Goal: Task Accomplishment & Management: Manage account settings

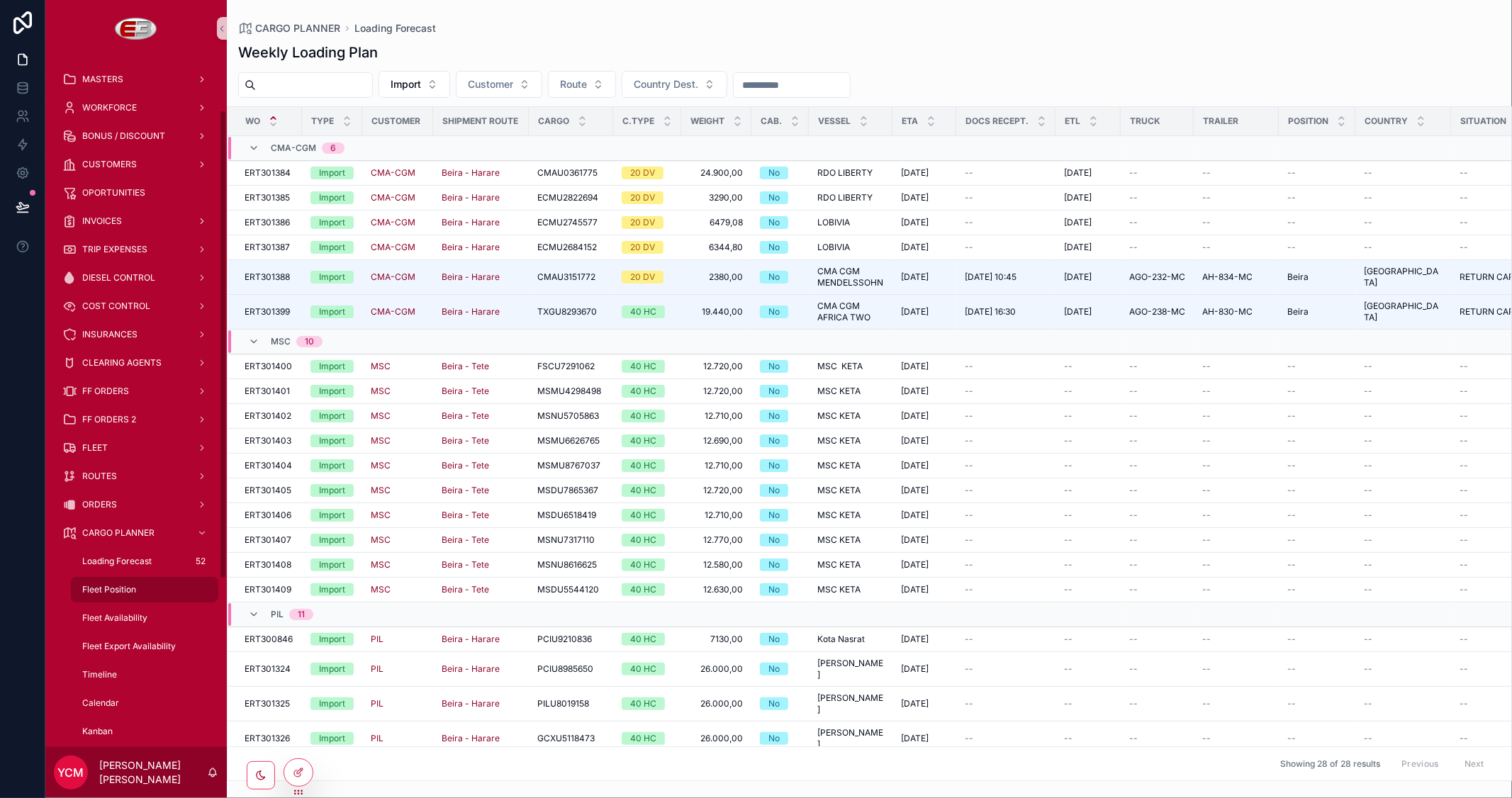
scroll to position [79, 0]
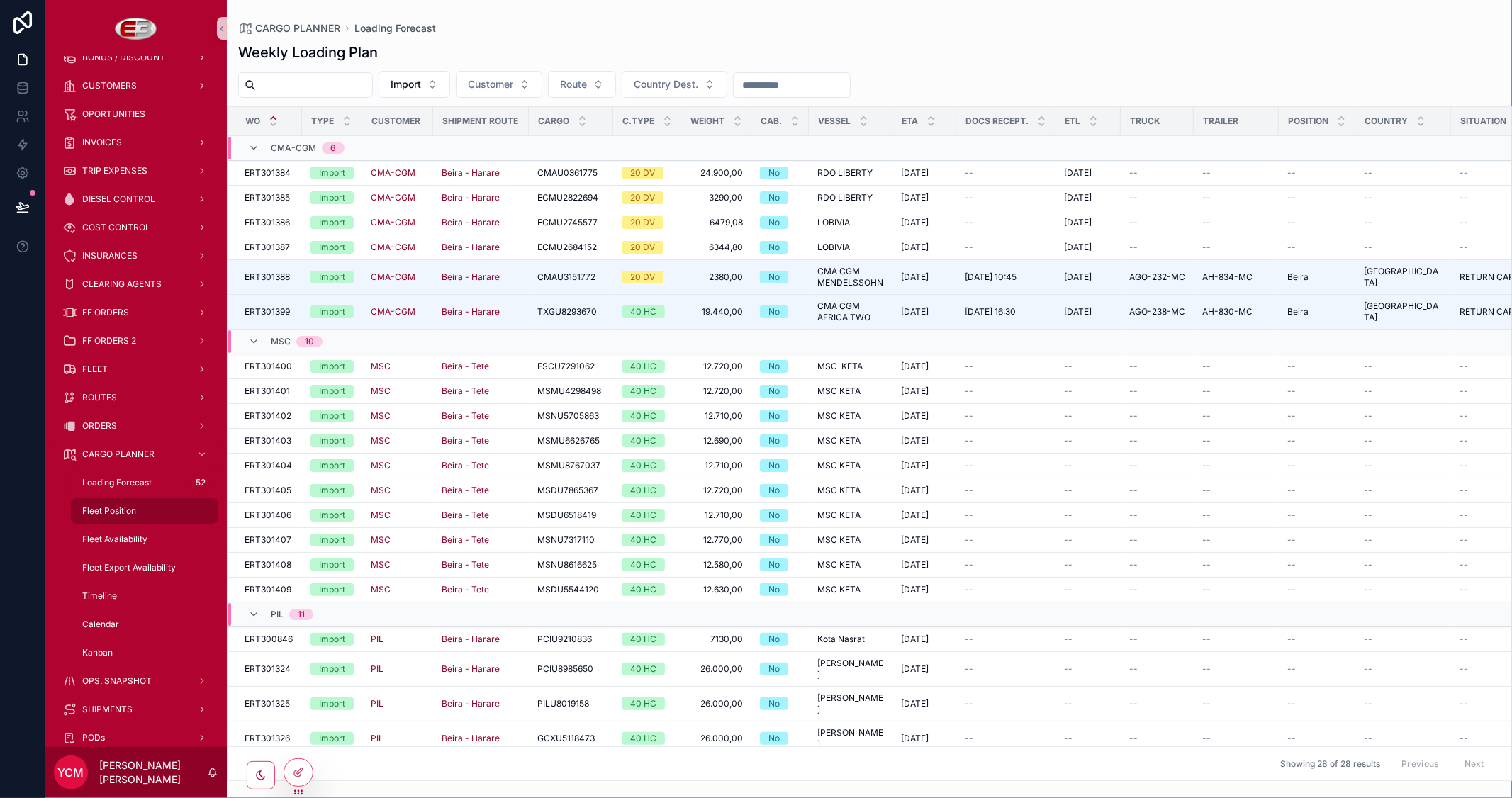
click at [110, 509] on span "Fleet Position" at bounding box center [109, 511] width 54 height 12
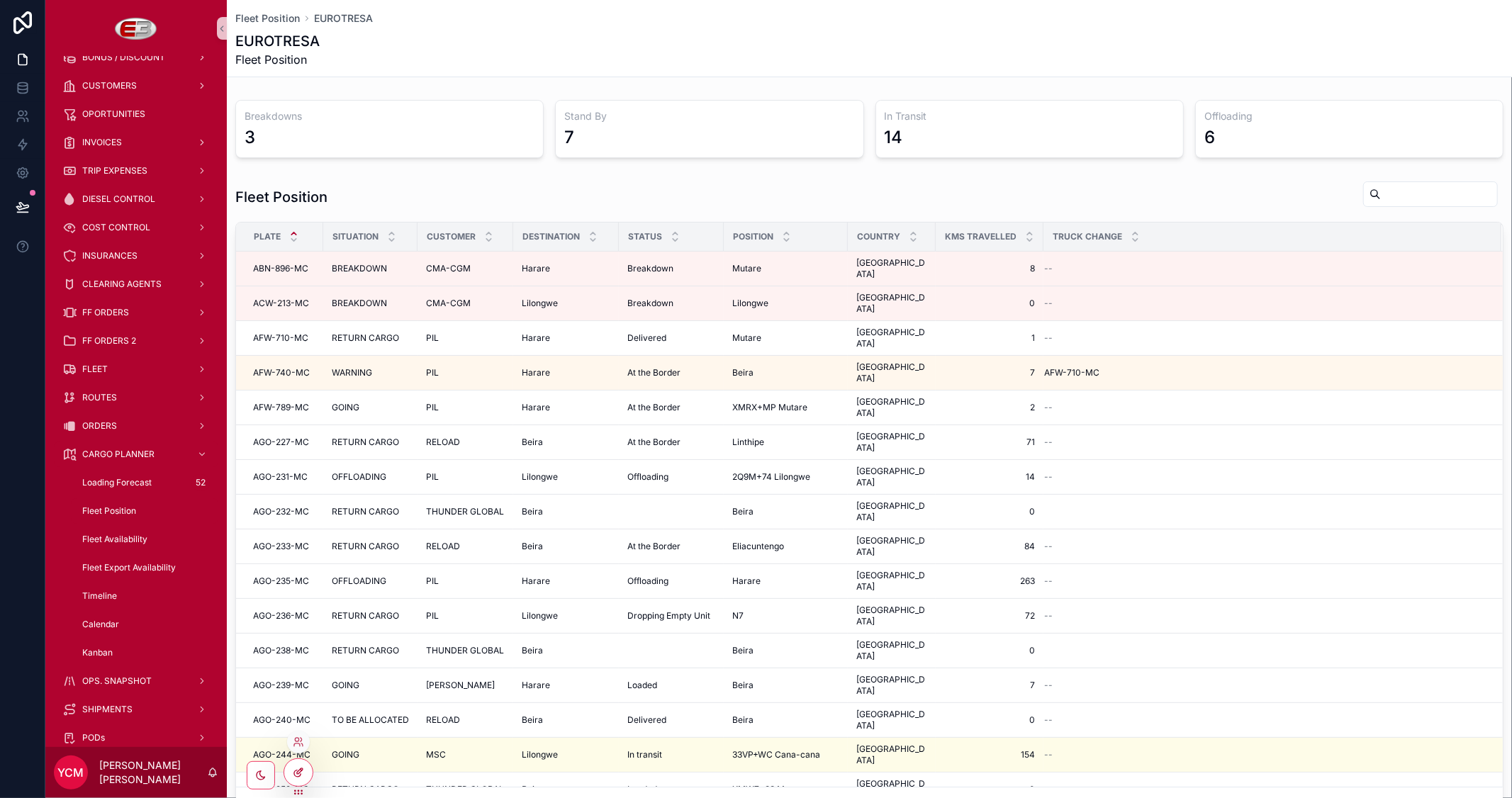
click at [295, 773] on icon at bounding box center [298, 772] width 12 height 12
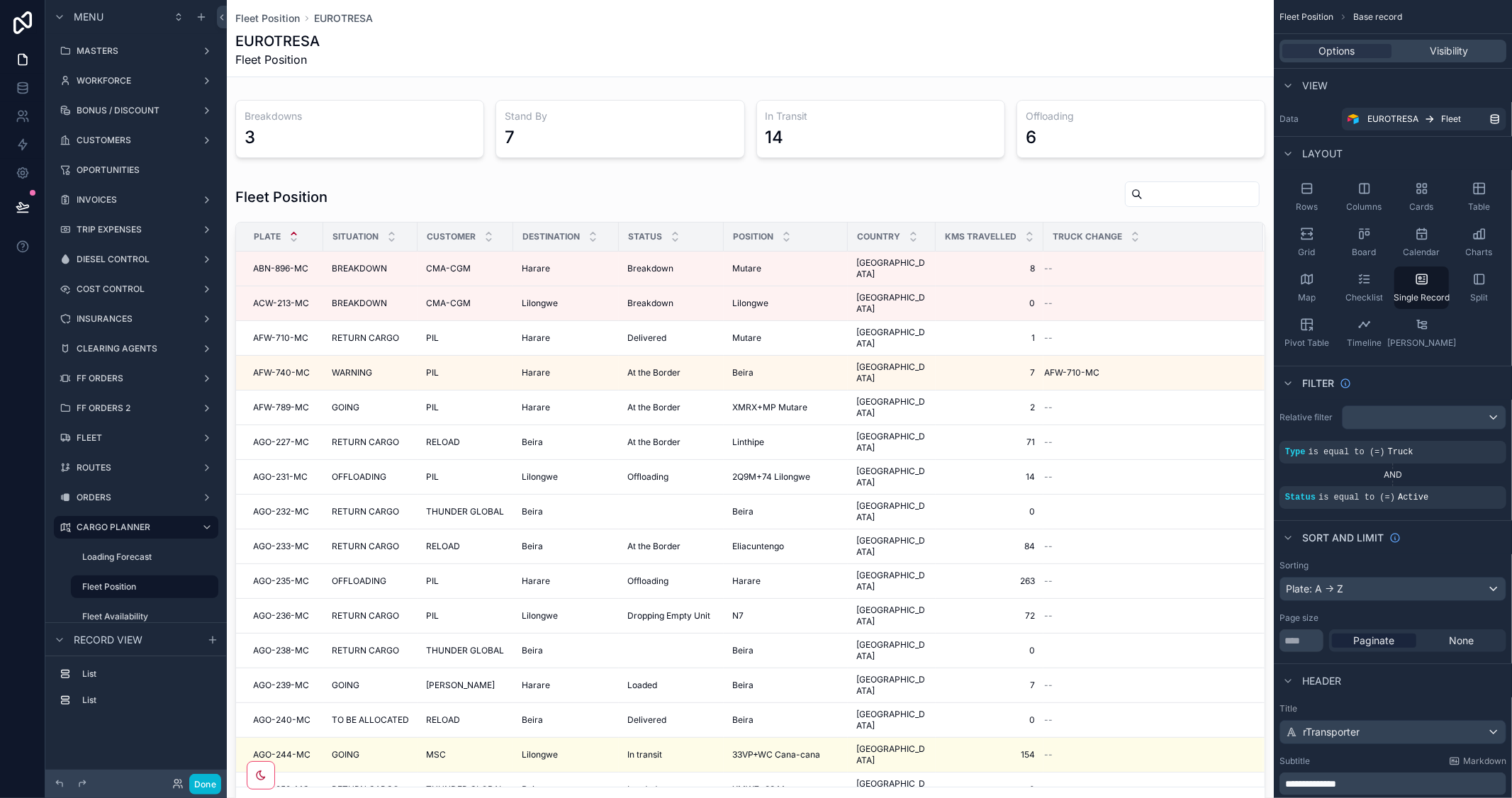
click at [393, 122] on div "scrollable content" at bounding box center [750, 734] width 1047 height 1468
click at [407, 159] on div "scrollable content" at bounding box center [750, 129] width 1047 height 69
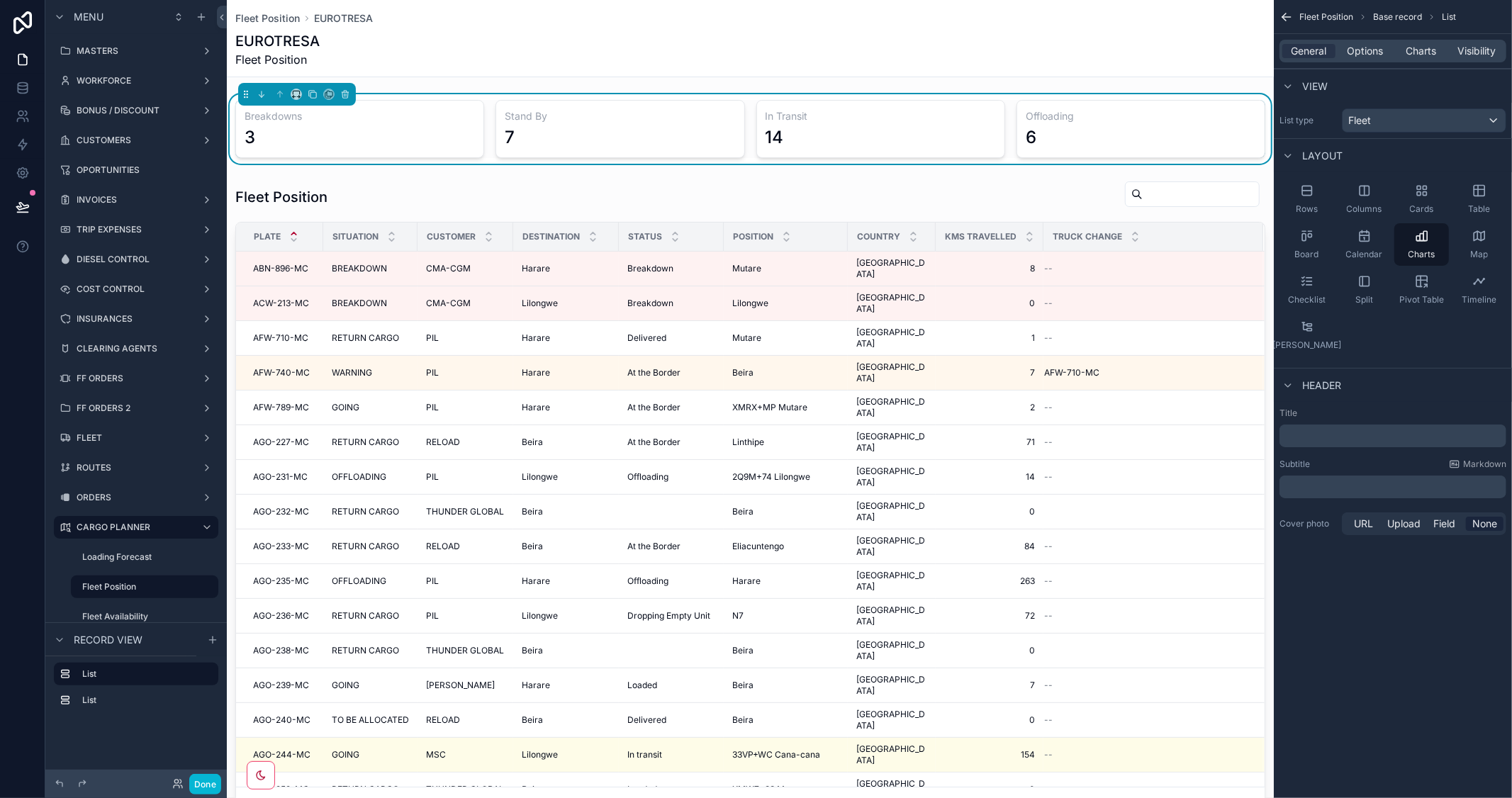
click at [1308, 431] on p "﻿" at bounding box center [1394, 435] width 218 height 14
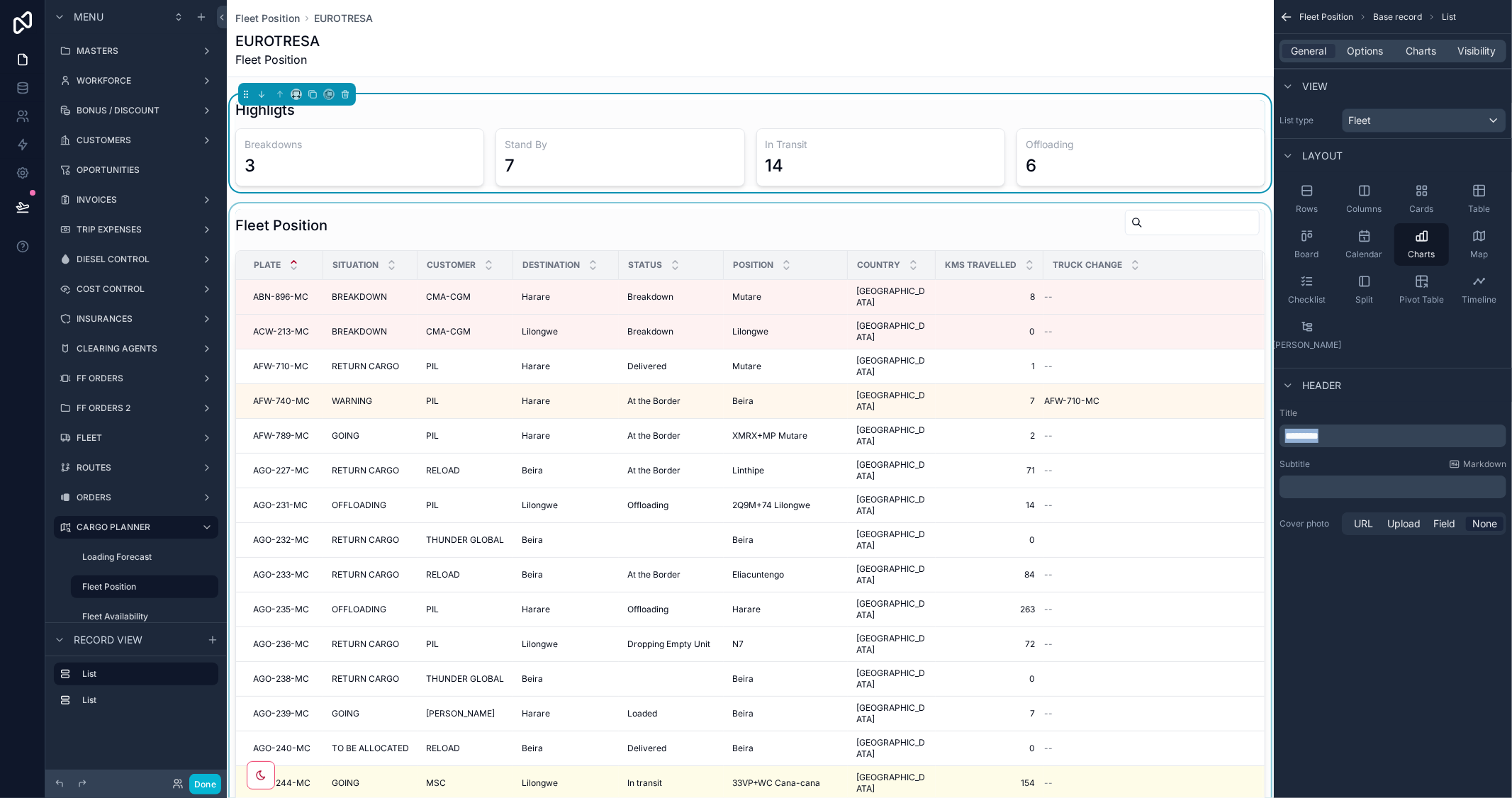
drag, startPoint x: 1350, startPoint y: 437, endPoint x: 1198, endPoint y: 427, distance: 152.3
click at [1198, 427] on div "MASTERS WORKFORCE BONUS / DISCOUNT CUSTOMERS OPORTUNITIES INVOICES TRIP EXPENSE…" at bounding box center [869, 399] width 1285 height 798
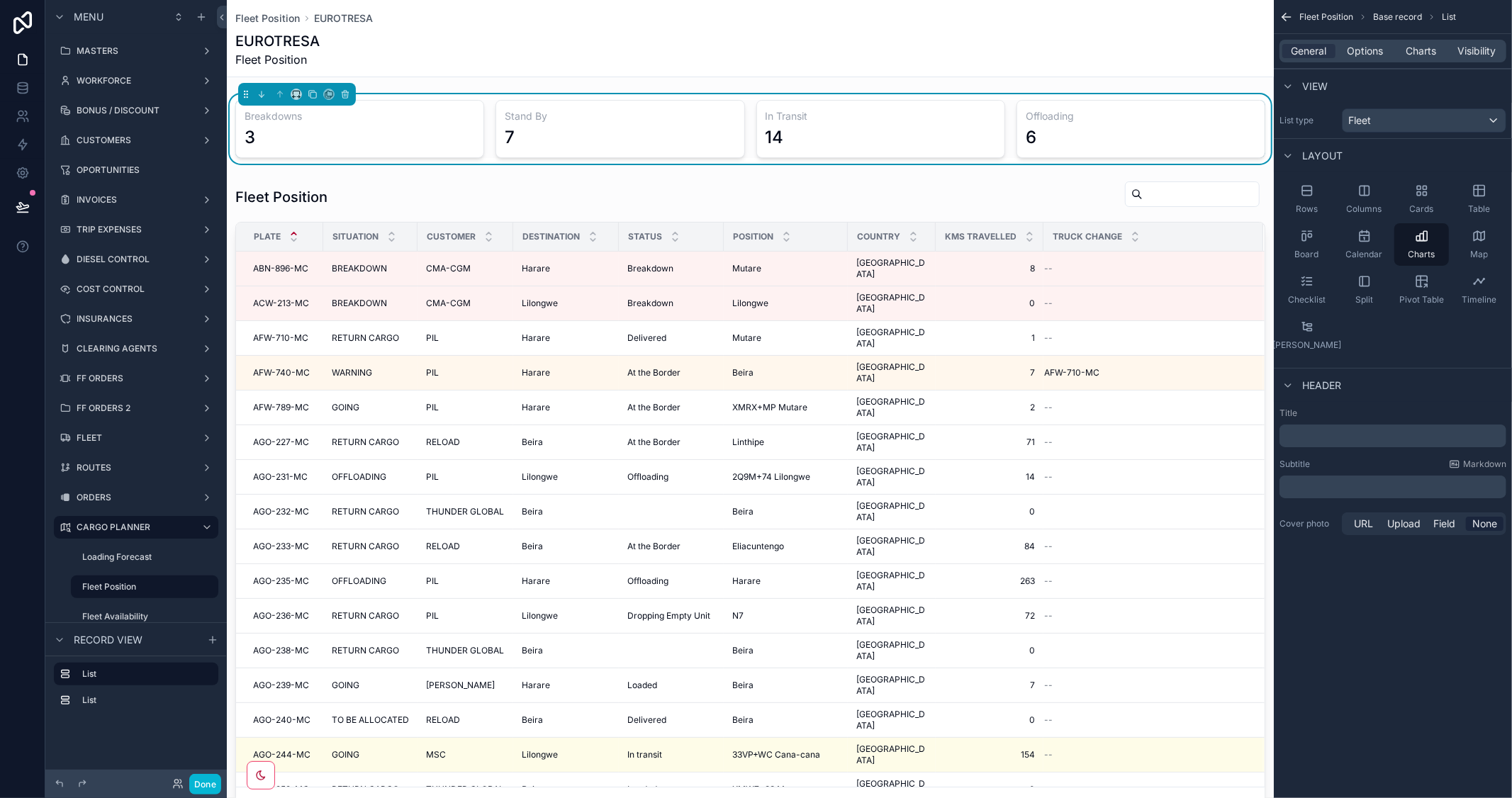
click at [1404, 620] on div "Fleet Position Base record List General Options Charts Visibility View List typ…" at bounding box center [1393, 399] width 238 height 798
click at [523, 48] on div "EUROTRESA Fleet Position" at bounding box center [751, 50] width 1030 height 37
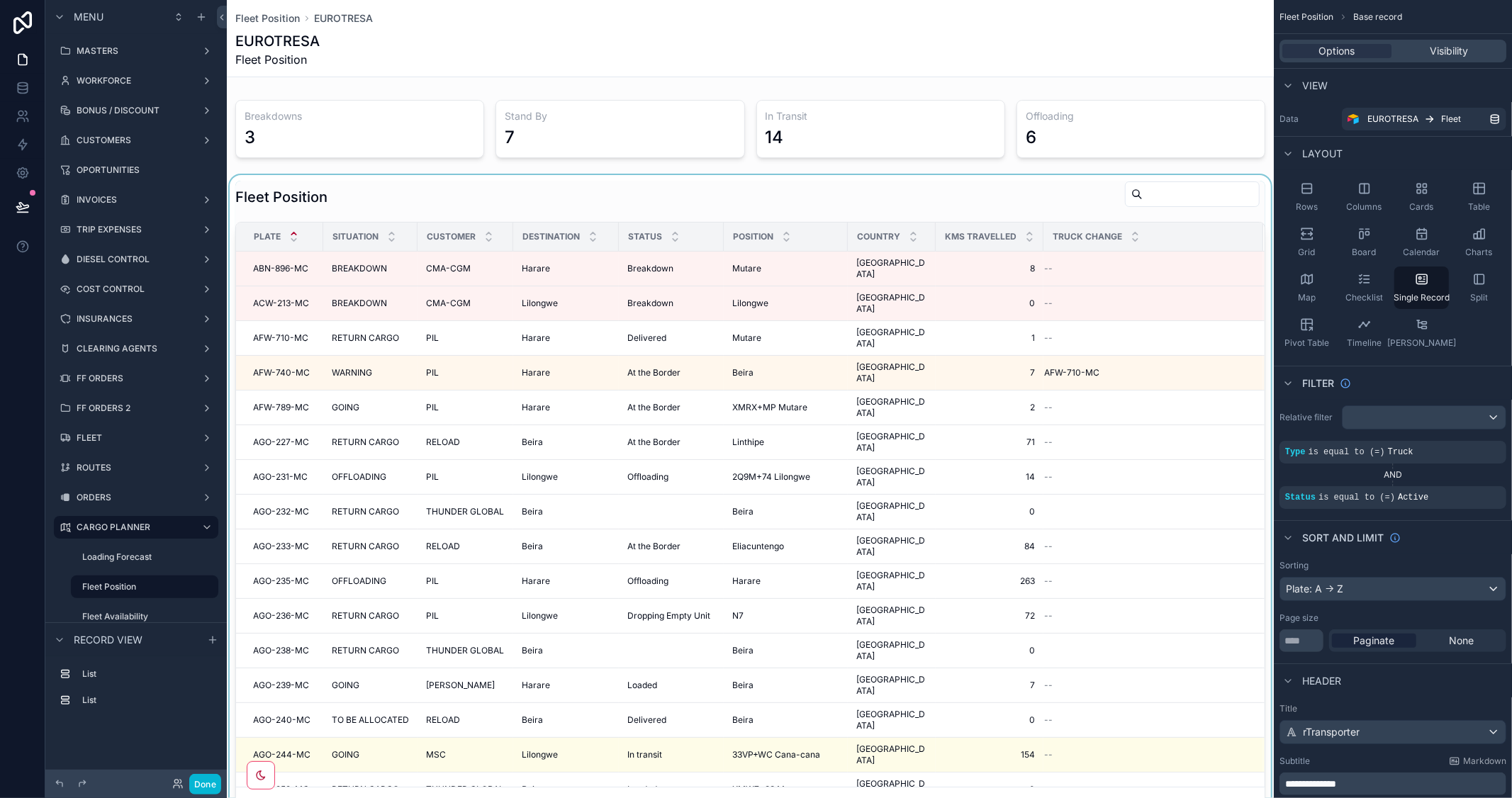
click at [556, 208] on div "scrollable content" at bounding box center [750, 501] width 1047 height 652
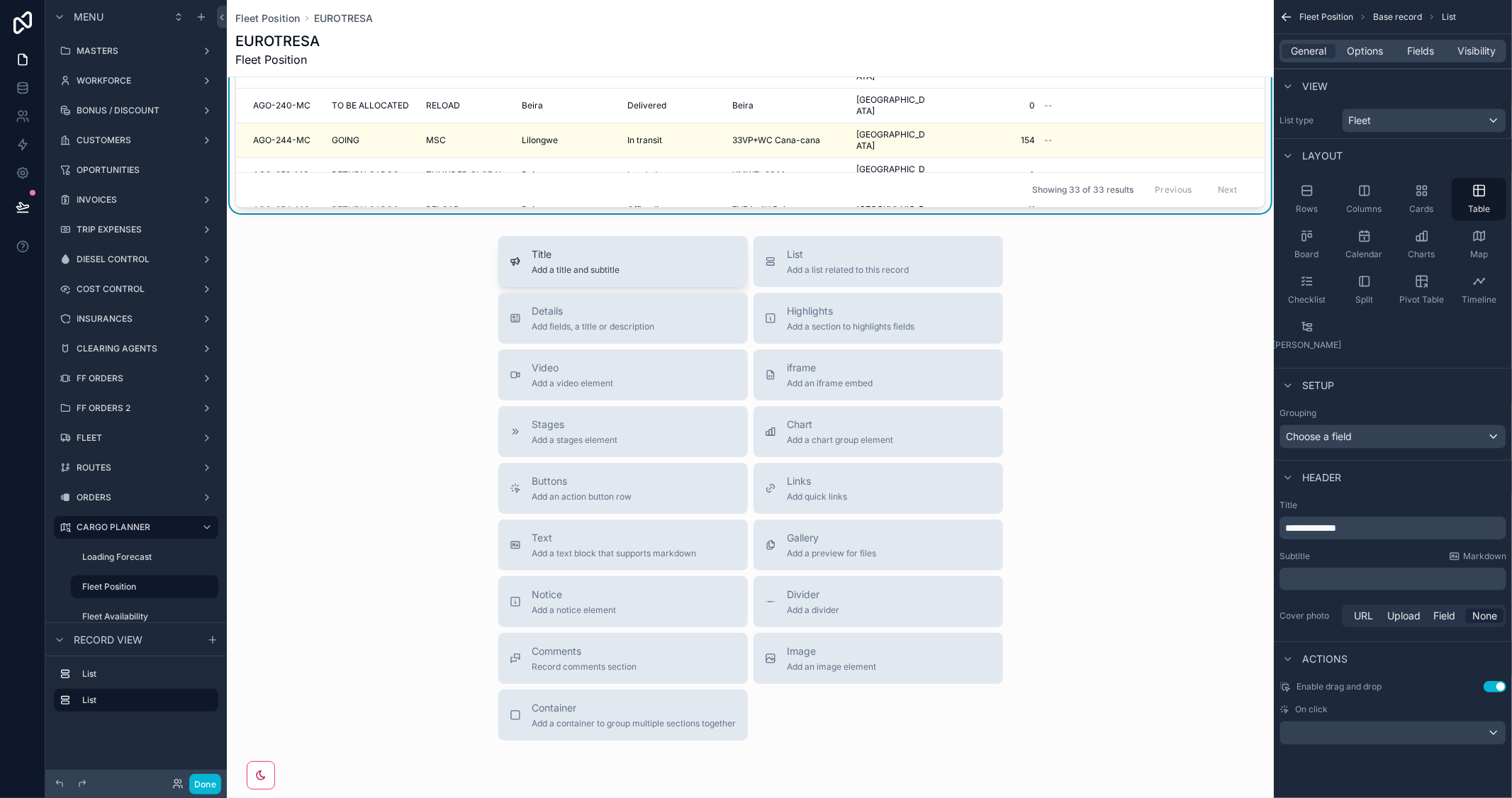
scroll to position [629, 0]
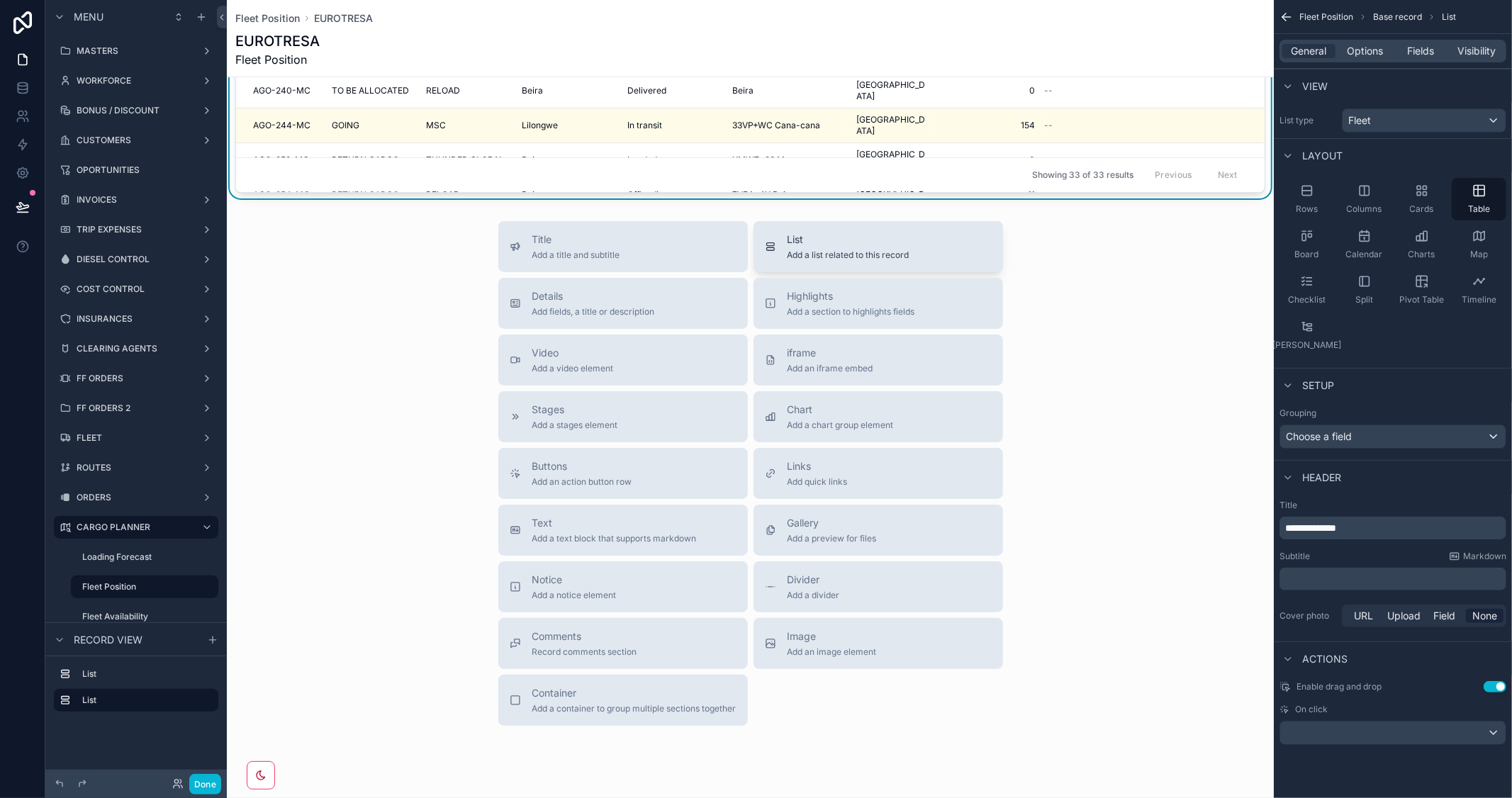
click at [789, 250] on span "Add a list related to this record" at bounding box center [848, 255] width 122 height 12
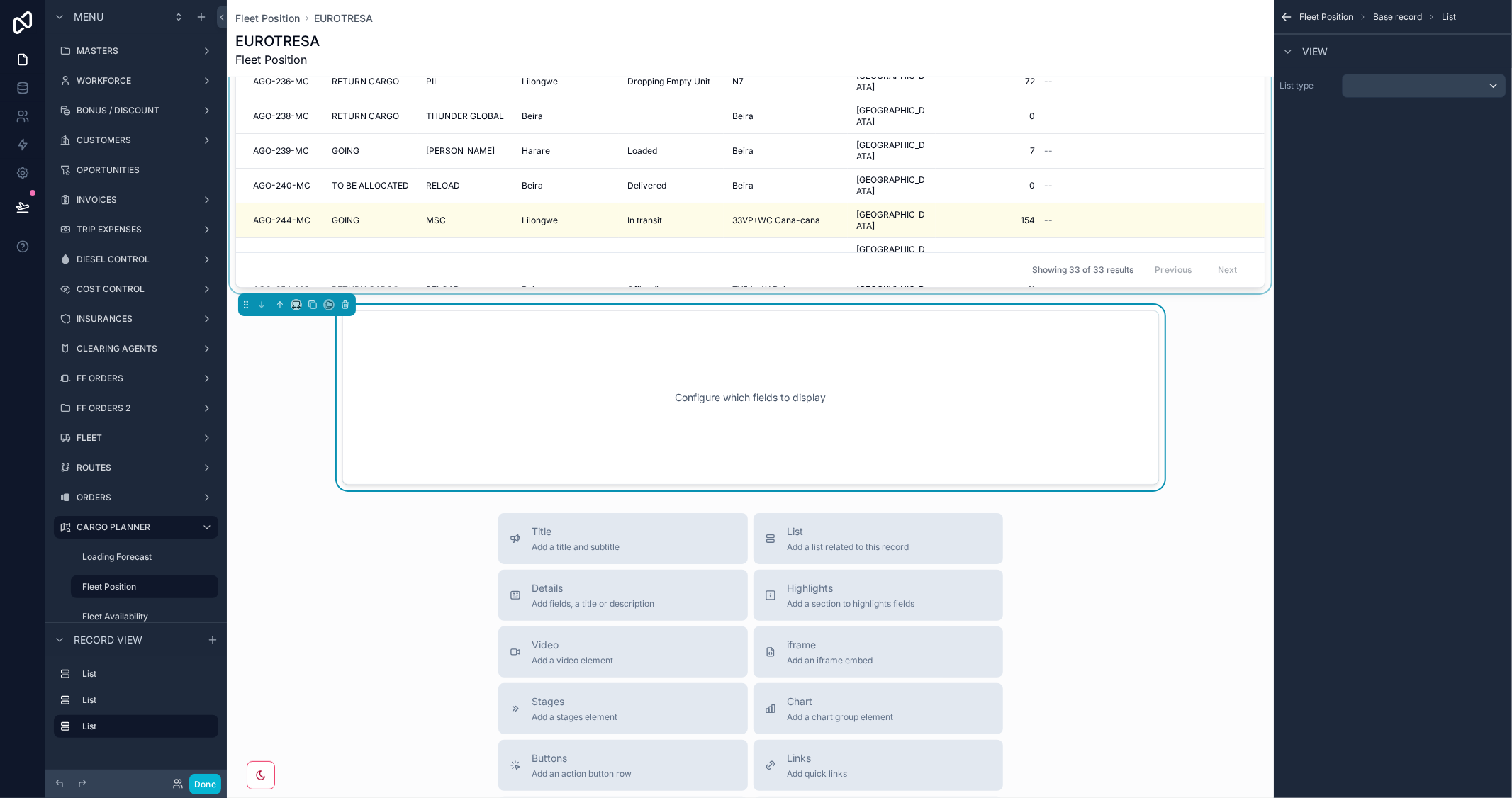
scroll to position [533, 0]
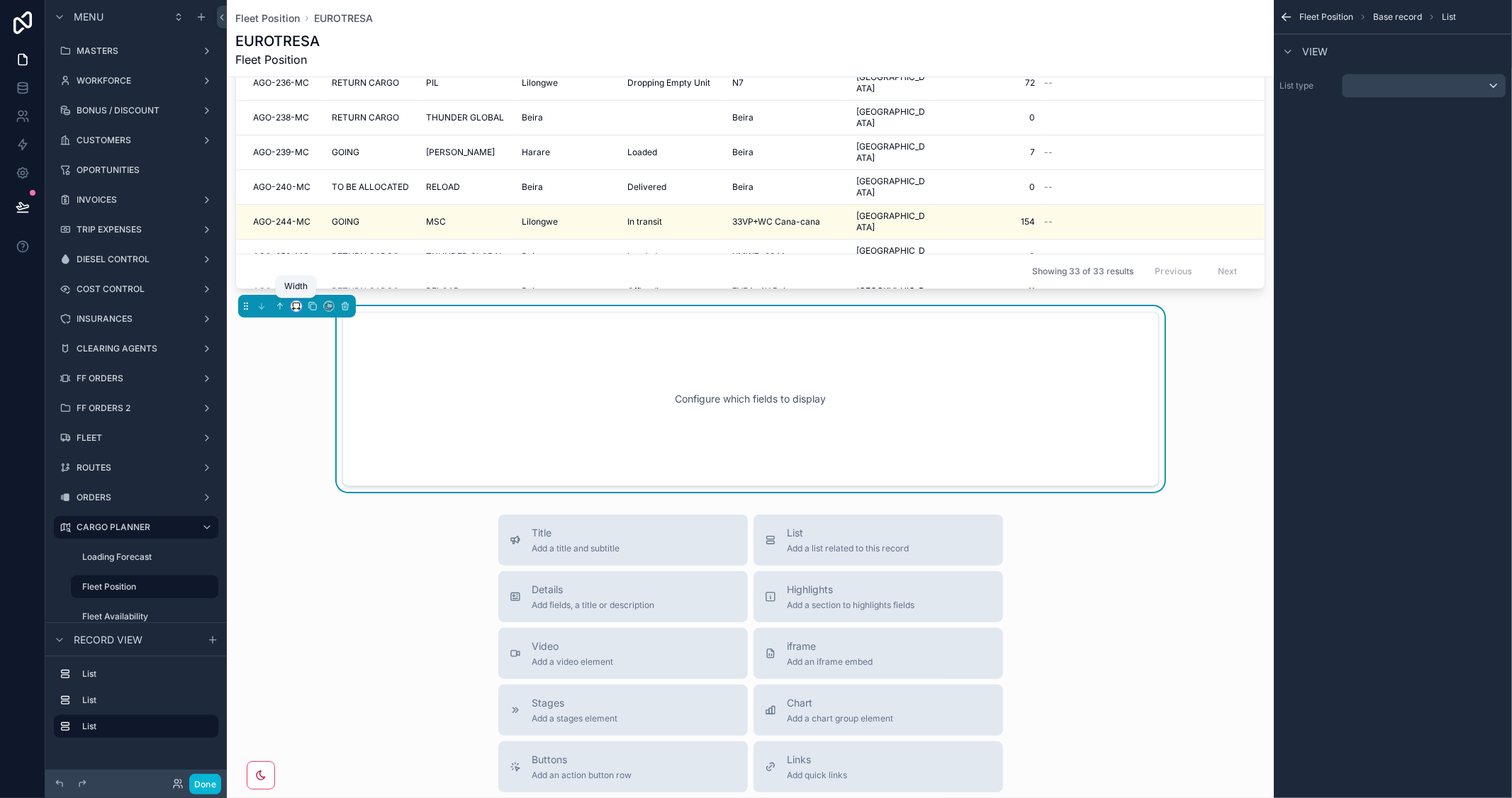
click at [292, 304] on icon "scrollable content" at bounding box center [296, 306] width 10 height 10
click at [320, 451] on span "Full width" at bounding box center [325, 456] width 44 height 17
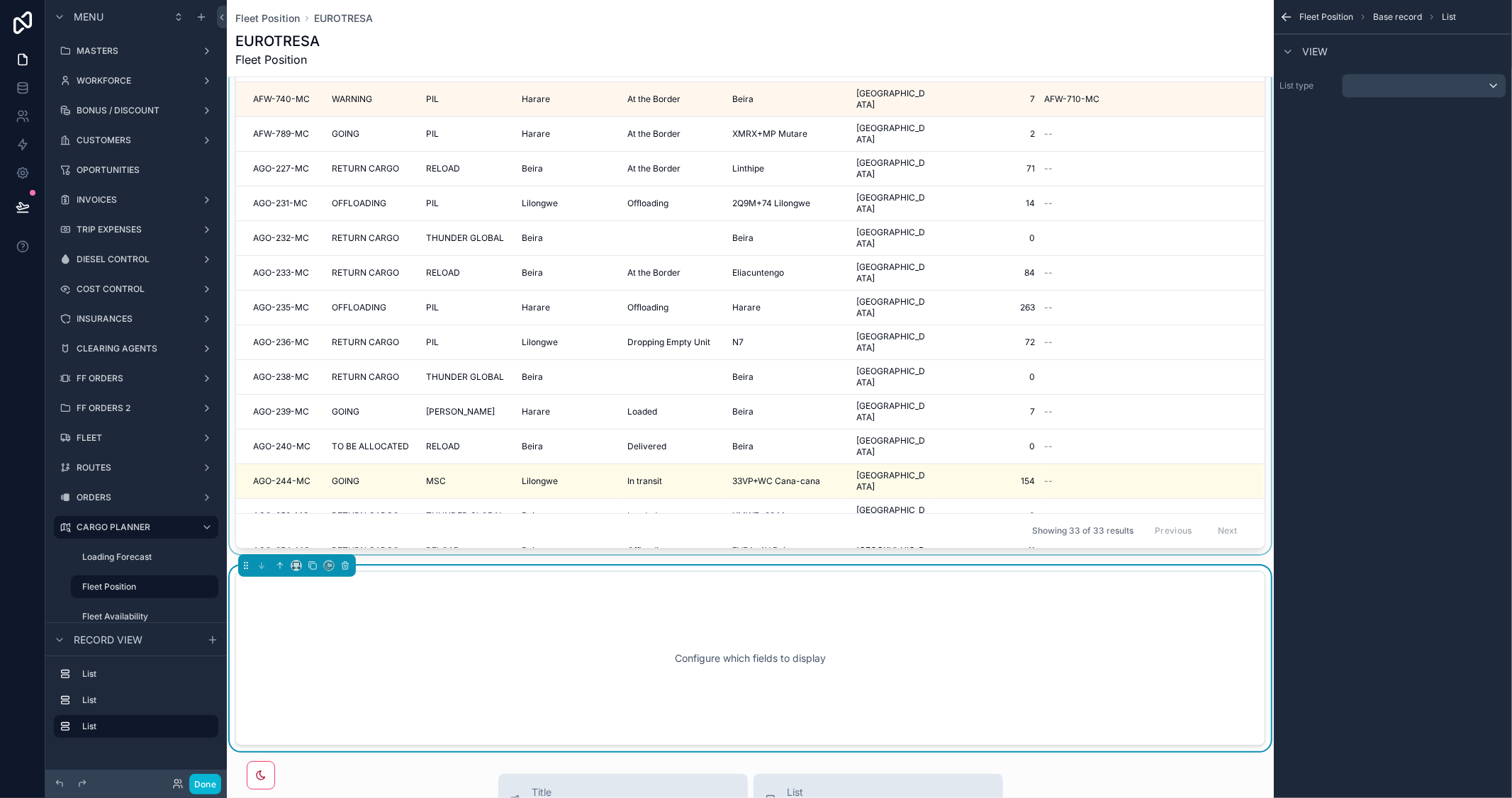
scroll to position [217, 0]
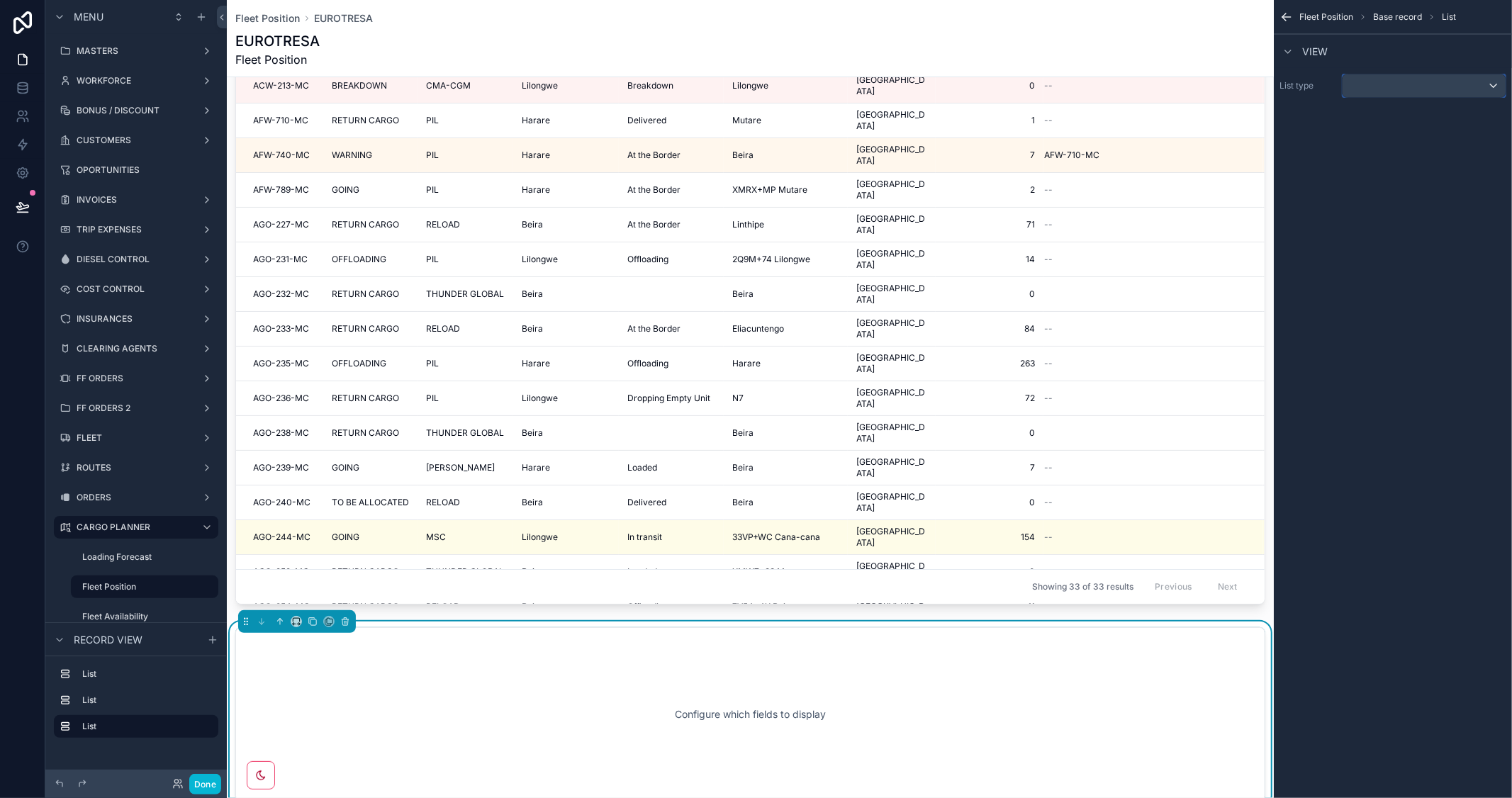
click at [1434, 75] on div "scrollable content" at bounding box center [1423, 86] width 163 height 23
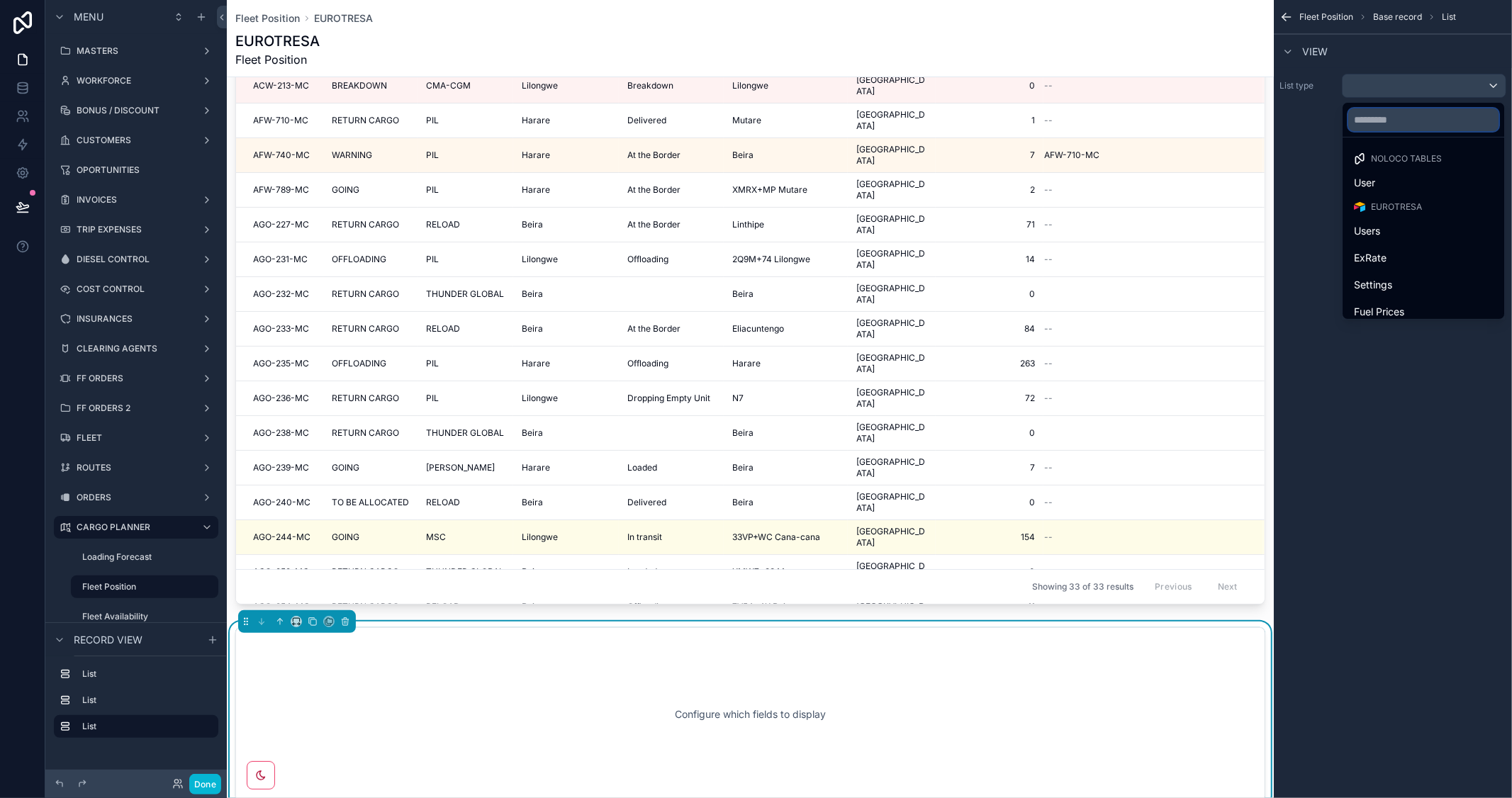
click at [1404, 123] on input "text" at bounding box center [1423, 119] width 150 height 23
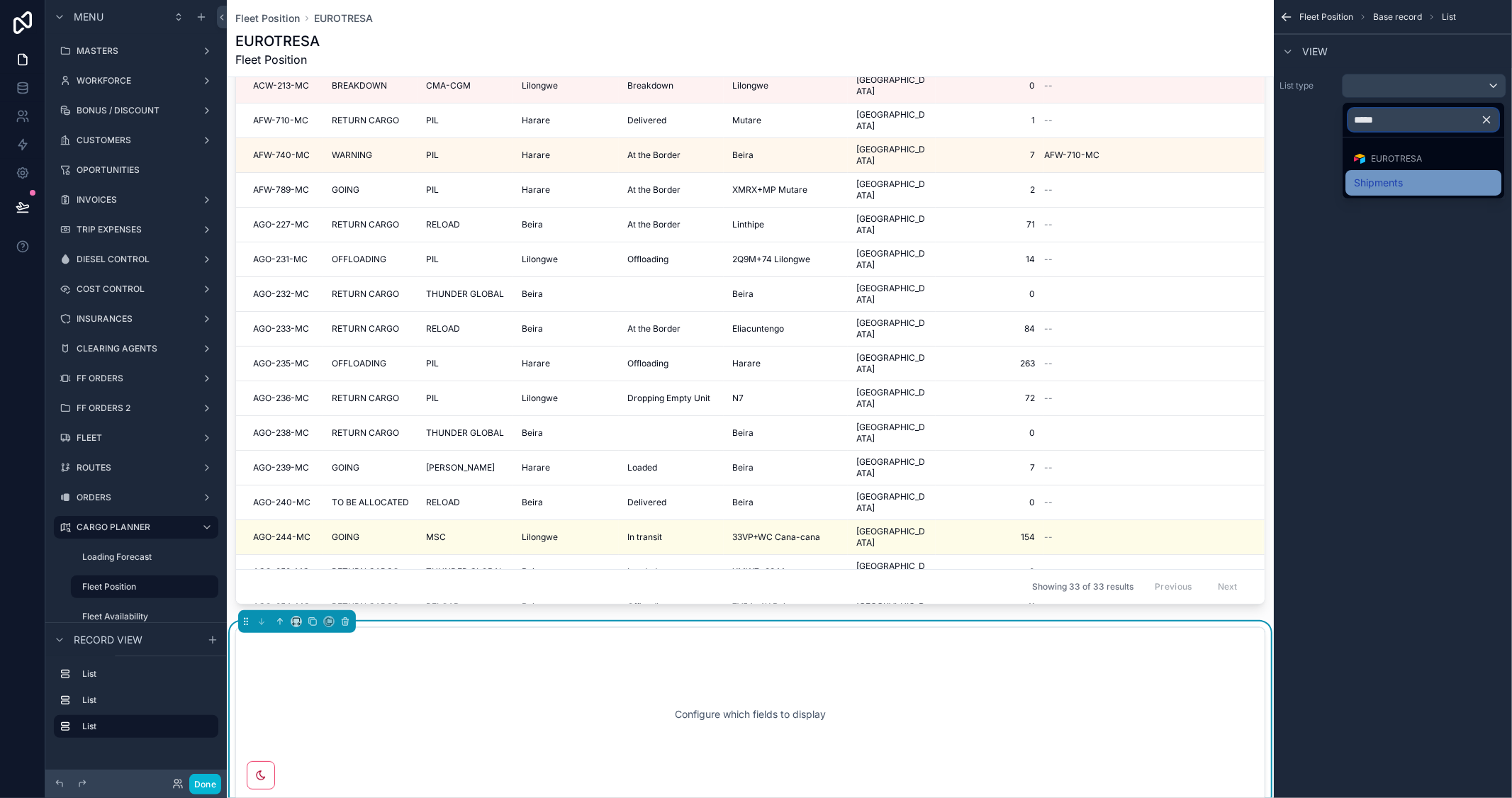
type input "*****"
click at [1383, 181] on span "Shipments" at bounding box center [1377, 182] width 49 height 17
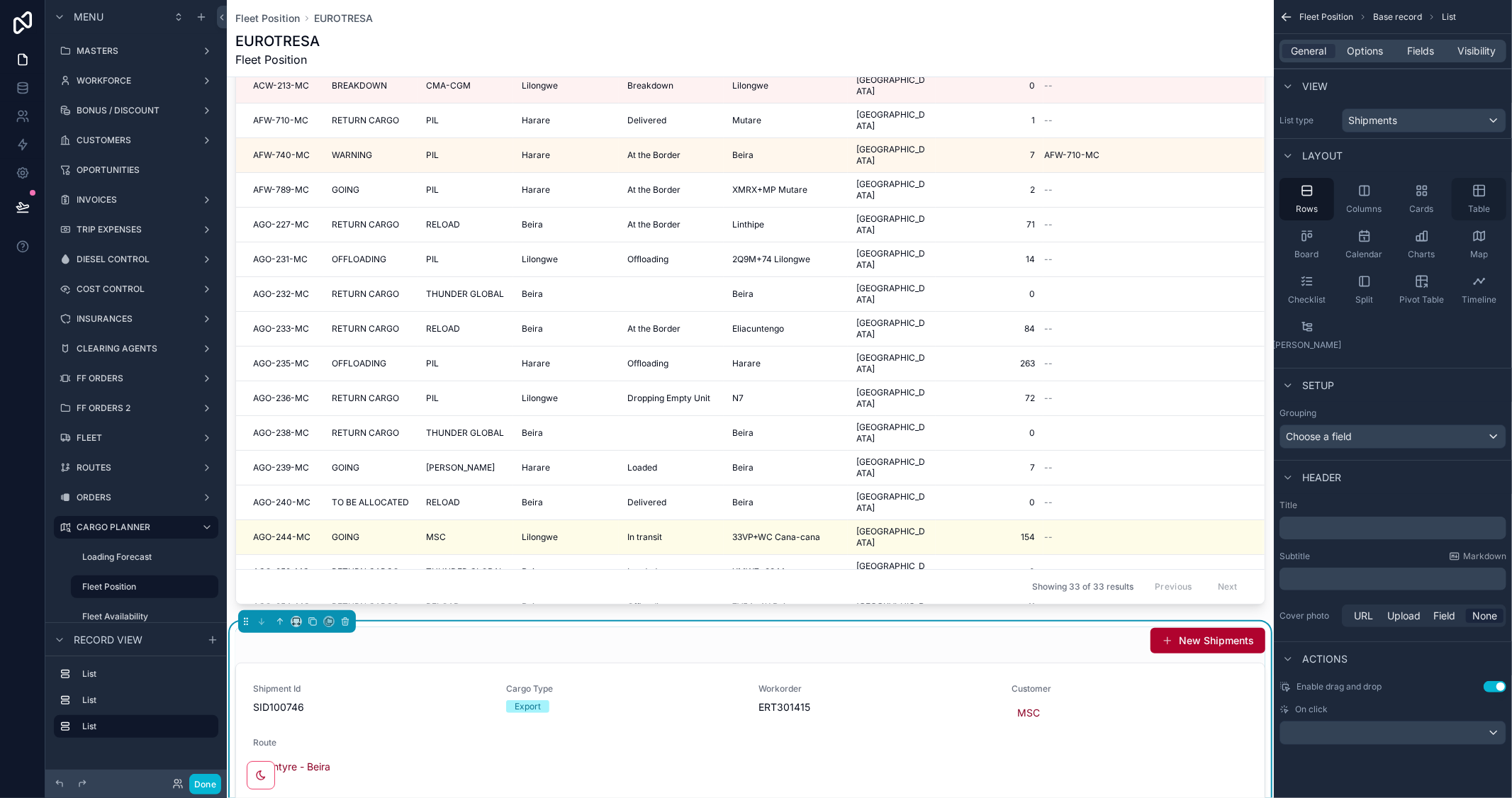
click at [1478, 193] on icon "scrollable content" at bounding box center [1478, 191] width 0 height 11
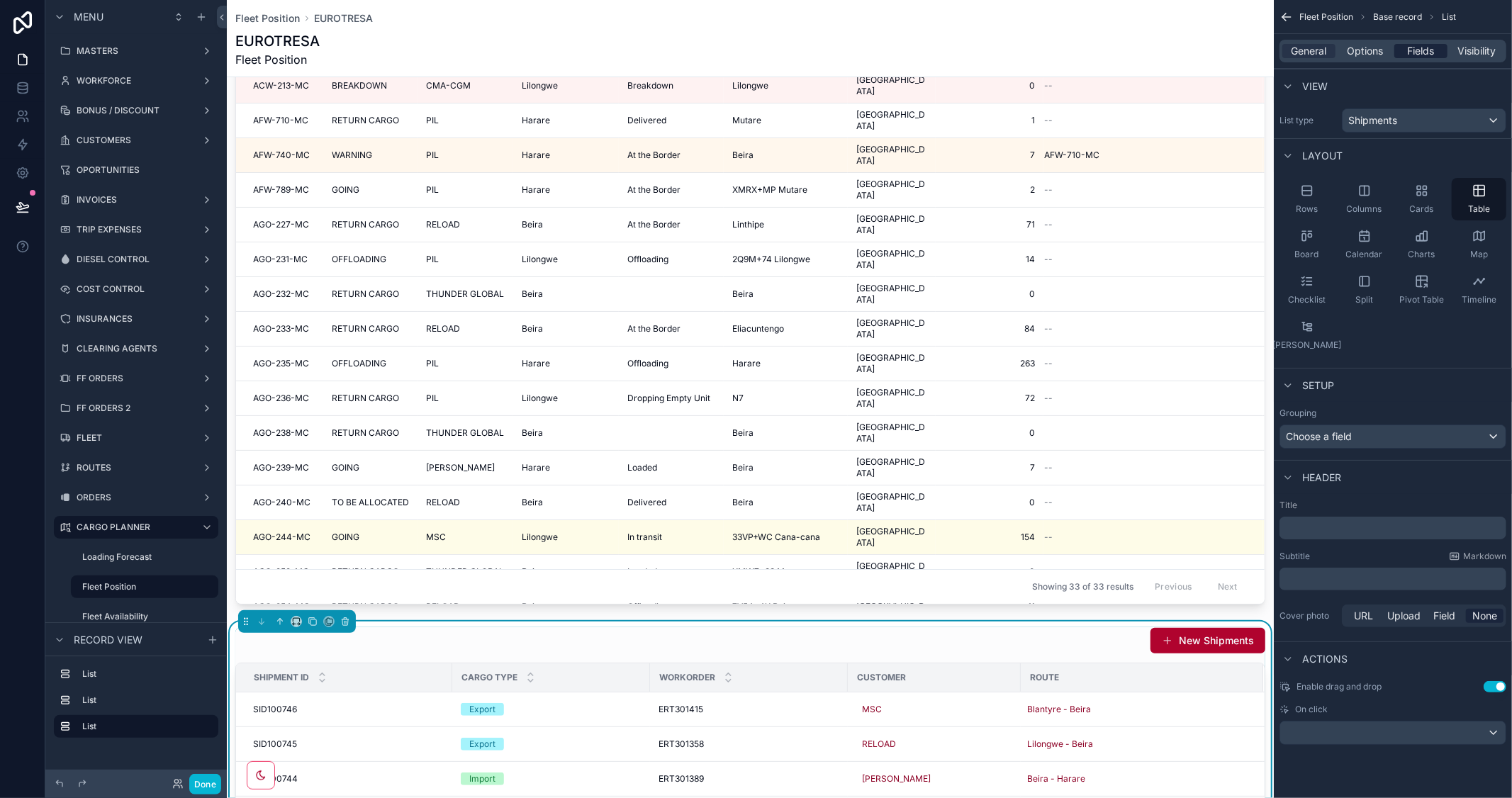
click at [1418, 47] on span "Fields" at bounding box center [1421, 50] width 27 height 14
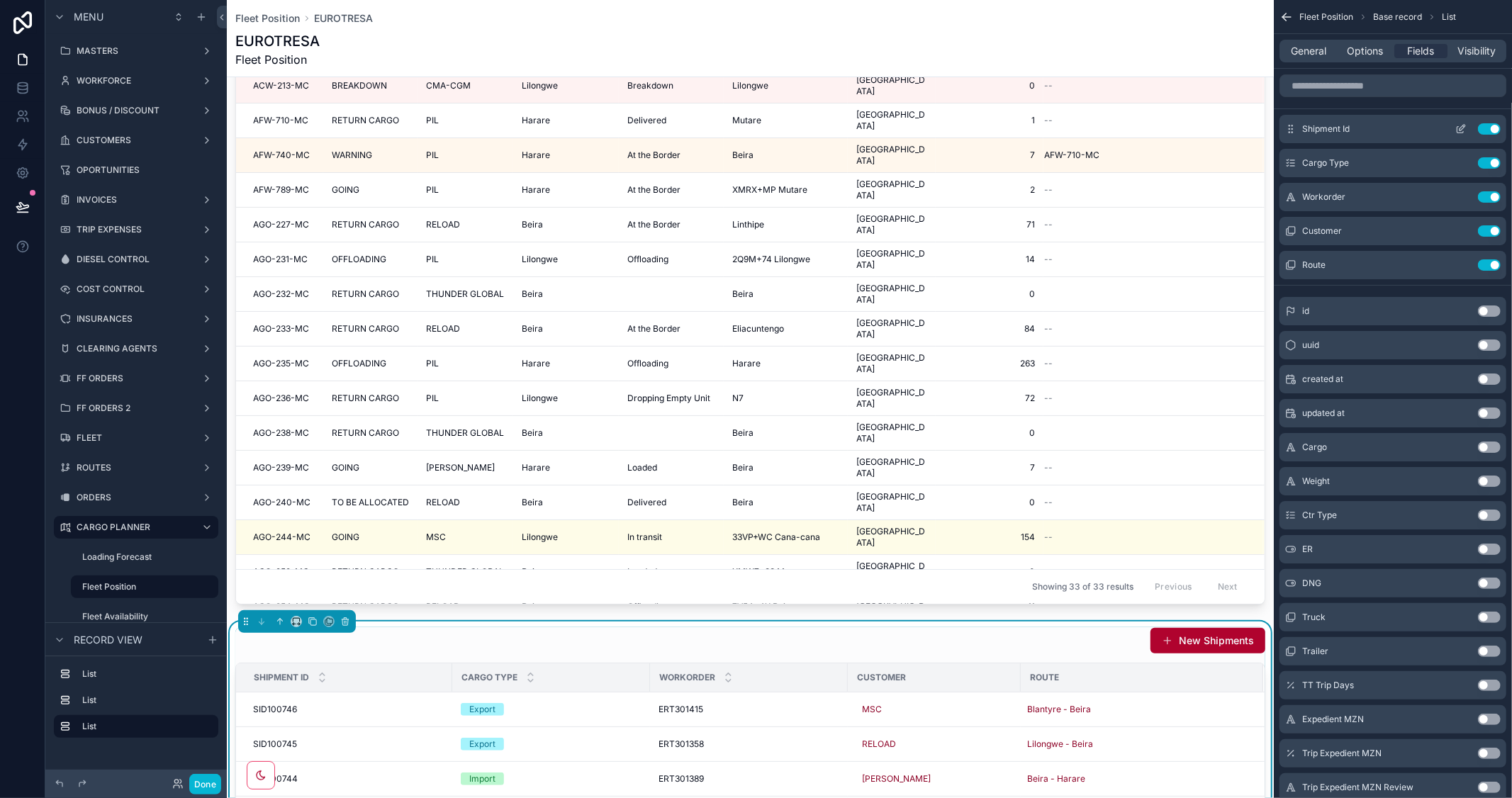
click at [1483, 125] on button "Use setting" at bounding box center [1489, 129] width 23 height 12
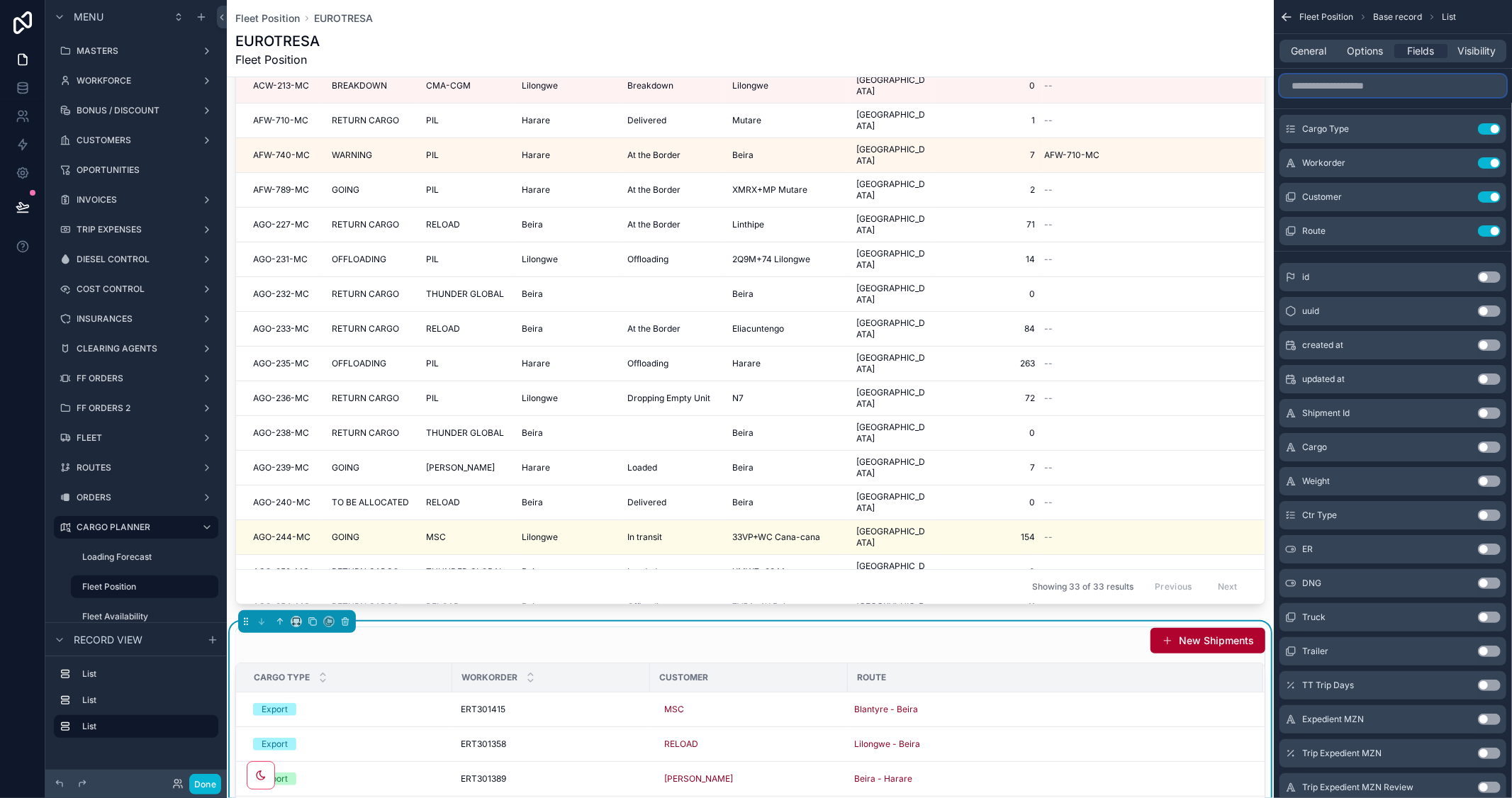
click at [1386, 87] on input "scrollable content" at bounding box center [1393, 86] width 227 height 23
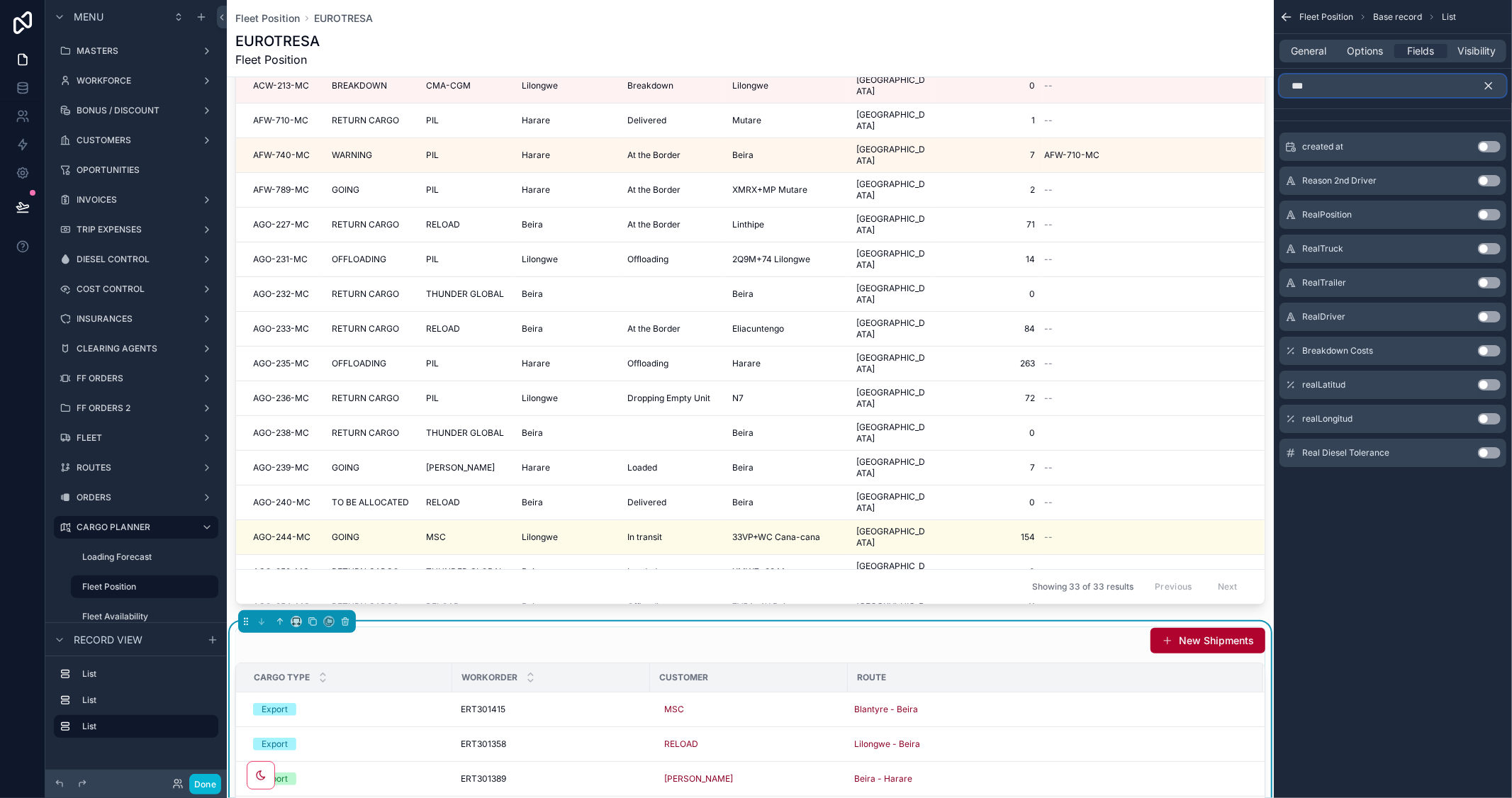
drag, startPoint x: 1353, startPoint y: 88, endPoint x: 1265, endPoint y: 86, distance: 88.0
click at [1265, 86] on div "MASTERS WORKFORCE BONUS / DISCOUNT CUSTOMERS OPORTUNITIES INVOICES TRIP EXPENSE…" at bounding box center [869, 399] width 1285 height 798
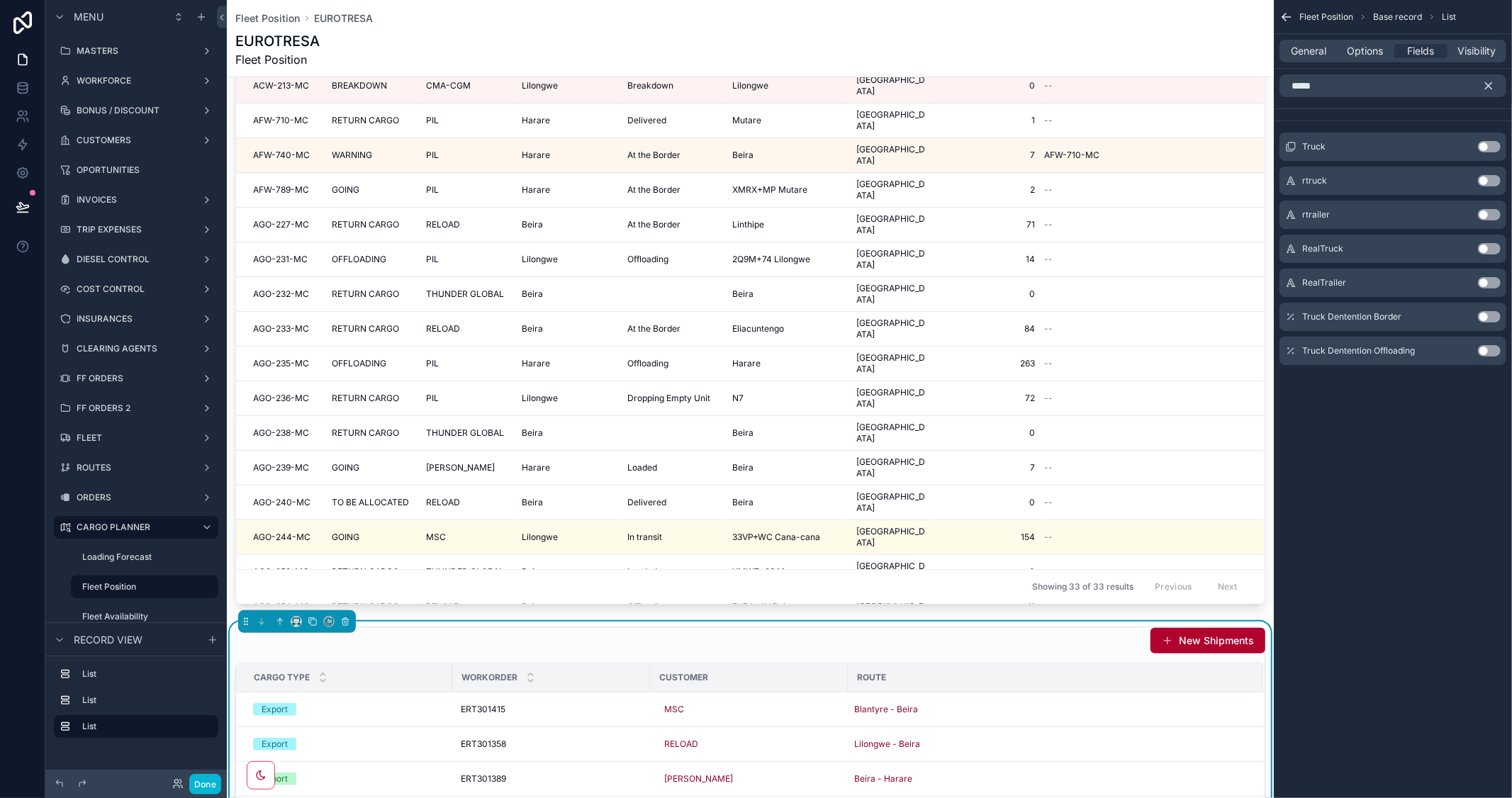
click at [1491, 146] on button "Use setting" at bounding box center [1489, 147] width 23 height 12
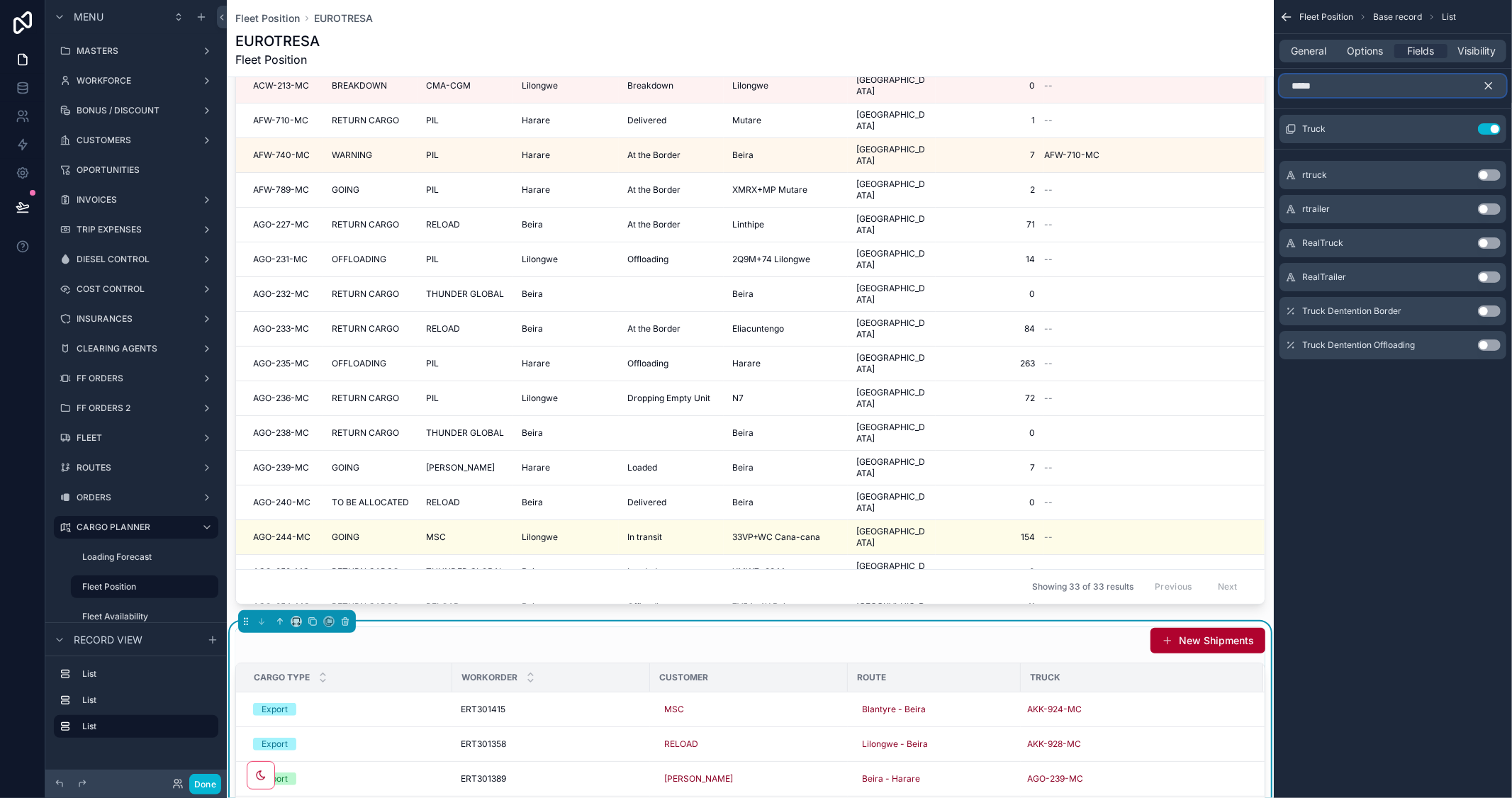
drag, startPoint x: 1339, startPoint y: 83, endPoint x: 1263, endPoint y: 86, distance: 76.1
click at [1263, 86] on div "MASTERS WORKFORCE BONUS / DISCOUNT CUSTOMERS OPORTUNITIES INVOICES TRIP EXPENSE…" at bounding box center [869, 399] width 1285 height 798
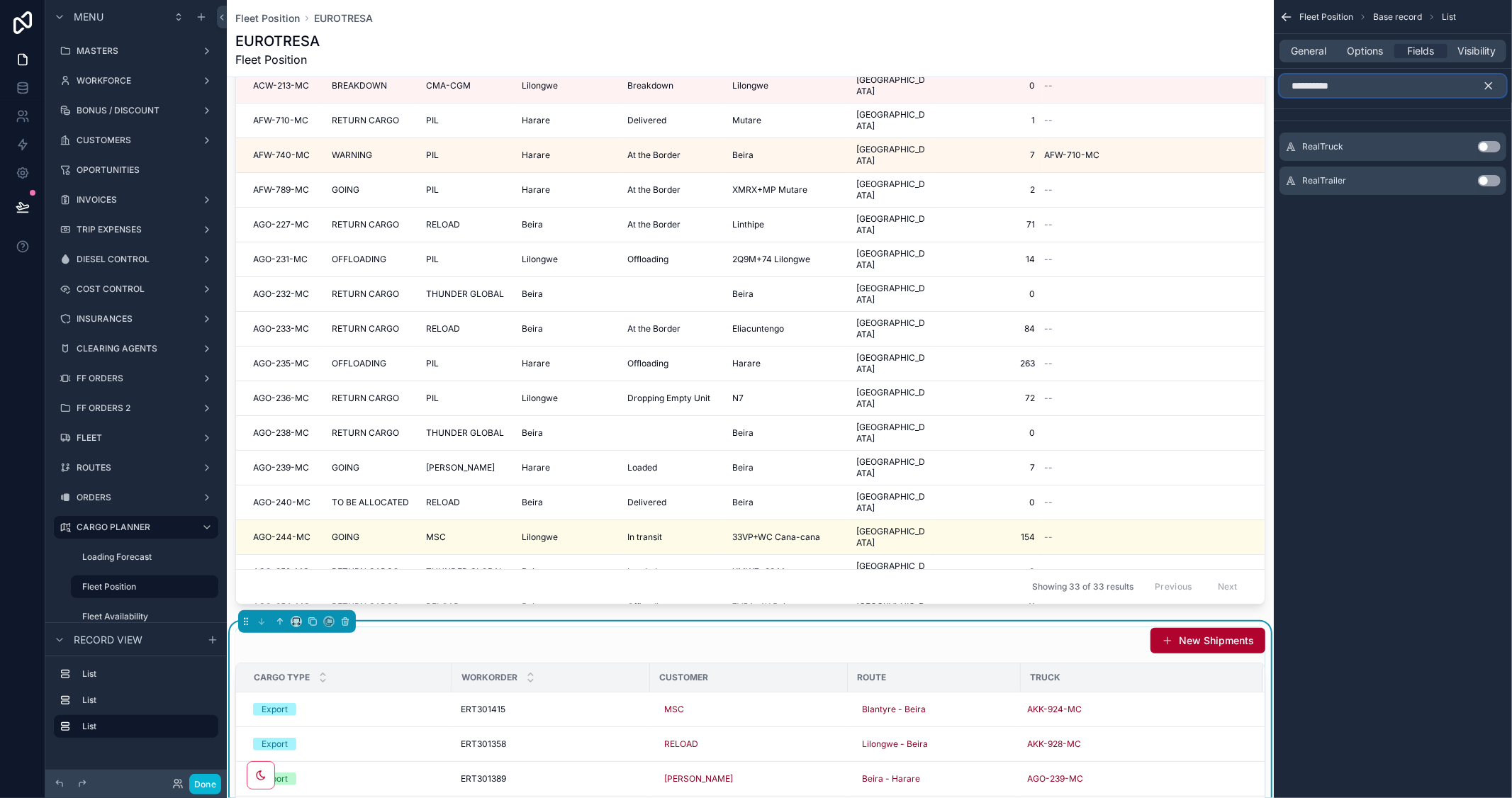
type input "**********"
click at [1497, 149] on button "Use setting" at bounding box center [1489, 147] width 23 height 12
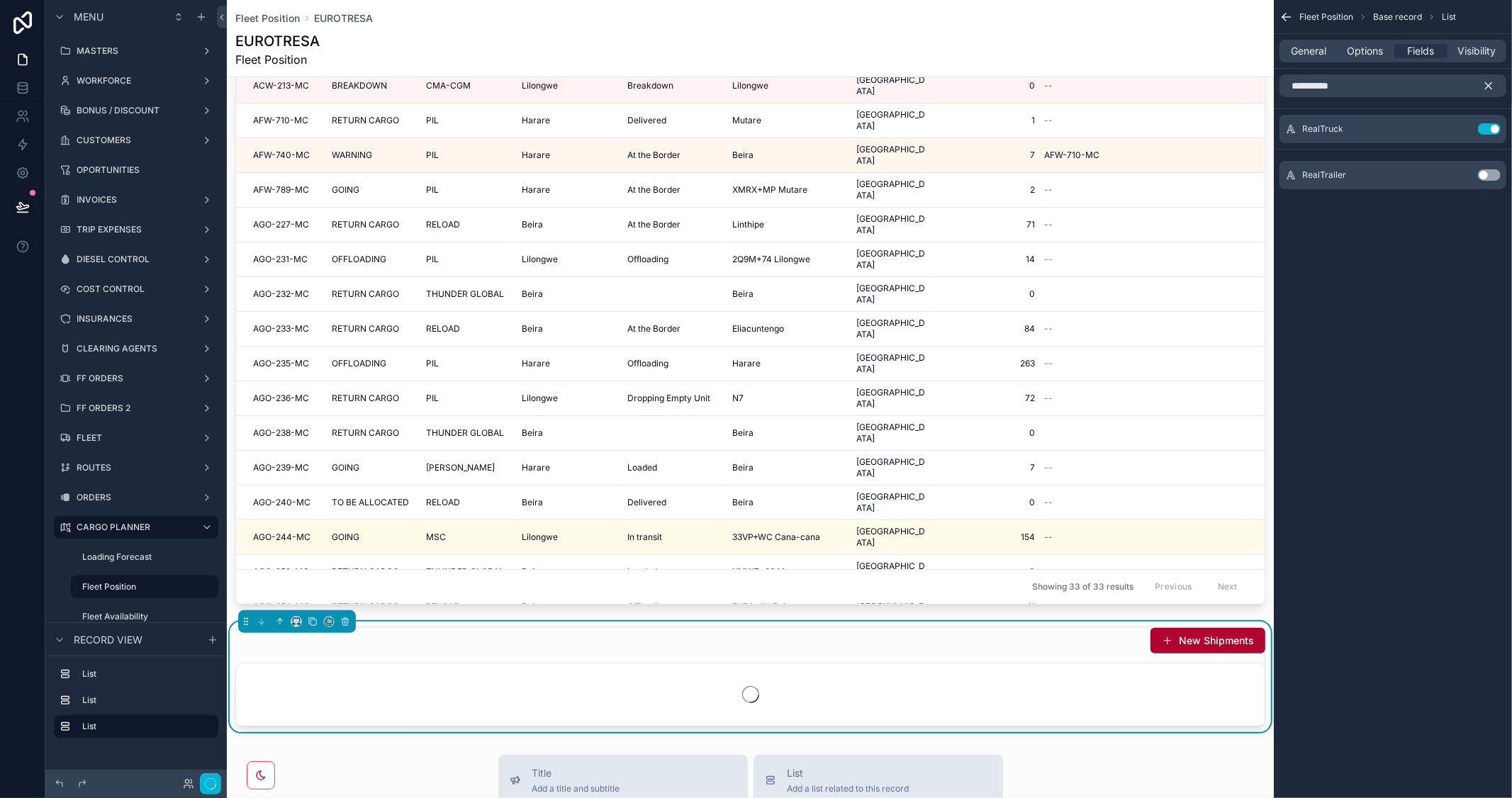
click at [1487, 86] on icon "scrollable content" at bounding box center [1489, 86] width 7 height 7
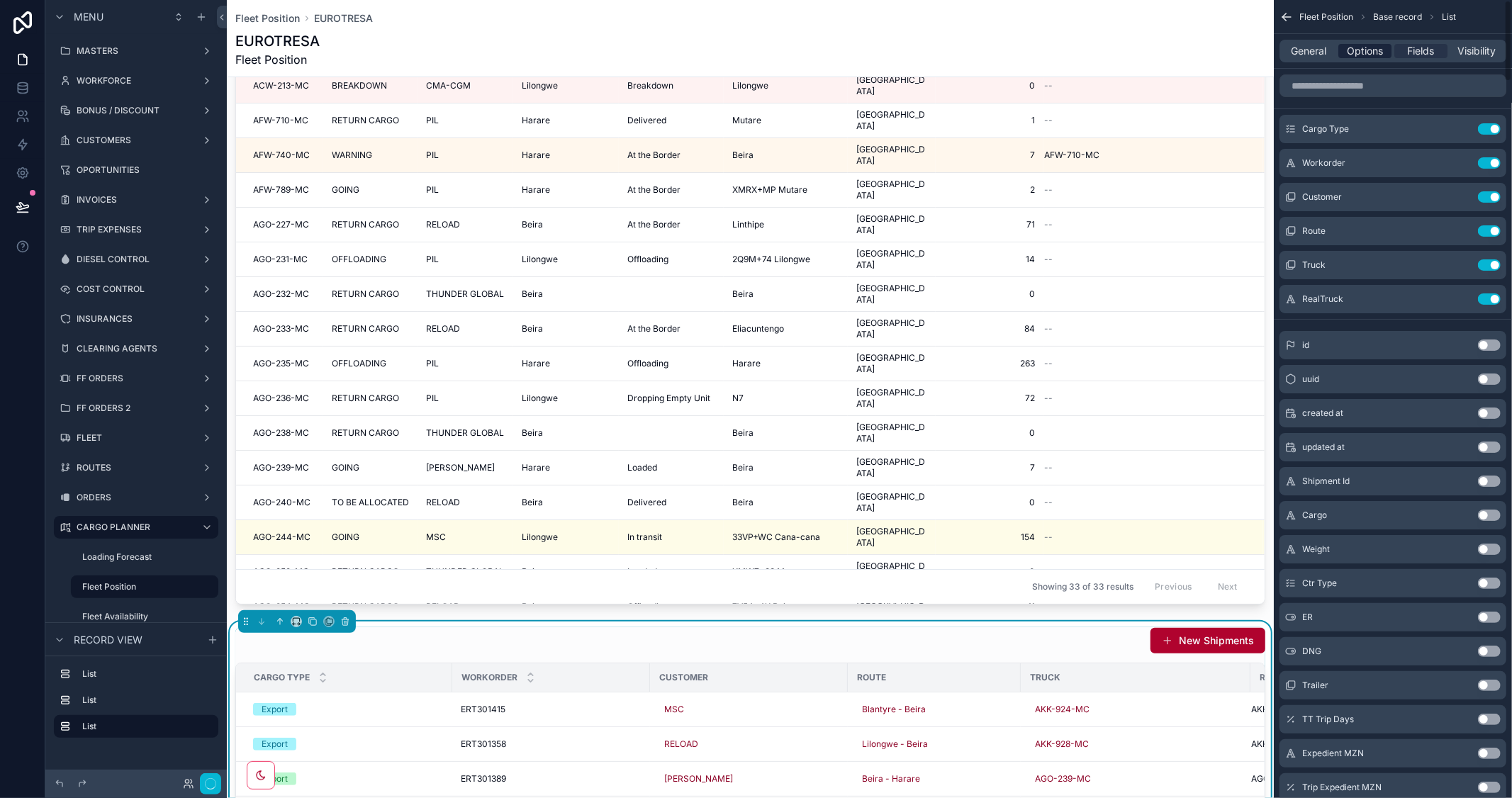
click at [1361, 53] on span "Options" at bounding box center [1364, 50] width 36 height 14
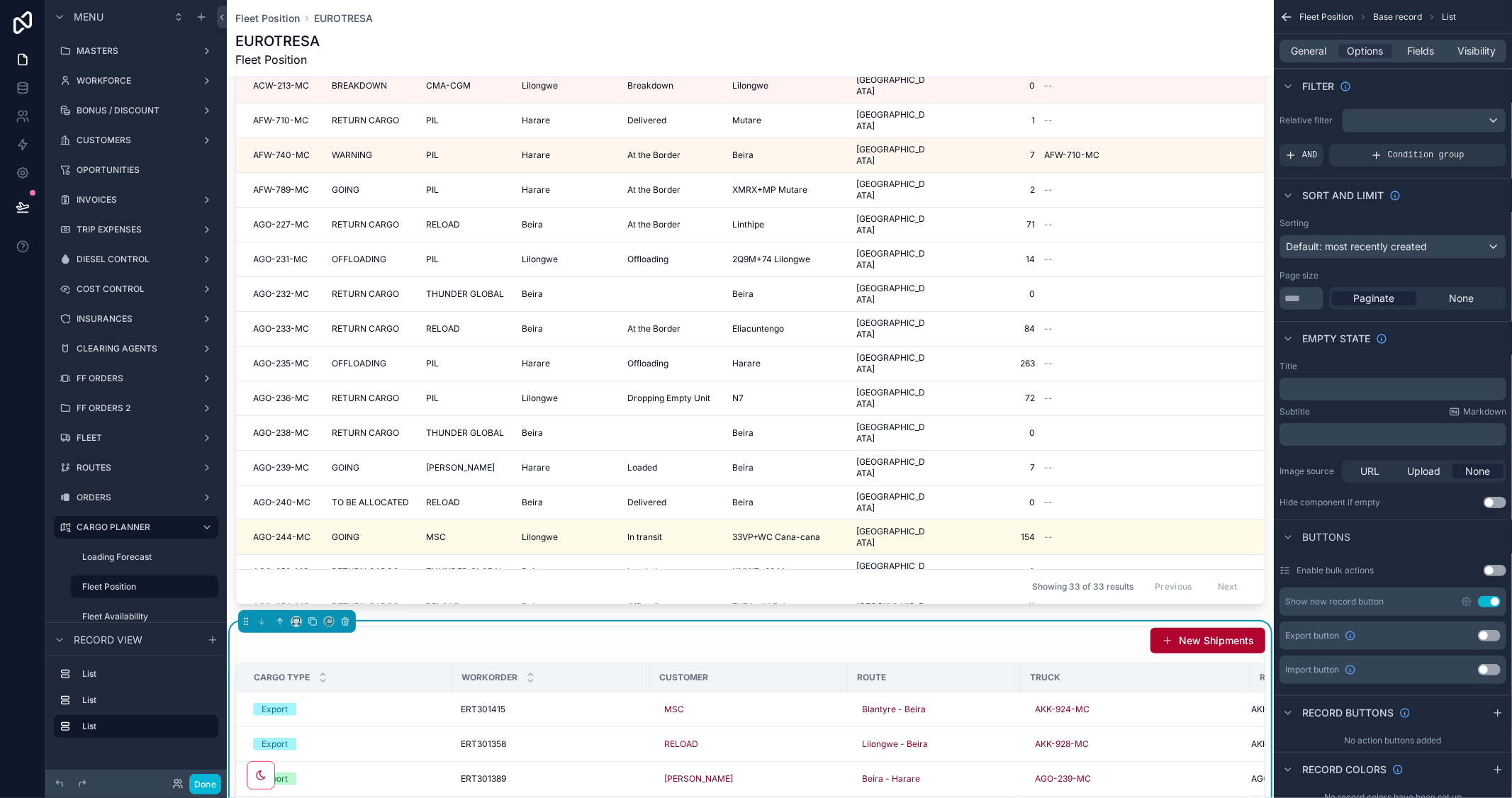
click at [1483, 603] on button "Use setting" at bounding box center [1489, 602] width 23 height 12
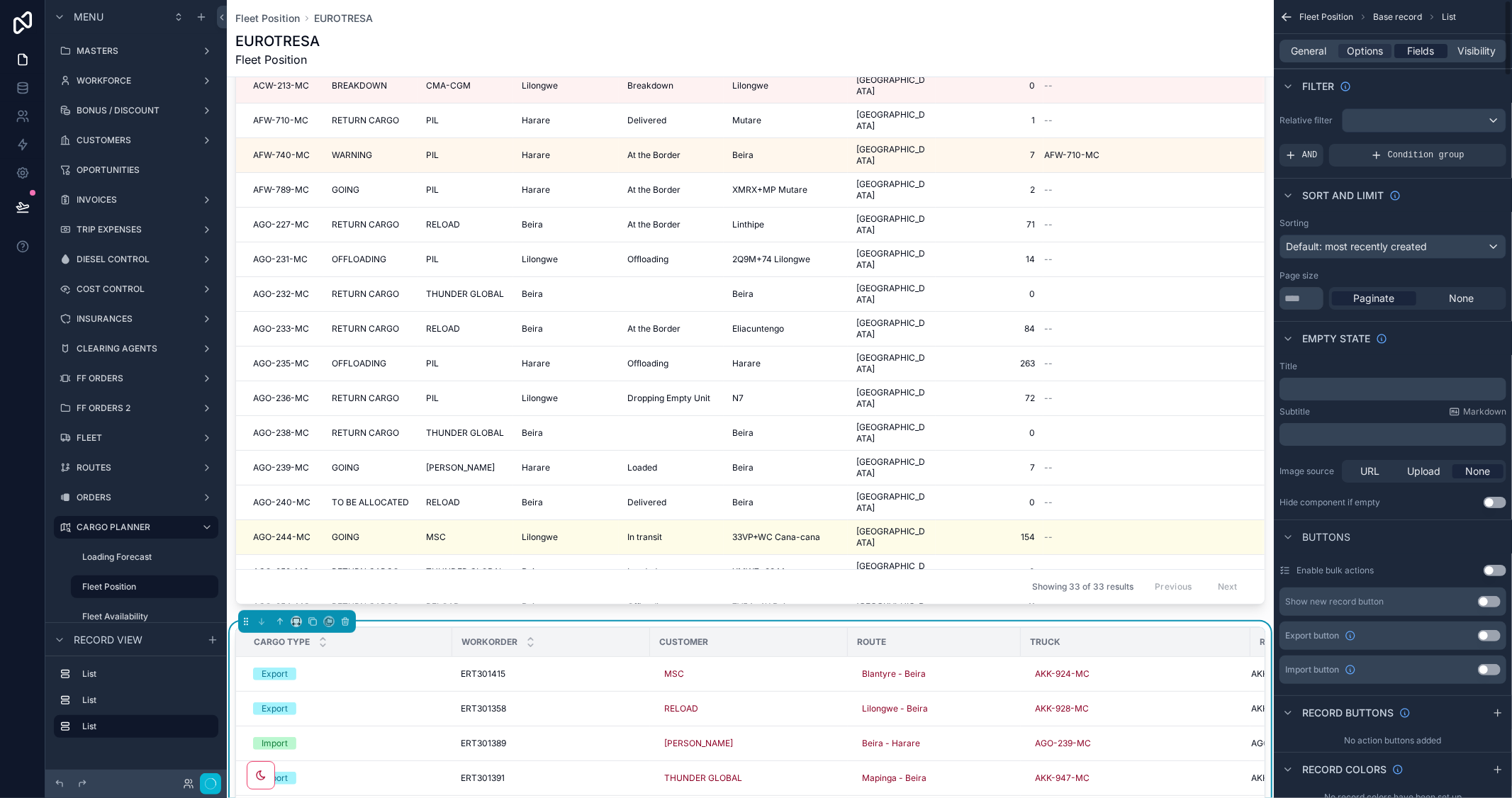
click at [1419, 48] on span "Fields" at bounding box center [1421, 50] width 27 height 14
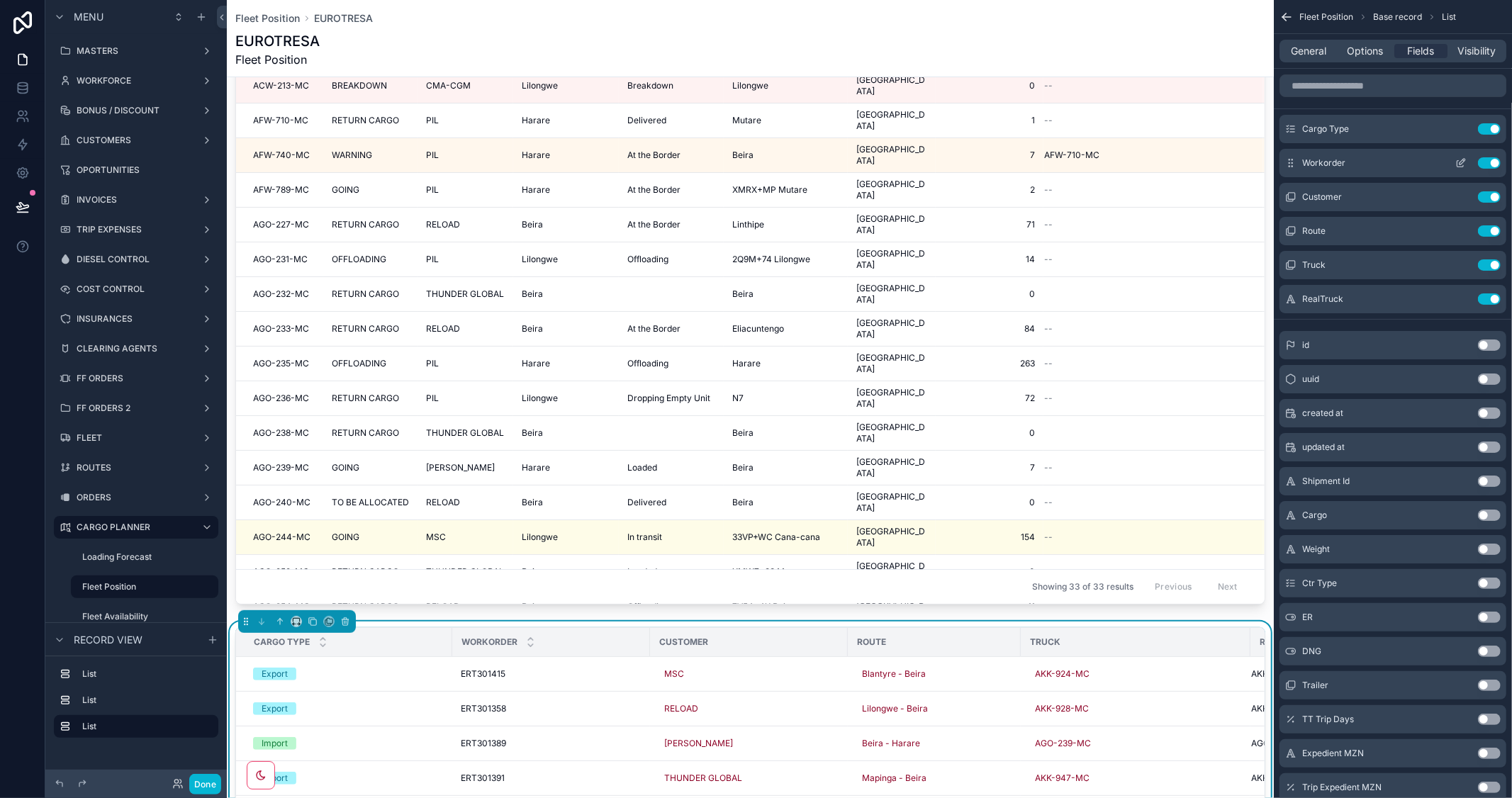
click at [1481, 159] on button "Use setting" at bounding box center [1489, 163] width 23 height 12
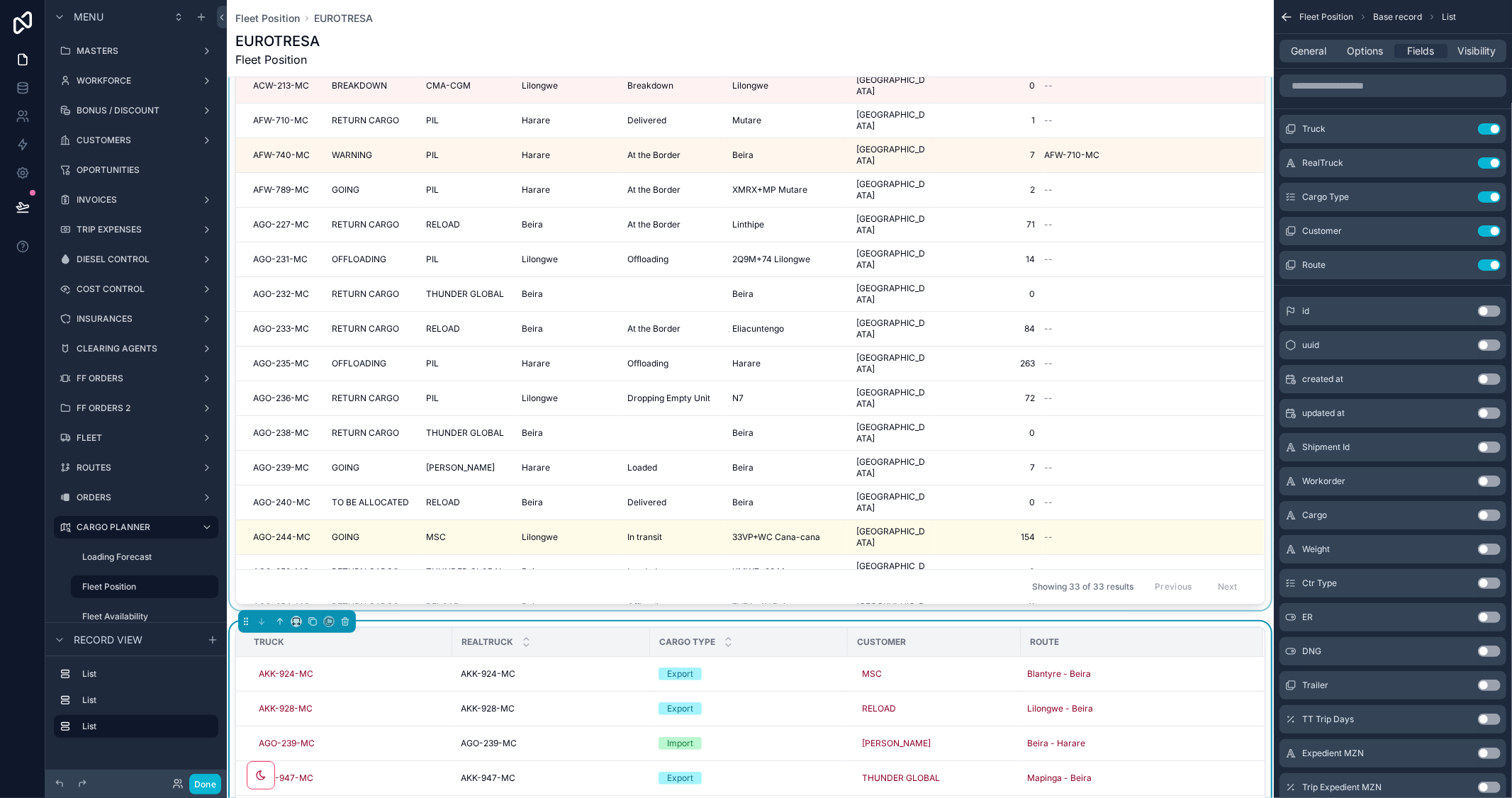
scroll to position [296, 0]
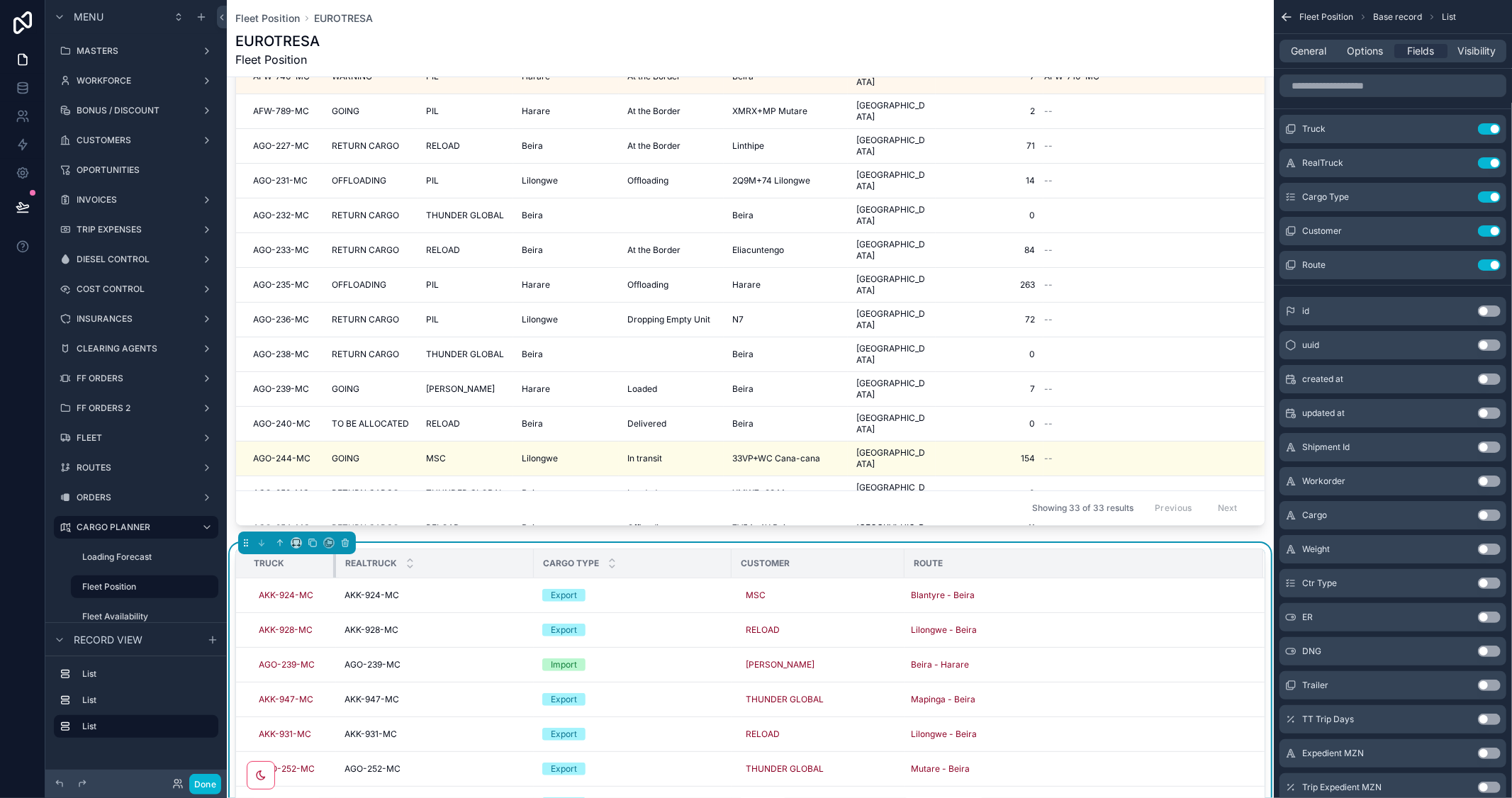
drag, startPoint x: 449, startPoint y: 560, endPoint x: 333, endPoint y: 562, distance: 116.0
click at [333, 562] on div "scrollable content" at bounding box center [336, 563] width 6 height 29
click at [1357, 56] on span "Options" at bounding box center [1364, 50] width 36 height 14
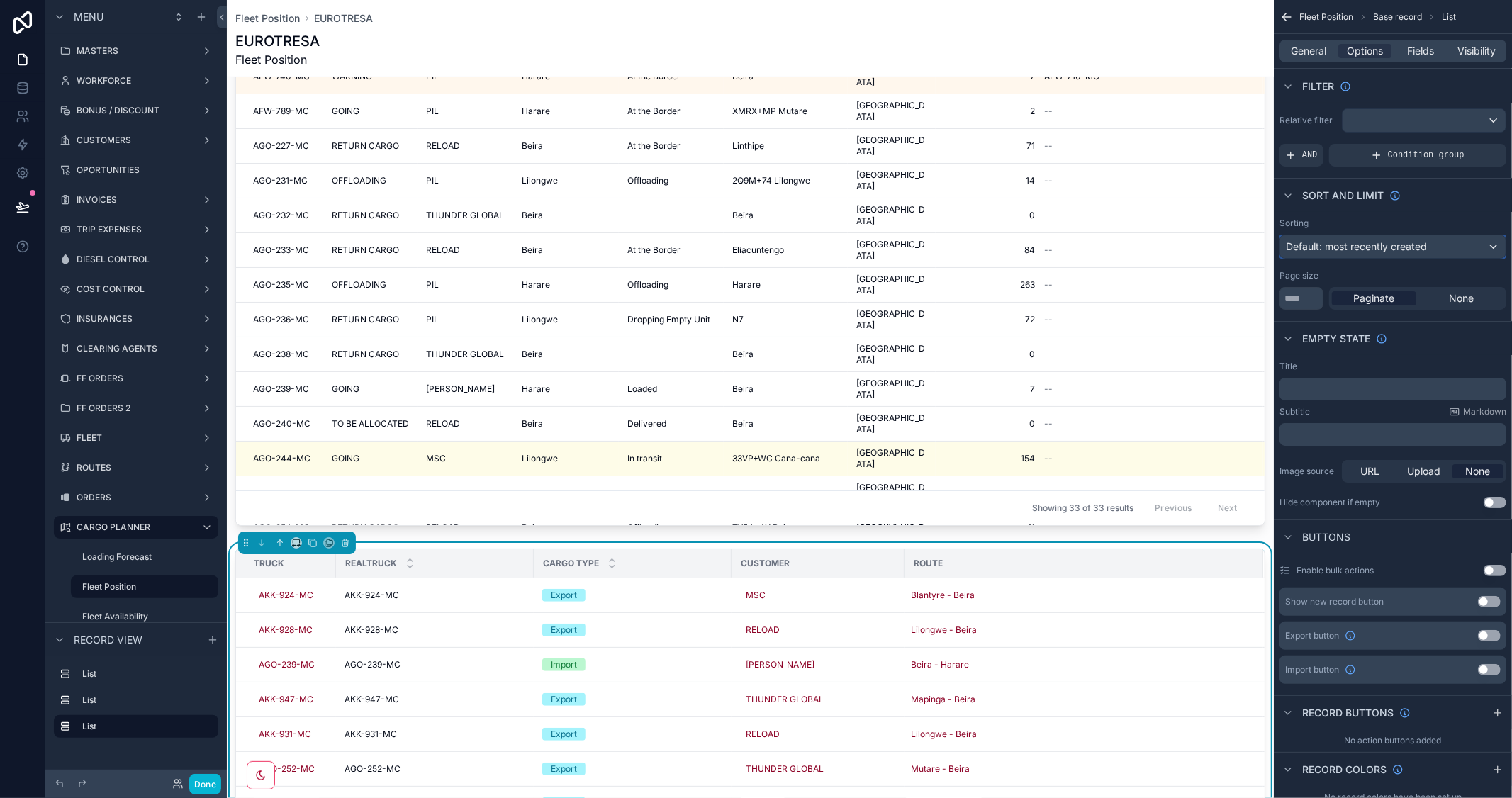
click at [1413, 244] on span "Default: most recently created" at bounding box center [1355, 246] width 141 height 12
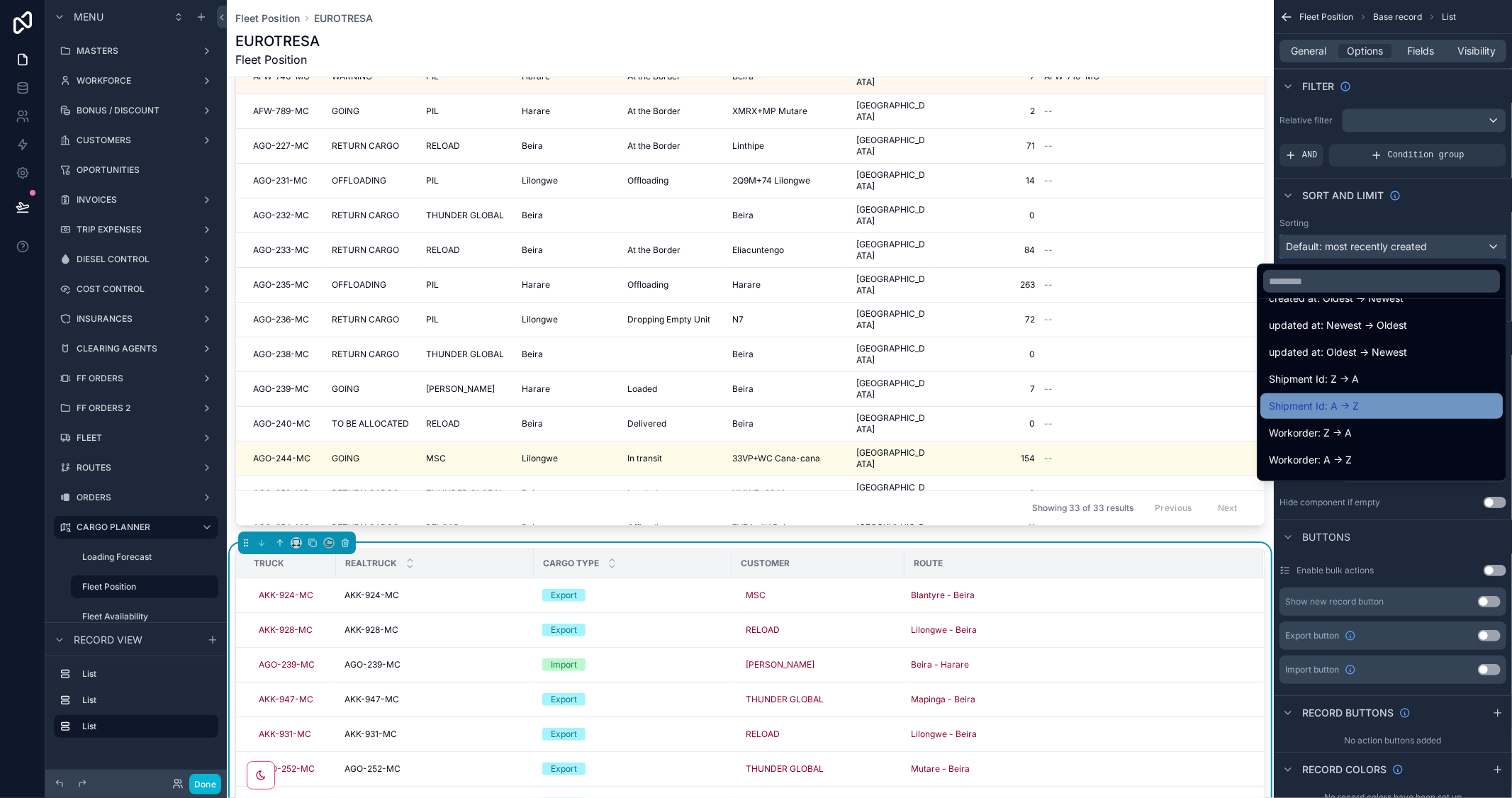
scroll to position [157, 0]
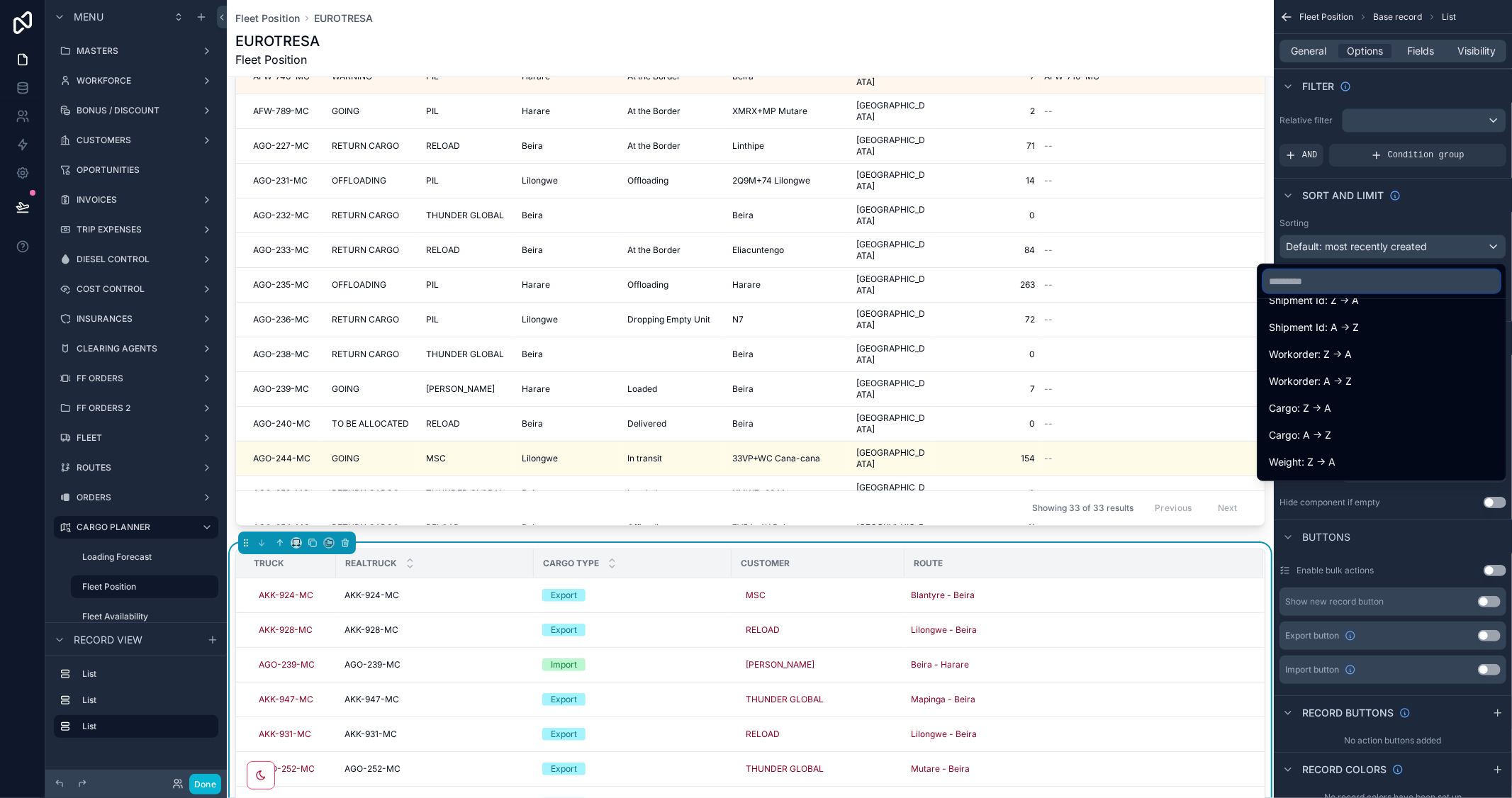
click at [1301, 285] on input "text" at bounding box center [1381, 281] width 237 height 23
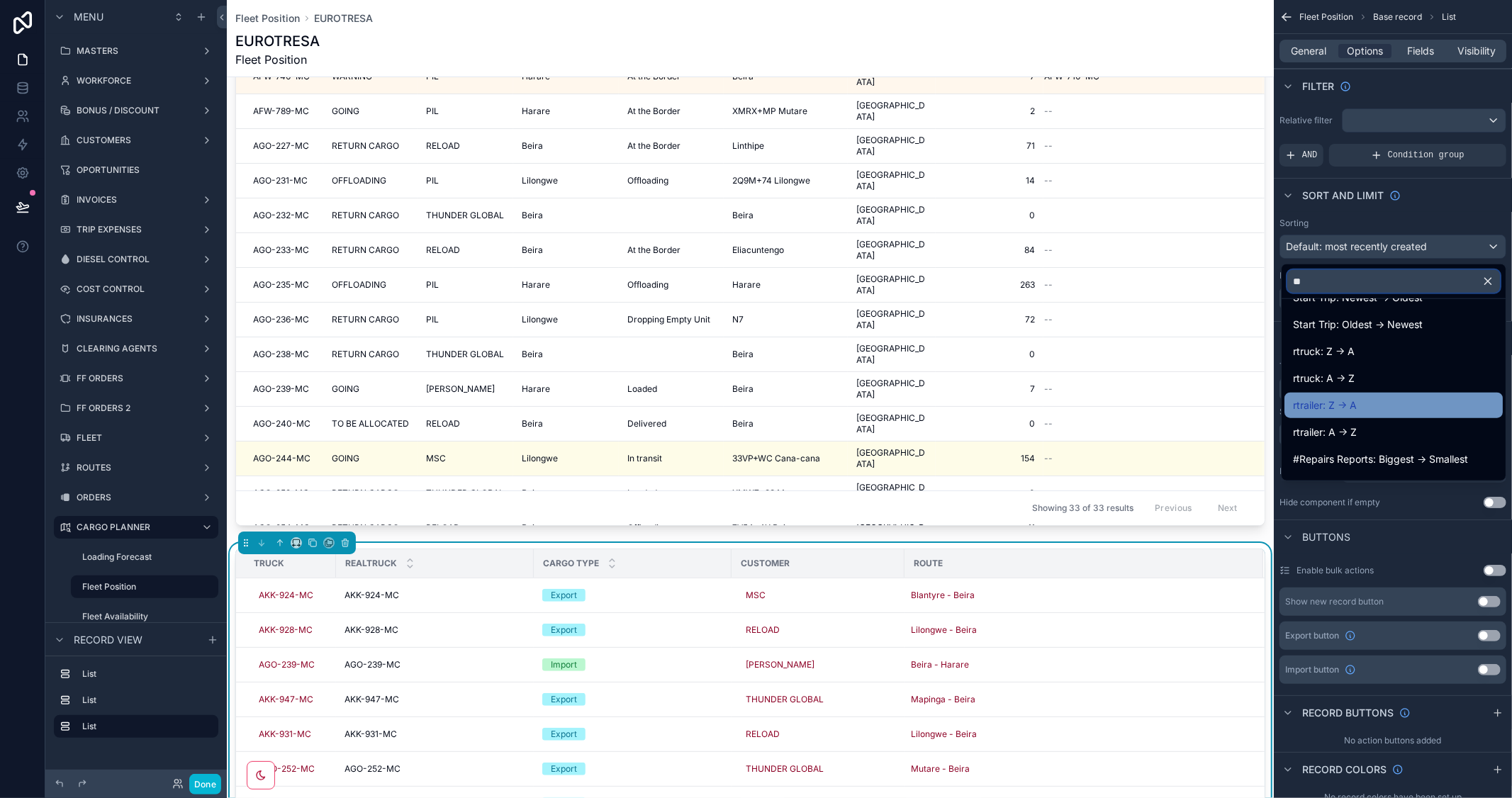
scroll to position [79, 0]
type input "**"
click at [1334, 369] on div "rtruck: A -> Z" at bounding box center [1393, 379] width 218 height 26
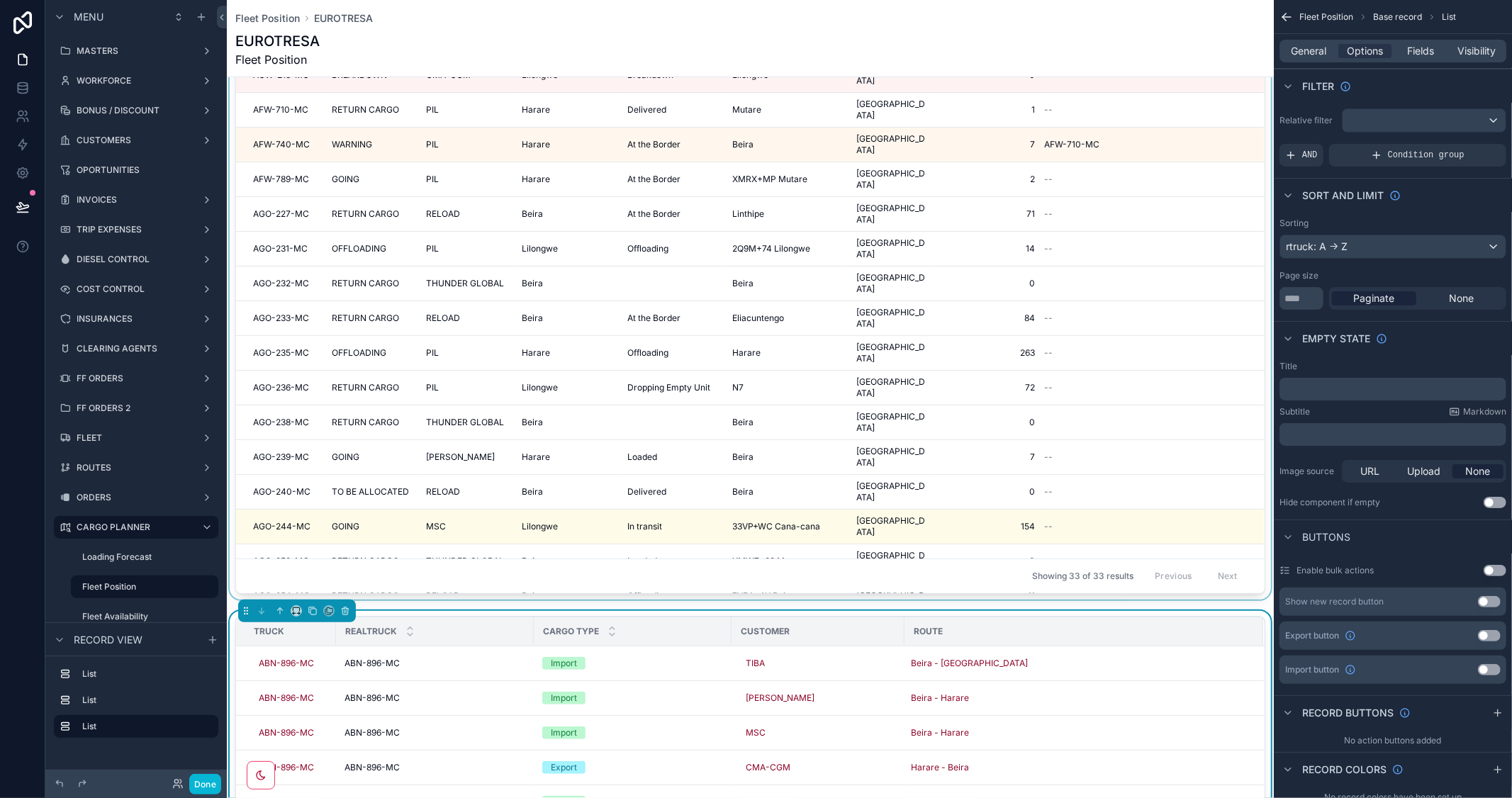
scroll to position [236, 0]
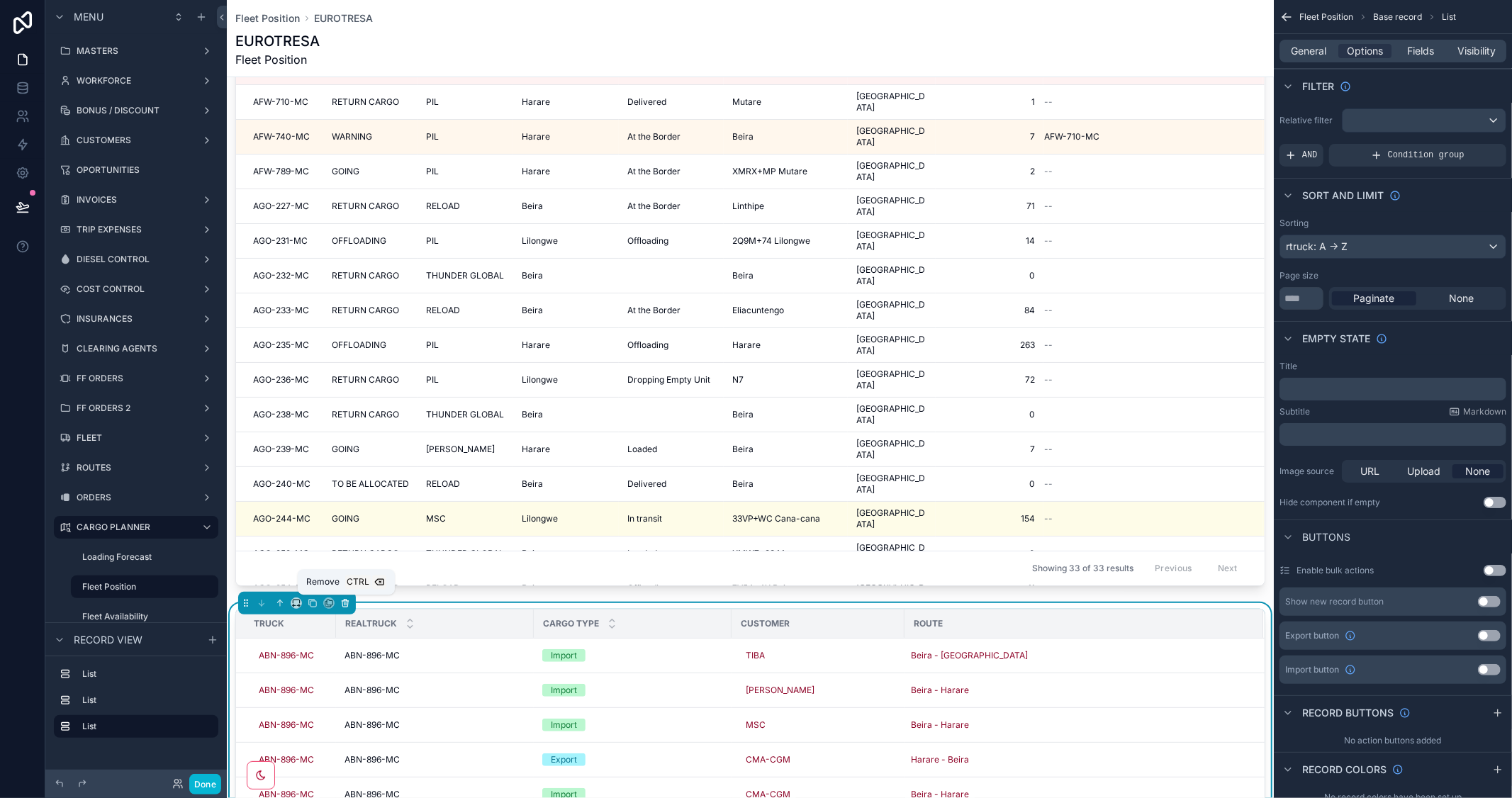
click at [343, 607] on icon "scrollable content" at bounding box center [345, 603] width 10 height 10
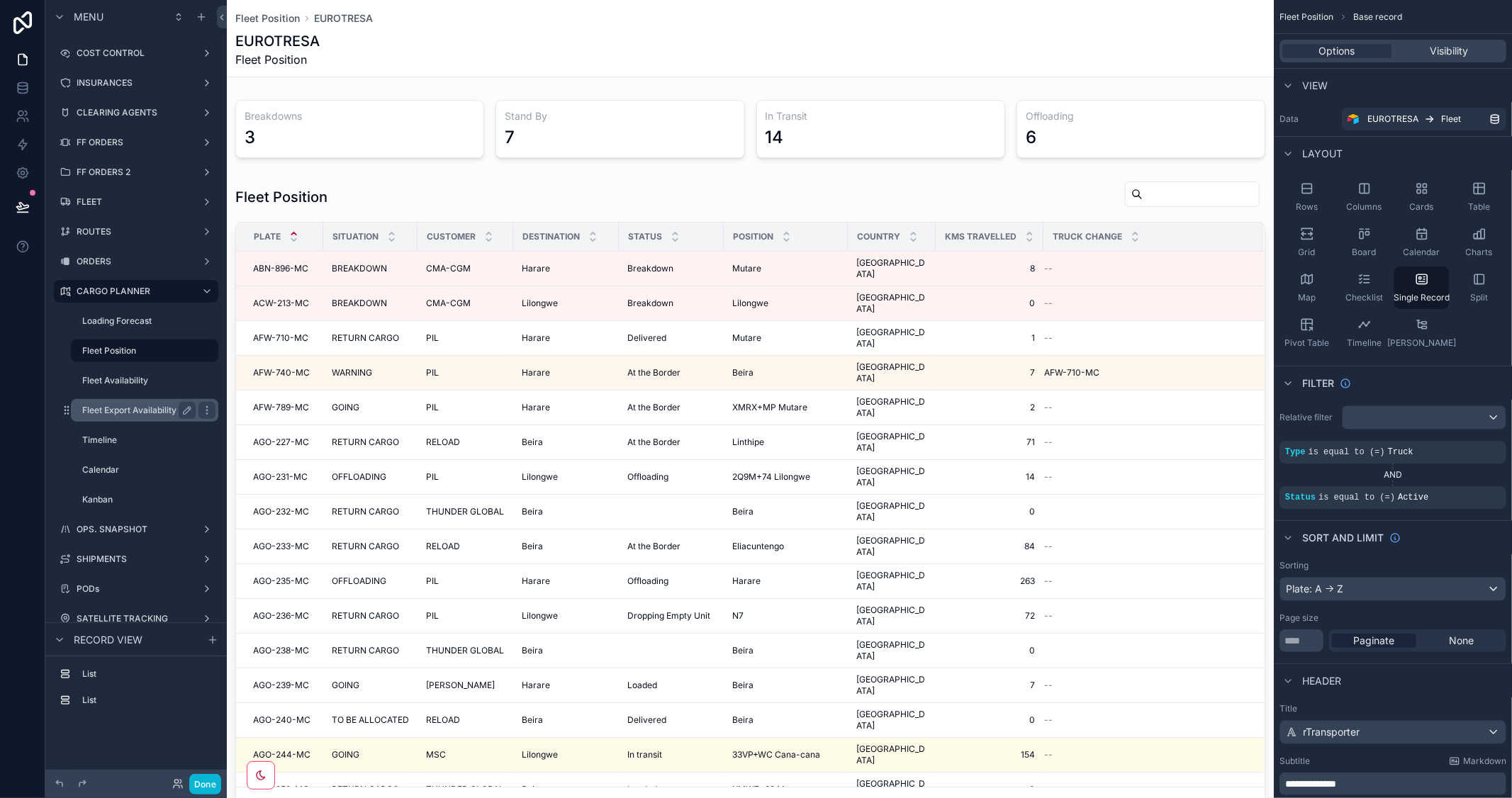
click at [125, 399] on div "Fleet Export Availability" at bounding box center [145, 410] width 142 height 23
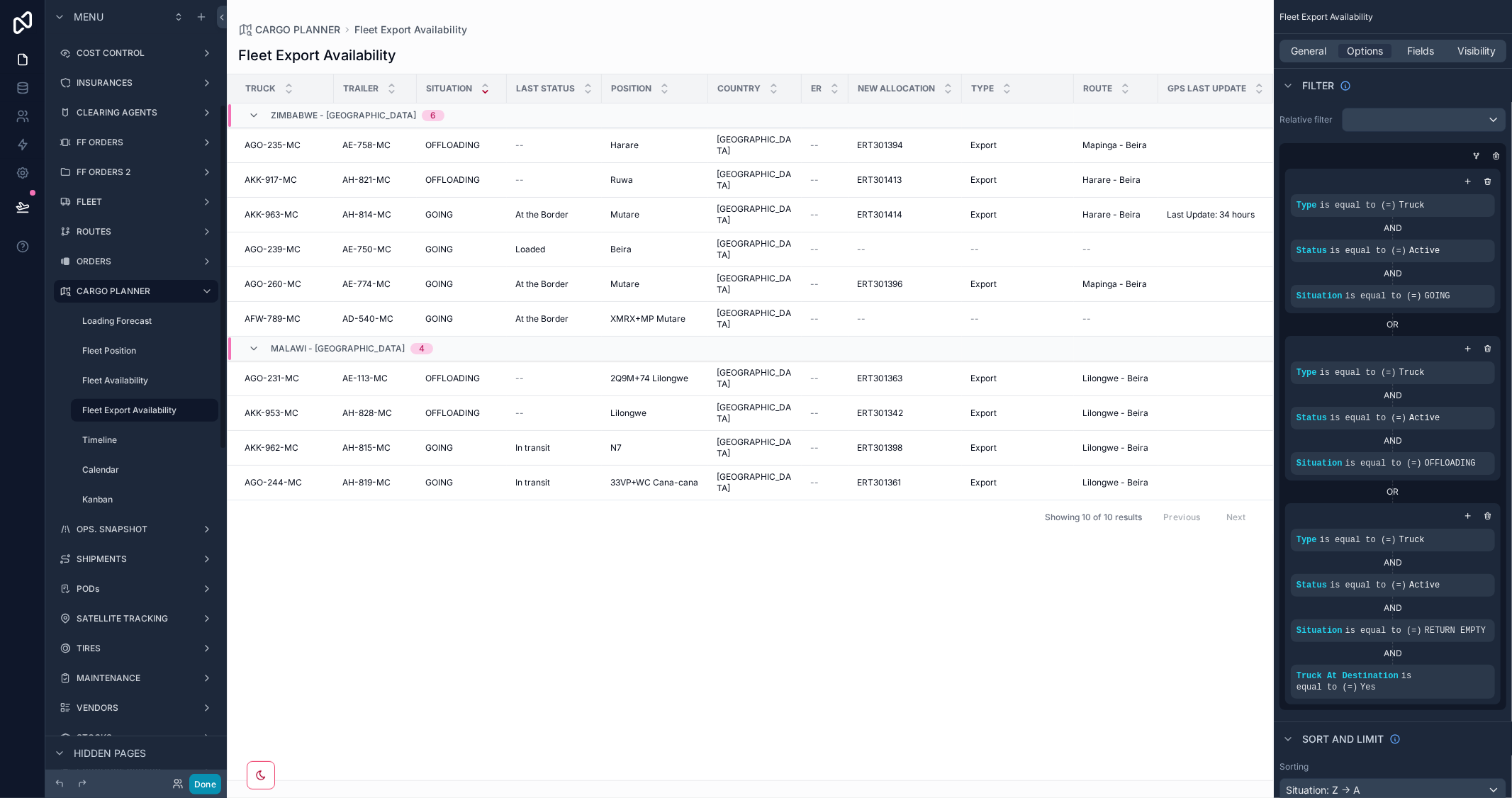
click at [194, 782] on button "Done" at bounding box center [206, 784] width 32 height 20
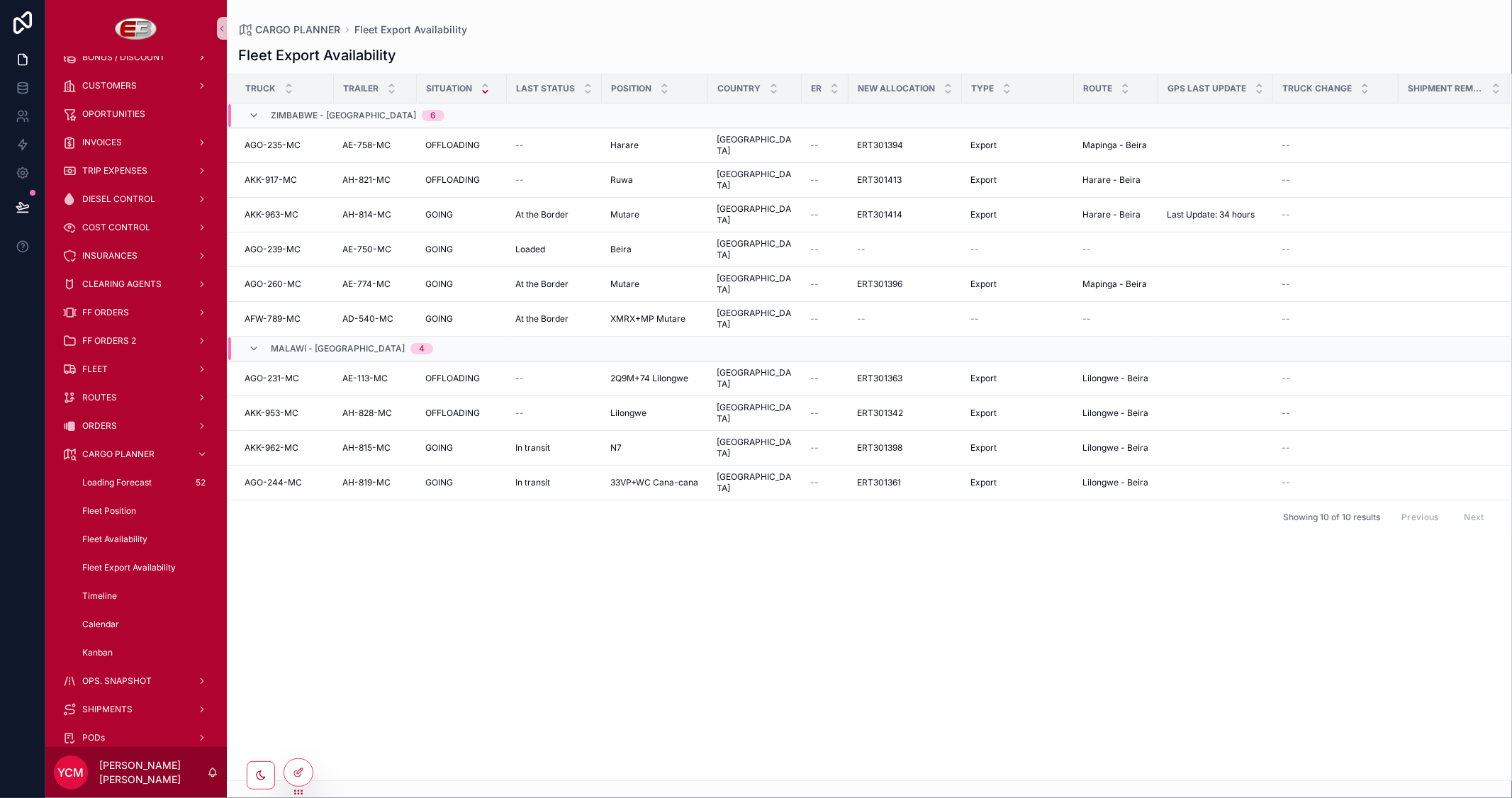
click at [329, 86] on div "Truck" at bounding box center [280, 89] width 105 height 27
click at [334, 89] on th "Trailer" at bounding box center [375, 89] width 83 height 29
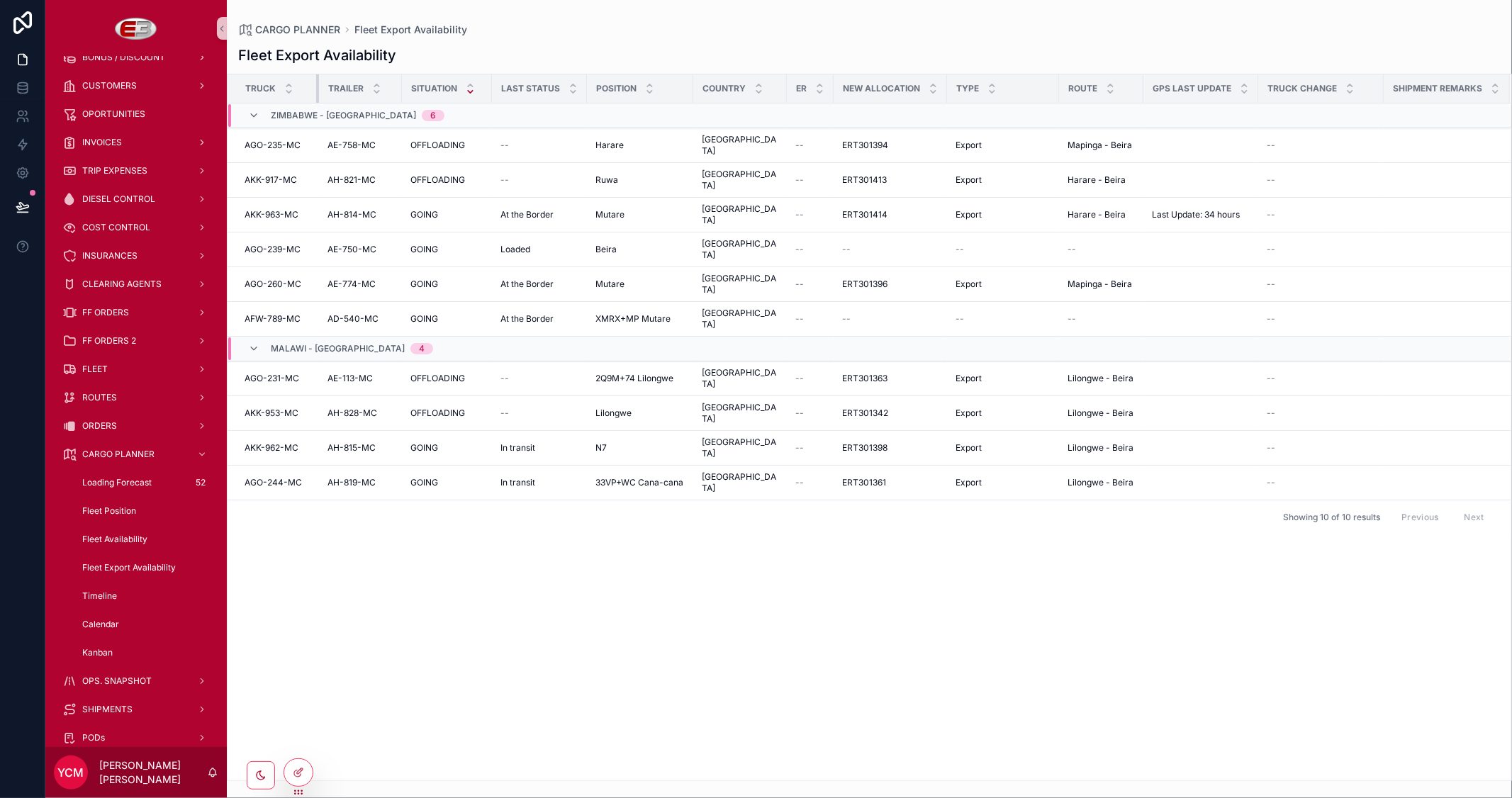
drag, startPoint x: 330, startPoint y: 89, endPoint x: 315, endPoint y: 89, distance: 15.0
click at [316, 89] on div "scrollable content" at bounding box center [319, 89] width 6 height 29
click at [132, 534] on span "Fleet Availability" at bounding box center [114, 540] width 65 height 12
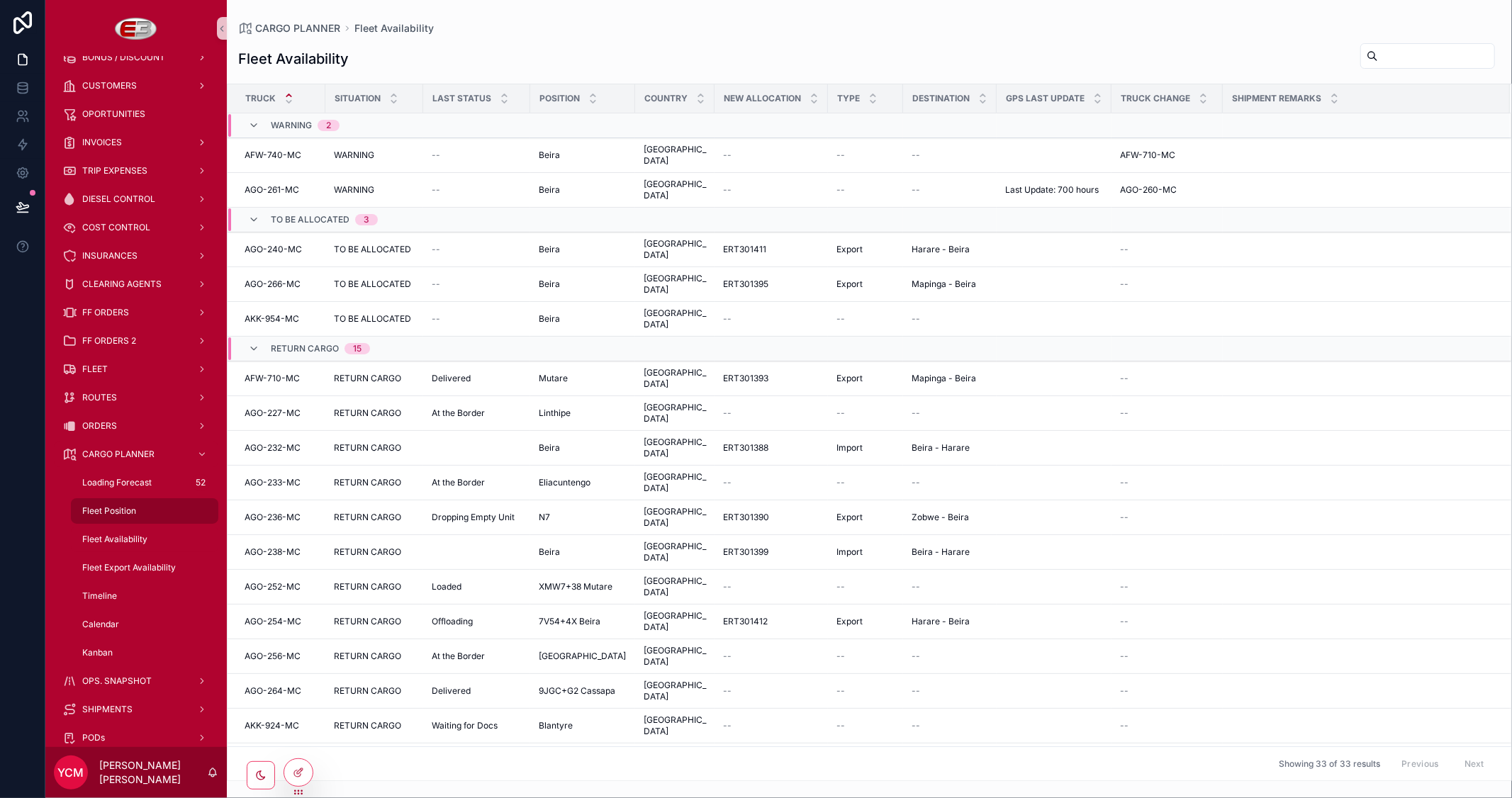
click at [116, 503] on div "Fleet Position" at bounding box center [145, 511] width 130 height 23
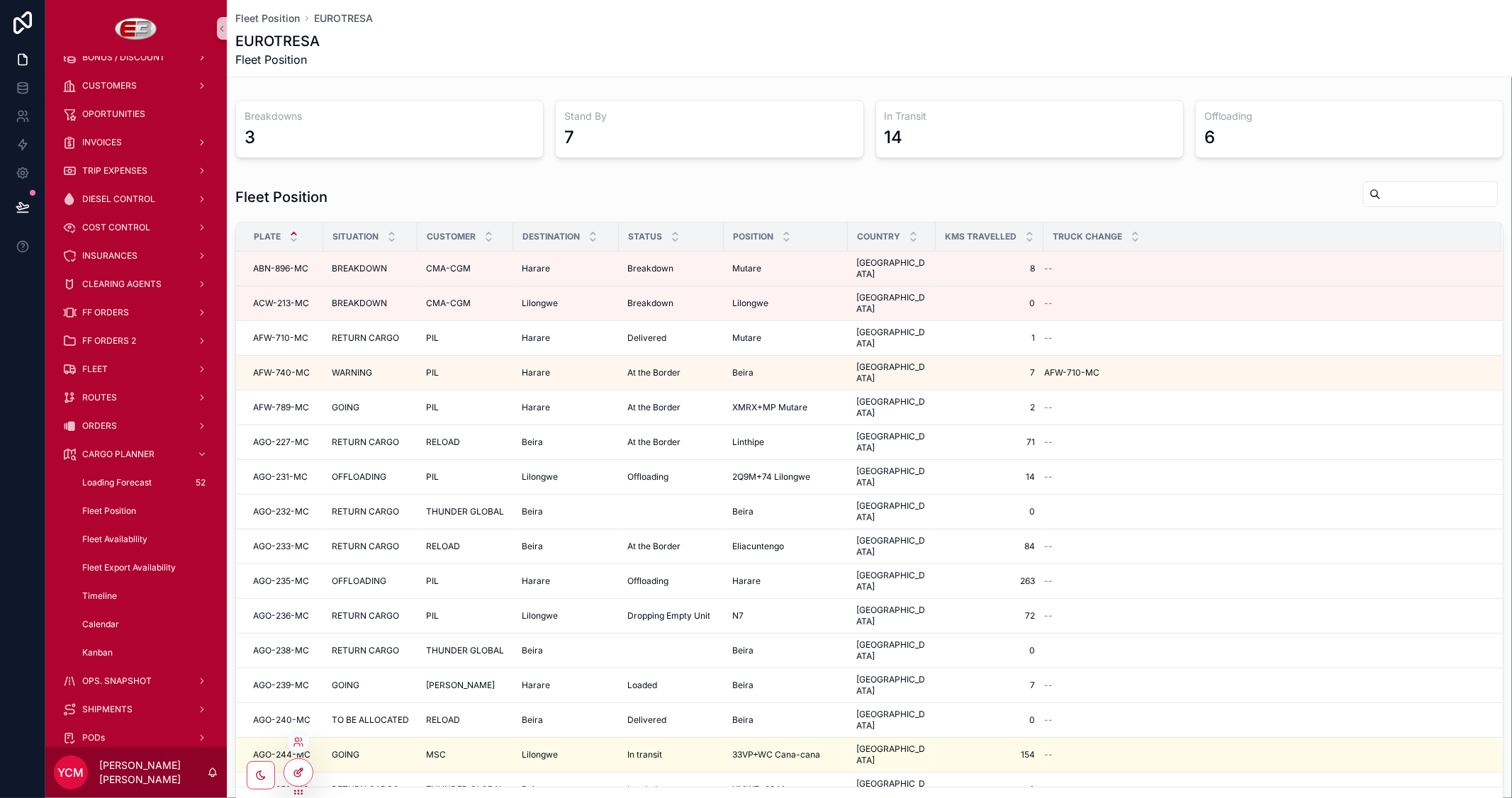
click at [294, 771] on icon at bounding box center [297, 773] width 7 height 7
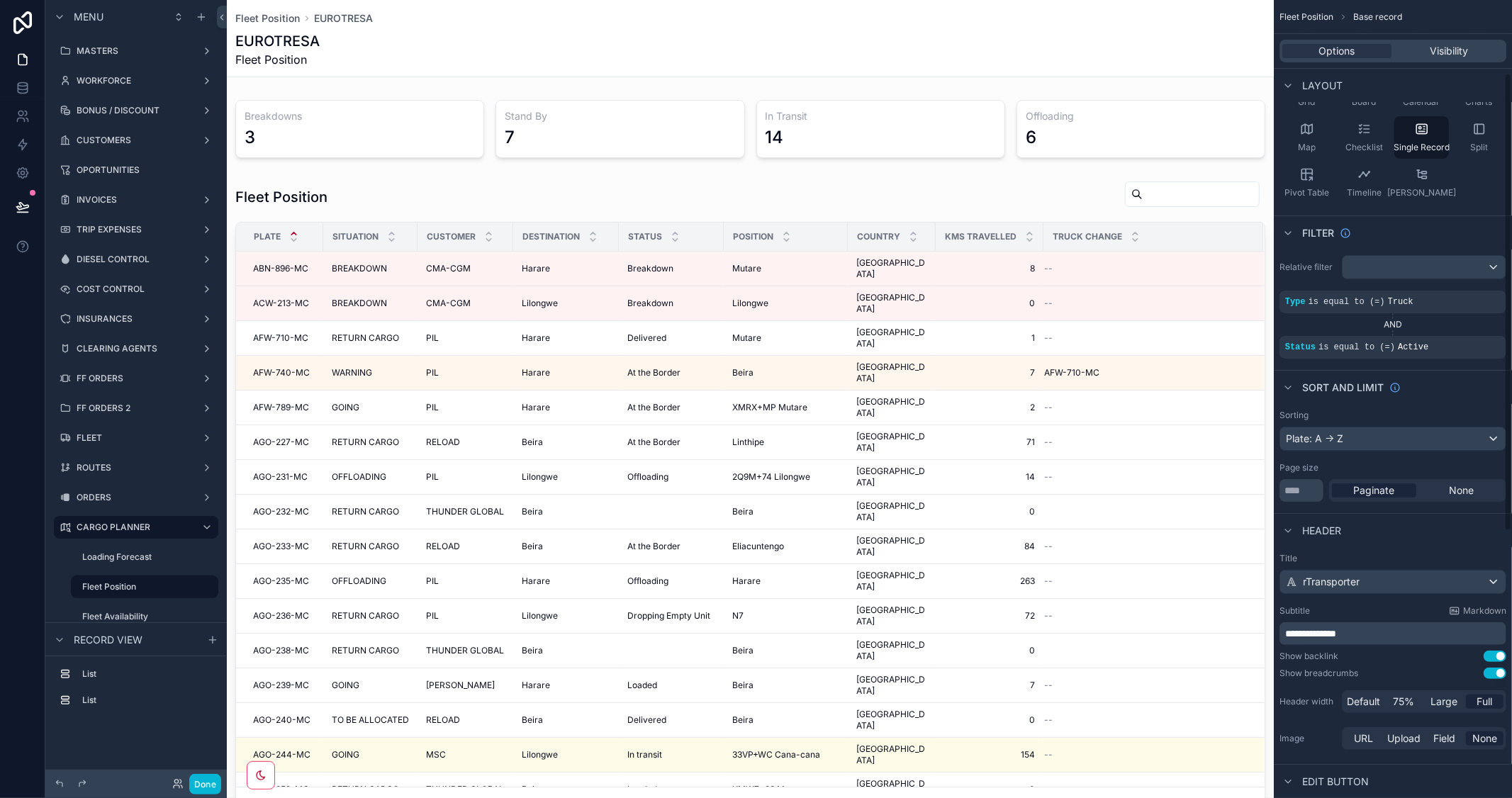
scroll to position [157, 0]
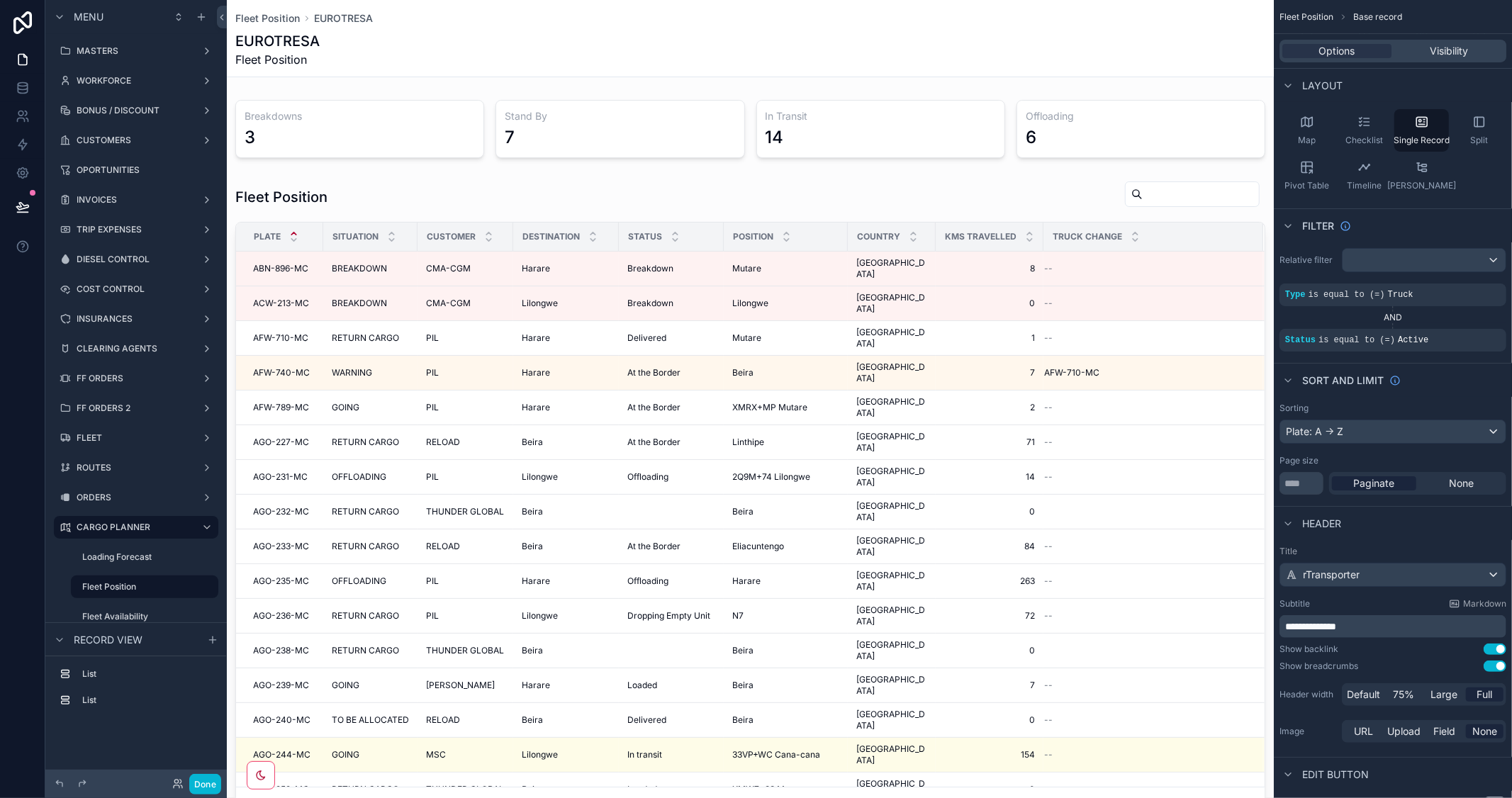
click at [1308, 628] on span "**********" at bounding box center [1311, 627] width 51 height 10
click at [1461, 371] on div "Sort And Limit" at bounding box center [1393, 380] width 238 height 34
click at [1336, 624] on span "**********" at bounding box center [1326, 627] width 83 height 10
click at [1333, 627] on span "**********" at bounding box center [1326, 627] width 83 height 10
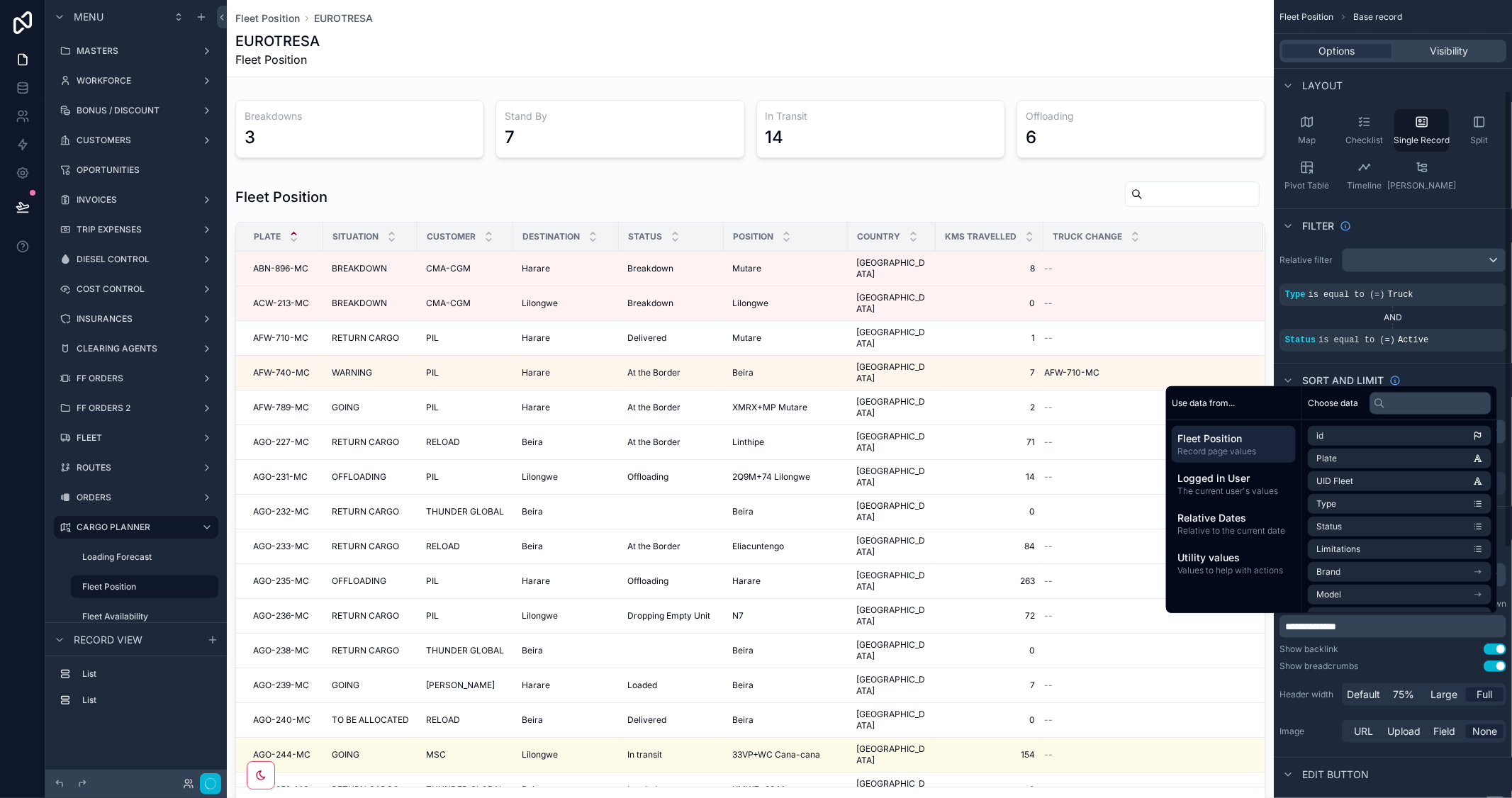
click at [1399, 222] on div "Filter" at bounding box center [1393, 225] width 238 height 34
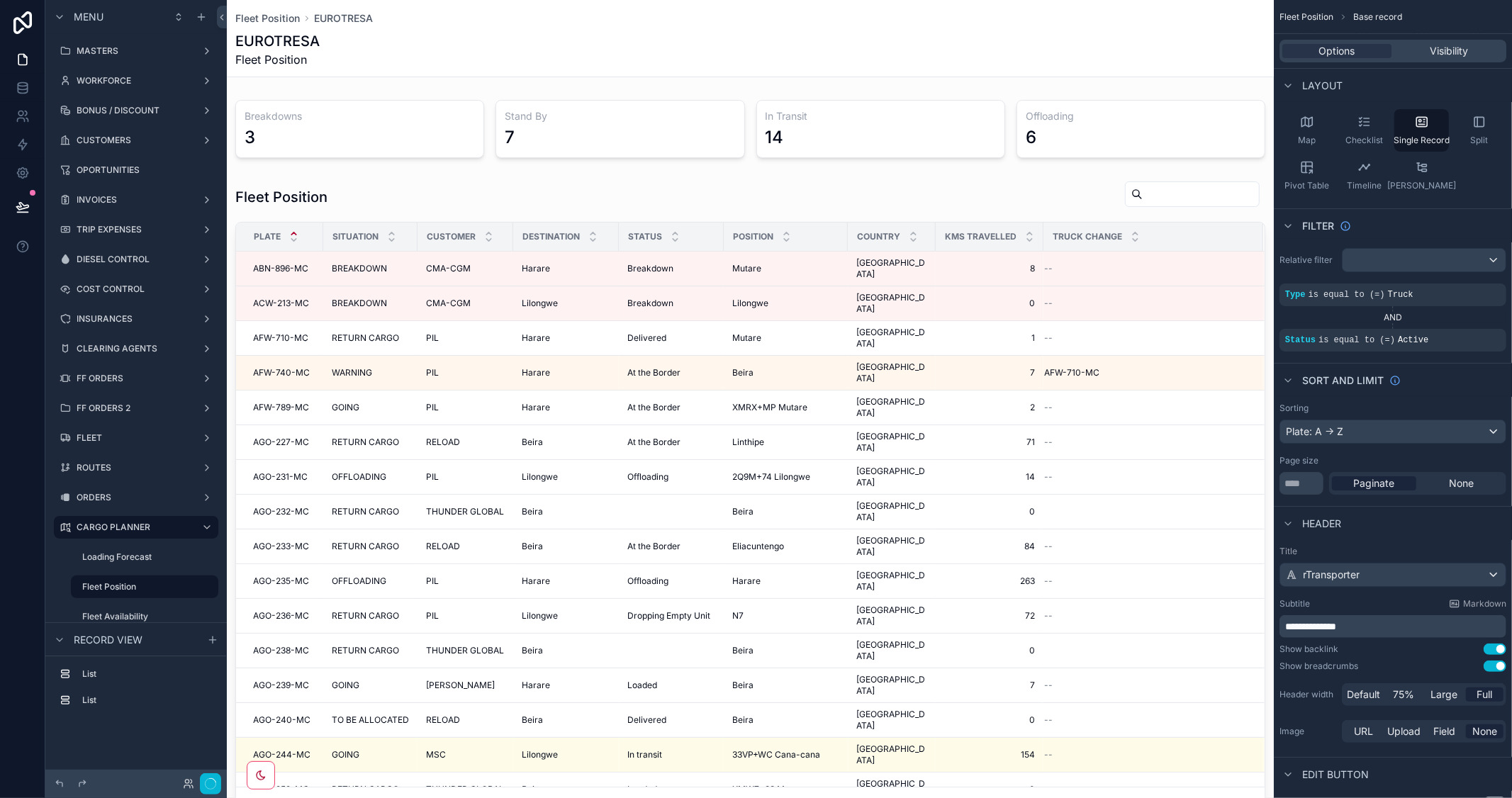
click at [707, 206] on div "scrollable content" at bounding box center [750, 734] width 1047 height 1468
click at [702, 228] on div "Status" at bounding box center [671, 236] width 103 height 27
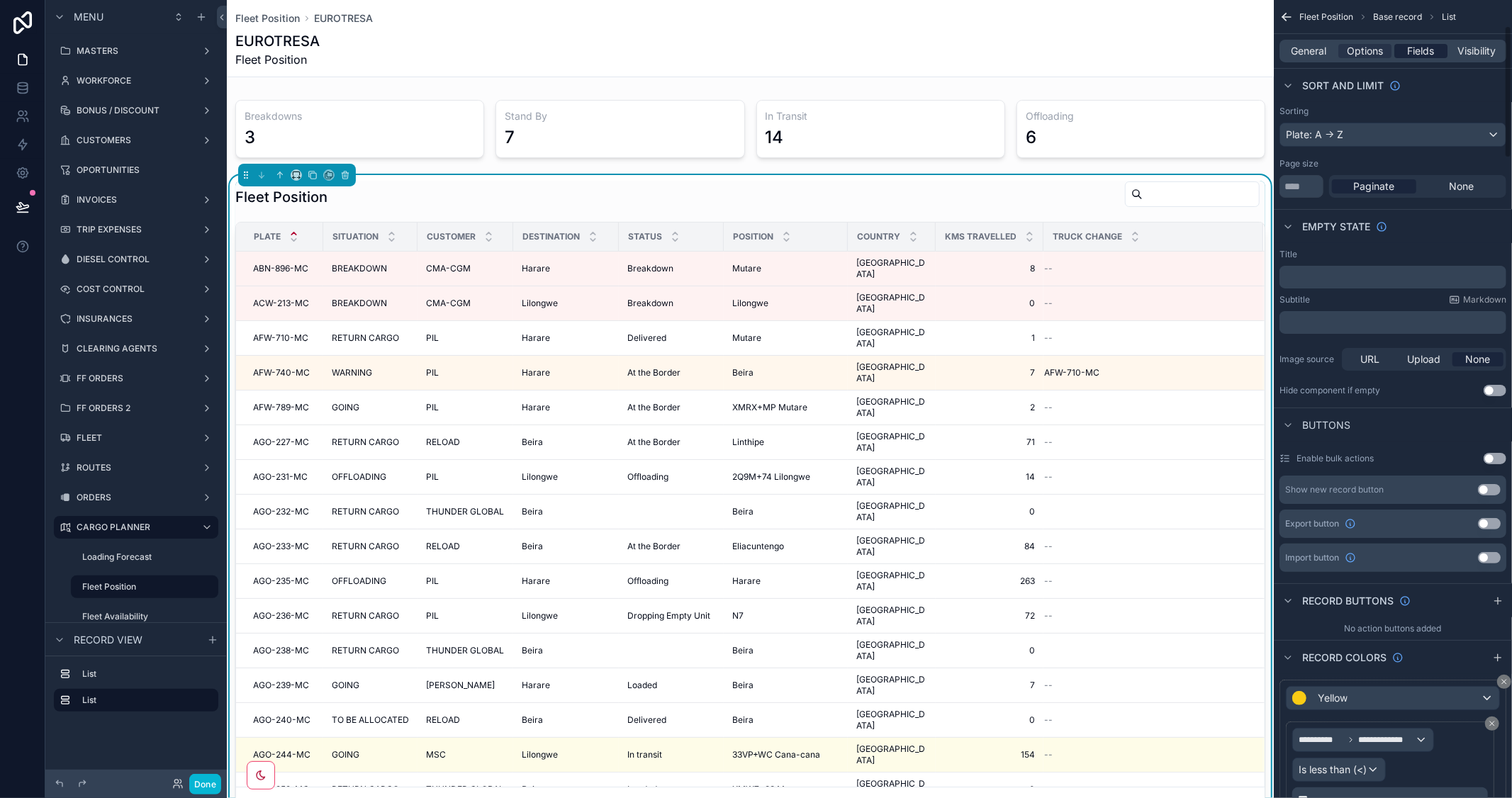
click at [1418, 48] on span "Fields" at bounding box center [1421, 50] width 27 height 14
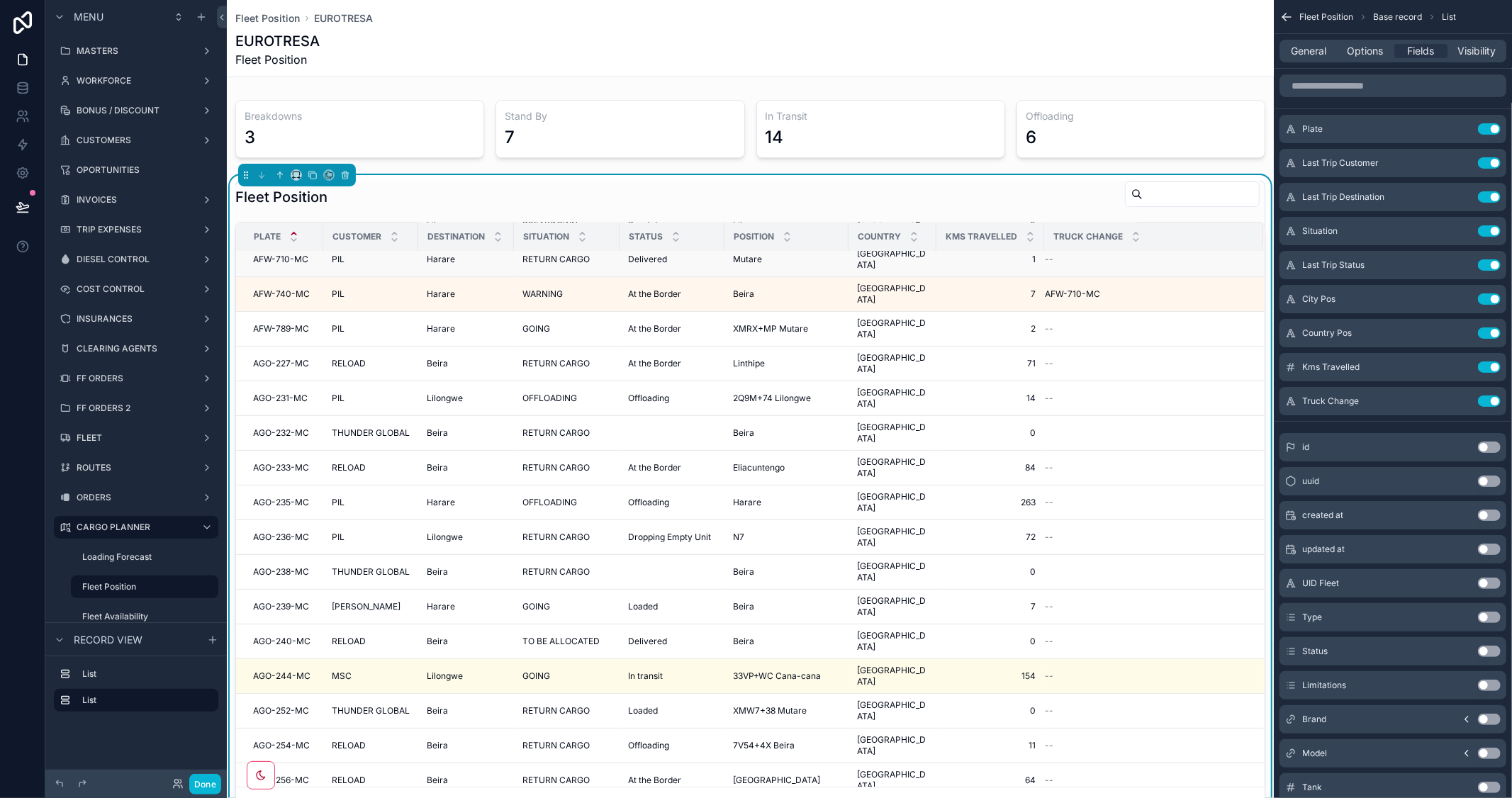
scroll to position [0, 0]
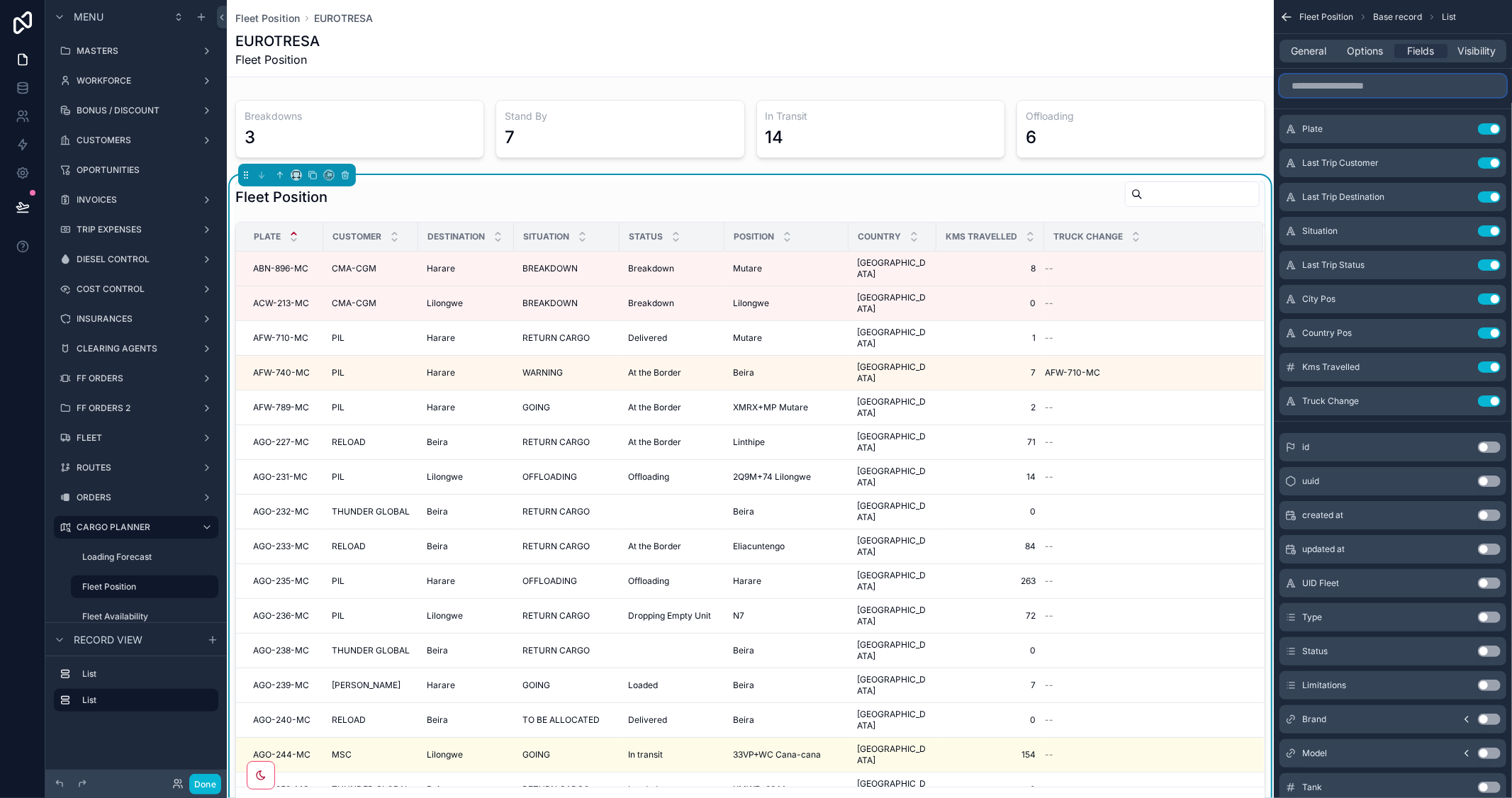
click at [1347, 89] on input "scrollable content" at bounding box center [1393, 86] width 227 height 23
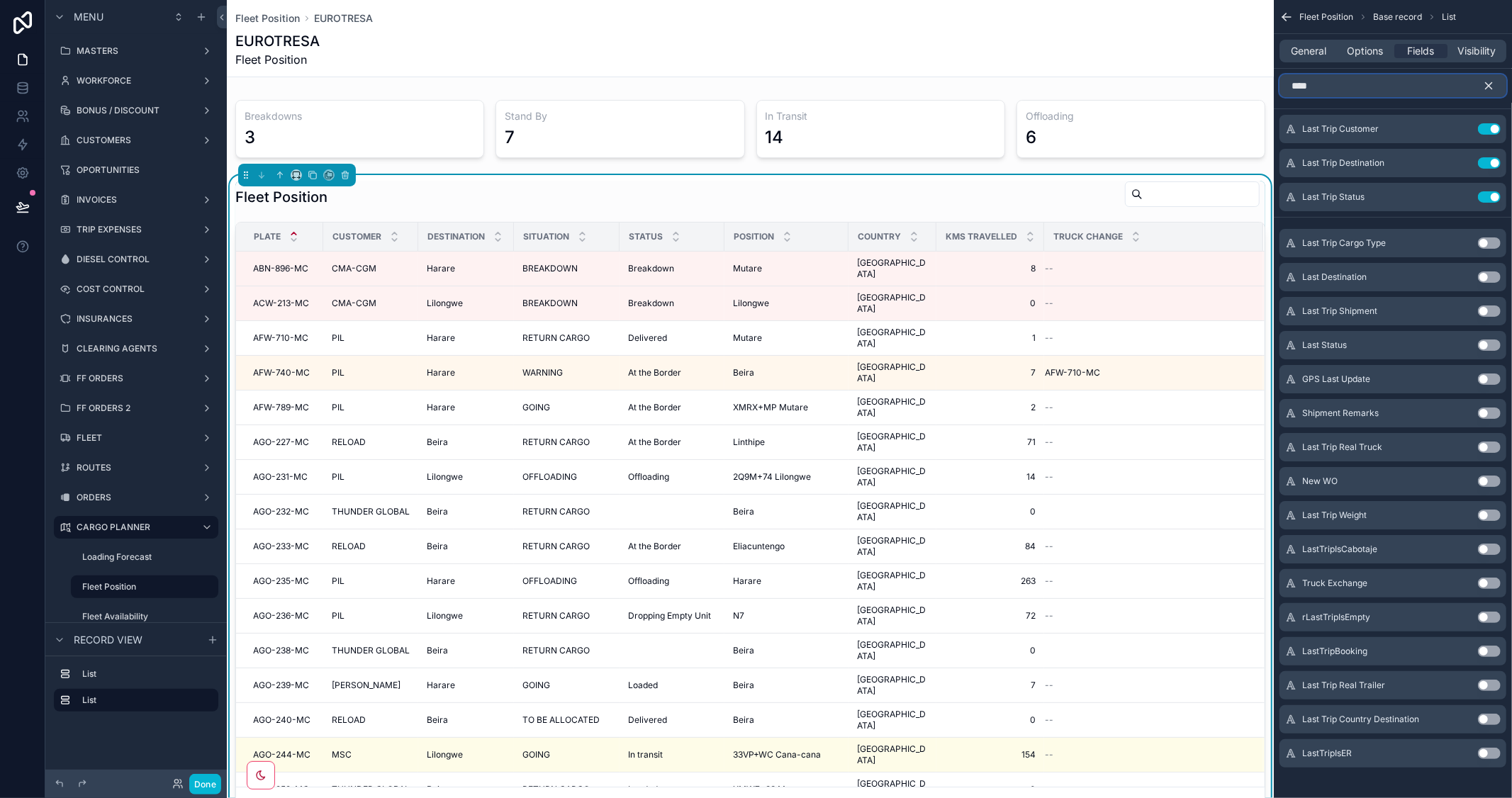
drag, startPoint x: 1314, startPoint y: 86, endPoint x: 1246, endPoint y: 71, distance: 69.6
click at [1246, 71] on div "MASTERS WORKFORCE BONUS / DISCOUNT CUSTOMERS OPORTUNITIES INVOICES TRIP EXPENSE…" at bounding box center [869, 399] width 1285 height 798
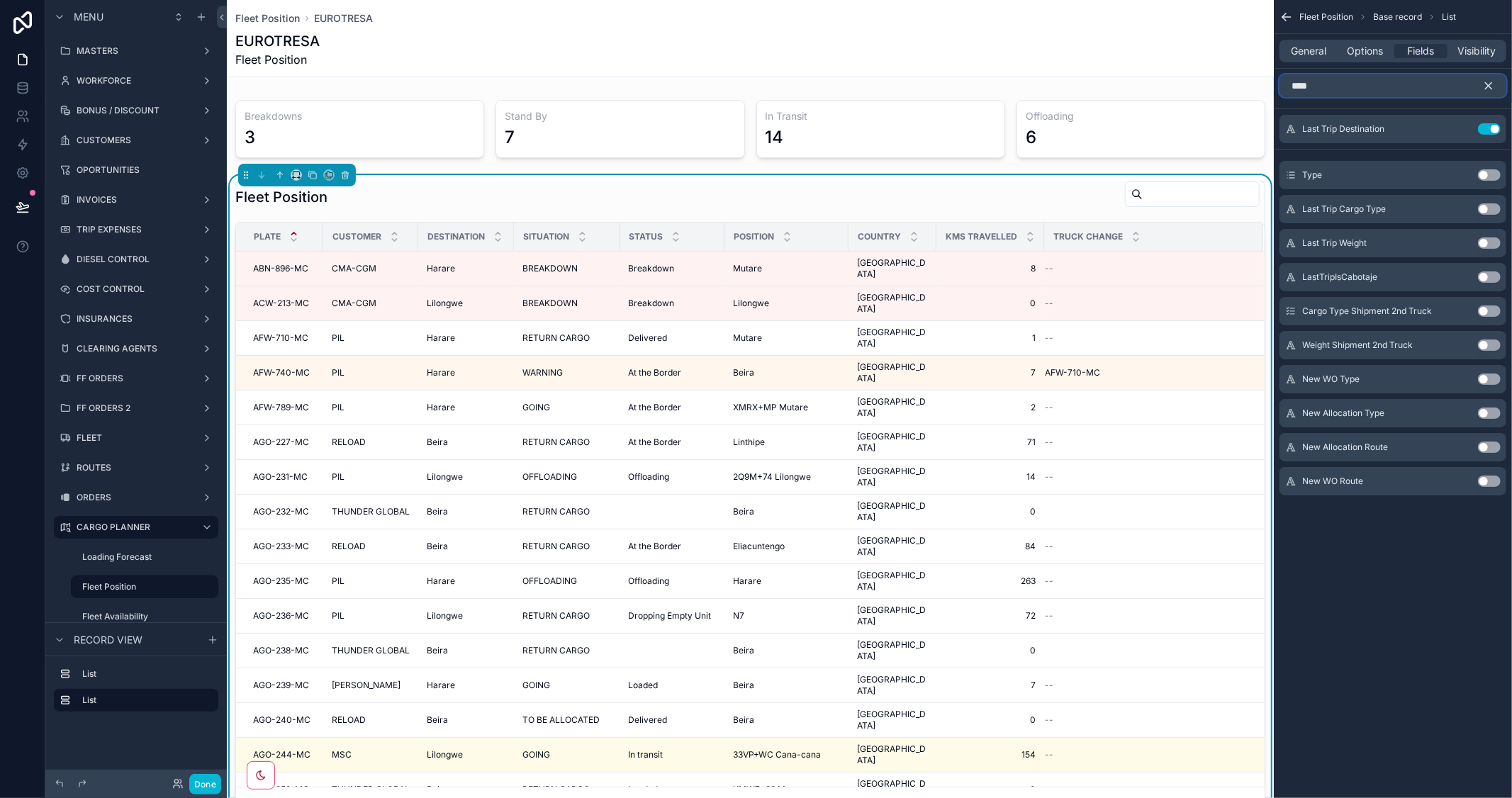
type input "****"
click at [1492, 208] on button "Use setting" at bounding box center [1489, 209] width 23 height 12
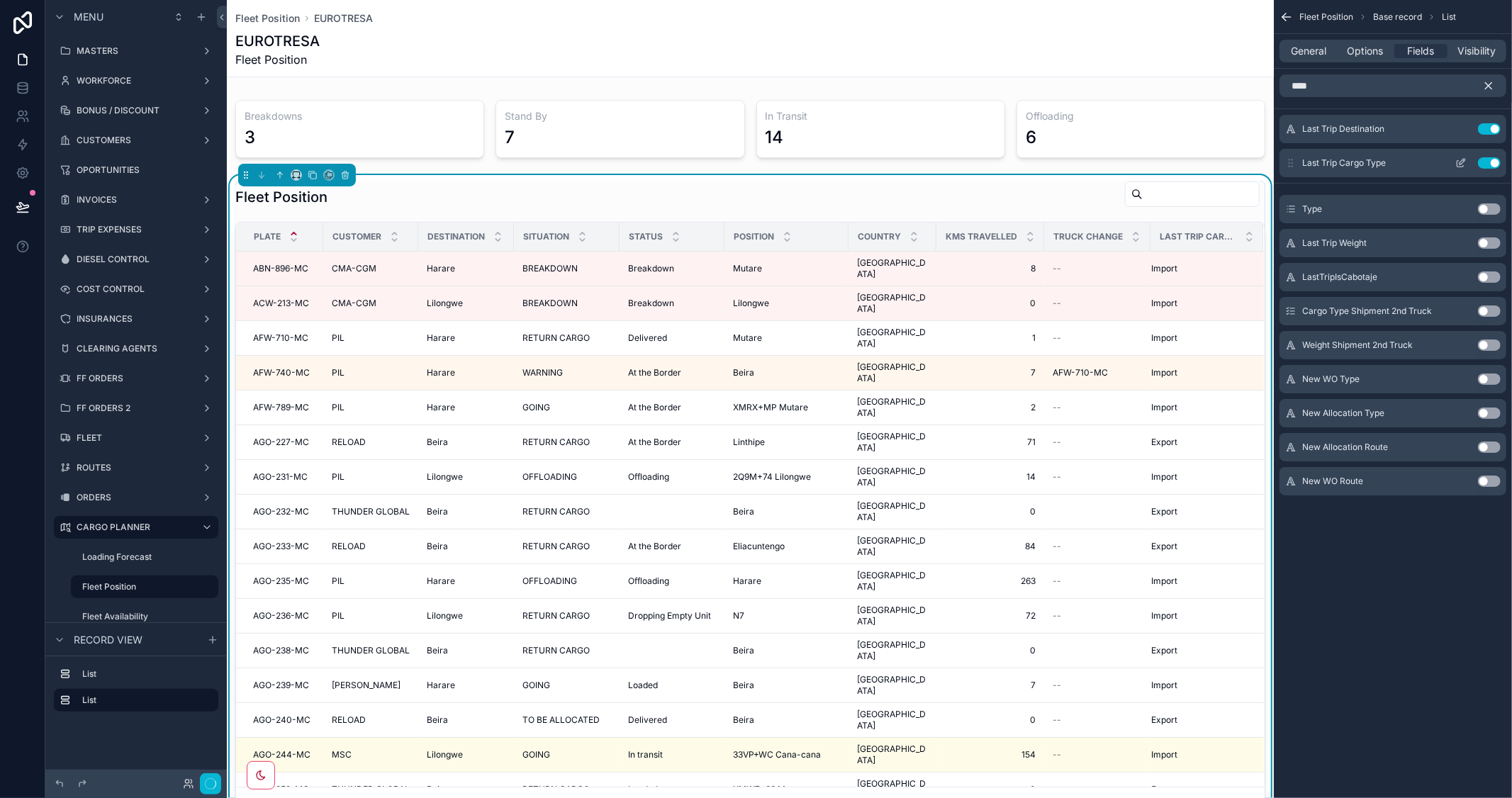
click at [1458, 166] on icon "scrollable content" at bounding box center [1461, 163] width 12 height 12
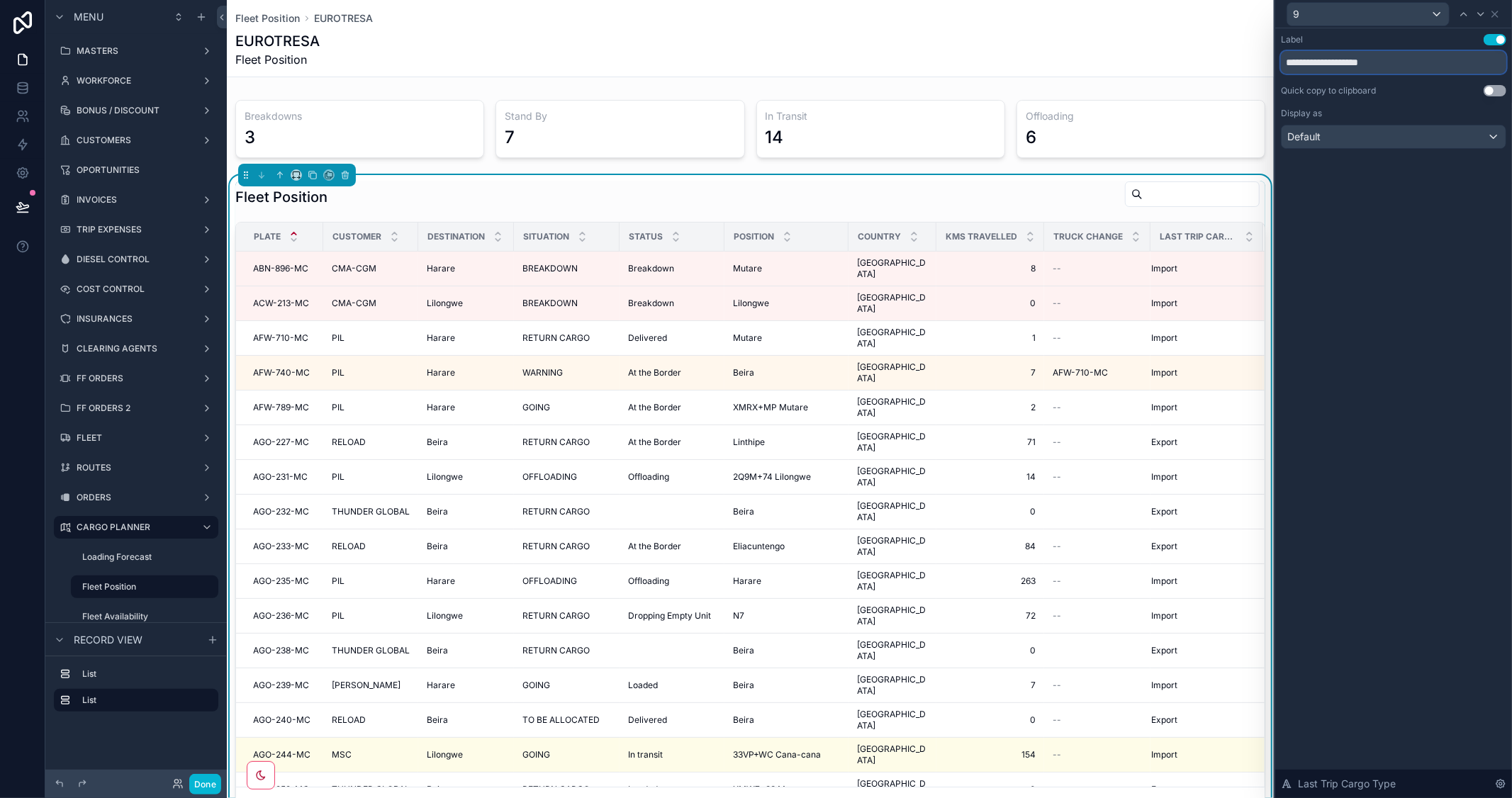
drag, startPoint x: 1413, startPoint y: 59, endPoint x: 1364, endPoint y: 59, distance: 49.0
click at [1364, 59] on input "**********" at bounding box center [1393, 62] width 225 height 23
click at [1355, 61] on input "**********" at bounding box center [1393, 62] width 225 height 23
drag, startPoint x: 1361, startPoint y: 61, endPoint x: 1208, endPoint y: 60, distance: 153.0
click at [1208, 60] on div "**********" at bounding box center [756, 399] width 1512 height 798
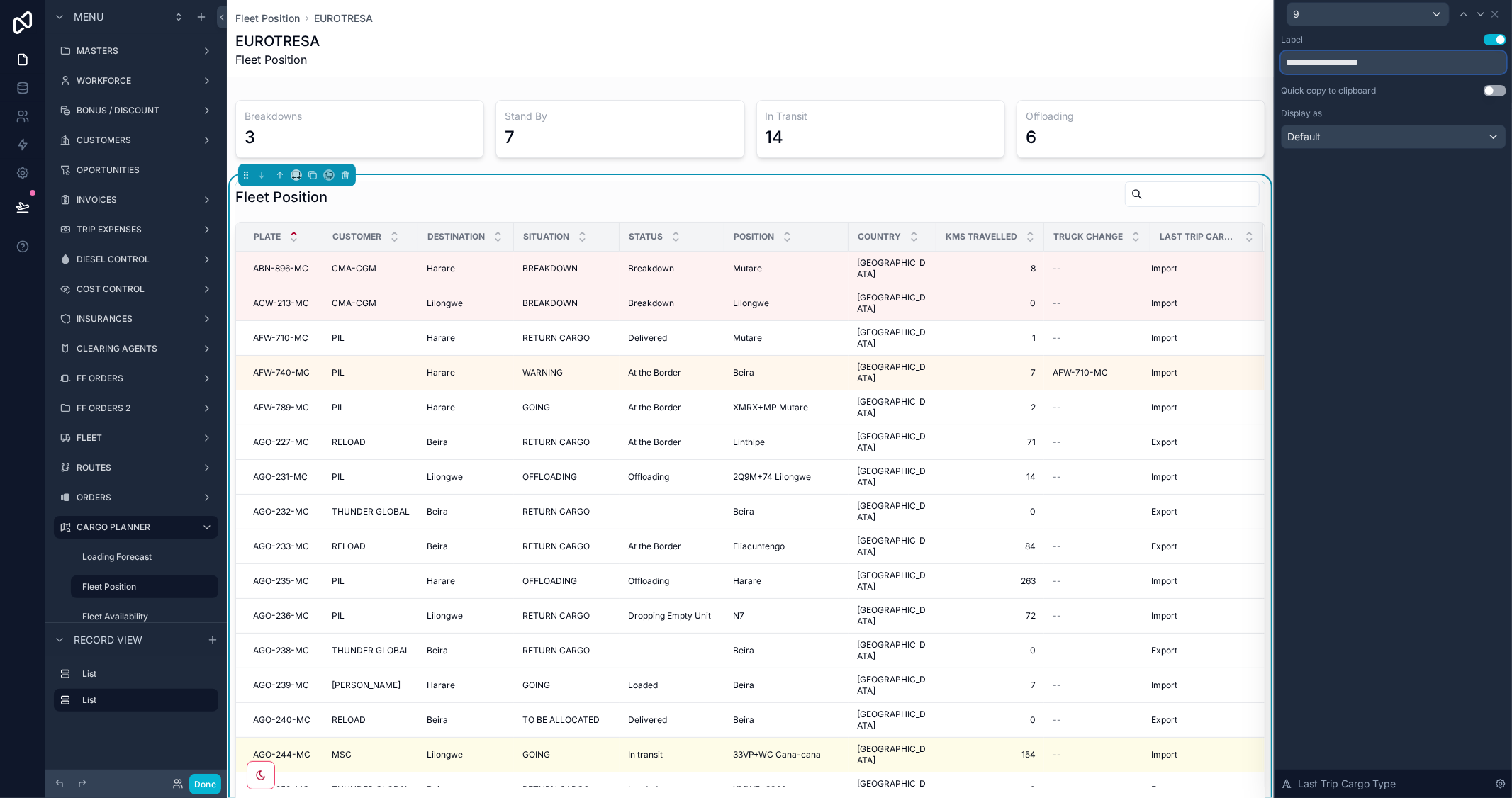
type input "****"
click at [1113, 67] on div "EUROTRESA Fleet Position" at bounding box center [751, 50] width 1030 height 37
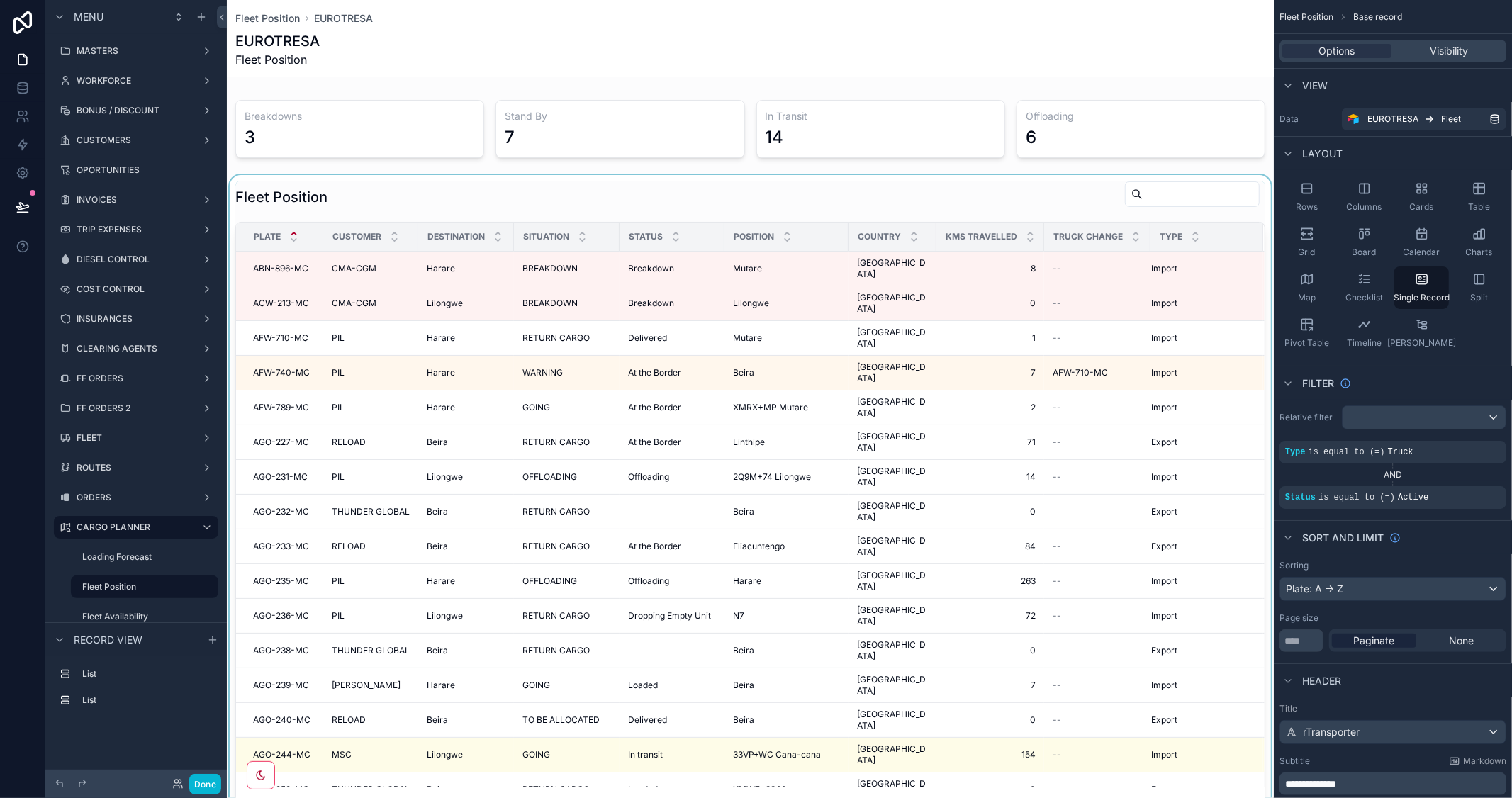
click at [1046, 193] on div "scrollable content" at bounding box center [750, 501] width 1047 height 652
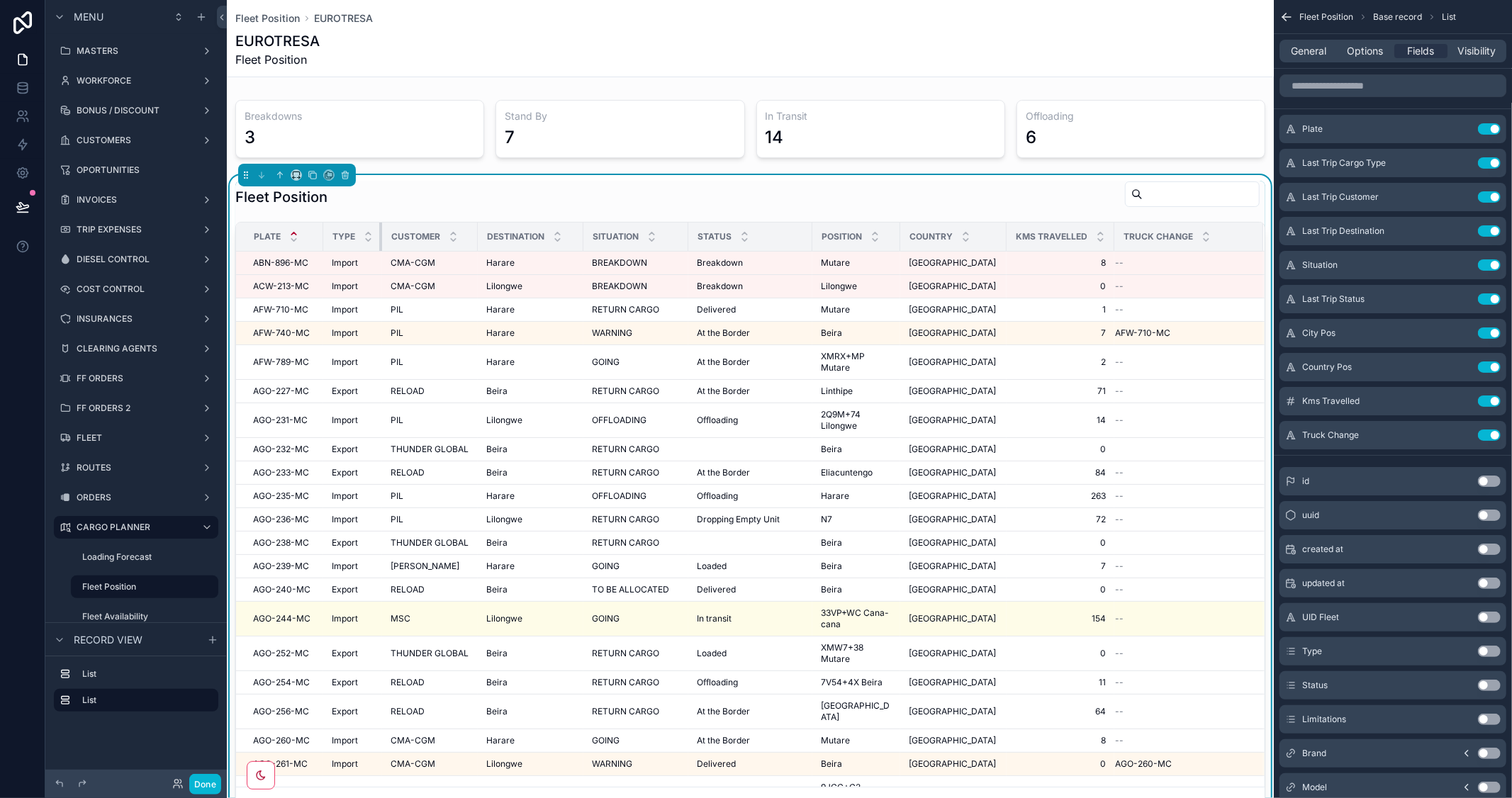
drag, startPoint x: 413, startPoint y: 238, endPoint x: 359, endPoint y: 241, distance: 54.1
click at [359, 241] on th "Type" at bounding box center [353, 237] width 59 height 29
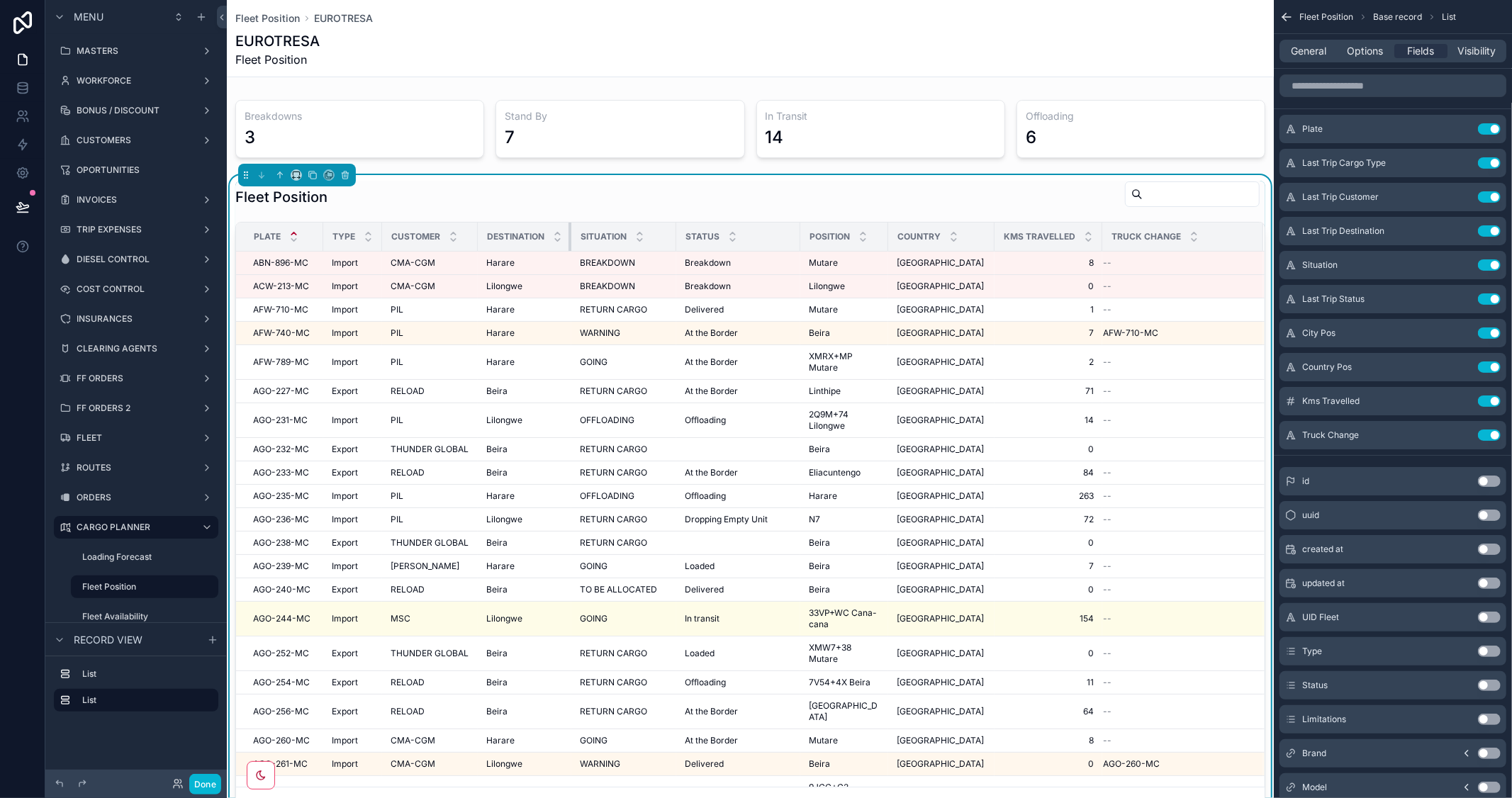
drag, startPoint x: 581, startPoint y: 239, endPoint x: 565, endPoint y: 242, distance: 16.3
click at [565, 242] on th "Destination" at bounding box center [524, 237] width 94 height 29
click at [1143, 192] on input "scrollable content" at bounding box center [1200, 194] width 116 height 20
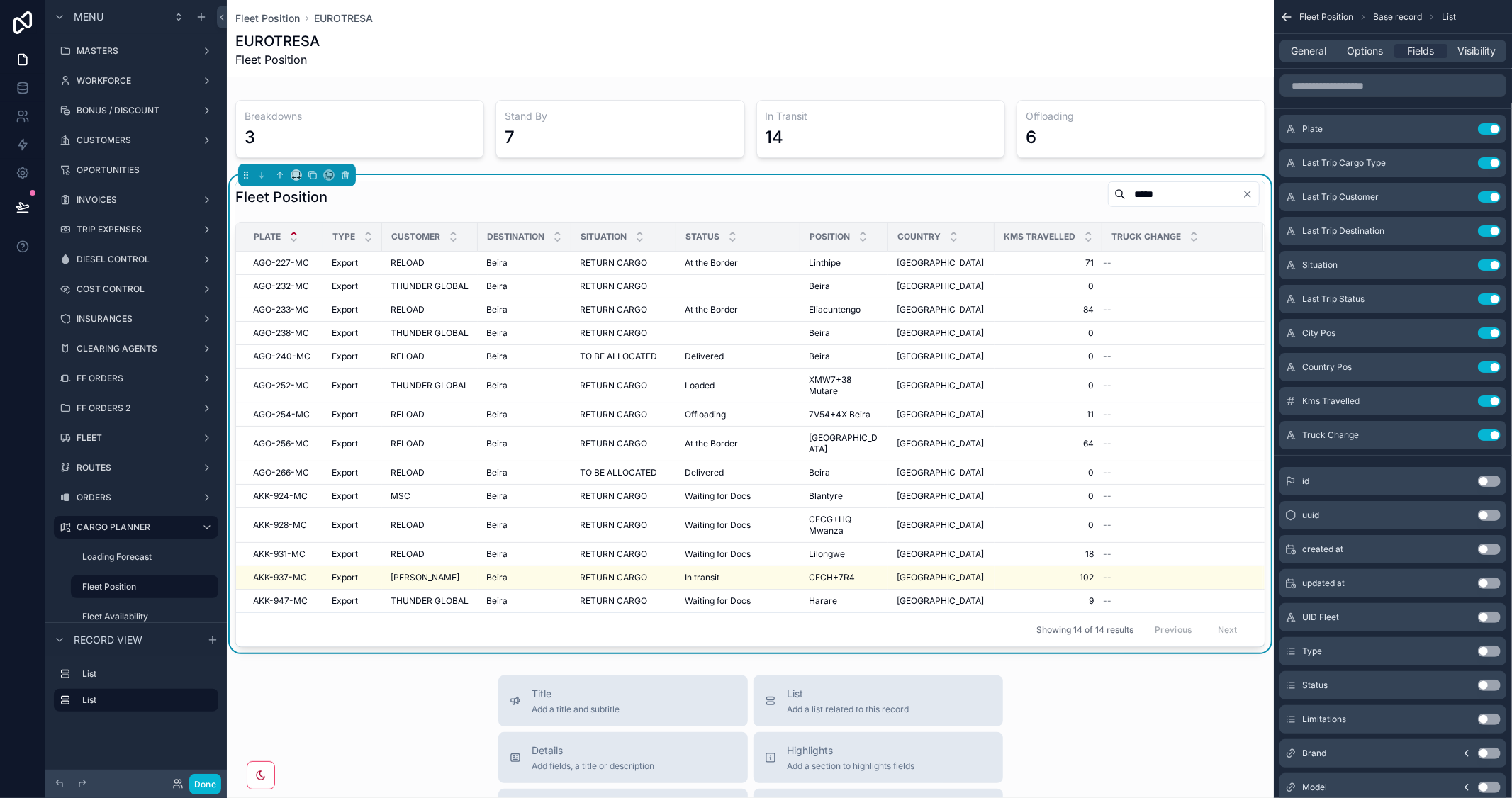
drag, startPoint x: 1129, startPoint y: 195, endPoint x: 1054, endPoint y: 176, distance: 77.4
click at [1054, 176] on div "Fleet Position ***** Plate Type Customer Destination Situation Status Position …" at bounding box center [750, 413] width 1047 height 478
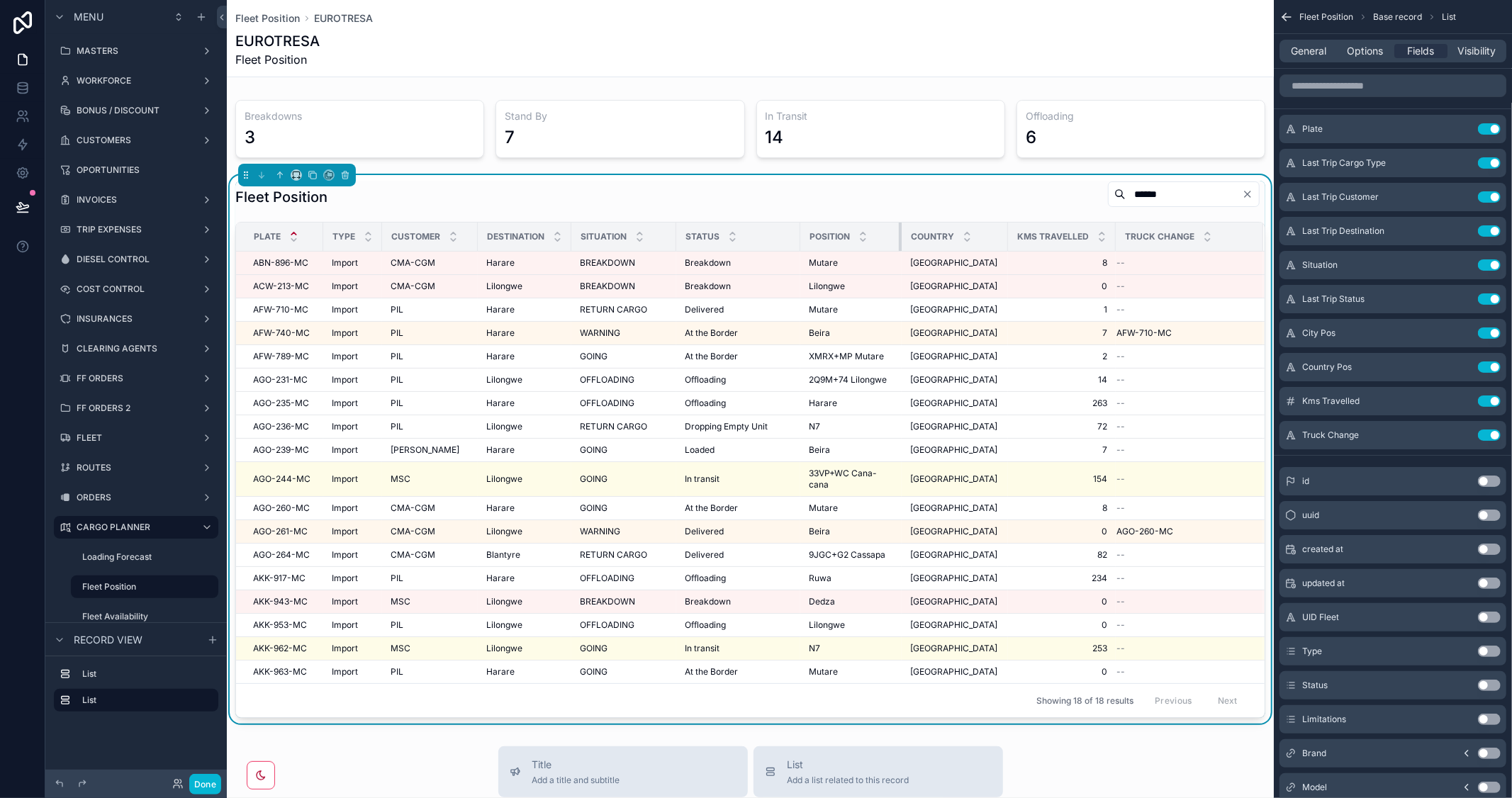
drag, startPoint x: 887, startPoint y: 230, endPoint x: 900, endPoint y: 230, distance: 13.0
click at [900, 230] on div "scrollable content" at bounding box center [901, 236] width 6 height 29
type input "******"
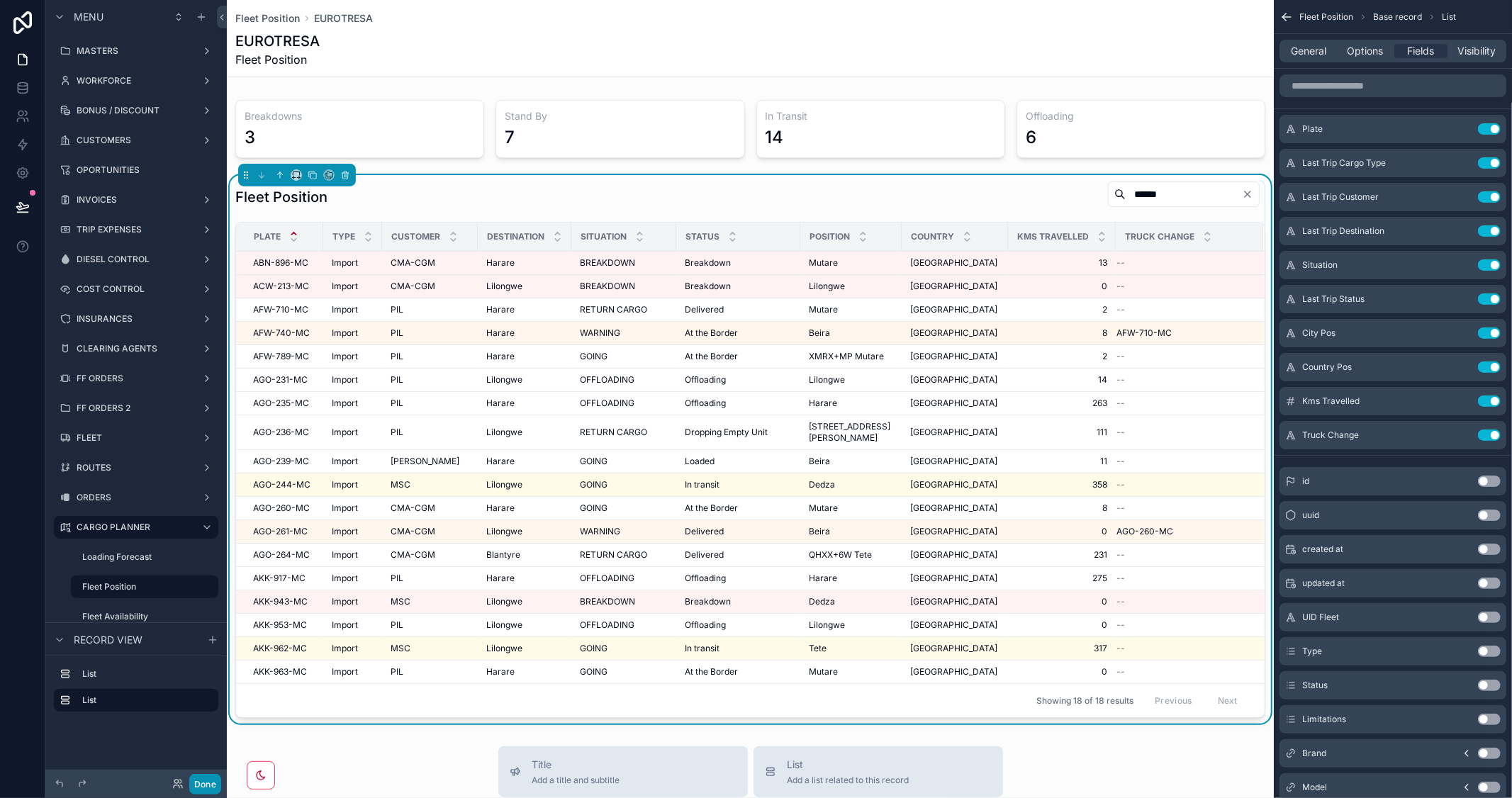
click at [207, 775] on button "Done" at bounding box center [206, 784] width 32 height 20
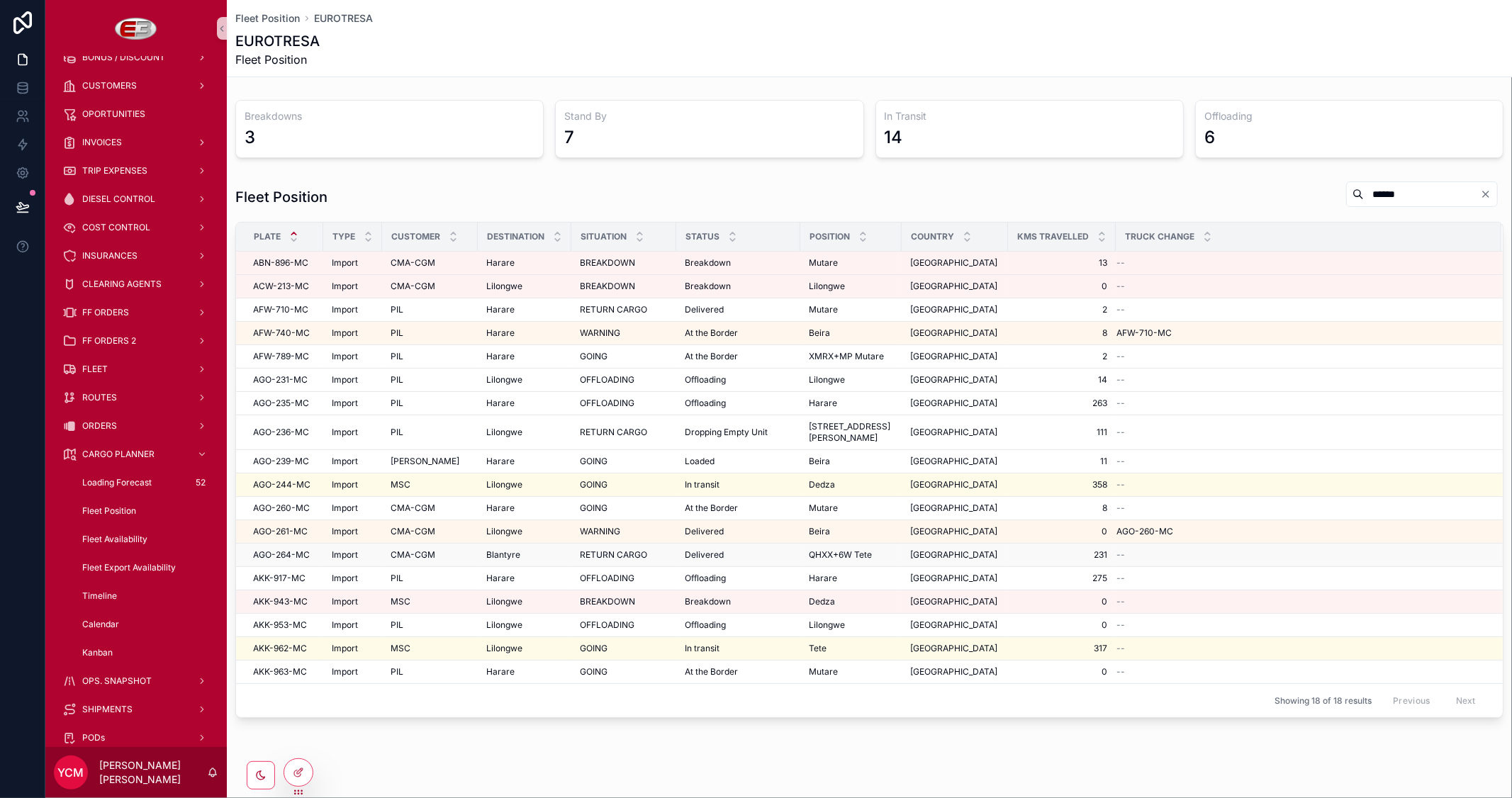
click at [631, 555] on span "RETURN CARGO" at bounding box center [614, 555] width 67 height 12
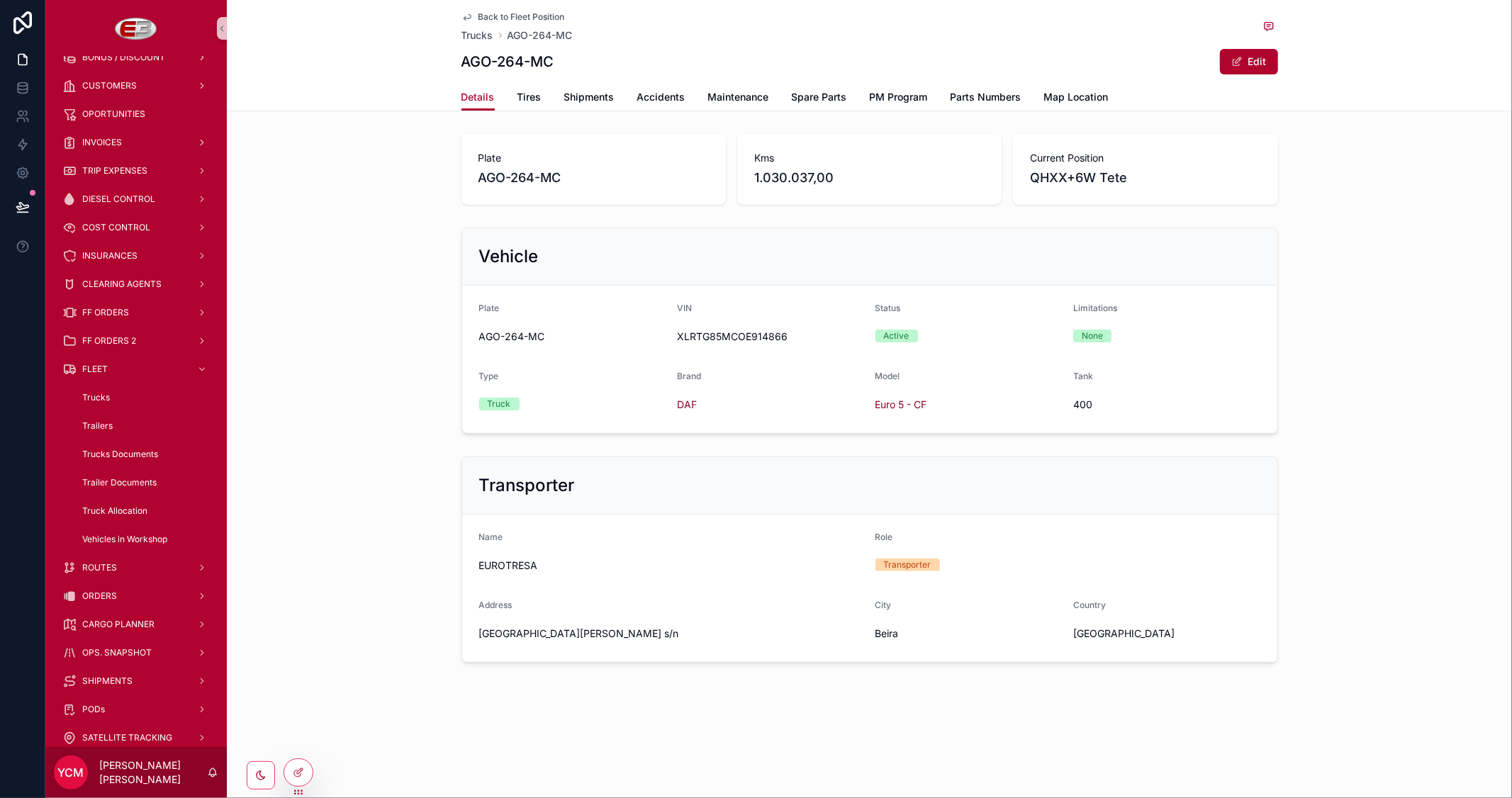
click at [508, 12] on span "Back to Fleet Position" at bounding box center [522, 18] width 86 height 12
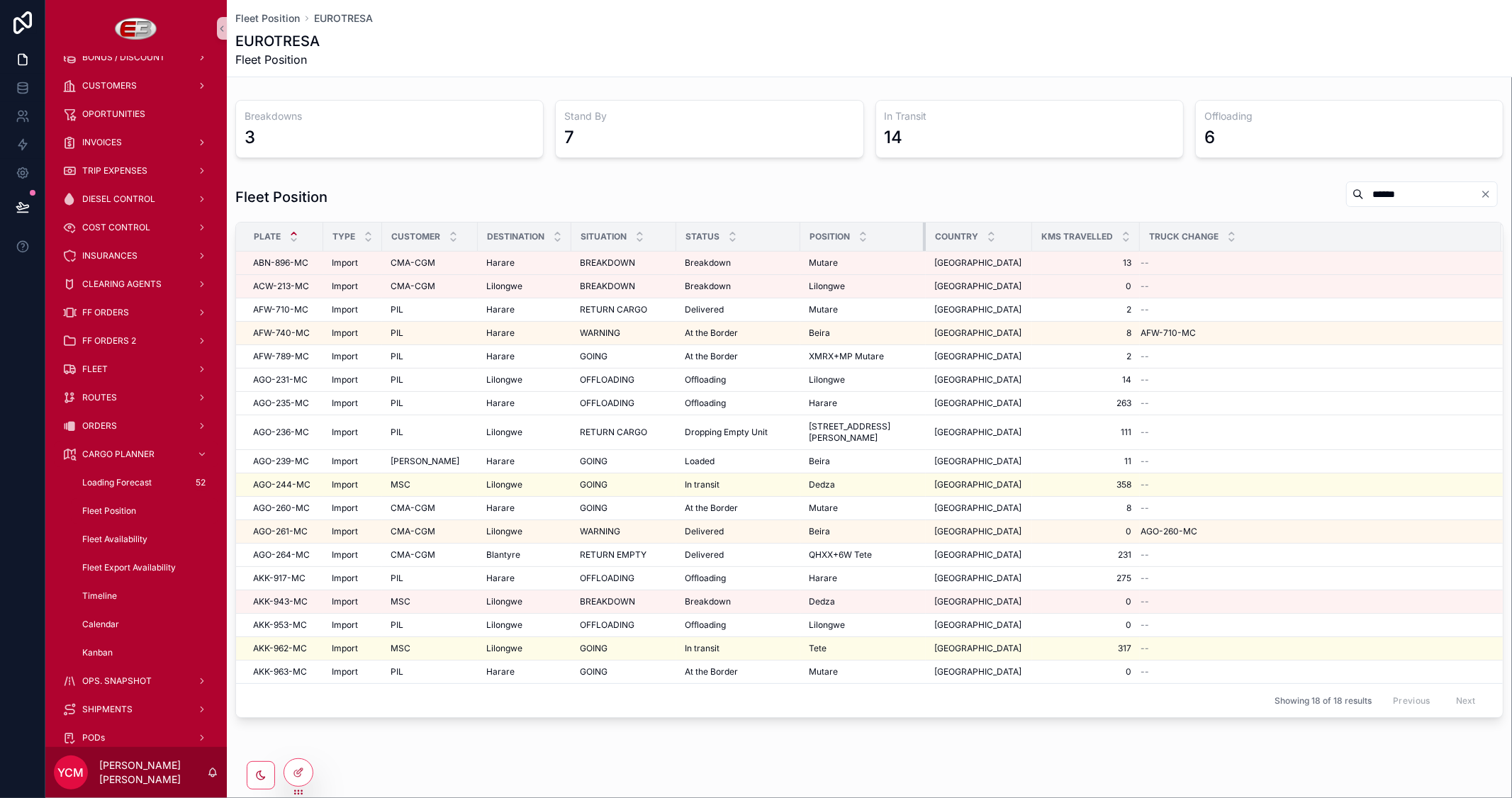
drag, startPoint x: 900, startPoint y: 237, endPoint x: 925, endPoint y: 243, distance: 25.7
click at [925, 243] on tr "Plate Type Customer Destination Situation Status Position Country Kms Travelled…" at bounding box center [869, 237] width 1266 height 29
drag, startPoint x: 1388, startPoint y: 192, endPoint x: 1239, endPoint y: 186, distance: 149.1
click at [1239, 186] on div "Fleet Position ******" at bounding box center [869, 197] width 1268 height 33
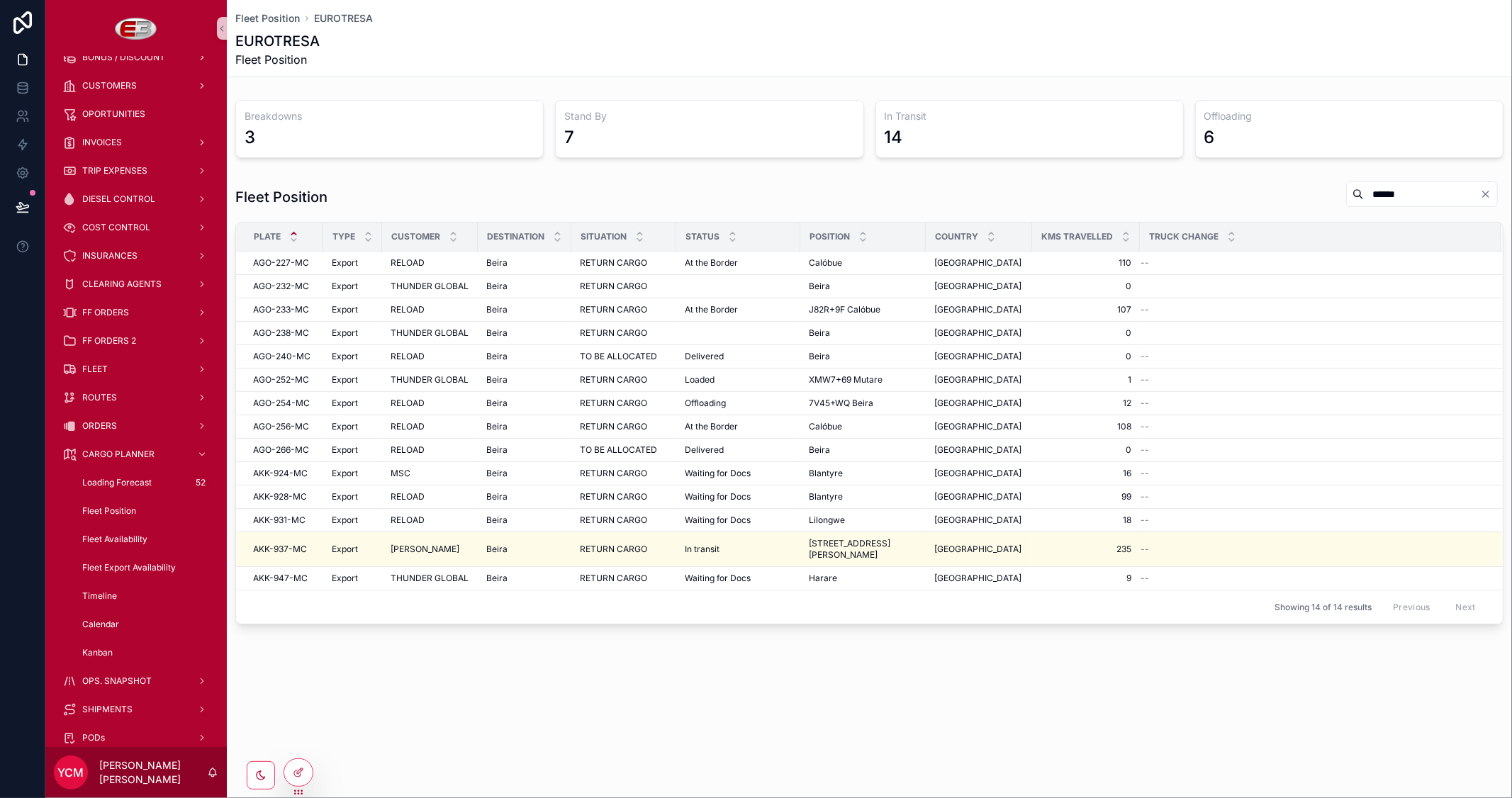
drag, startPoint x: 1380, startPoint y: 184, endPoint x: 1306, endPoint y: 187, distance: 74.1
click at [1334, 187] on div "******" at bounding box center [1418, 194] width 169 height 27
type input "******"
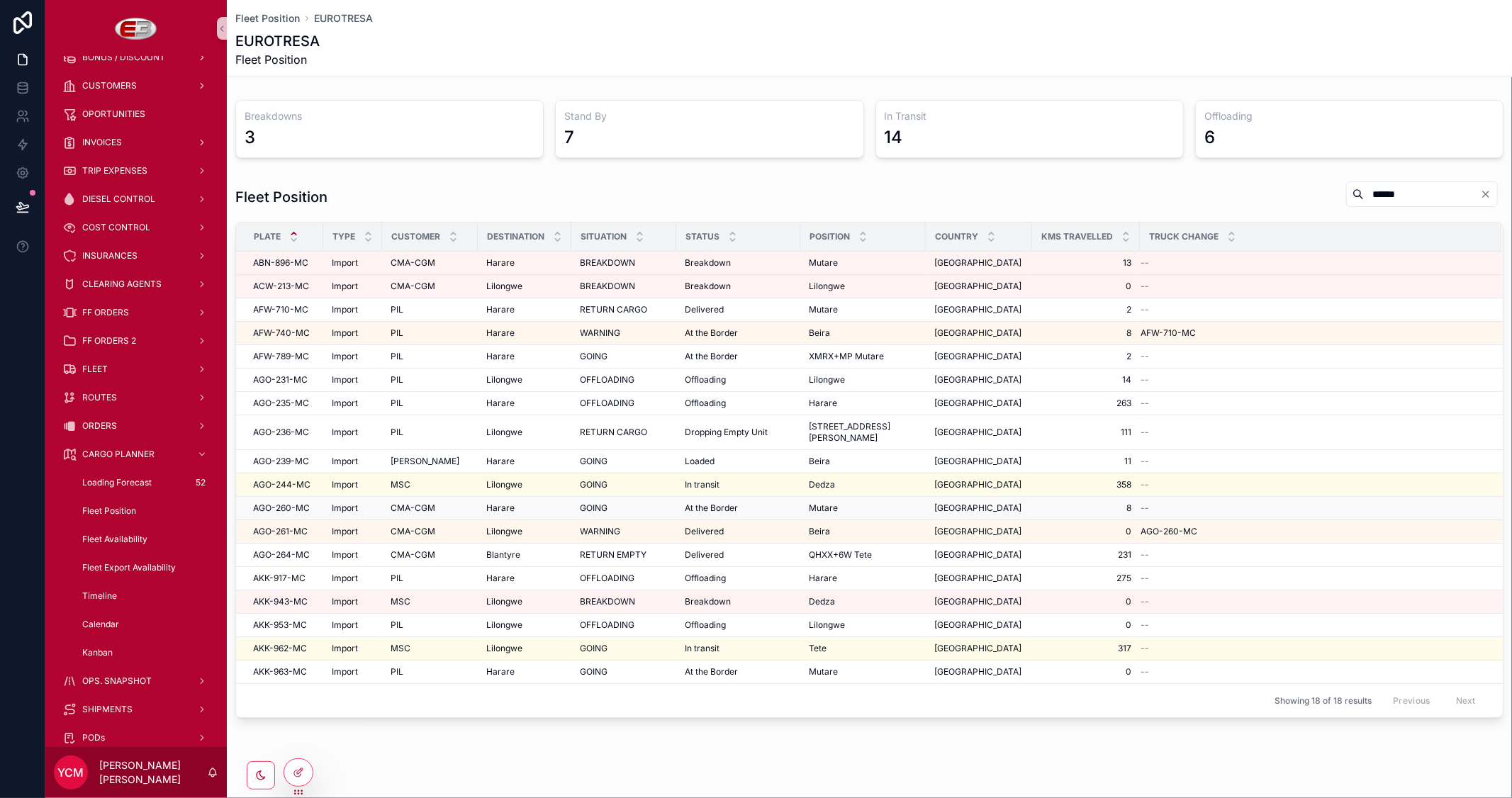
click at [1056, 502] on span "8" at bounding box center [1086, 508] width 91 height 12
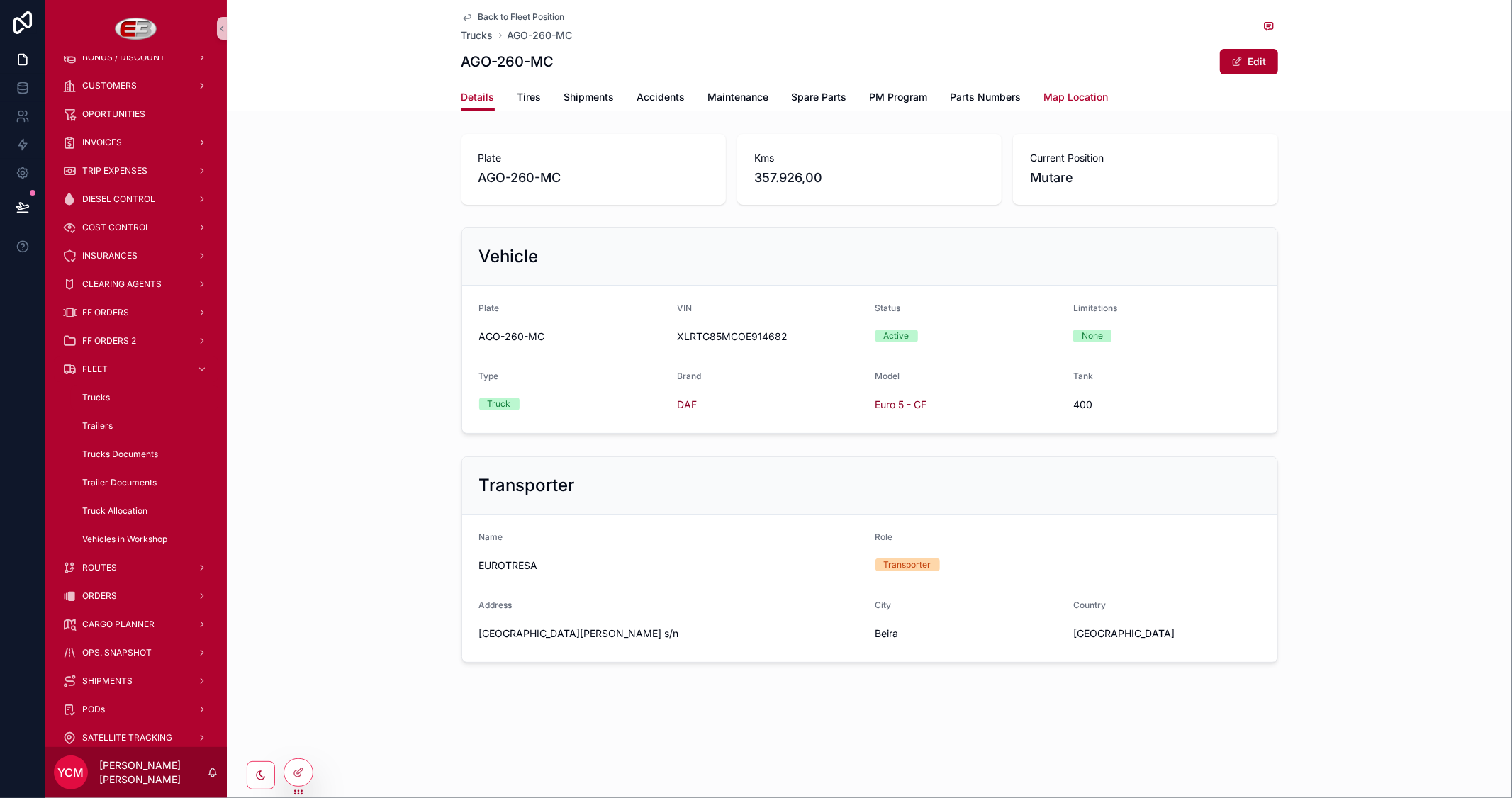
click at [1050, 104] on link "Map Location" at bounding box center [1076, 98] width 64 height 29
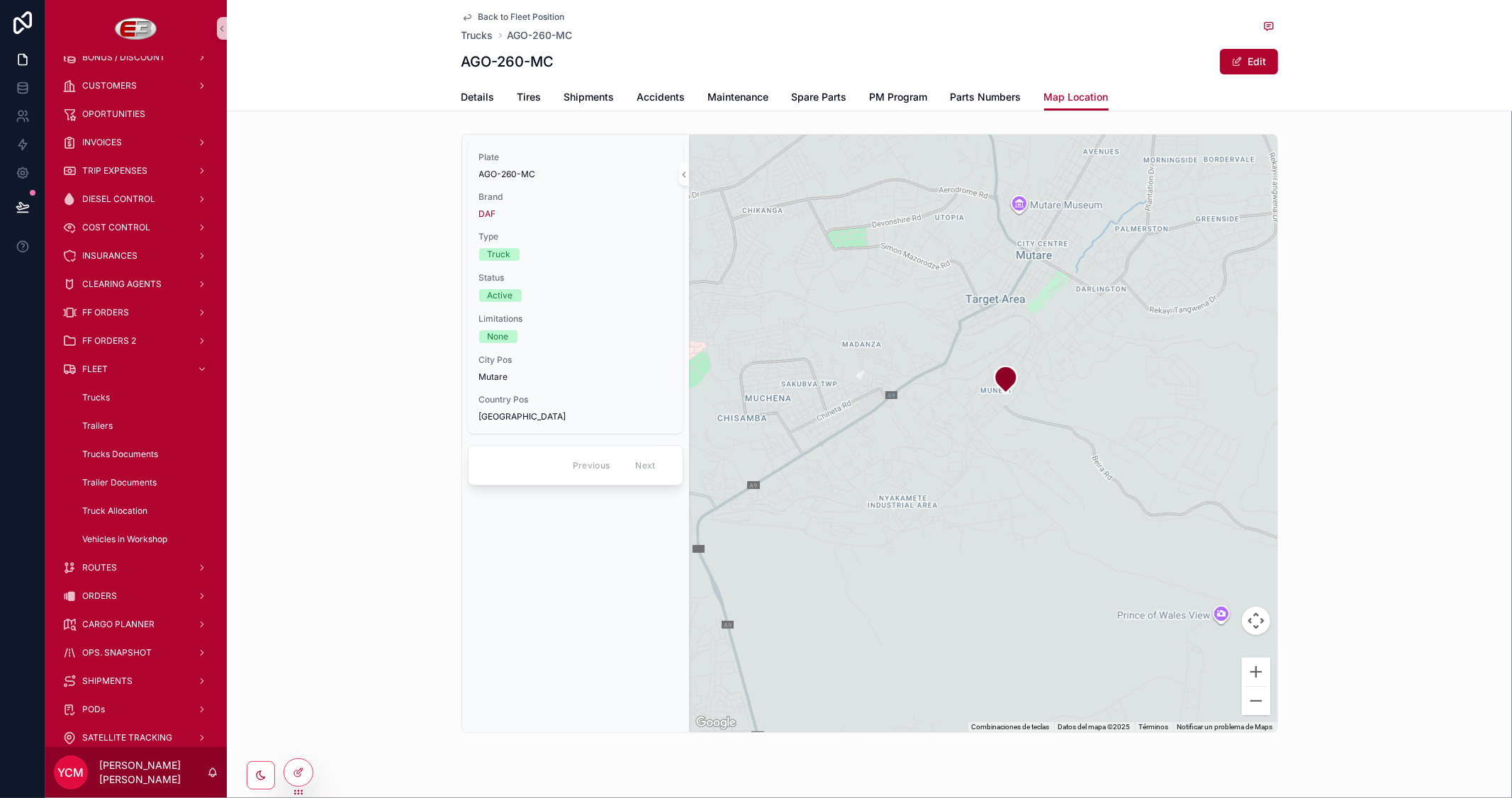
click at [500, 12] on span "Back to Fleet Position" at bounding box center [522, 18] width 86 height 12
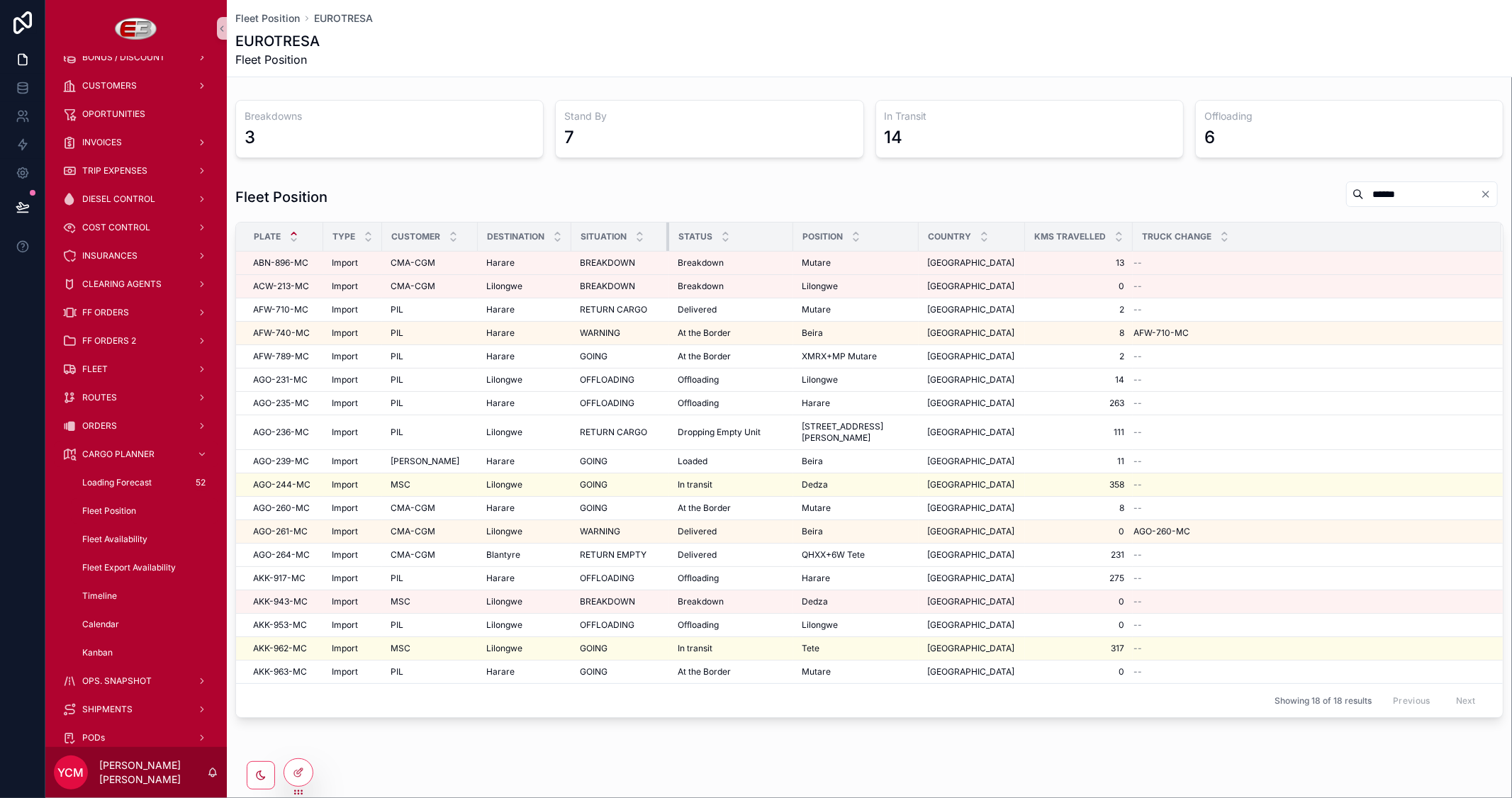
click at [667, 232] on div "scrollable content" at bounding box center [669, 236] width 6 height 29
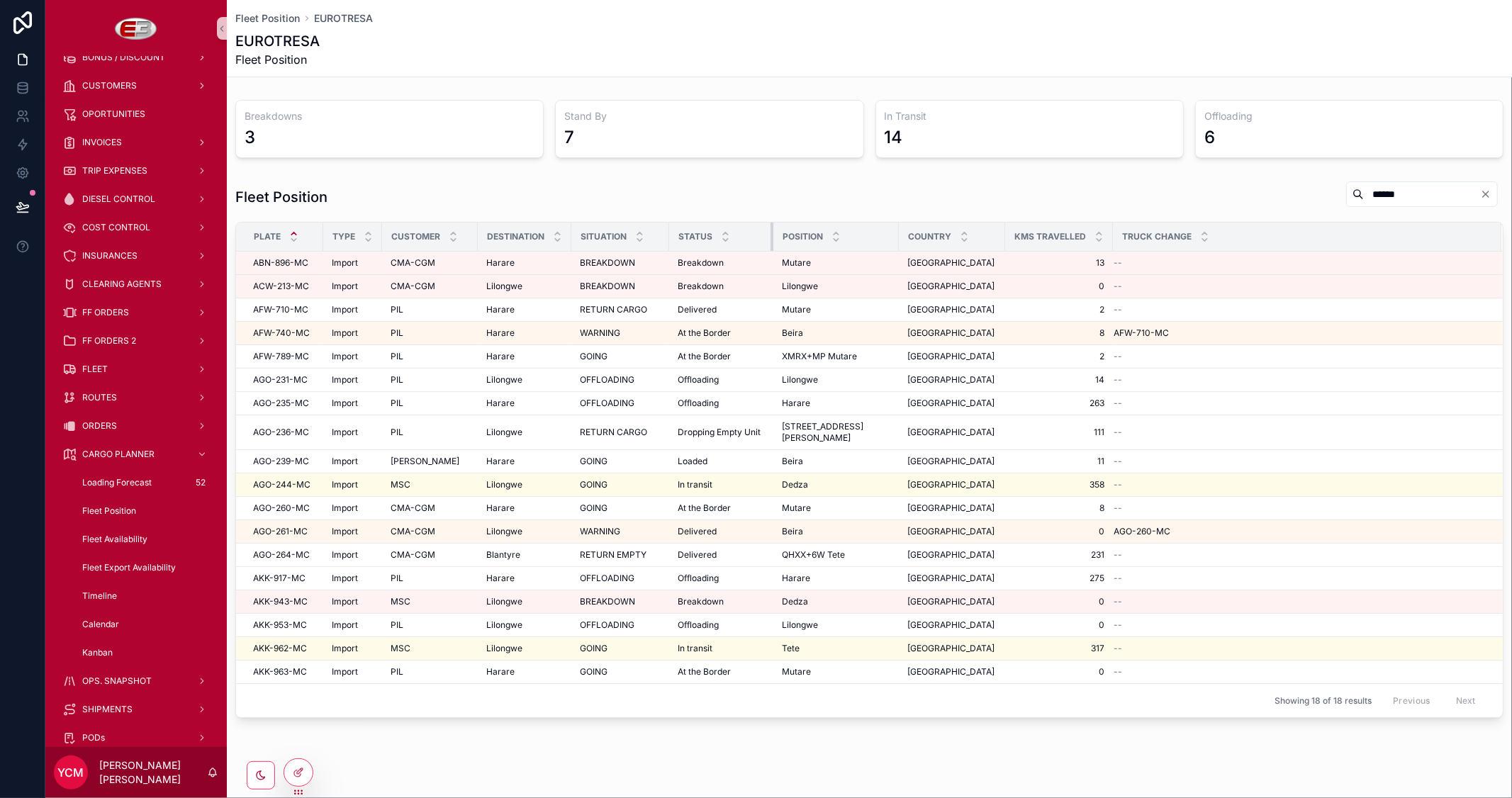
drag, startPoint x: 791, startPoint y: 236, endPoint x: 771, endPoint y: 236, distance: 20.0
click at [771, 236] on div "scrollable content" at bounding box center [773, 236] width 6 height 29
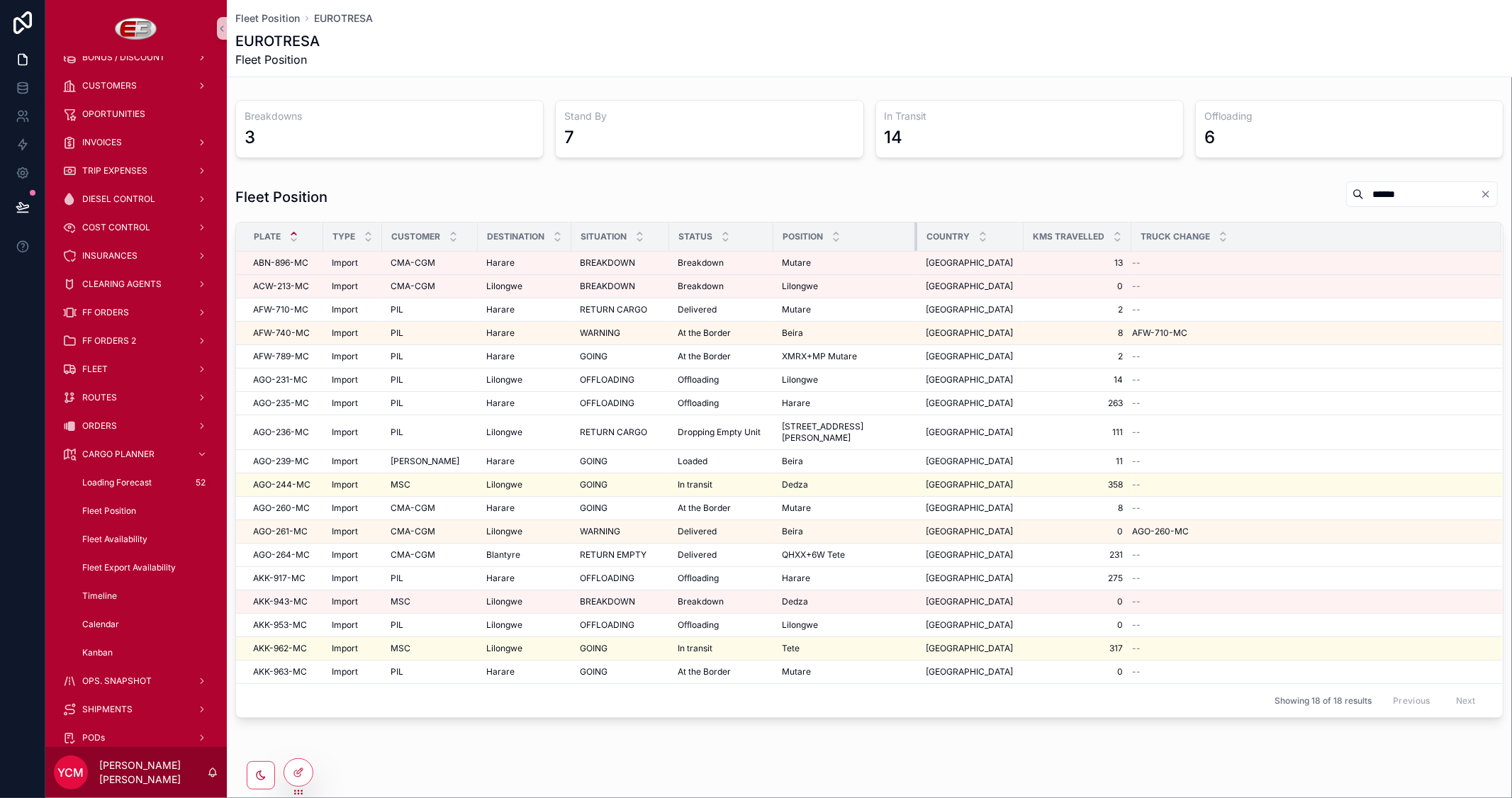
drag, startPoint x: 889, startPoint y: 231, endPoint x: 907, endPoint y: 235, distance: 18.4
click at [907, 235] on tr "Plate Type Customer Destination Situation Status Position Country Kms Travelled…" at bounding box center [869, 237] width 1266 height 29
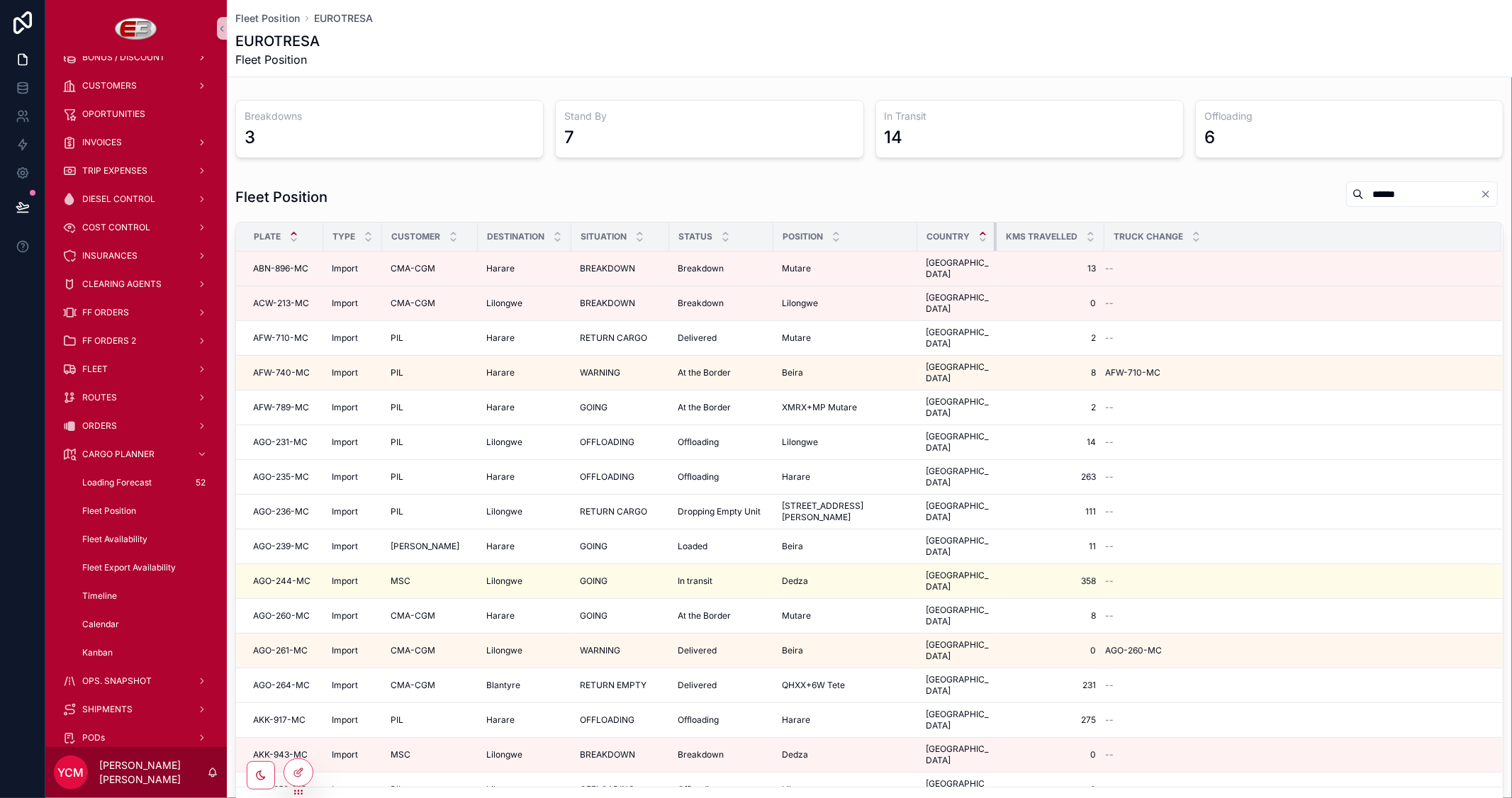
drag, startPoint x: 1009, startPoint y: 233, endPoint x: 971, endPoint y: 233, distance: 38.0
click at [971, 233] on th "Country" at bounding box center [957, 237] width 80 height 29
drag, startPoint x: 1374, startPoint y: 202, endPoint x: 1295, endPoint y: 182, distance: 81.5
click at [1334, 182] on div "******" at bounding box center [1418, 194] width 169 height 27
type input "*"
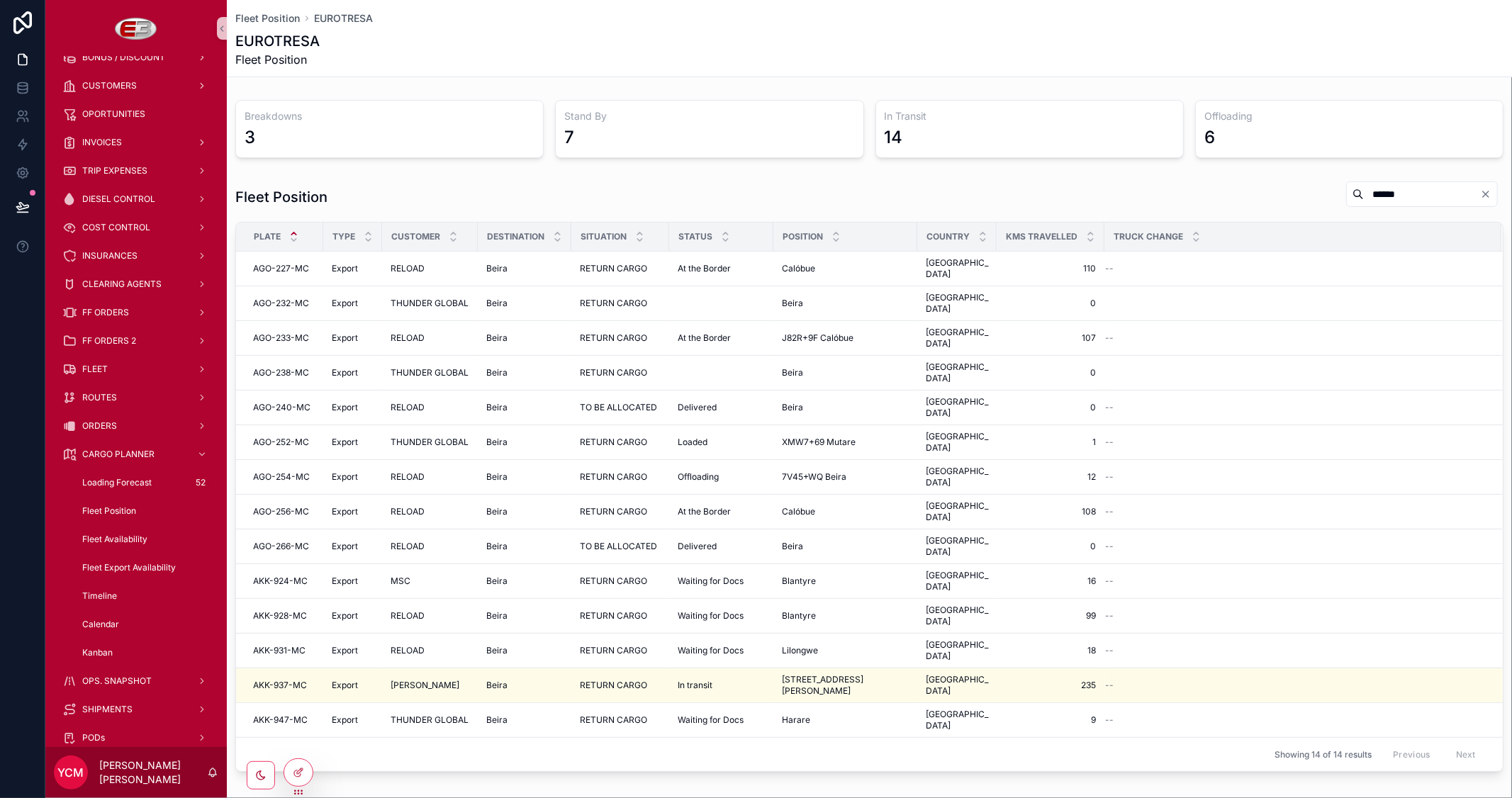
click at [1285, 189] on div "Fleet Position ******" at bounding box center [869, 197] width 1268 height 33
type input "******"
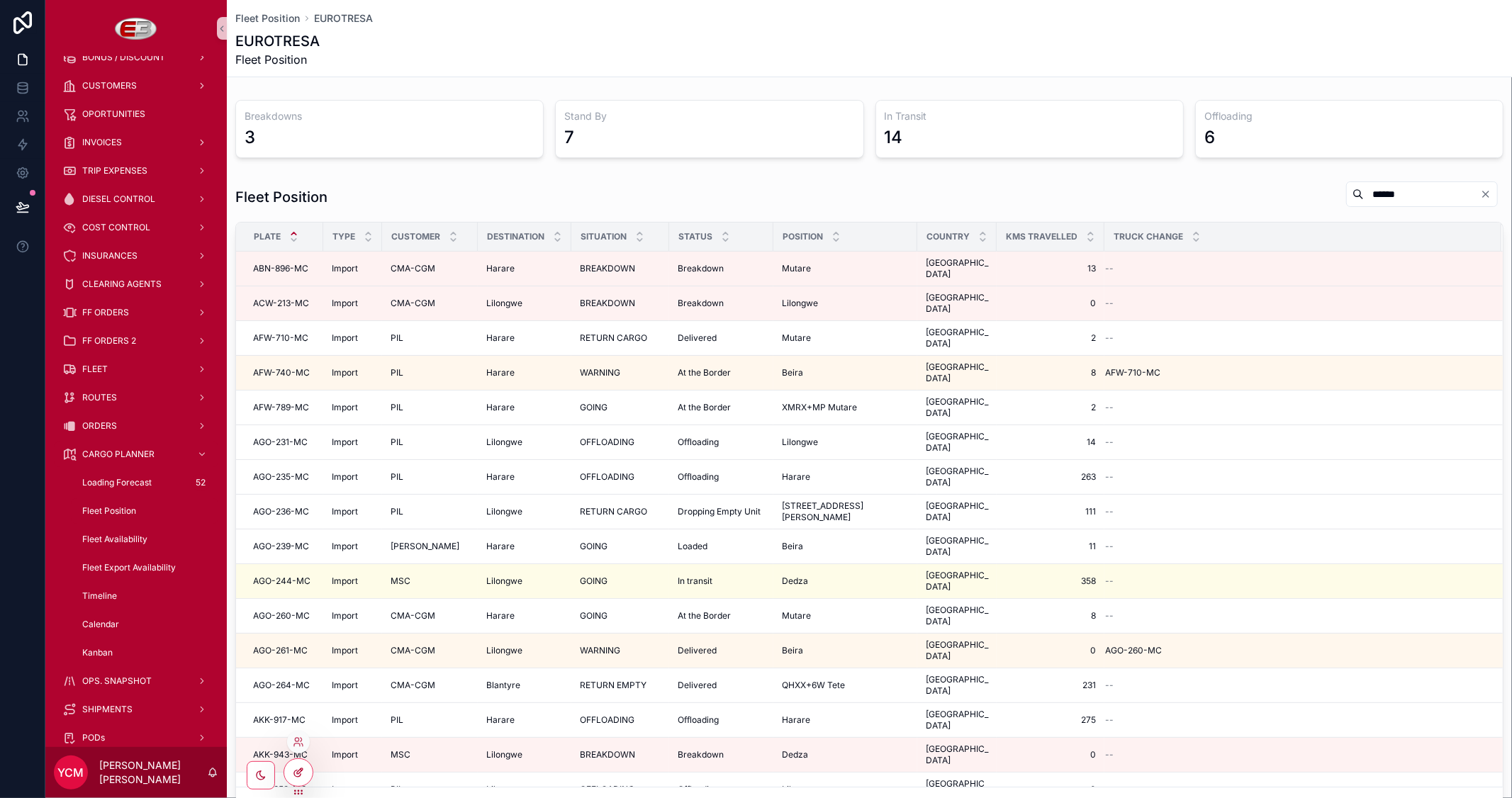
click at [306, 772] on div at bounding box center [298, 772] width 29 height 27
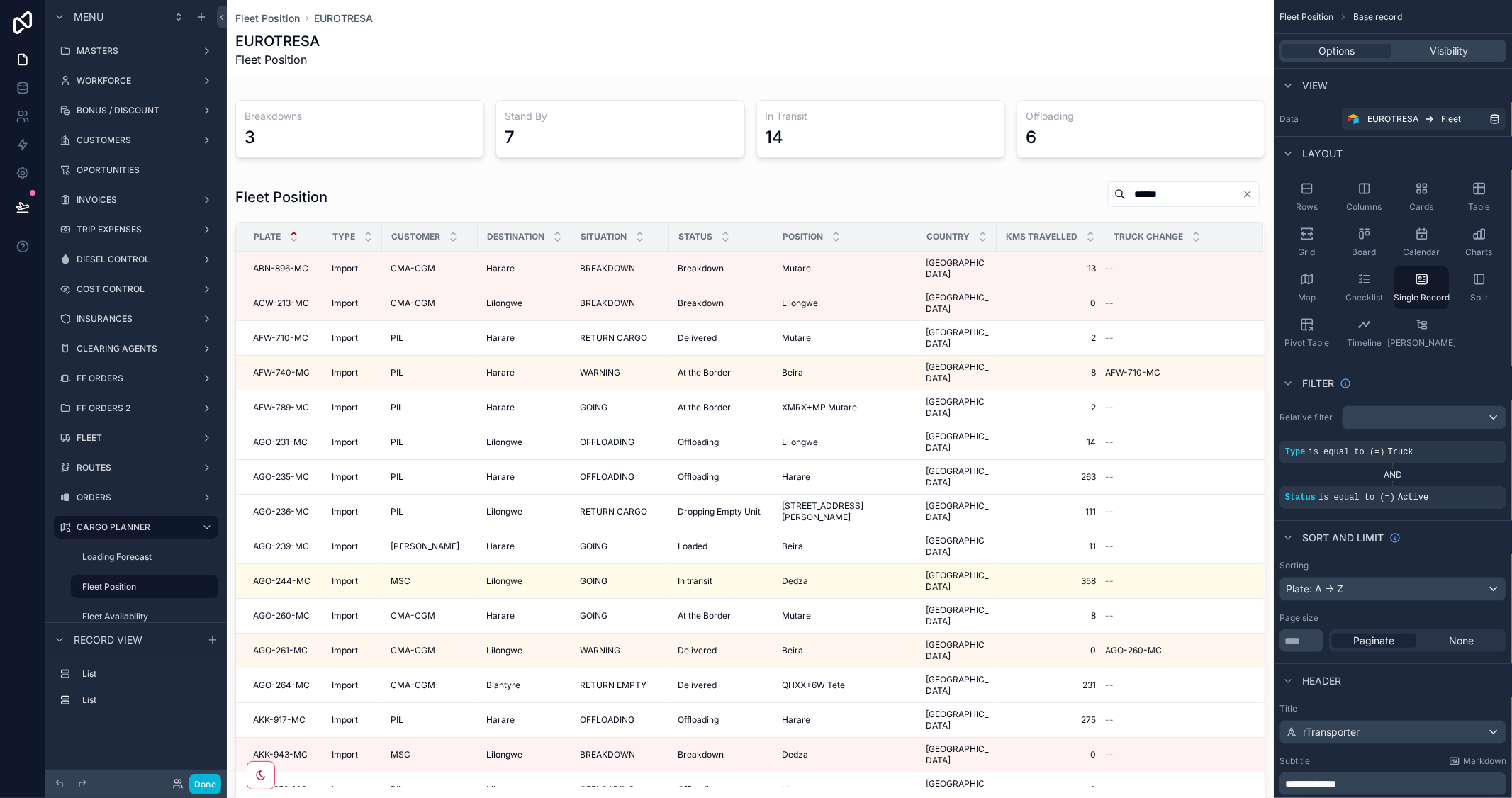
click at [1005, 211] on div "scrollable content" at bounding box center [750, 734] width 1047 height 1468
click at [574, 245] on div "Situation" at bounding box center [620, 236] width 97 height 27
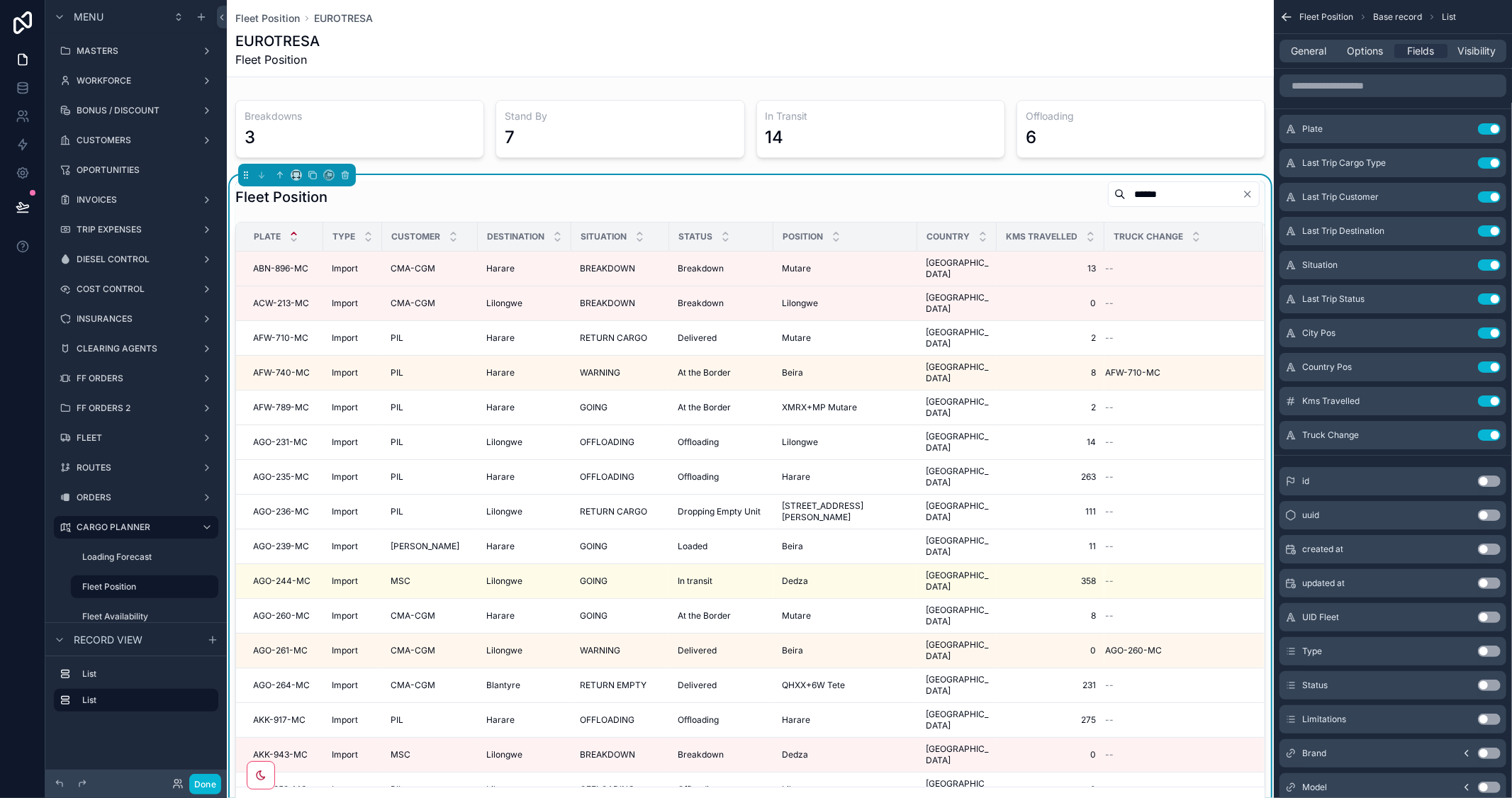
click at [629, 203] on div "Fleet Position ******" at bounding box center [751, 197] width 1030 height 33
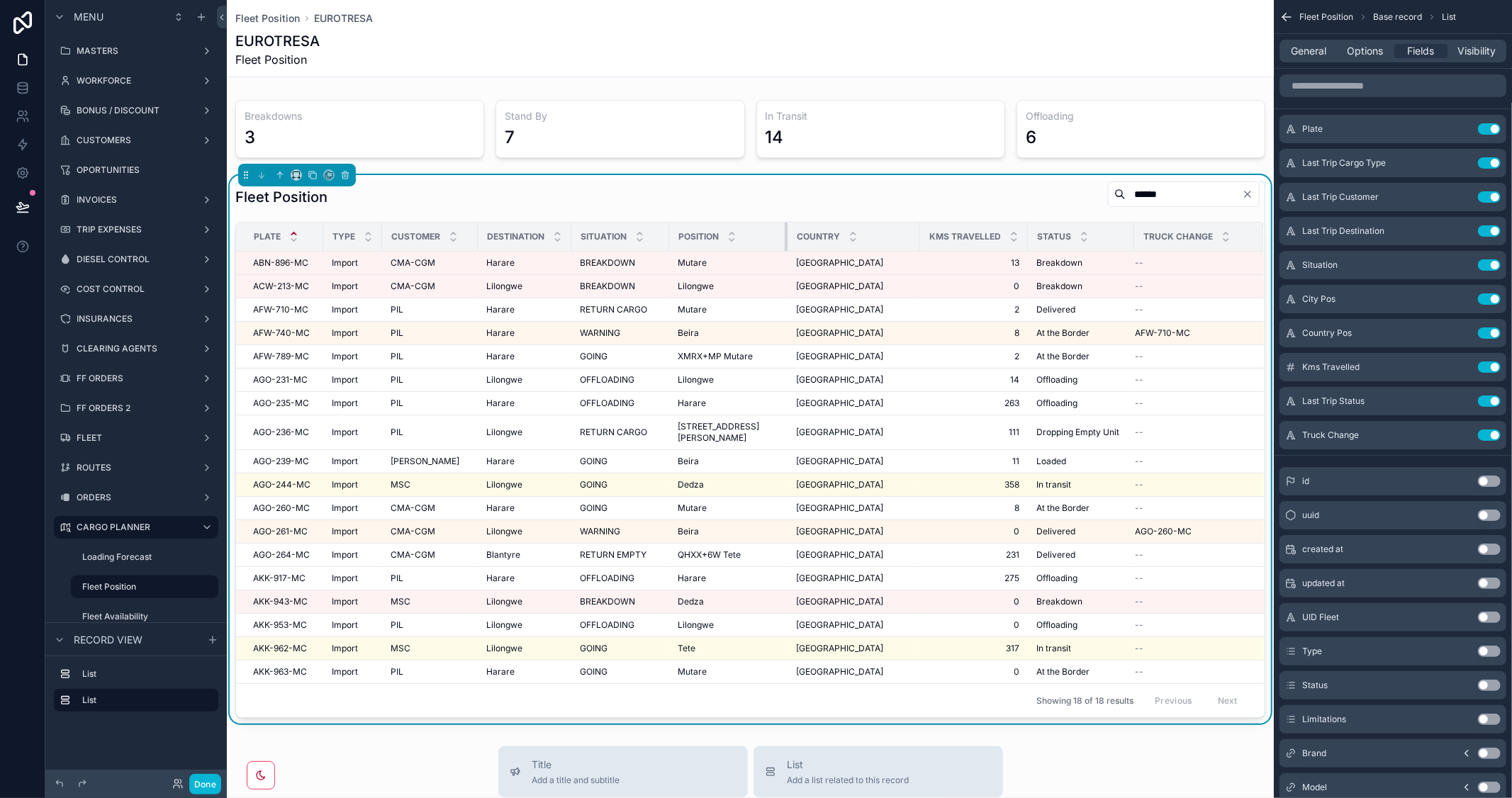
click at [785, 236] on div "scrollable content" at bounding box center [788, 236] width 6 height 29
click at [662, 239] on div "scrollable content" at bounding box center [663, 236] width 6 height 29
drag, startPoint x: 569, startPoint y: 238, endPoint x: 550, endPoint y: 233, distance: 19.6
click at [550, 233] on th "Destination" at bounding box center [524, 237] width 94 height 29
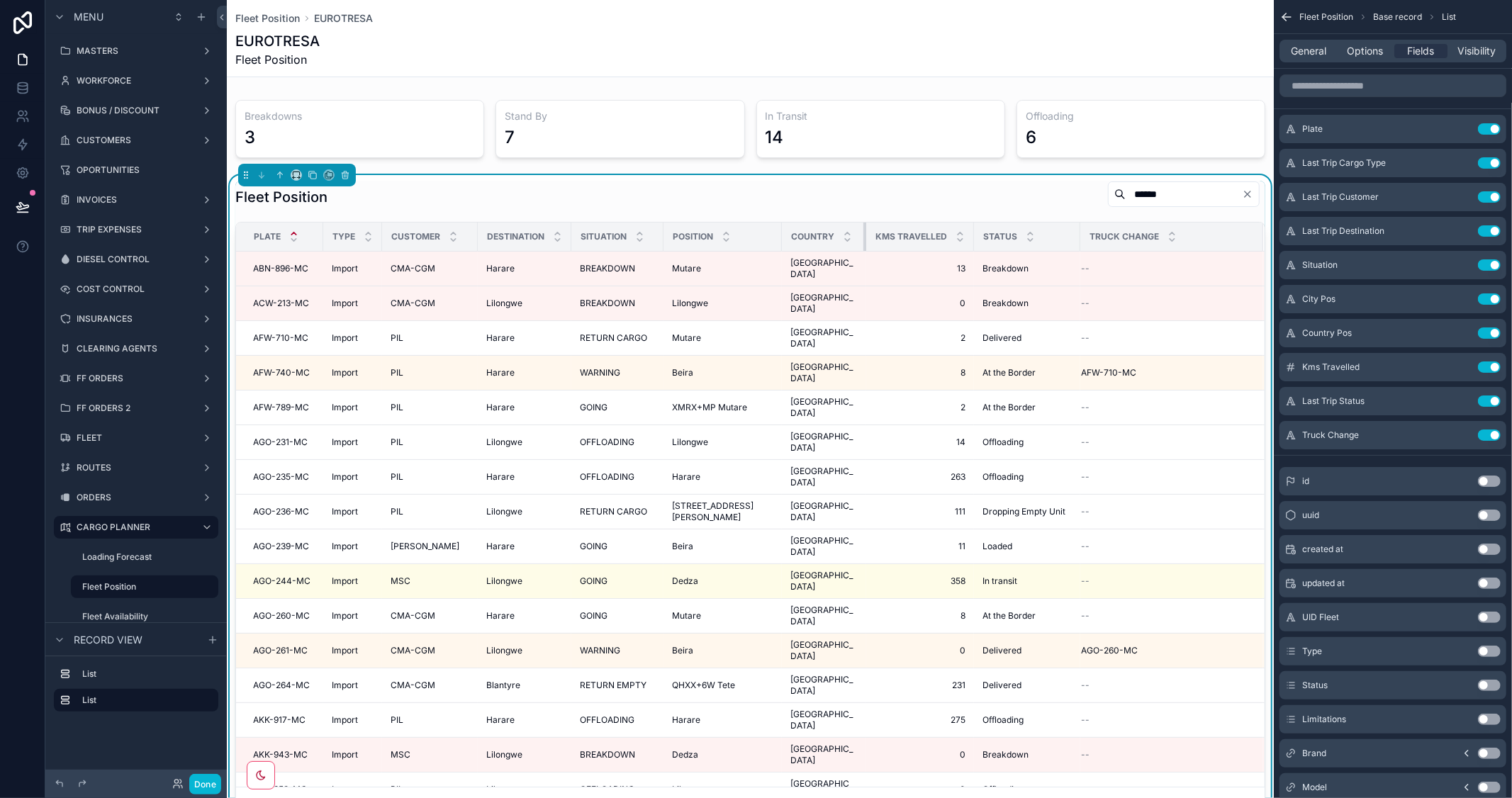
drag, startPoint x: 910, startPoint y: 239, endPoint x: 823, endPoint y: 239, distance: 87.0
click at [849, 239] on th "Country" at bounding box center [824, 237] width 84 height 29
click at [785, 233] on tr "Plate Type Customer Destination Situation Position Country Kms Travelled Status…" at bounding box center [751, 237] width 1028 height 29
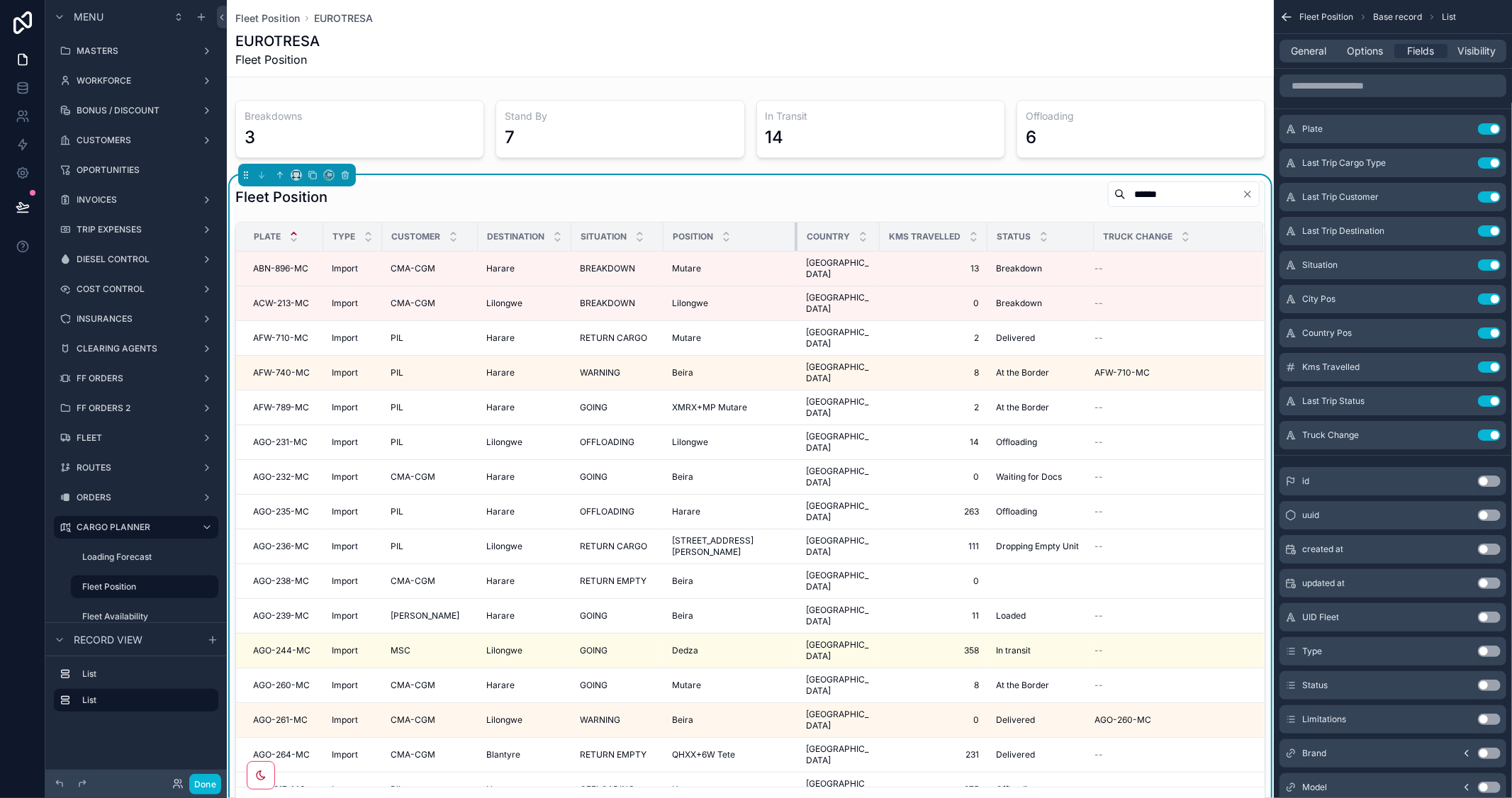
drag, startPoint x: 780, startPoint y: 232, endPoint x: 789, endPoint y: 232, distance: 9.0
click at [789, 232] on tr "Plate Type Customer Destination Situation Position Country Kms Travelled Status…" at bounding box center [751, 237] width 1028 height 29
click at [1091, 239] on div "scrollable content" at bounding box center [1094, 236] width 6 height 29
click at [214, 783] on button "Done" at bounding box center [206, 784] width 32 height 20
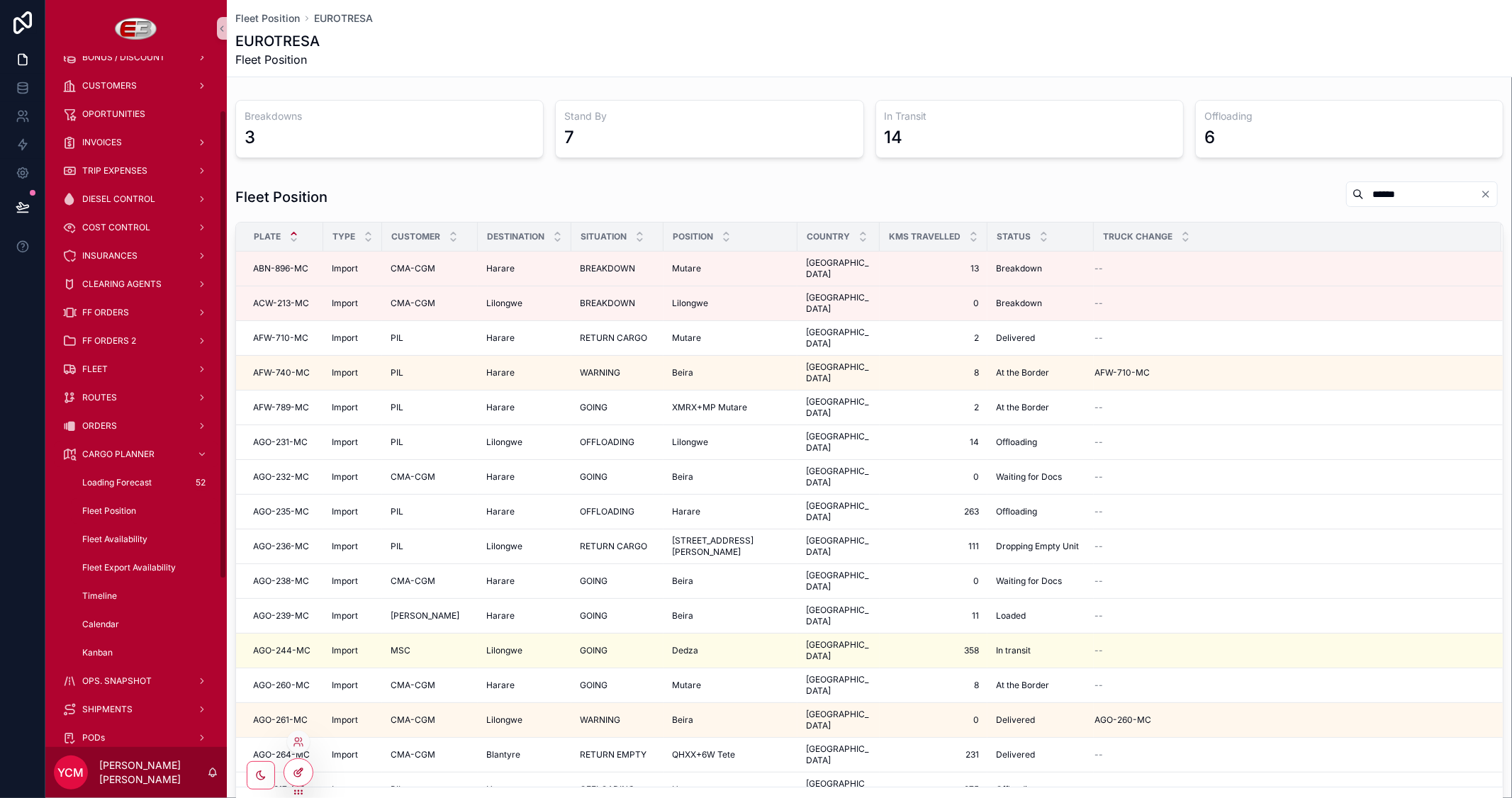
click at [306, 763] on div at bounding box center [298, 772] width 29 height 27
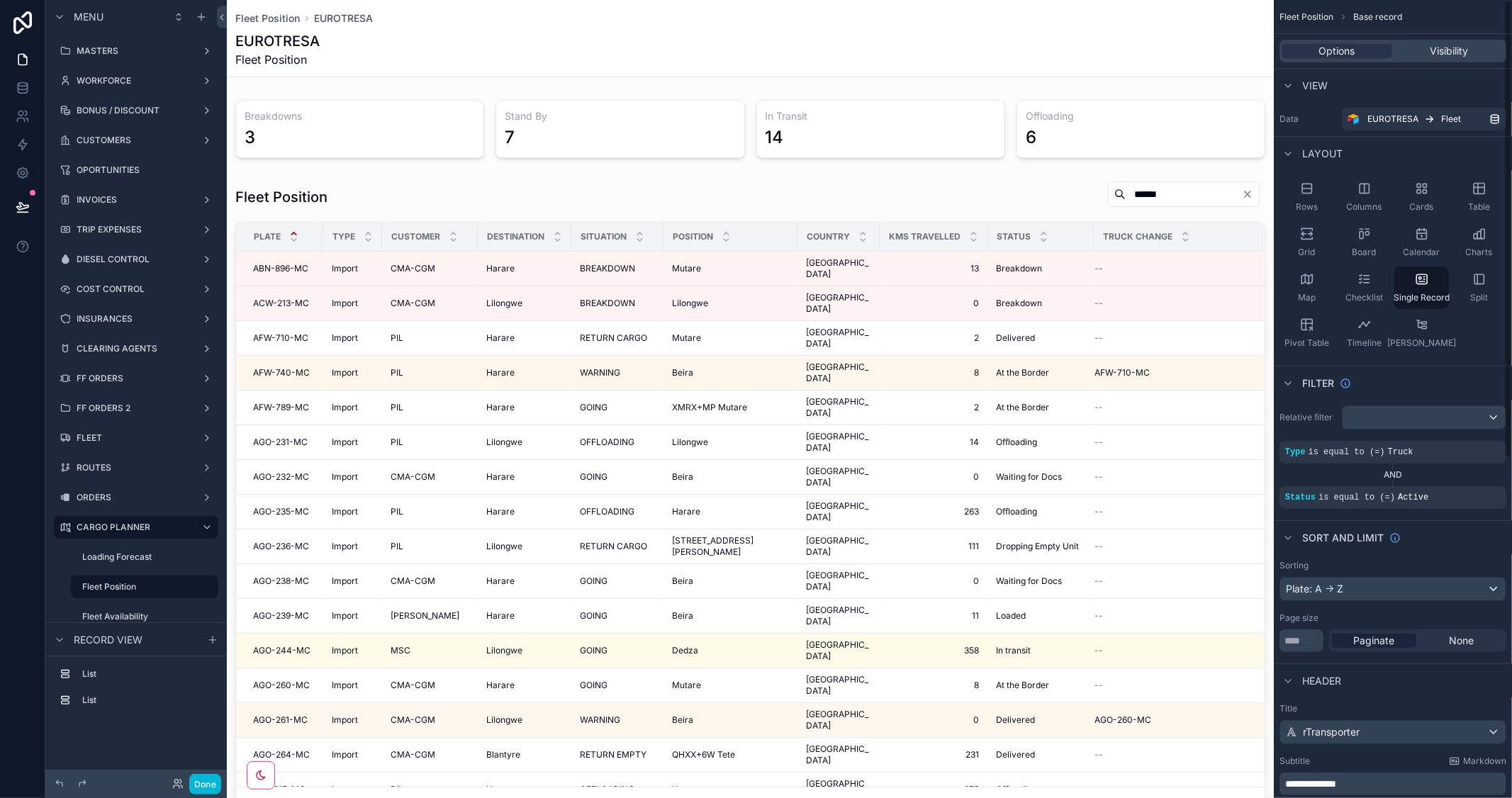
click at [998, 208] on div "scrollable content" at bounding box center [750, 734] width 1047 height 1468
click at [1005, 217] on div "scrollable content" at bounding box center [750, 501] width 1047 height 652
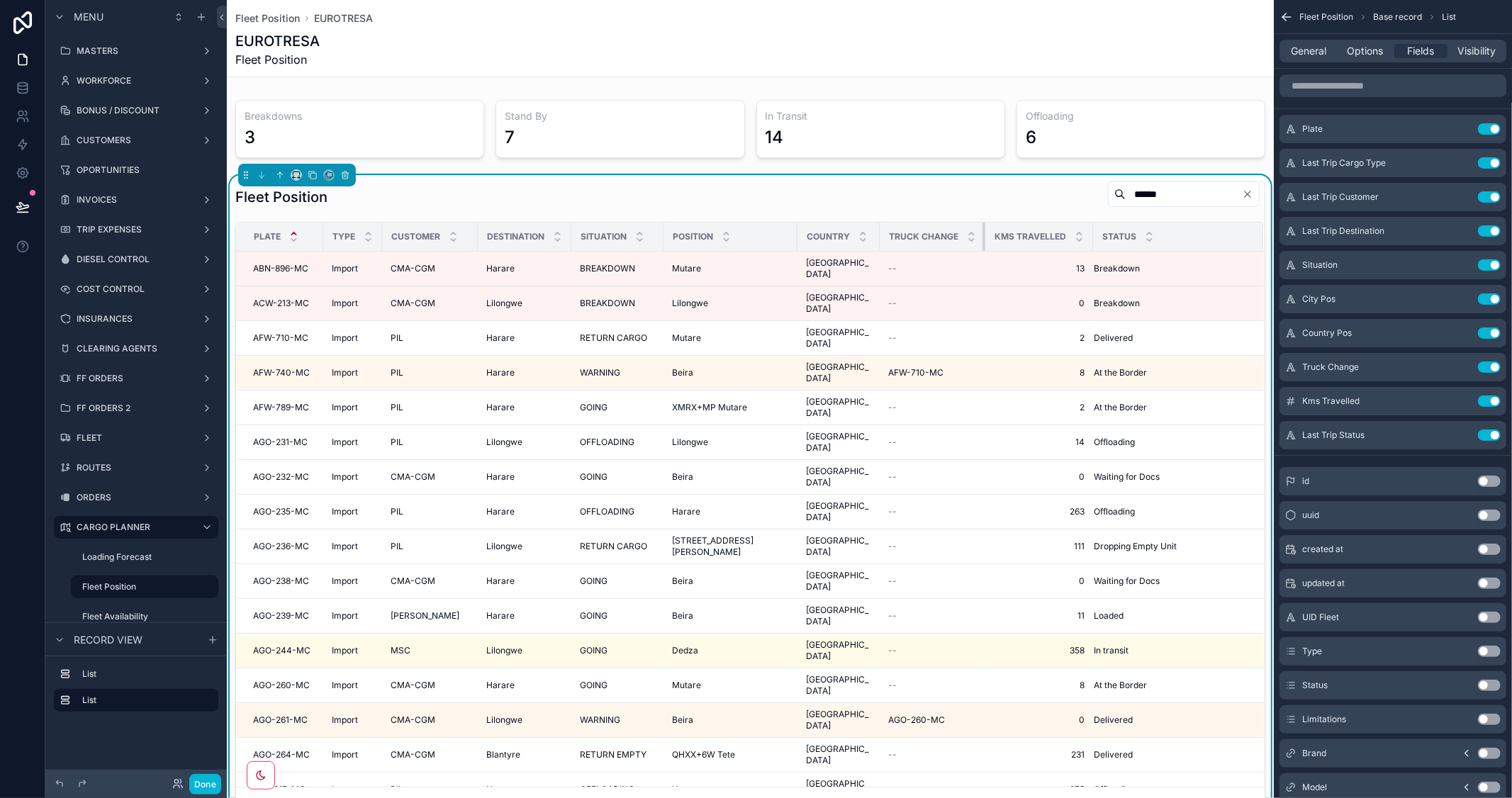
drag, startPoint x: 968, startPoint y: 238, endPoint x: 858, endPoint y: 230, distance: 110.3
click at [862, 233] on tr "Plate Type Customer Destination Situation Position Country Truck Change Kms Tra…" at bounding box center [751, 237] width 1028 height 29
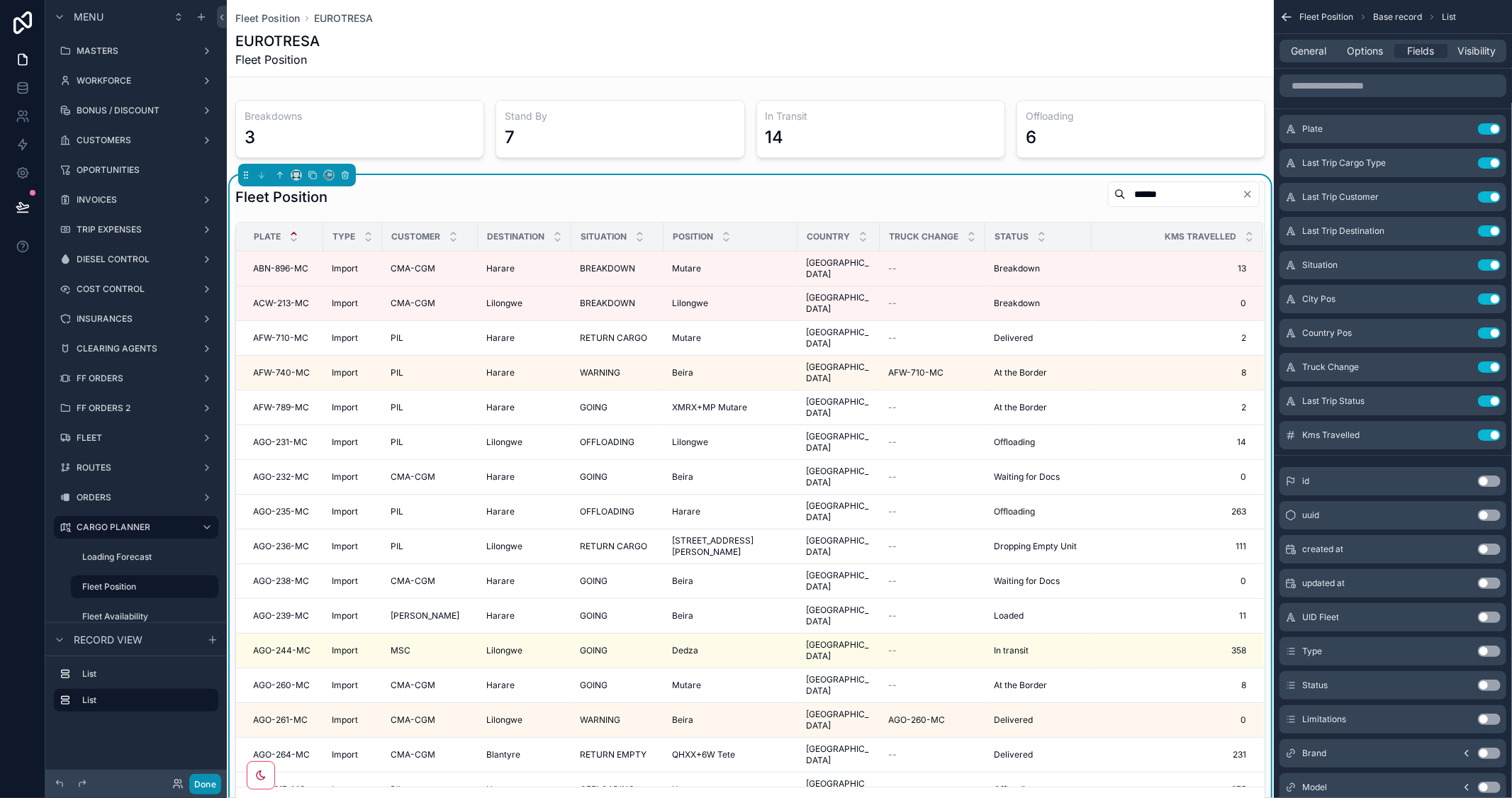
click at [208, 780] on button "Done" at bounding box center [206, 784] width 32 height 20
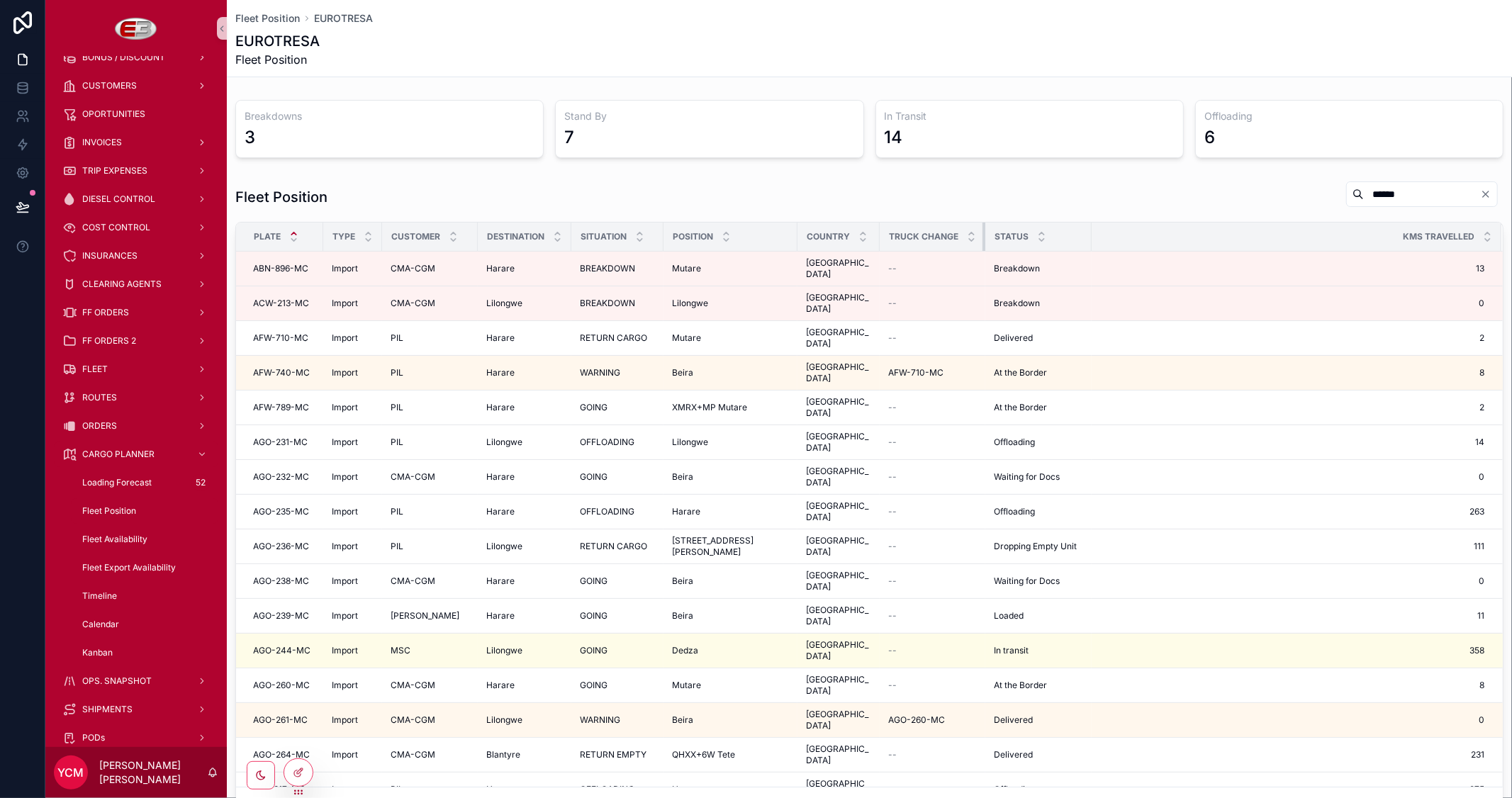
drag, startPoint x: 967, startPoint y: 236, endPoint x: 939, endPoint y: 236, distance: 28.0
click at [939, 236] on th "Truck Change" at bounding box center [932, 237] width 105 height 29
click at [296, 774] on icon at bounding box center [298, 772] width 12 height 12
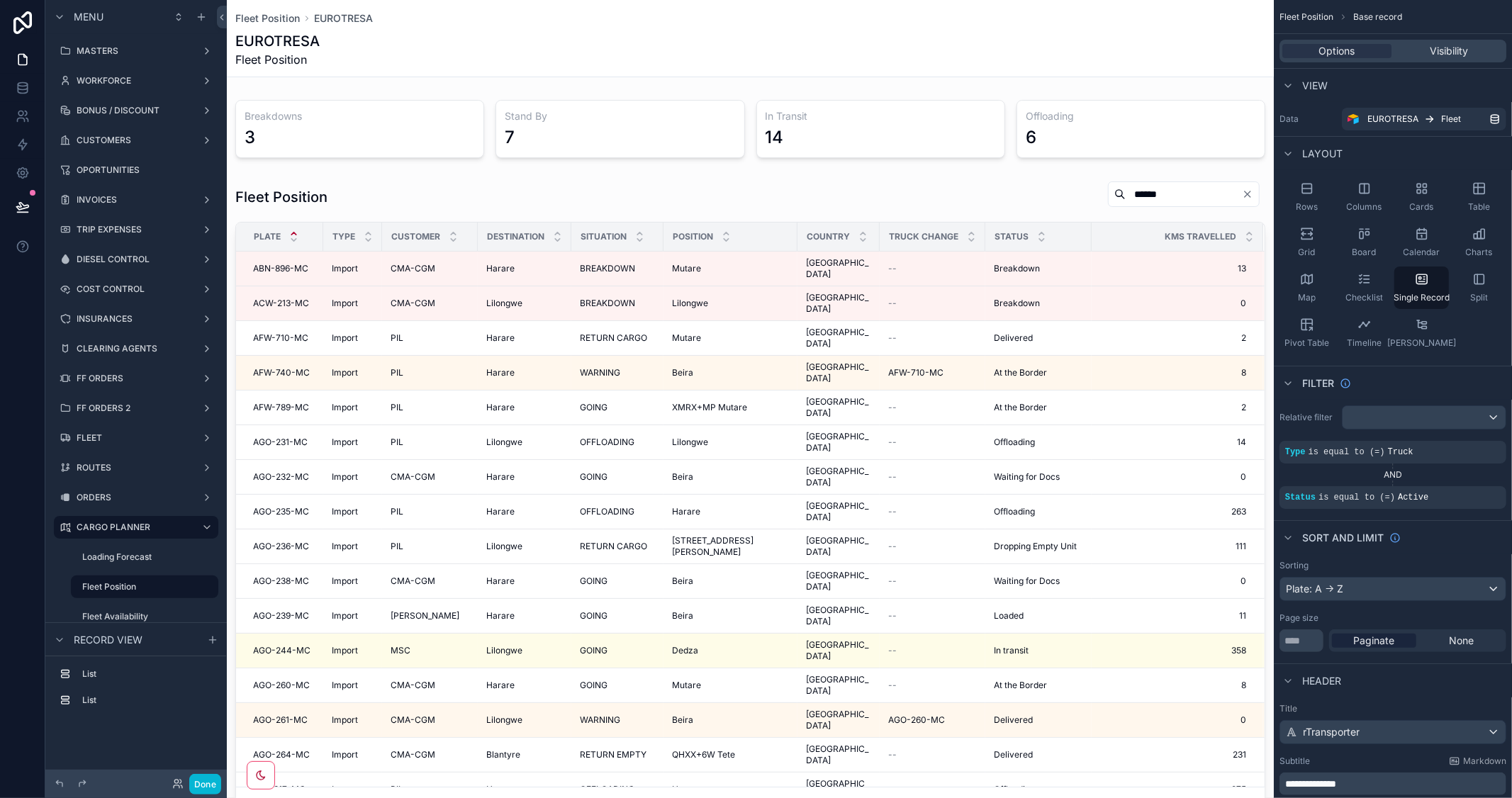
click at [841, 244] on div "scrollable content" at bounding box center [750, 734] width 1047 height 1468
click at [887, 216] on div "scrollable content" at bounding box center [750, 501] width 1047 height 652
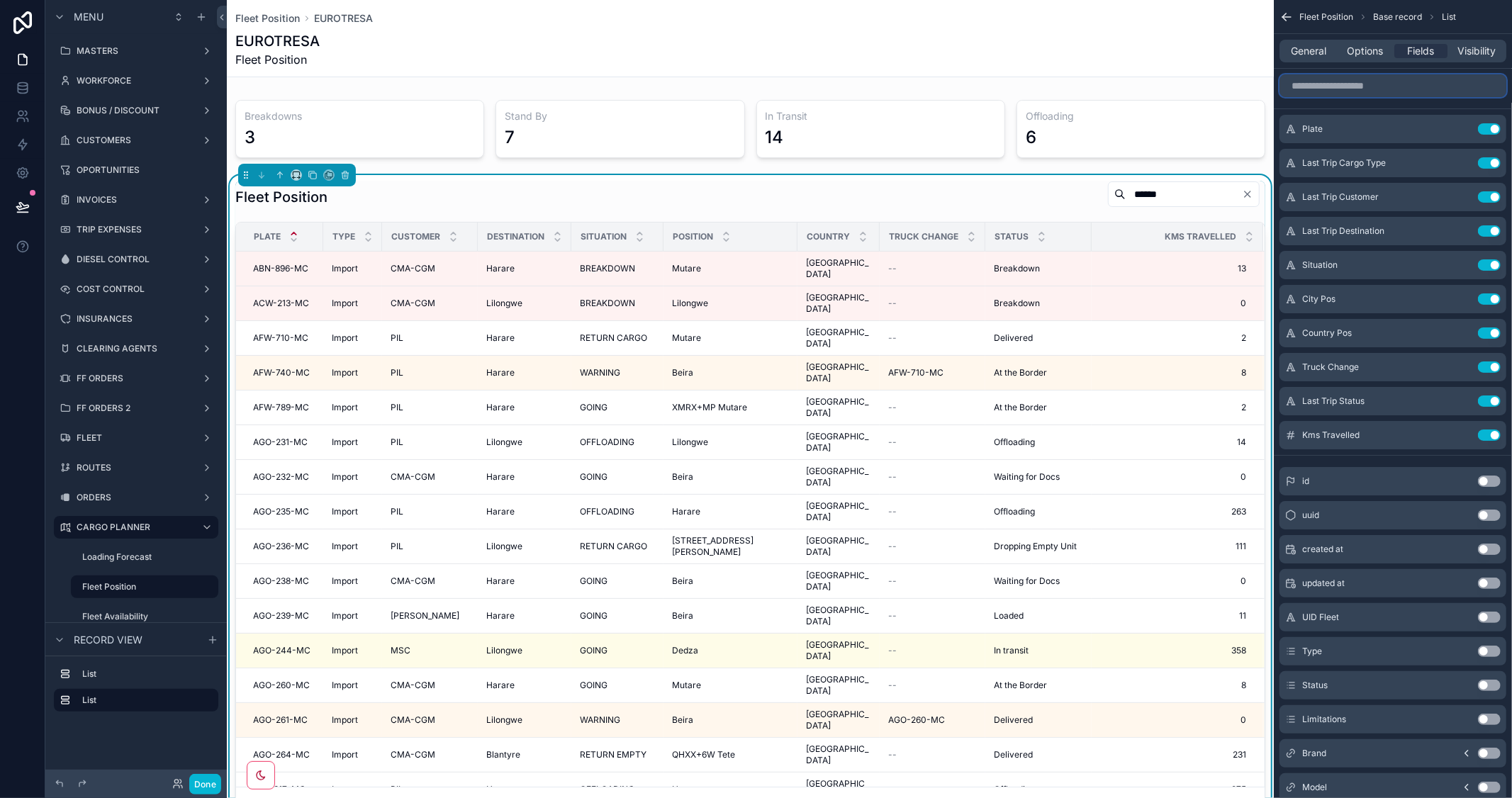
click at [1385, 92] on input "scrollable content" at bounding box center [1393, 86] width 227 height 23
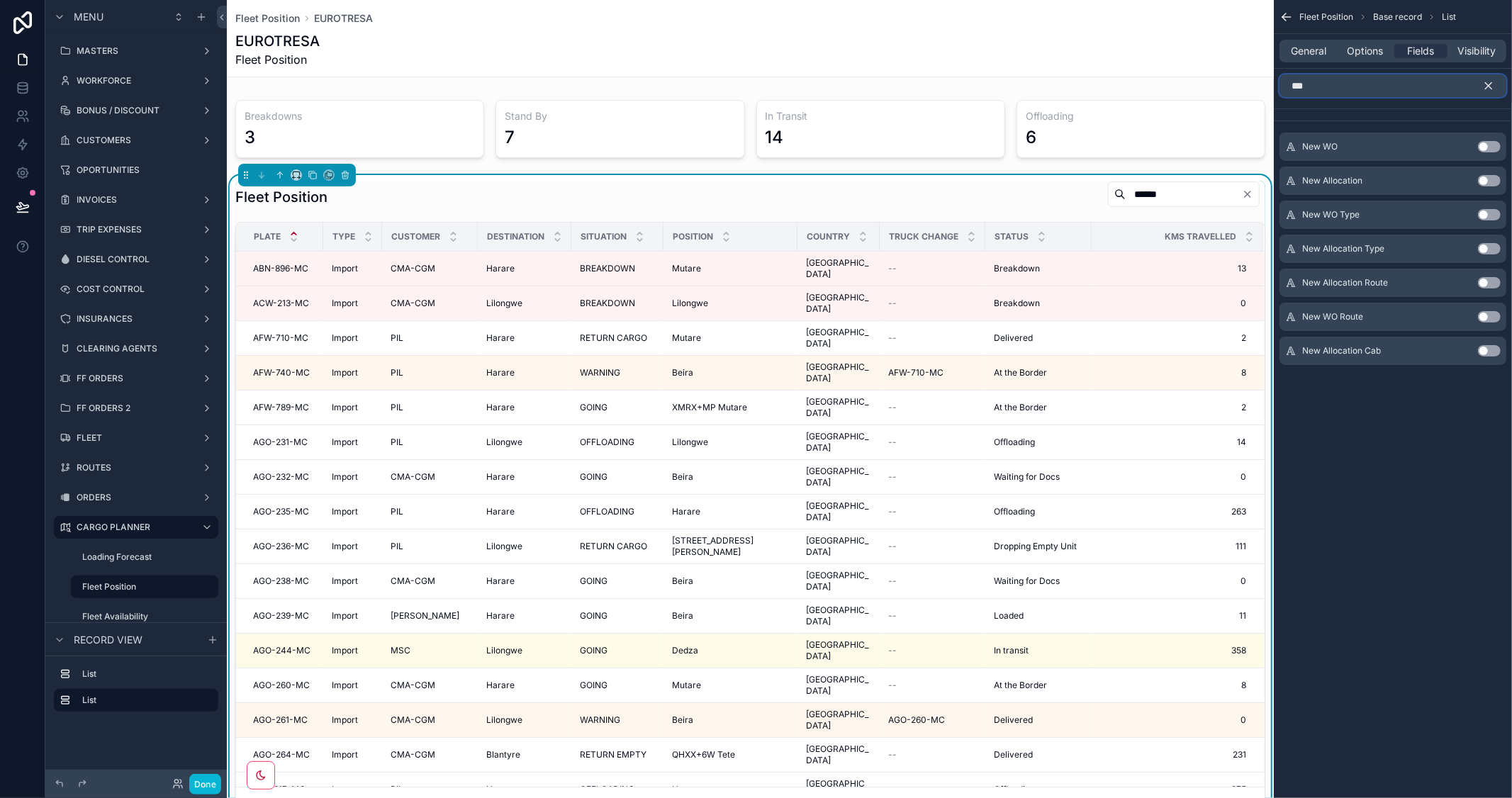
type input "***"
click at [1497, 245] on button "Use setting" at bounding box center [1489, 249] width 23 height 12
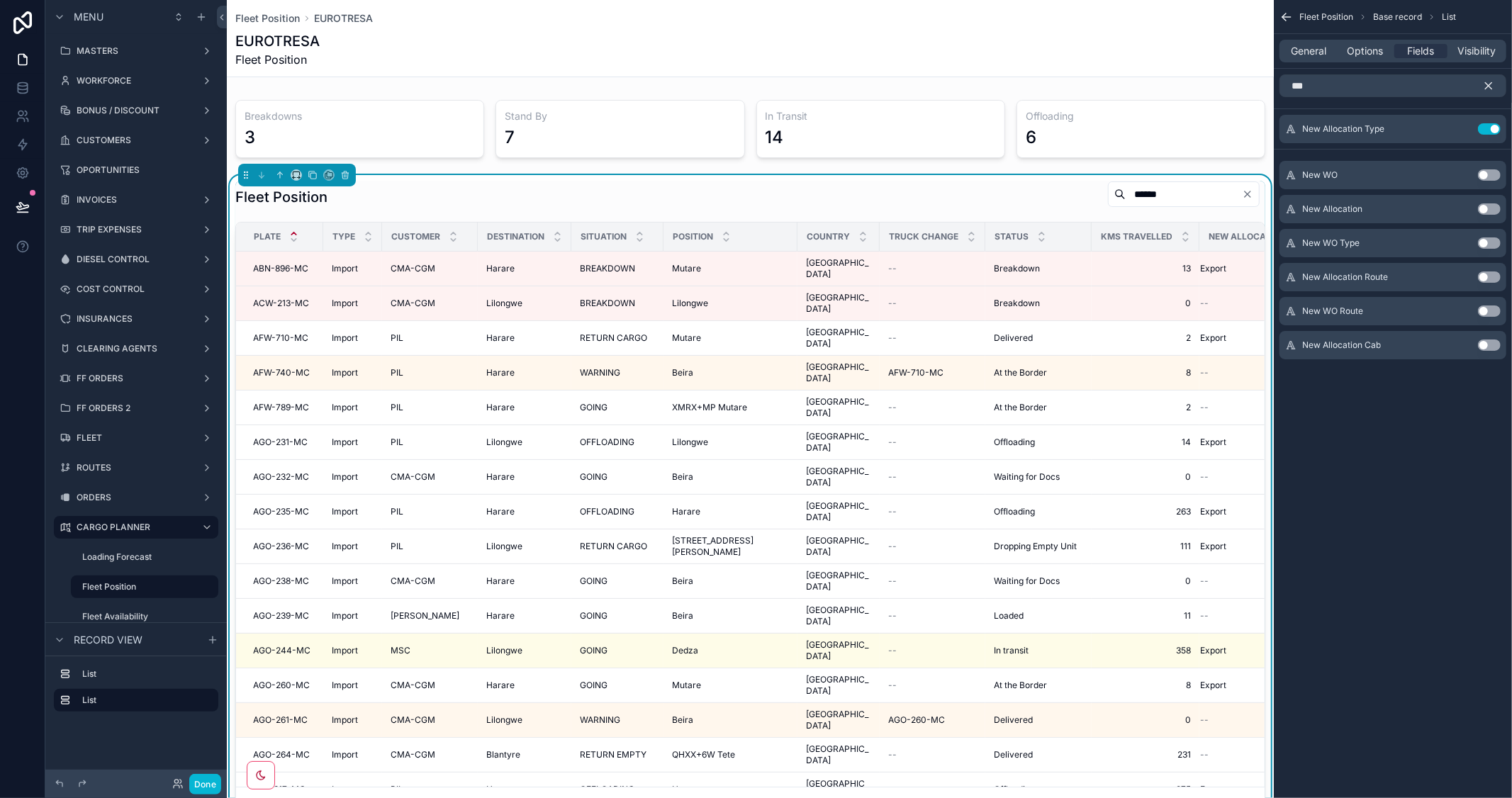
click at [1496, 309] on button "Use setting" at bounding box center [1489, 312] width 23 height 12
click at [207, 783] on button "Done" at bounding box center [206, 784] width 32 height 20
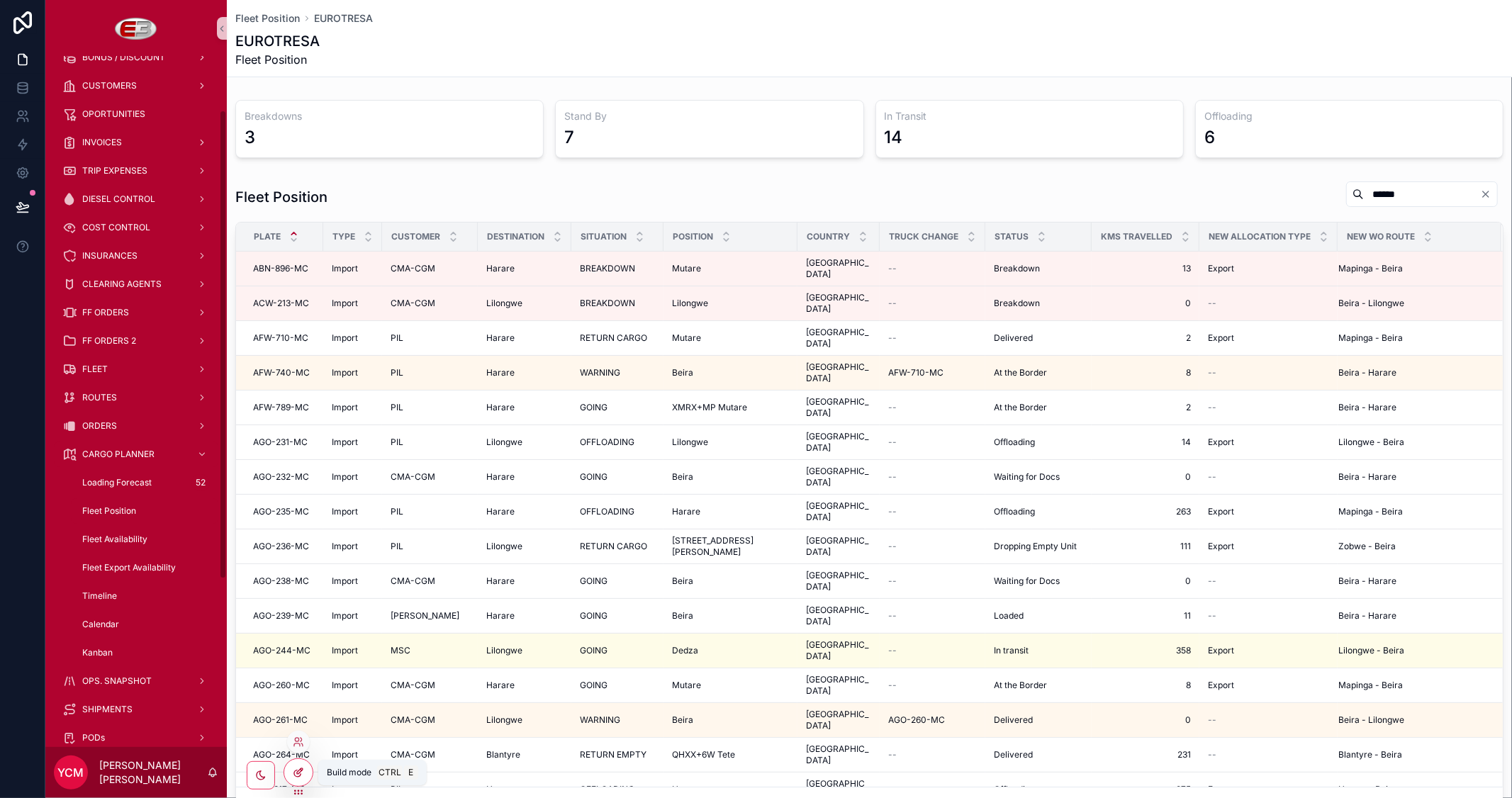
click at [297, 773] on icon at bounding box center [300, 771] width 6 height 6
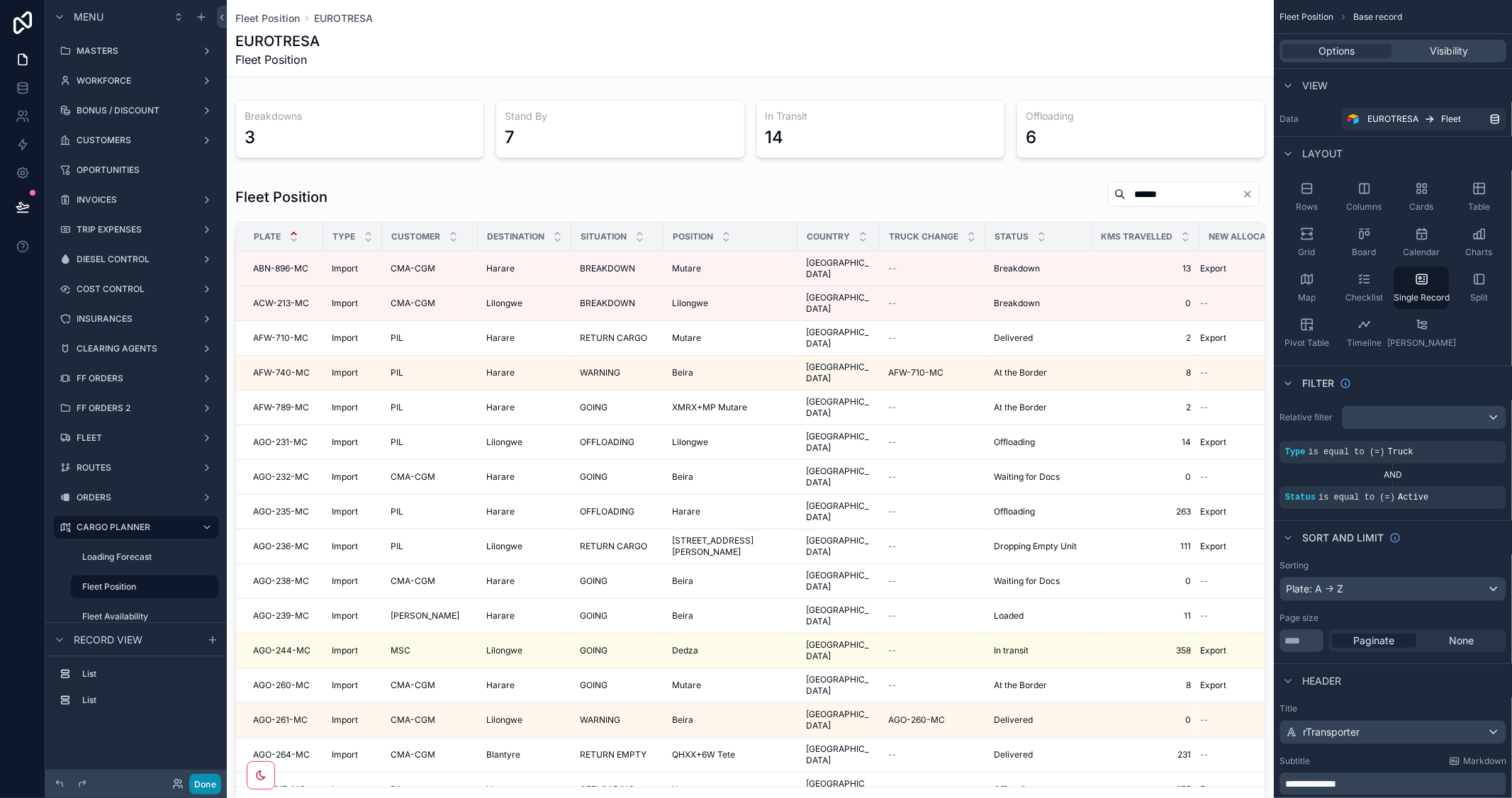
click at [203, 781] on button "Done" at bounding box center [206, 784] width 32 height 20
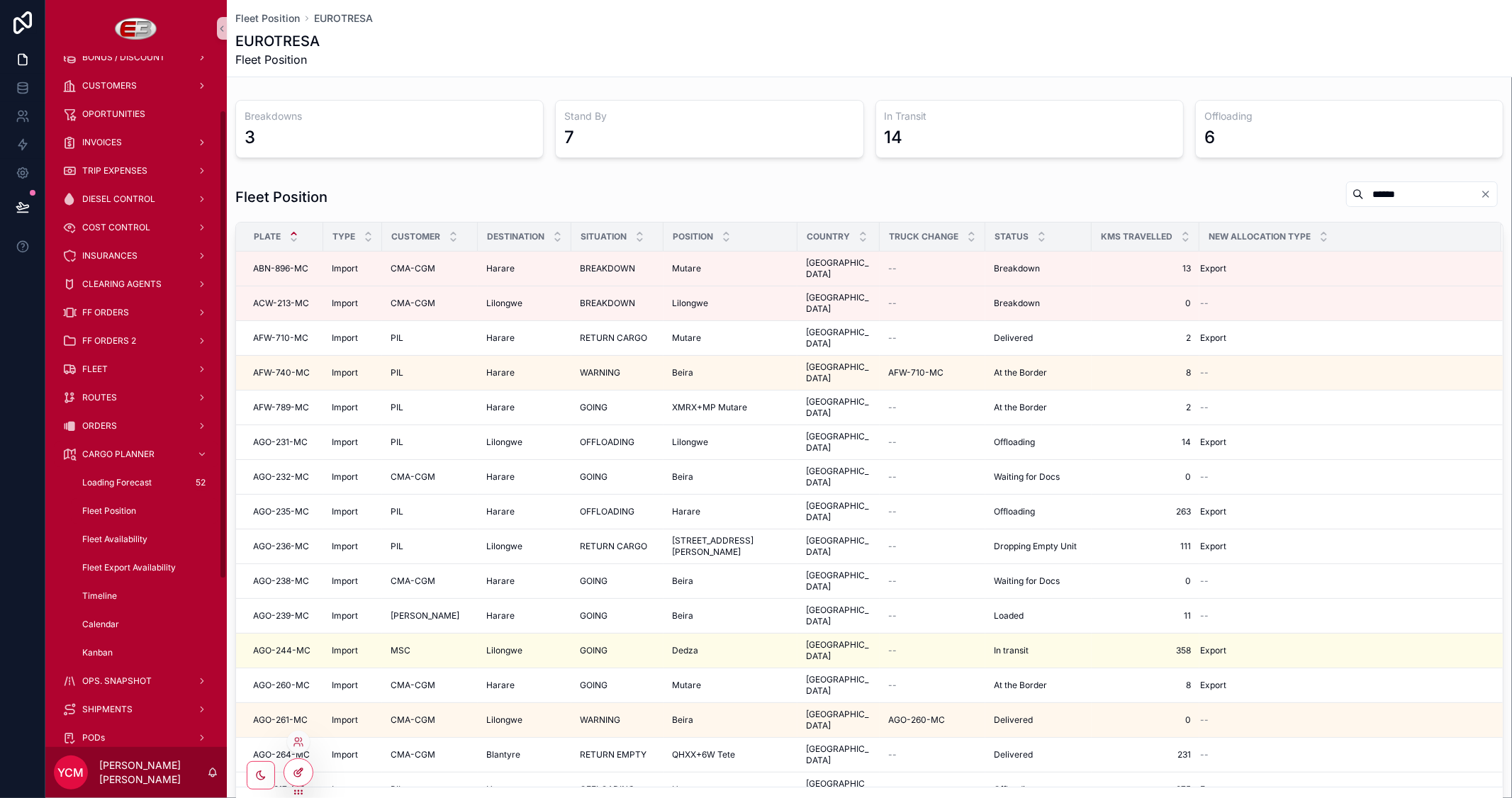
click at [301, 768] on icon at bounding box center [300, 771] width 6 height 6
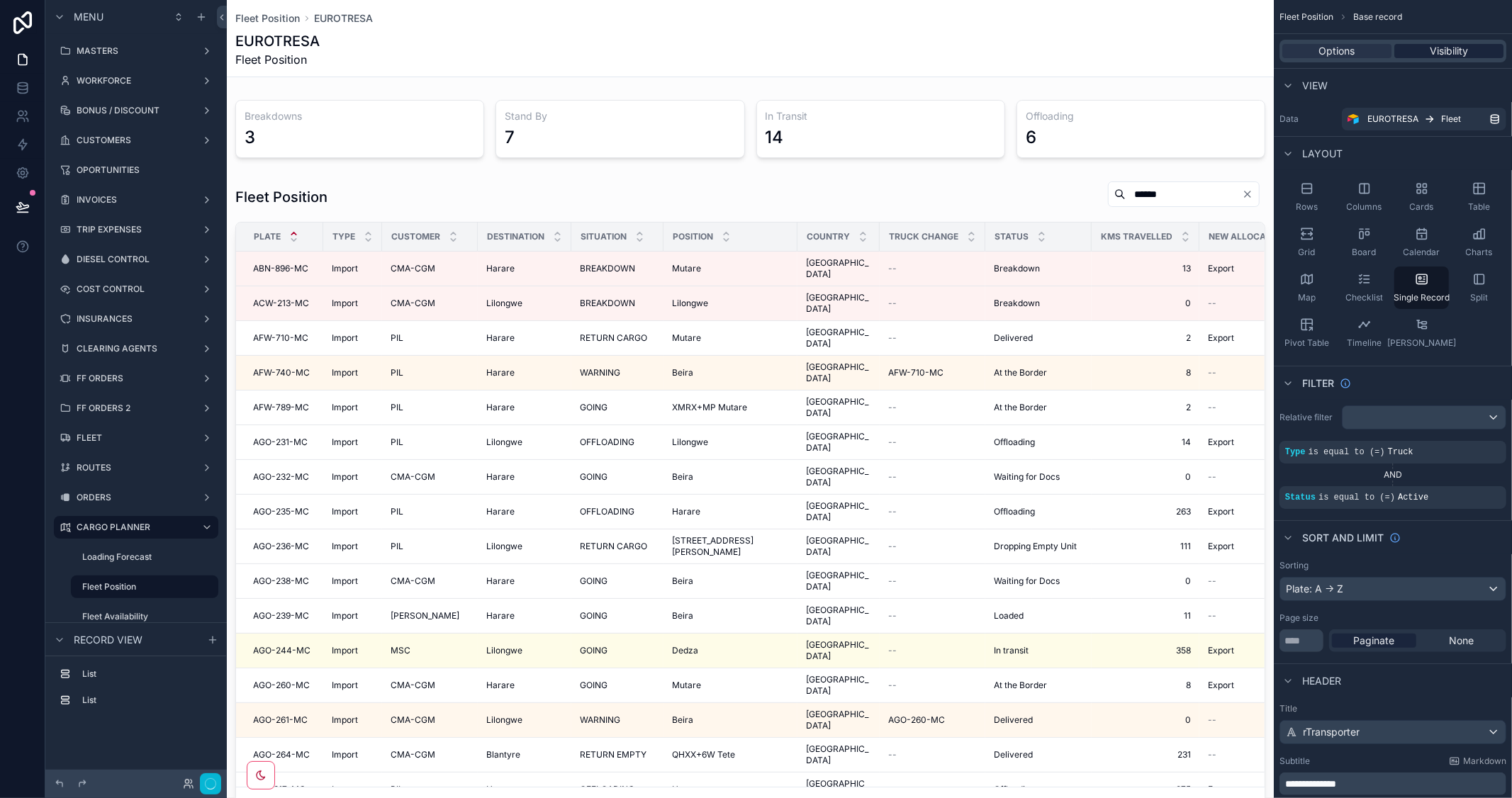
click at [1451, 53] on span "Visibility" at bounding box center [1448, 50] width 38 height 14
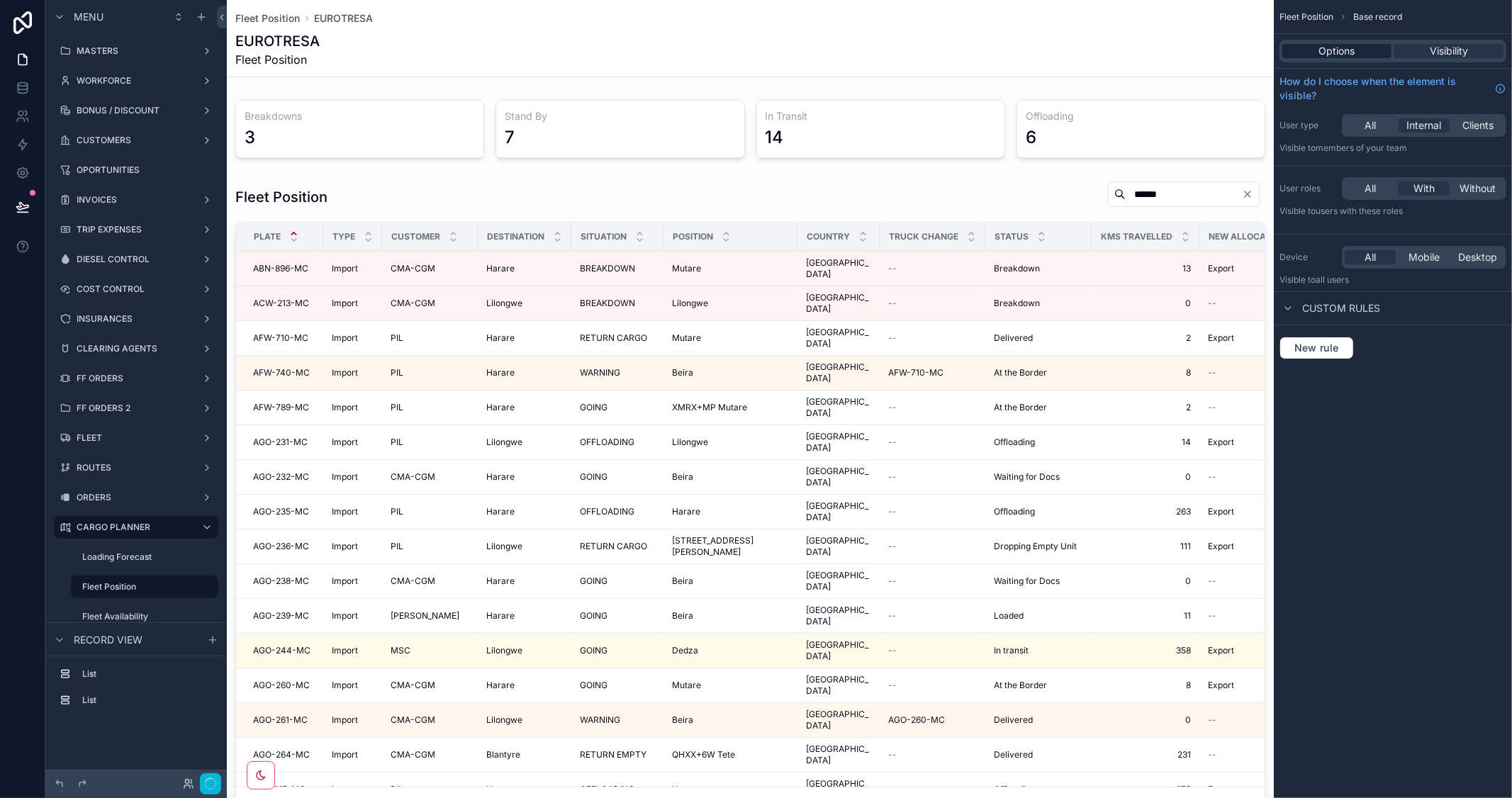
click at [1353, 51] on span "Options" at bounding box center [1336, 50] width 36 height 14
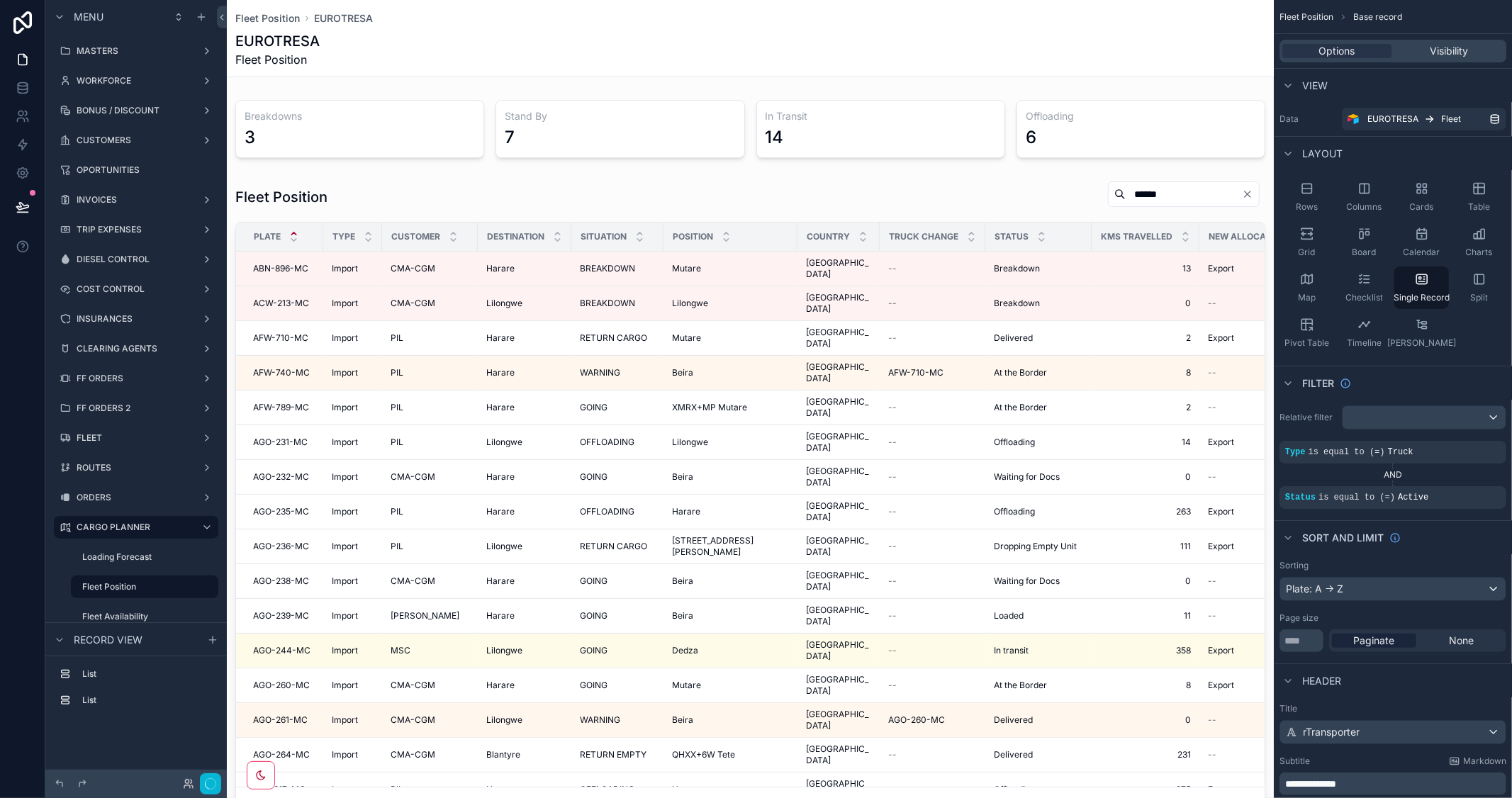
click at [1011, 216] on div "scrollable content" at bounding box center [750, 734] width 1047 height 1468
click at [1012, 206] on div "scrollable content" at bounding box center [750, 501] width 1047 height 652
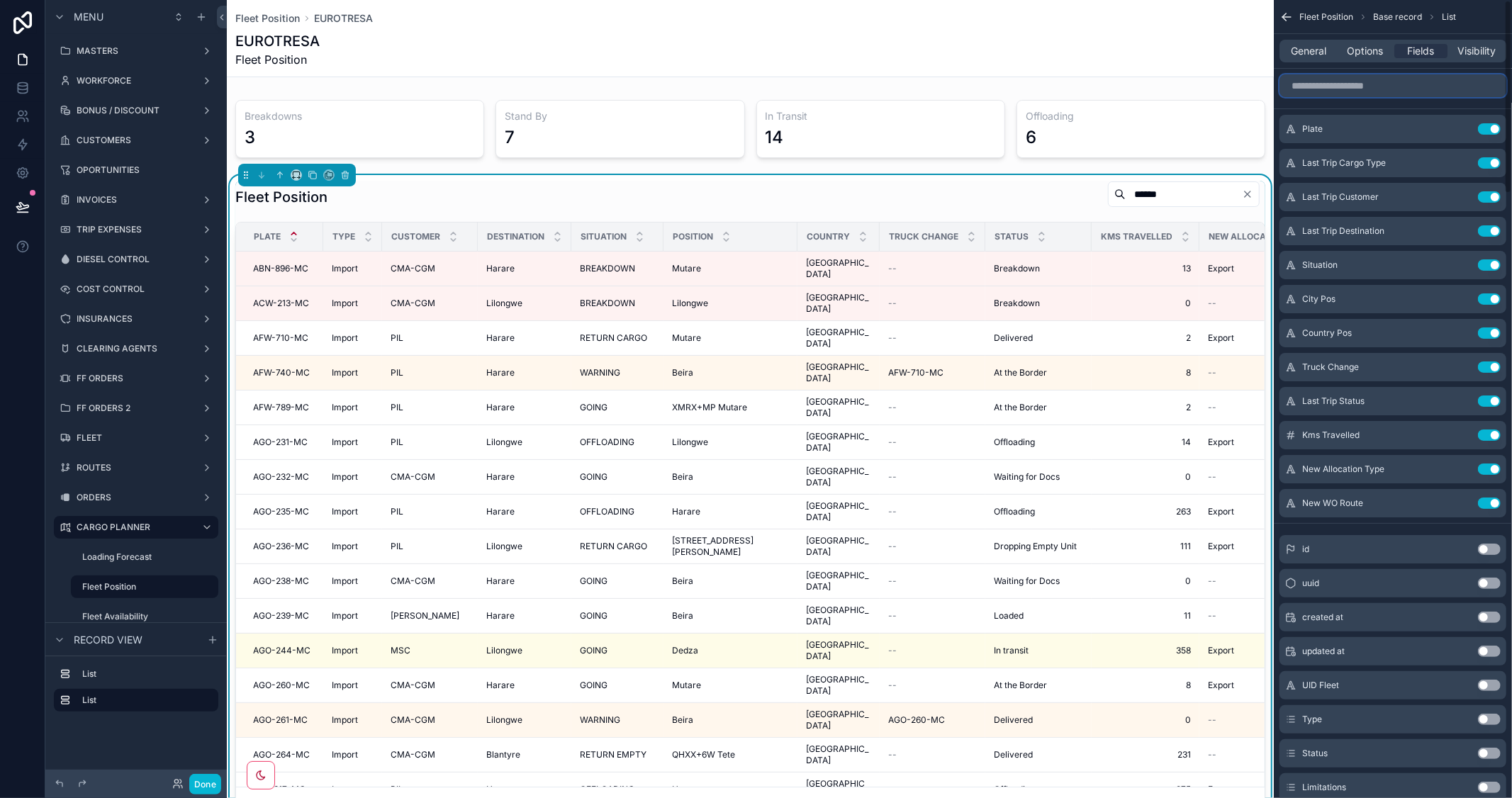
click at [1415, 87] on input "scrollable content" at bounding box center [1393, 86] width 227 height 23
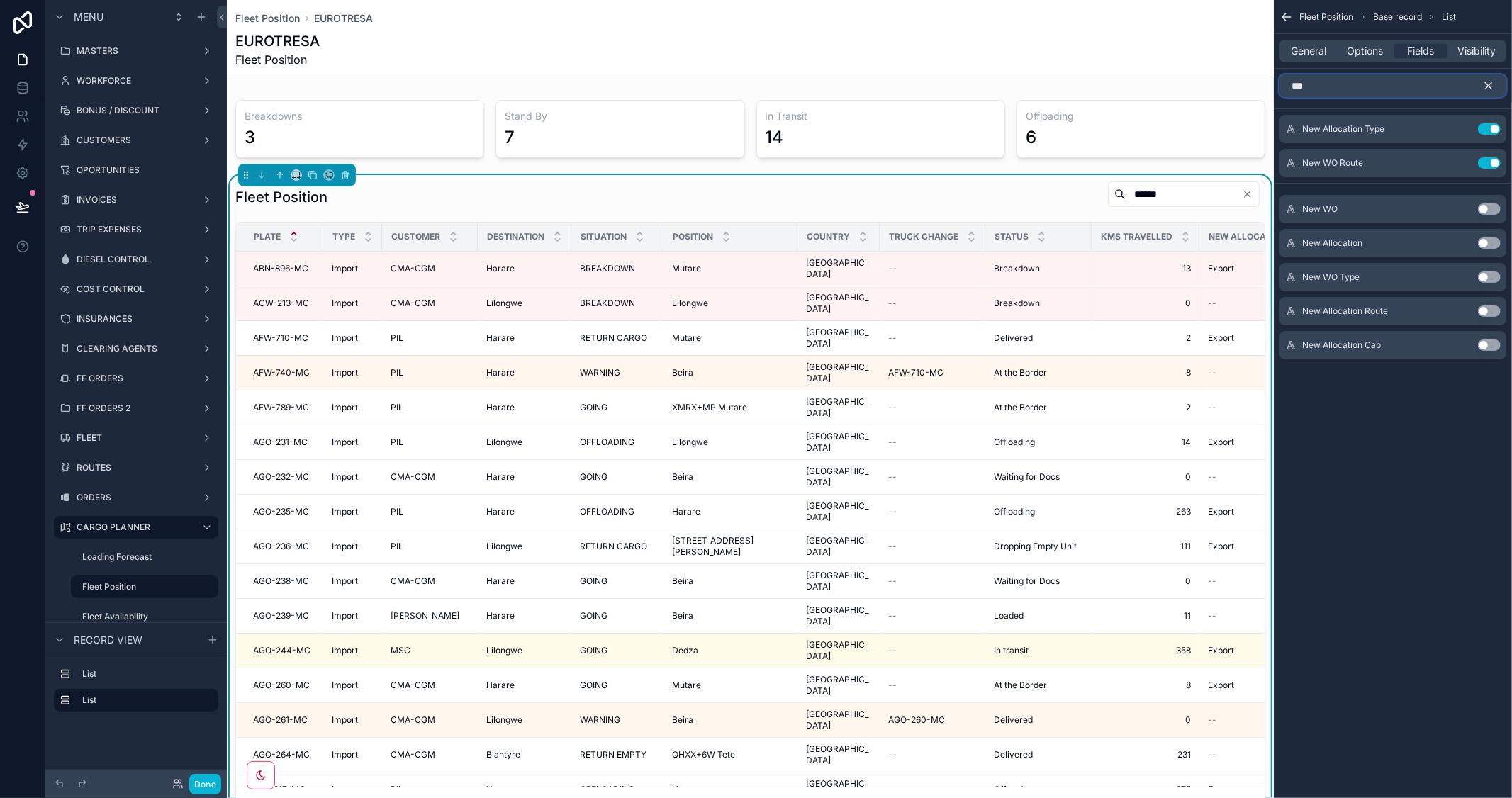
type input "***"
click at [1492, 309] on button "Use setting" at bounding box center [1489, 312] width 23 height 12
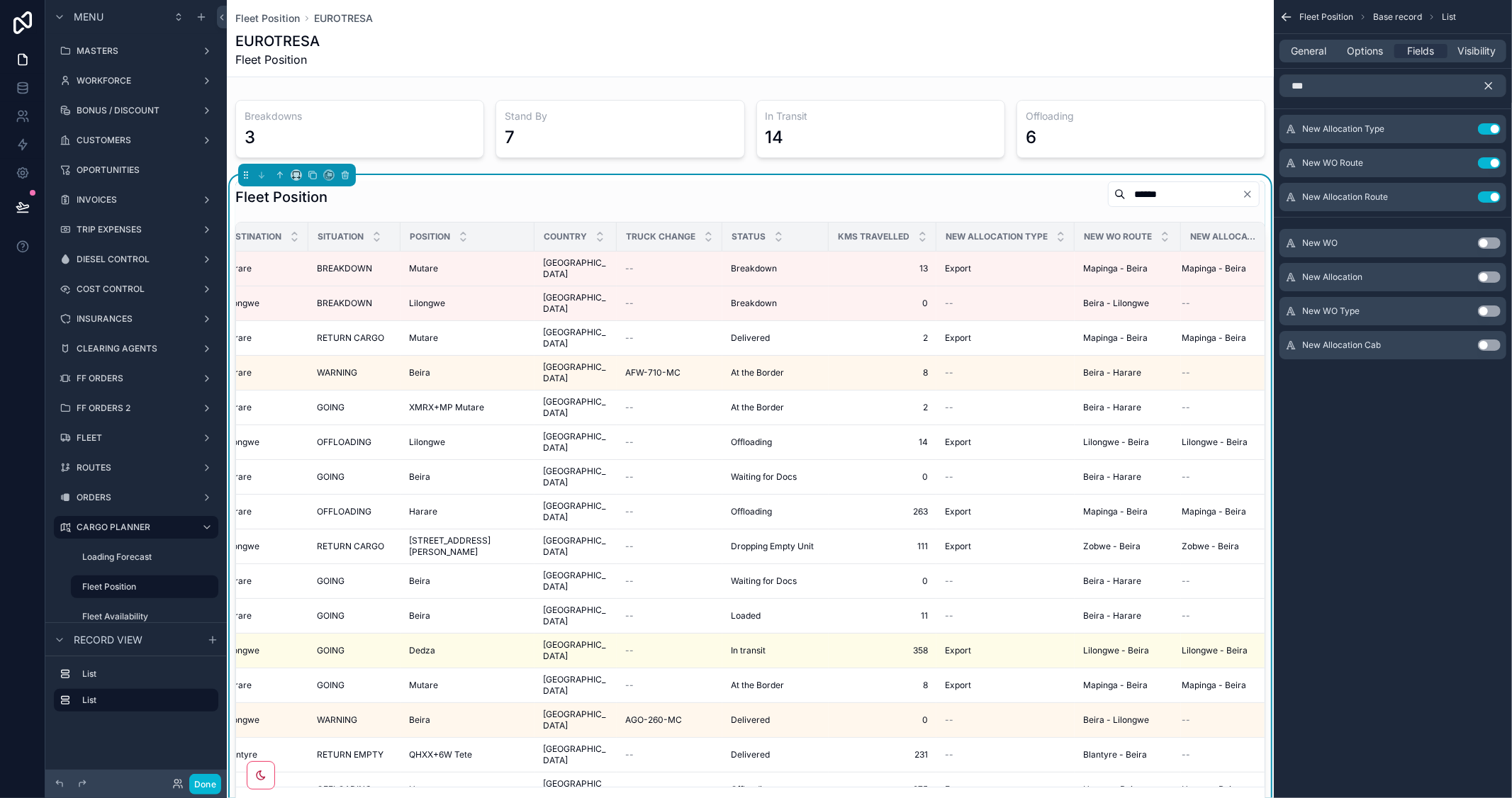
scroll to position [0, 282]
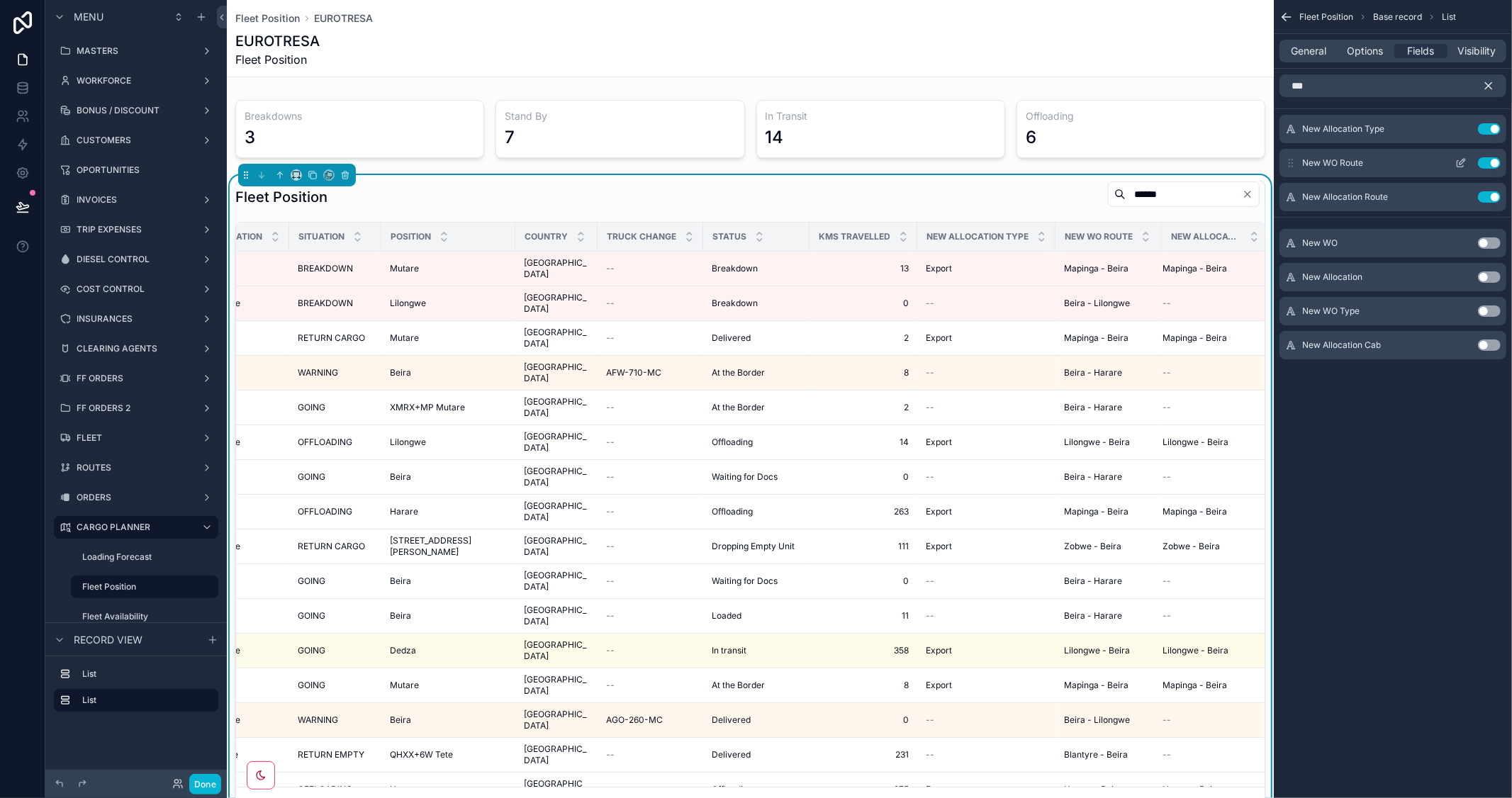
click at [1482, 163] on button "Use setting" at bounding box center [1489, 163] width 23 height 12
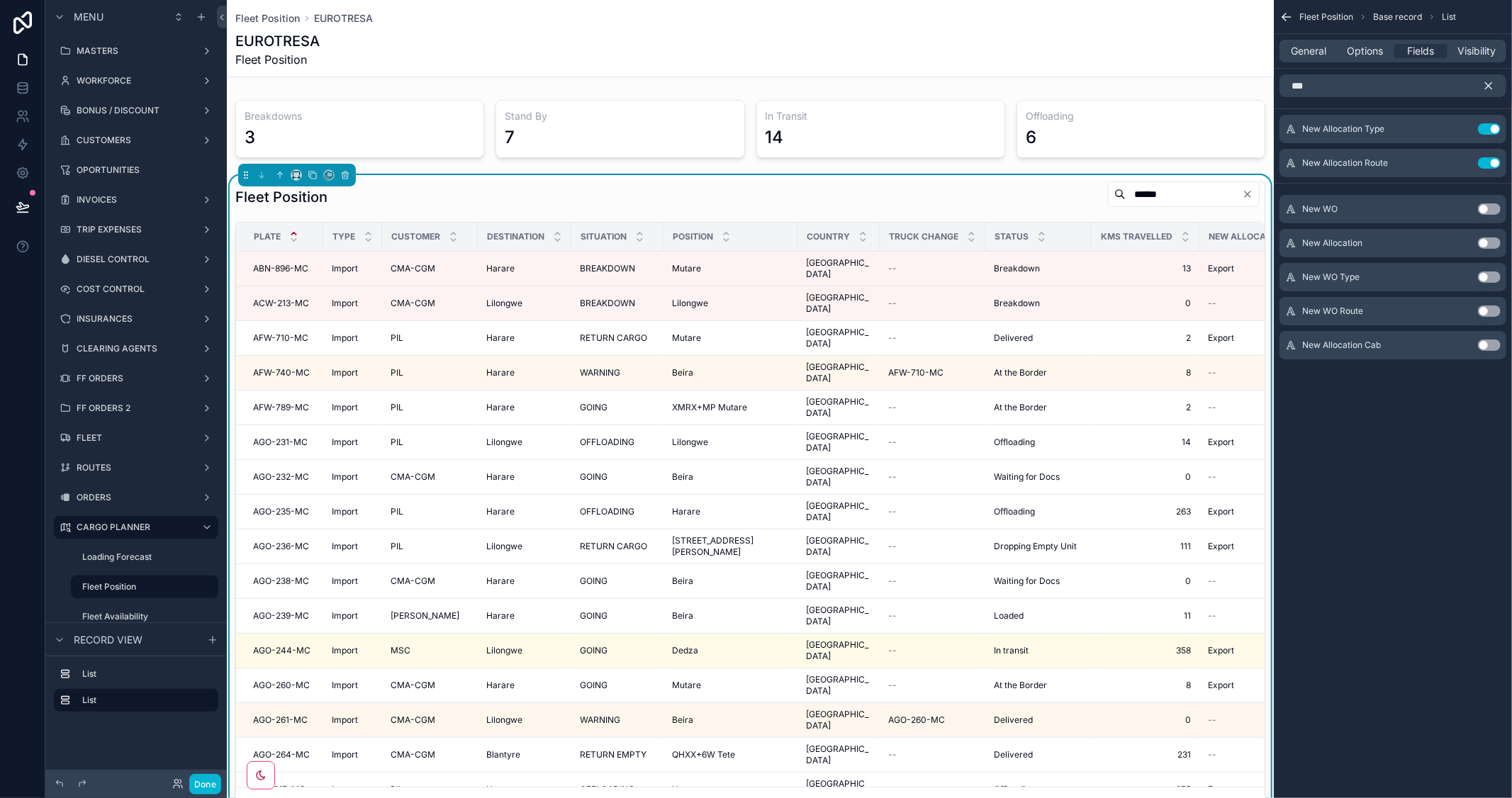
scroll to position [0, 176]
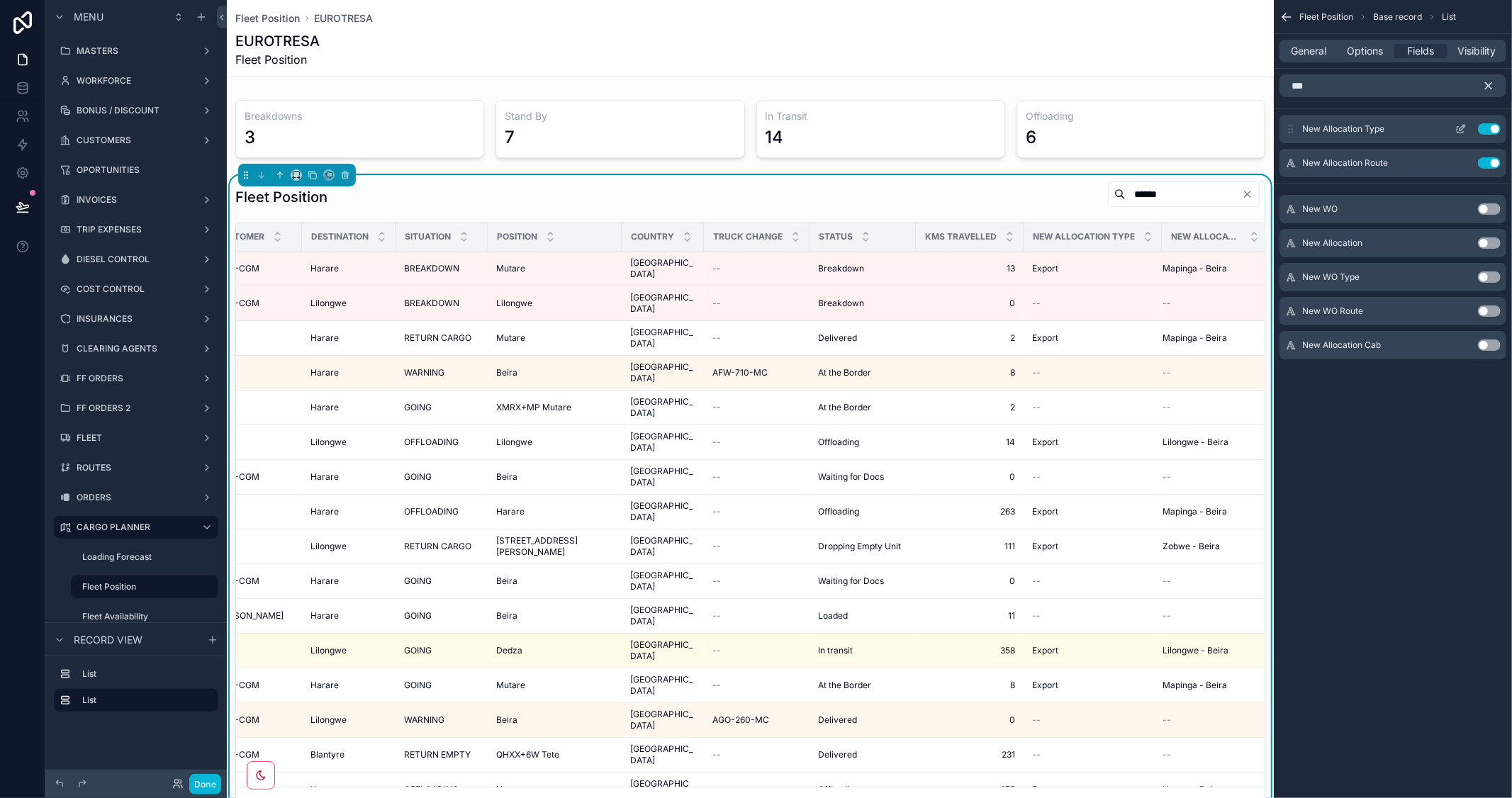
click at [1457, 127] on icon "scrollable content" at bounding box center [1460, 129] width 7 height 7
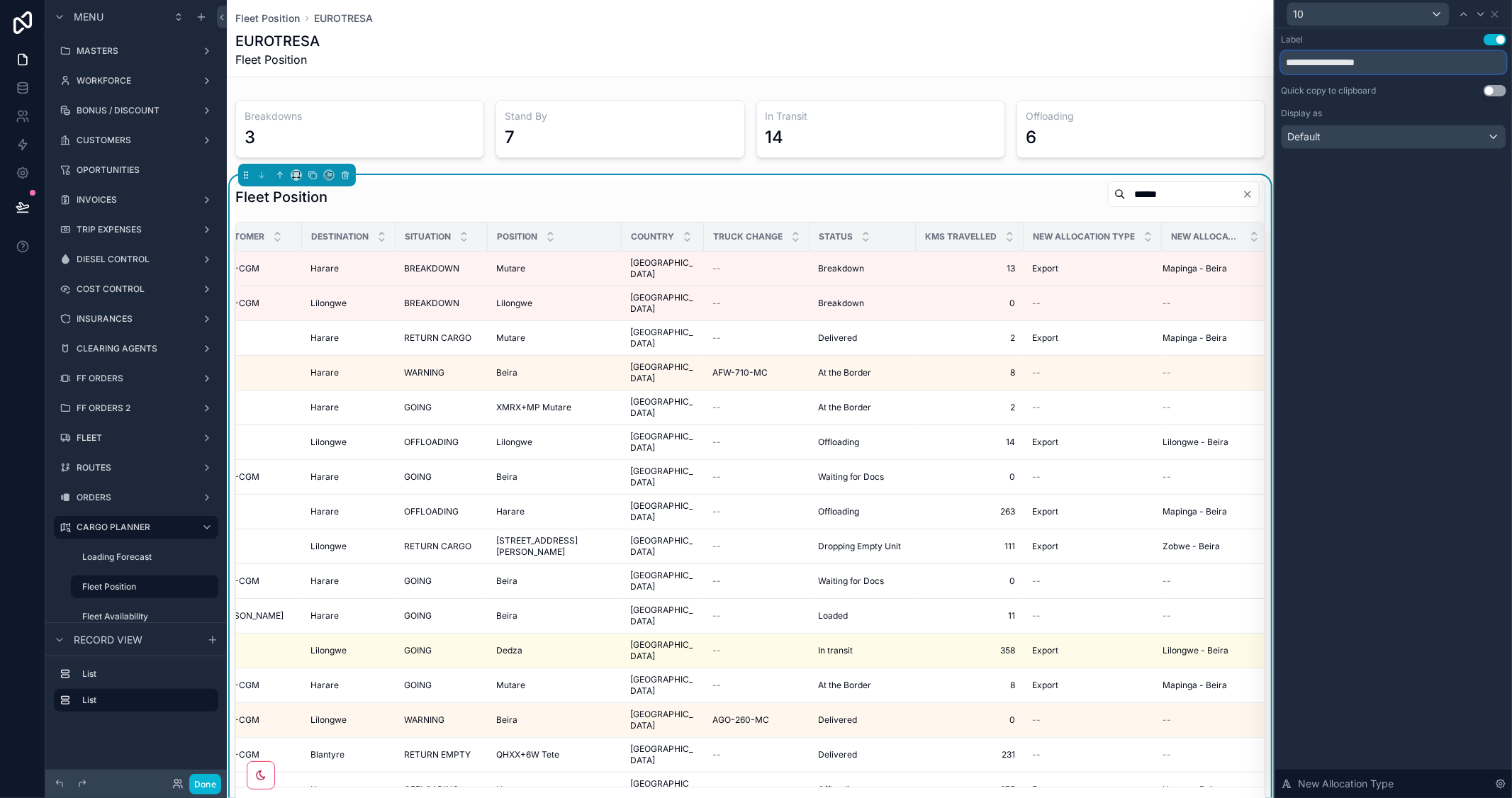
click at [1329, 64] on input "**********" at bounding box center [1393, 62] width 225 height 23
click at [1330, 61] on input "**********" at bounding box center [1393, 62] width 225 height 23
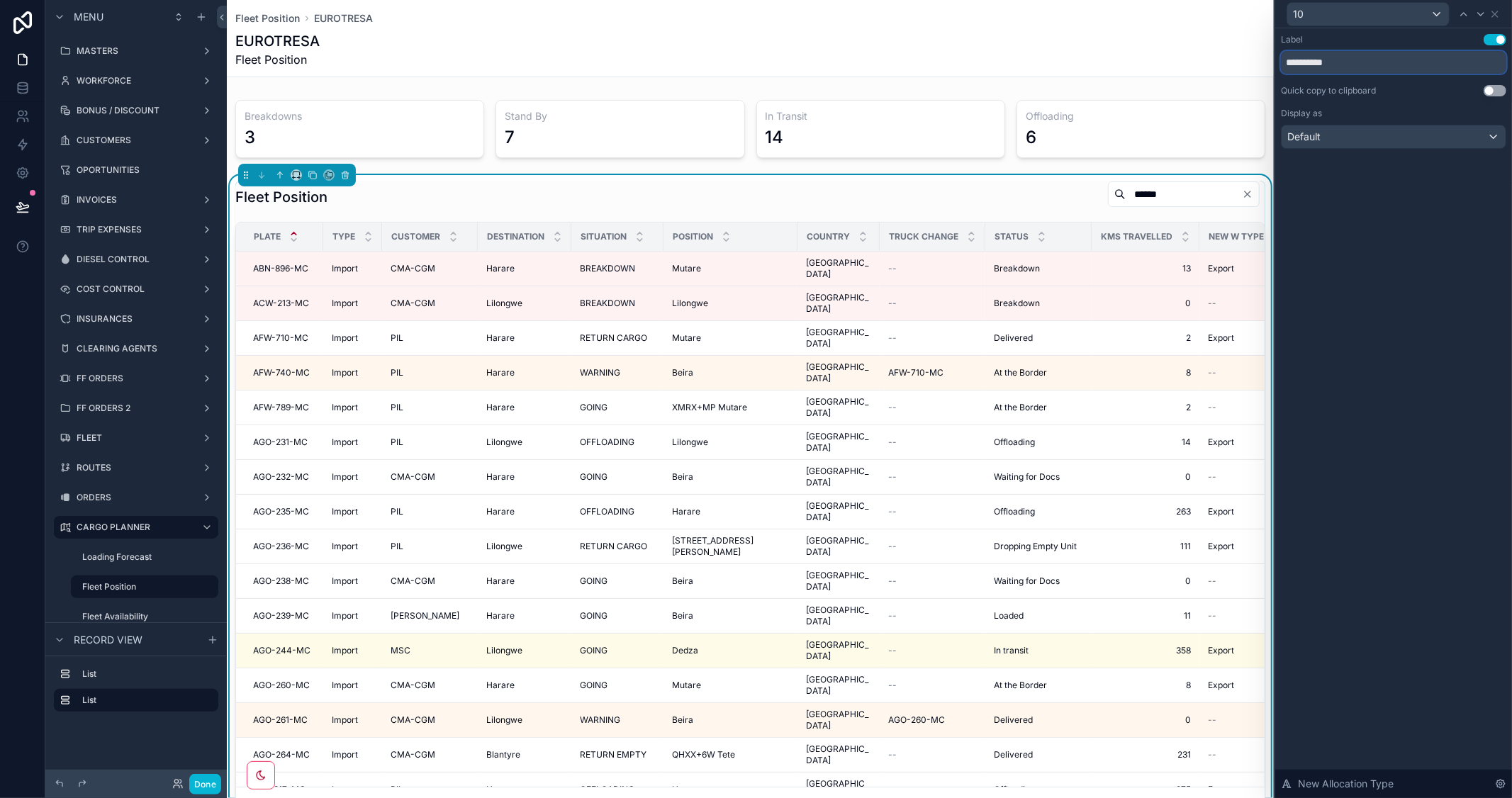
type input "**********"
click at [1349, 67] on input "**********" at bounding box center [1393, 62] width 225 height 23
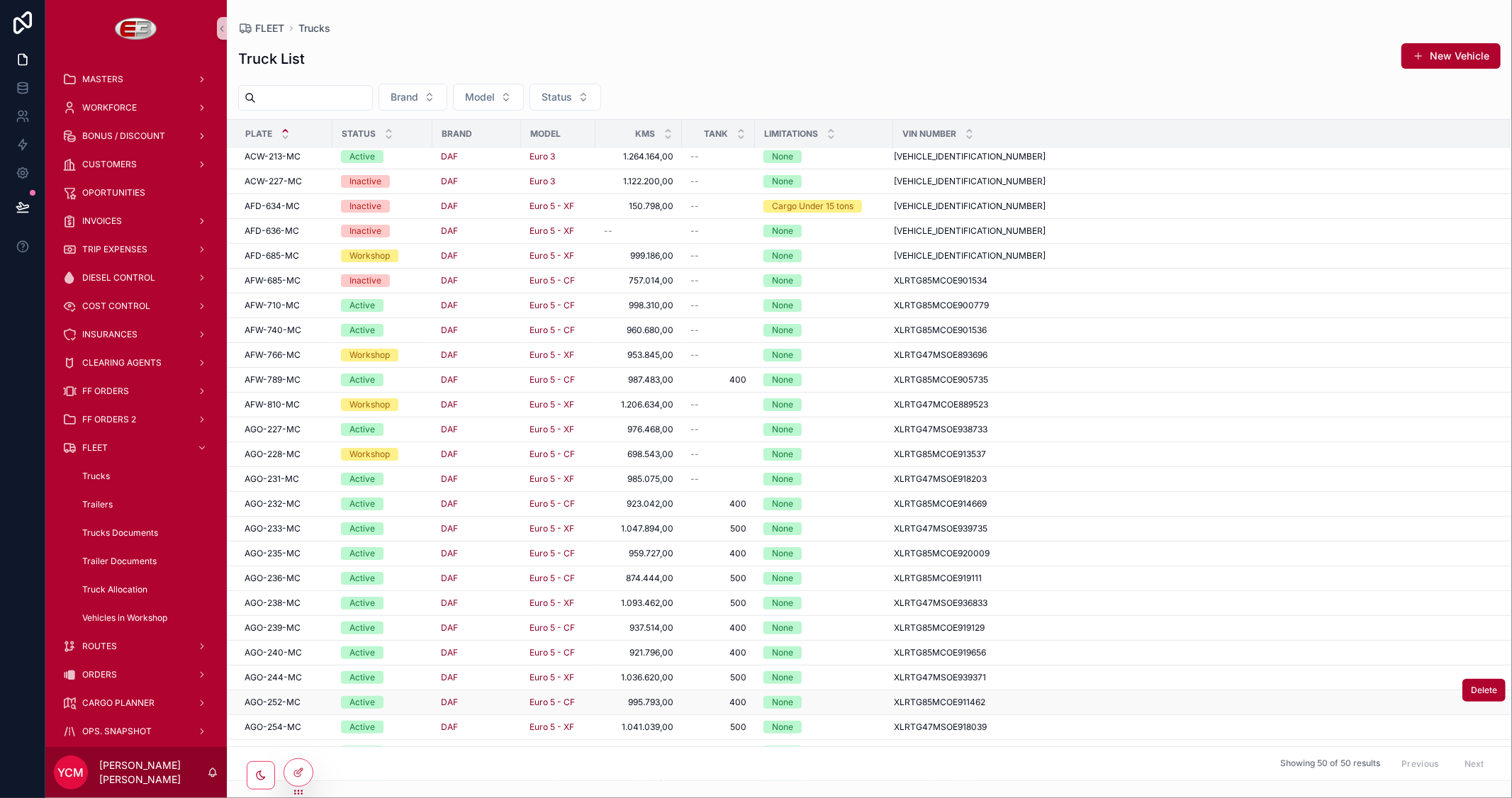
scroll to position [471, 0]
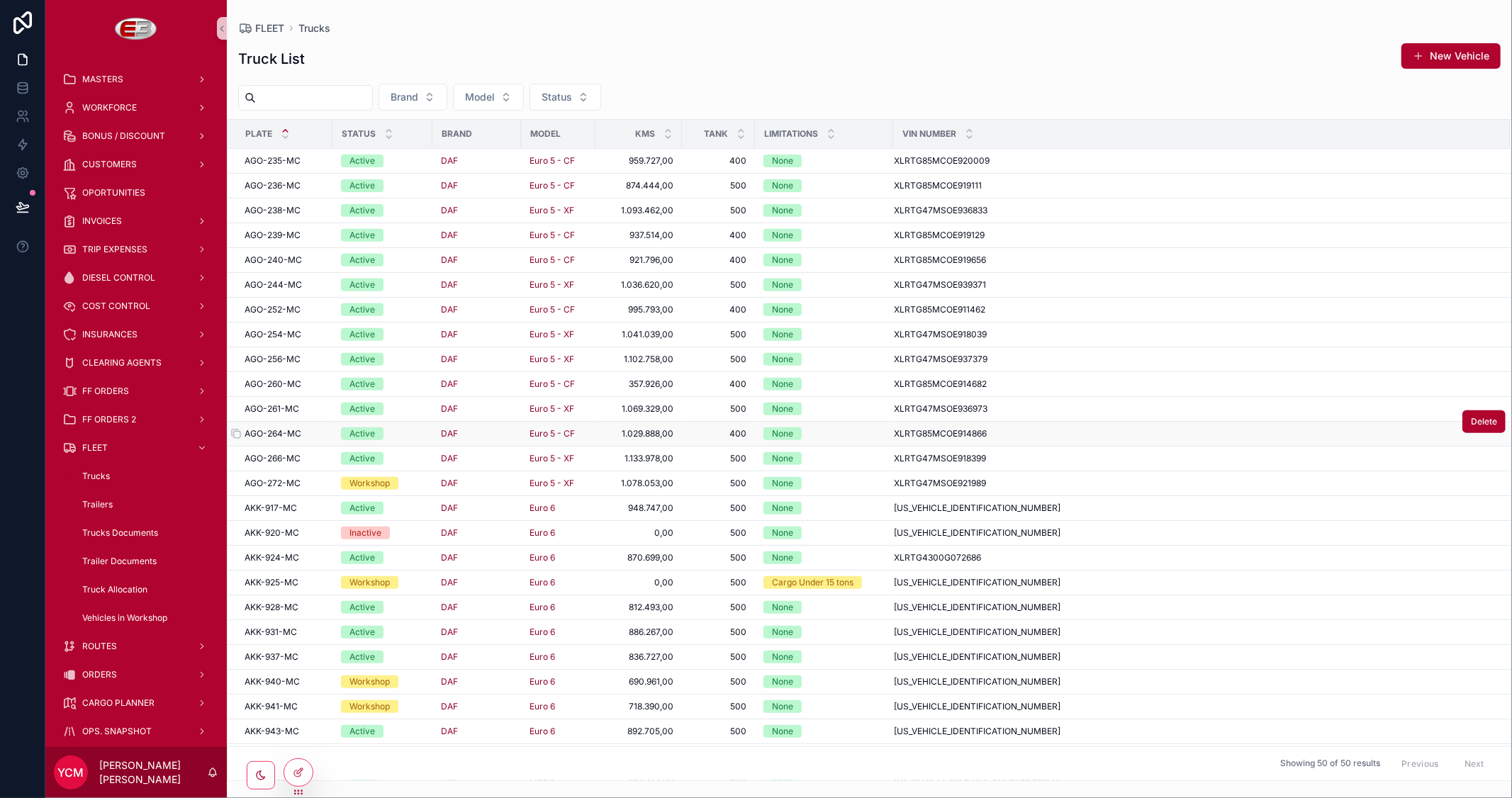
click at [300, 436] on span "AGO-264-MC" at bounding box center [273, 434] width 57 height 12
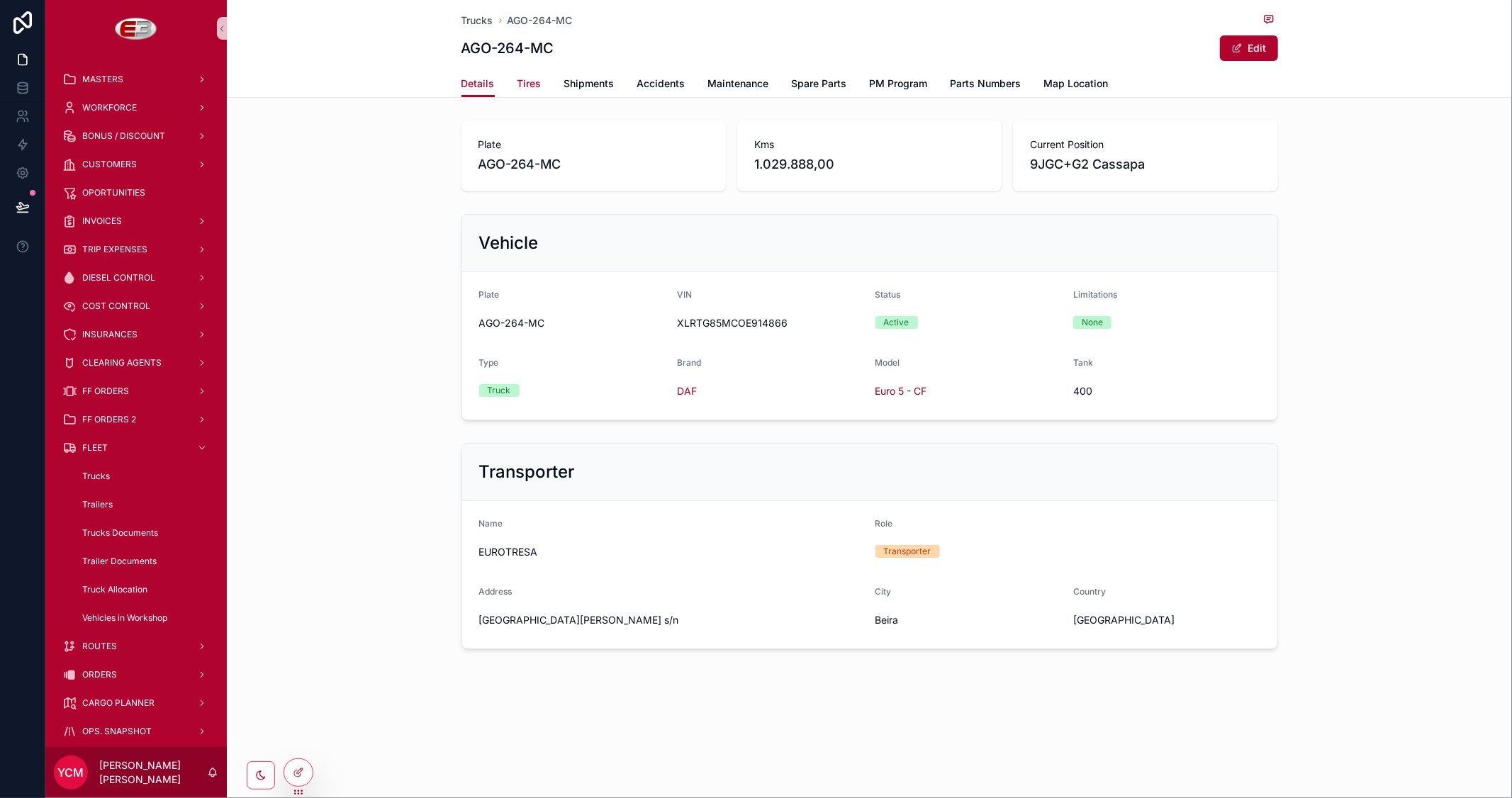
click at [535, 85] on span "Tires" at bounding box center [529, 83] width 24 height 14
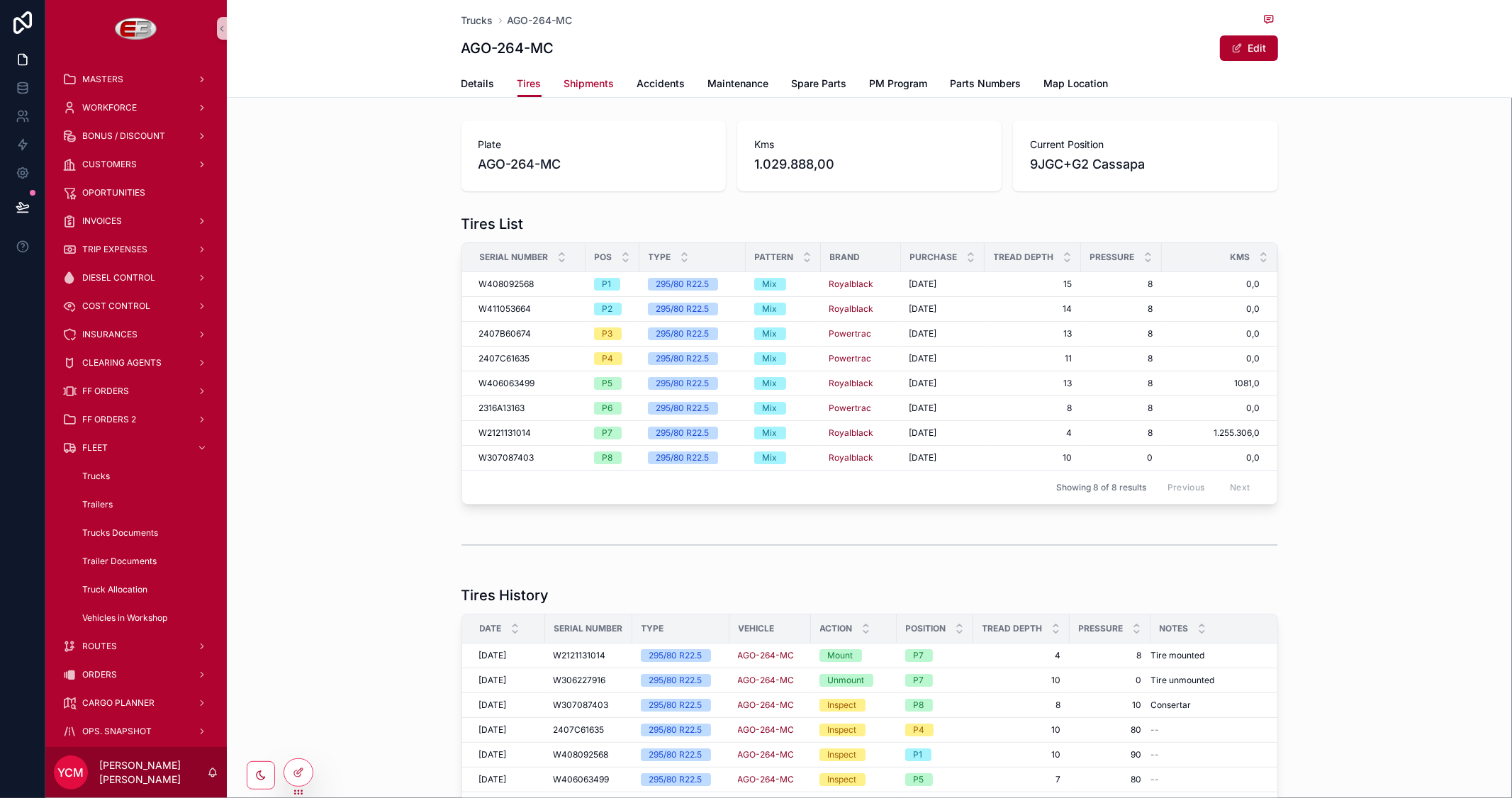
click at [584, 79] on span "Shipments" at bounding box center [589, 83] width 50 height 14
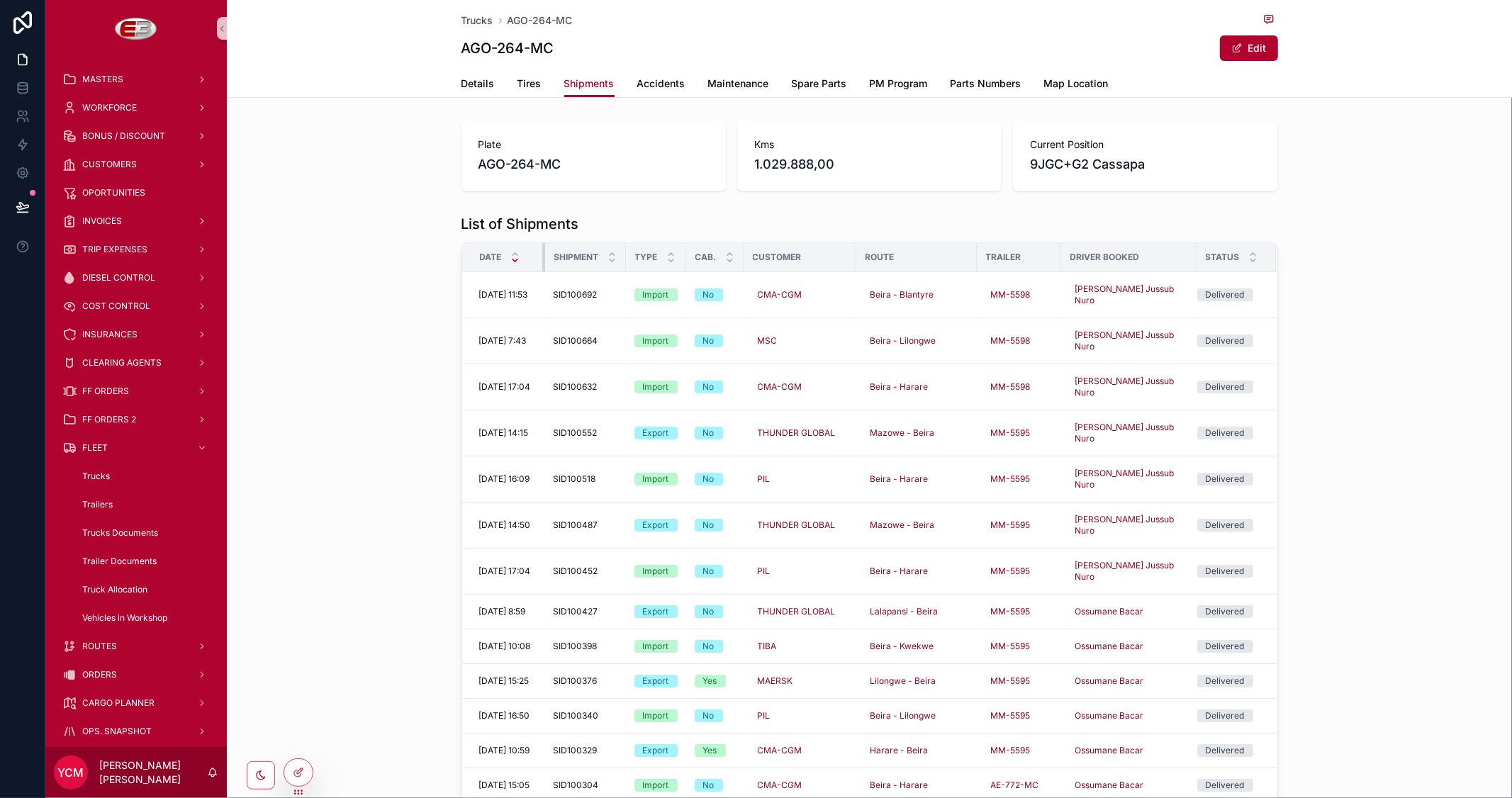
drag, startPoint x: 535, startPoint y: 258, endPoint x: 547, endPoint y: 259, distance: 12.0
click at [547, 259] on div "scrollable content" at bounding box center [545, 257] width 6 height 29
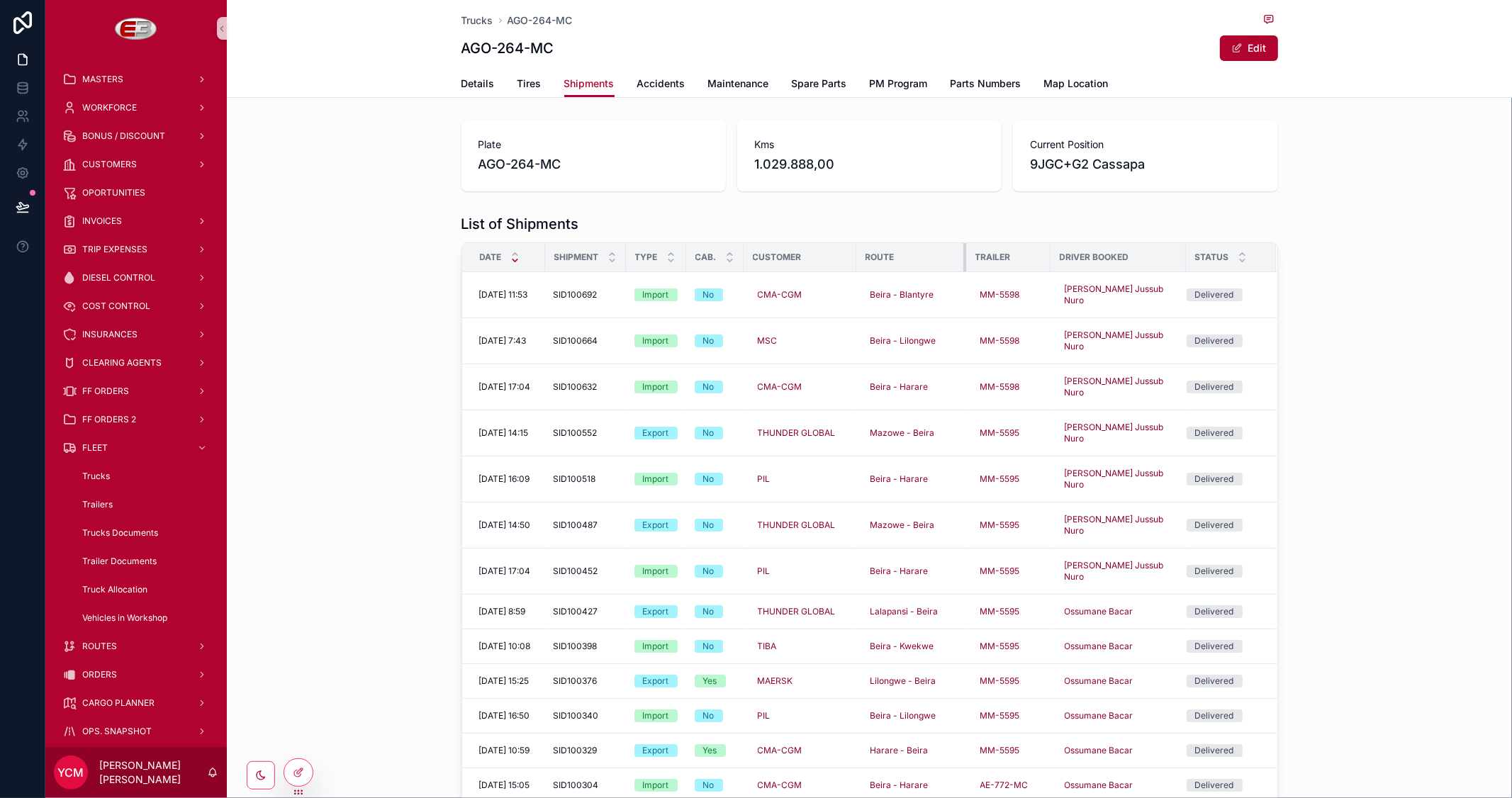
drag, startPoint x: 976, startPoint y: 256, endPoint x: 965, endPoint y: 257, distance: 11.0
click at [965, 257] on th "Route" at bounding box center [911, 257] width 110 height 29
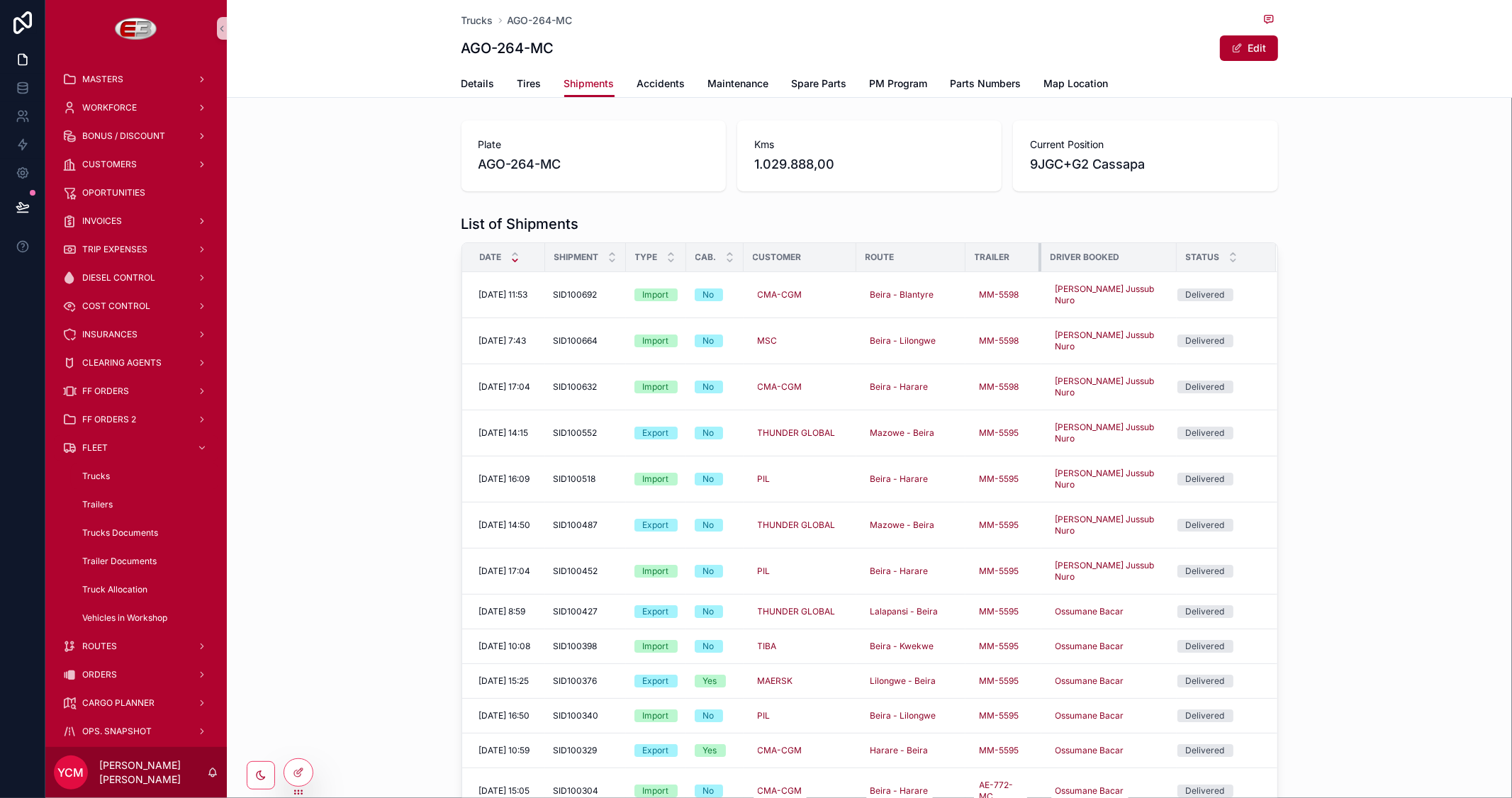
drag, startPoint x: 1051, startPoint y: 257, endPoint x: 1042, endPoint y: 263, distance: 10.8
click at [1042, 263] on div "scrollable content" at bounding box center [1041, 257] width 6 height 29
click at [959, 261] on div "Route" at bounding box center [910, 257] width 108 height 23
click at [855, 262] on div "scrollable content" at bounding box center [856, 257] width 6 height 29
click at [582, 292] on span "SID100692" at bounding box center [576, 295] width 44 height 12
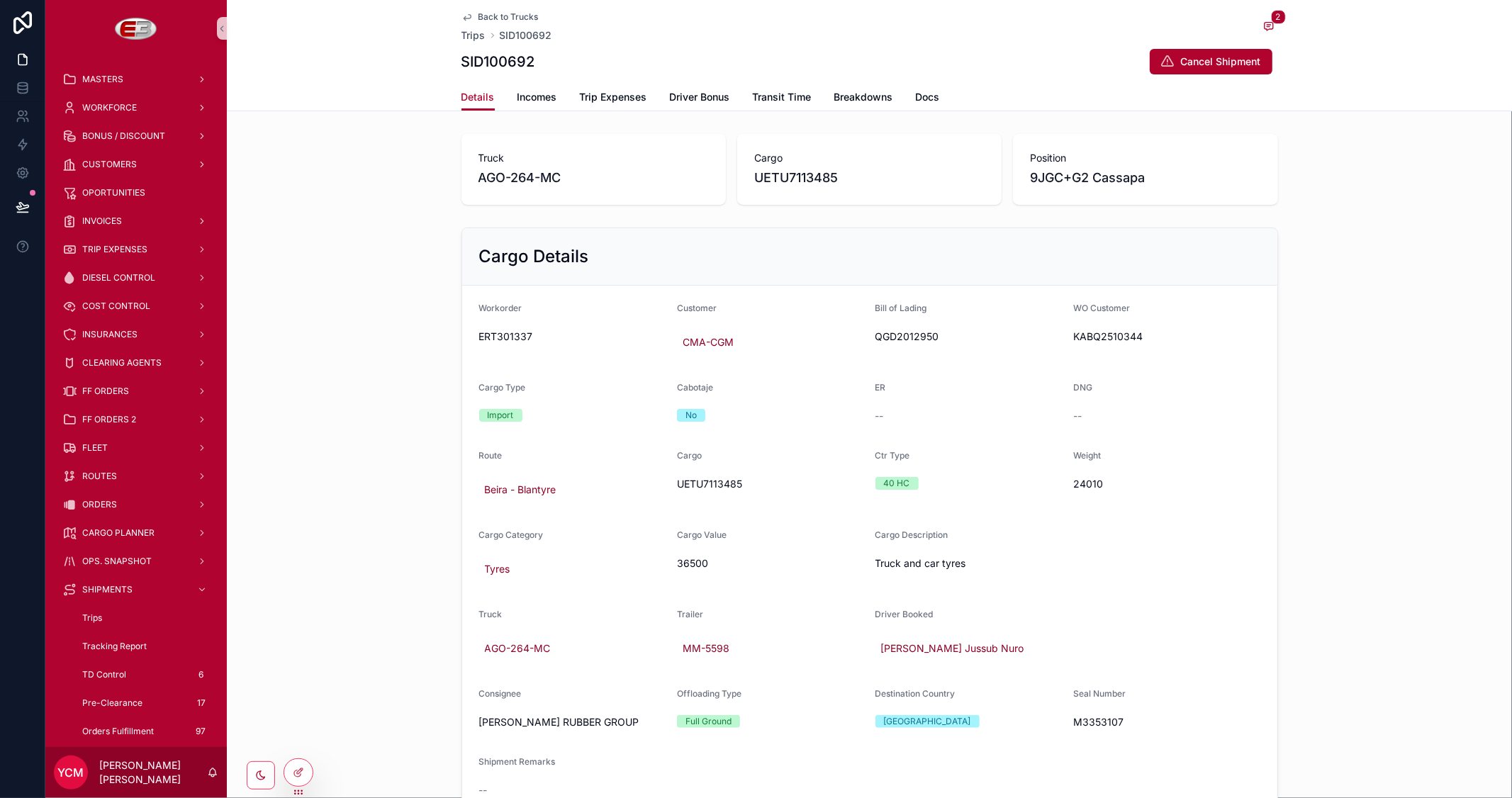
click at [479, 12] on span "Back to Trucks" at bounding box center [508, 18] width 60 height 12
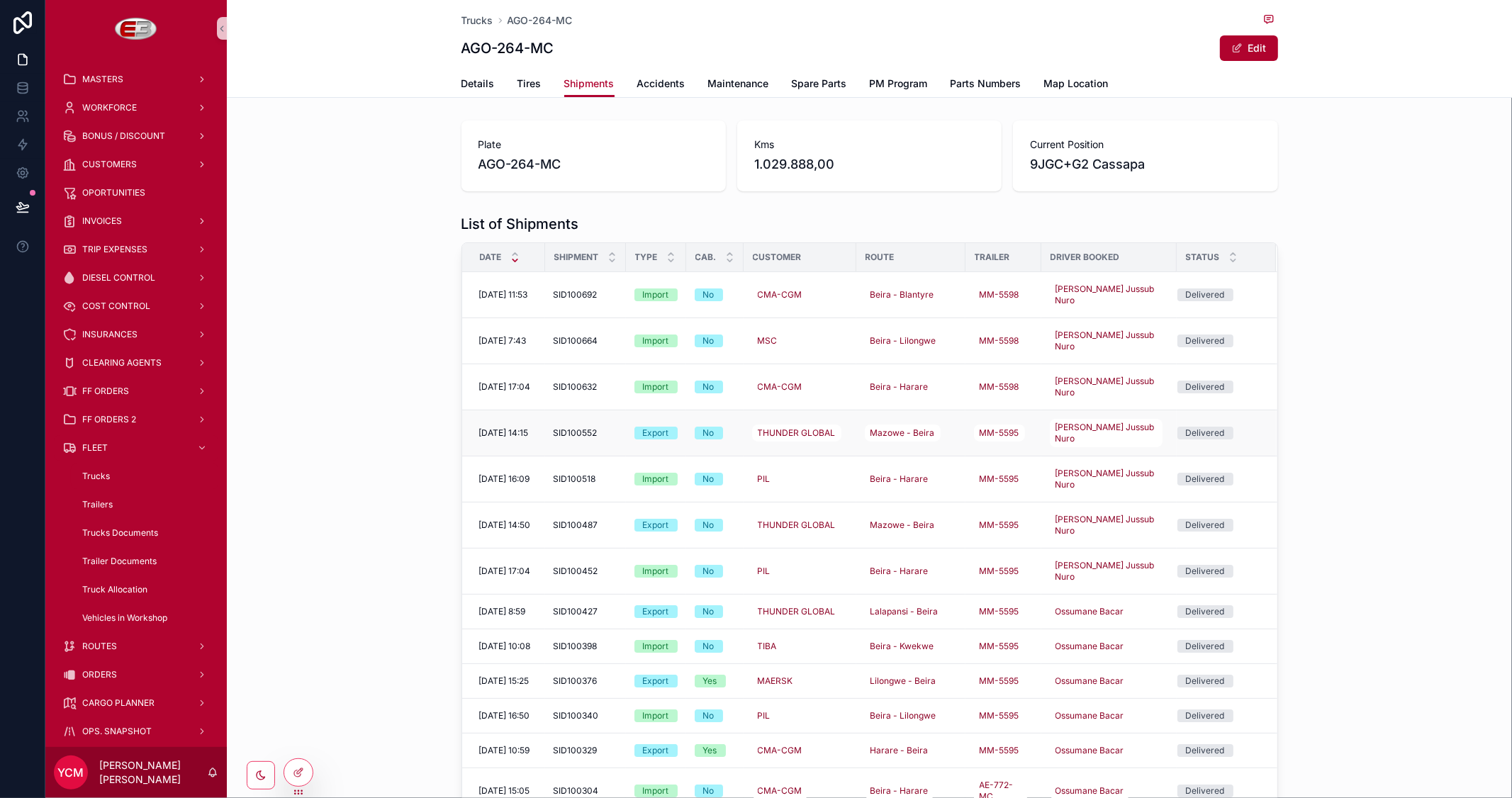
click at [579, 429] on span "SID100552" at bounding box center [576, 433] width 44 height 12
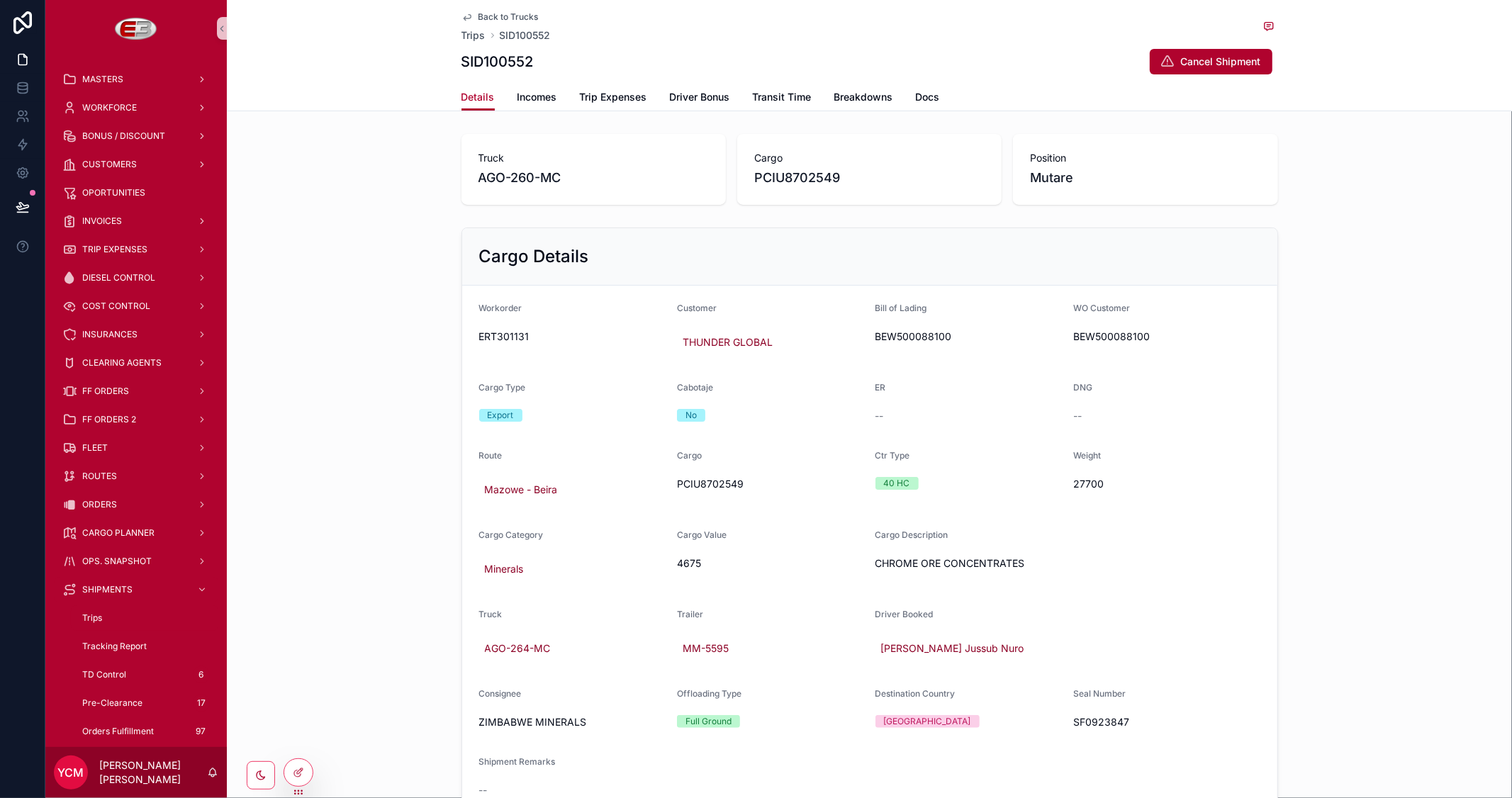
click at [486, 12] on span "Back to Trucks" at bounding box center [508, 18] width 60 height 12
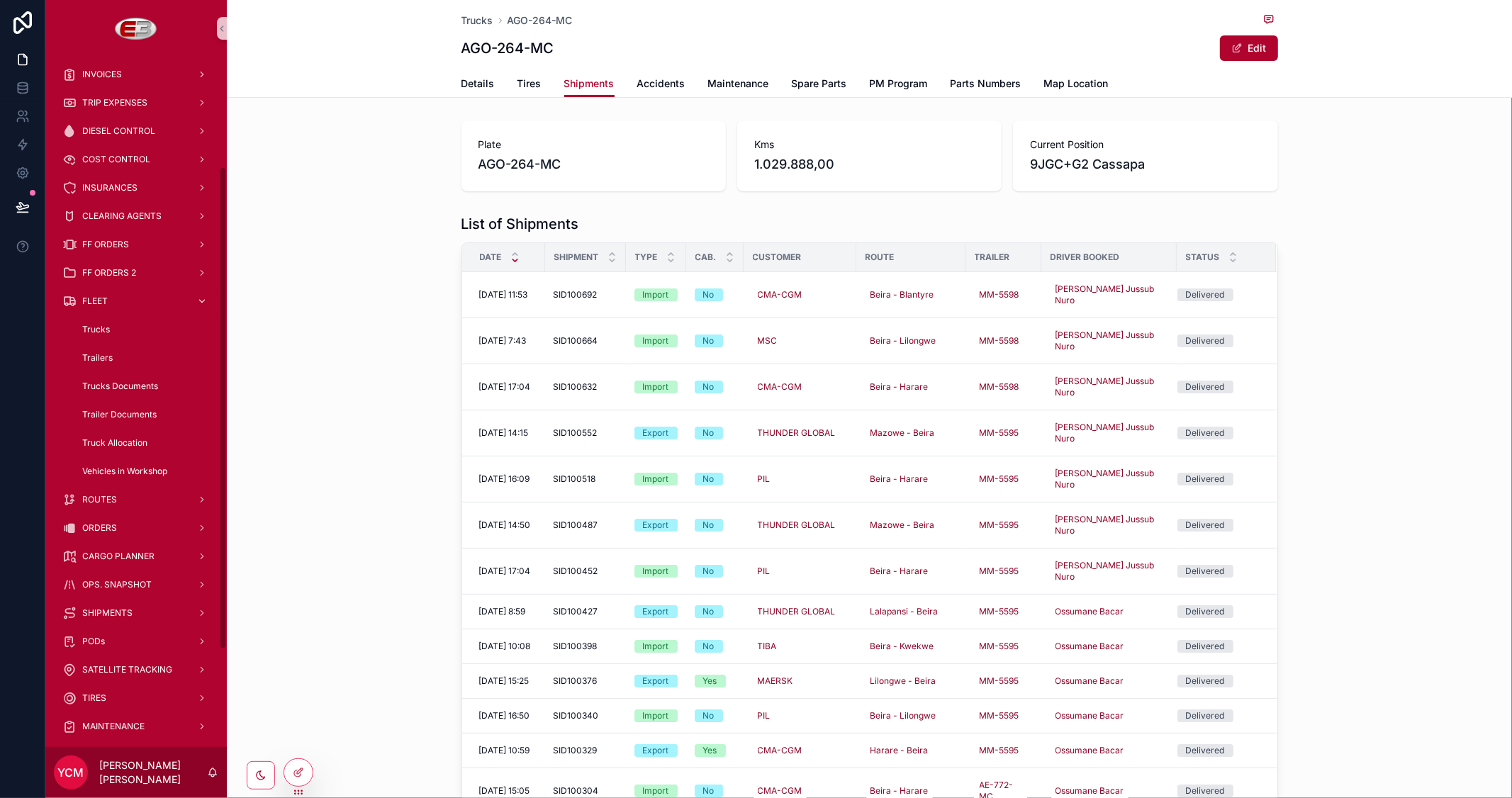
scroll to position [157, 0]
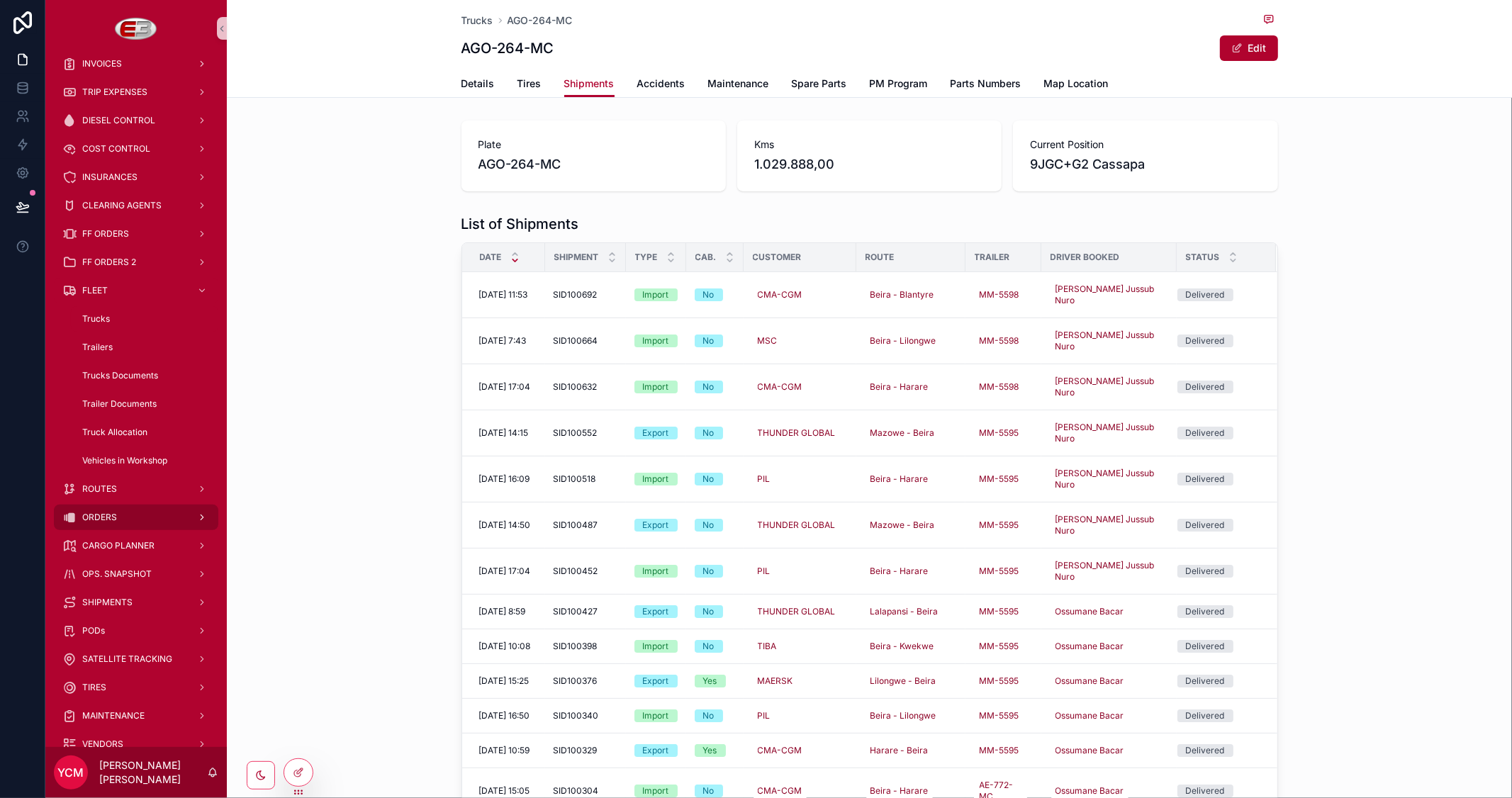
click at [99, 519] on span "ORDERS" at bounding box center [99, 518] width 34 height 12
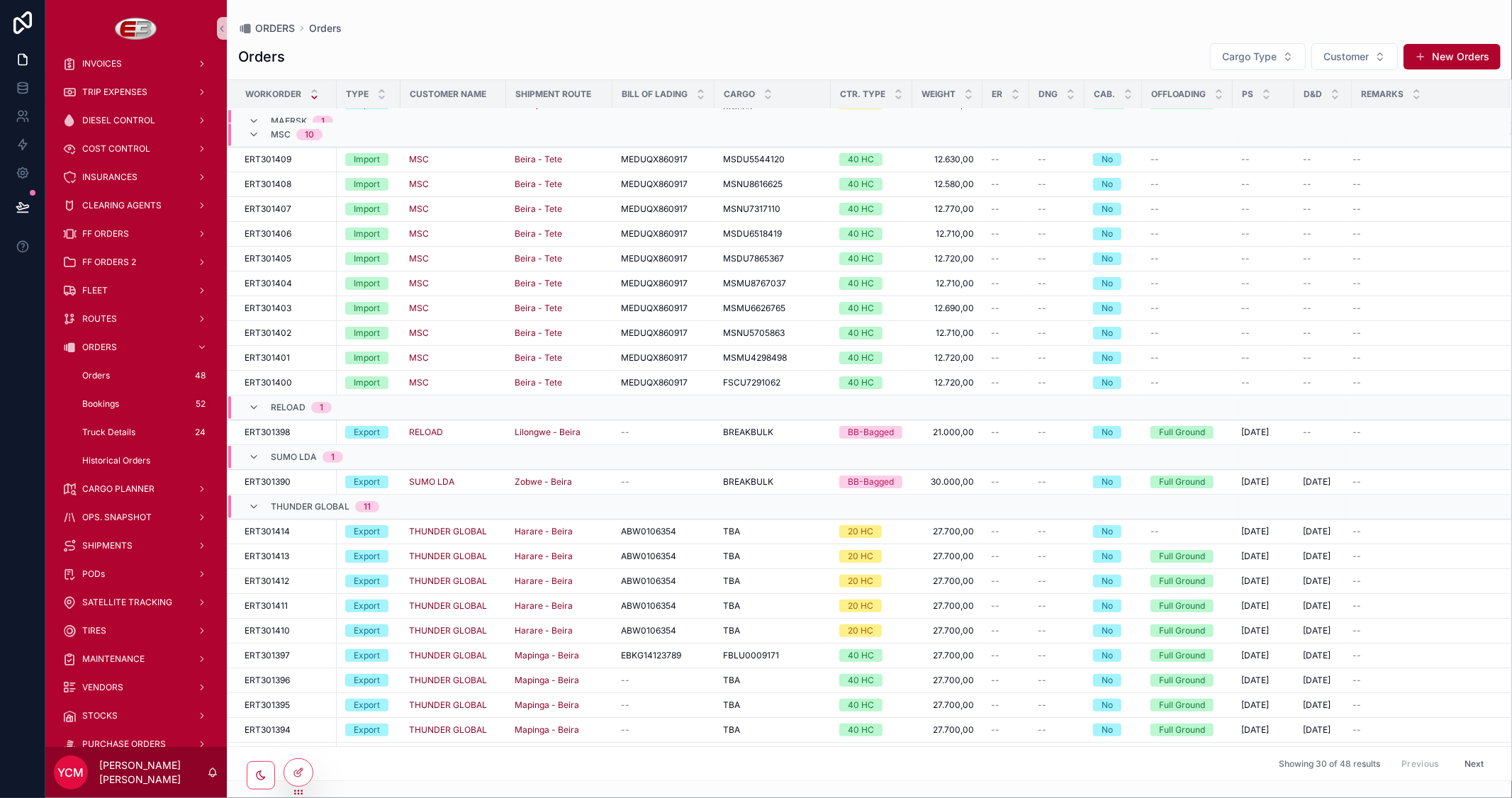
scroll to position [265, 0]
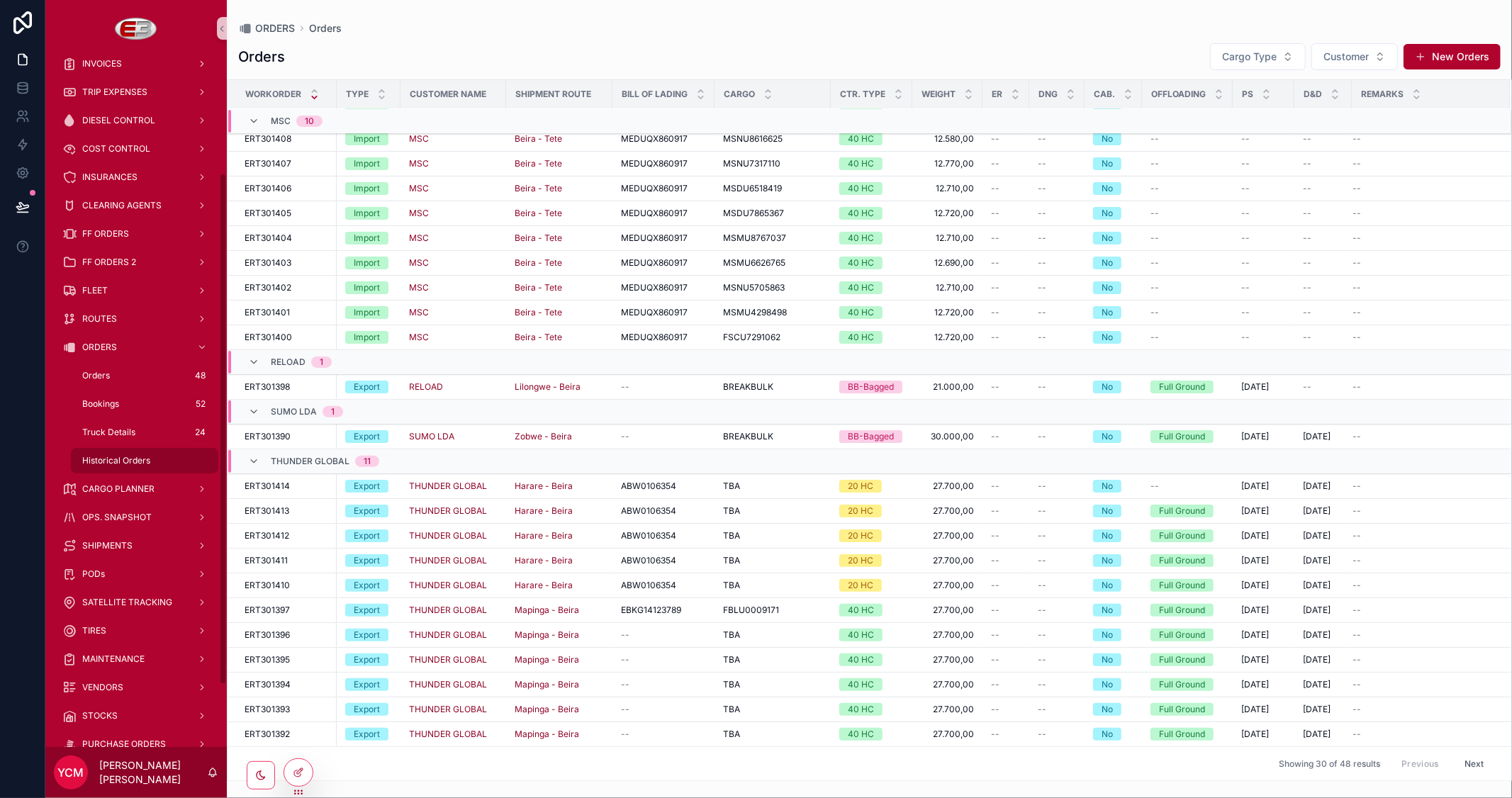
click at [133, 459] on span "Historical Orders" at bounding box center [116, 461] width 68 height 12
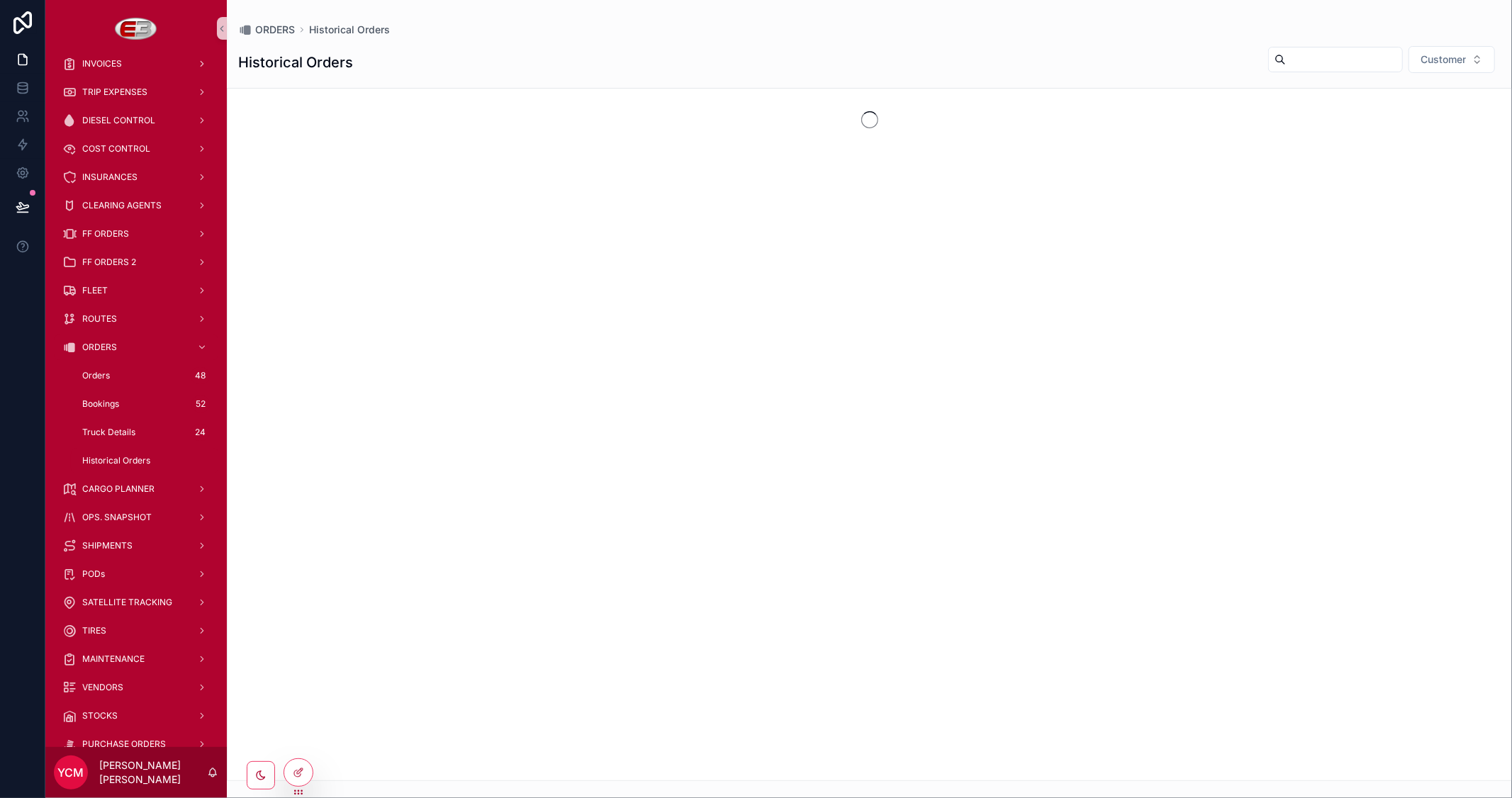
click at [1293, 56] on input "scrollable content" at bounding box center [1343, 59] width 116 height 20
type input "****"
click at [107, 456] on span "Historical Orders" at bounding box center [116, 461] width 68 height 12
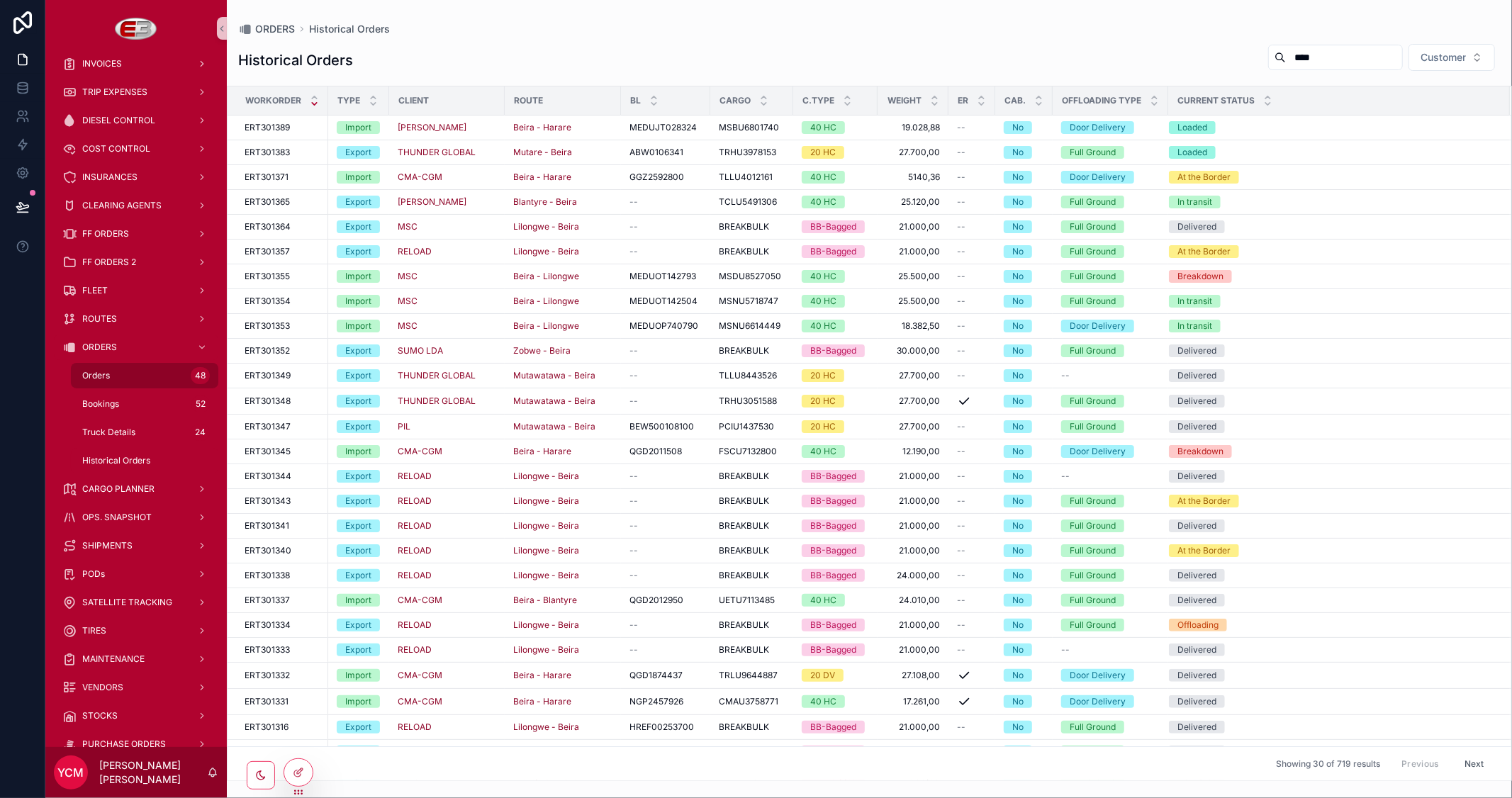
click at [105, 376] on span "Orders" at bounding box center [96, 376] width 28 height 12
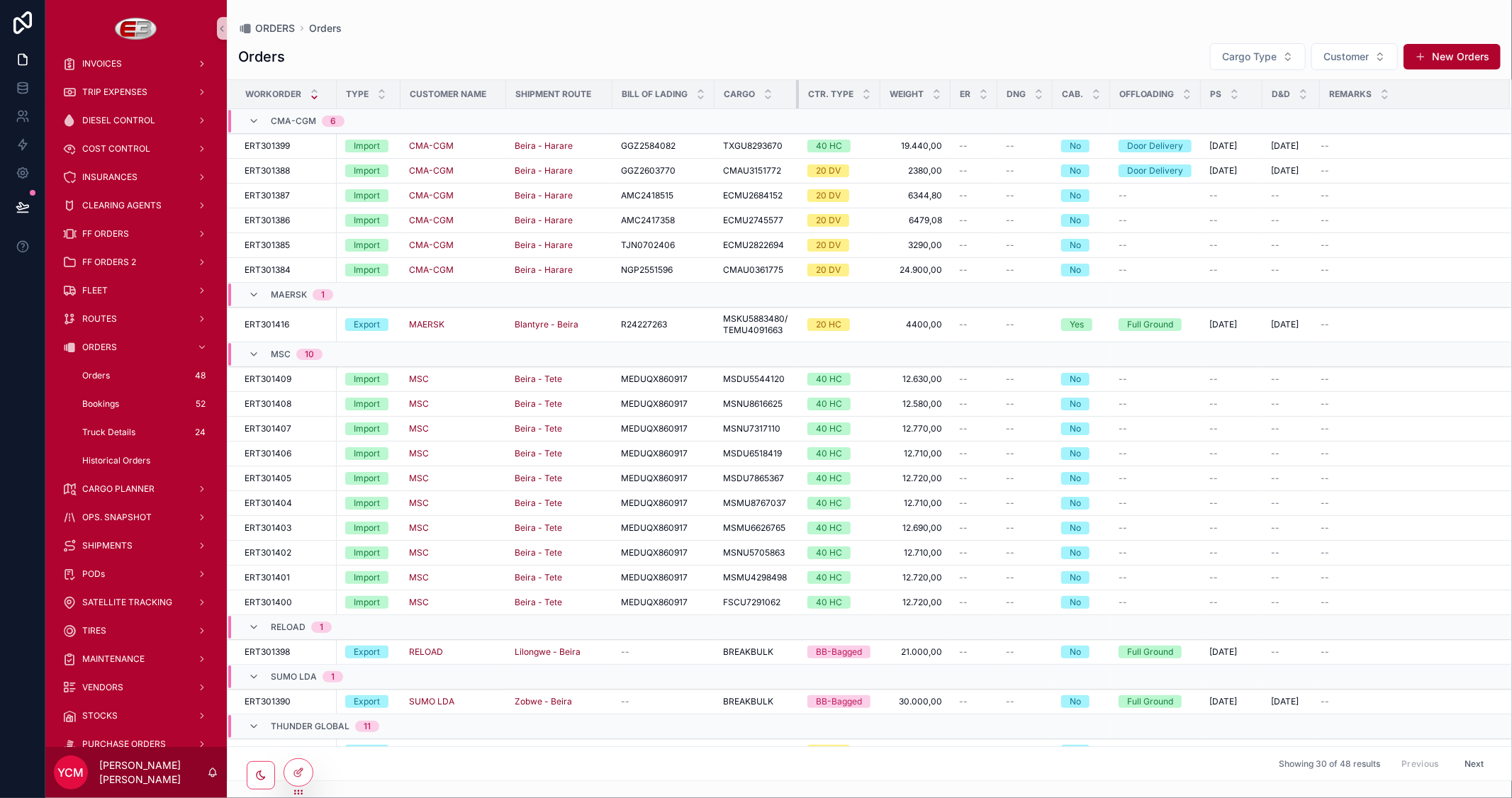
drag, startPoint x: 827, startPoint y: 98, endPoint x: 794, endPoint y: 98, distance: 33.0
click at [794, 98] on th "Cargo" at bounding box center [756, 94] width 84 height 29
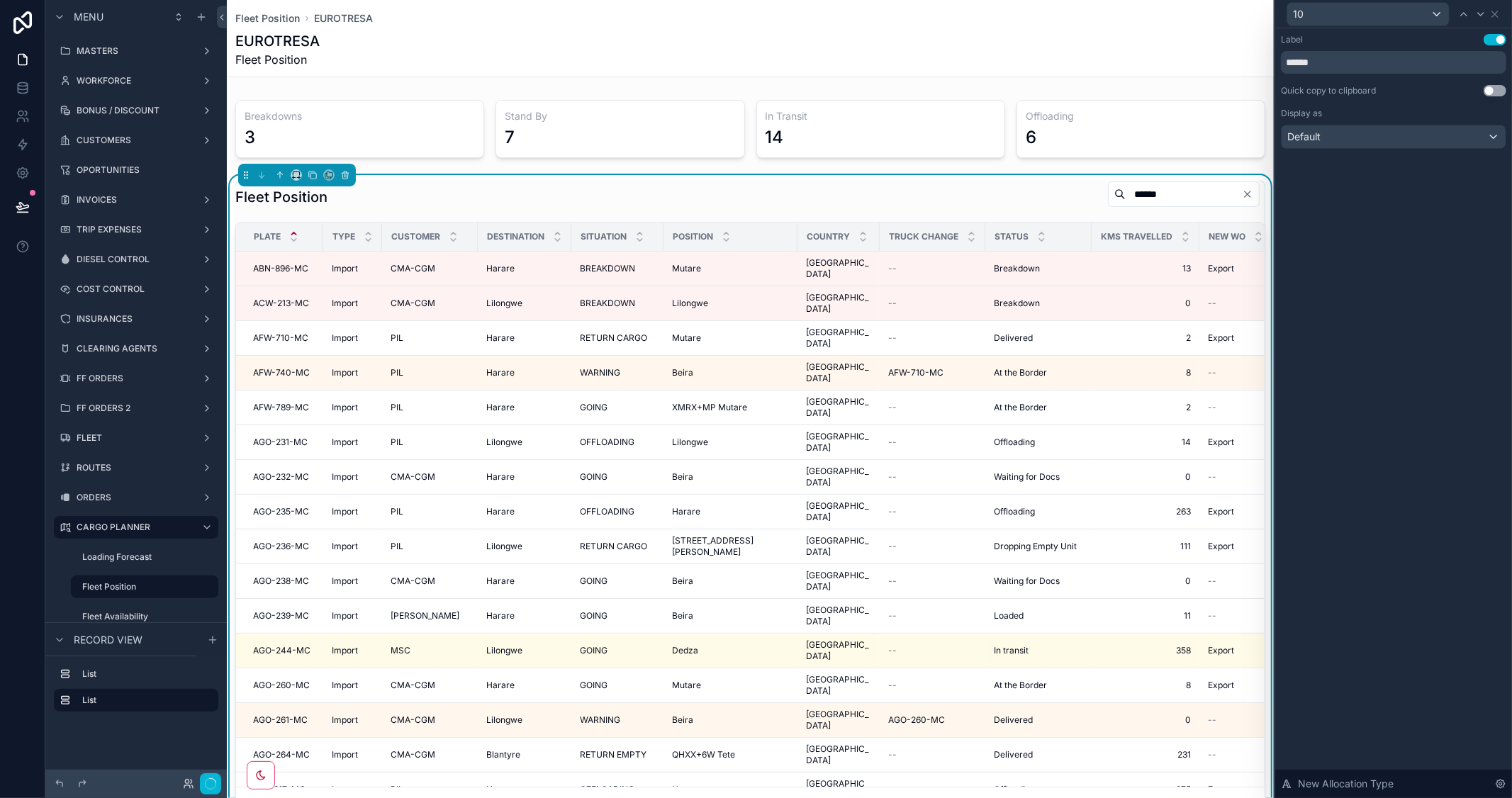
type input "******"
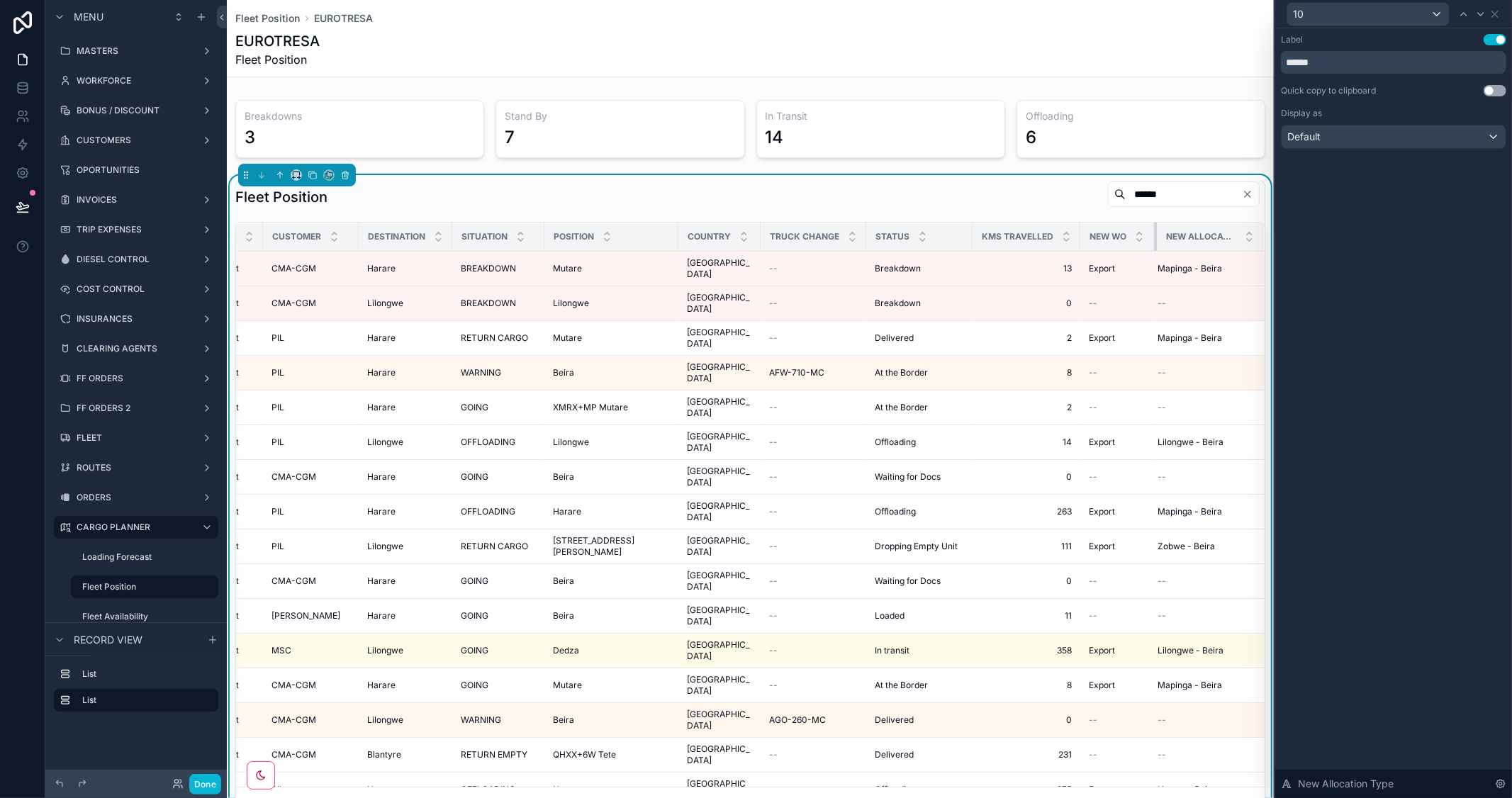
scroll to position [0, 112]
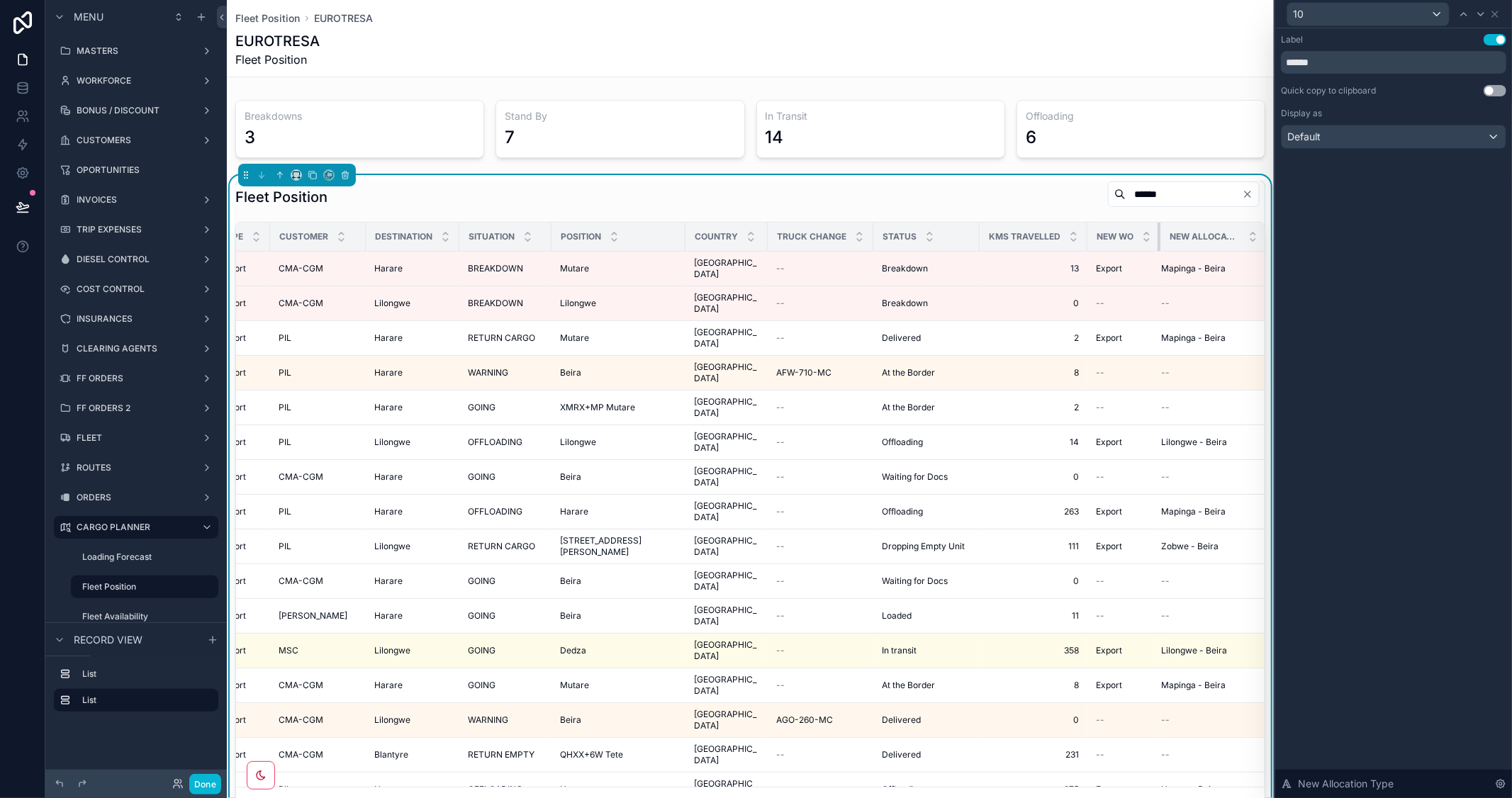
drag, startPoint x: 1144, startPoint y: 236, endPoint x: 1102, endPoint y: 231, distance: 42.3
click at [1102, 231] on th "New WO" at bounding box center [1124, 237] width 73 height 29
click at [1487, 15] on div at bounding box center [1480, 14] width 17 height 17
click at [1342, 59] on input "**********" at bounding box center [1393, 62] width 225 height 23
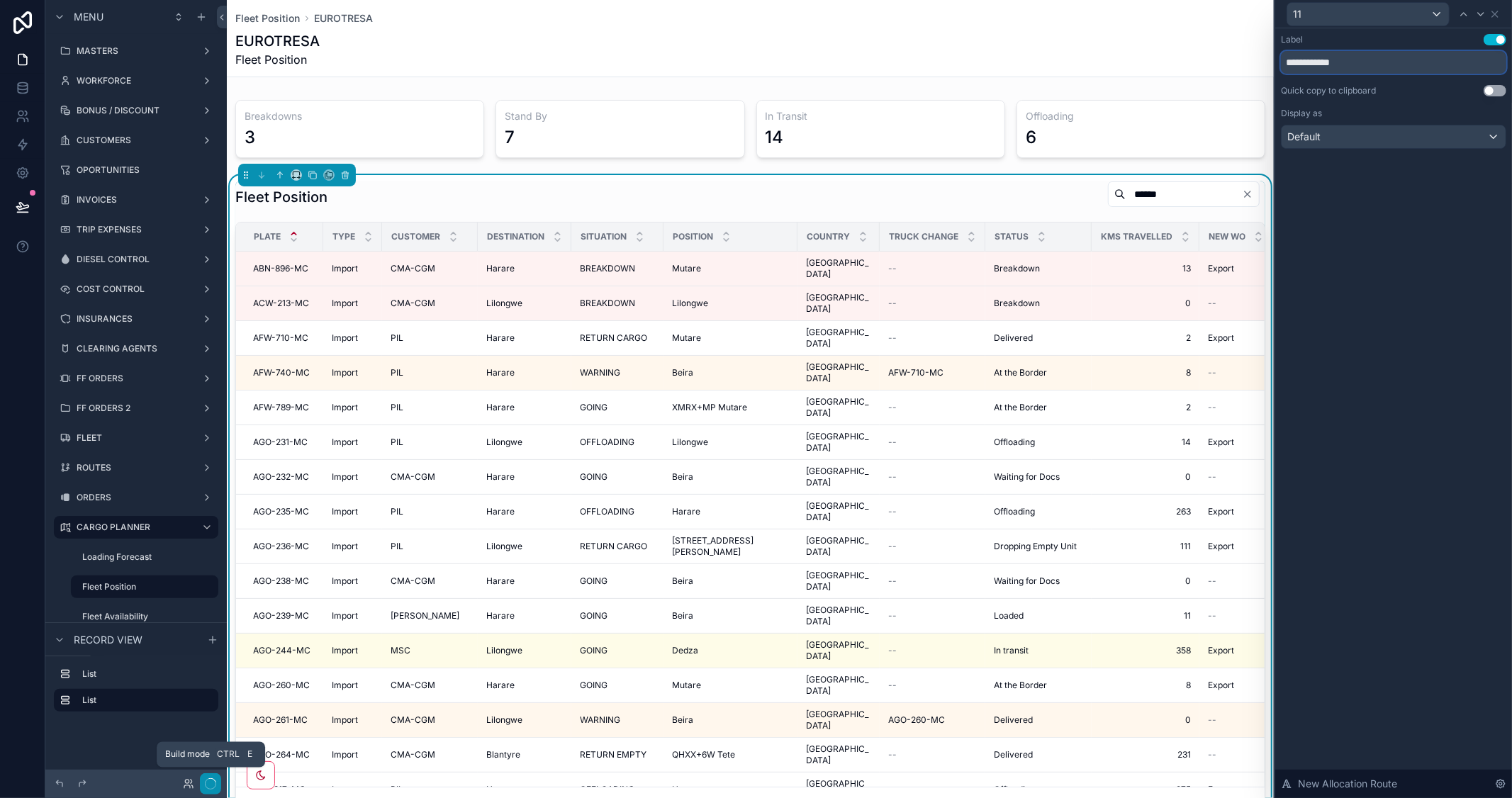
type input "**********"
click at [209, 781] on icon "button" at bounding box center [211, 784] width 12 height 12
click at [207, 776] on button "Done" at bounding box center [206, 784] width 32 height 20
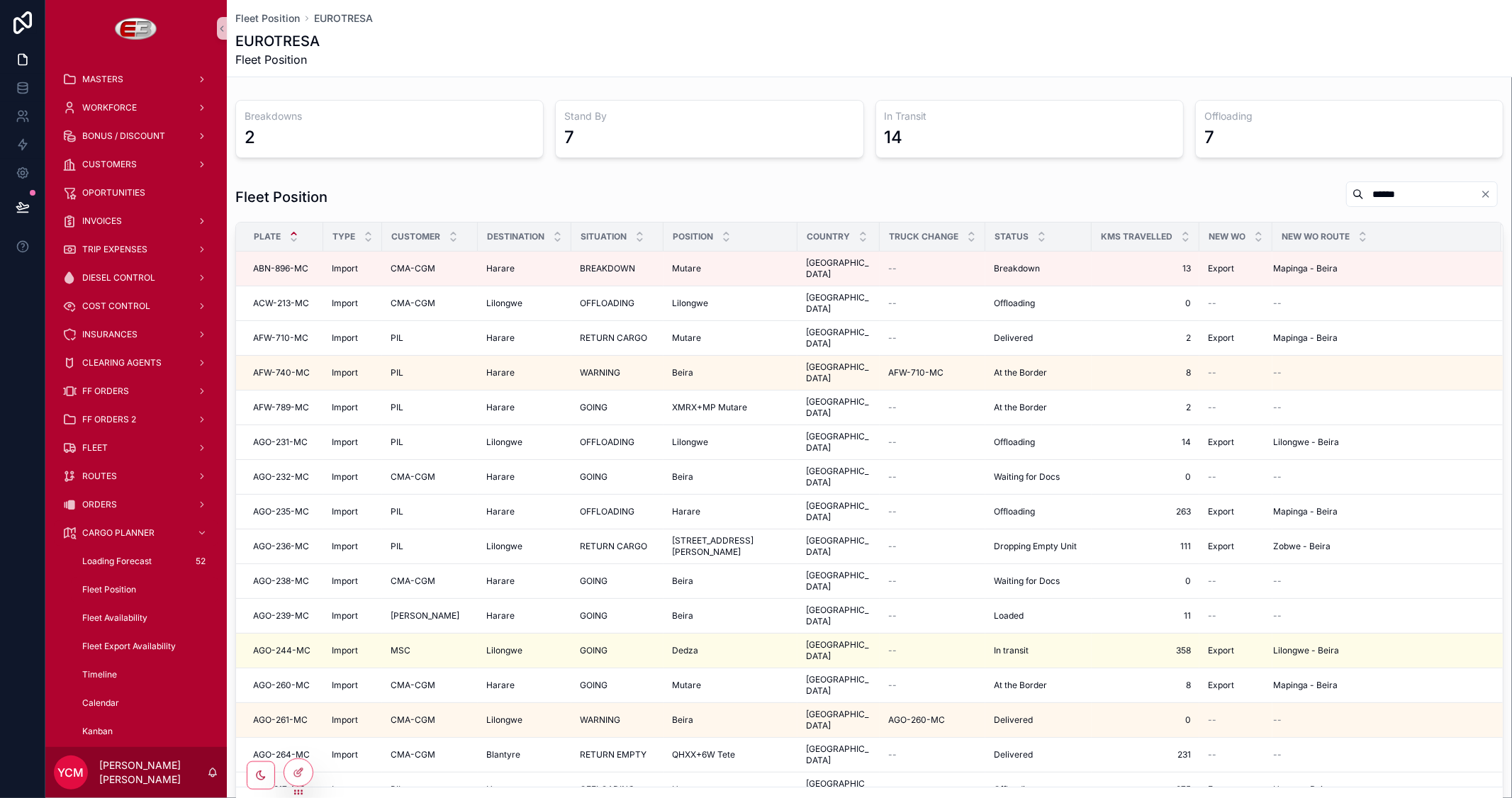
drag, startPoint x: 1372, startPoint y: 195, endPoint x: 1245, endPoint y: 180, distance: 127.9
click at [1249, 178] on div "Fleet Position ****** Plate Type Customer Destination Situation Position Countr…" at bounding box center [869, 501] width 1285 height 652
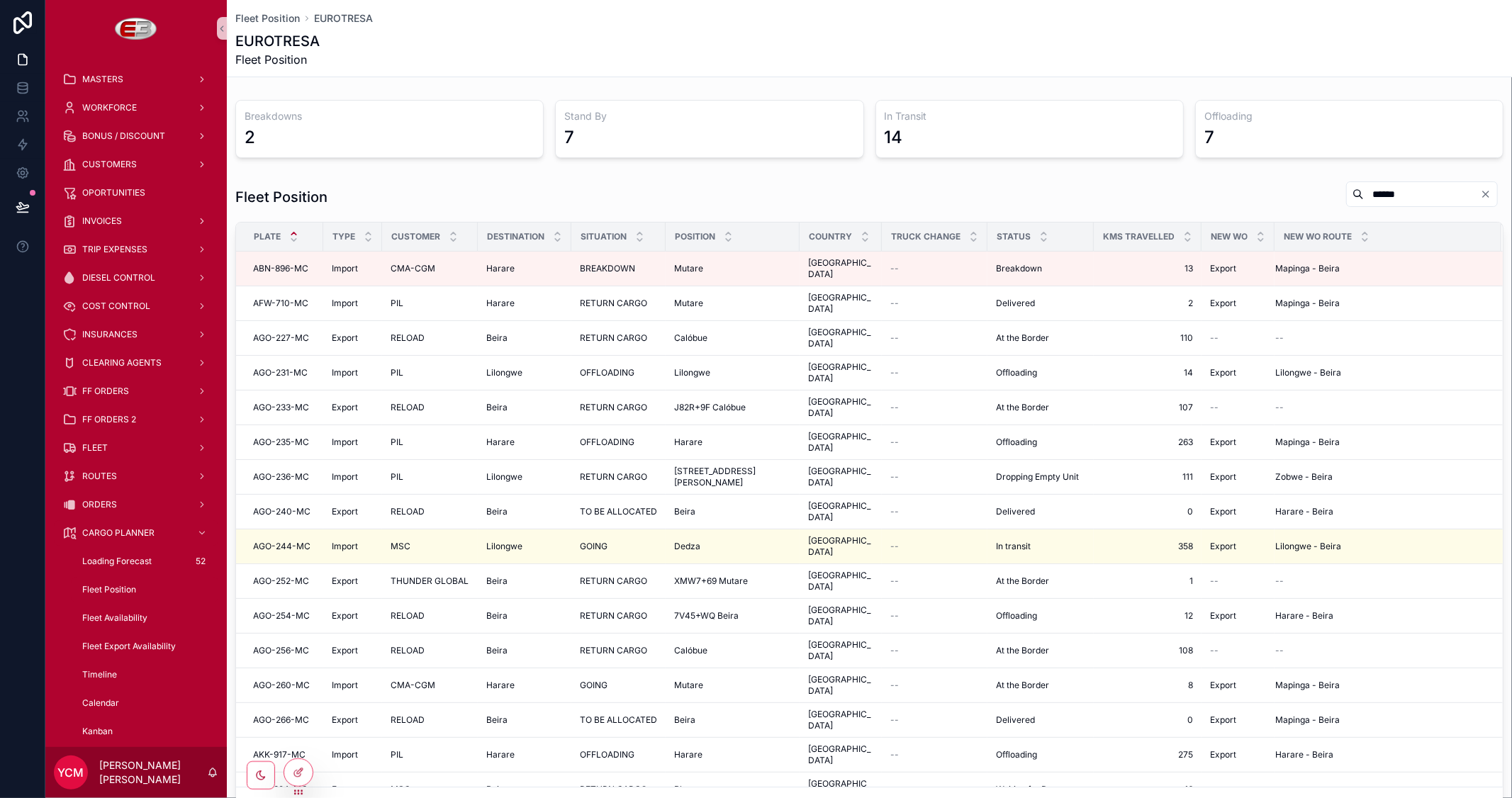
type input "******"
click at [307, 769] on div at bounding box center [298, 772] width 29 height 27
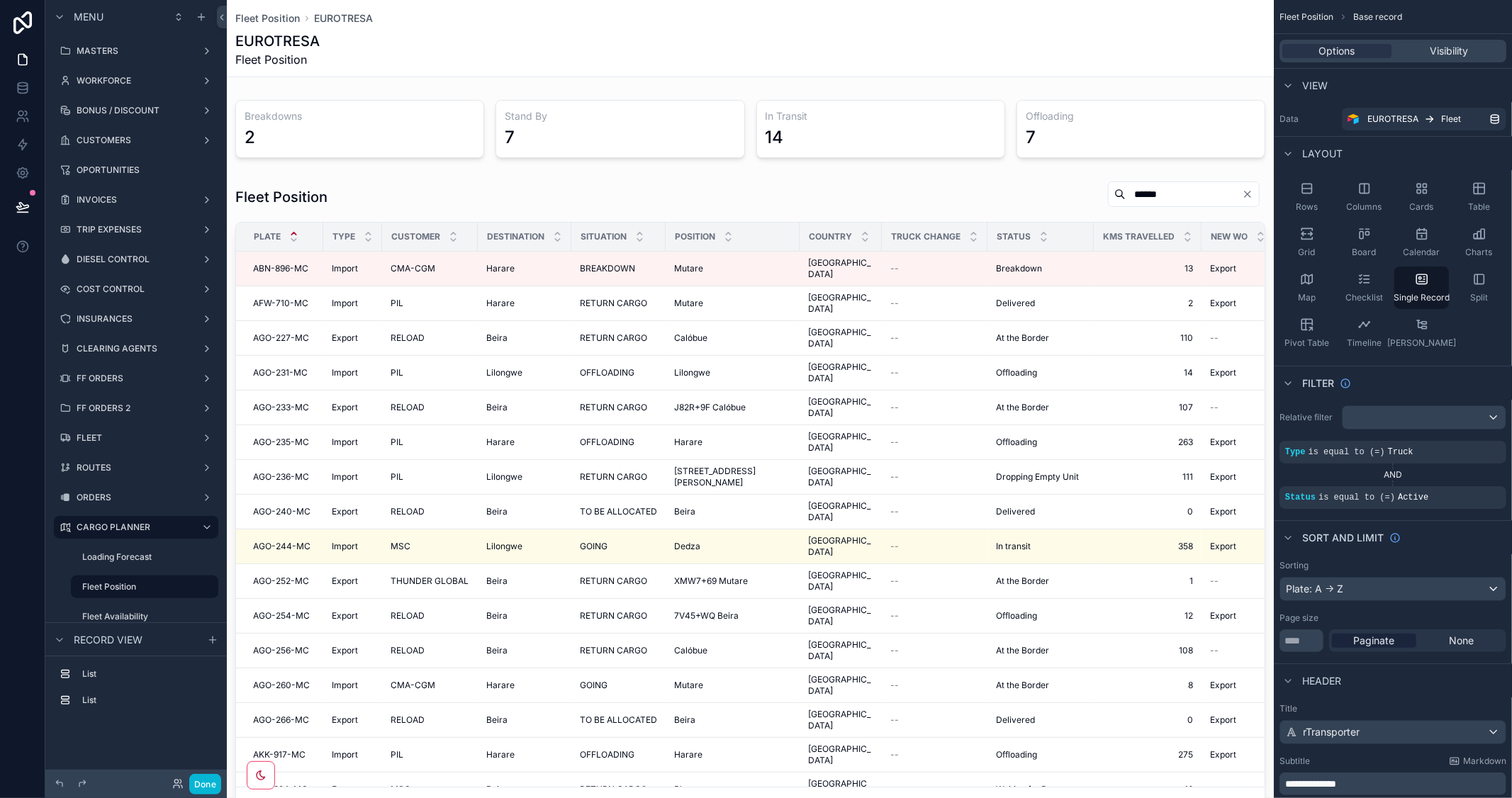
click at [1019, 223] on div "scrollable content" at bounding box center [750, 734] width 1047 height 1468
click at [964, 189] on div "scrollable content" at bounding box center [750, 501] width 1047 height 652
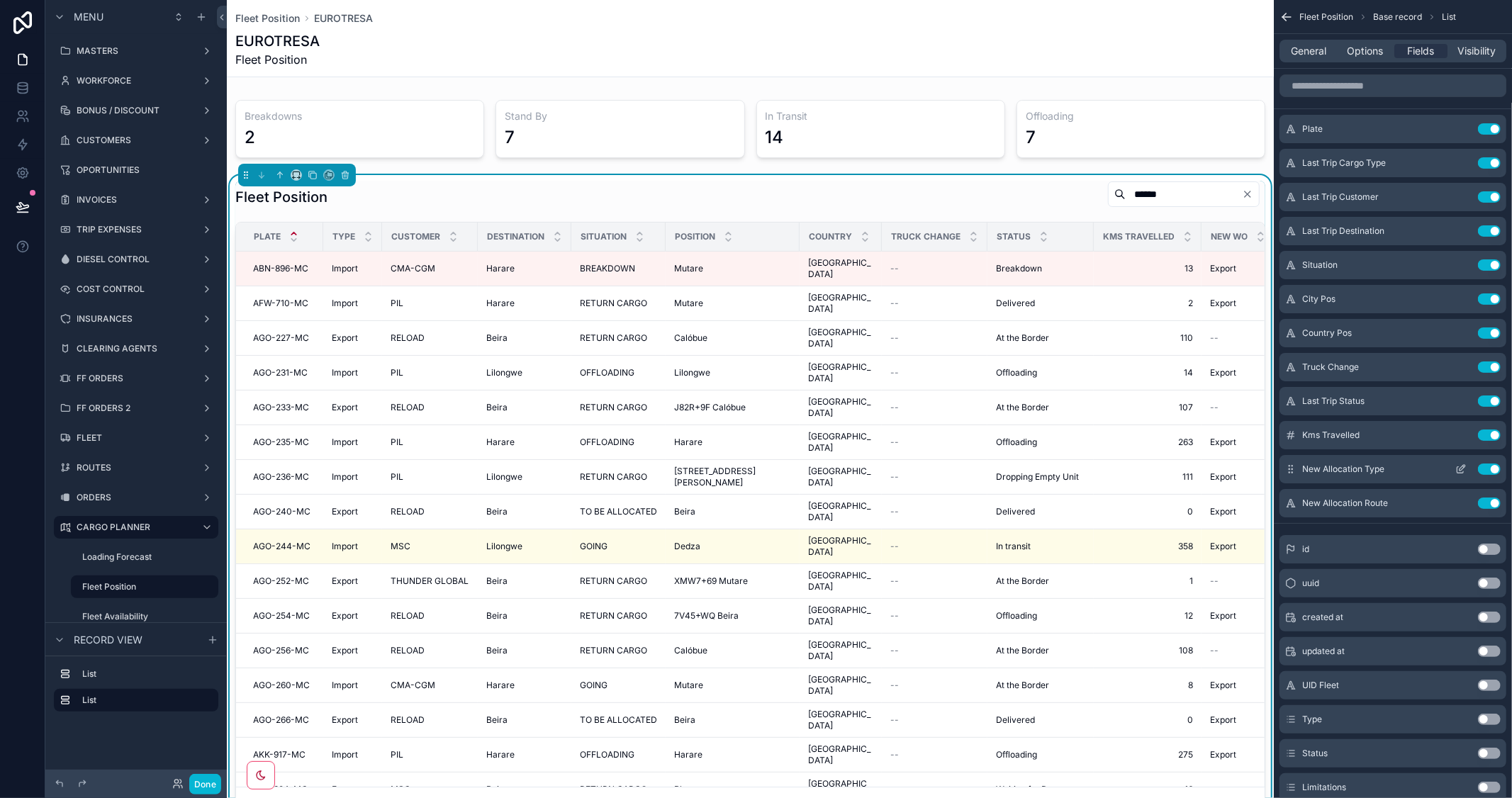
click at [1485, 464] on button "Use setting" at bounding box center [1489, 470] width 23 height 12
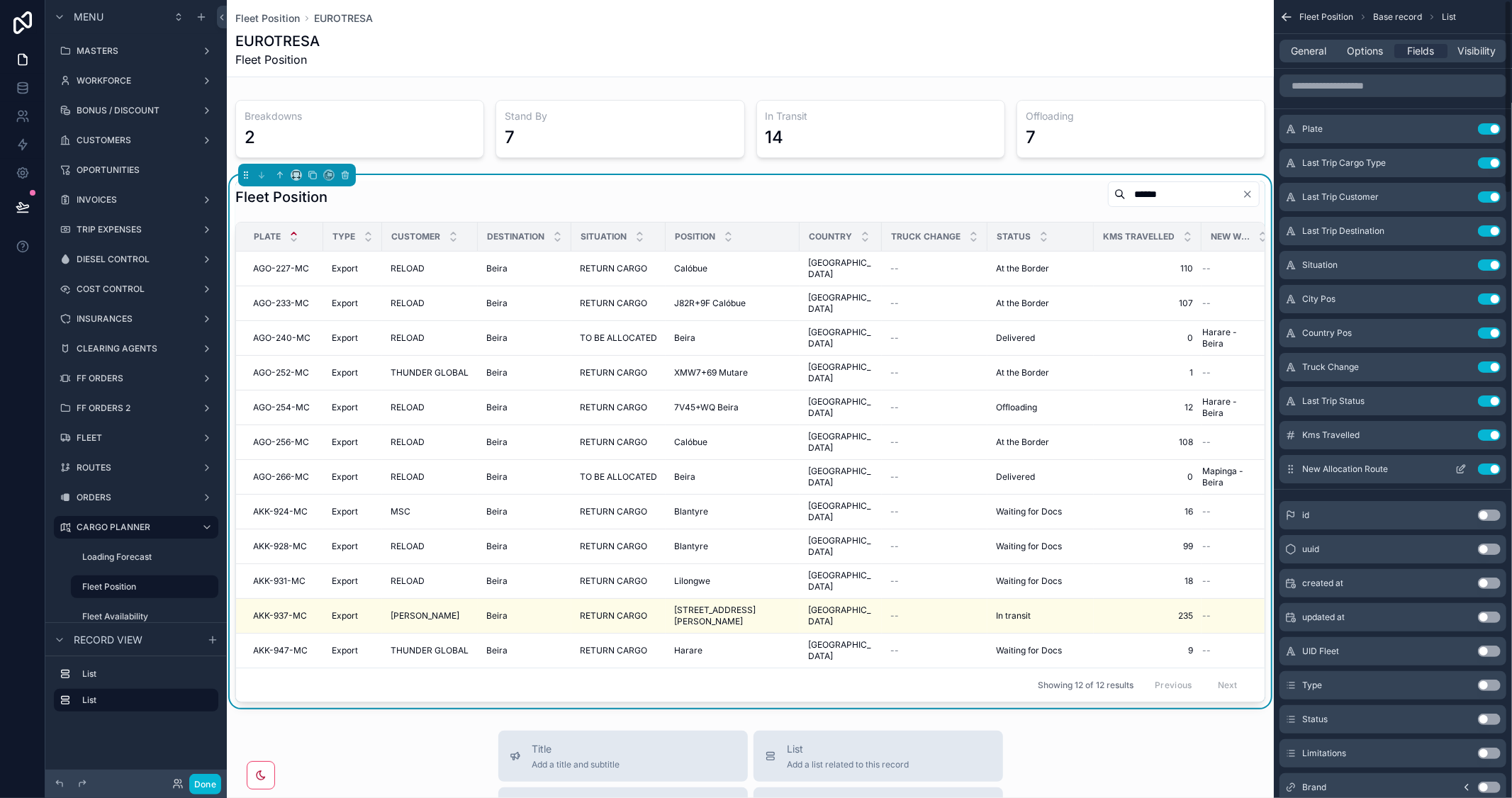
click at [1485, 469] on button "Use setting" at bounding box center [1489, 470] width 23 height 12
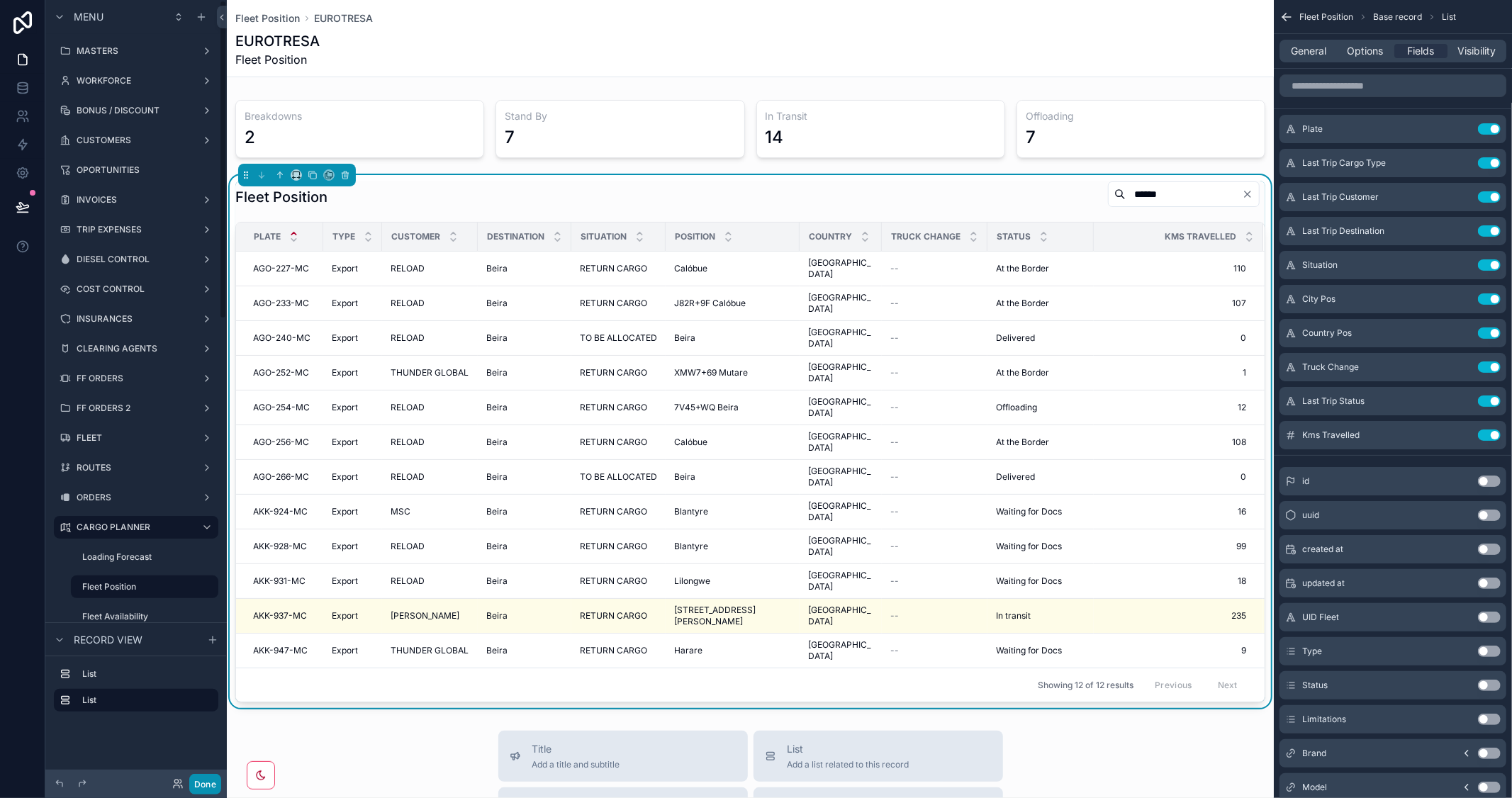
click at [201, 785] on button "Done" at bounding box center [206, 784] width 32 height 20
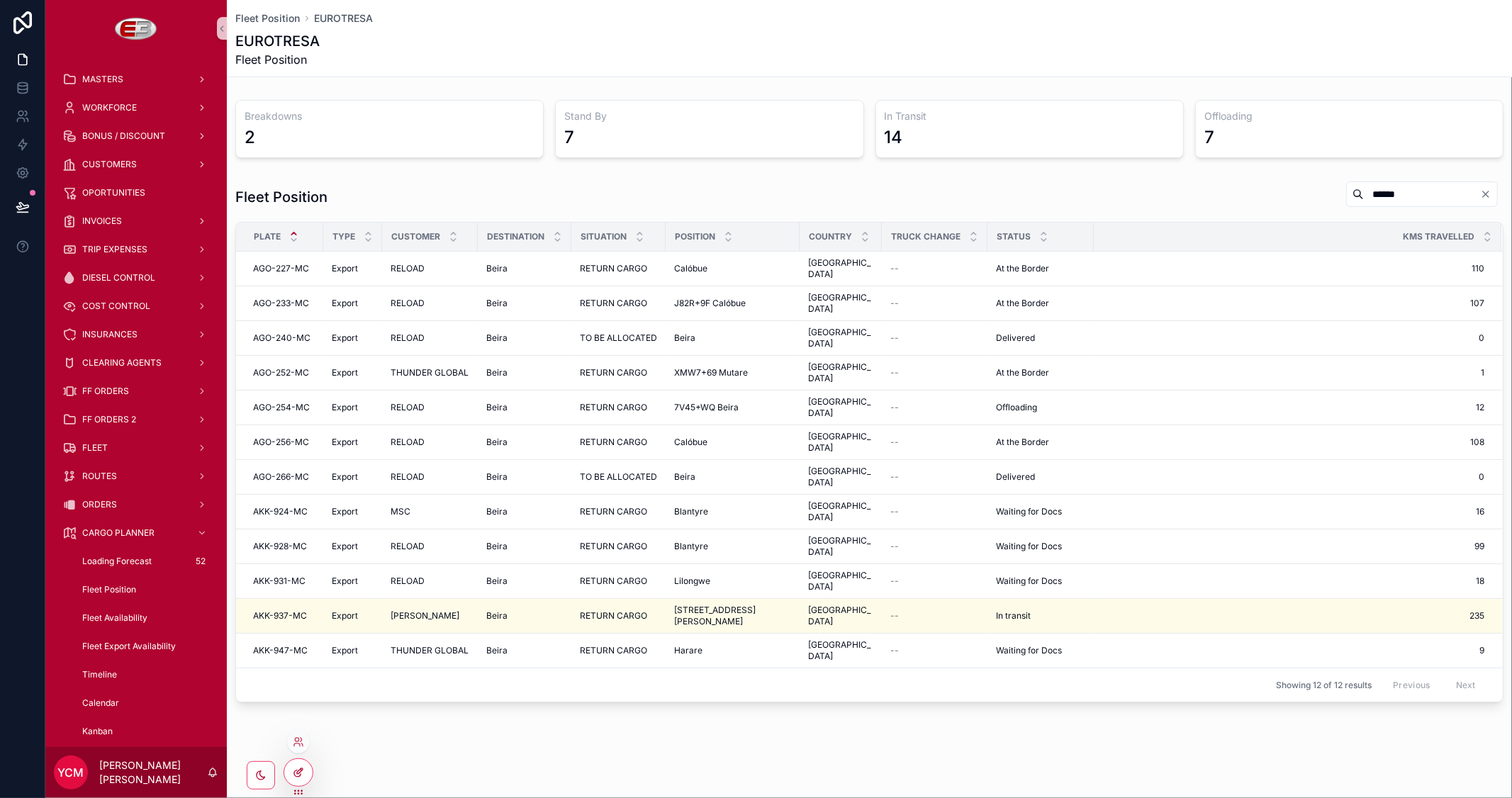
click at [285, 777] on div at bounding box center [298, 772] width 29 height 27
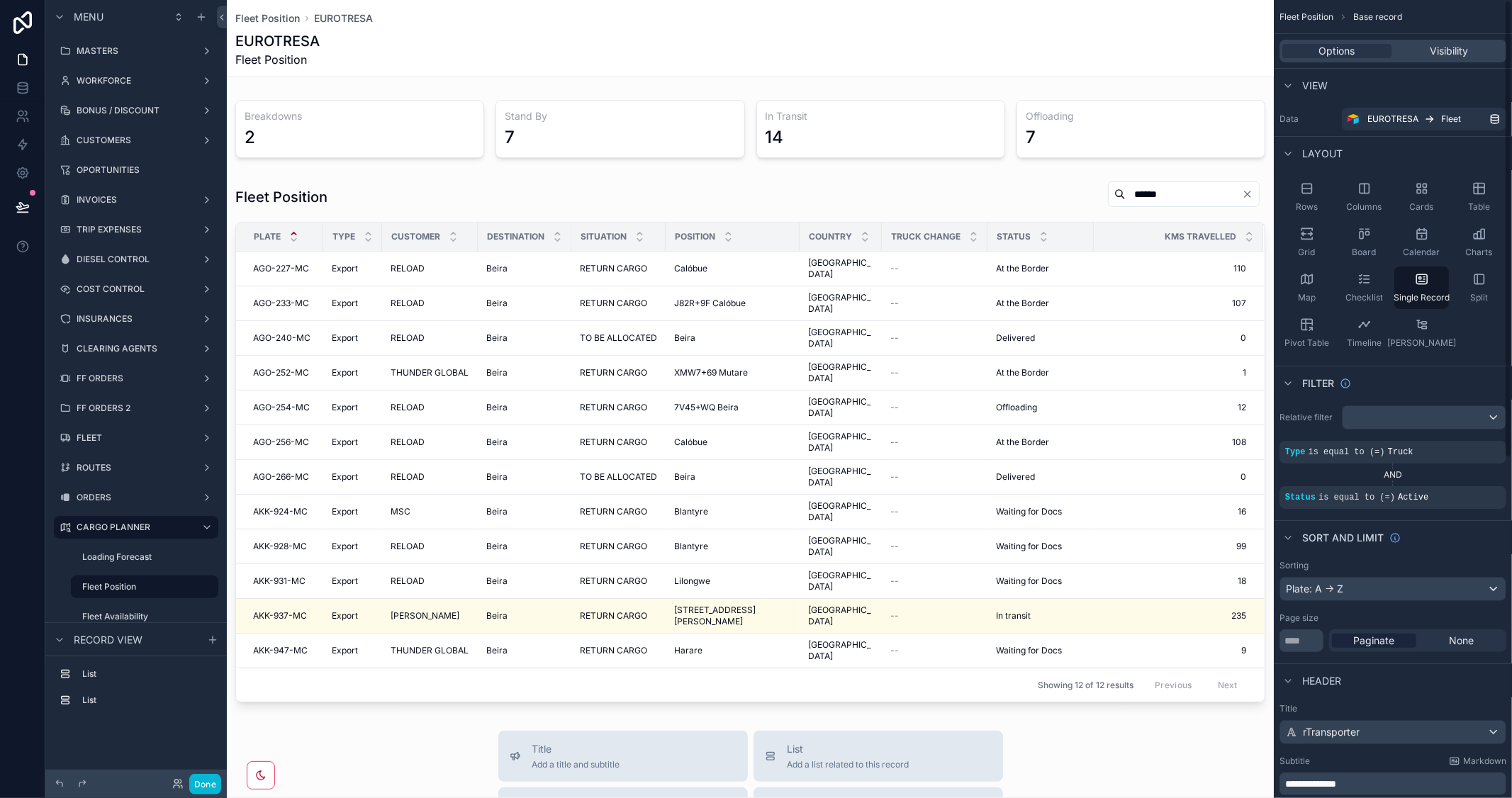
click at [982, 219] on div "scrollable content" at bounding box center [750, 674] width 1047 height 1349
click at [990, 203] on div "scrollable content" at bounding box center [750, 441] width 1047 height 533
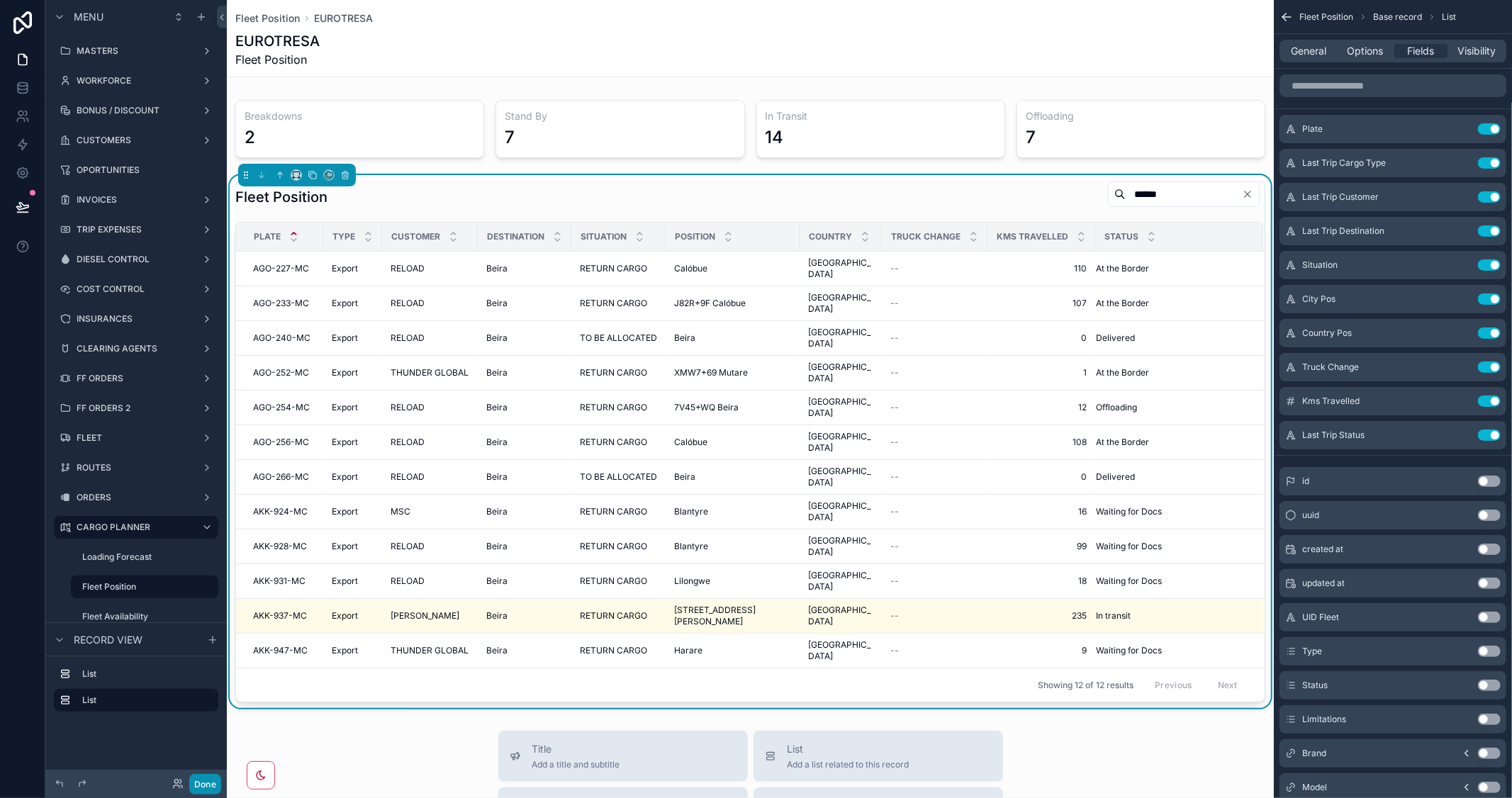
click at [204, 787] on button "Done" at bounding box center [206, 784] width 32 height 20
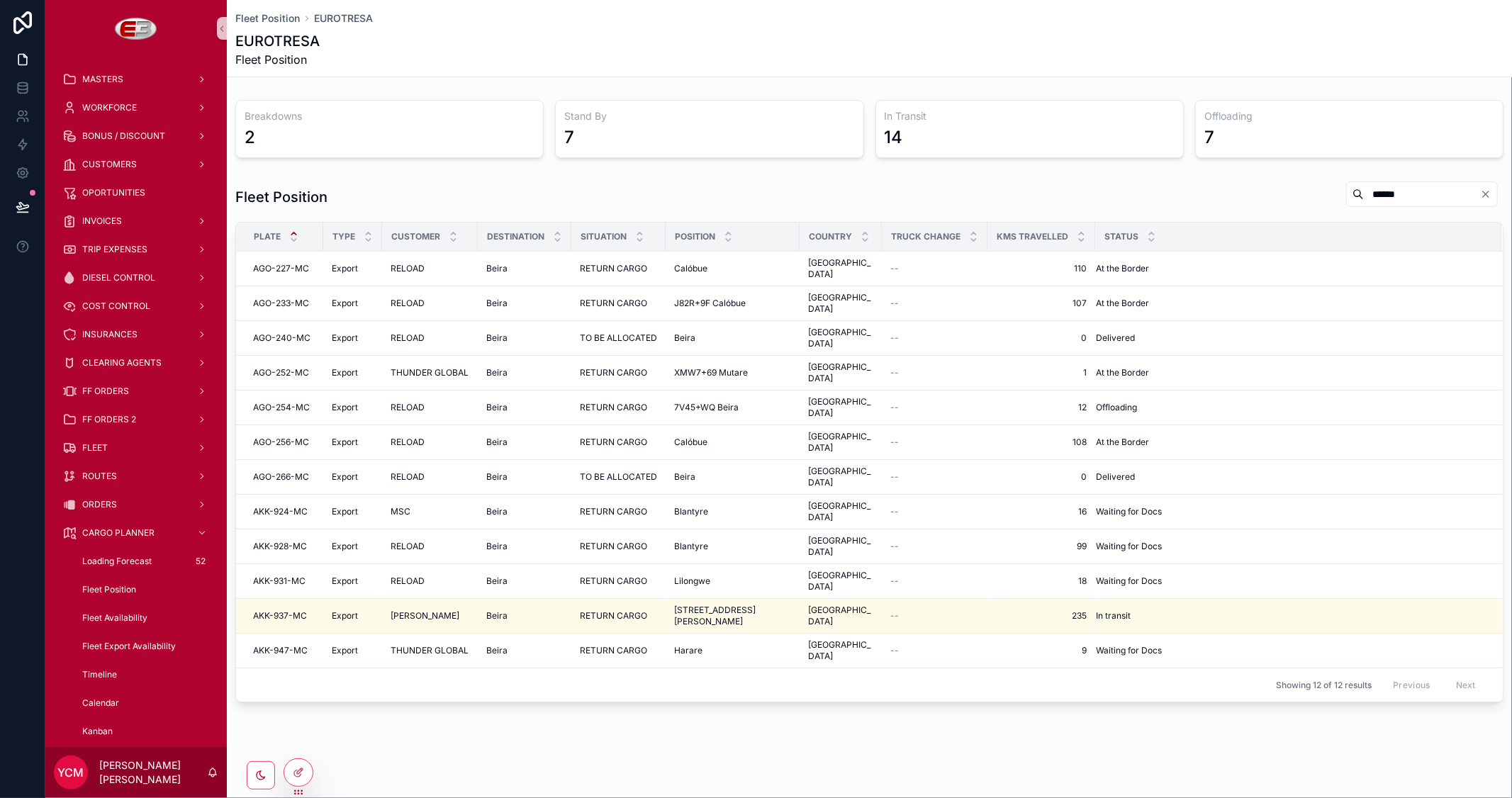
click at [1482, 198] on icon "Clear" at bounding box center [1486, 195] width 12 height 12
click at [1404, 193] on input "scrollable content" at bounding box center [1438, 194] width 116 height 20
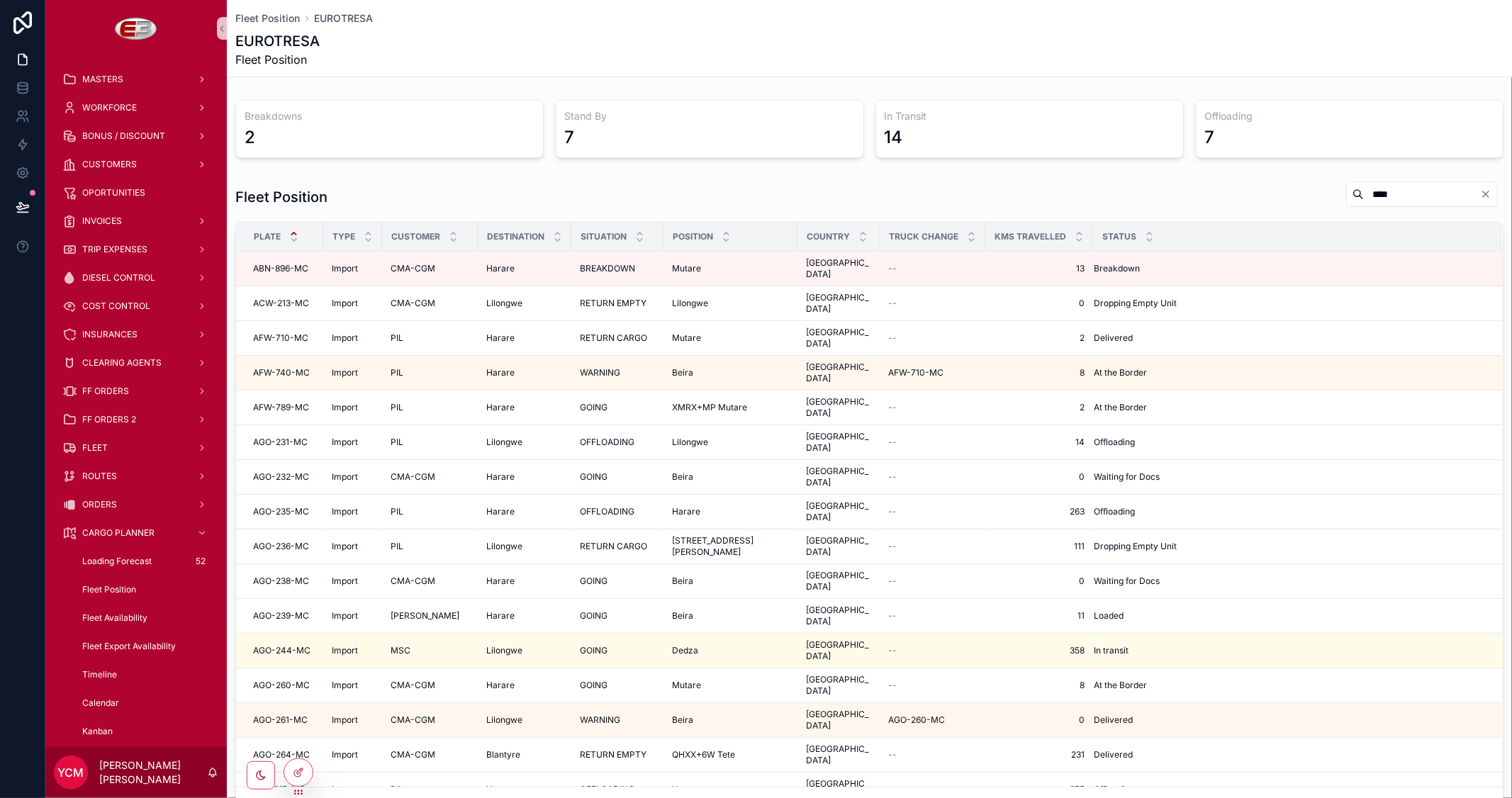
type input "****"
click at [1194, 194] on div "Fleet Position ****" at bounding box center [869, 197] width 1268 height 33
drag, startPoint x: 1358, startPoint y: 193, endPoint x: 1241, endPoint y: 195, distance: 117.0
click at [1241, 195] on div "Fleet Position ****" at bounding box center [869, 197] width 1268 height 33
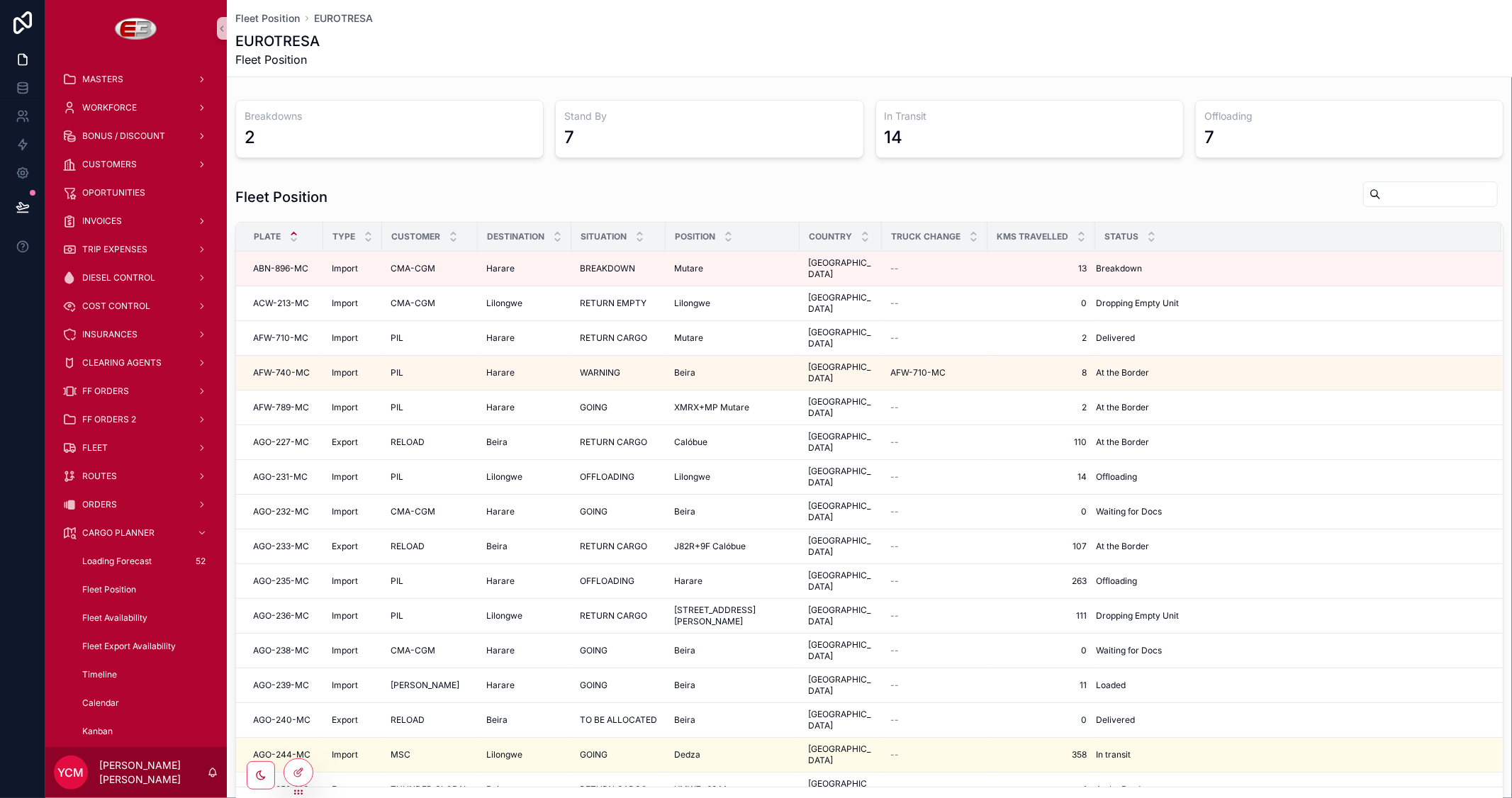
click at [659, 194] on div "Fleet Position" at bounding box center [869, 197] width 1268 height 33
click at [642, 239] on icon "scrollable content" at bounding box center [639, 240] width 5 height 2
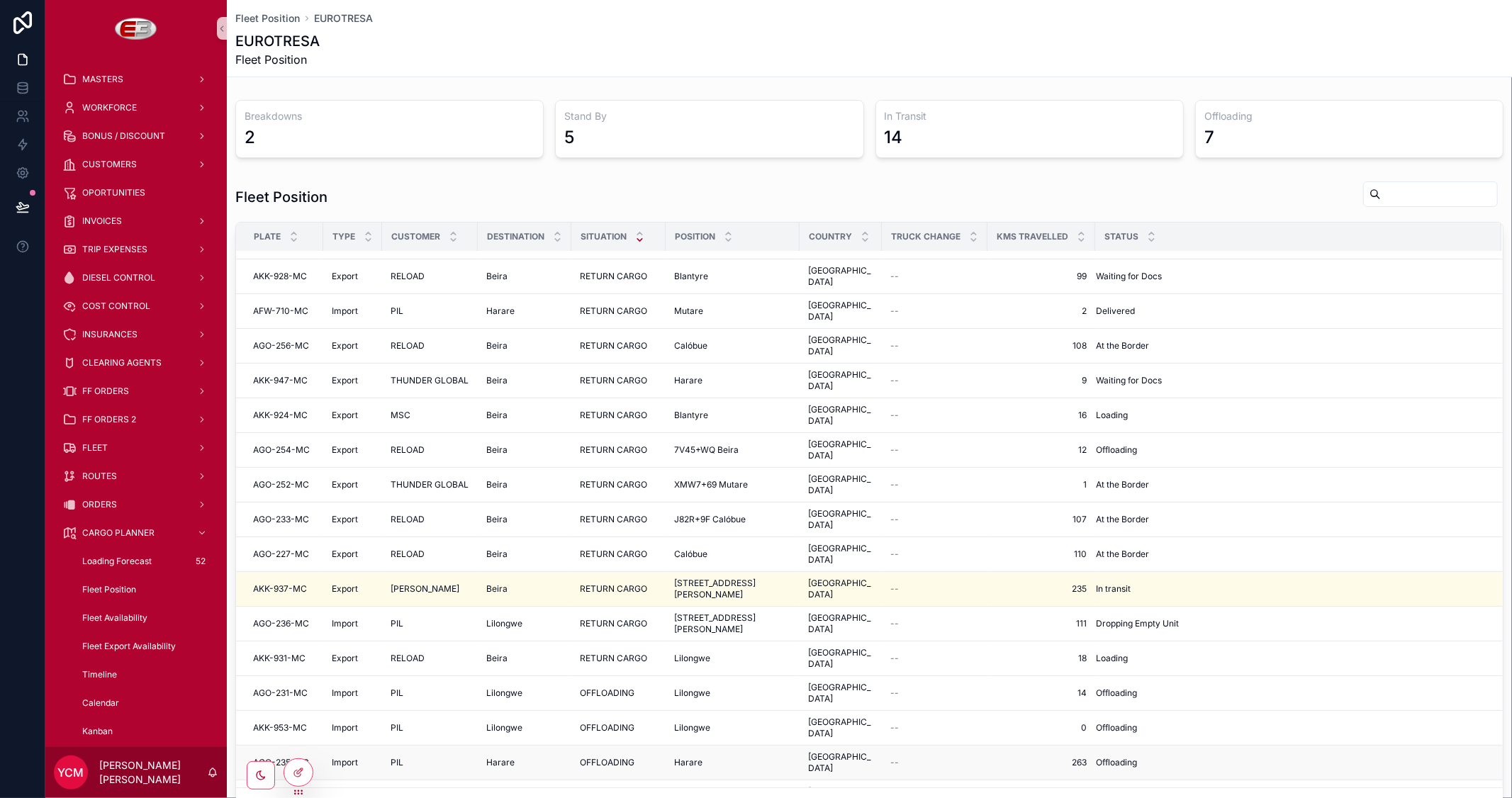
scroll to position [236, 0]
click at [293, 241] on icon "scrollable content" at bounding box center [293, 240] width 5 height 2
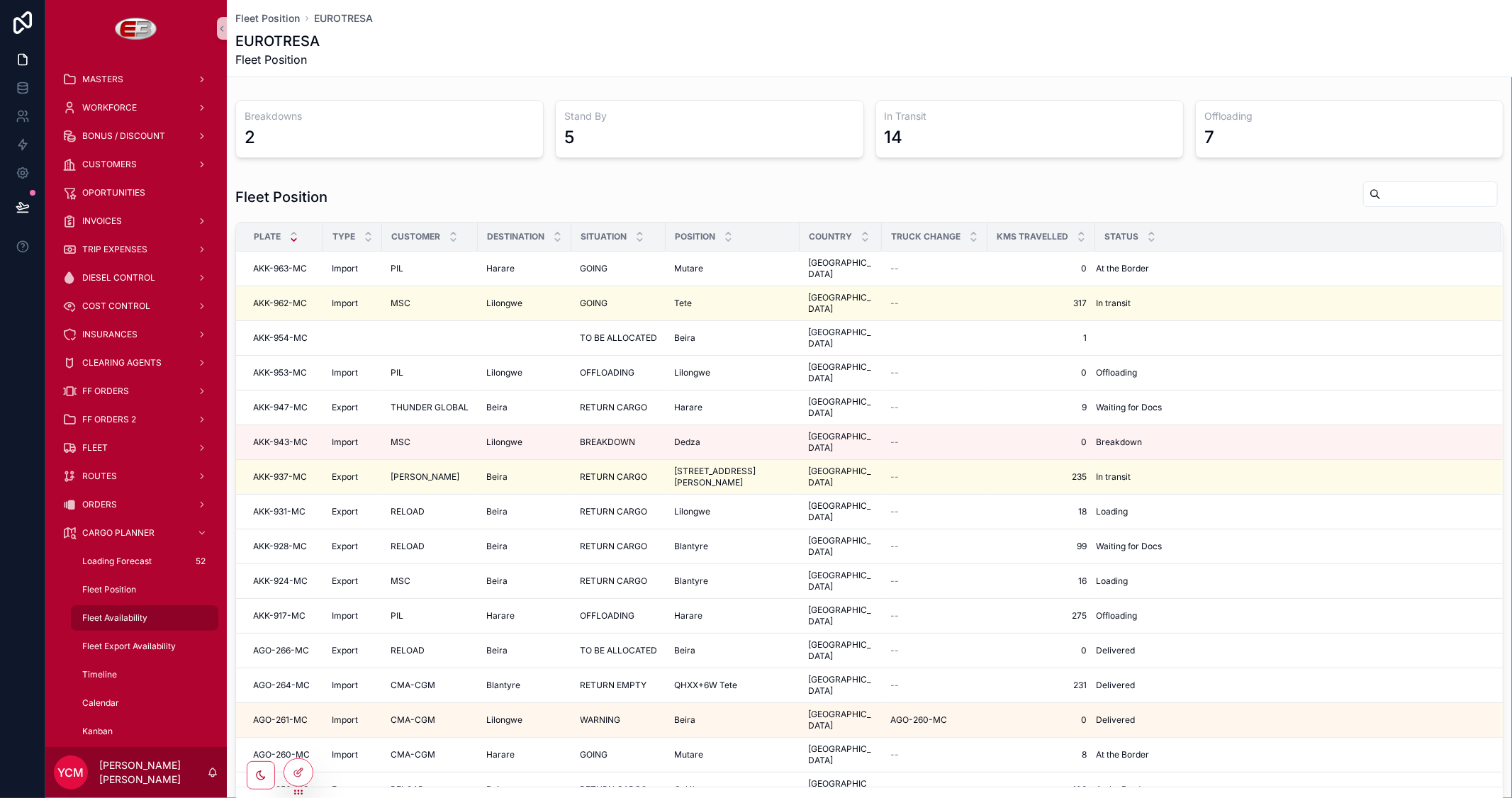
click at [130, 606] on div "Fleet Availability" at bounding box center [145, 617] width 130 height 23
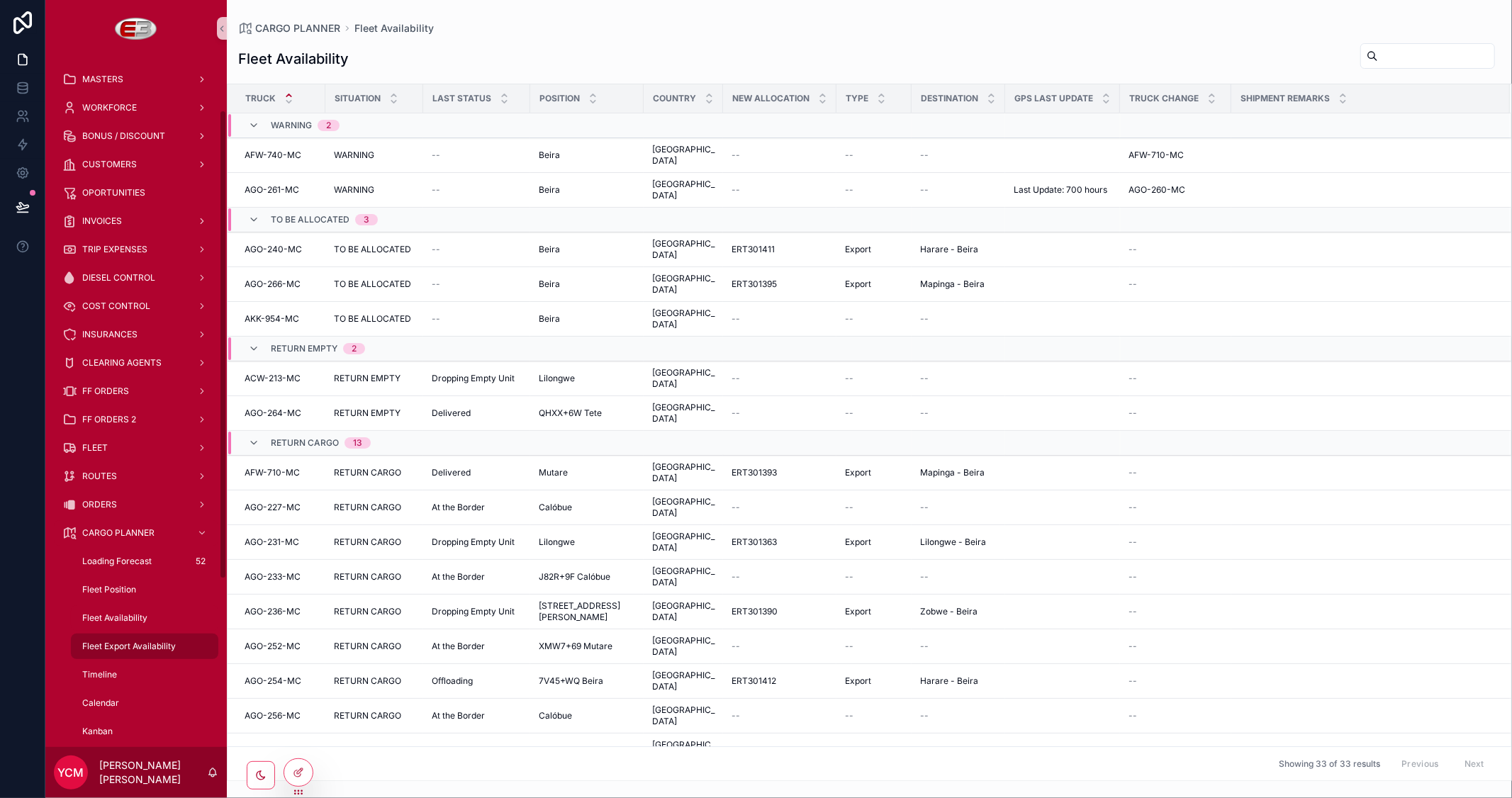
click at [137, 641] on span "Fleet Export Availability" at bounding box center [129, 647] width 94 height 12
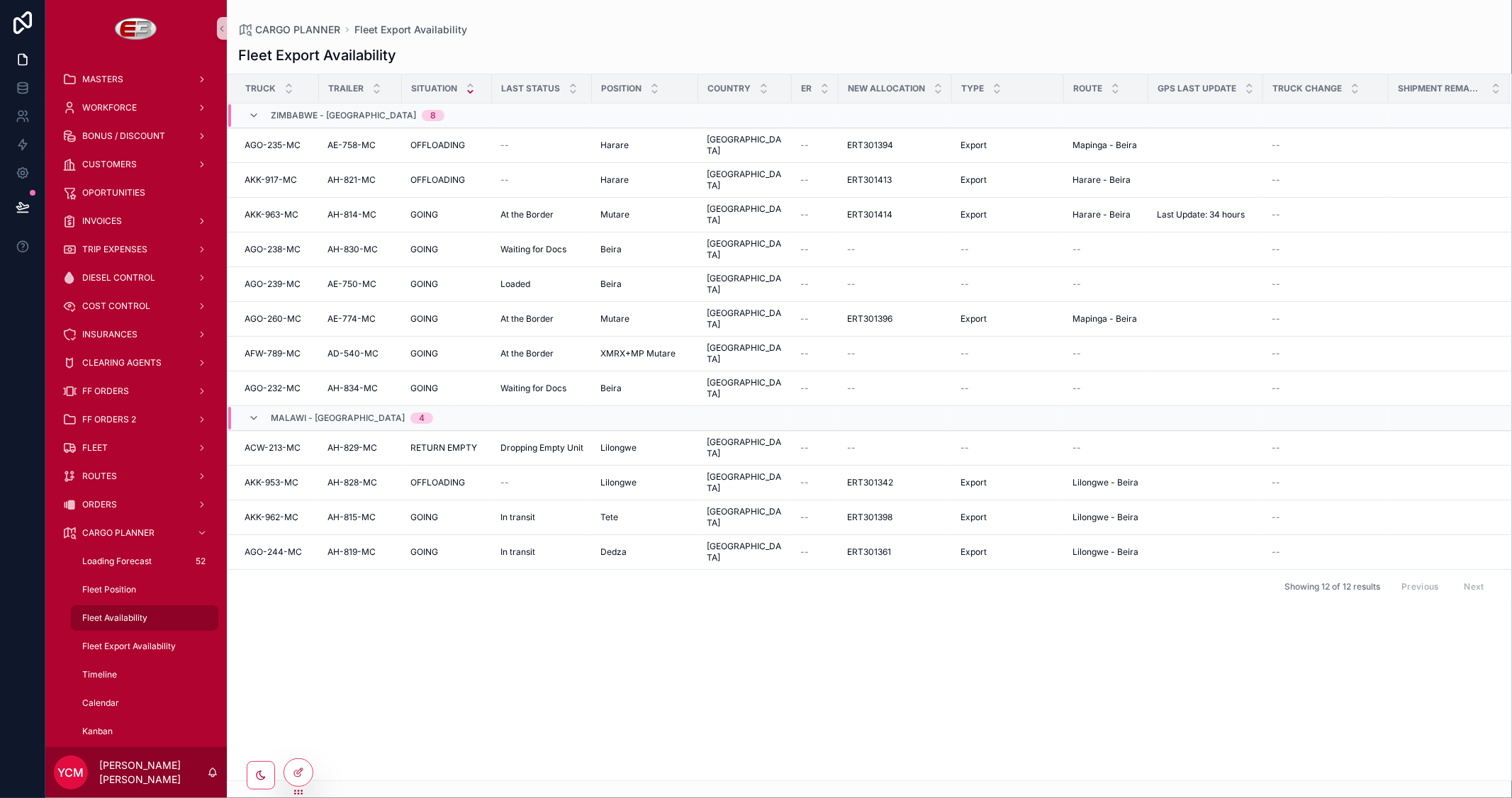
click at [117, 612] on span "Fleet Availability" at bounding box center [114, 618] width 65 height 12
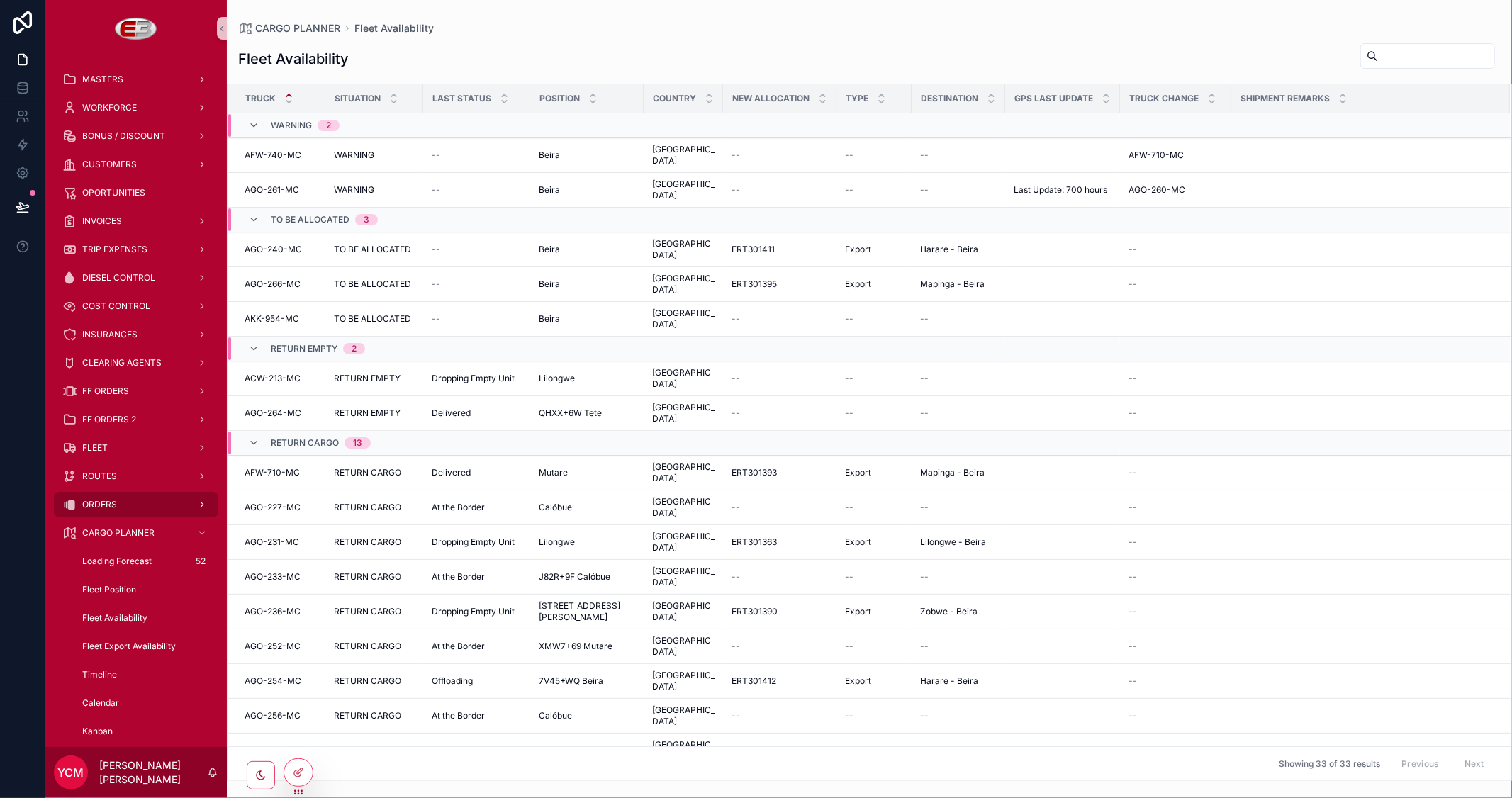
click at [121, 493] on div "ORDERS" at bounding box center [136, 504] width 148 height 23
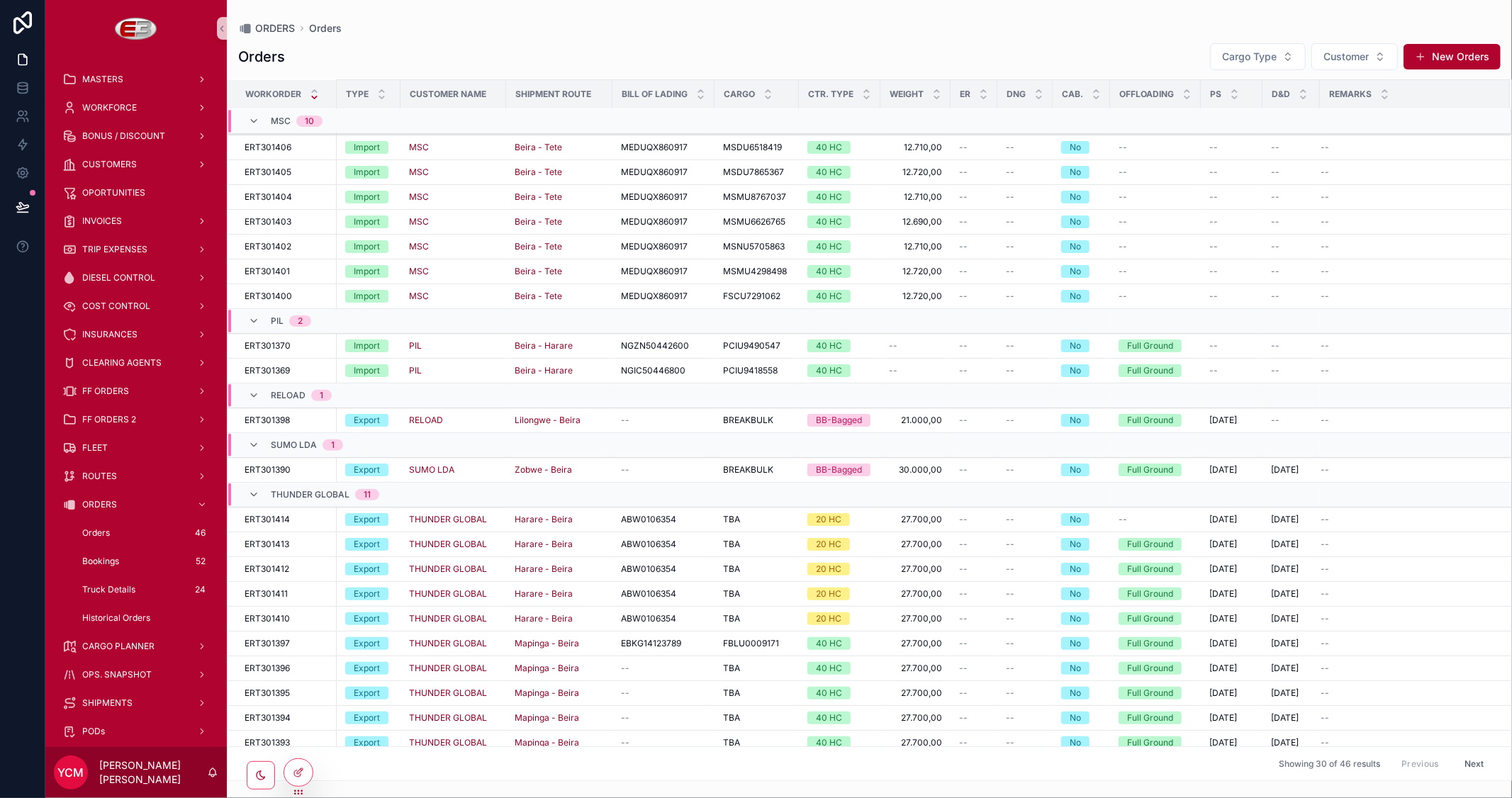
scroll to position [309, 0]
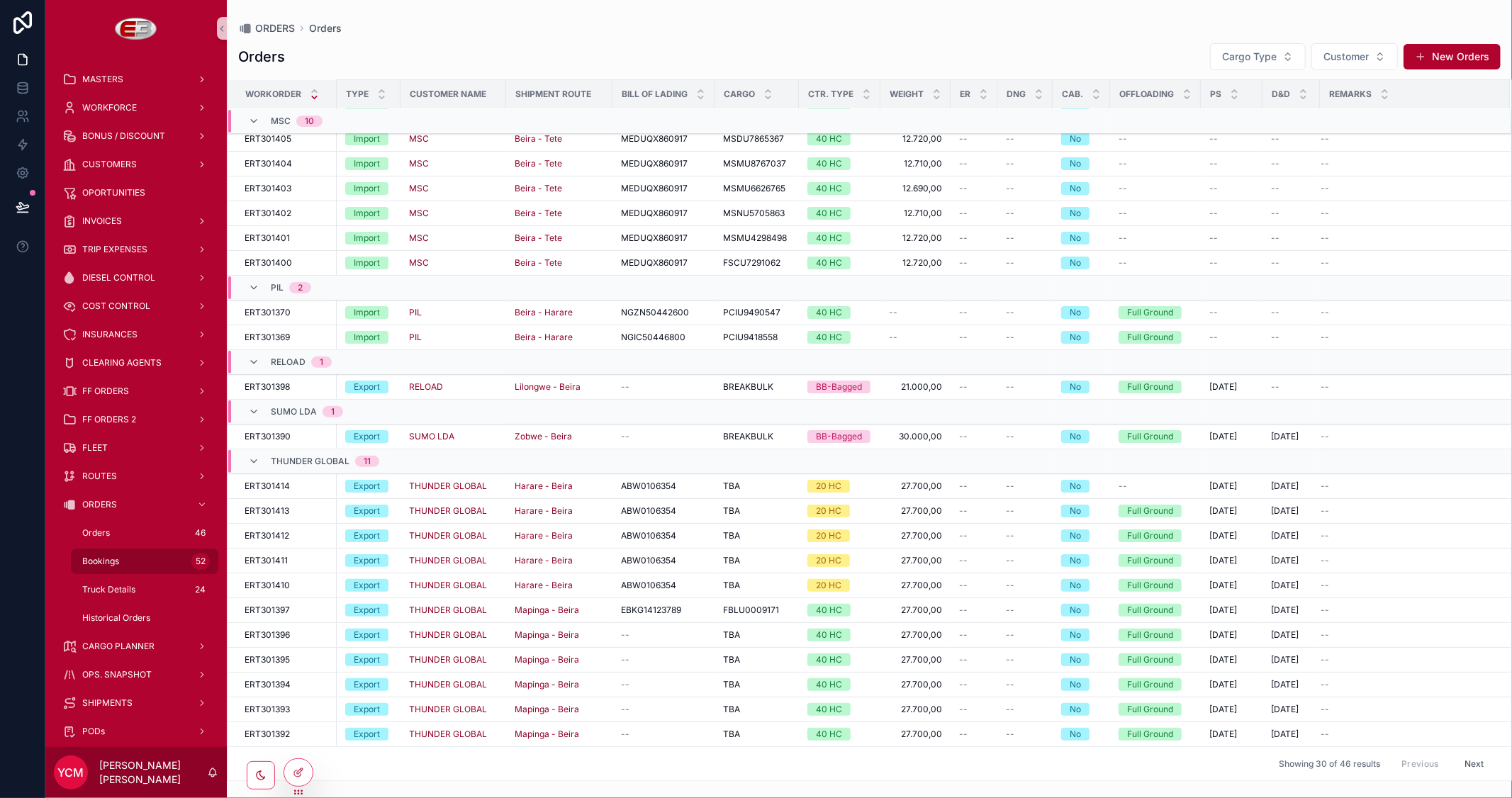
click at [127, 550] on div "Bookings 52" at bounding box center [145, 561] width 130 height 23
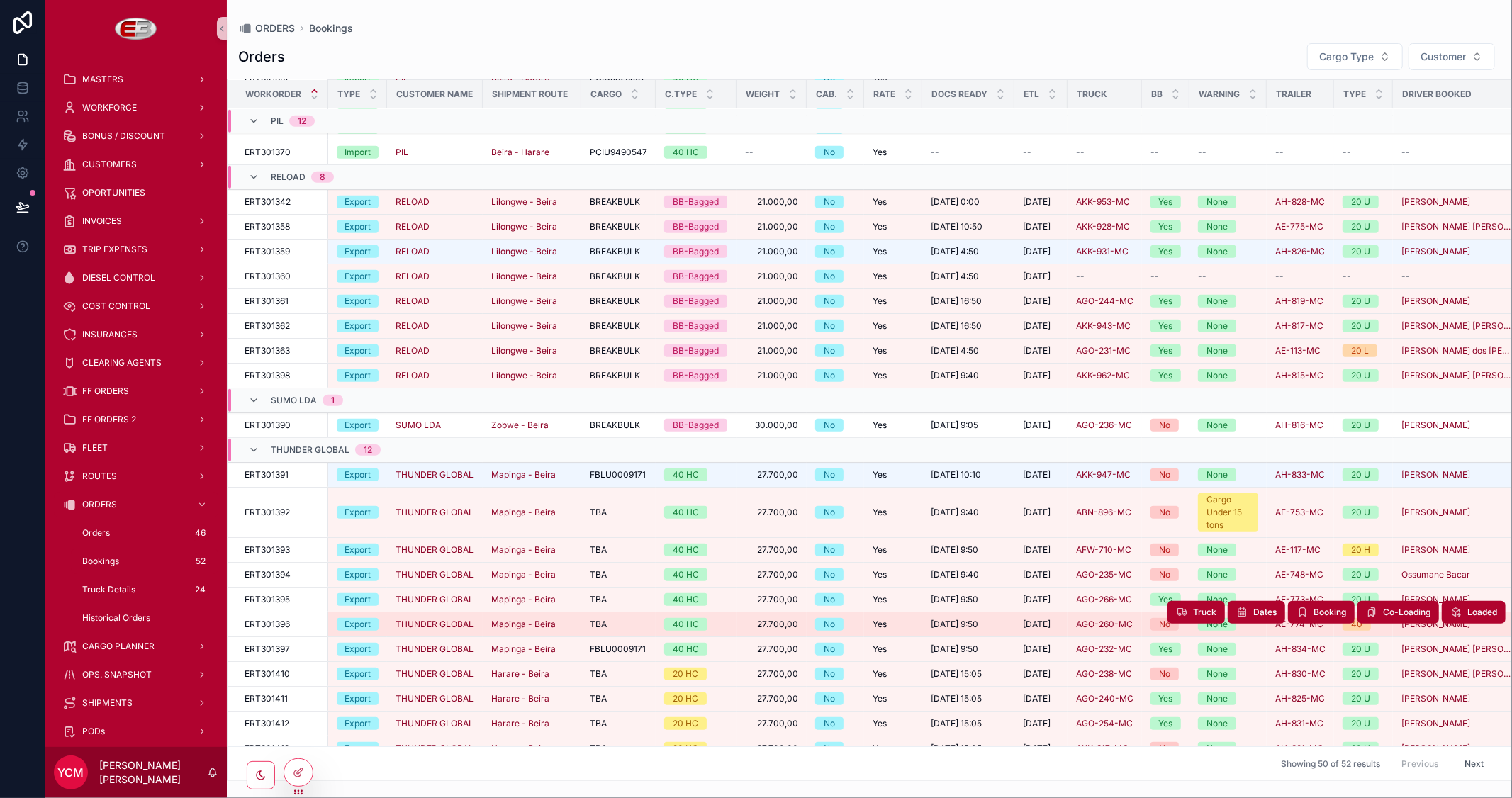
scroll to position [824, 0]
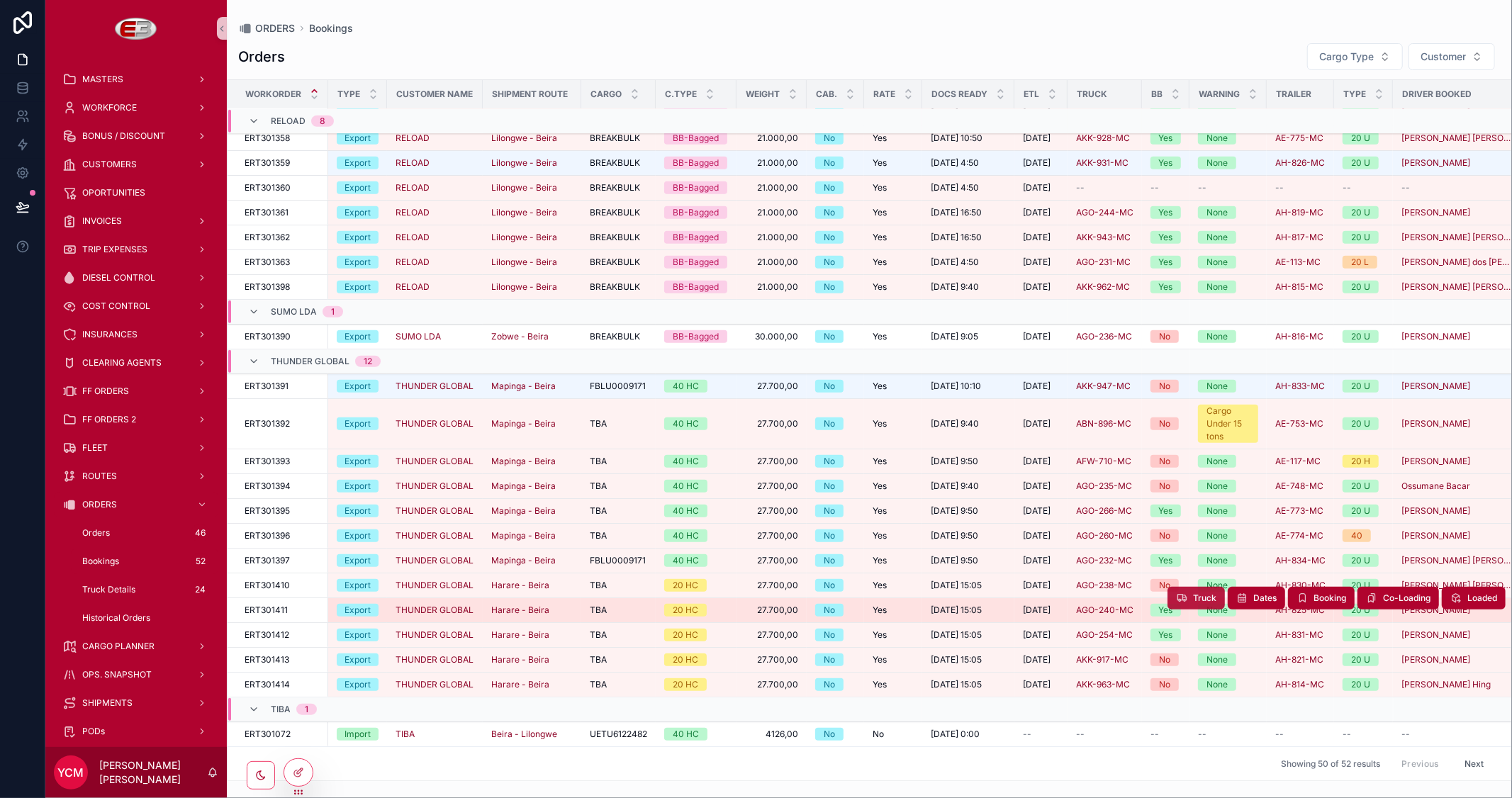
click at [1193, 592] on span "Truck" at bounding box center [1205, 598] width 23 height 12
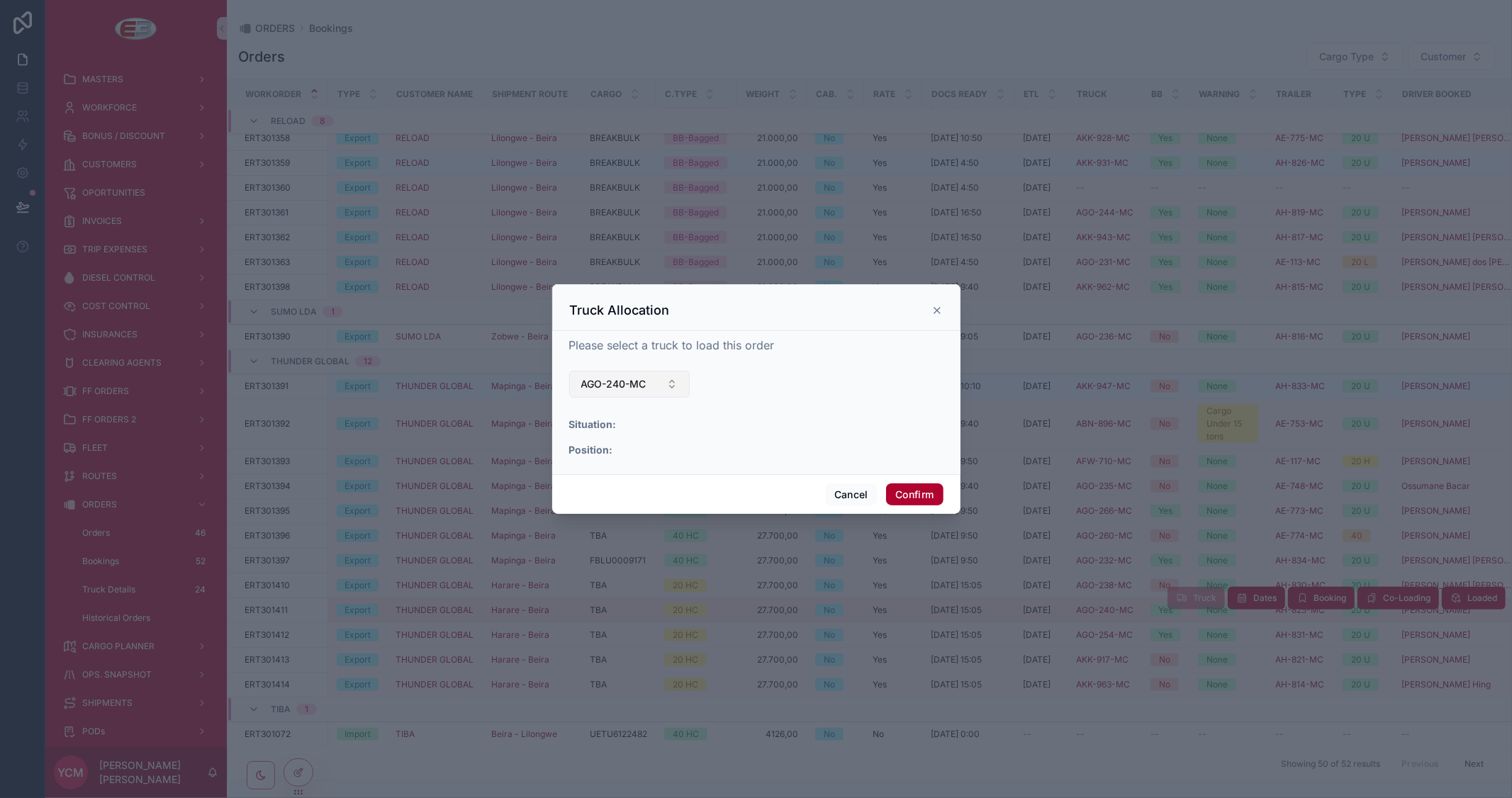
click at [671, 386] on button "AGO-240-MC" at bounding box center [630, 384] width 121 height 27
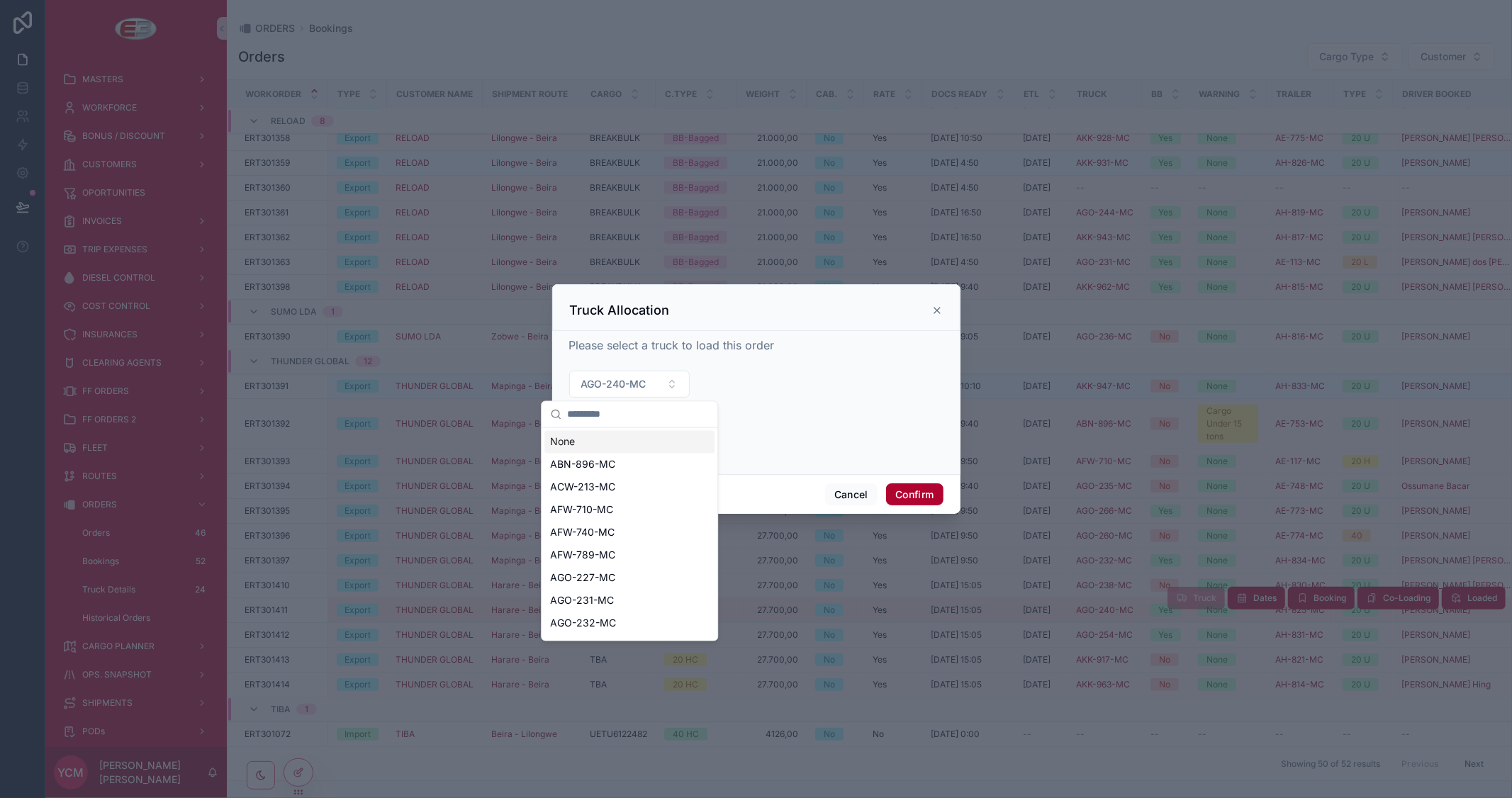
click at [598, 448] on div "None" at bounding box center [629, 442] width 170 height 23
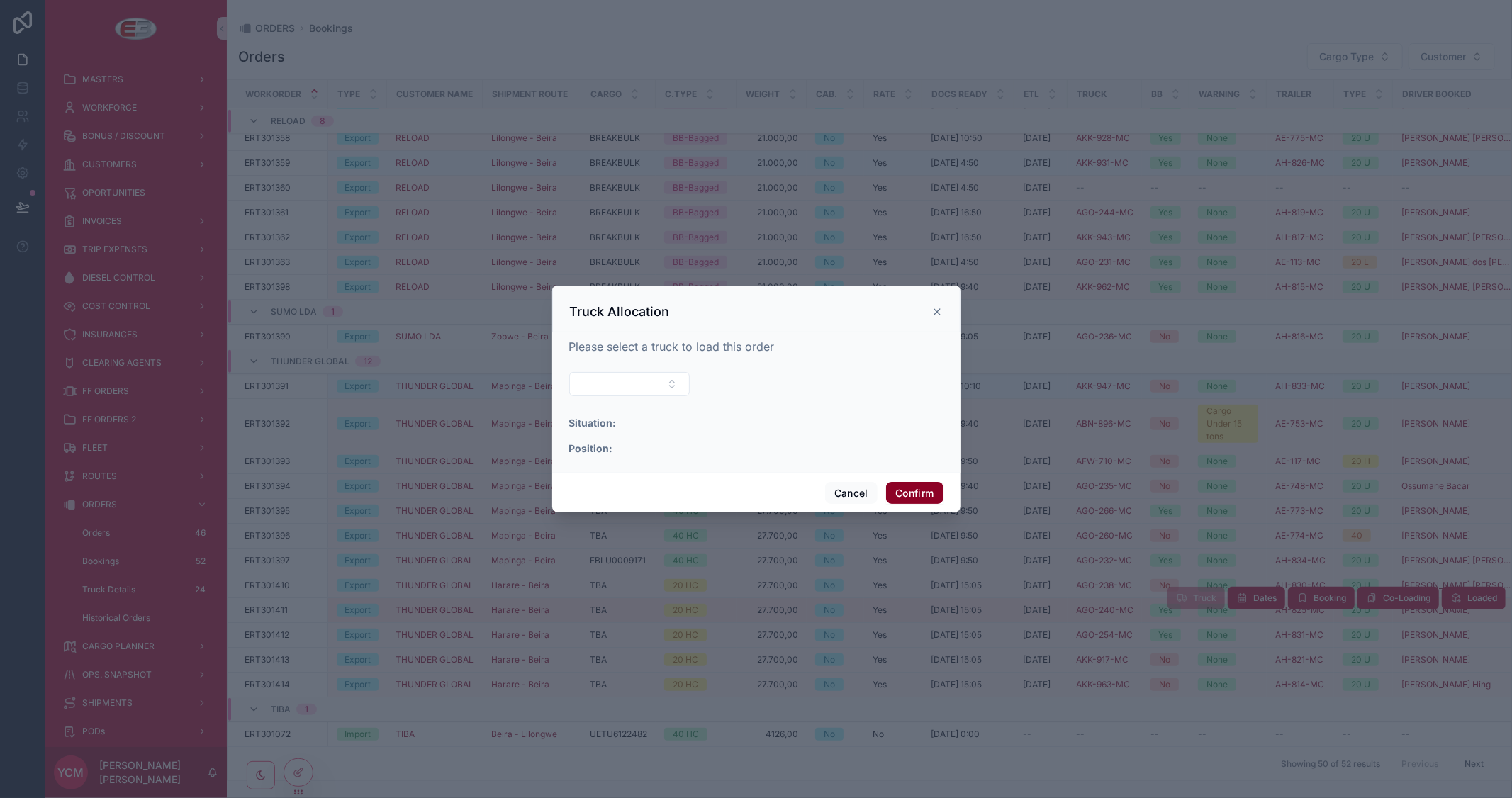
click at [908, 493] on button "Confirm" at bounding box center [914, 493] width 57 height 23
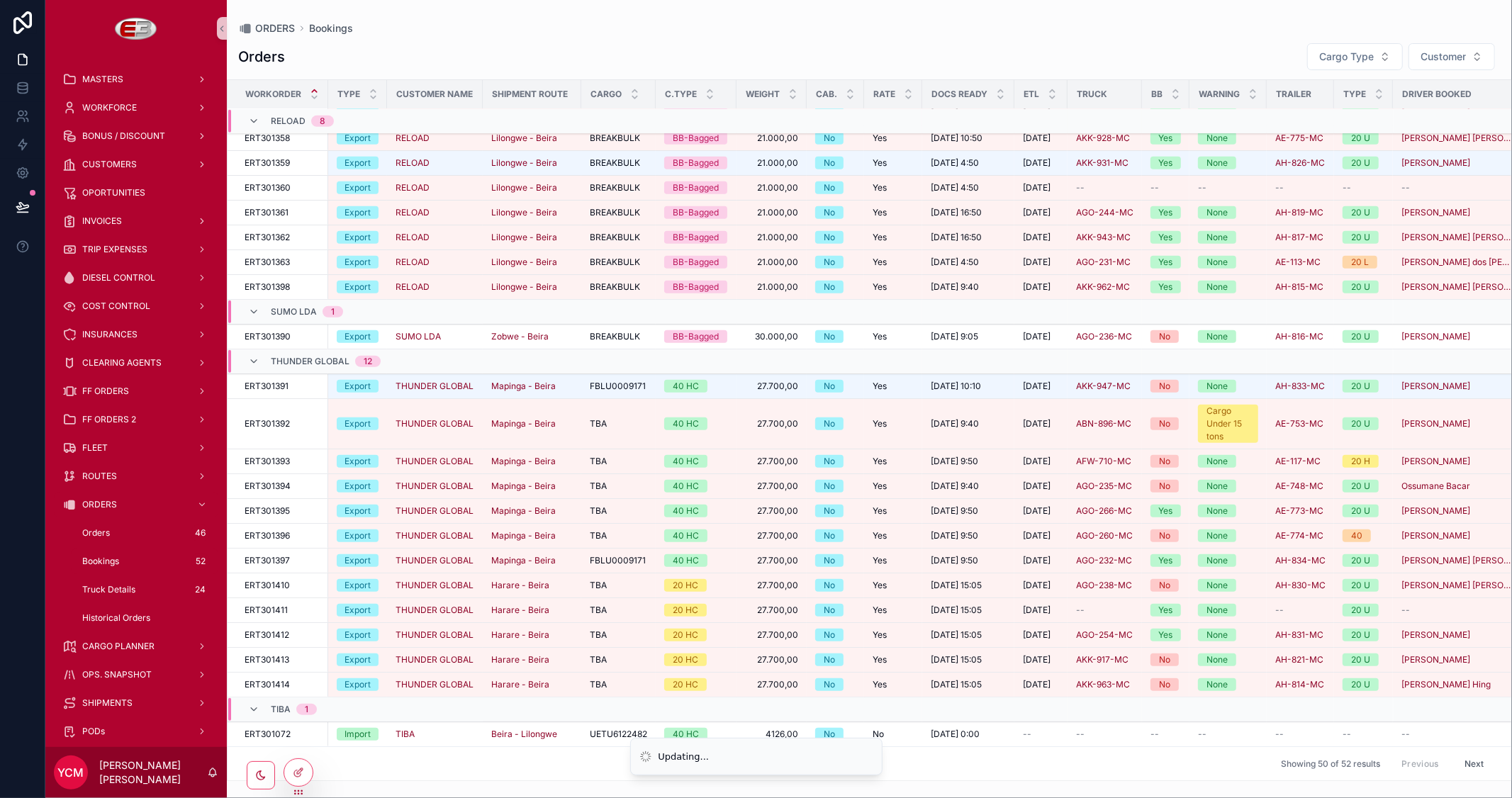
click at [1141, 39] on div "Orders Cargo Type Customer Workorder Type Customer Name Shipment Route Cargo C.…" at bounding box center [869, 407] width 1285 height 747
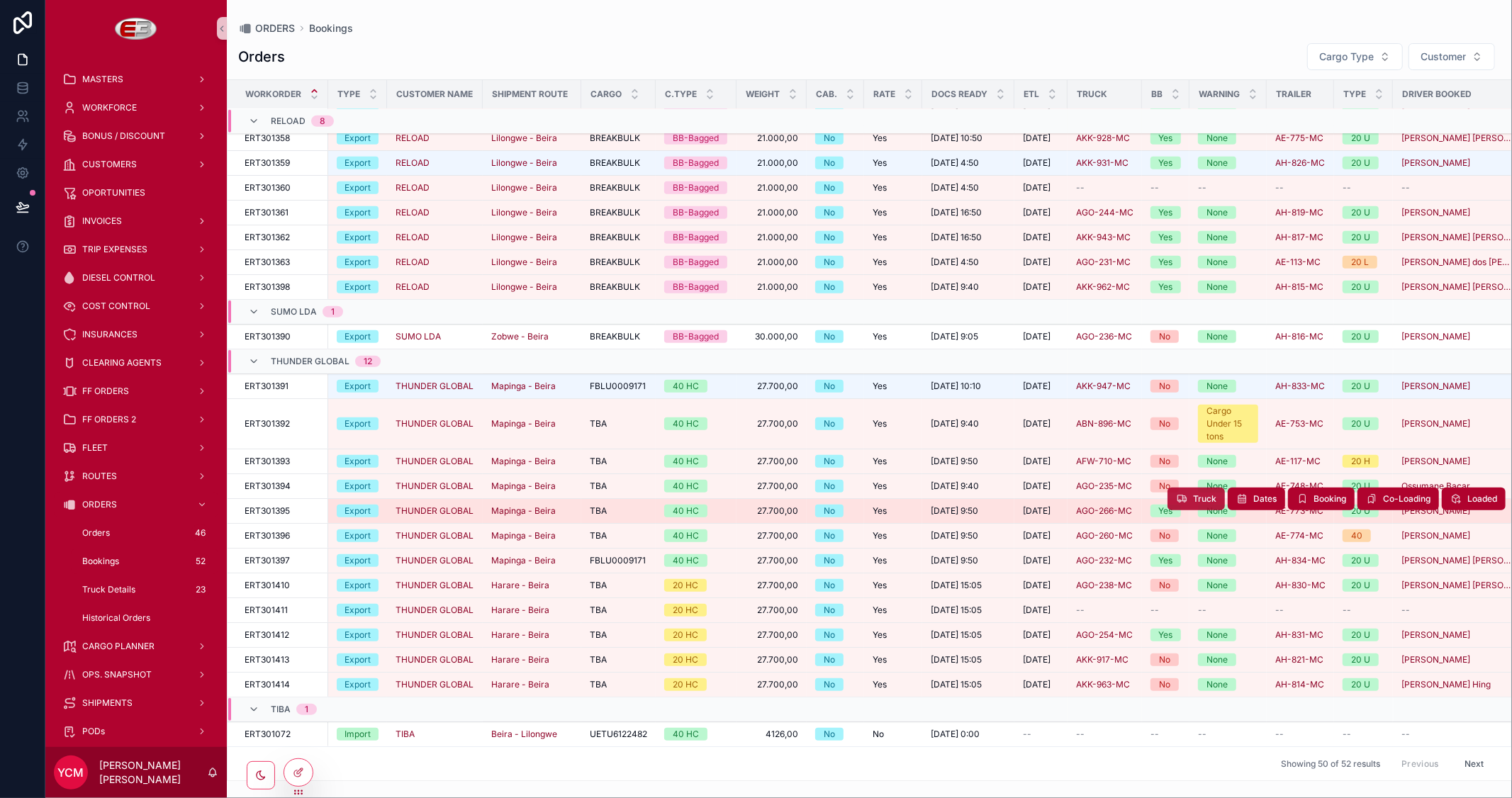
click at [1182, 488] on button "Truck" at bounding box center [1196, 499] width 57 height 23
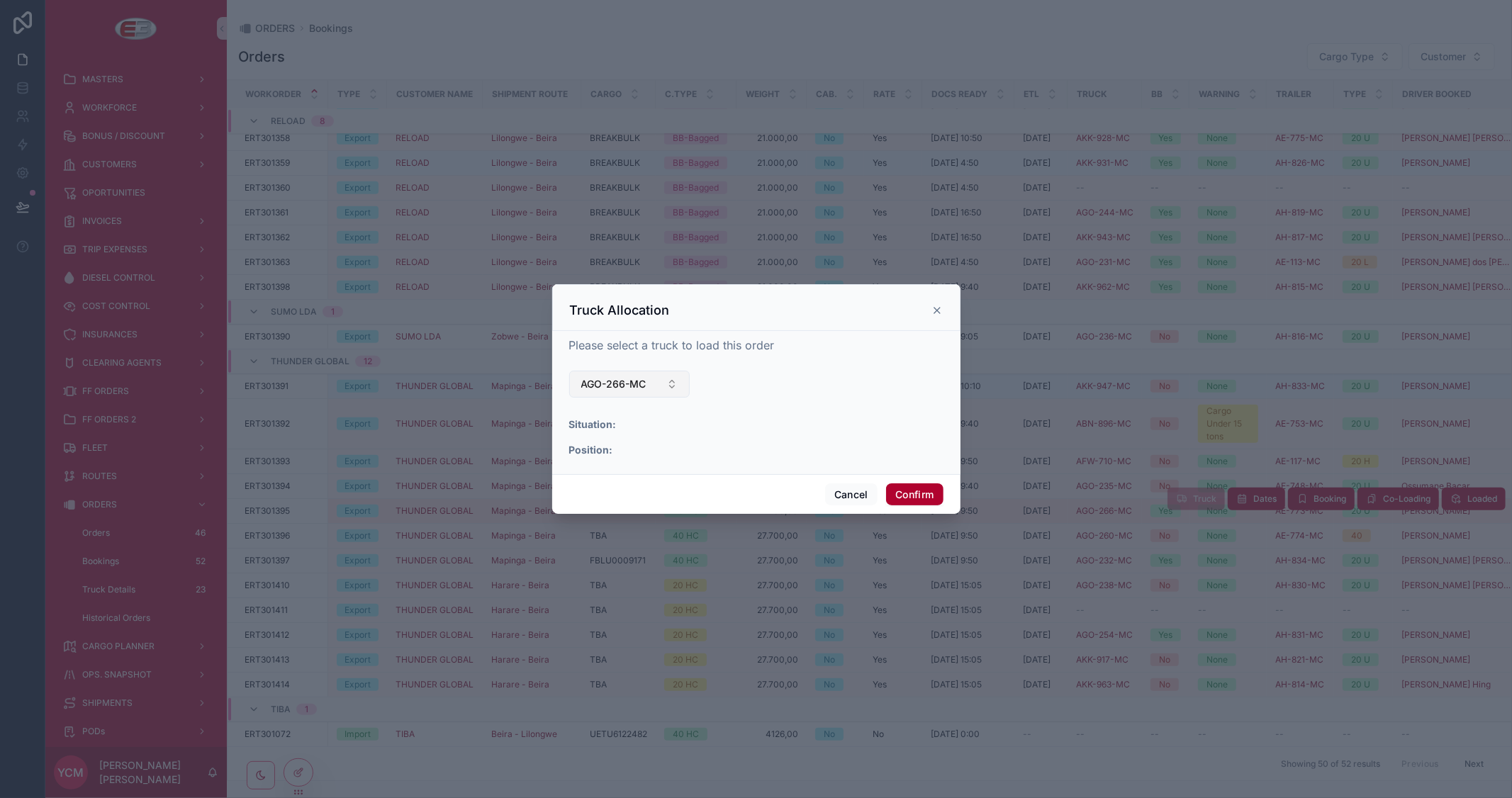
click at [658, 378] on button "AGO-266-MC" at bounding box center [630, 384] width 121 height 27
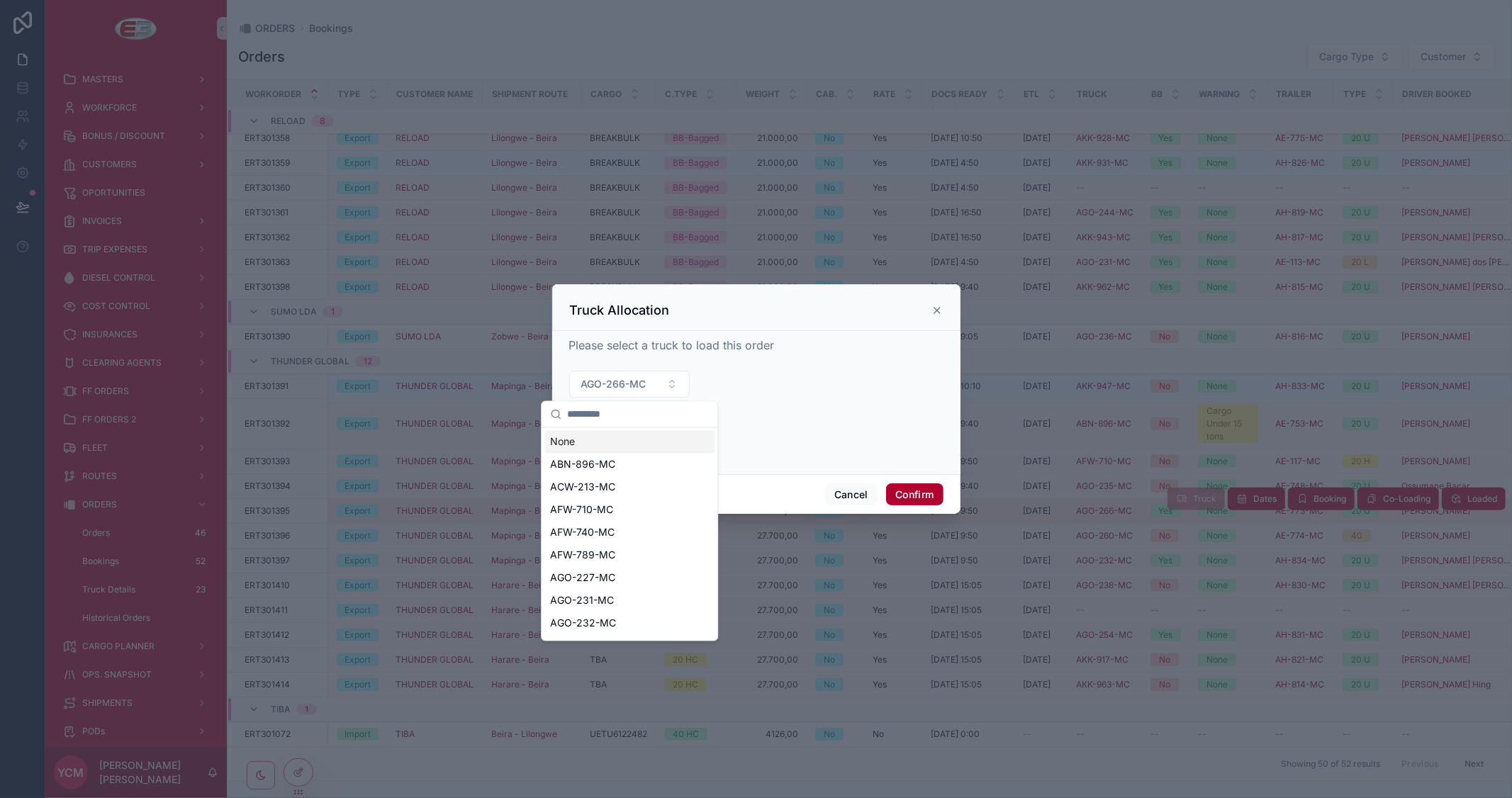
click at [594, 443] on div "None" at bounding box center [629, 442] width 170 height 23
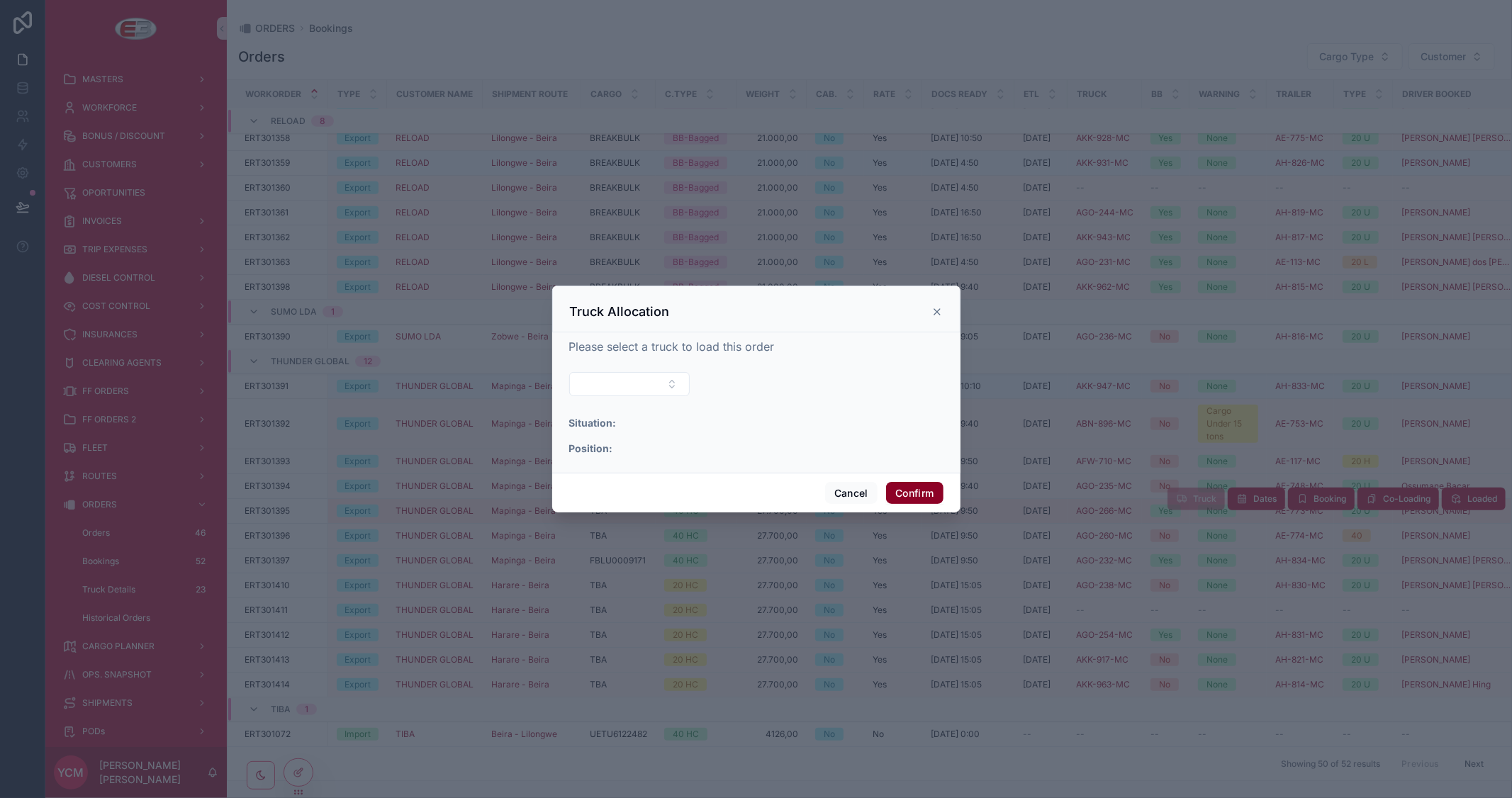
click at [922, 494] on button "Confirm" at bounding box center [914, 493] width 57 height 23
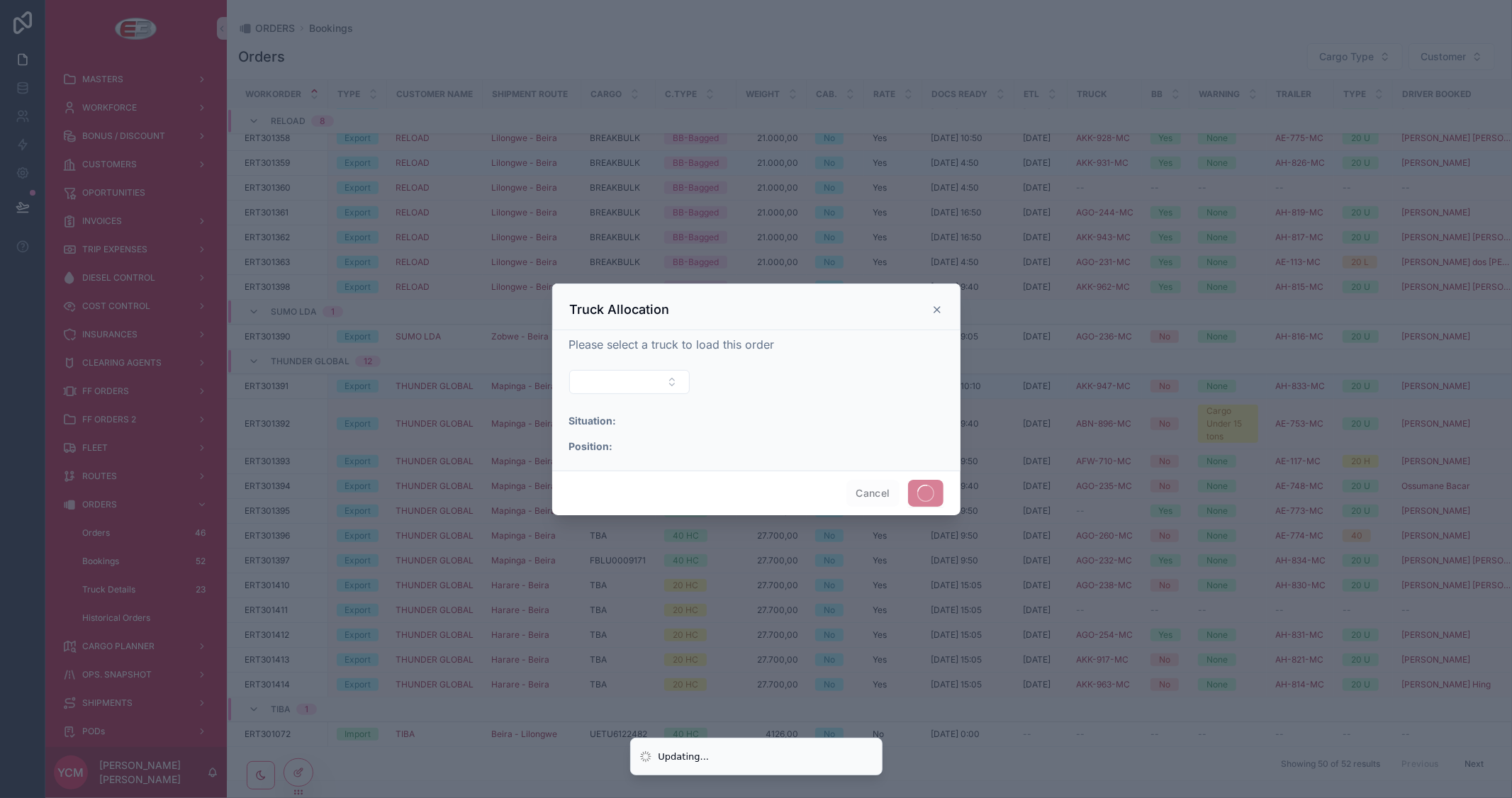
click at [1088, 38] on div "Orders Cargo Type Customer Workorder Type Customer Name Shipment Route Cargo C.…" at bounding box center [869, 407] width 1285 height 747
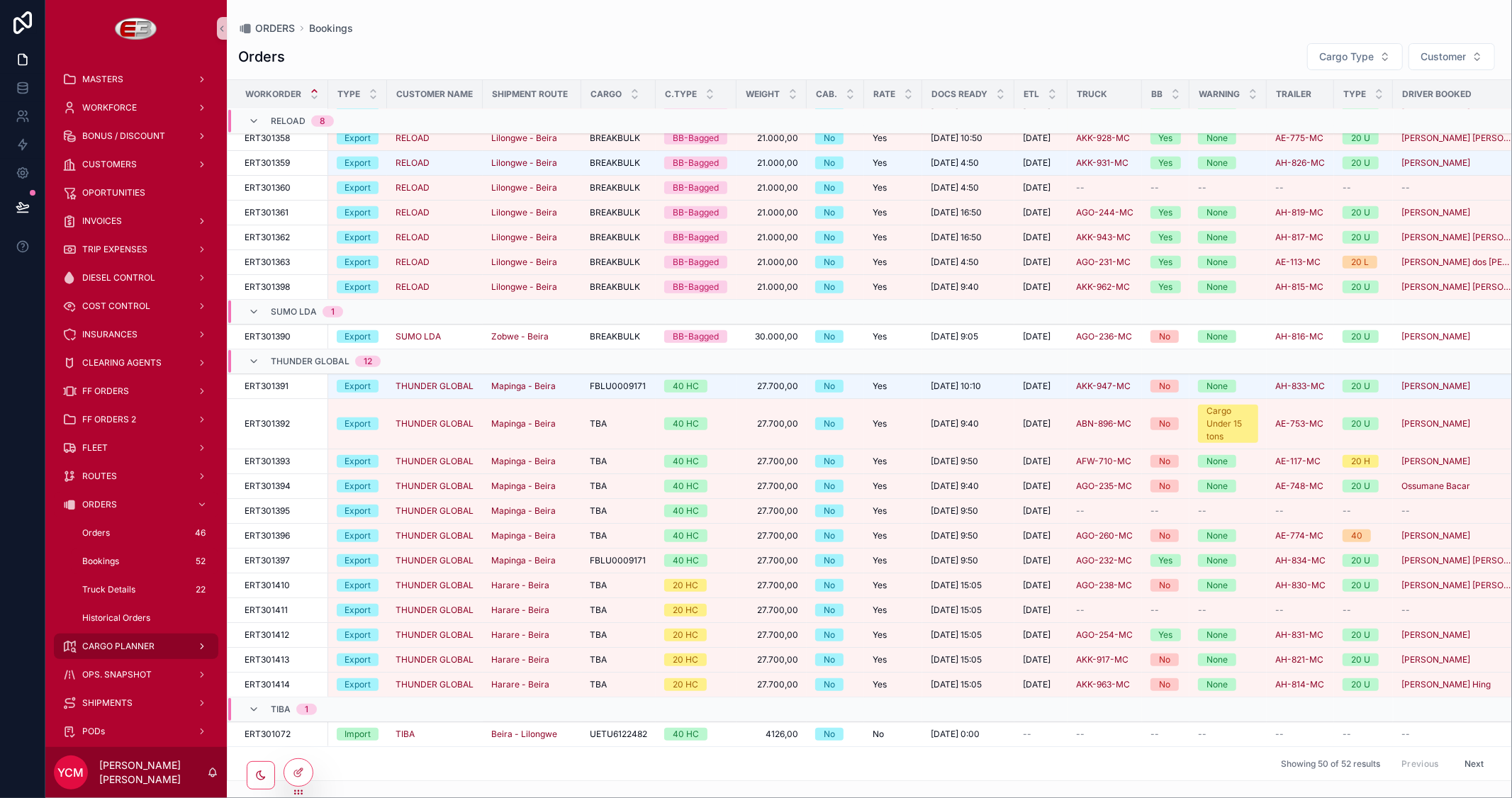
click at [119, 641] on span "CARGO PLANNER" at bounding box center [118, 647] width 72 height 12
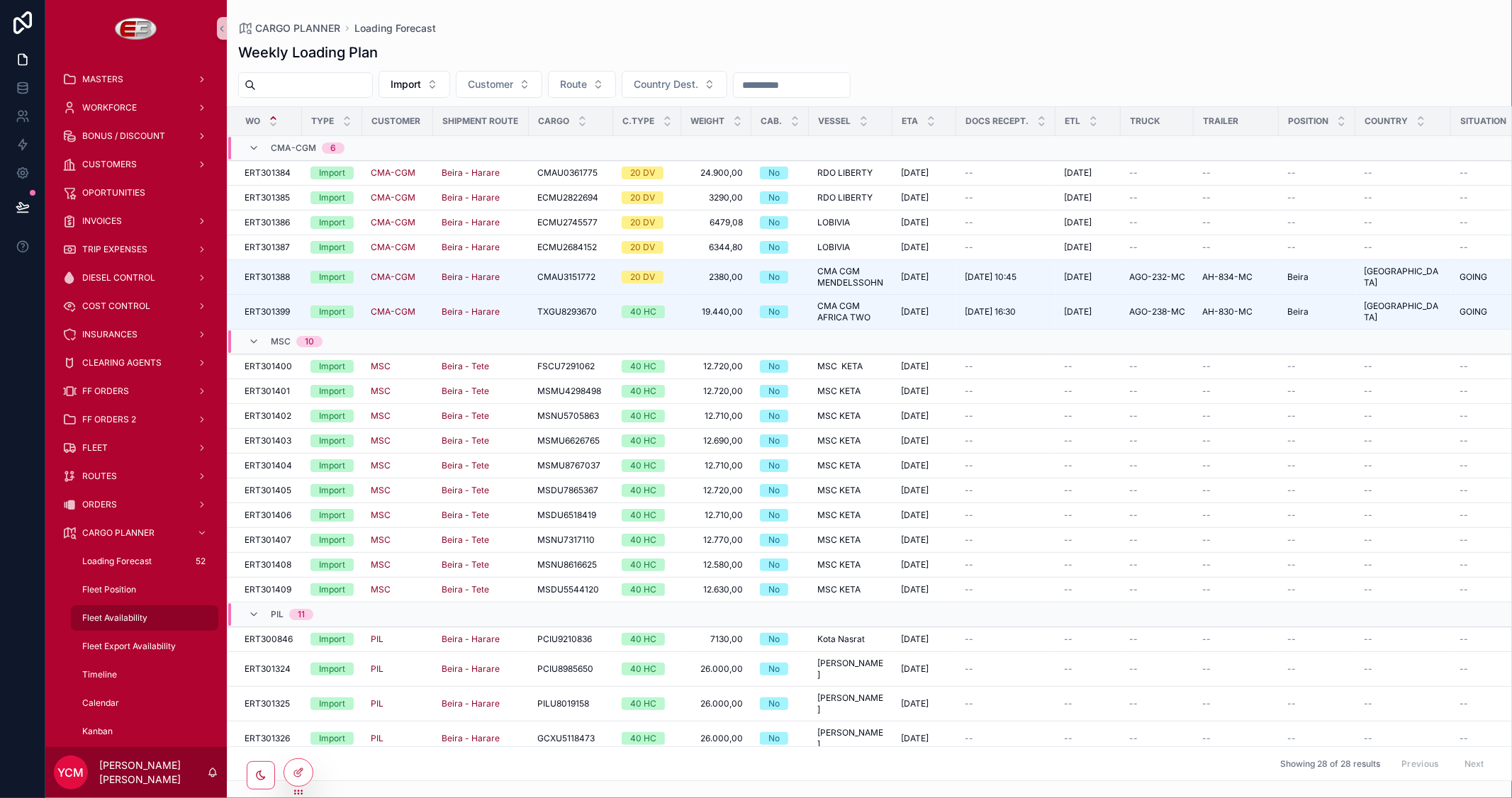
click at [121, 612] on span "Fleet Availability" at bounding box center [114, 618] width 65 height 12
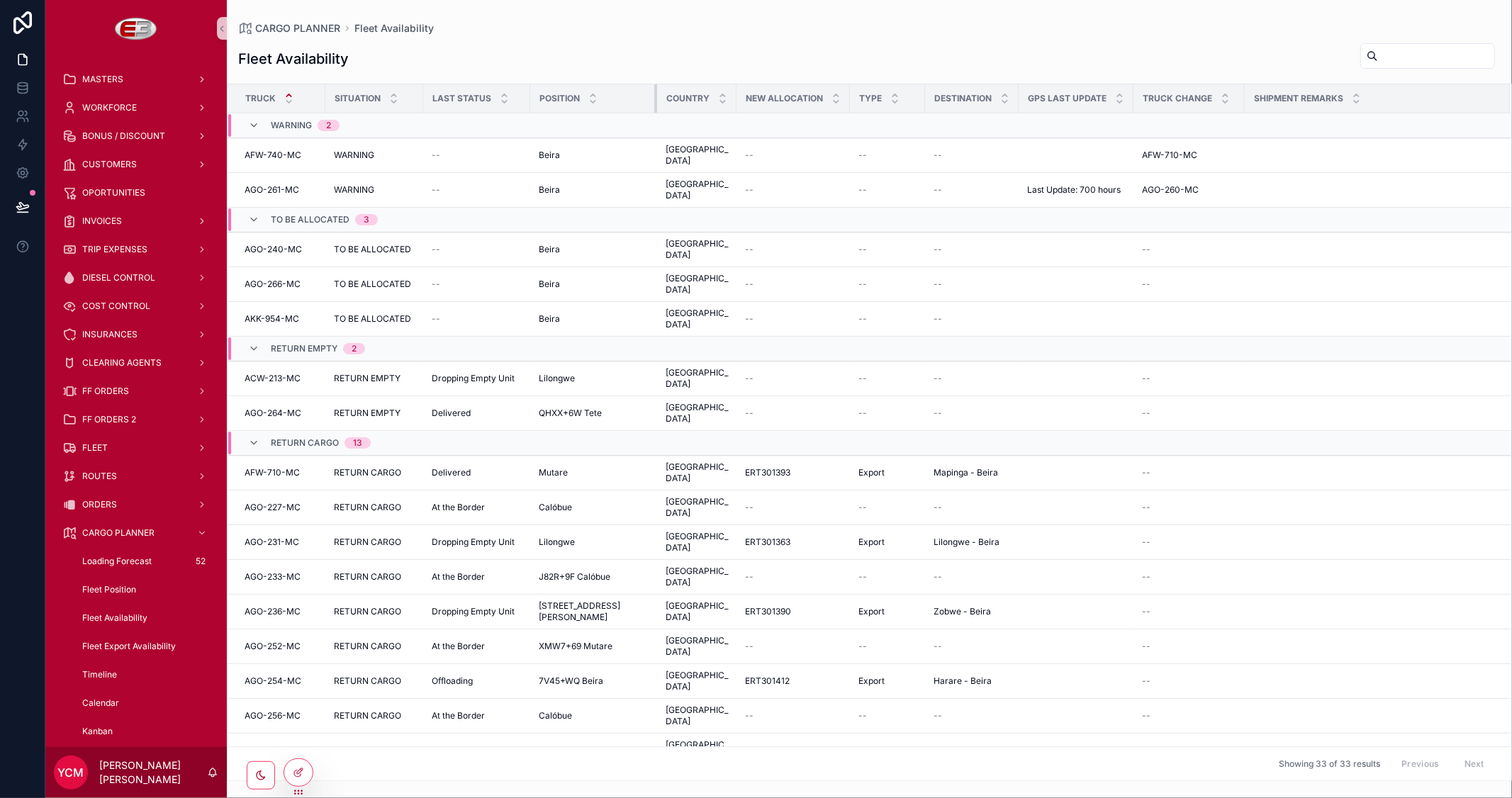
drag, startPoint x: 642, startPoint y: 99, endPoint x: 655, endPoint y: 102, distance: 13.3
click at [655, 102] on tr "Truck Situation Last Status Position Country New Allocation Type Destination GP…" at bounding box center [869, 99] width 1284 height 29
click at [135, 606] on div "Fleet Availability" at bounding box center [145, 617] width 130 height 23
click at [114, 635] on div "Fleet Export Availability" at bounding box center [145, 646] width 130 height 23
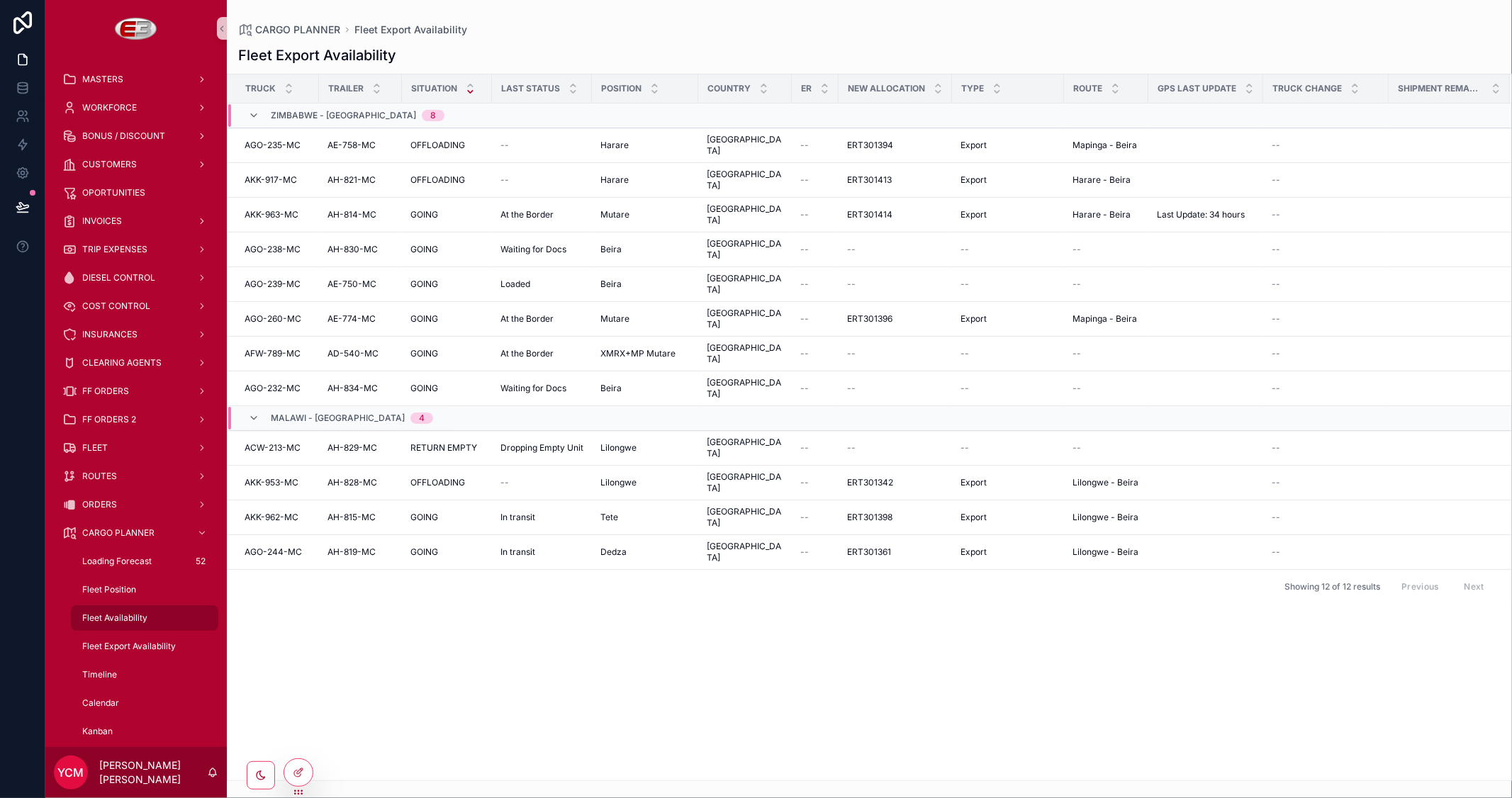
click at [119, 612] on span "Fleet Availability" at bounding box center [114, 618] width 65 height 12
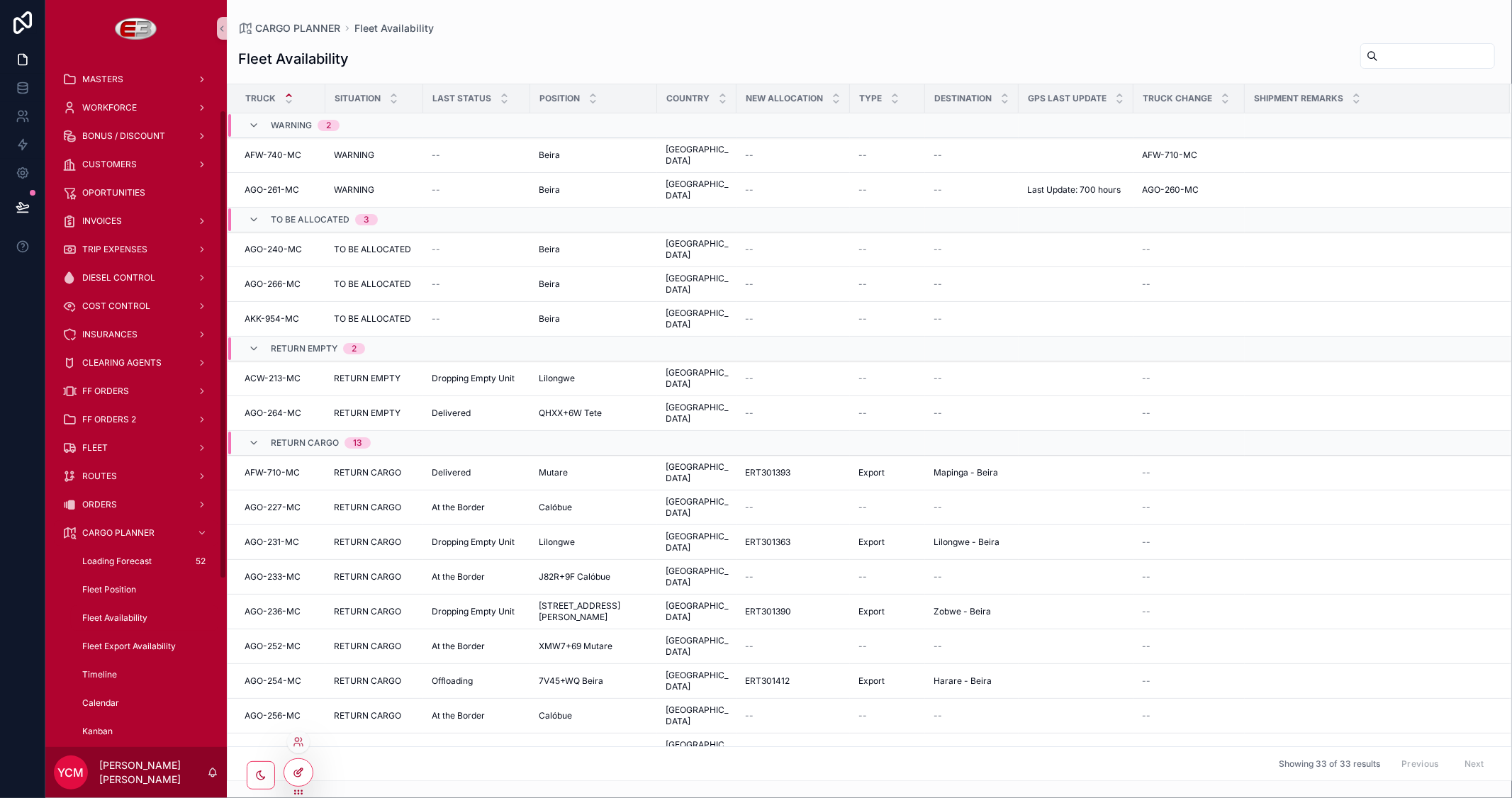
click at [303, 771] on icon at bounding box center [298, 772] width 12 height 12
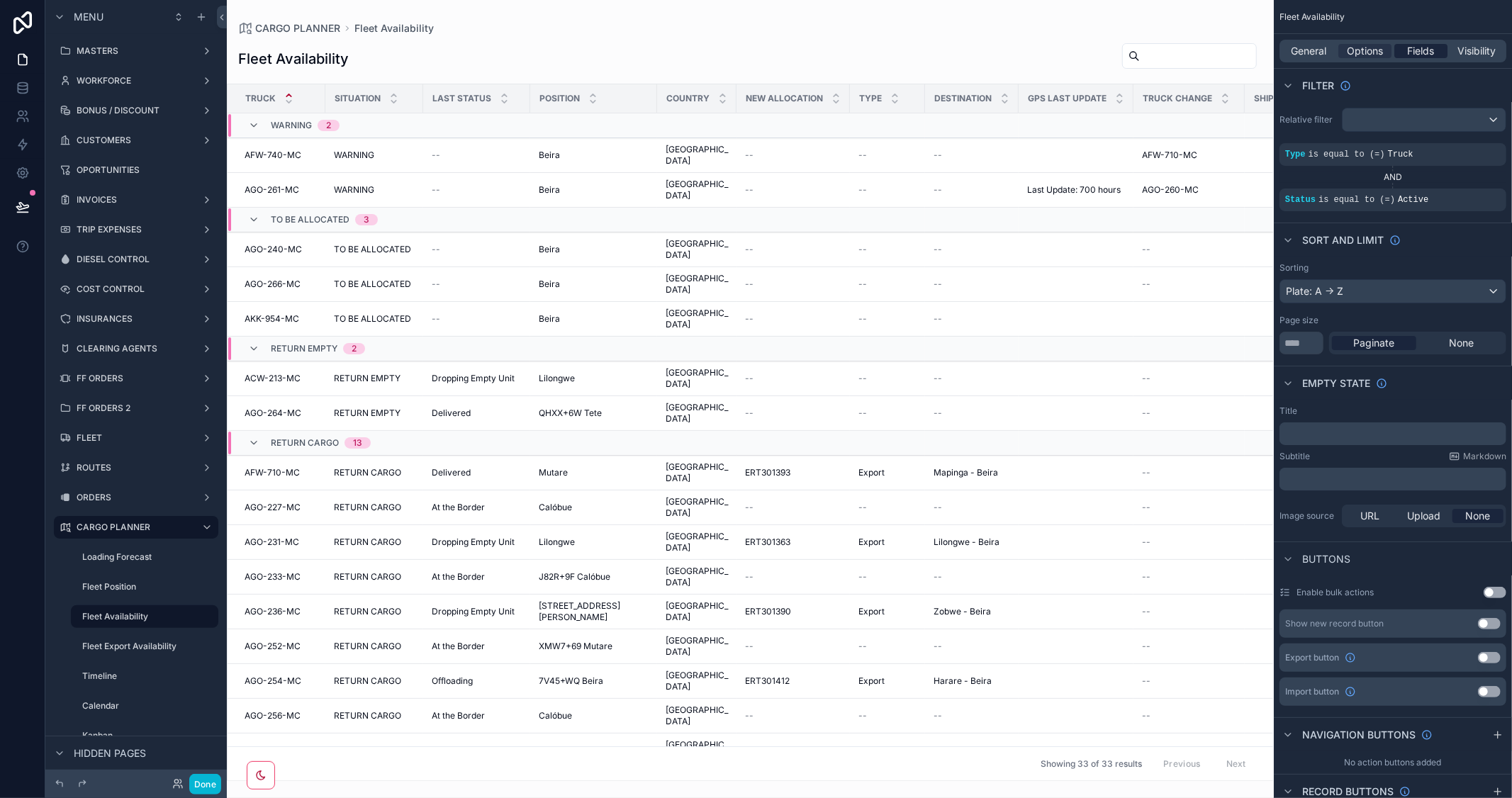
click at [1421, 46] on span "Fields" at bounding box center [1421, 50] width 27 height 14
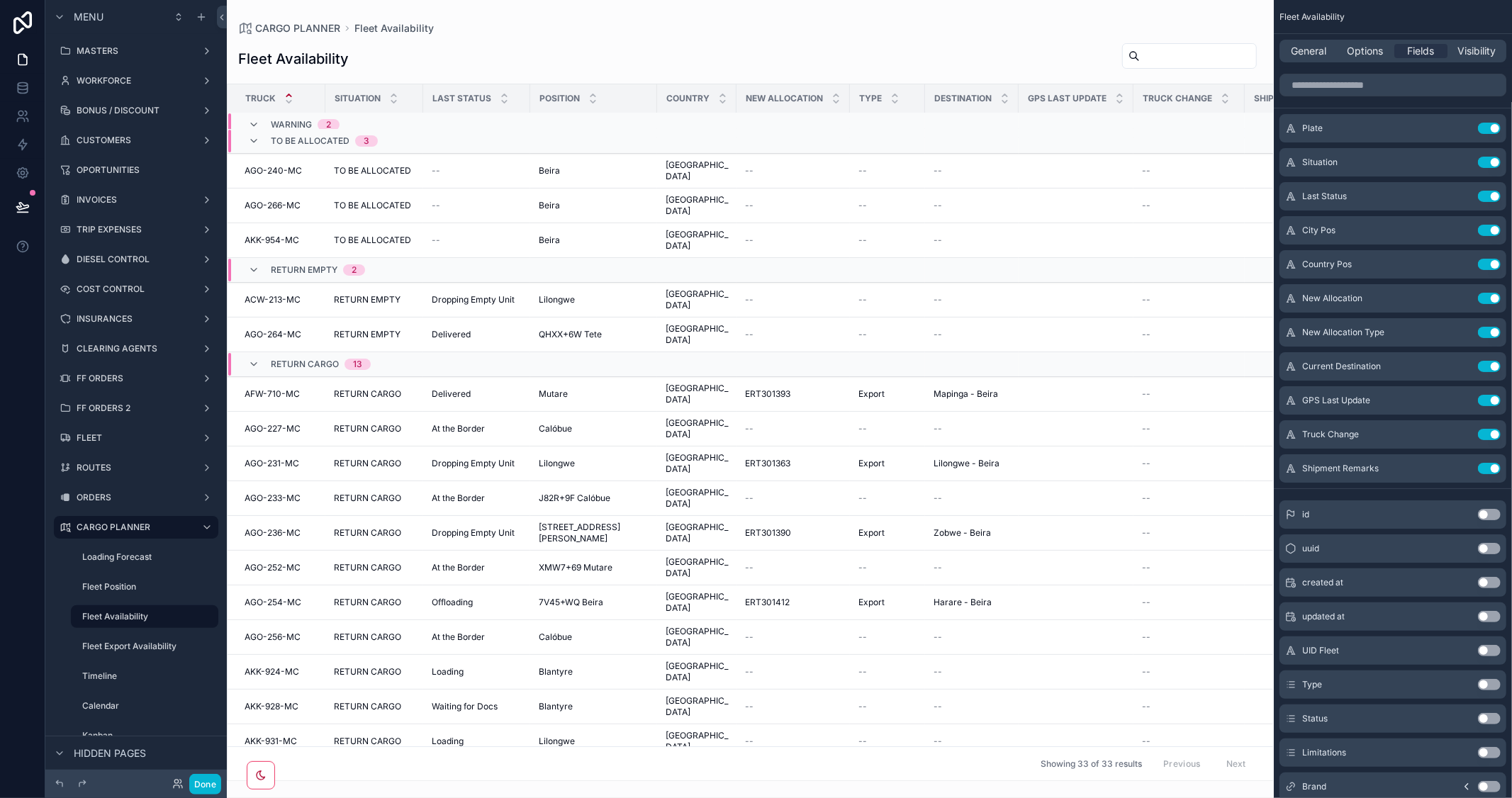
scroll to position [236, 0]
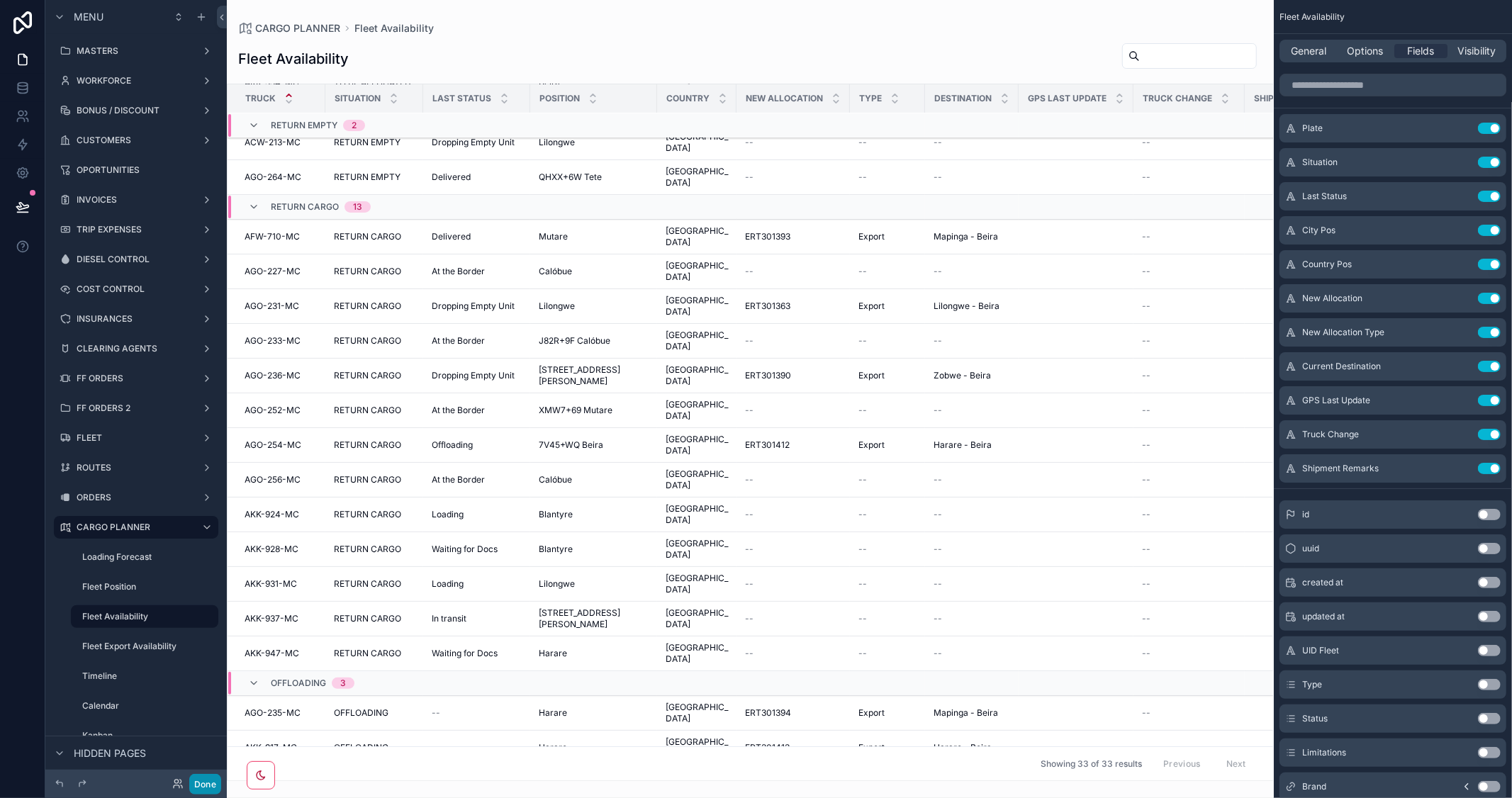
click at [213, 784] on button "Done" at bounding box center [206, 784] width 32 height 20
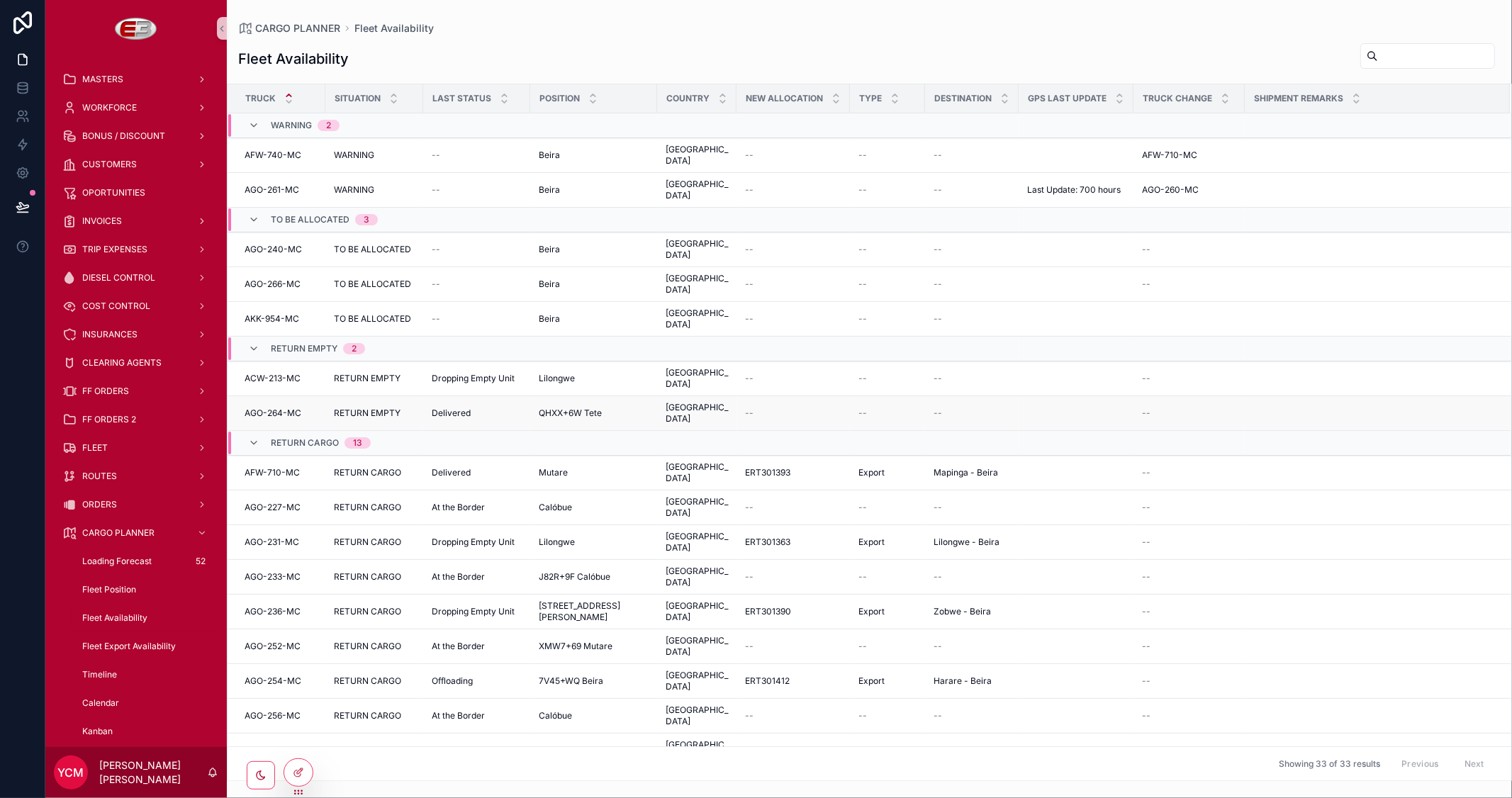
scroll to position [79, 0]
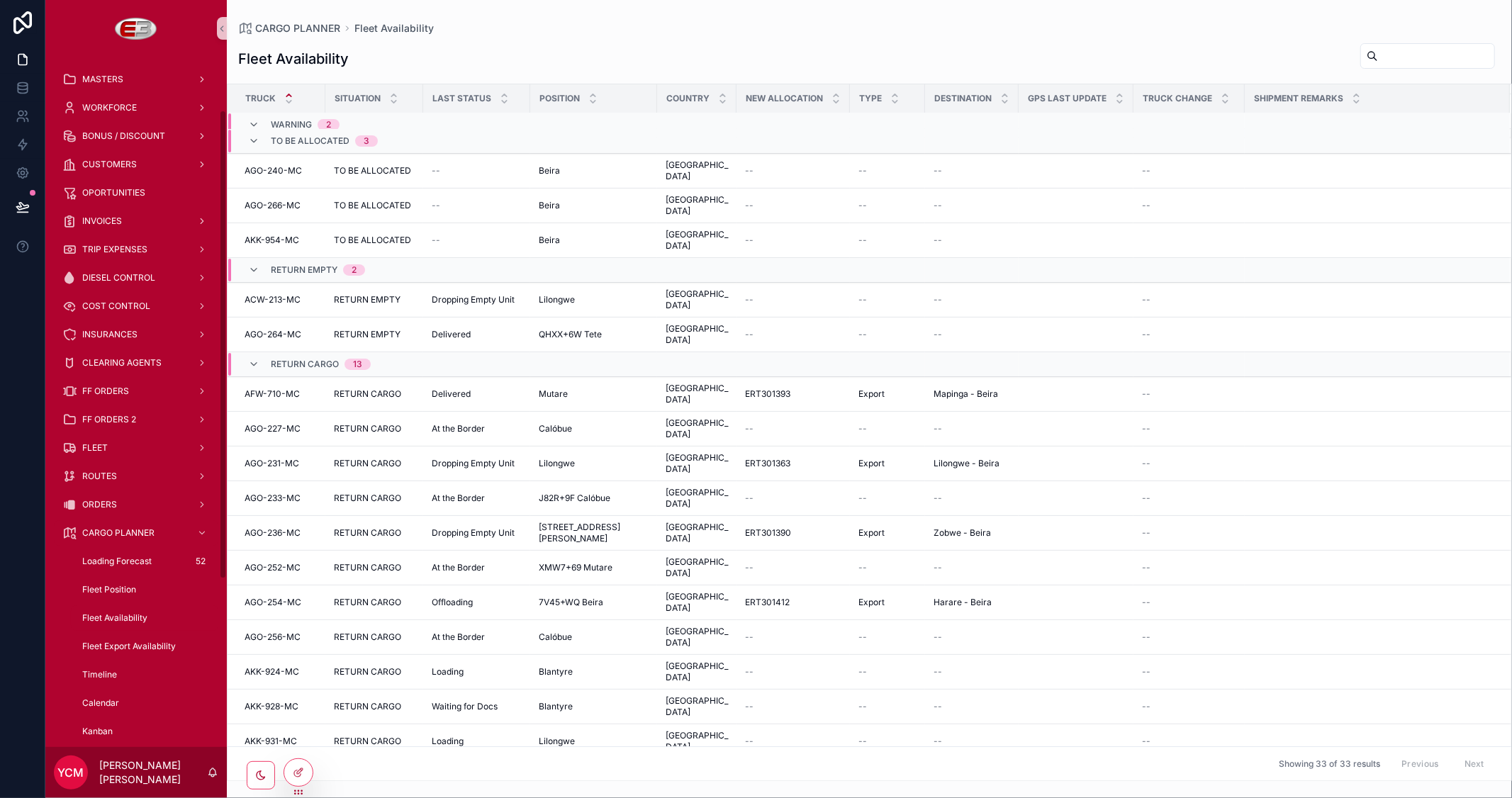
click at [101, 606] on div "Fleet Availability" at bounding box center [145, 617] width 130 height 23
click at [124, 641] on span "Fleet Export Availability" at bounding box center [129, 647] width 94 height 12
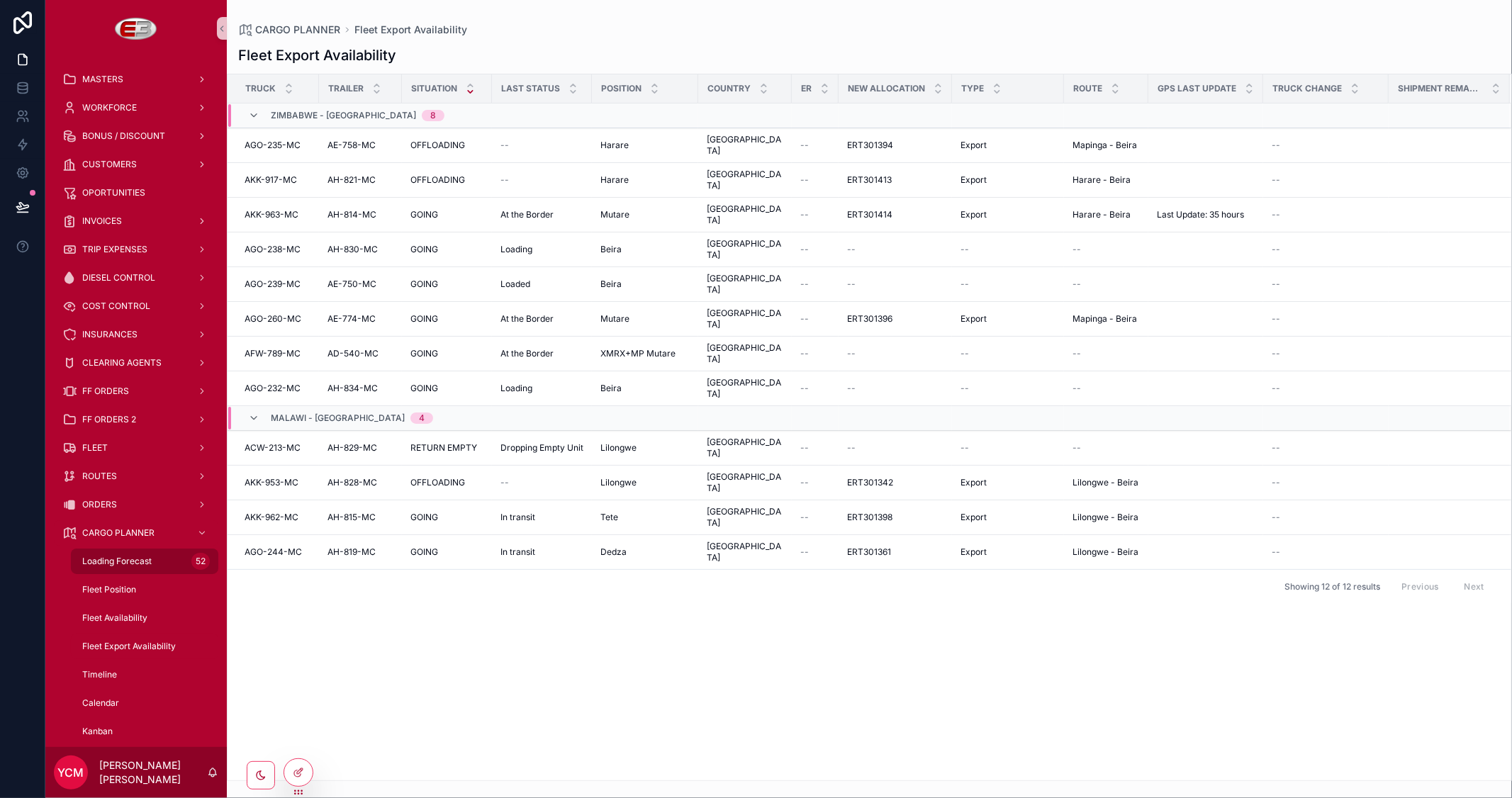
click at [118, 556] on span "Loading Forecast" at bounding box center [116, 562] width 69 height 12
click at [114, 584] on span "Fleet Position" at bounding box center [109, 590] width 54 height 12
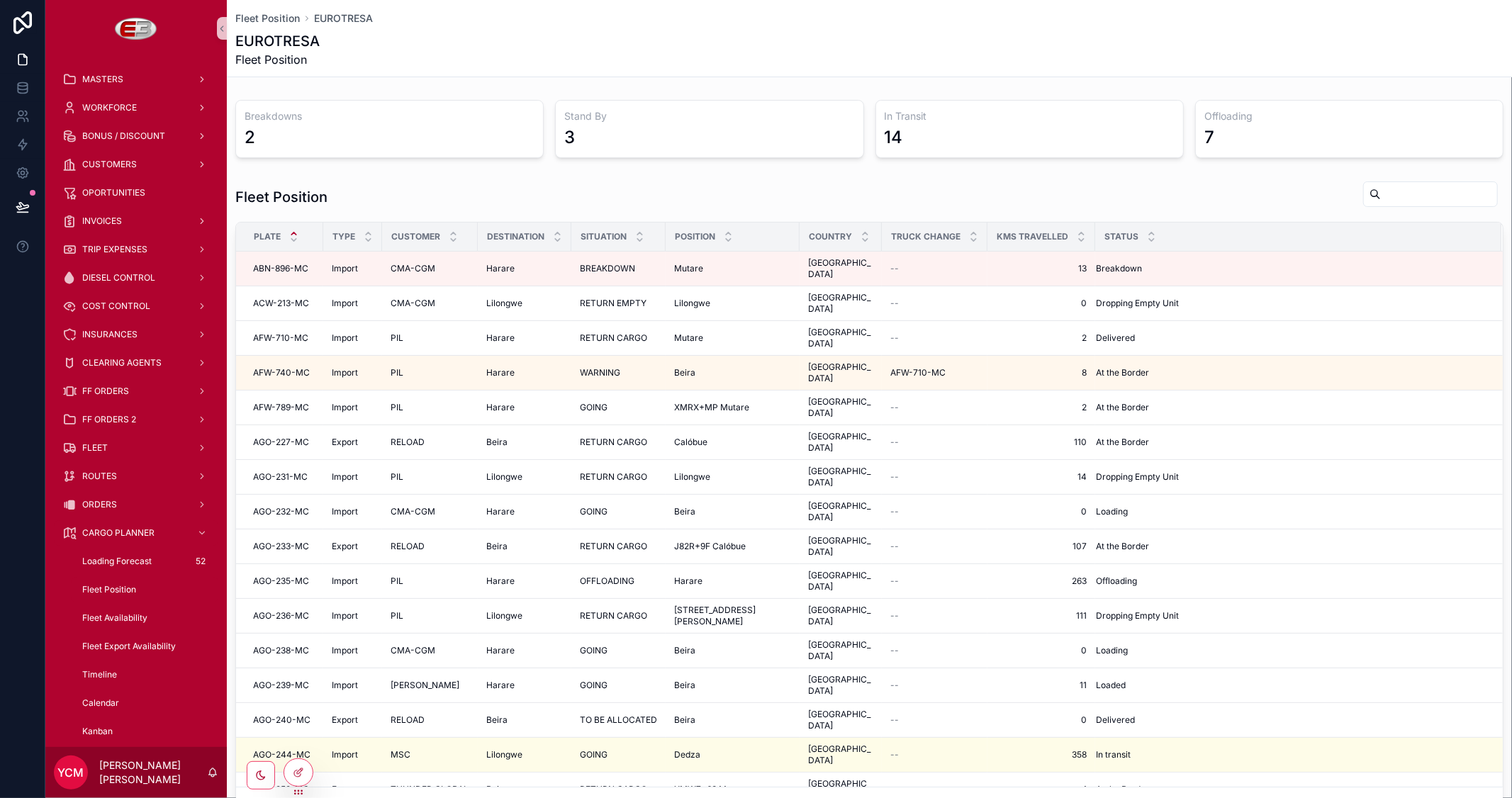
click at [114, 584] on span "Fleet Position" at bounding box center [109, 590] width 54 height 12
click at [1030, 145] on div "14" at bounding box center [1029, 137] width 290 height 23
click at [890, 144] on div "14" at bounding box center [893, 137] width 18 height 23
click at [1215, 138] on div "7" at bounding box center [1349, 137] width 290 height 23
click at [960, 146] on div "14" at bounding box center [1029, 137] width 290 height 23
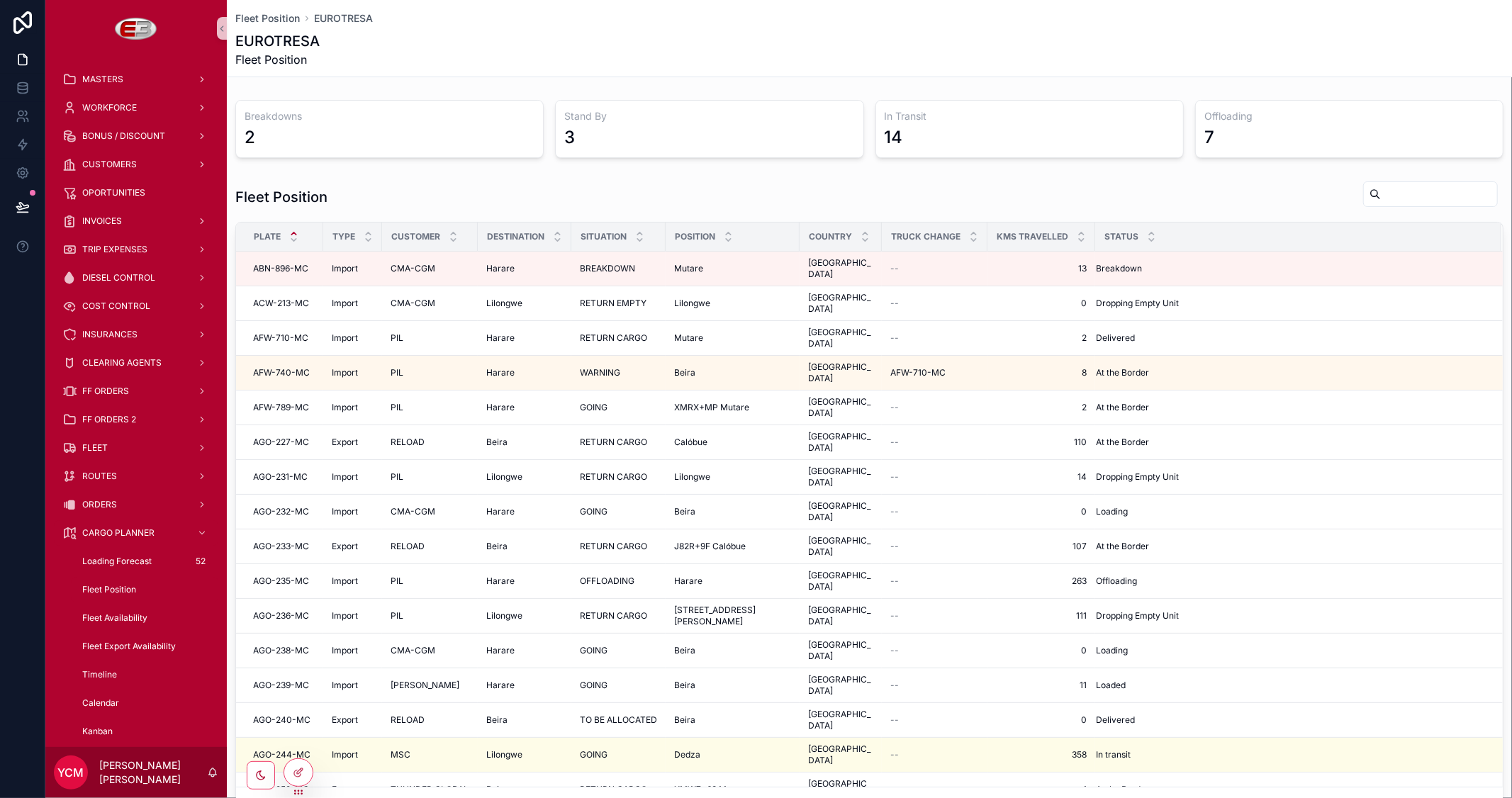
click at [1380, 187] on input "scrollable content" at bounding box center [1438, 194] width 116 height 20
click at [1198, 176] on div "Fleet Position Plate Type Customer Destination Situation Position Country Truck…" at bounding box center [869, 501] width 1285 height 652
click at [125, 612] on span "Fleet Availability" at bounding box center [114, 618] width 65 height 12
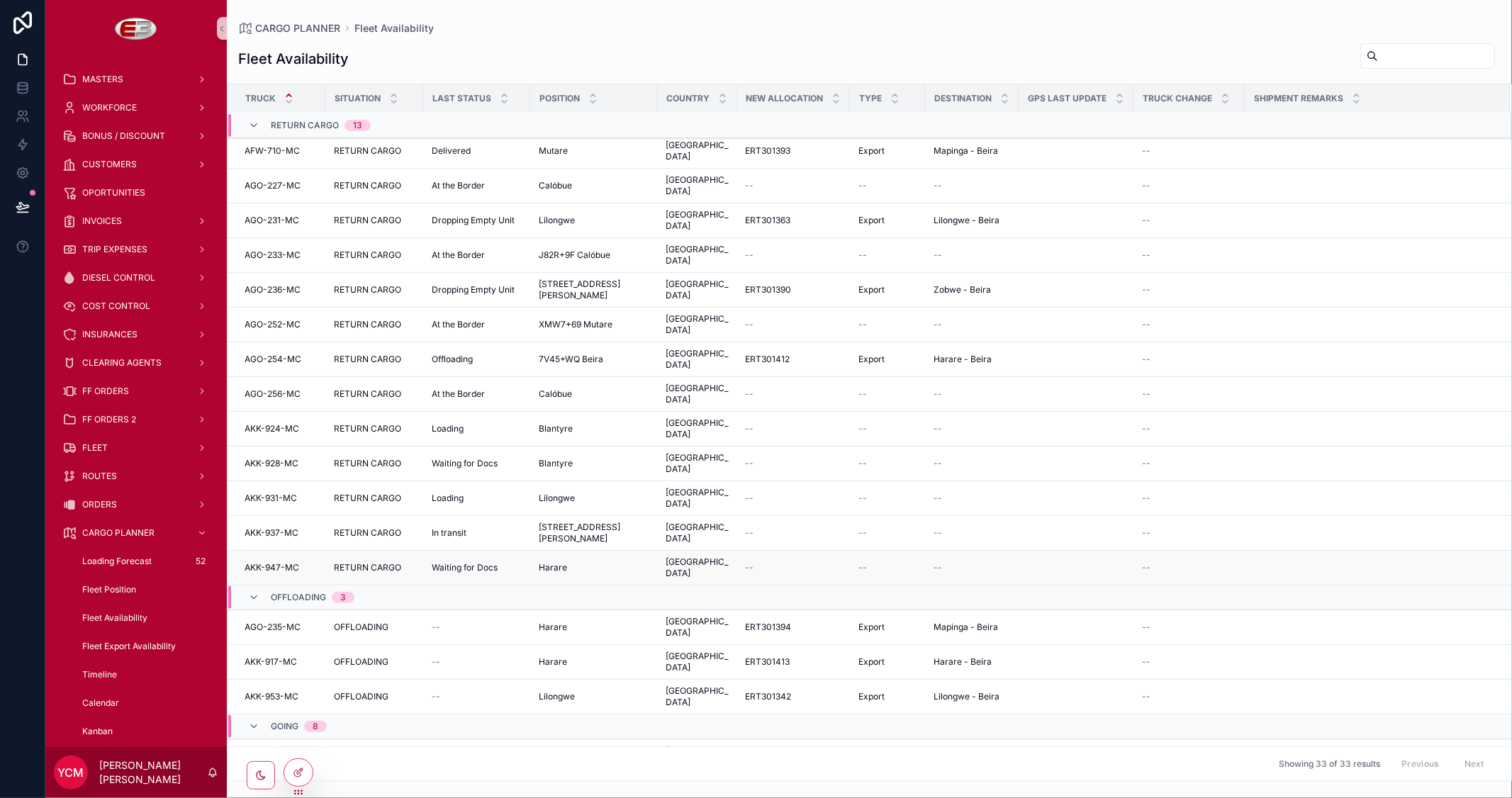
scroll to position [328, 0]
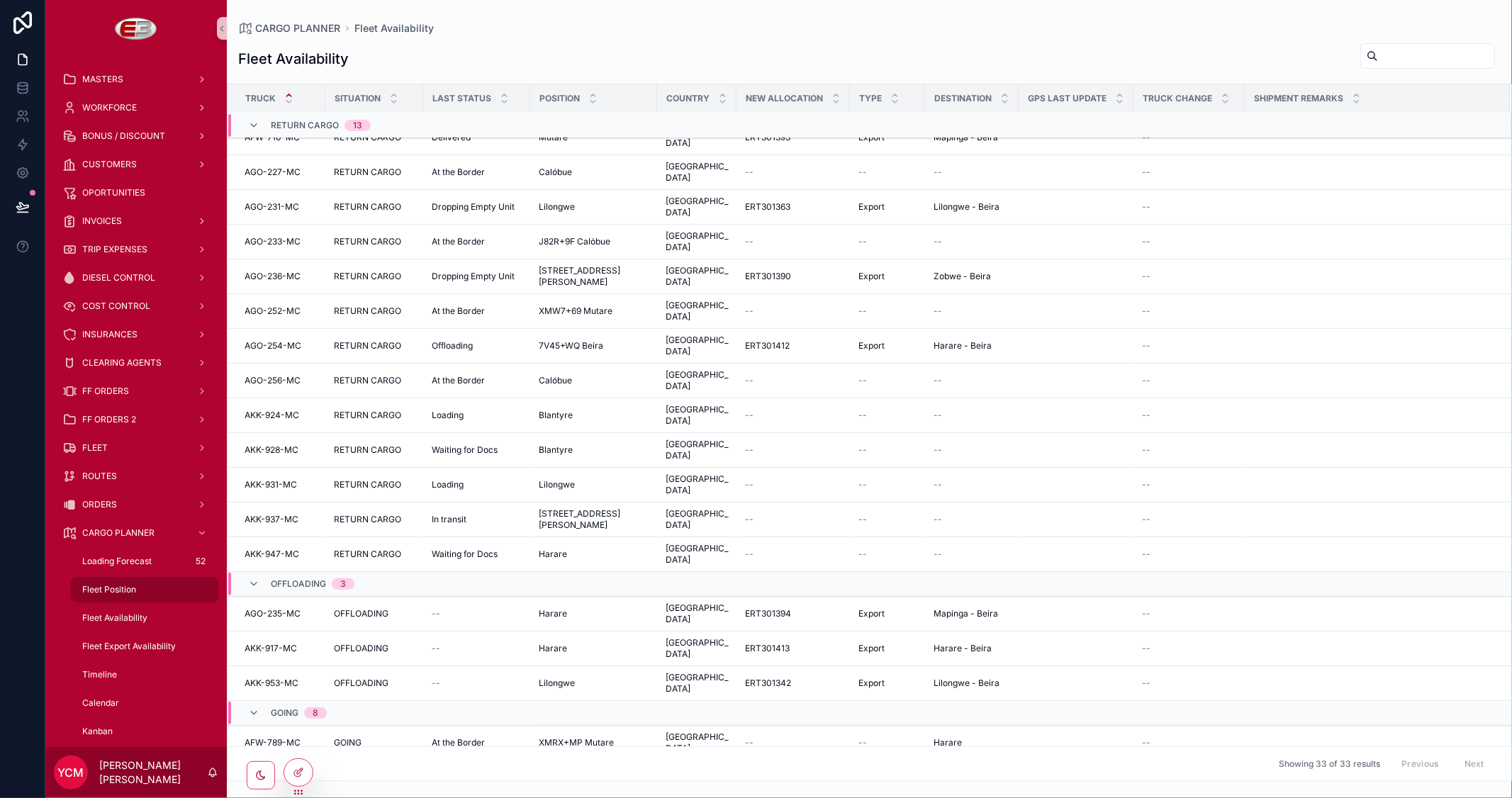
click at [117, 584] on span "Fleet Position" at bounding box center [109, 590] width 54 height 12
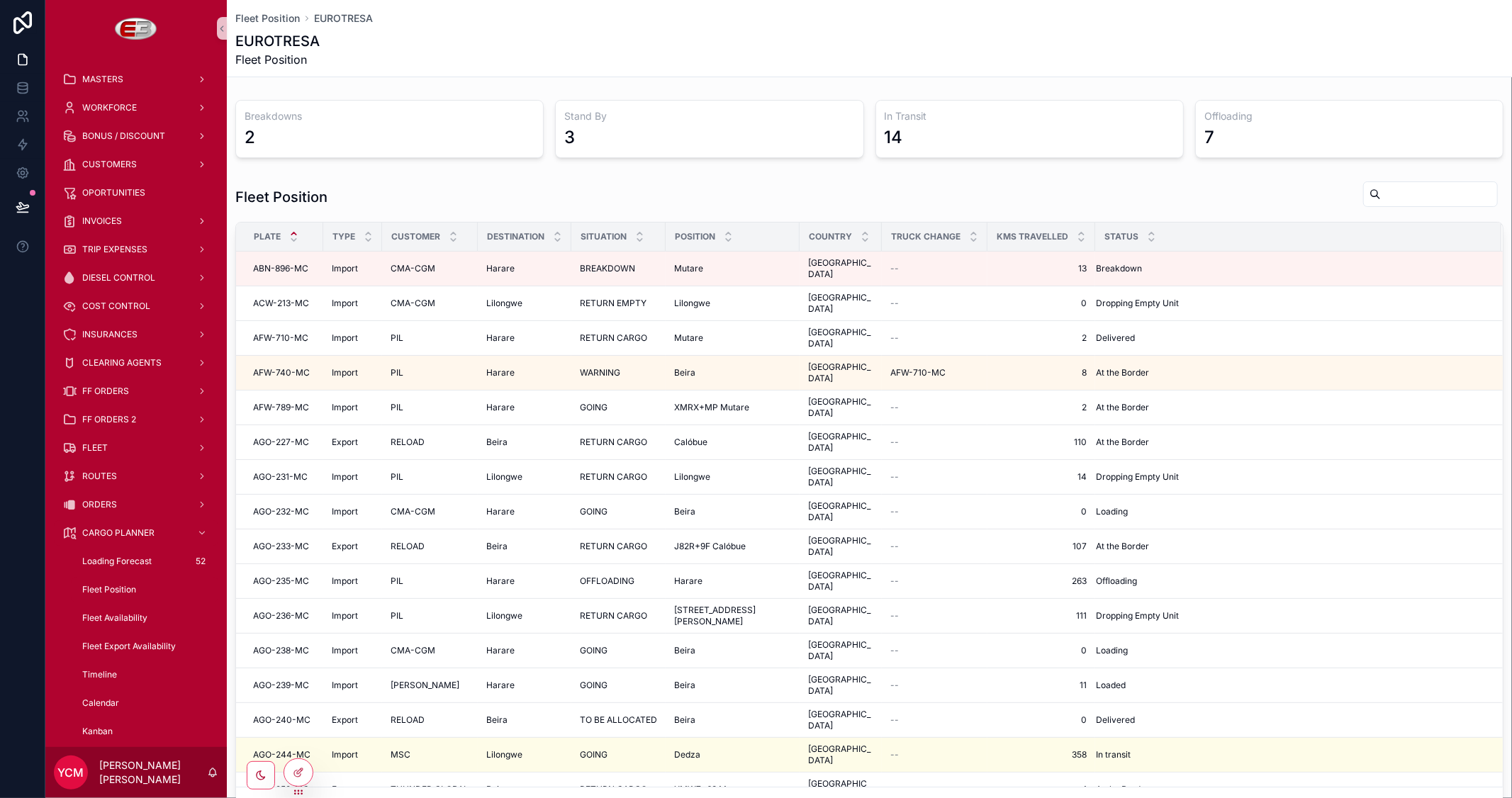
click at [126, 584] on span "Fleet Position" at bounding box center [109, 590] width 54 height 12
click at [126, 612] on span "Fleet Availability" at bounding box center [114, 618] width 65 height 12
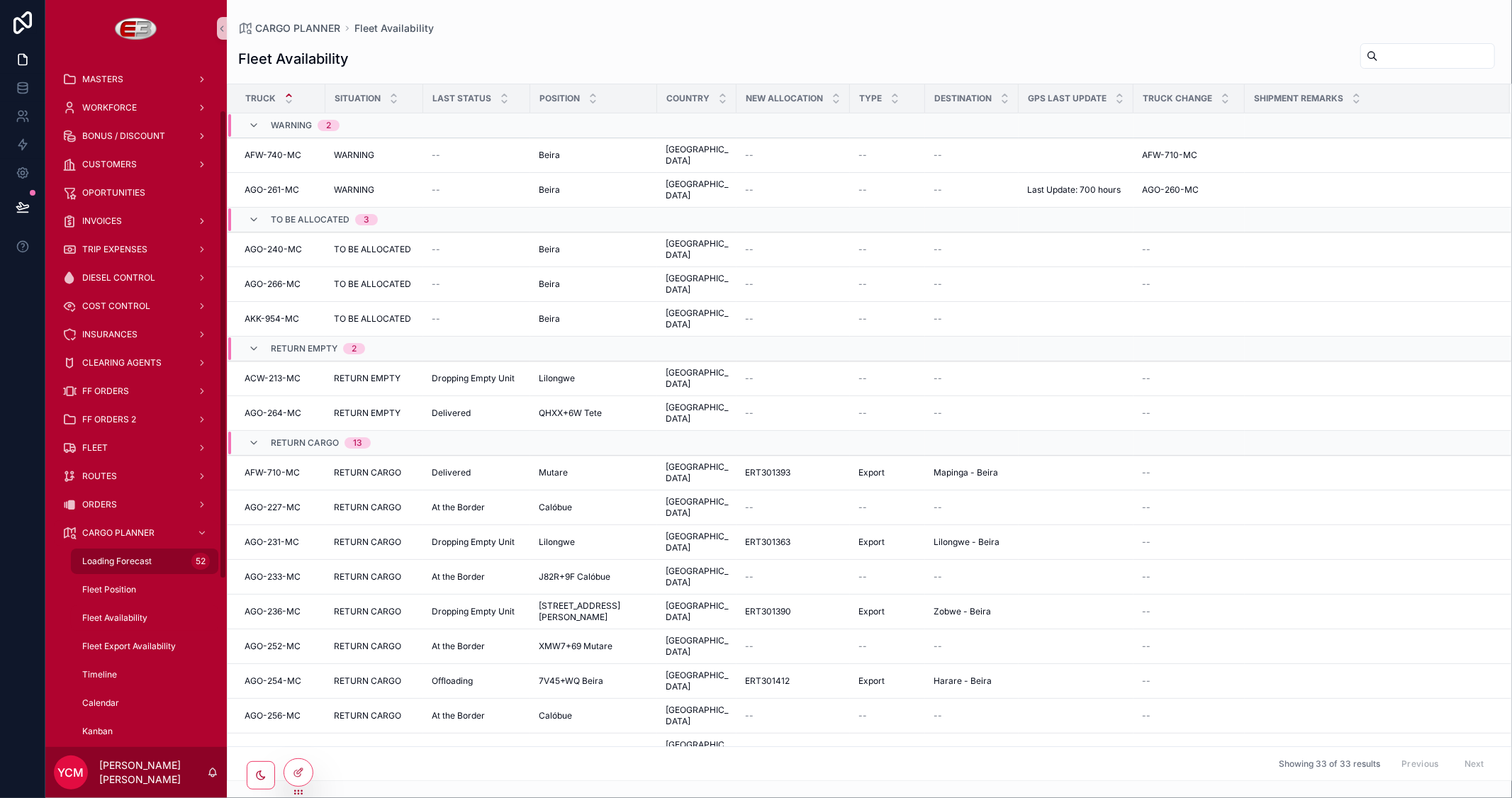
click at [131, 556] on span "Loading Forecast" at bounding box center [116, 562] width 69 height 12
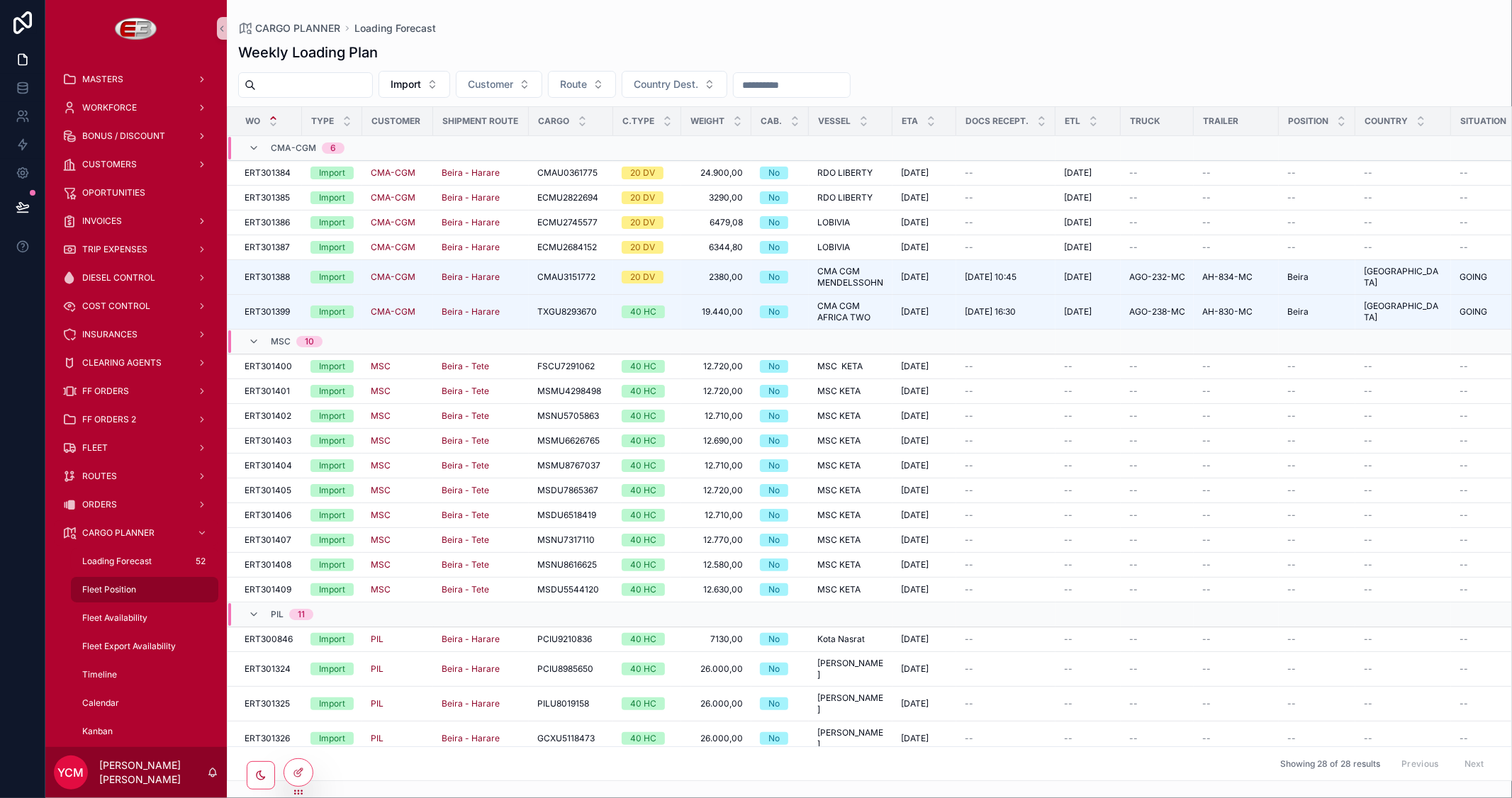
click at [126, 584] on span "Fleet Position" at bounding box center [109, 590] width 54 height 12
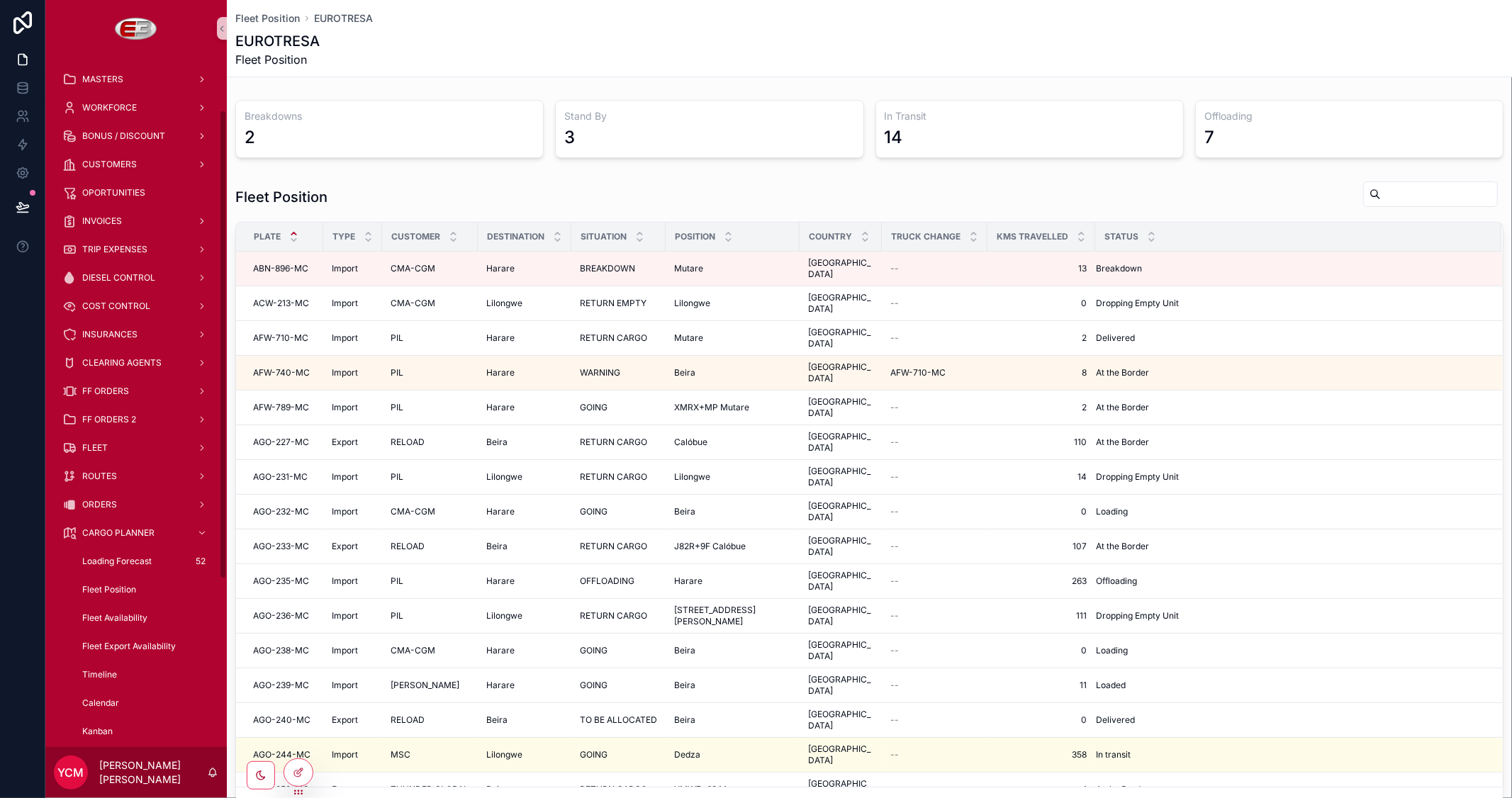
click at [69, 603] on div "Fleet Availability" at bounding box center [144, 617] width 165 height 29
click at [85, 612] on span "Fleet Availability" at bounding box center [114, 618] width 65 height 12
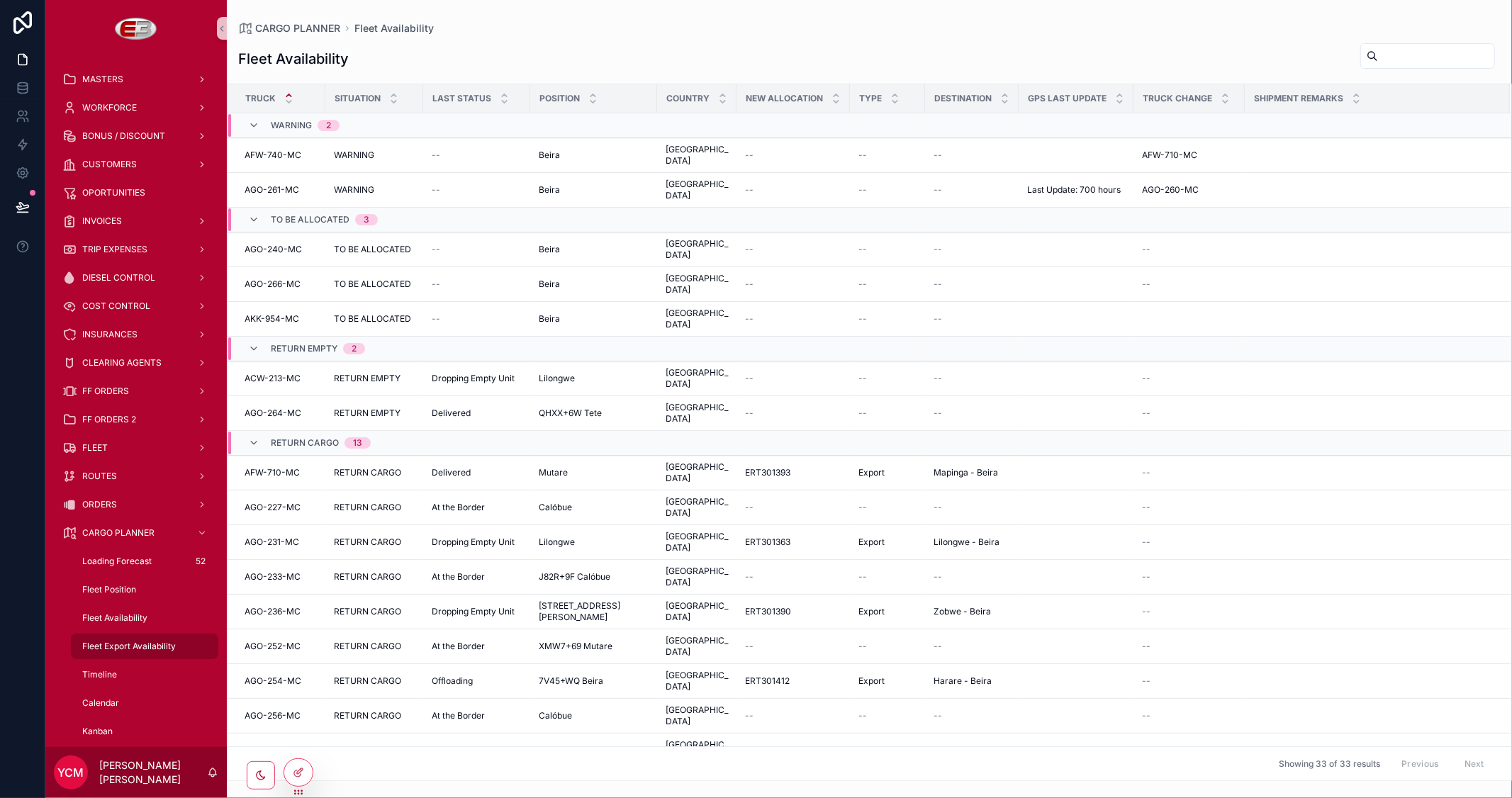
click at [121, 641] on span "Fleet Export Availability" at bounding box center [129, 647] width 94 height 12
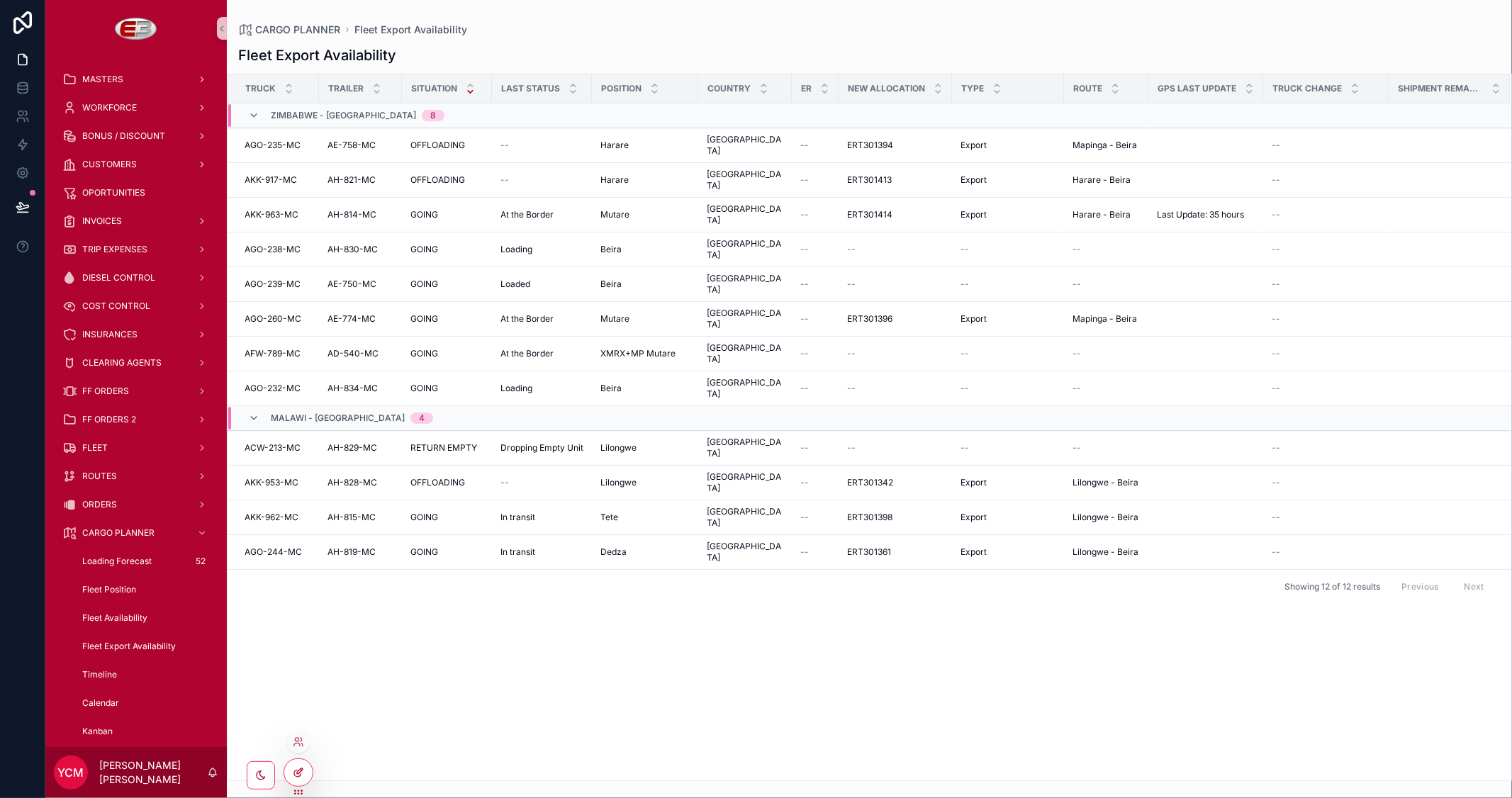
click at [294, 781] on div at bounding box center [298, 772] width 29 height 27
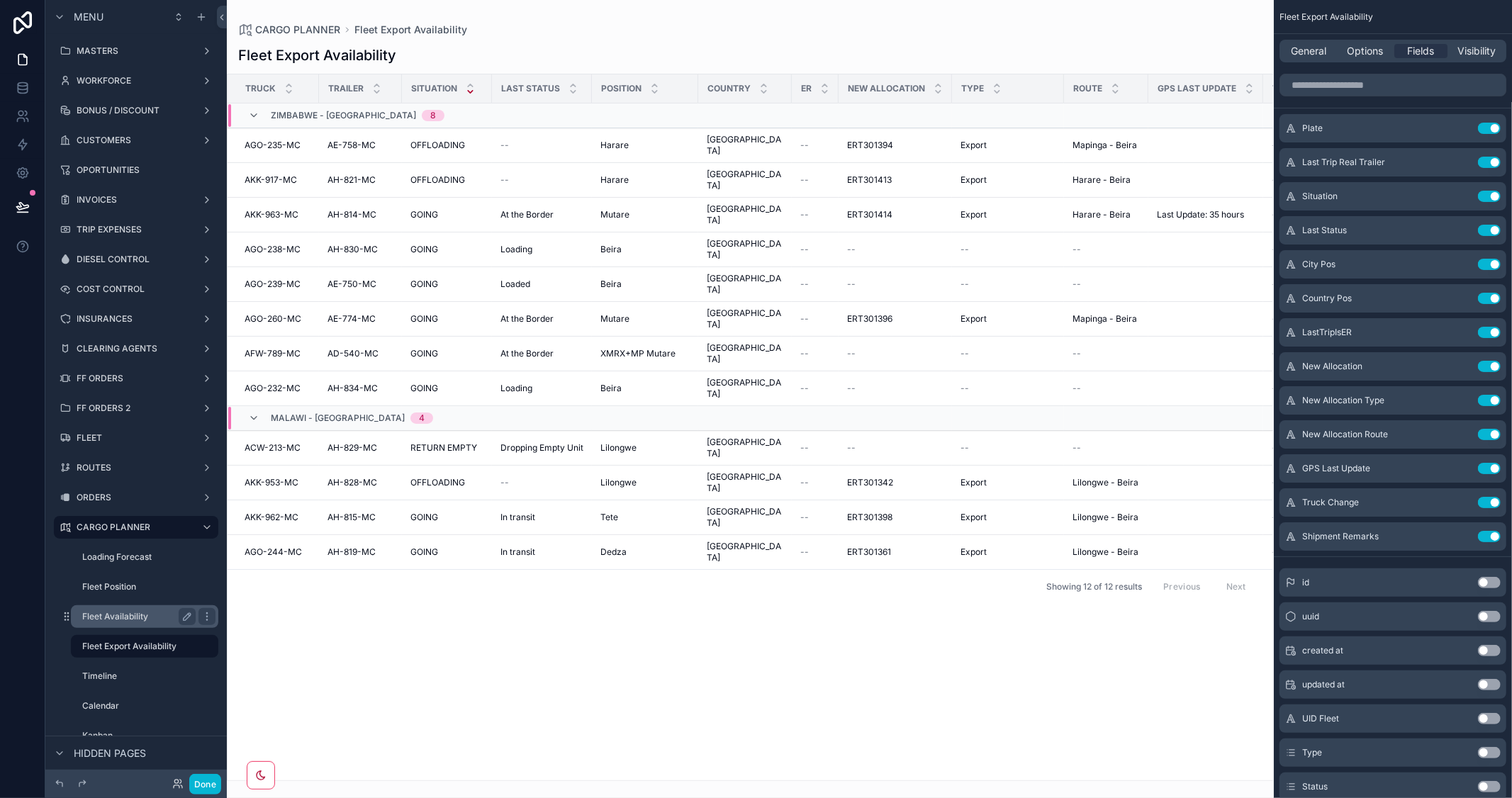
click at [119, 614] on label "Fleet Availability" at bounding box center [135, 617] width 108 height 12
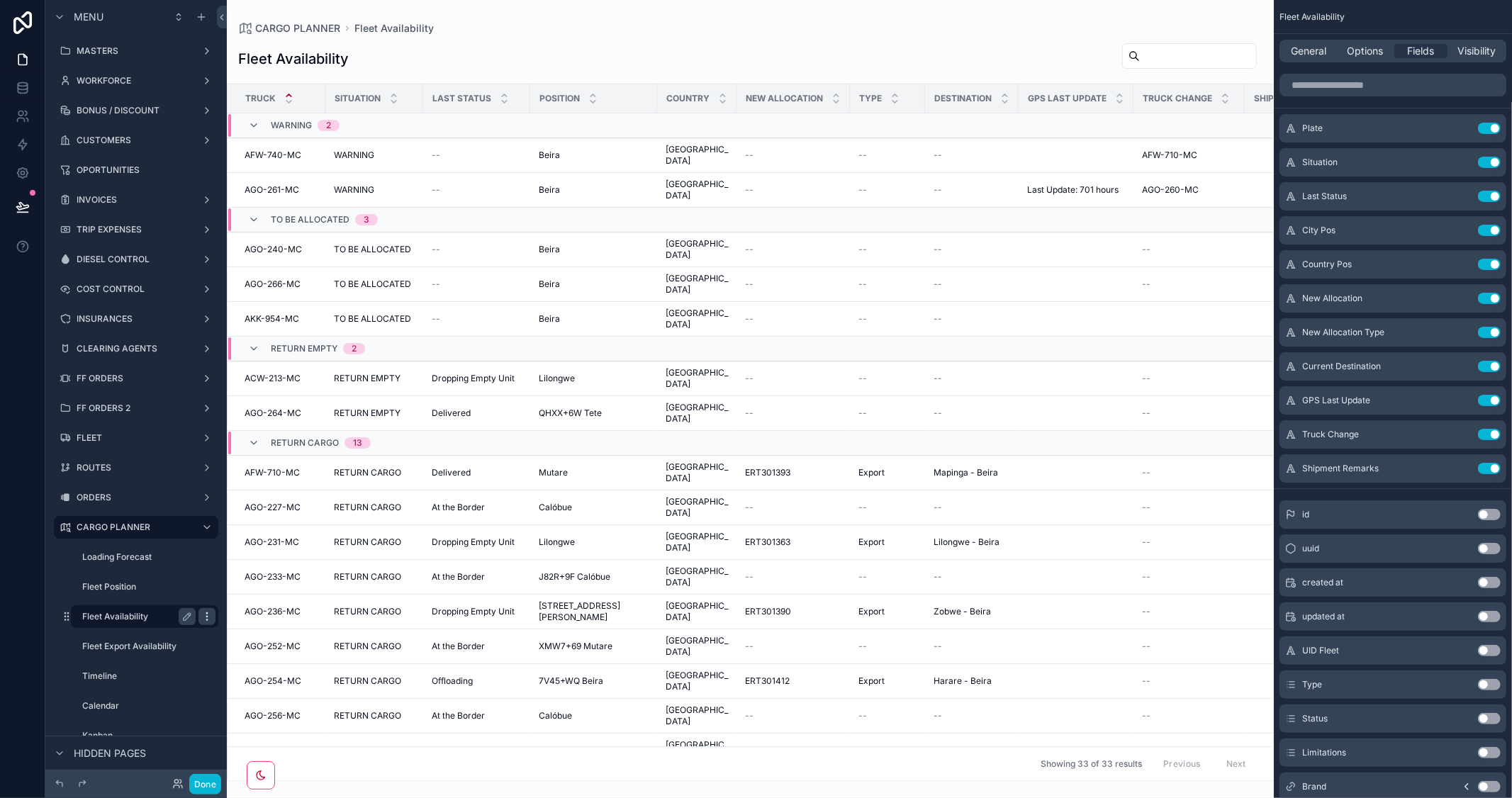
click at [206, 613] on icon "scrollable content" at bounding box center [206, 613] width 1 height 1
click at [271, 628] on span "Clone" at bounding box center [266, 632] width 26 height 14
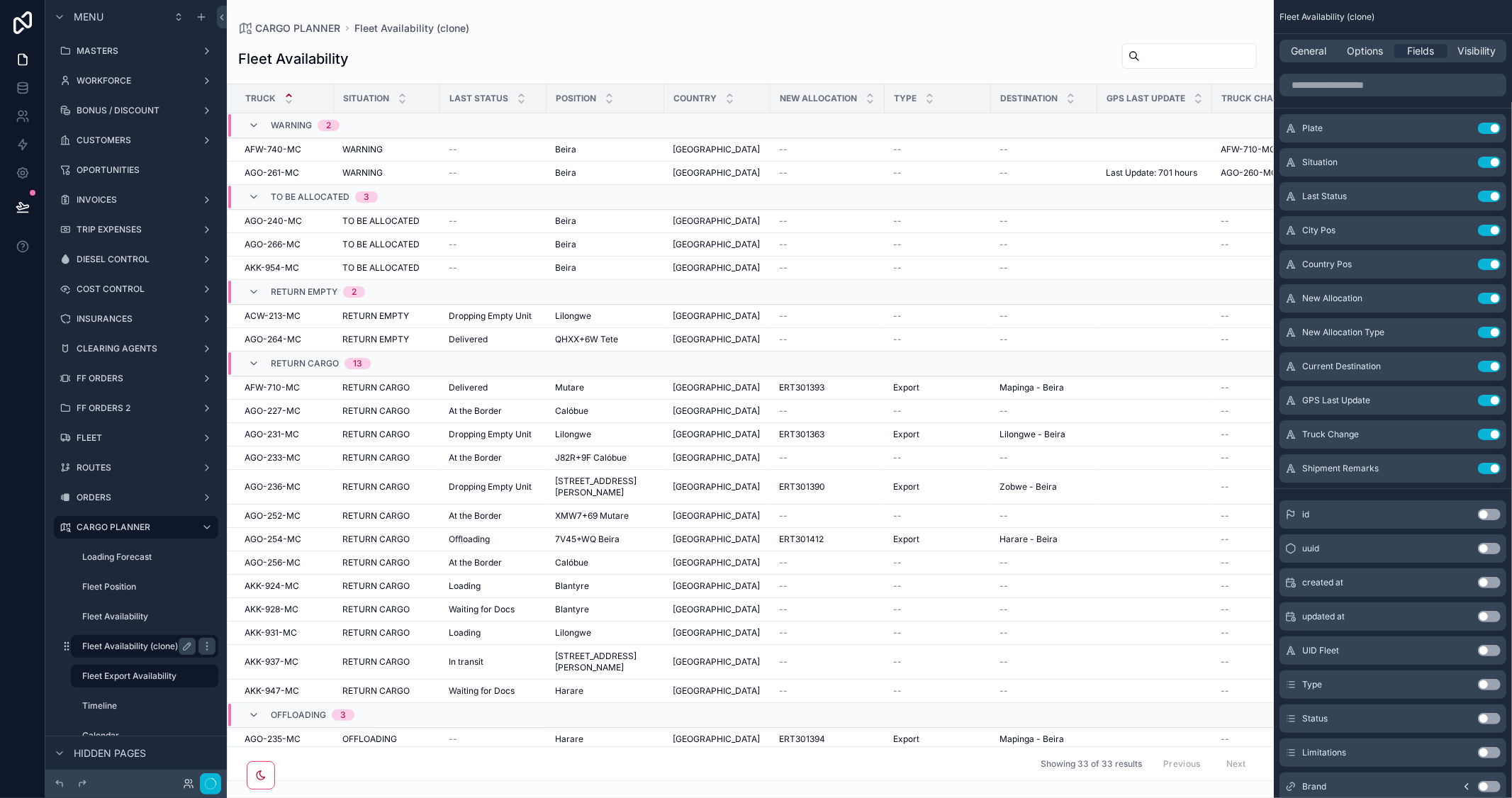
click at [135, 643] on label "Fleet Availability (clone)" at bounding box center [135, 647] width 108 height 12
click at [181, 647] on icon "scrollable content" at bounding box center [187, 647] width 12 height 12
click at [124, 643] on input "**********" at bounding box center [127, 646] width 91 height 17
click at [117, 643] on input "**********" at bounding box center [127, 646] width 91 height 17
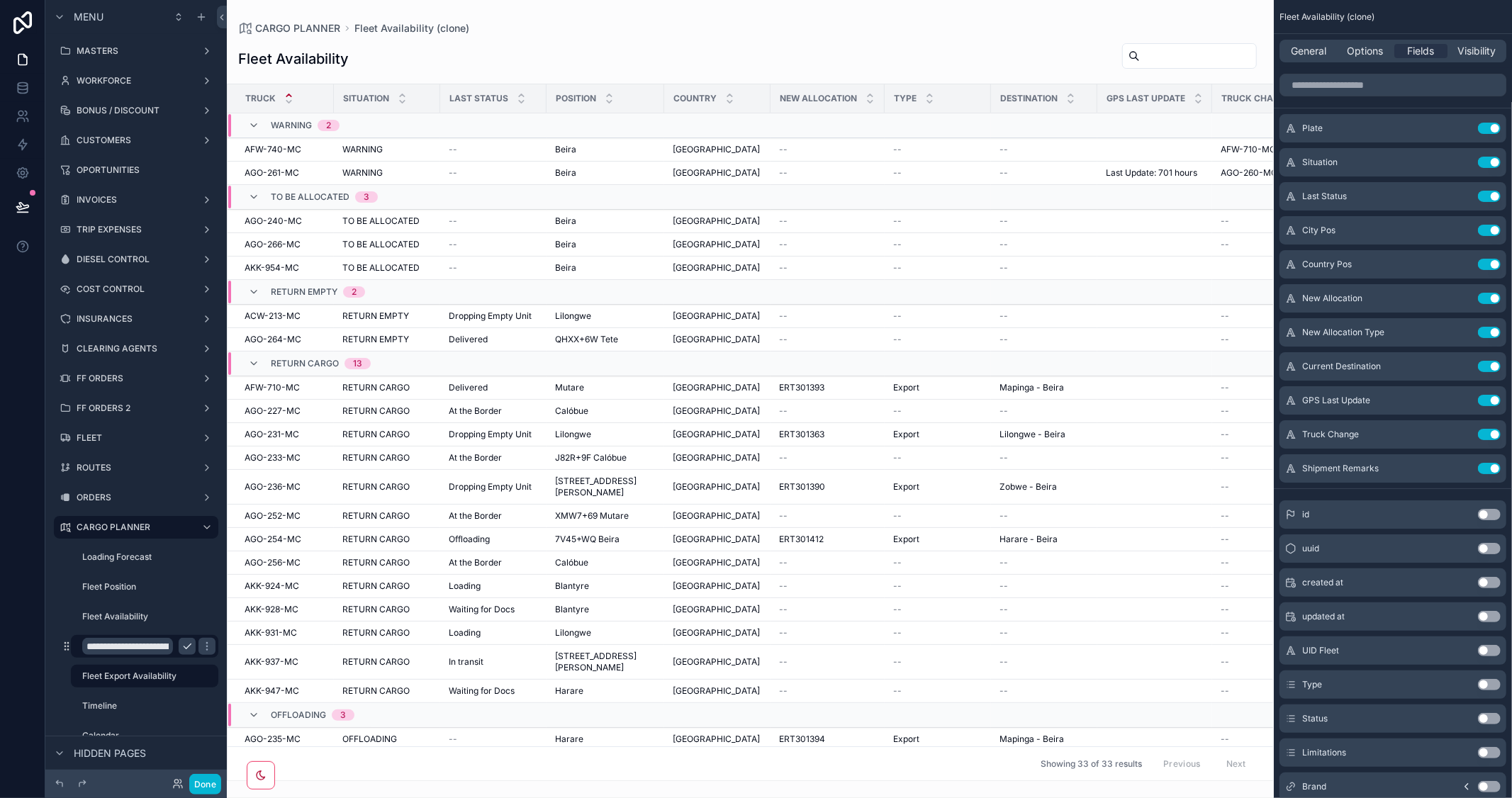
click at [115, 643] on input "**********" at bounding box center [127, 646] width 91 height 17
type input "**********"
click at [91, 671] on label "Fleet Export Availability" at bounding box center [135, 677] width 108 height 12
click at [201, 643] on icon "scrollable content" at bounding box center [207, 647] width 12 height 12
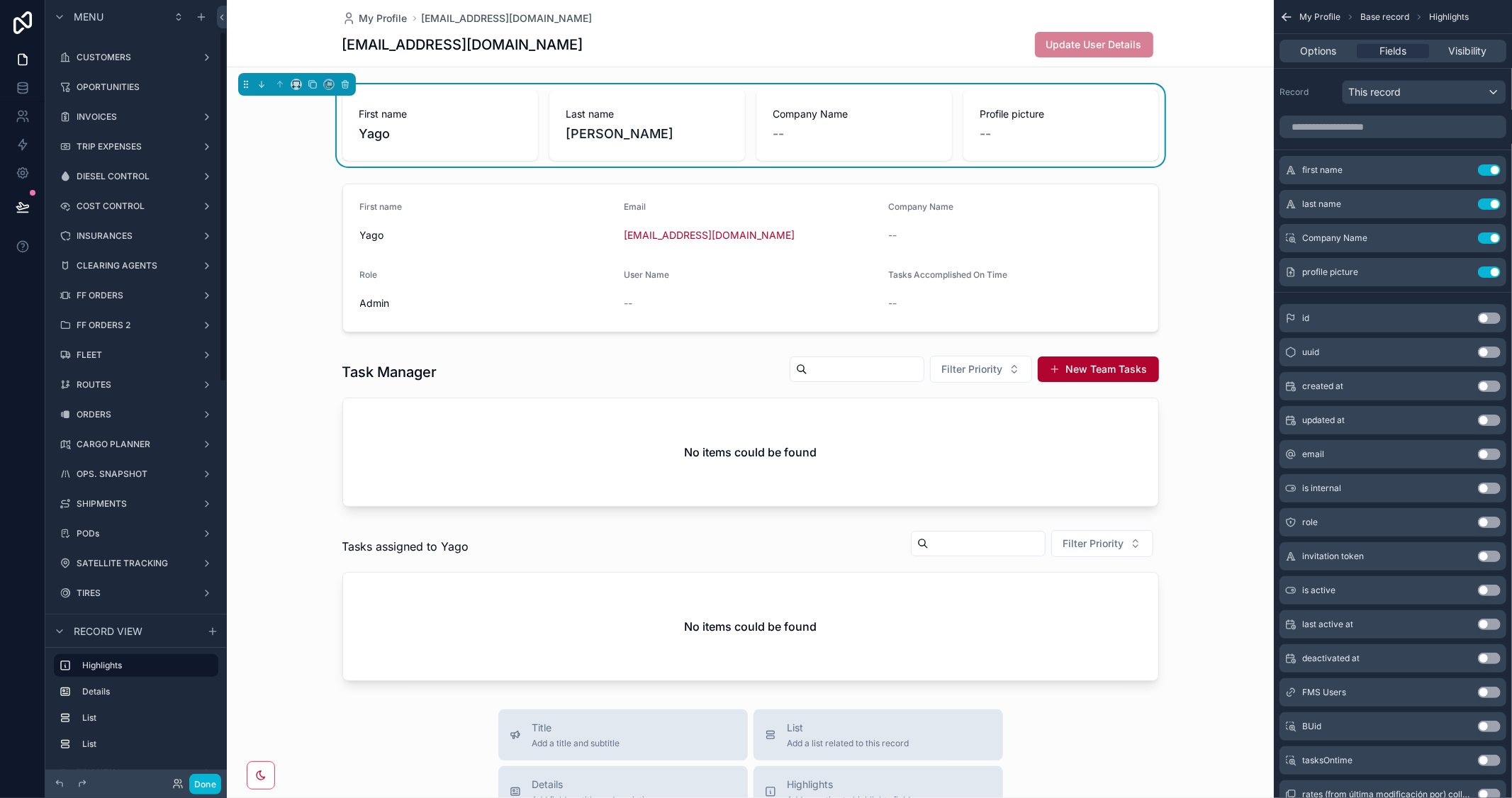
scroll to position [71, 0]
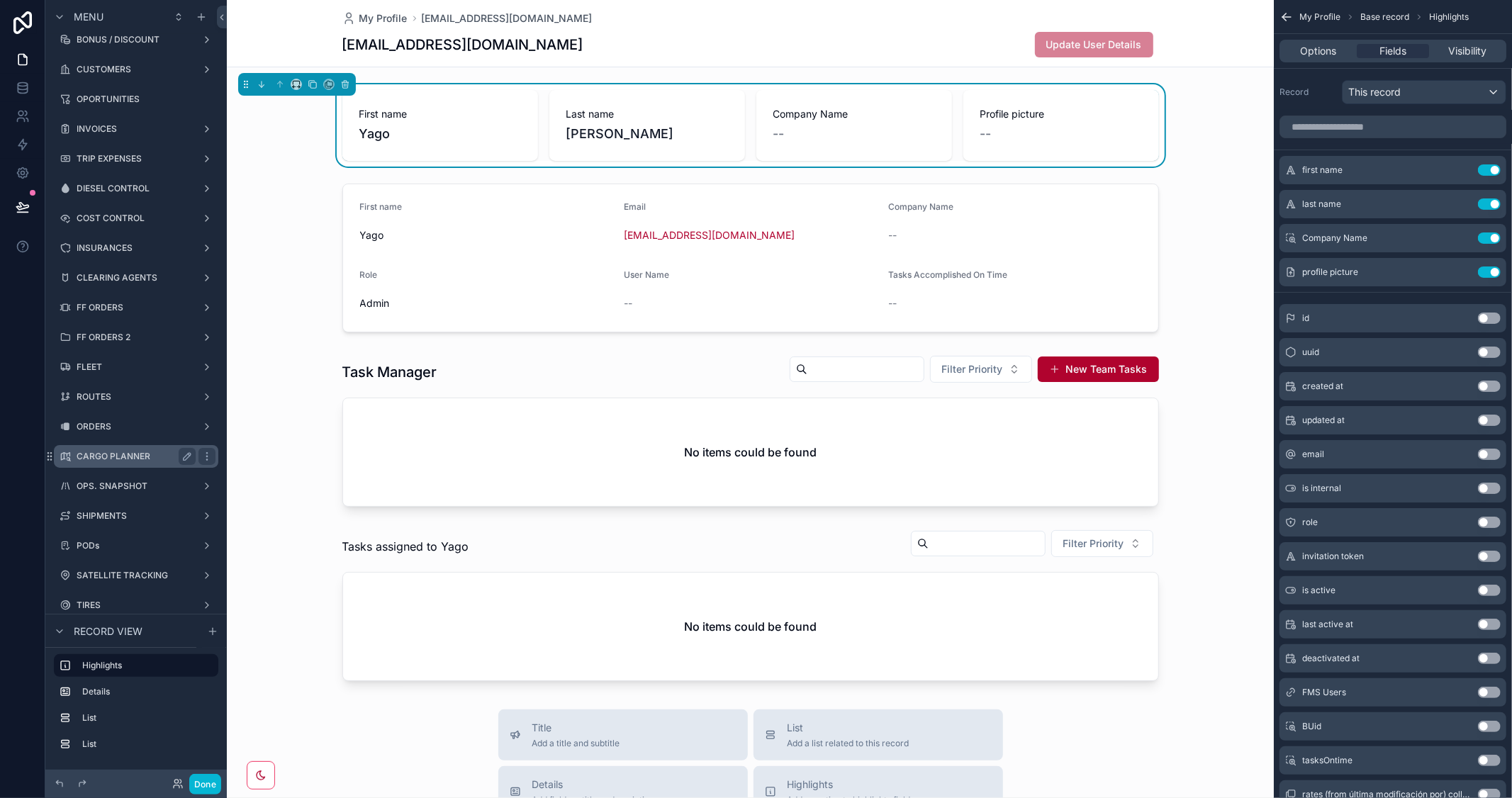
click at [140, 451] on label "CARGO PLANNER" at bounding box center [133, 456] width 113 height 12
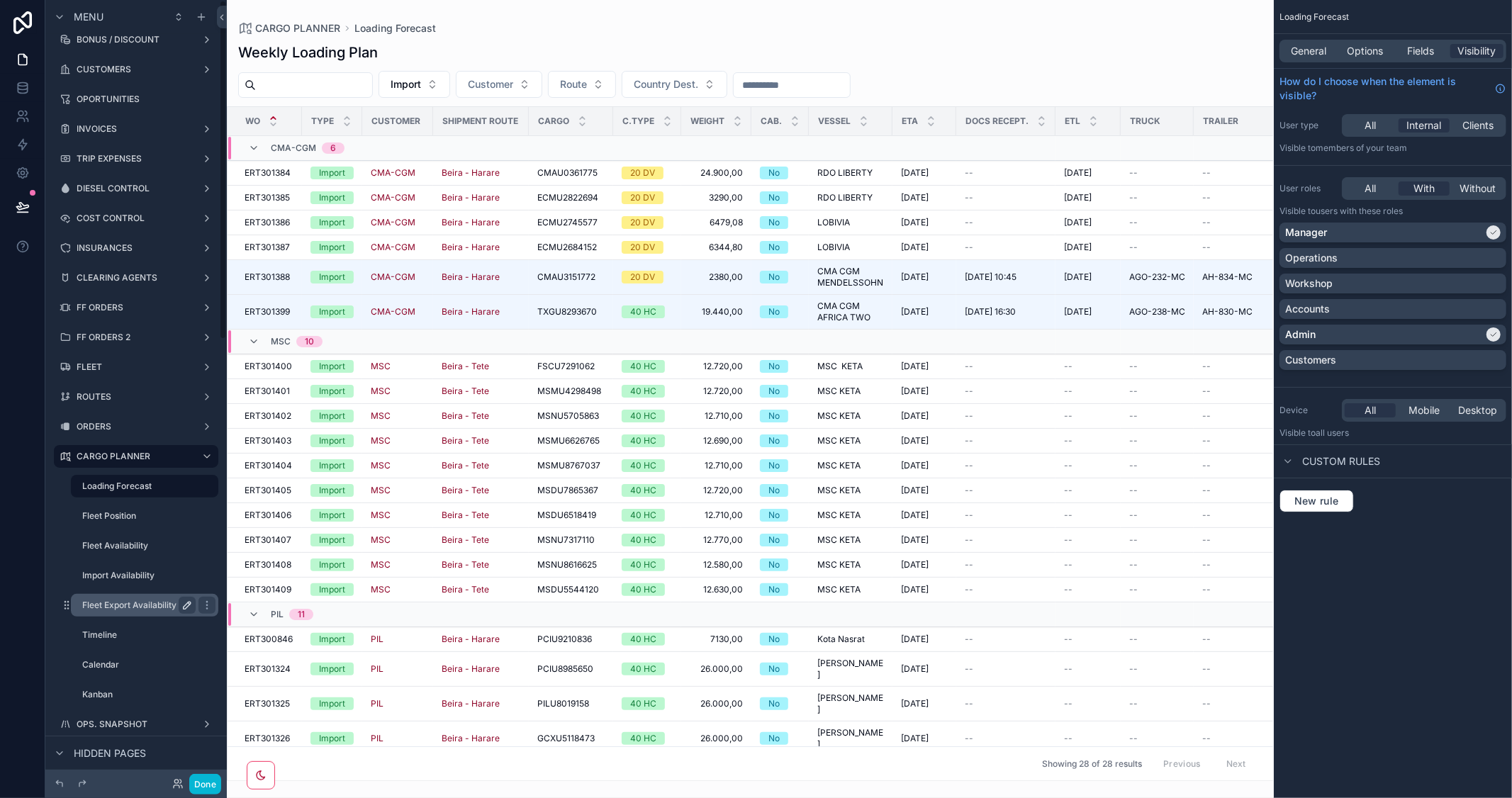
click at [185, 611] on icon "scrollable content" at bounding box center [187, 606] width 12 height 12
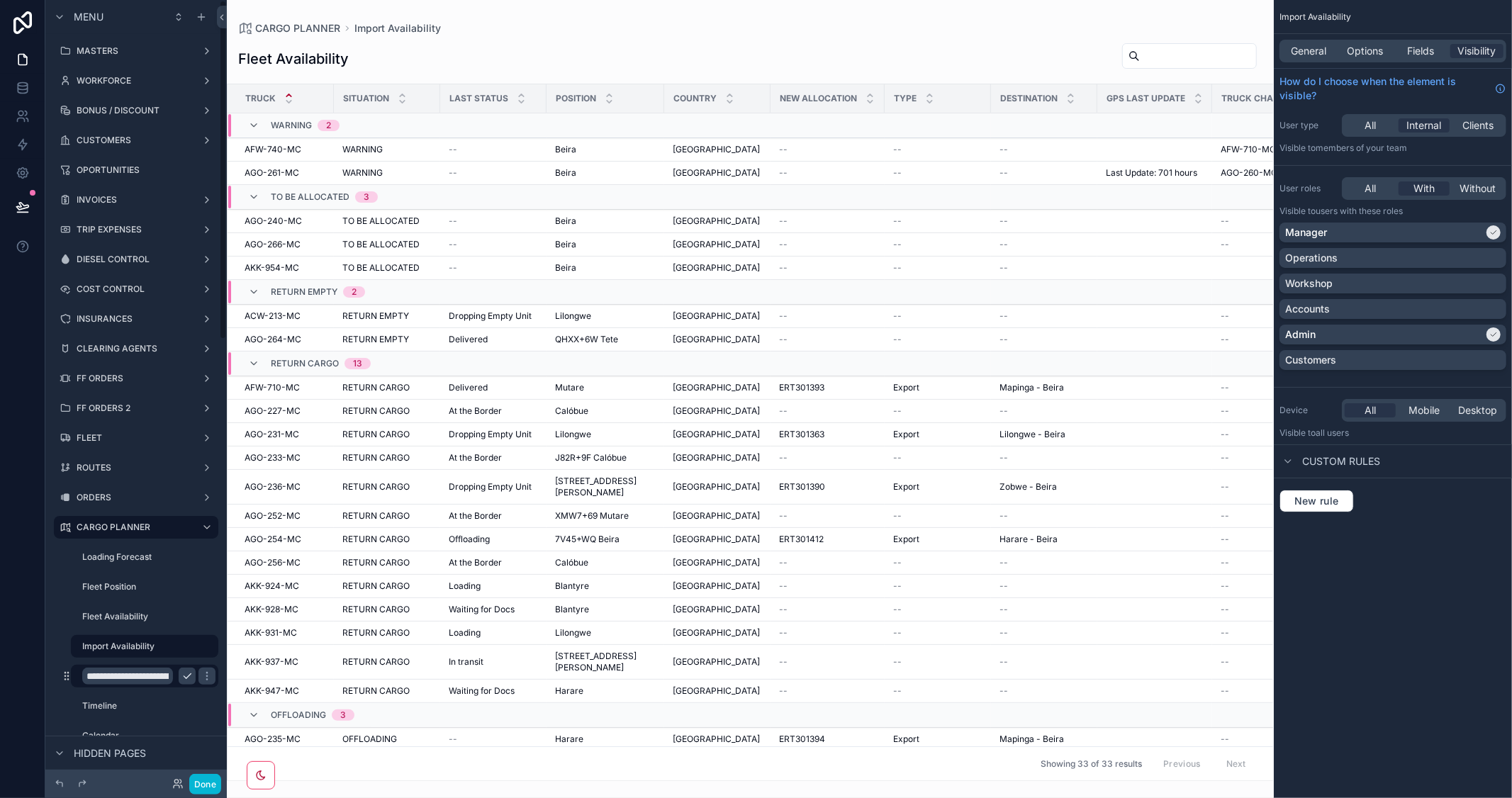
click at [97, 675] on input "**********" at bounding box center [127, 676] width 91 height 17
type input "**********"
click at [203, 675] on icon "scrollable content" at bounding box center [207, 676] width 7 height 5
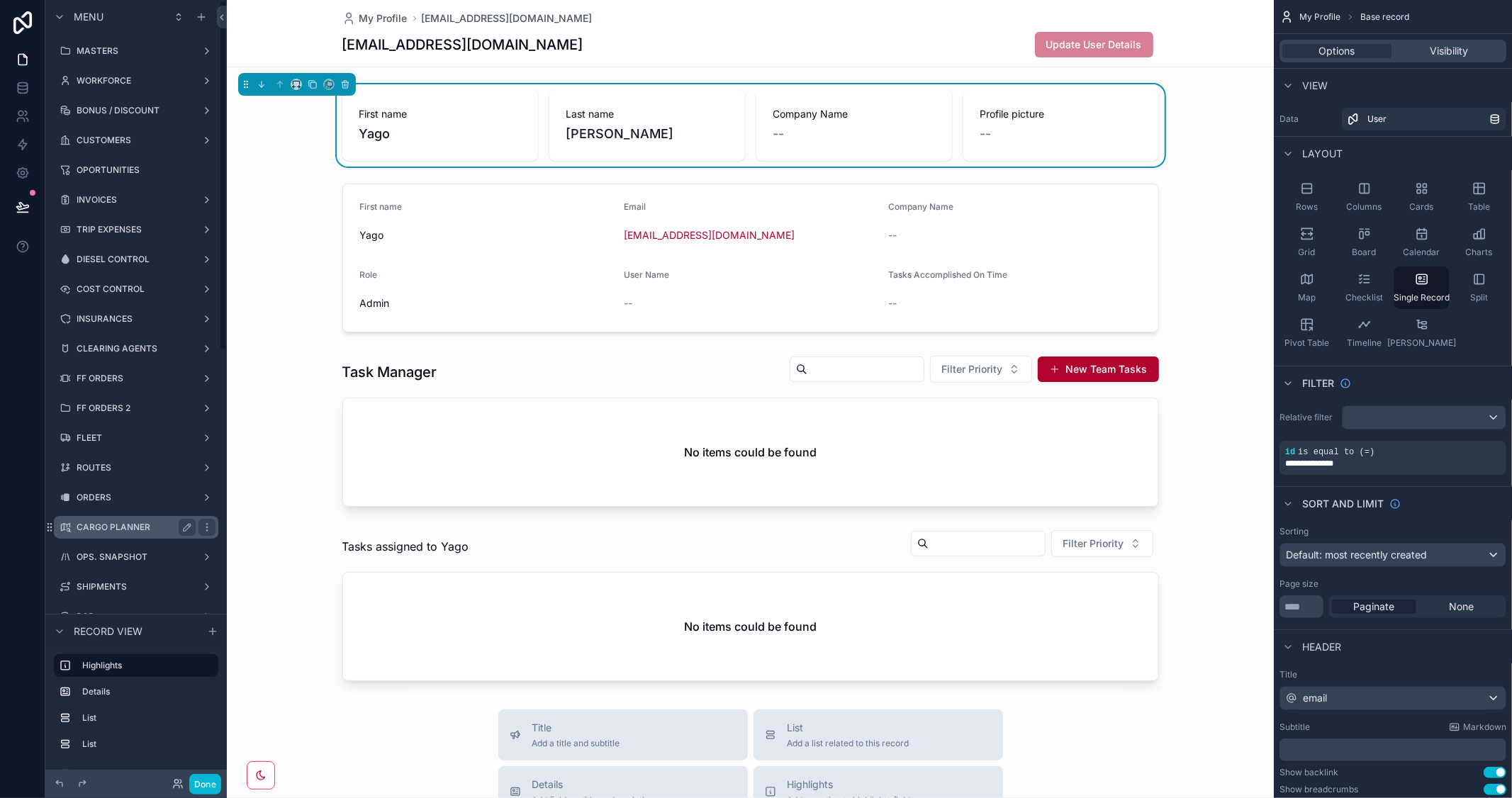
click at [123, 526] on label "CARGO PLANNER" at bounding box center [133, 527] width 113 height 12
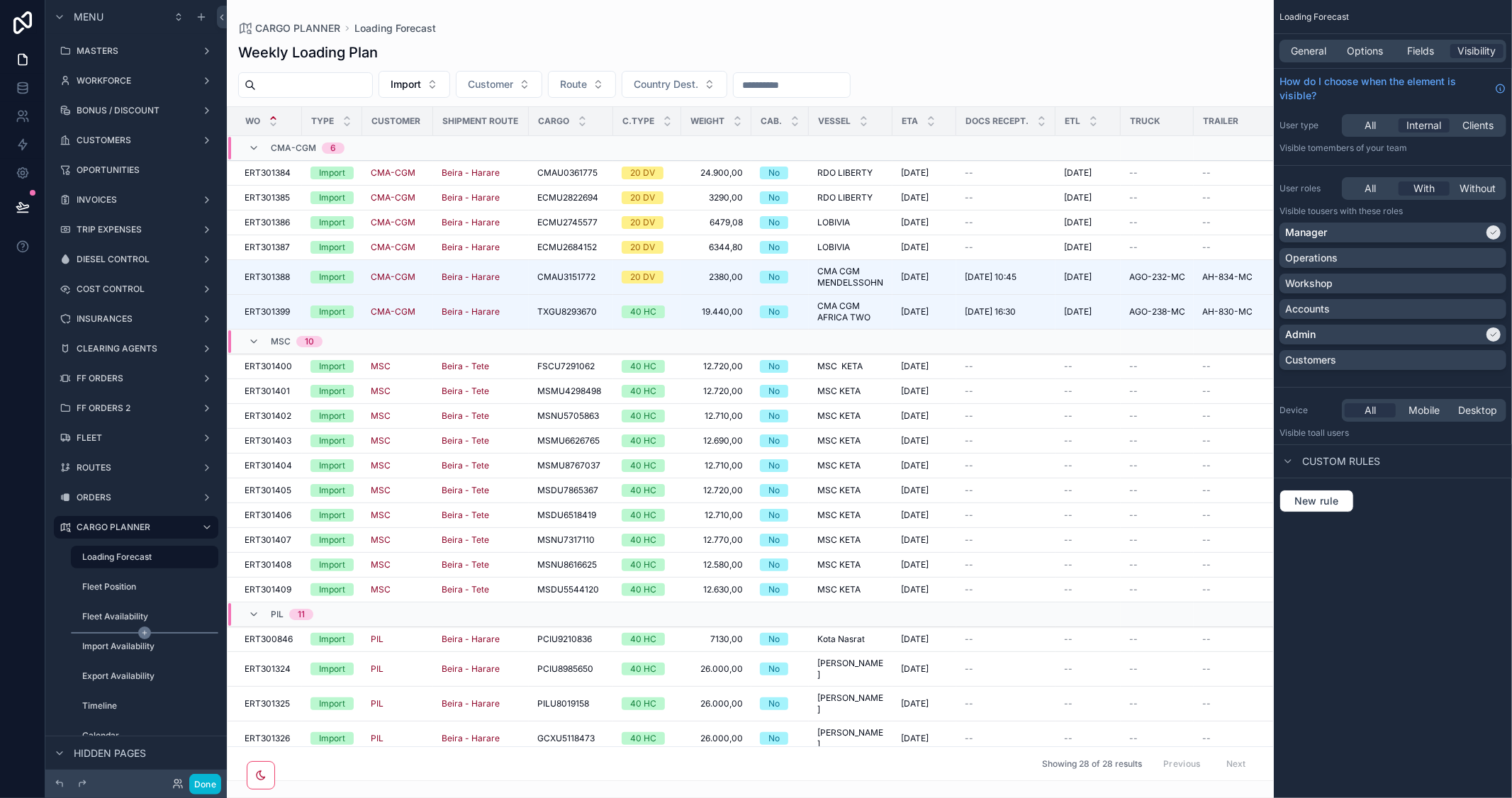
drag, startPoint x: 132, startPoint y: 642, endPoint x: 152, endPoint y: 631, distance: 22.8
click at [132, 643] on label "Import Availability" at bounding box center [148, 647] width 133 height 12
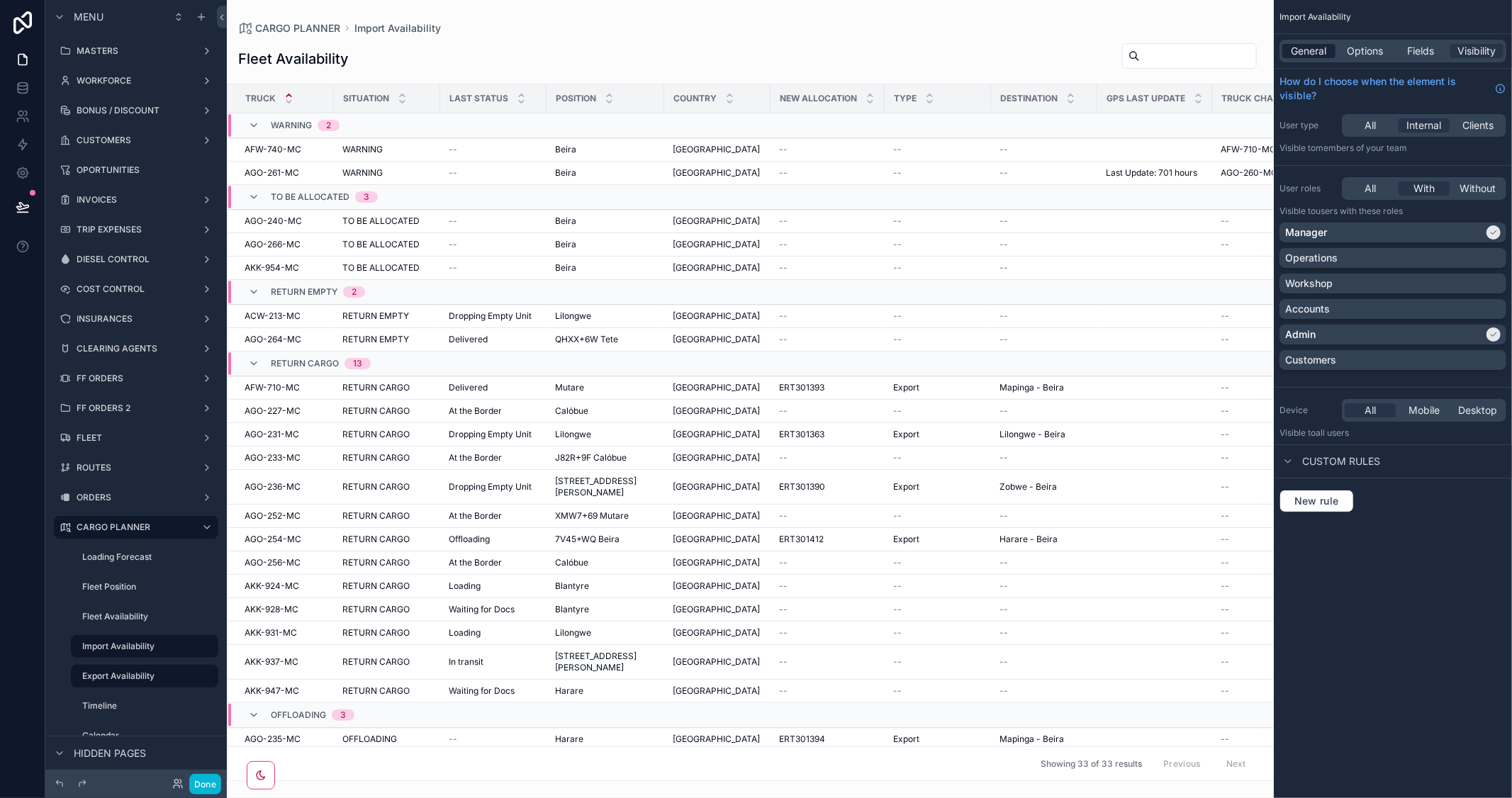
click at [1309, 48] on span "General" at bounding box center [1309, 50] width 35 height 14
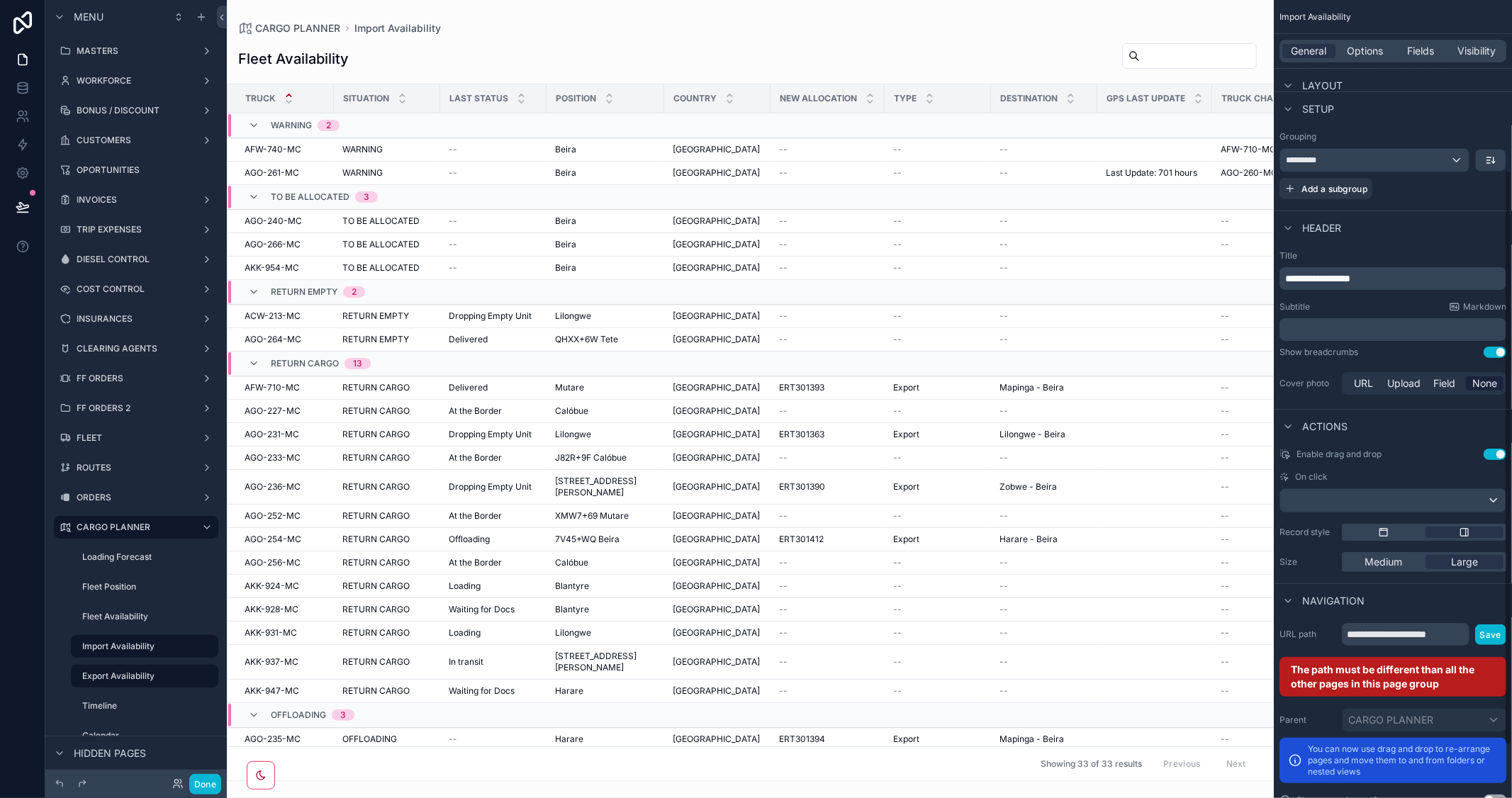
scroll to position [309, 0]
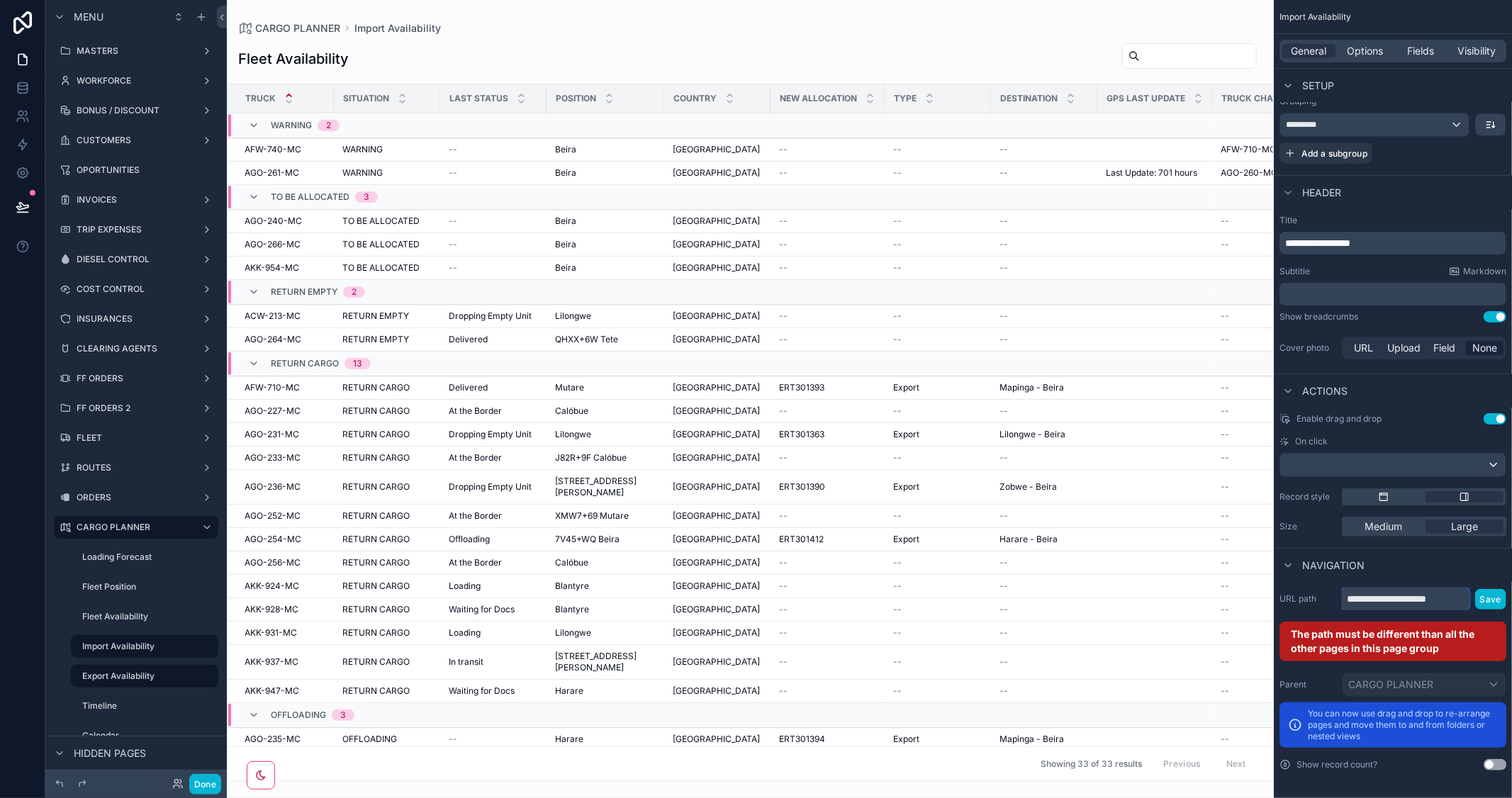
drag, startPoint x: 1456, startPoint y: 596, endPoint x: 1306, endPoint y: 592, distance: 150.1
click at [1306, 592] on div "**********" at bounding box center [1393, 598] width 227 height 23
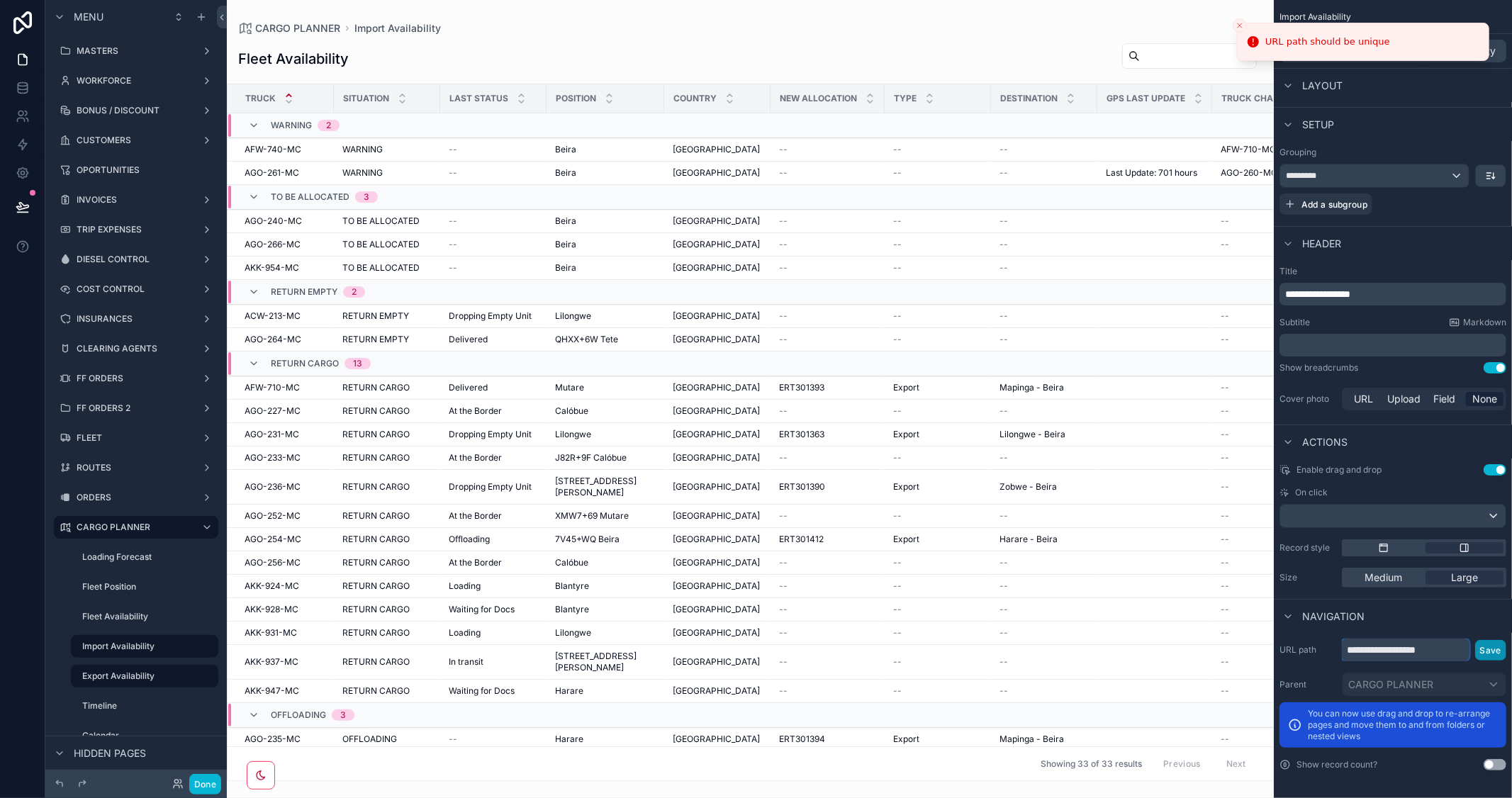
type input "**********"
click at [1492, 648] on button "Save" at bounding box center [1490, 650] width 31 height 20
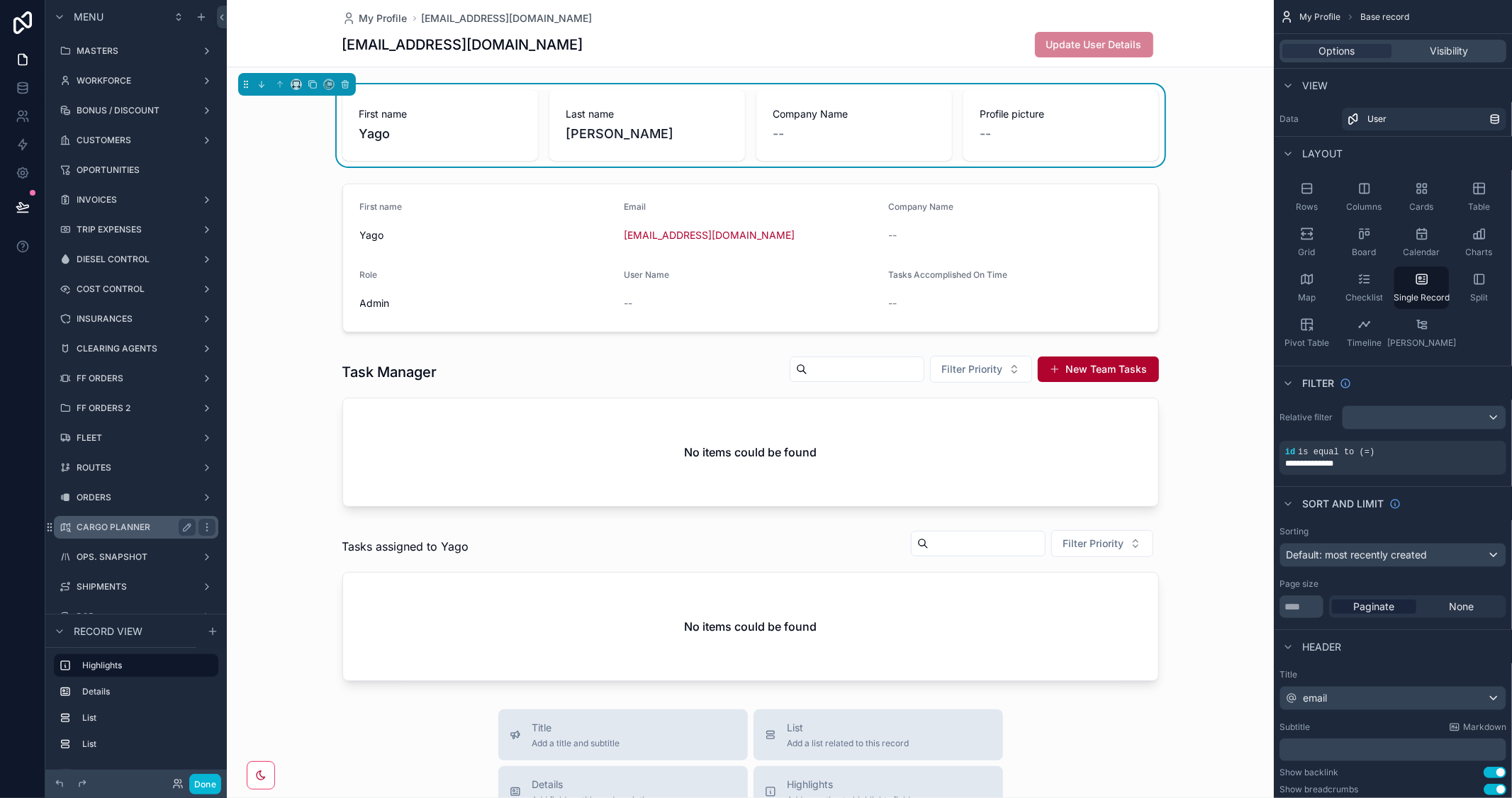
click at [121, 523] on label "CARGO PLANNER" at bounding box center [133, 527] width 113 height 12
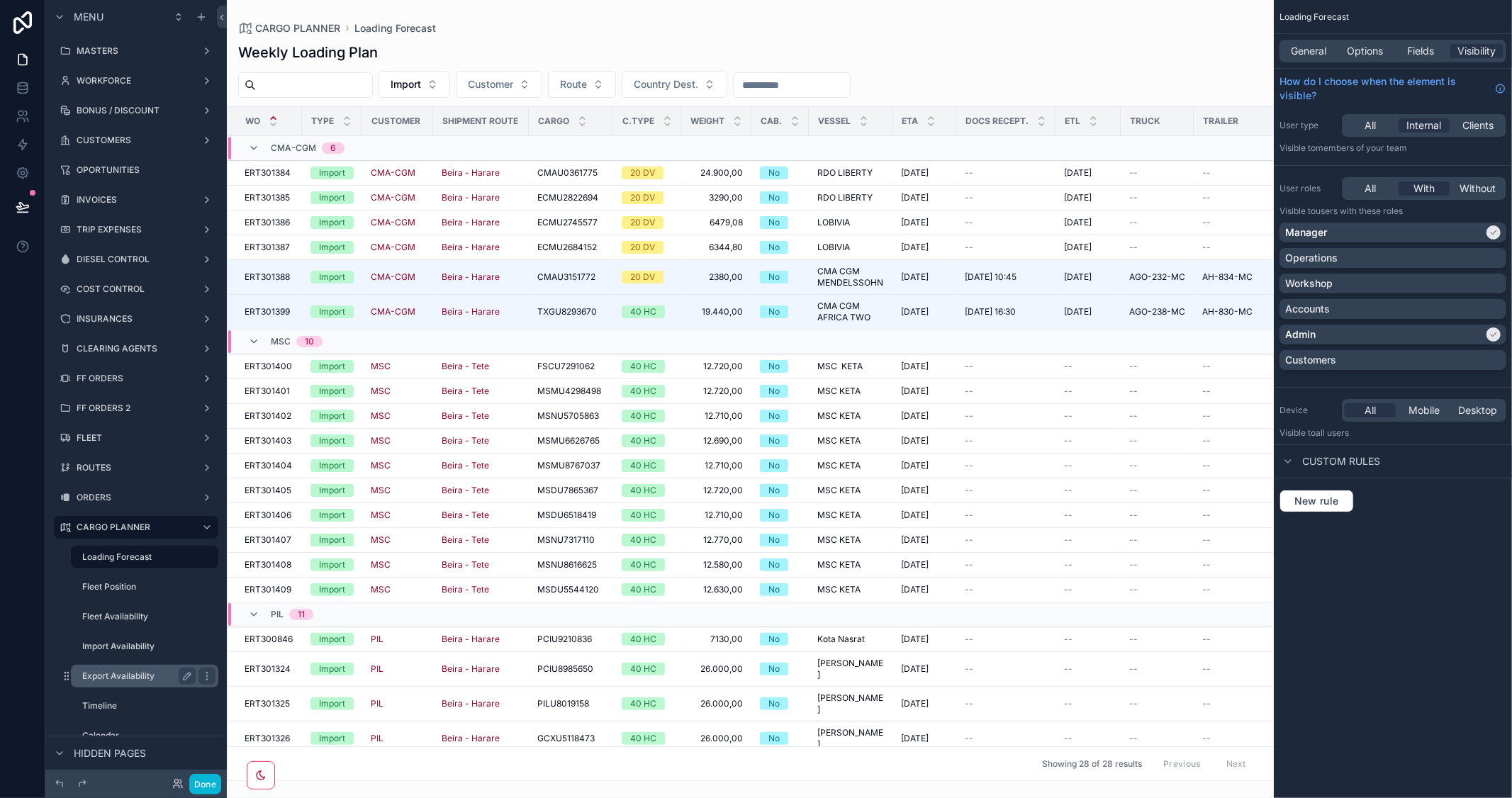
click at [123, 674] on label "Export Availability" at bounding box center [135, 677] width 108 height 12
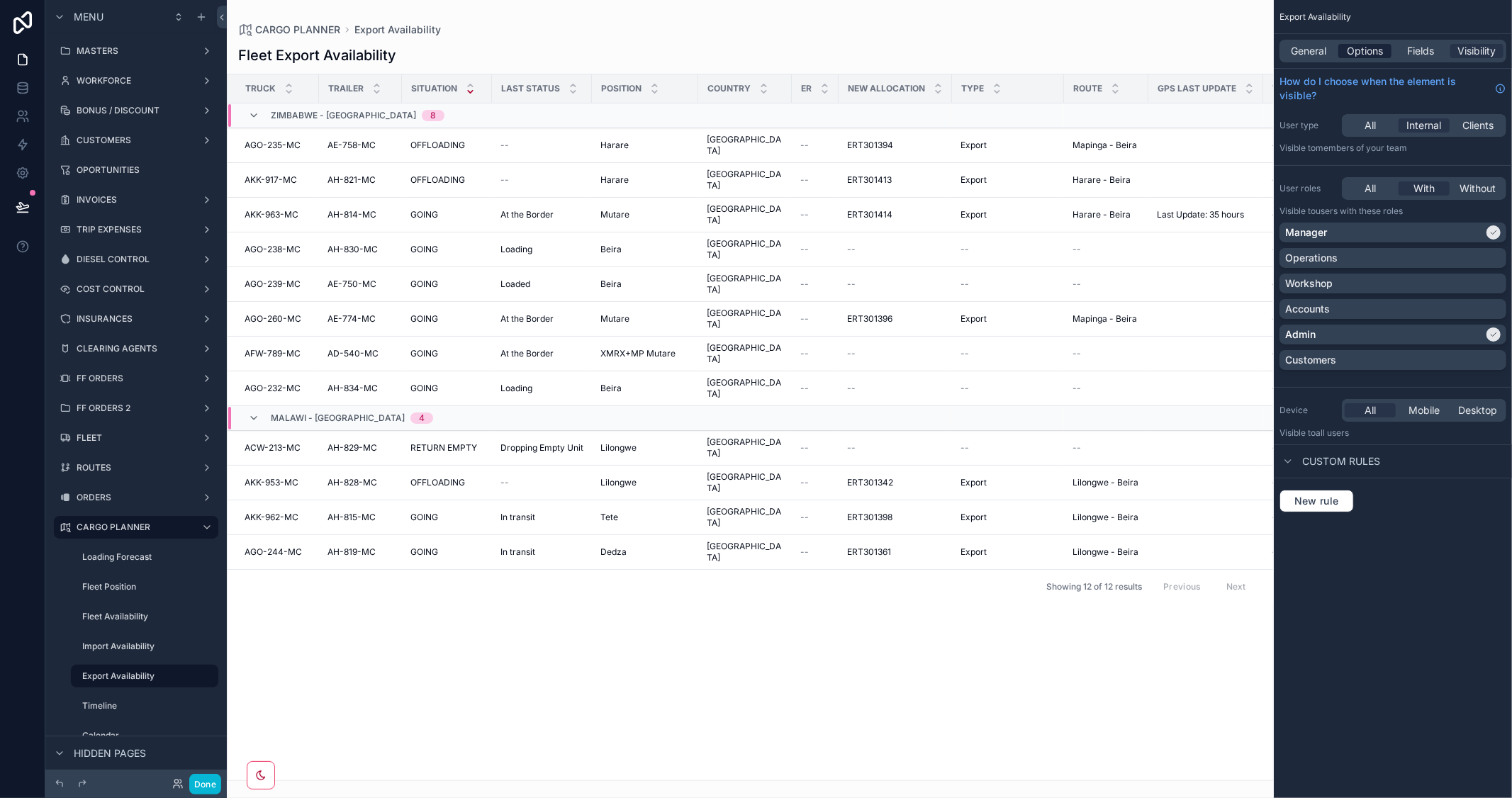
click at [1368, 45] on span "Options" at bounding box center [1364, 50] width 36 height 14
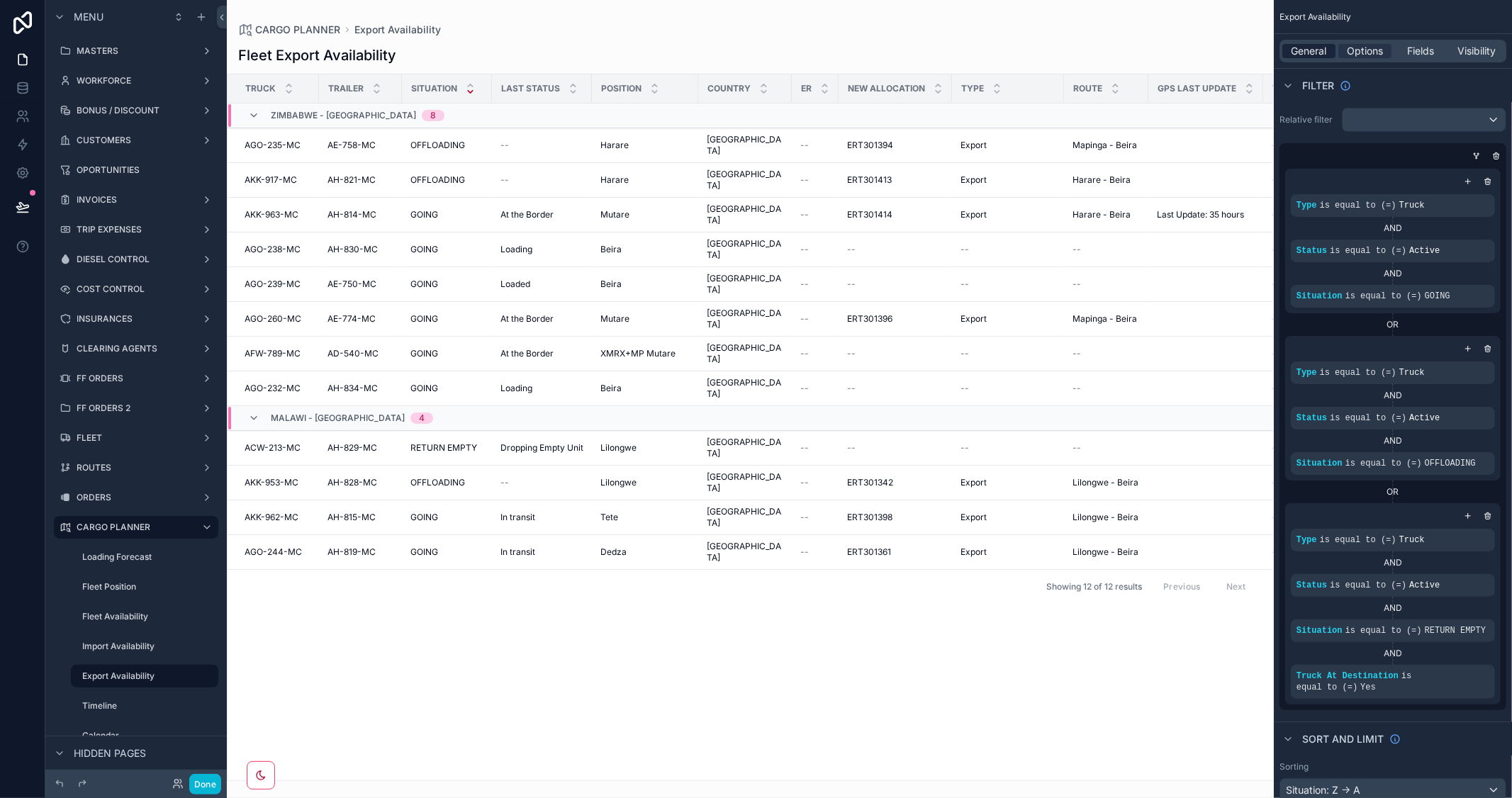
click at [1312, 50] on span "General" at bounding box center [1309, 50] width 35 height 14
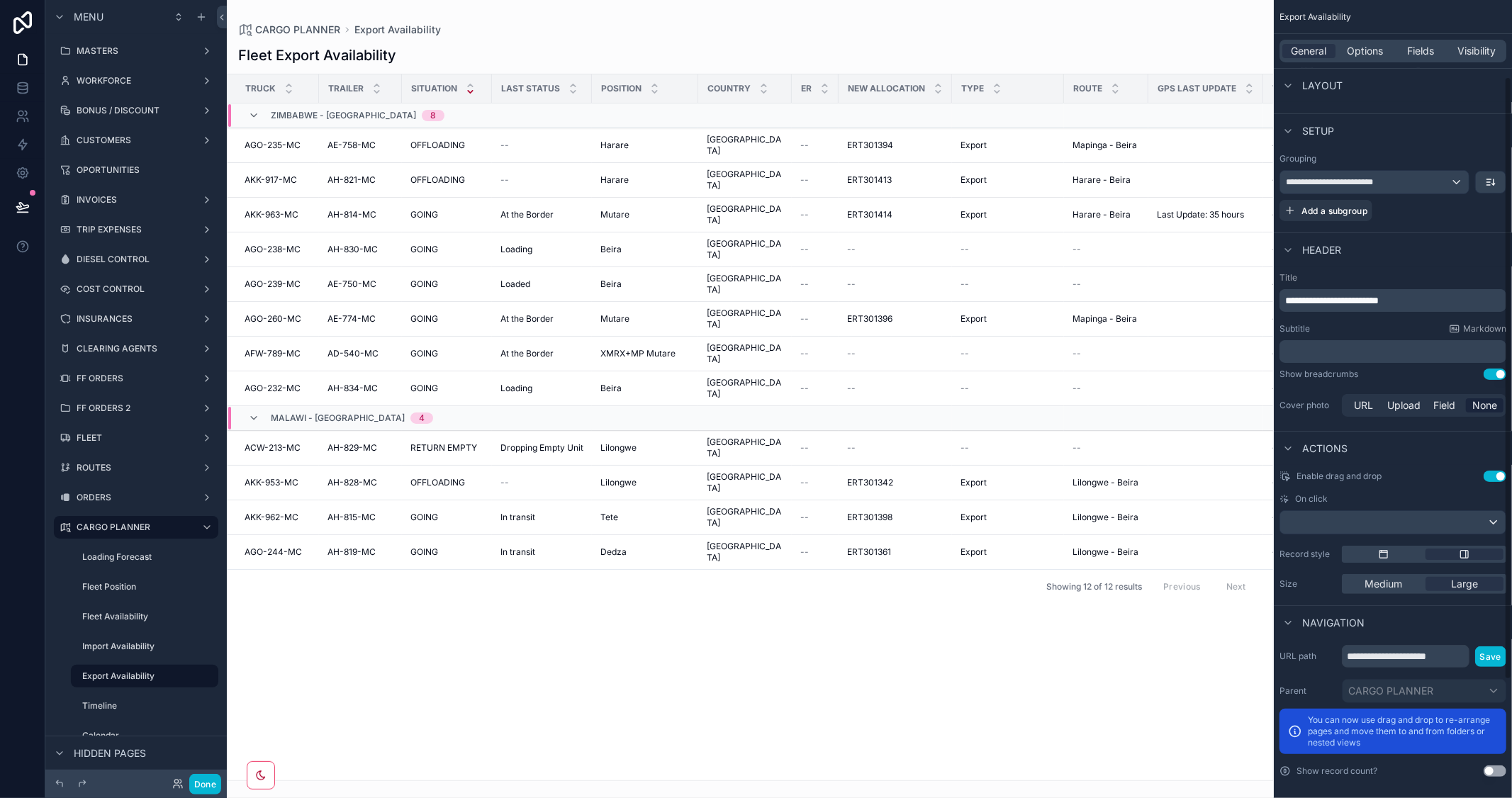
scroll to position [259, 0]
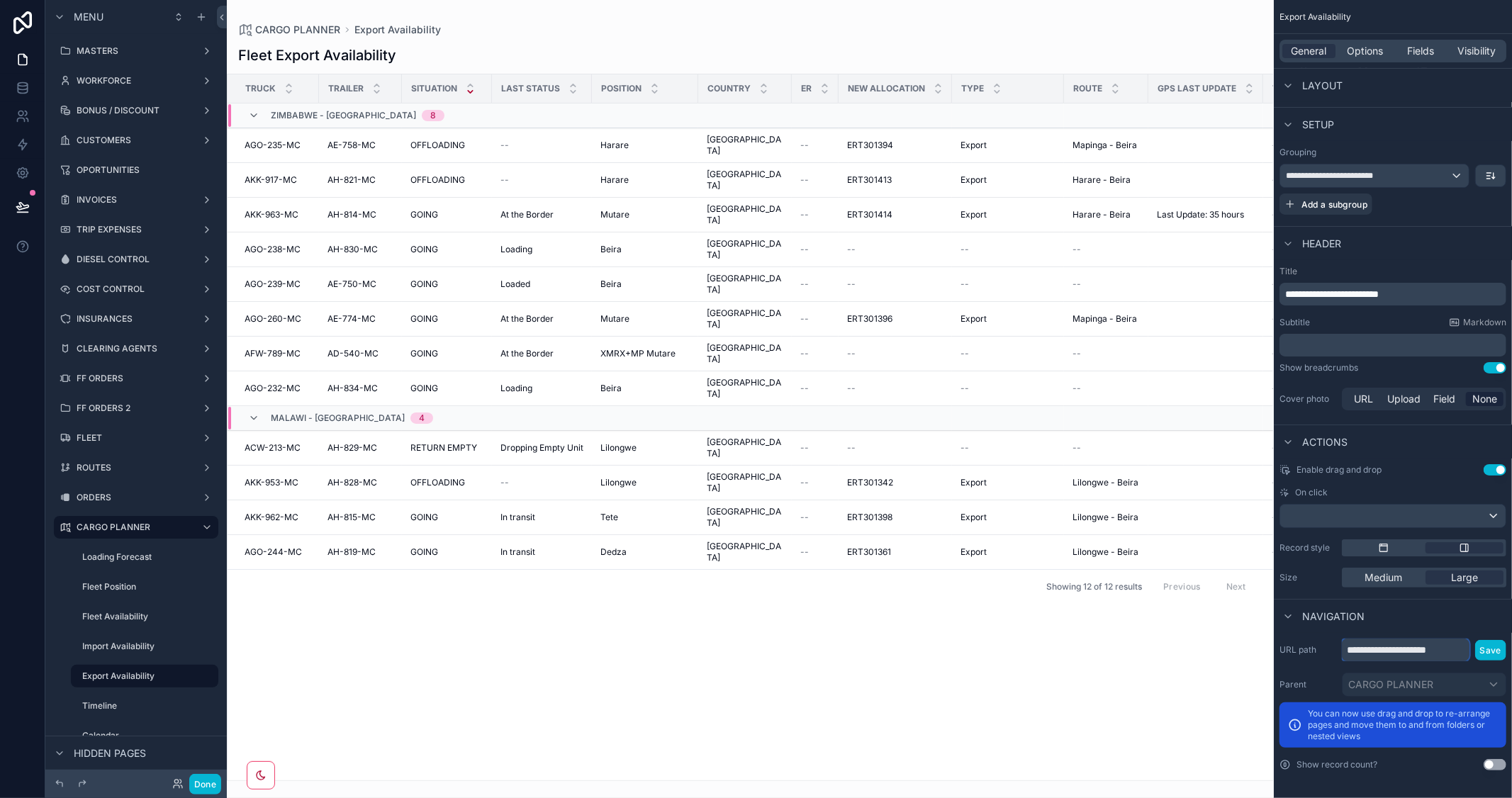
drag, startPoint x: 1455, startPoint y: 647, endPoint x: 1330, endPoint y: 621, distance: 127.7
click at [1330, 621] on div "**********" at bounding box center [1393, 258] width 238 height 1035
type input "**********"
click at [1495, 654] on button "Save" at bounding box center [1490, 650] width 31 height 20
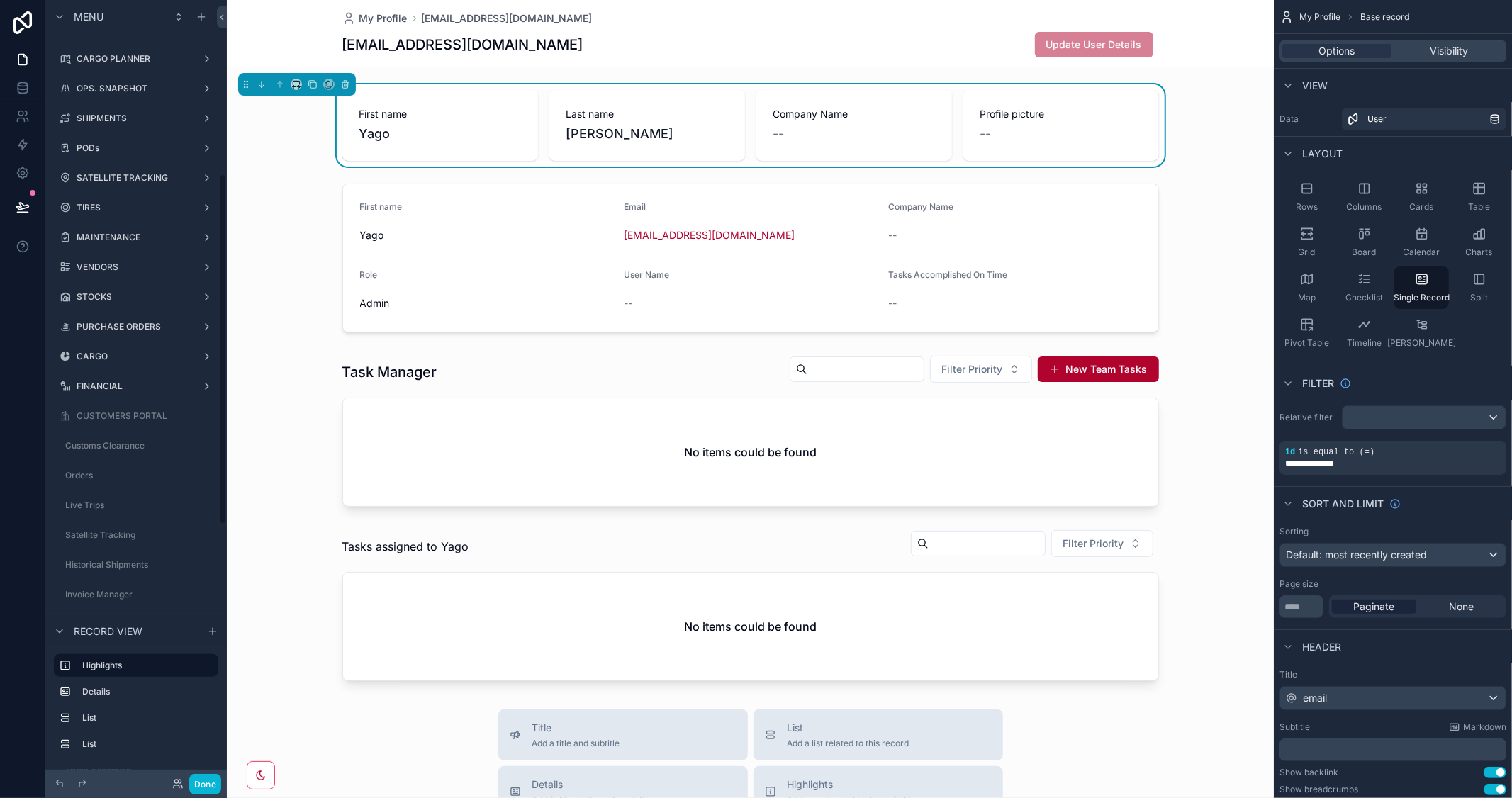
scroll to position [330, 0]
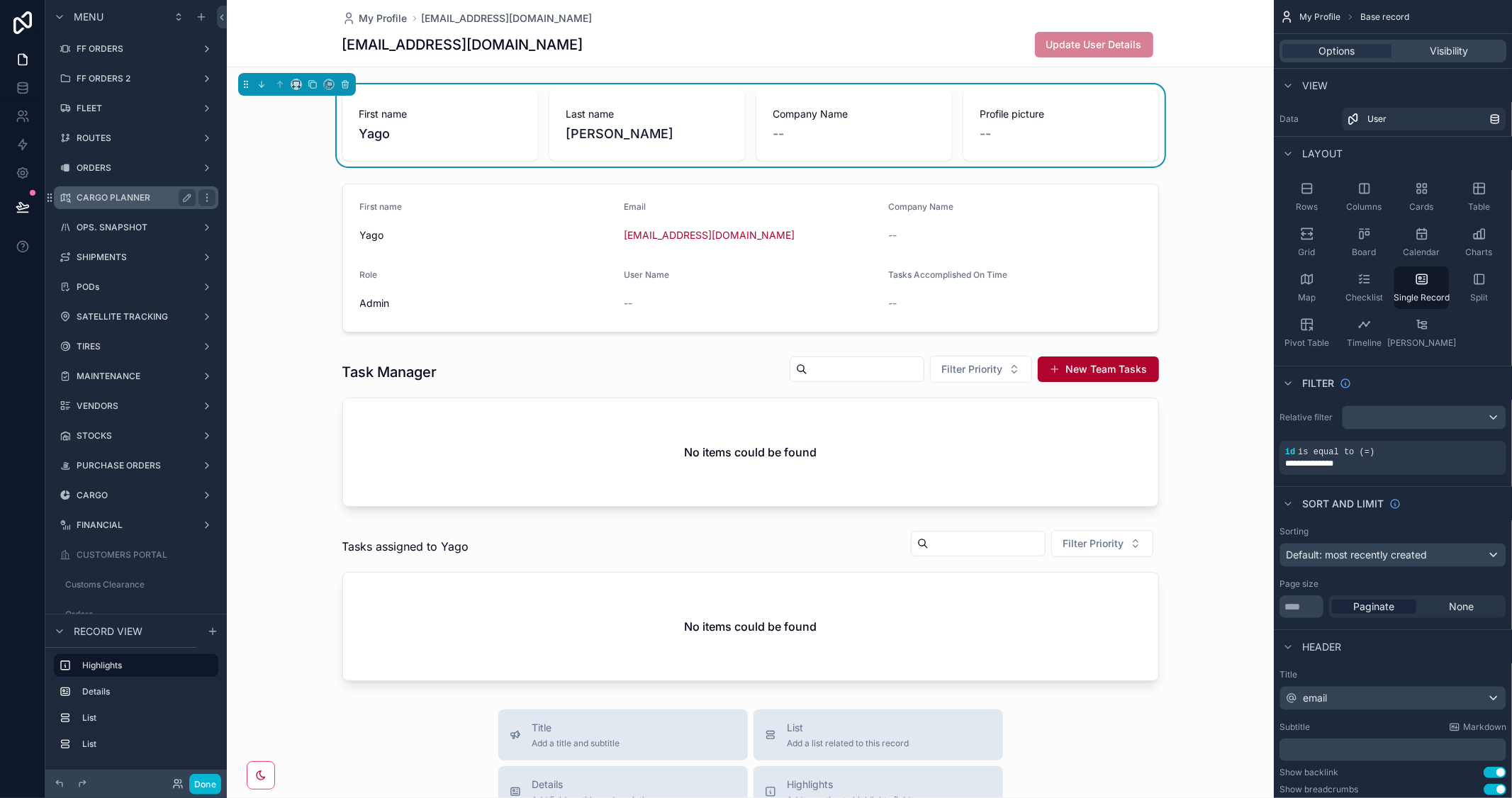
click at [125, 196] on label "CARGO PLANNER" at bounding box center [133, 198] width 113 height 12
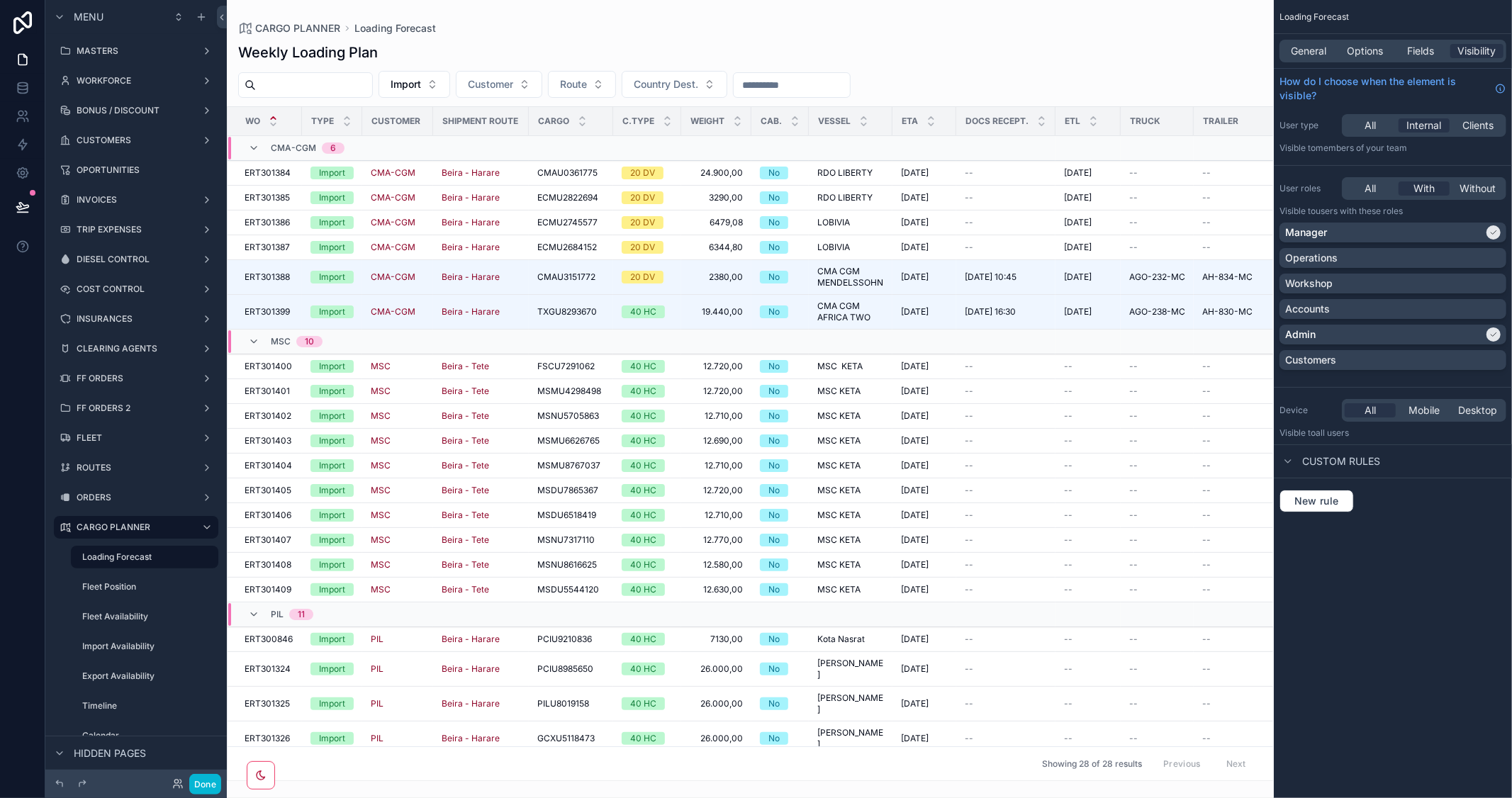
scroll to position [330, 0]
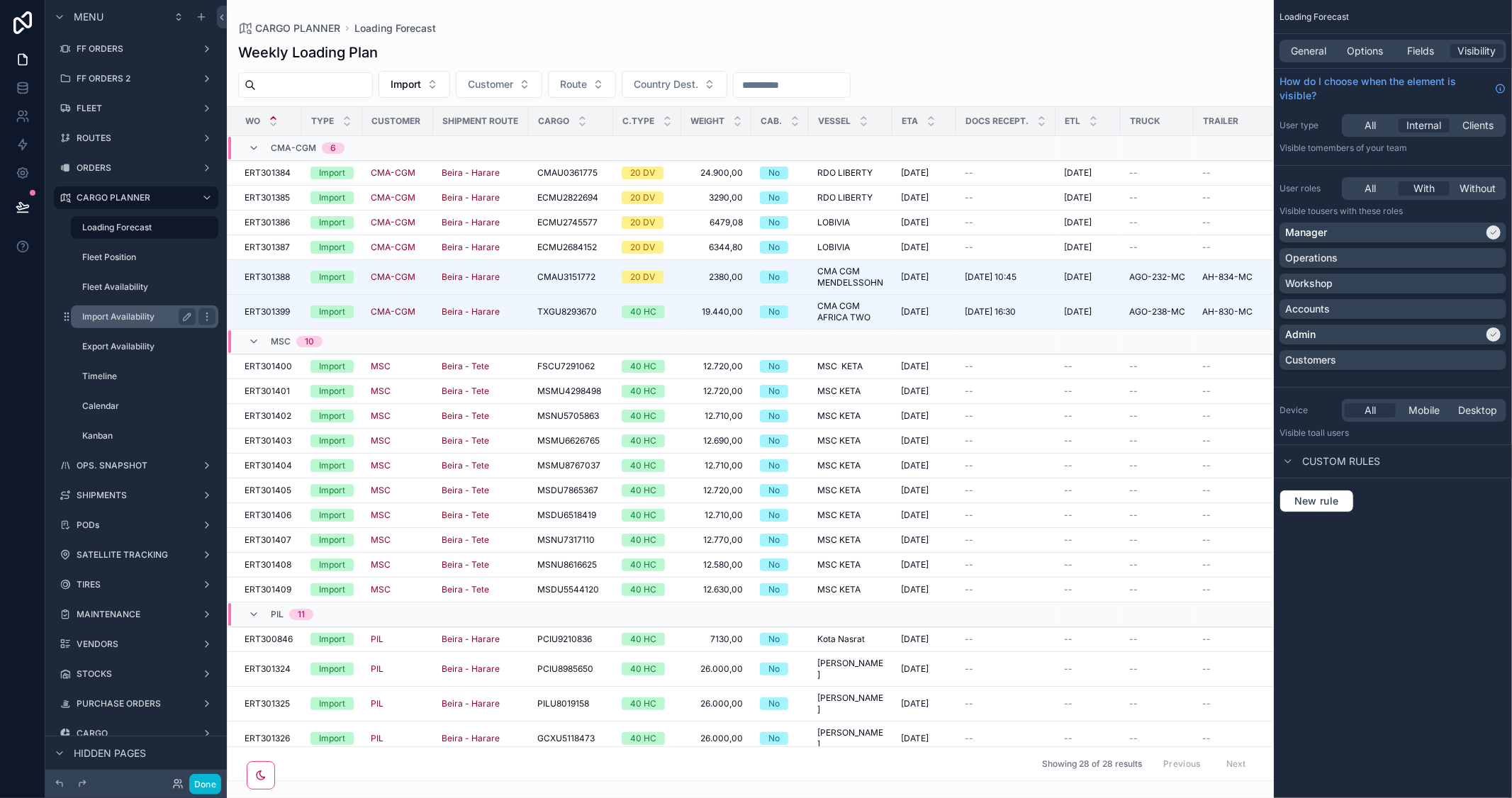
click at [113, 312] on label "Import Availability" at bounding box center [135, 317] width 108 height 12
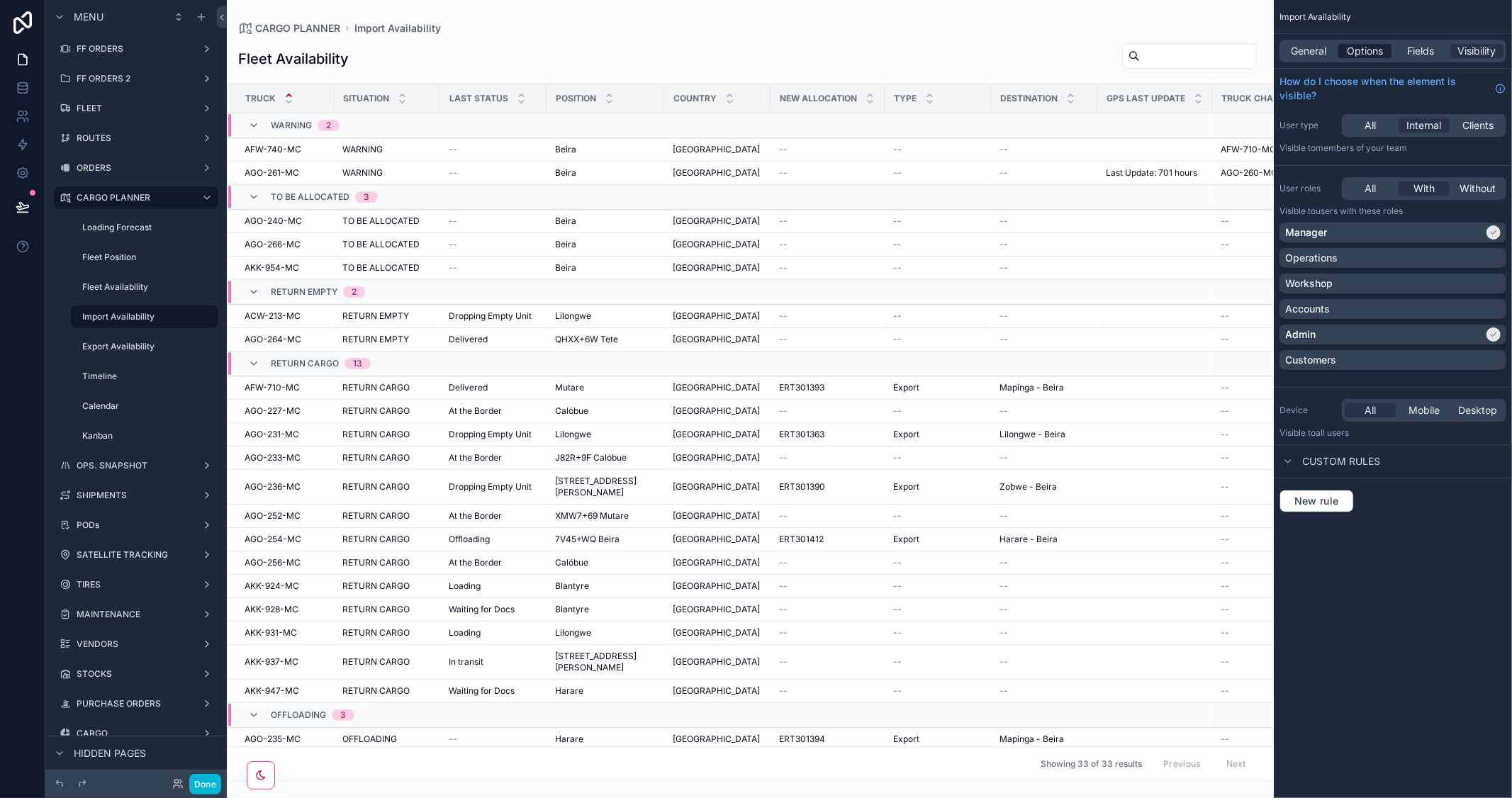
click at [1363, 53] on span "Options" at bounding box center [1364, 50] width 36 height 14
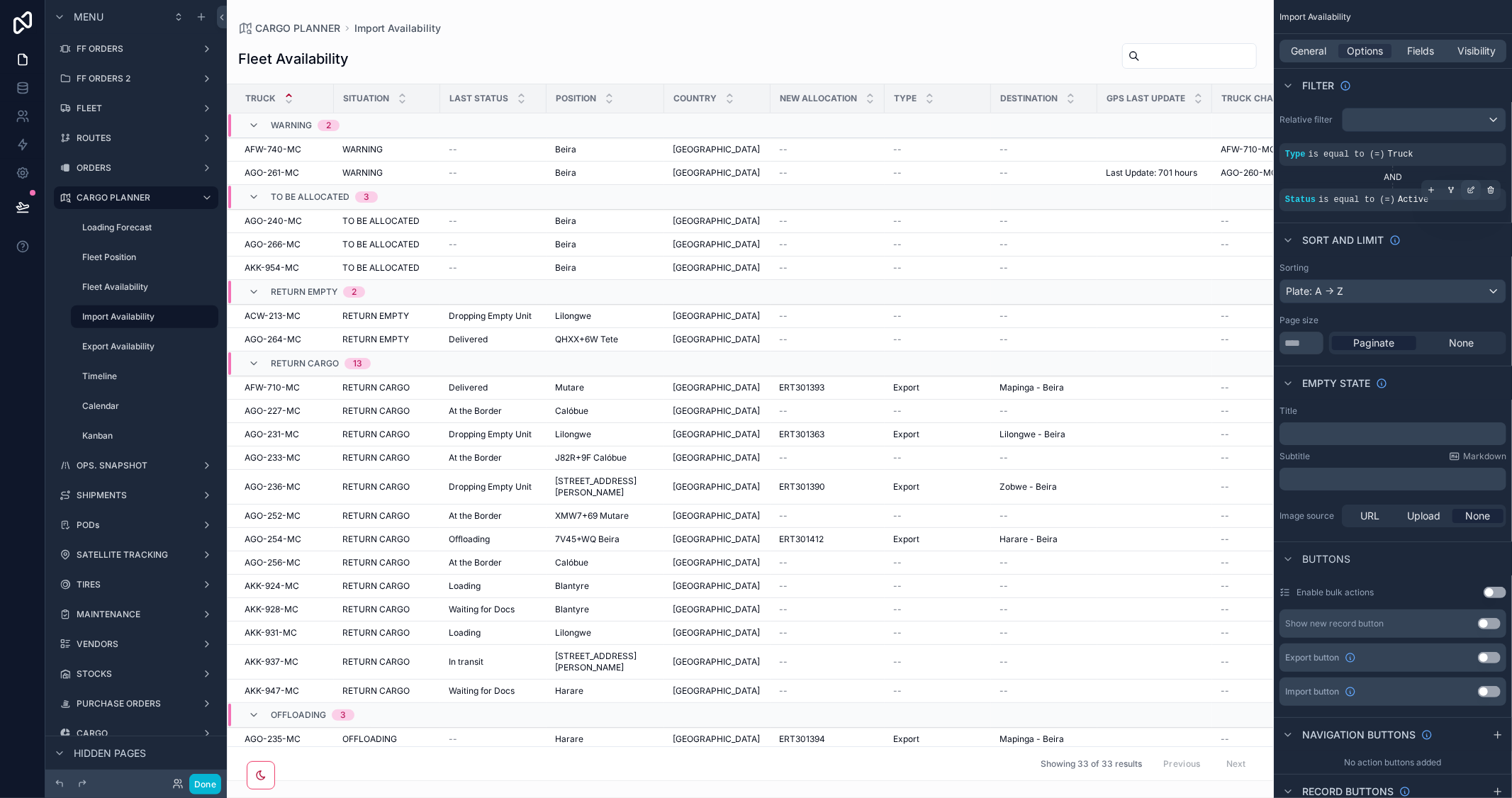
click at [1469, 189] on icon "scrollable content" at bounding box center [1471, 190] width 9 height 9
click at [1449, 251] on div "Sort And Limit" at bounding box center [1393, 239] width 238 height 34
click at [1432, 189] on icon "scrollable content" at bounding box center [1431, 190] width 9 height 9
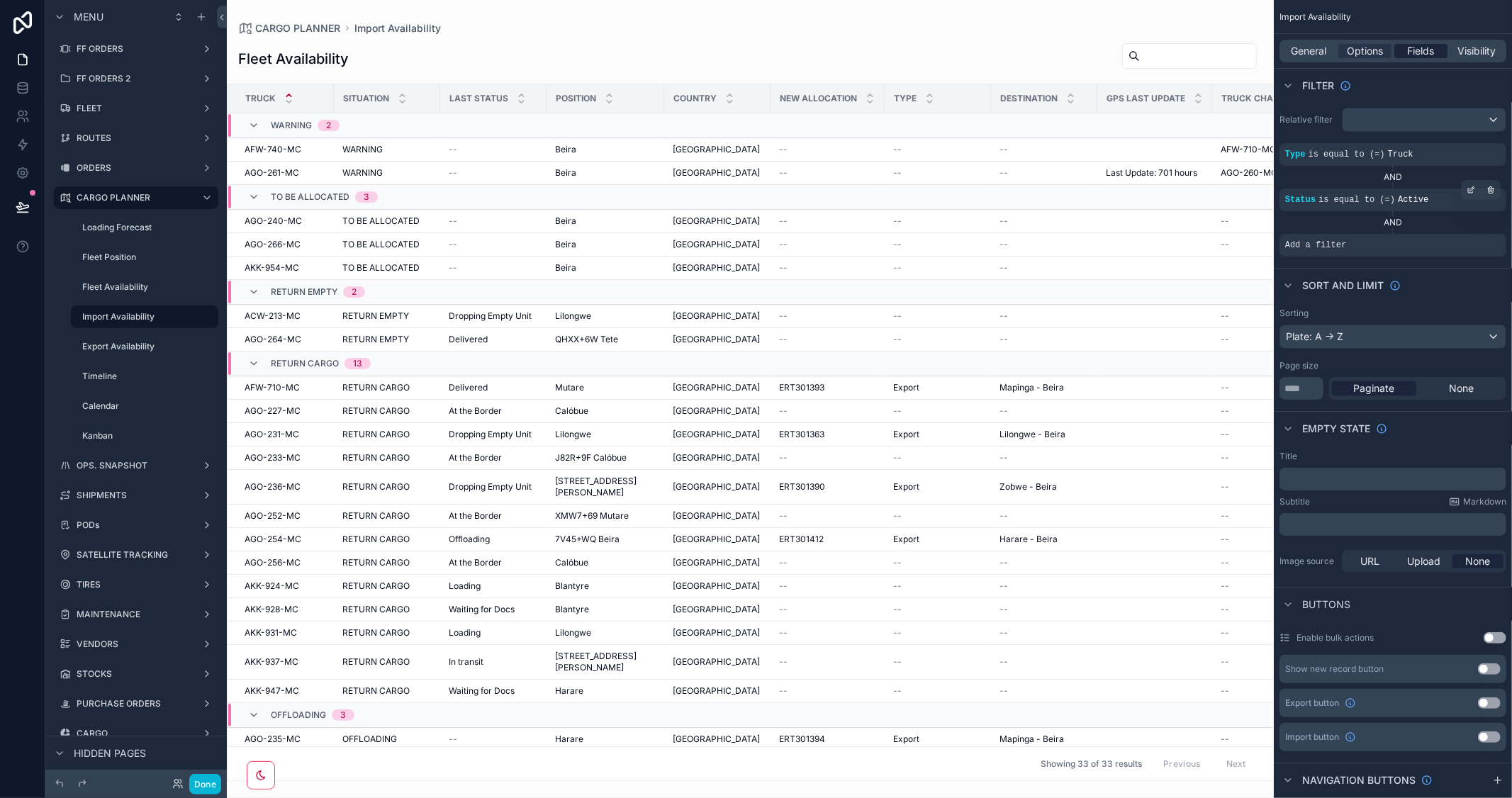
click at [1418, 48] on span "Fields" at bounding box center [1421, 50] width 27 height 14
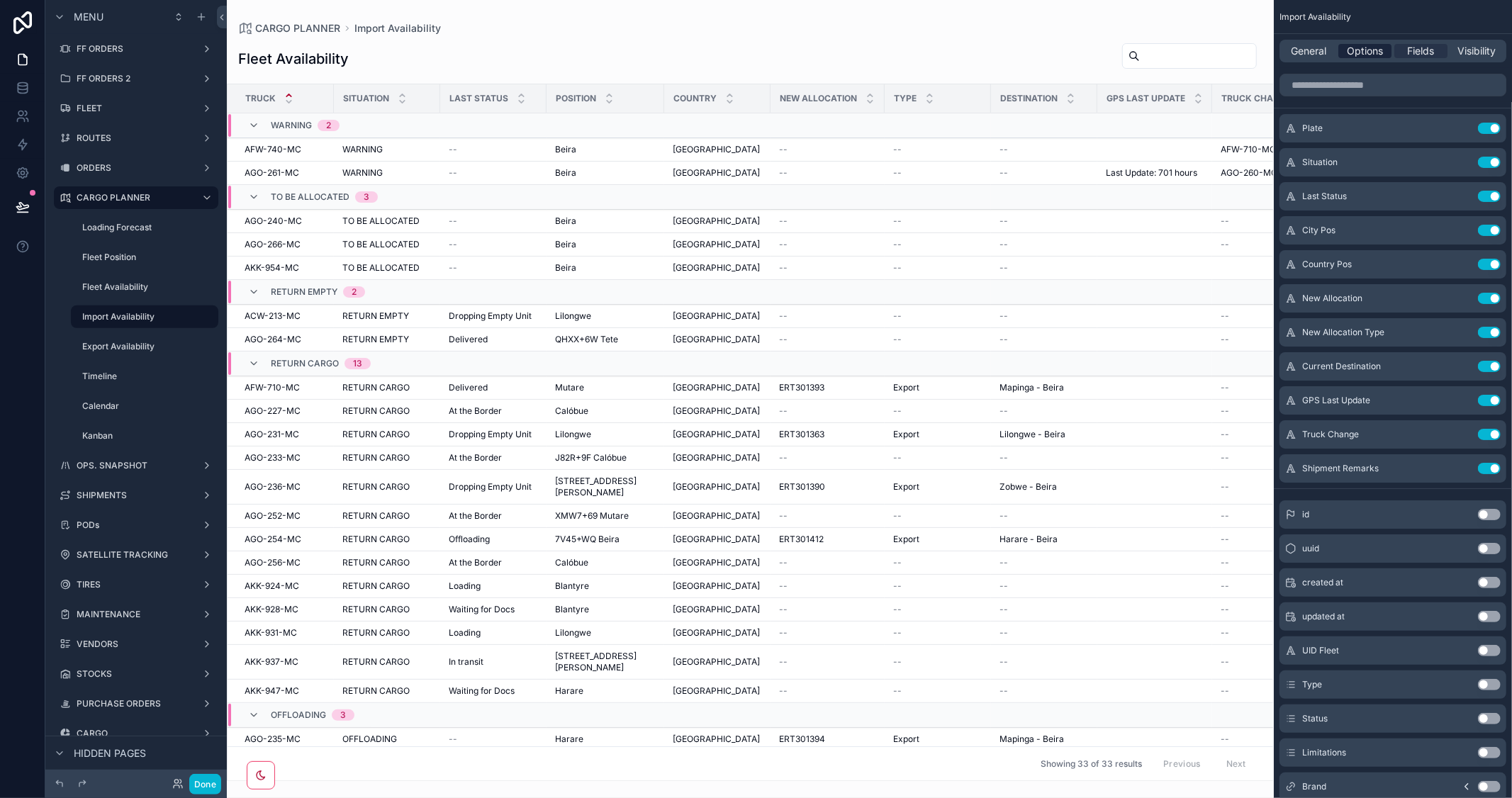
click at [1364, 48] on span "Options" at bounding box center [1364, 50] width 36 height 14
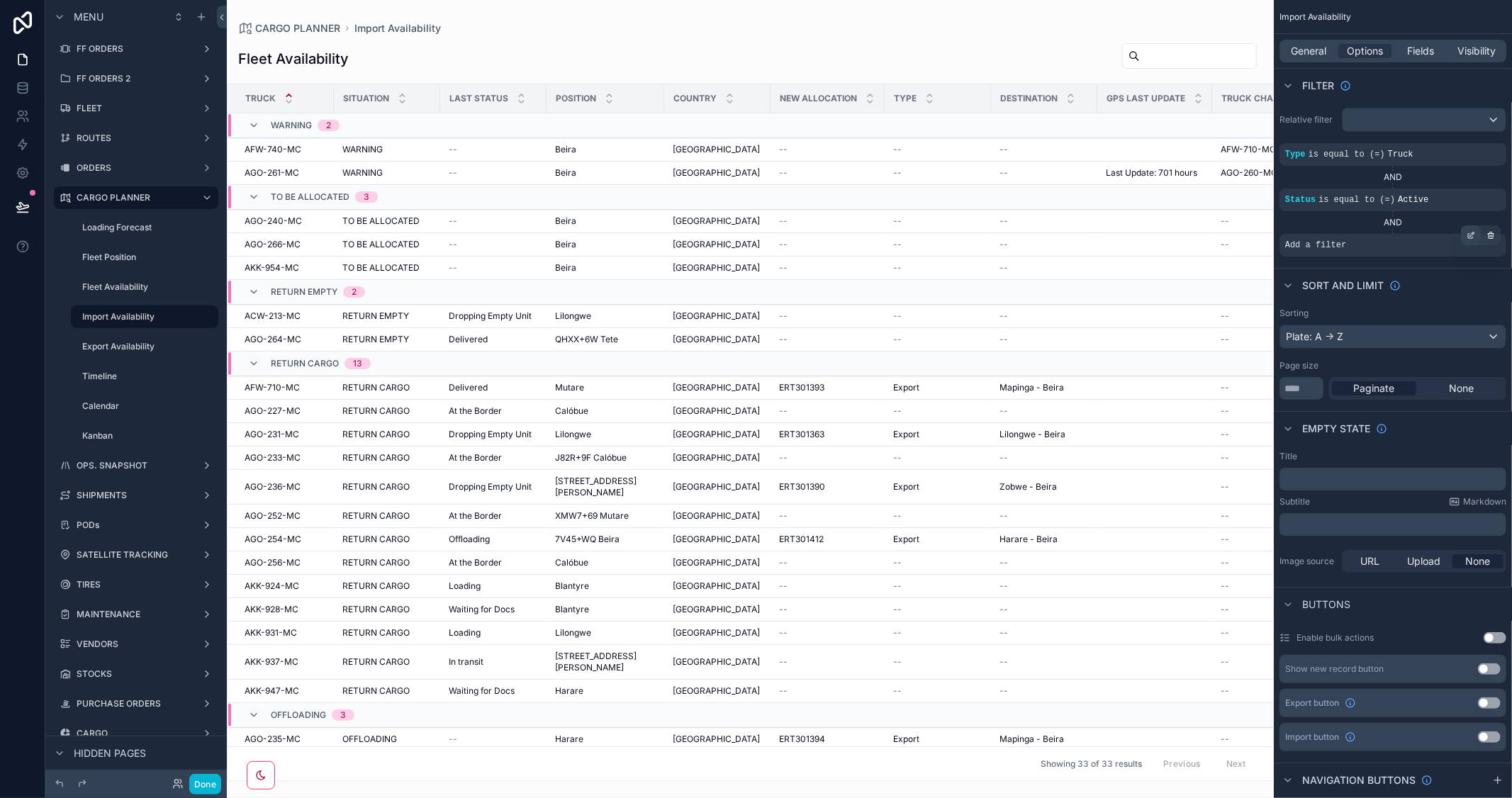
click at [1465, 235] on div "scrollable content" at bounding box center [1470, 235] width 20 height 20
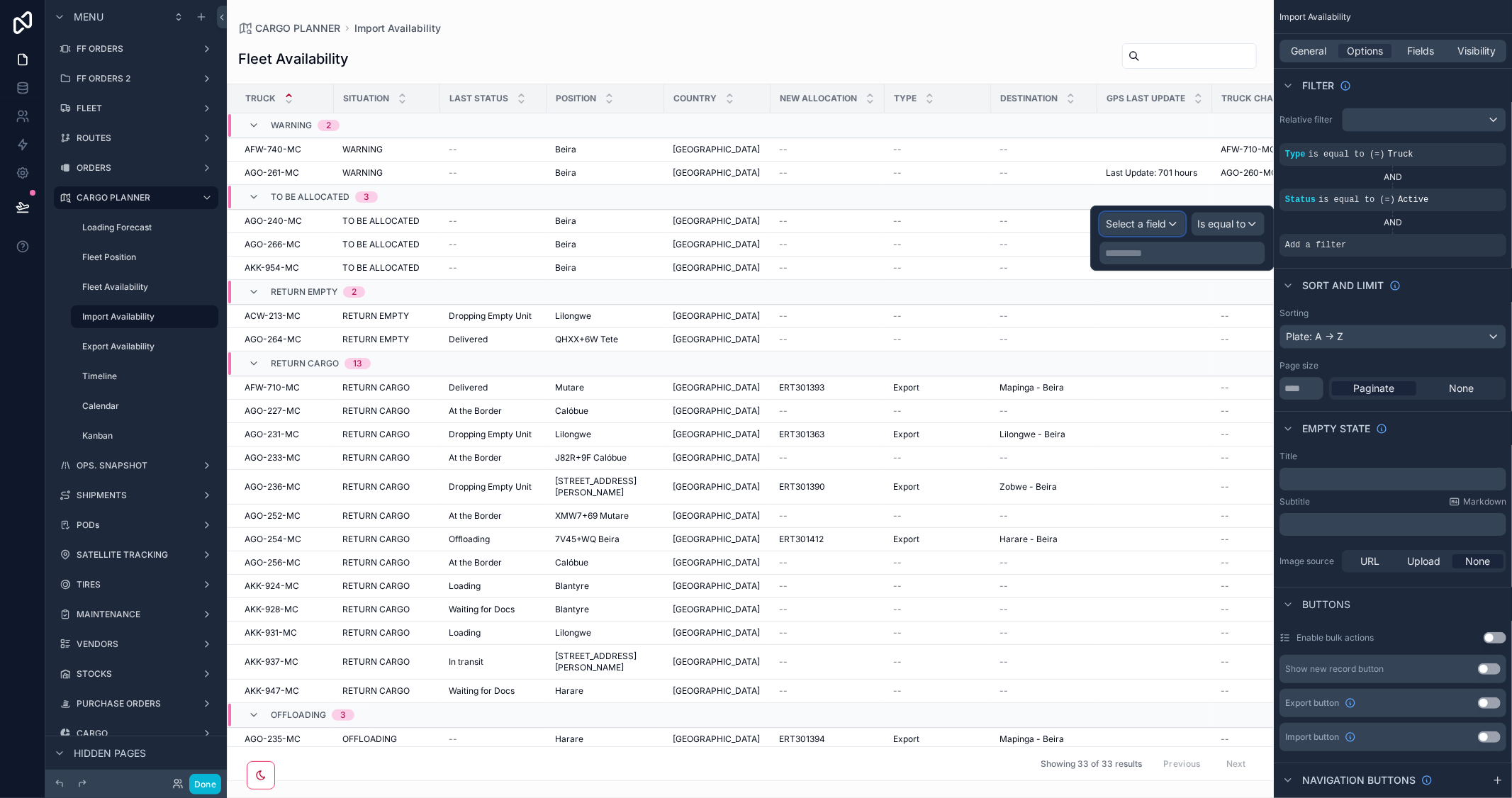
click at [1155, 225] on span "Select a field" at bounding box center [1135, 223] width 60 height 12
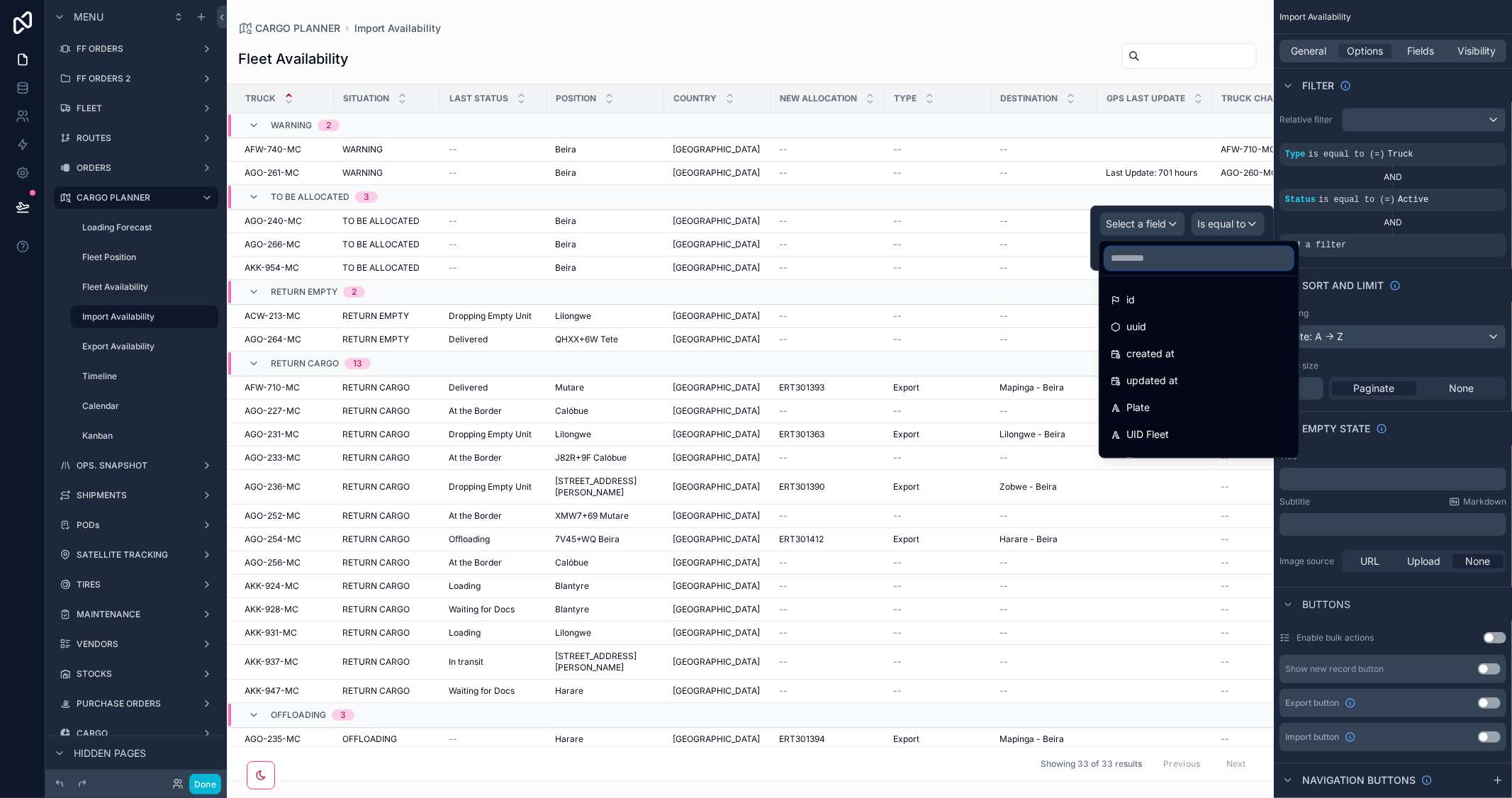
click at [1146, 262] on input "text" at bounding box center [1198, 258] width 188 height 23
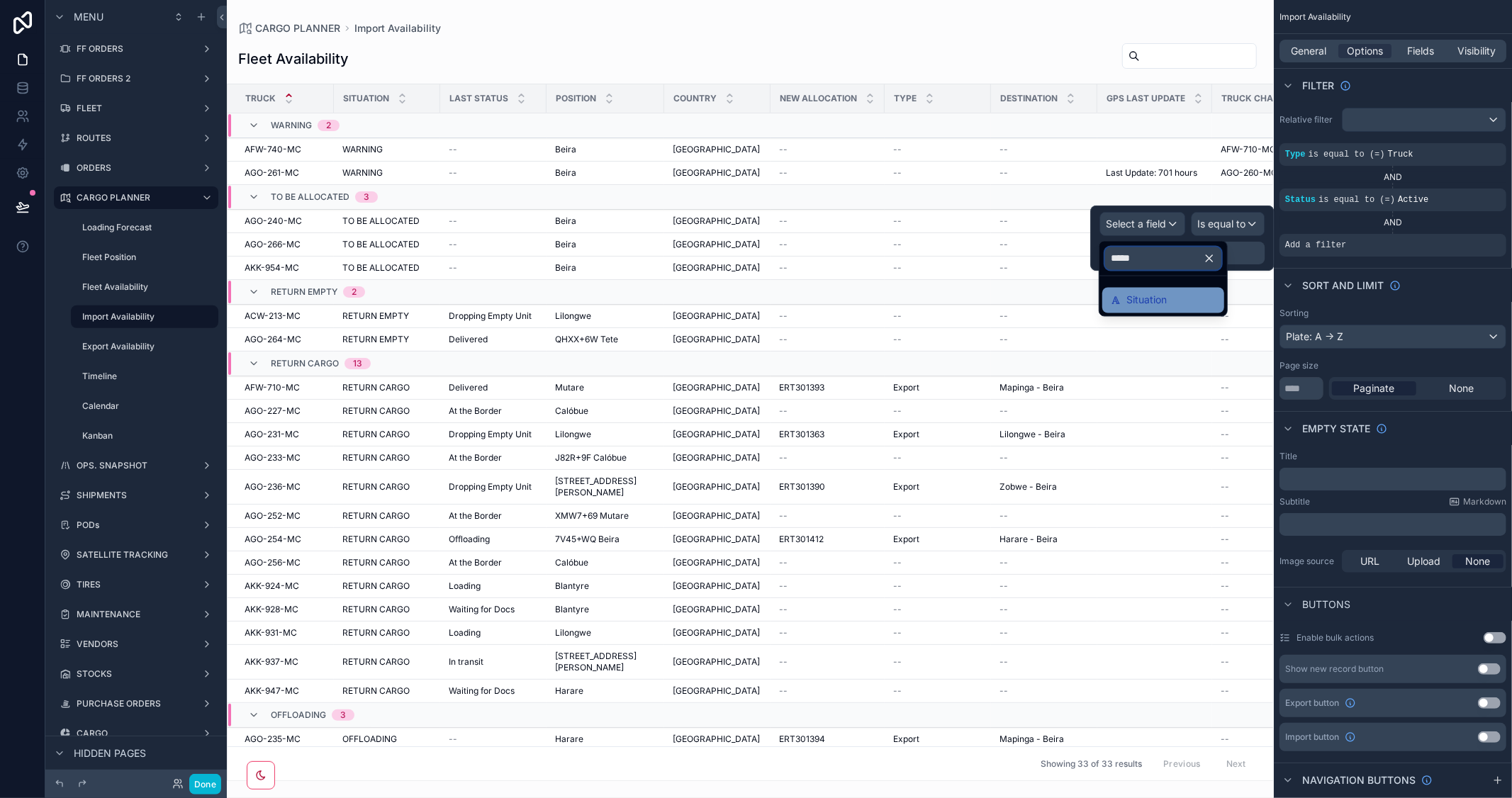
type input "*****"
click at [1142, 302] on span "Situation" at bounding box center [1146, 300] width 40 height 17
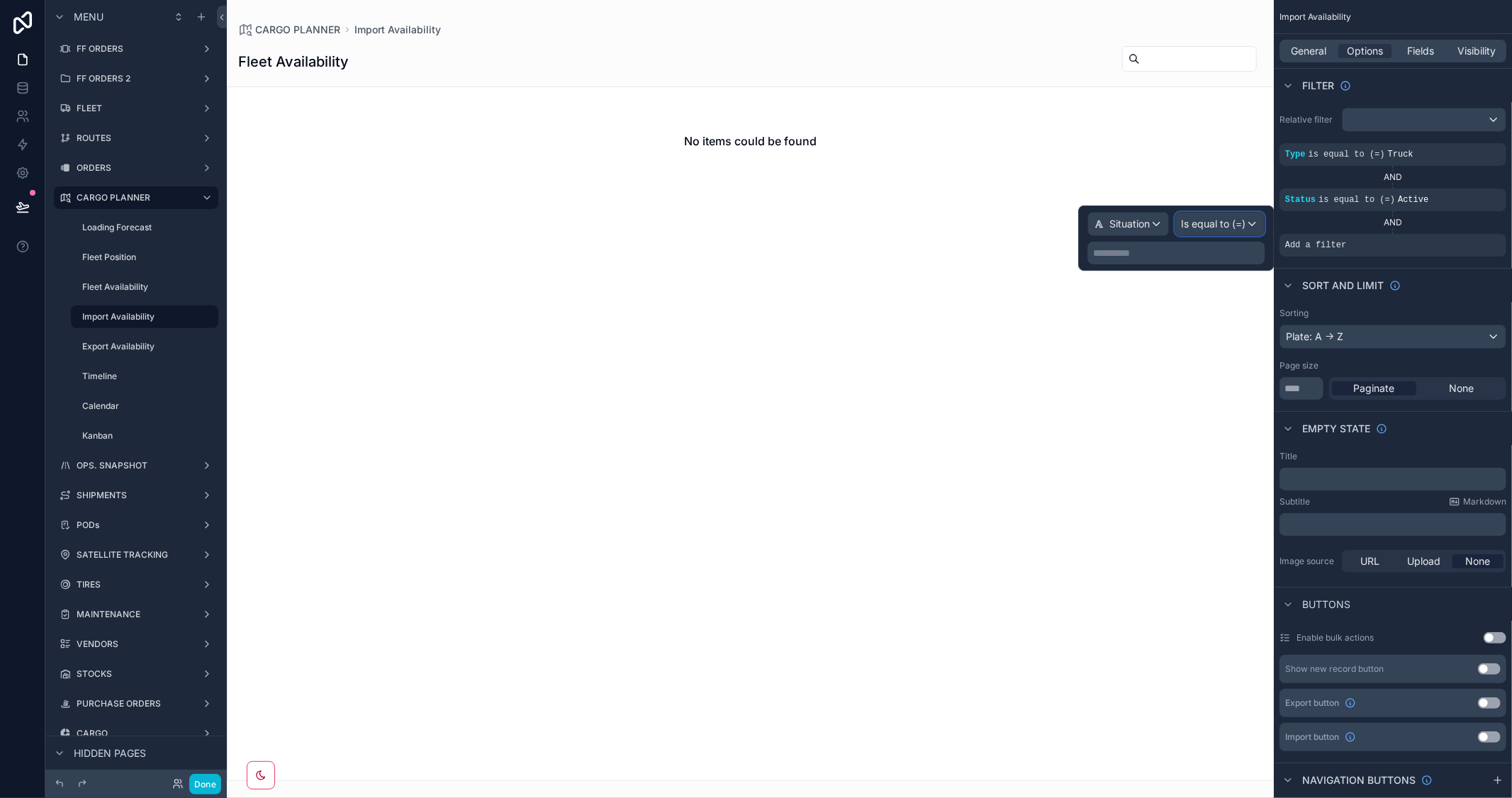
click at [1235, 225] on span "Is equal to (=)" at bounding box center [1213, 223] width 64 height 14
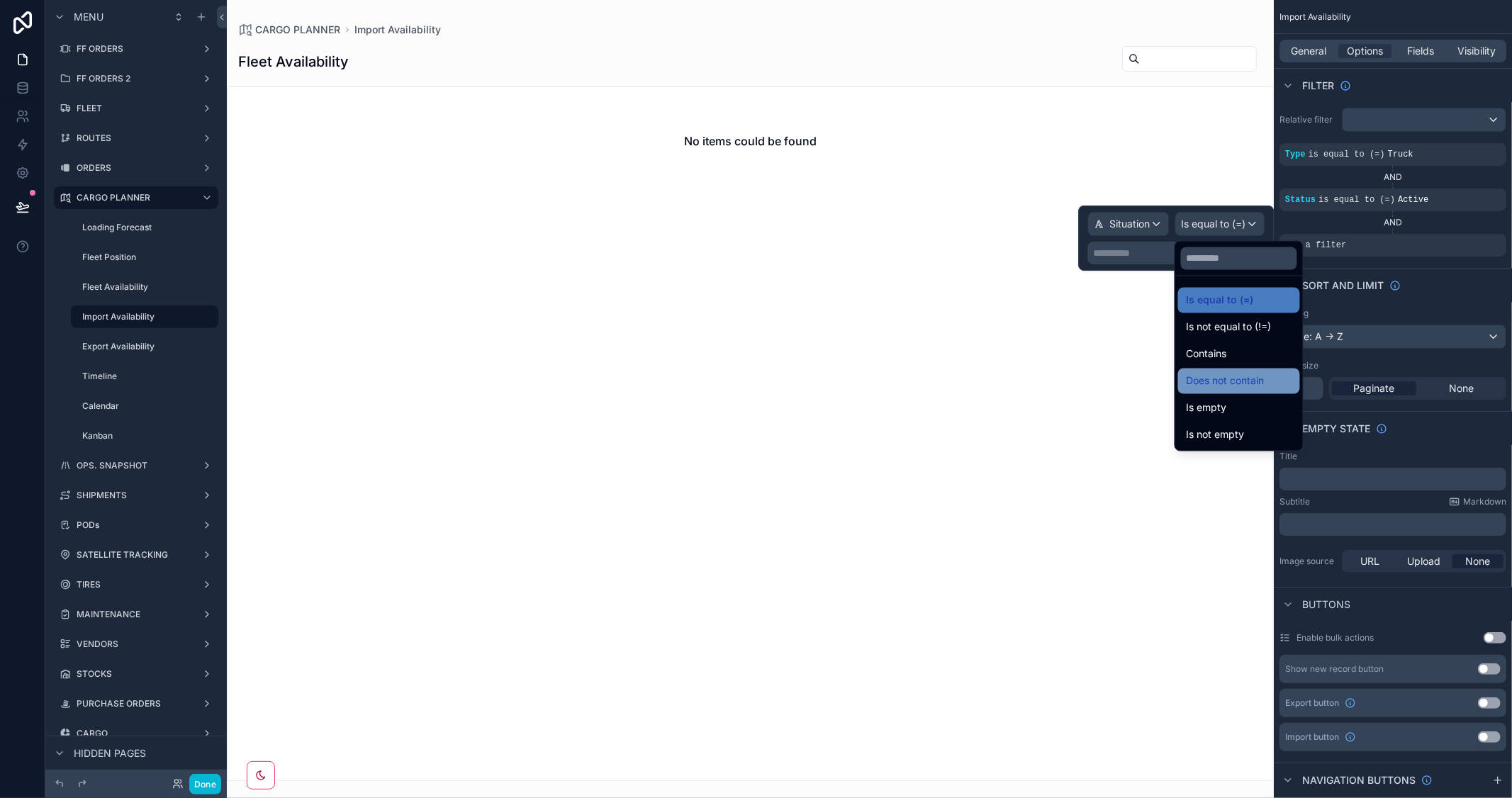
click at [1249, 377] on span "Does not contain" at bounding box center [1225, 381] width 78 height 17
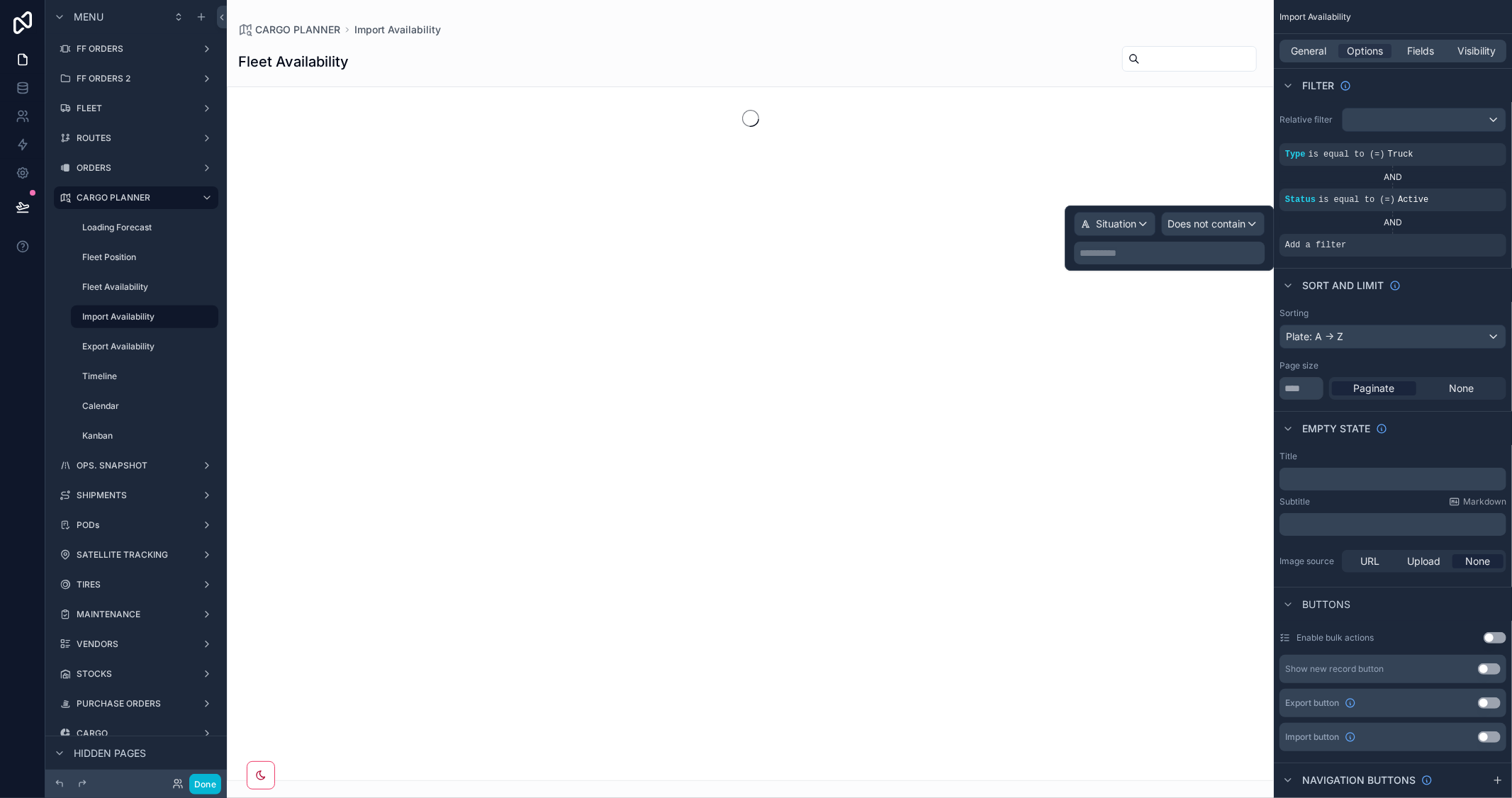
click at [1127, 249] on p "**********" at bounding box center [1170, 252] width 182 height 14
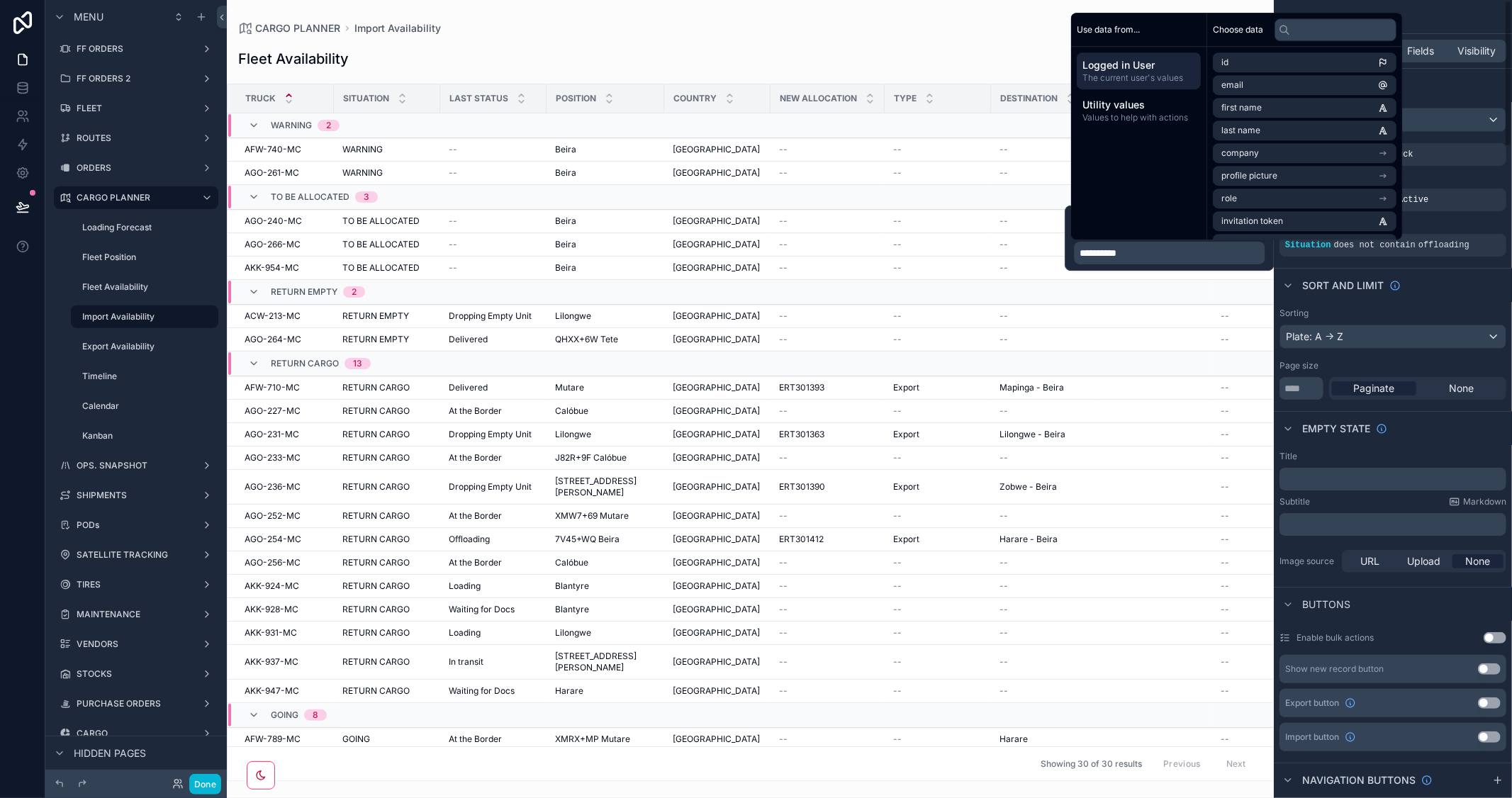
click at [1428, 290] on div "Sort And Limit" at bounding box center [1393, 285] width 238 height 34
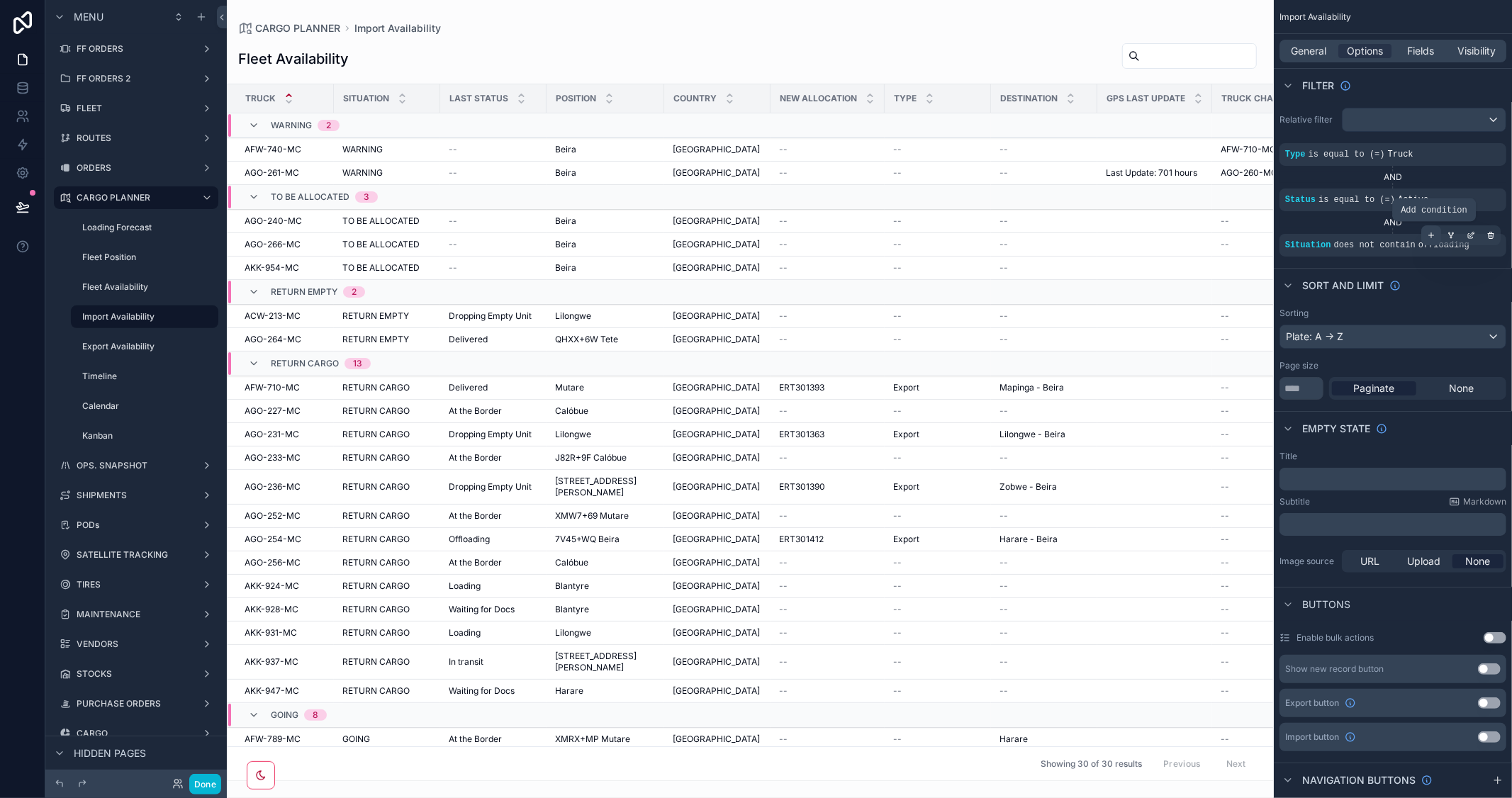
click at [1434, 232] on icon "scrollable content" at bounding box center [1431, 236] width 9 height 9
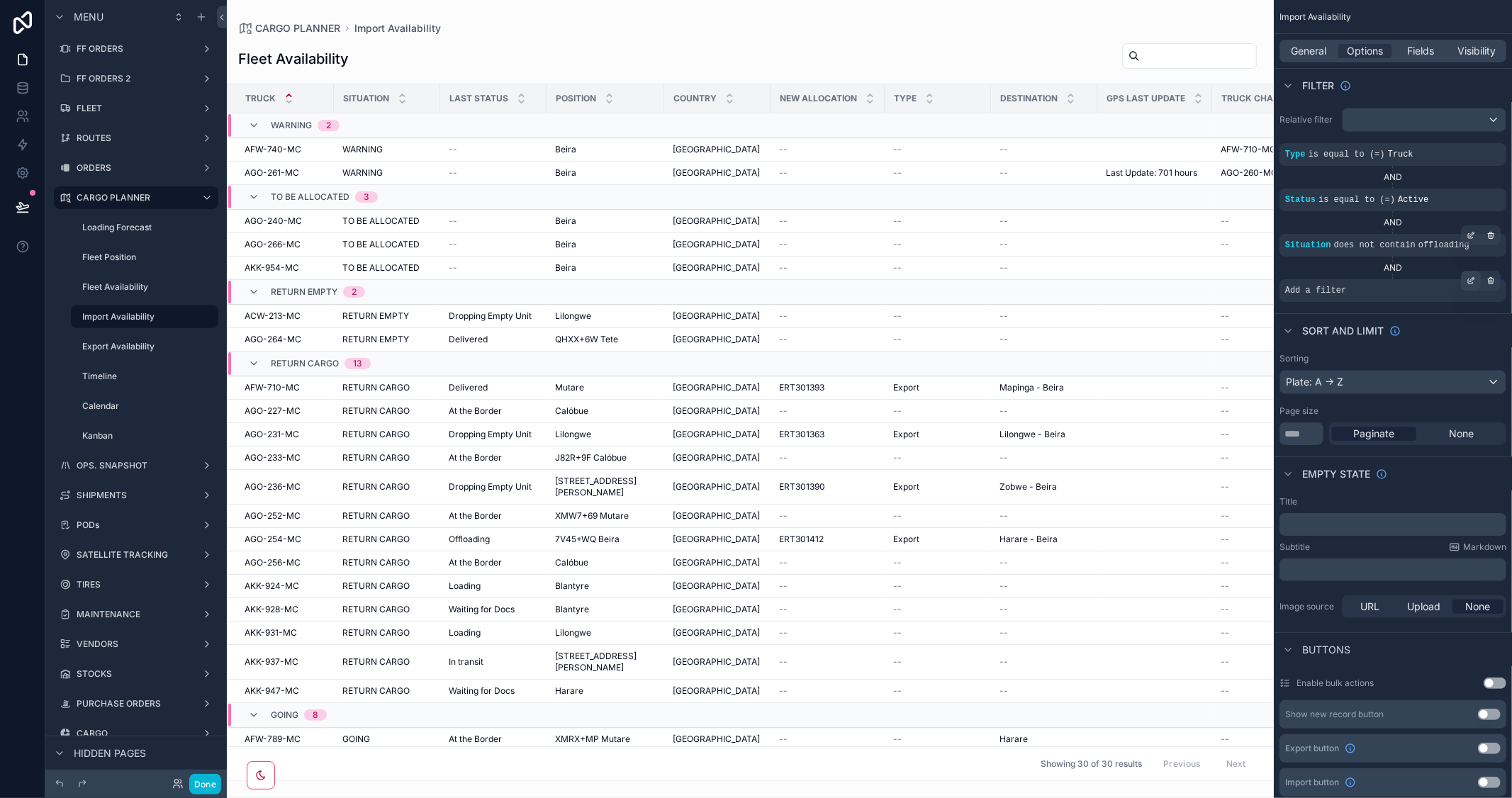
click at [1466, 282] on div "scrollable content" at bounding box center [1470, 280] width 20 height 20
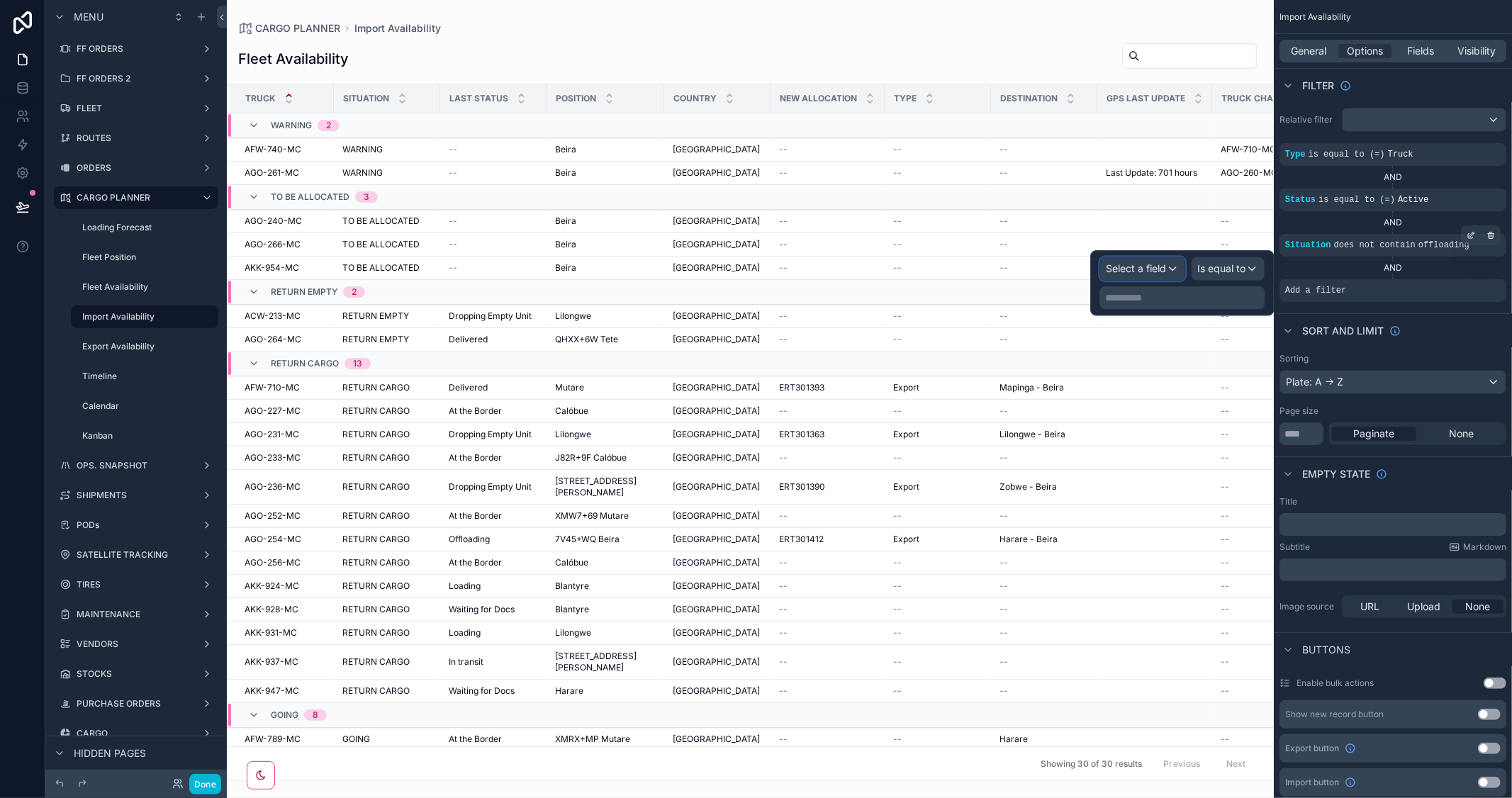
click at [1131, 270] on span "Select a field" at bounding box center [1135, 268] width 60 height 12
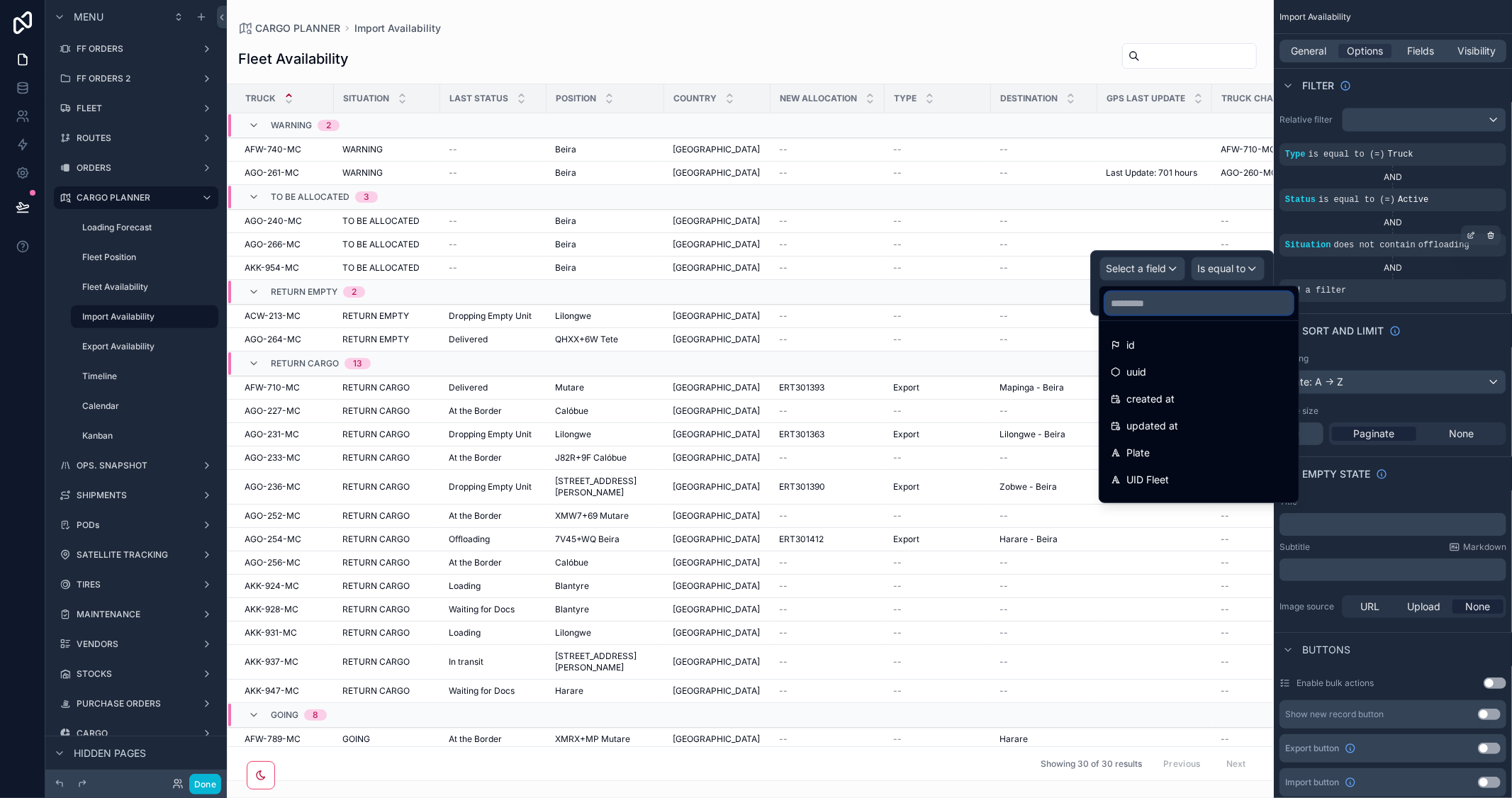
click at [1132, 304] on input "text" at bounding box center [1198, 303] width 188 height 23
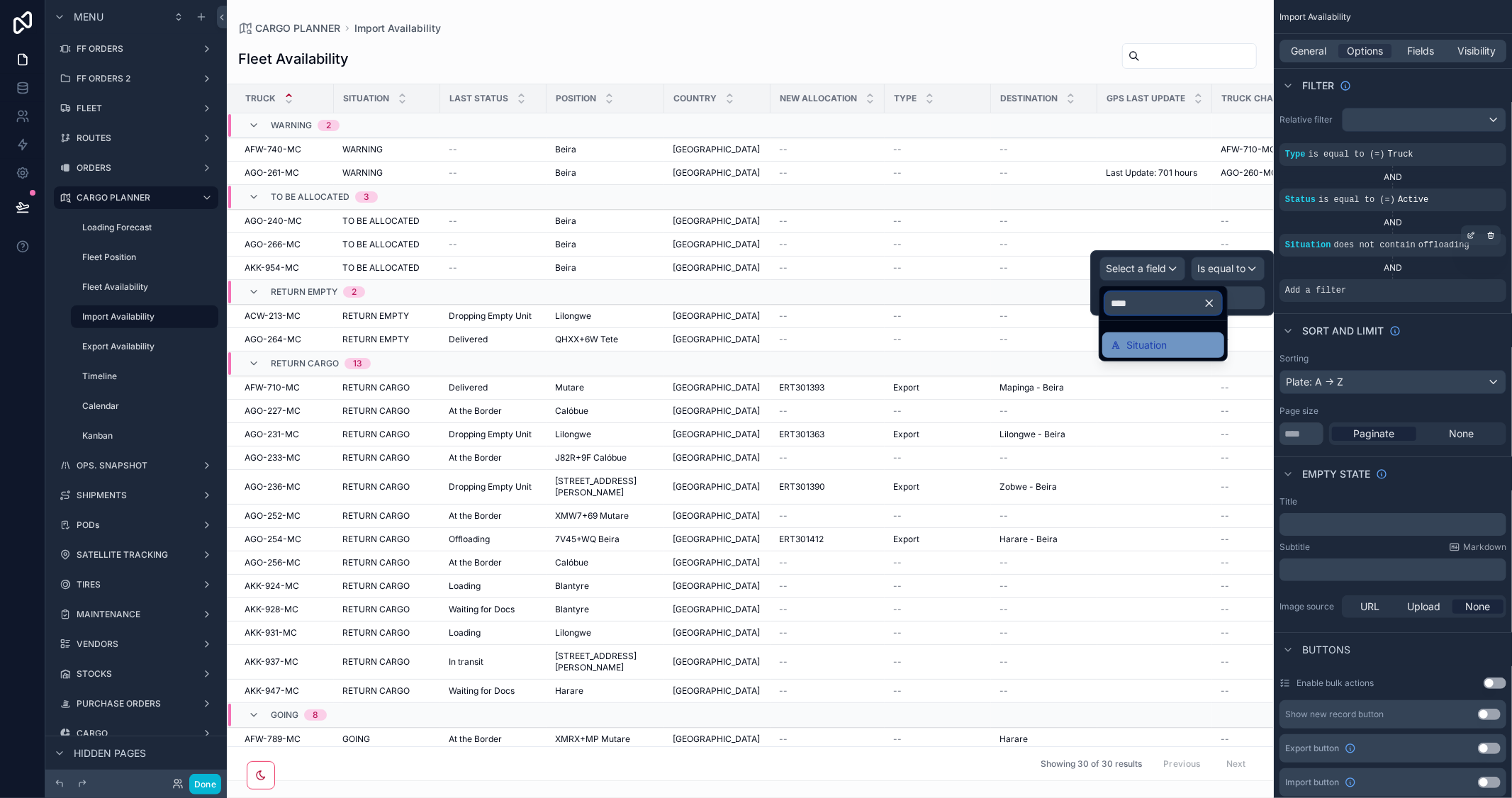
type input "****"
click at [1131, 353] on span "Situation" at bounding box center [1146, 345] width 40 height 17
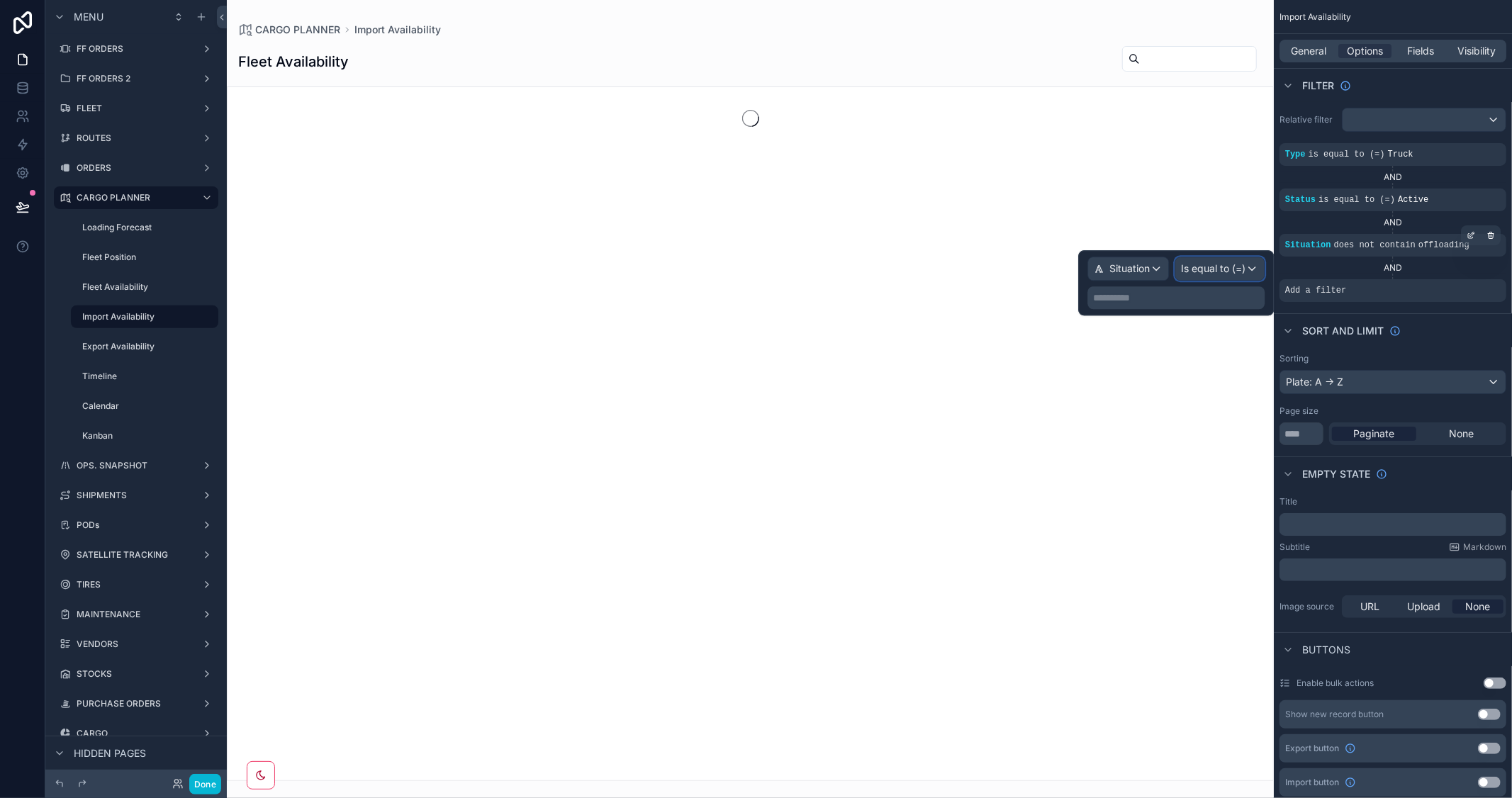
click at [1227, 268] on span "Is equal to (=)" at bounding box center [1213, 268] width 64 height 14
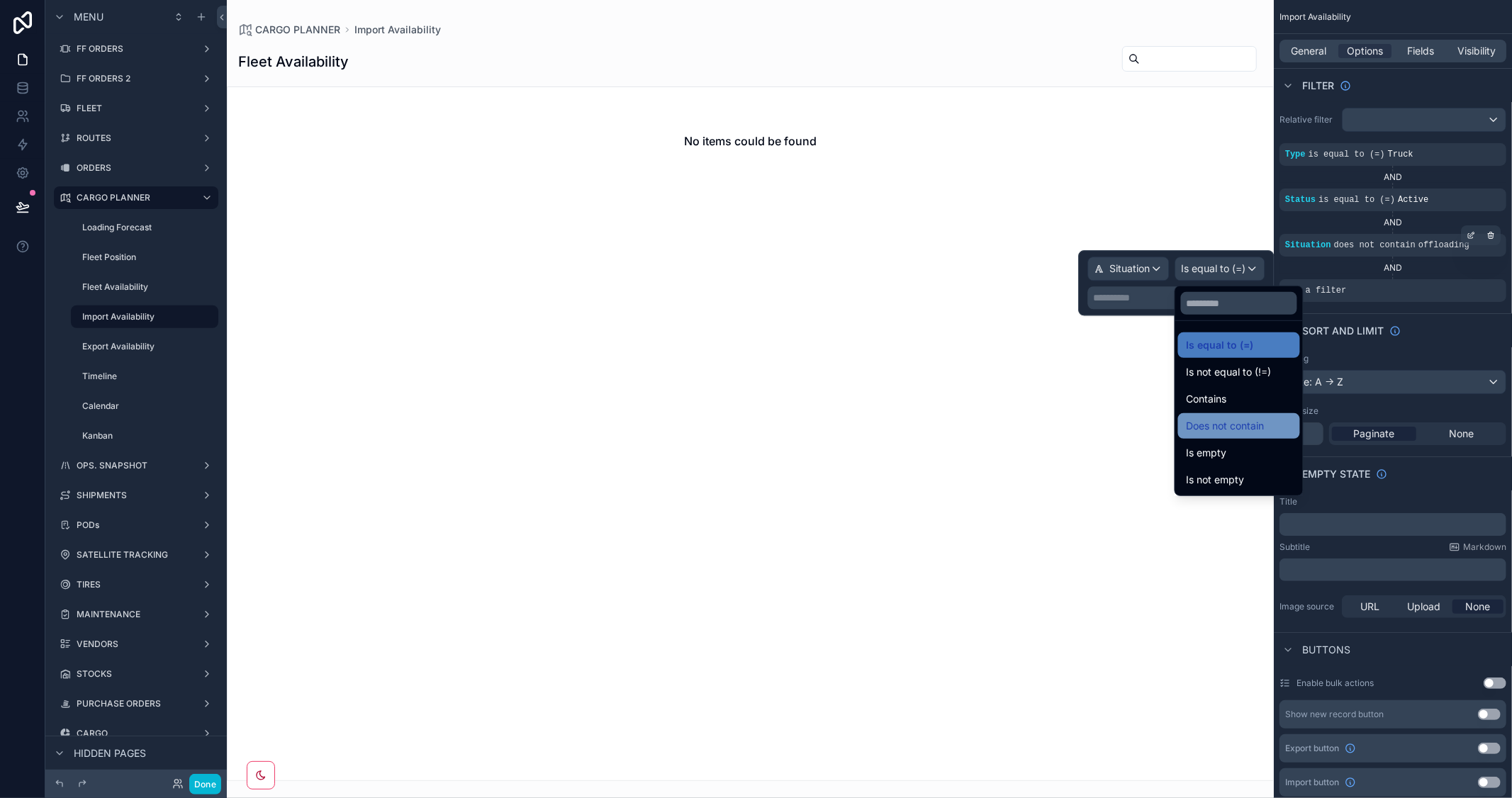
click at [1239, 426] on span "Does not contain" at bounding box center [1225, 426] width 78 height 17
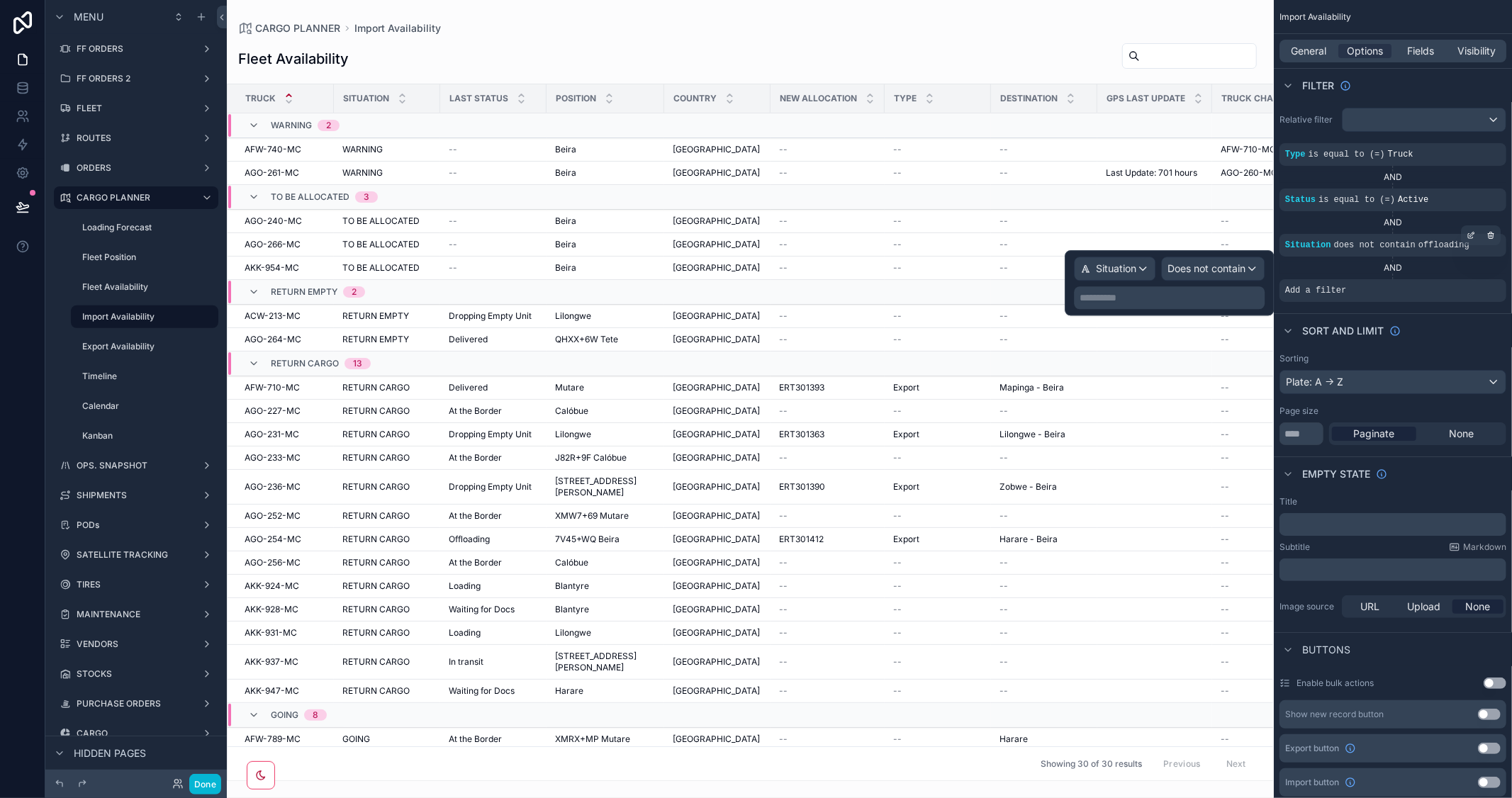
click at [1121, 291] on p "**********" at bounding box center [1170, 297] width 182 height 14
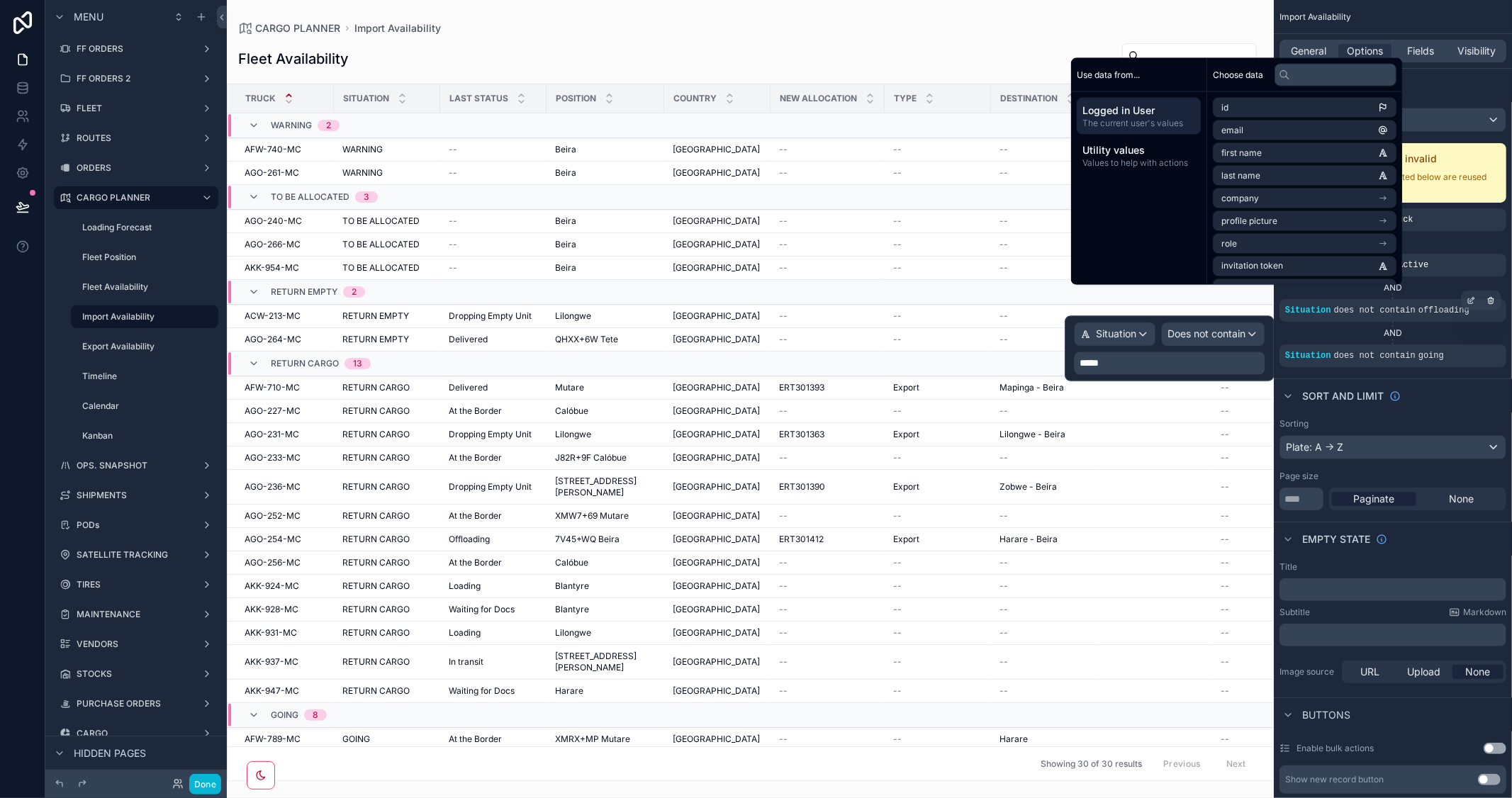
click at [1448, 394] on div "Sort And Limit" at bounding box center [1393, 395] width 238 height 34
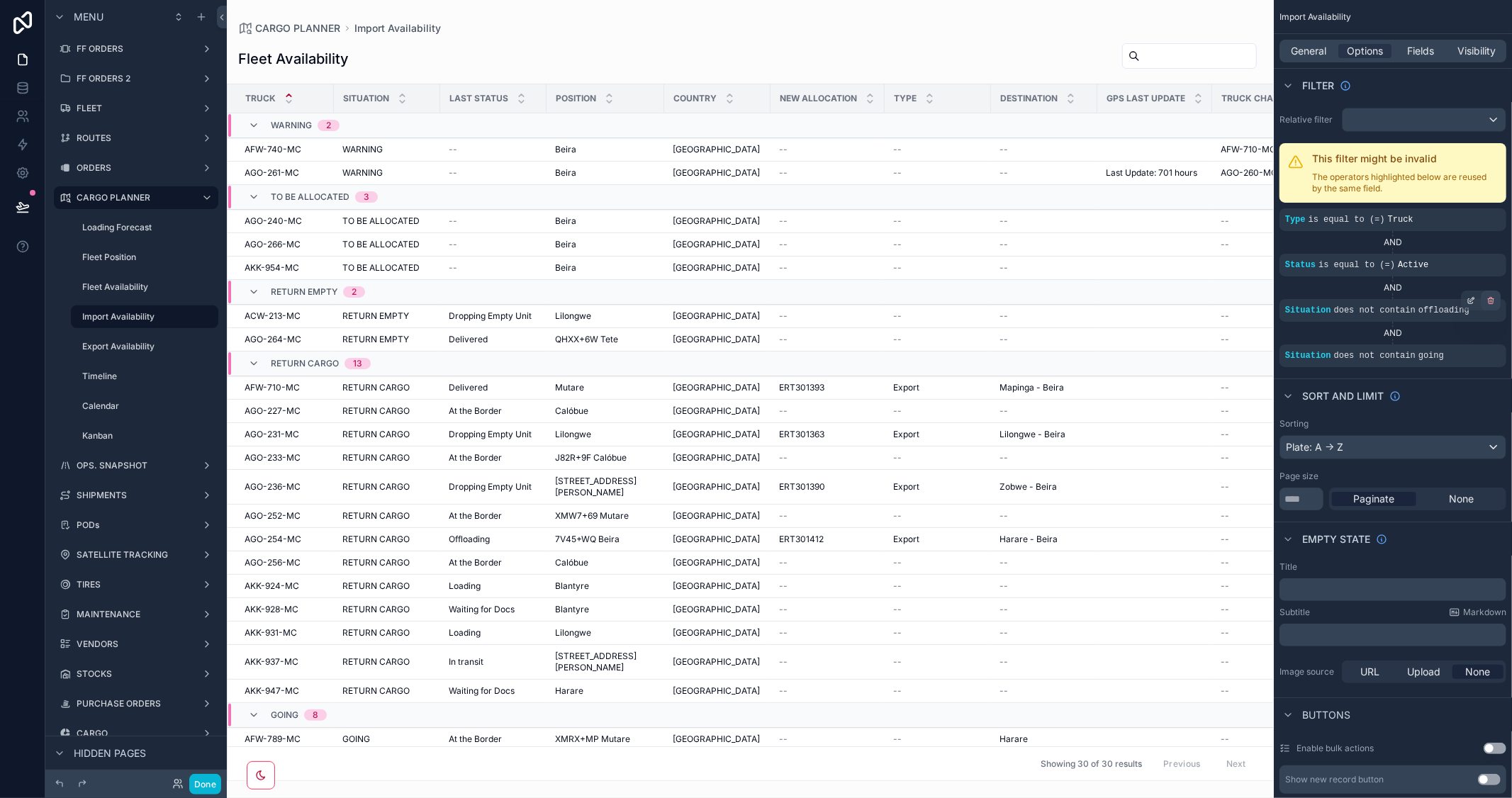
click at [1490, 296] on icon "scrollable content" at bounding box center [1491, 301] width 9 height 9
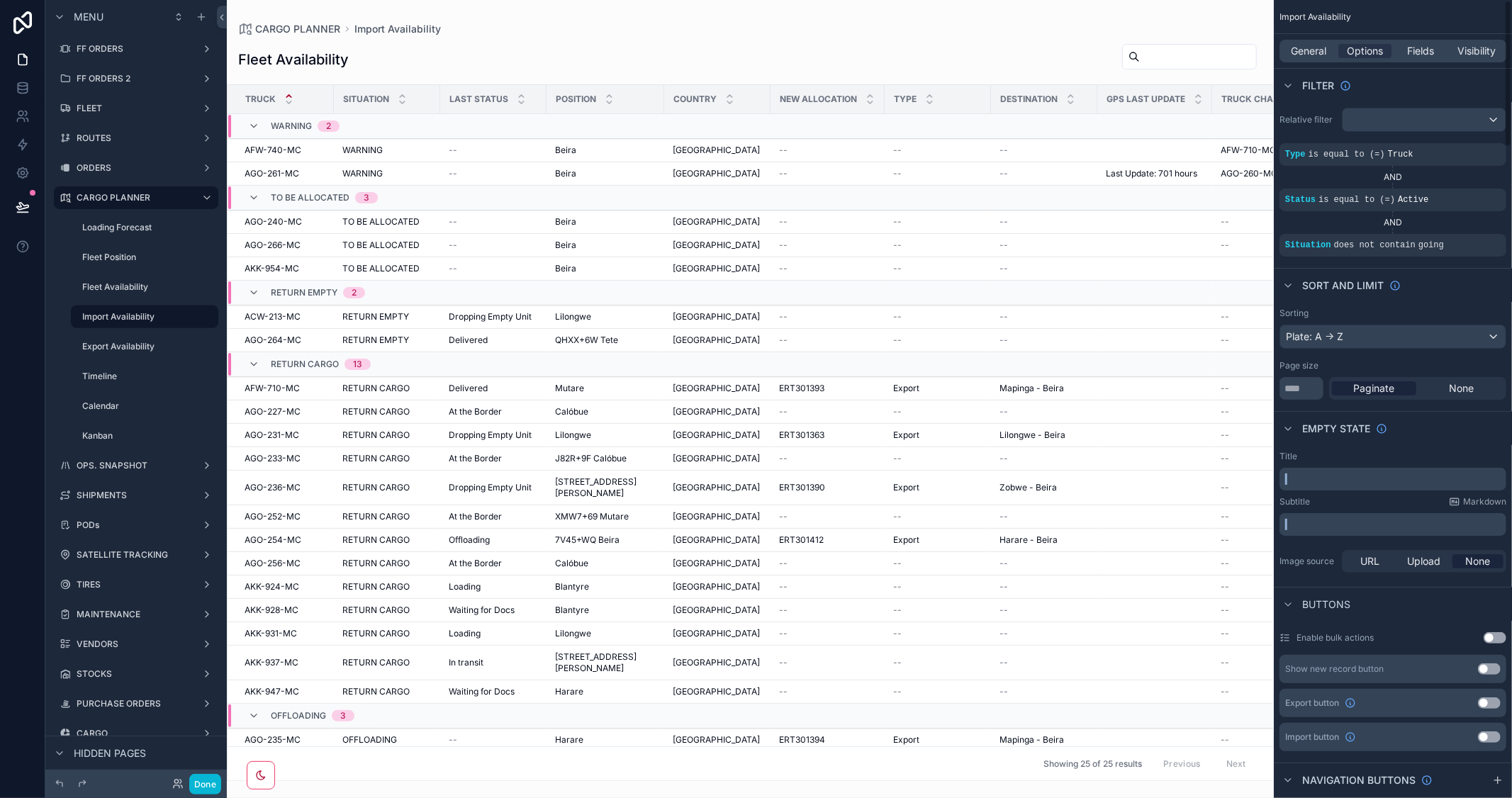
drag, startPoint x: 1265, startPoint y: 452, endPoint x: 1287, endPoint y: 631, distance: 180.3
click at [1287, 631] on div "MASTERS WORKFORCE BONUS / DISCOUNT CUSTOMERS OPORTUNITIES INVOICES TRIP EXPENSE…" at bounding box center [869, 399] width 1285 height 798
click at [1268, 704] on div "scrollable content" at bounding box center [750, 399] width 1047 height 798
click at [125, 351] on label "Export Availability" at bounding box center [135, 347] width 108 height 12
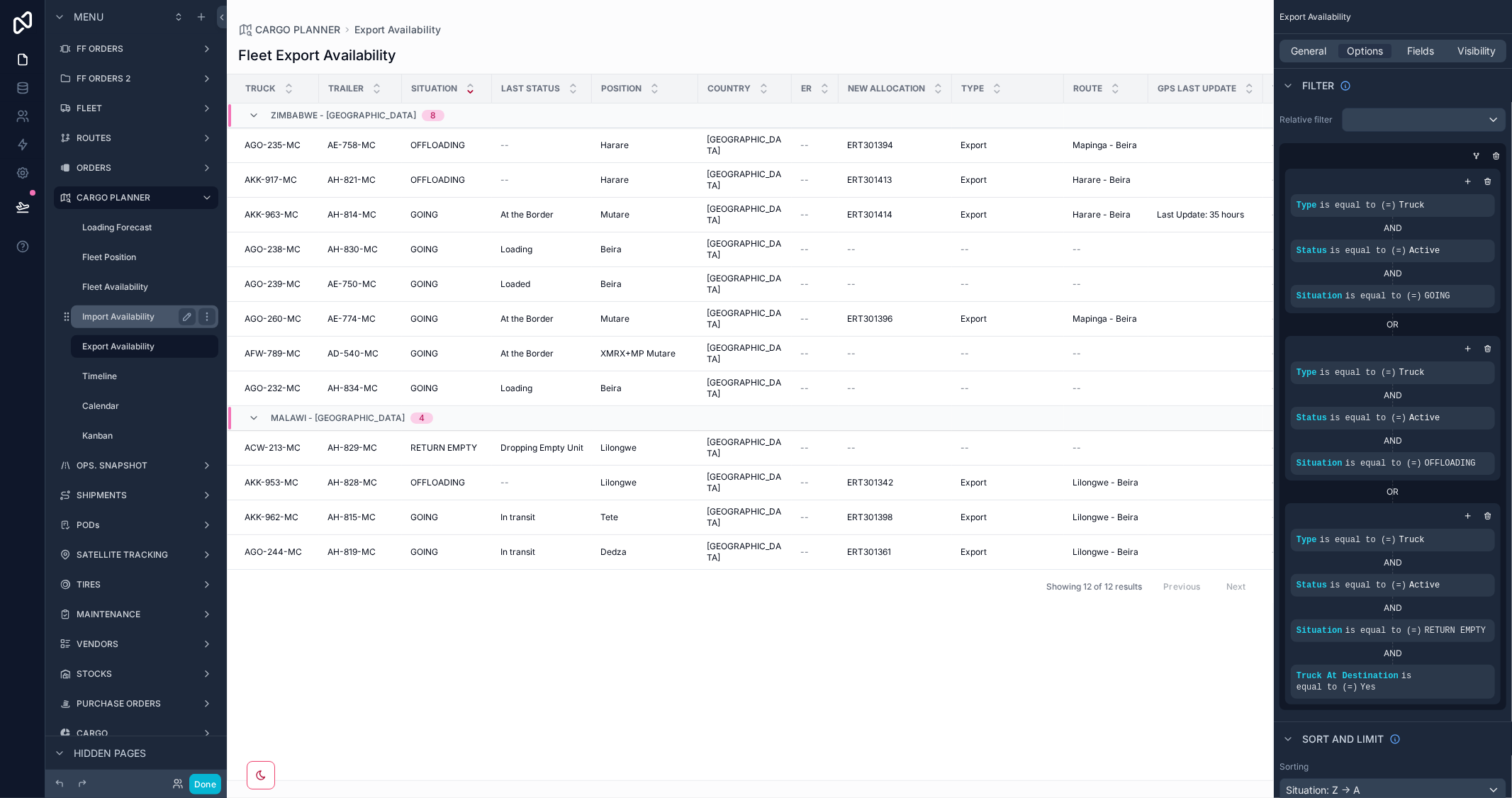
click at [143, 320] on label "Import Availability" at bounding box center [135, 317] width 108 height 12
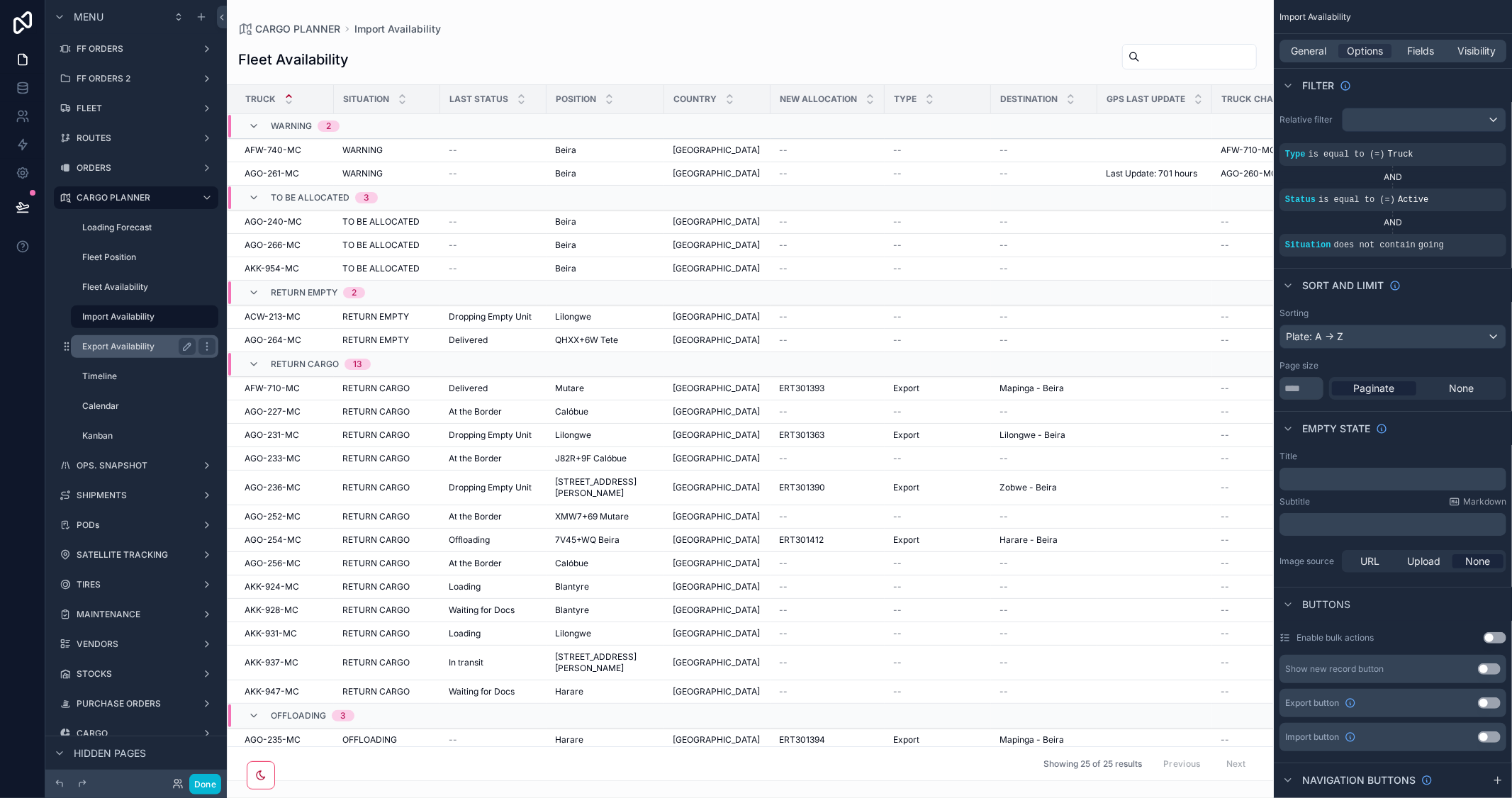
click at [124, 342] on label "Export Availability" at bounding box center [135, 347] width 108 height 12
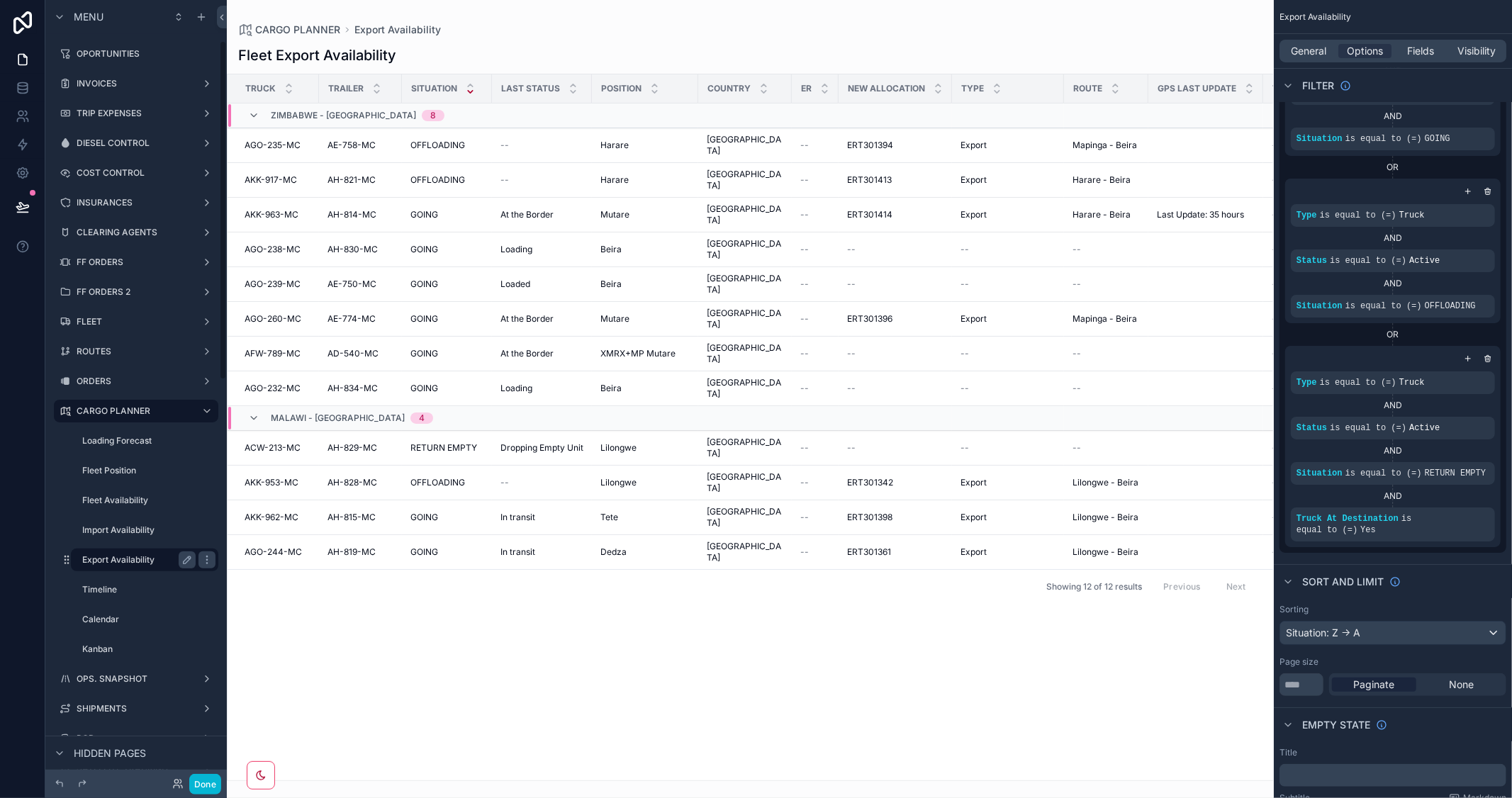
scroll to position [94, 0]
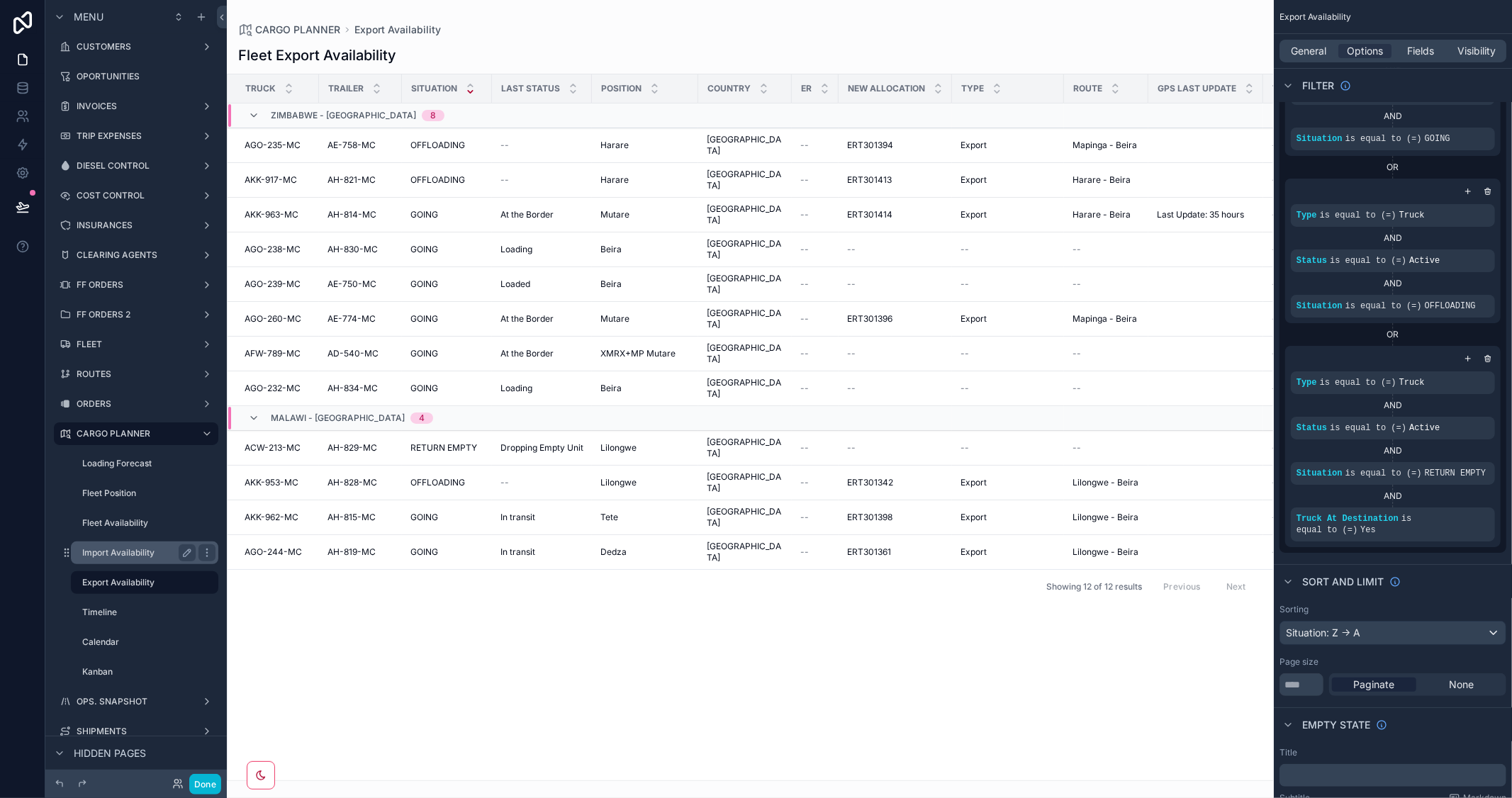
click at [111, 549] on label "Import Availability" at bounding box center [135, 553] width 108 height 12
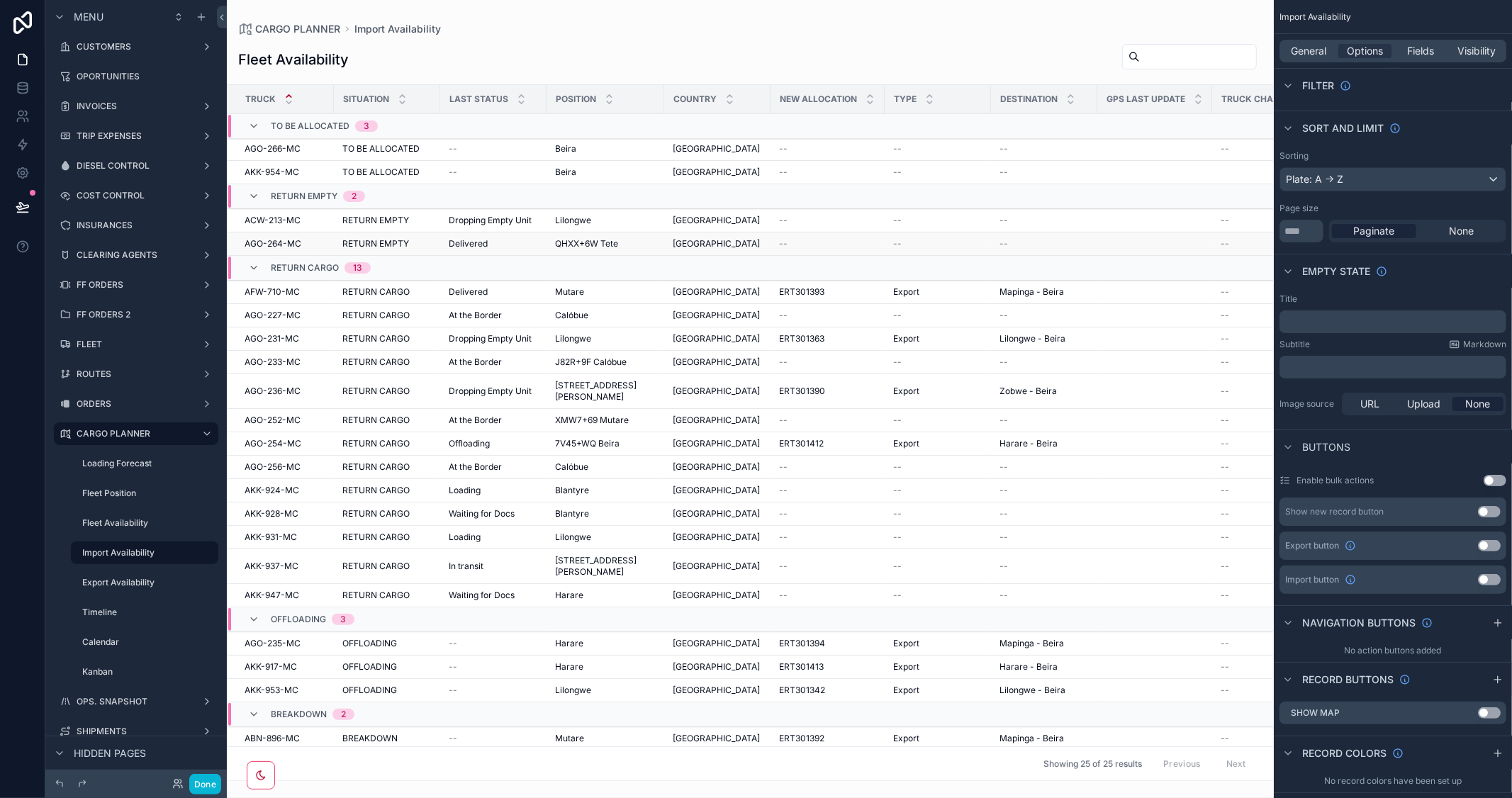
scroll to position [113, 0]
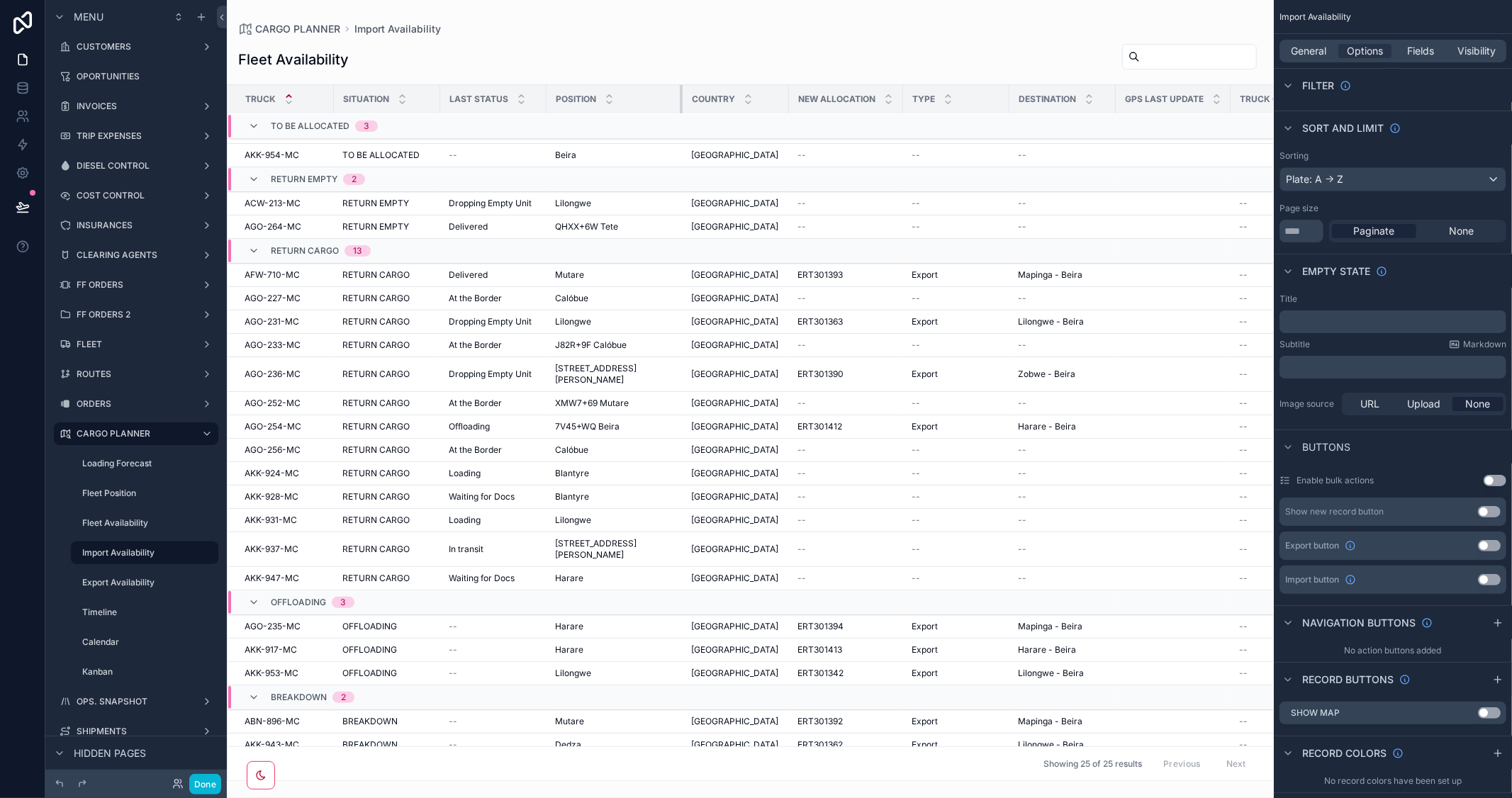
drag, startPoint x: 661, startPoint y: 101, endPoint x: 679, endPoint y: 107, distance: 19.0
click at [679, 107] on tr "Truck Situation Last Status Position Country New Allocation Type Destination GP…" at bounding box center [836, 99] width 1217 height 29
drag, startPoint x: 774, startPoint y: 96, endPoint x: 761, endPoint y: 96, distance: 13.0
click at [784, 96] on div "scrollable content" at bounding box center [787, 99] width 6 height 29
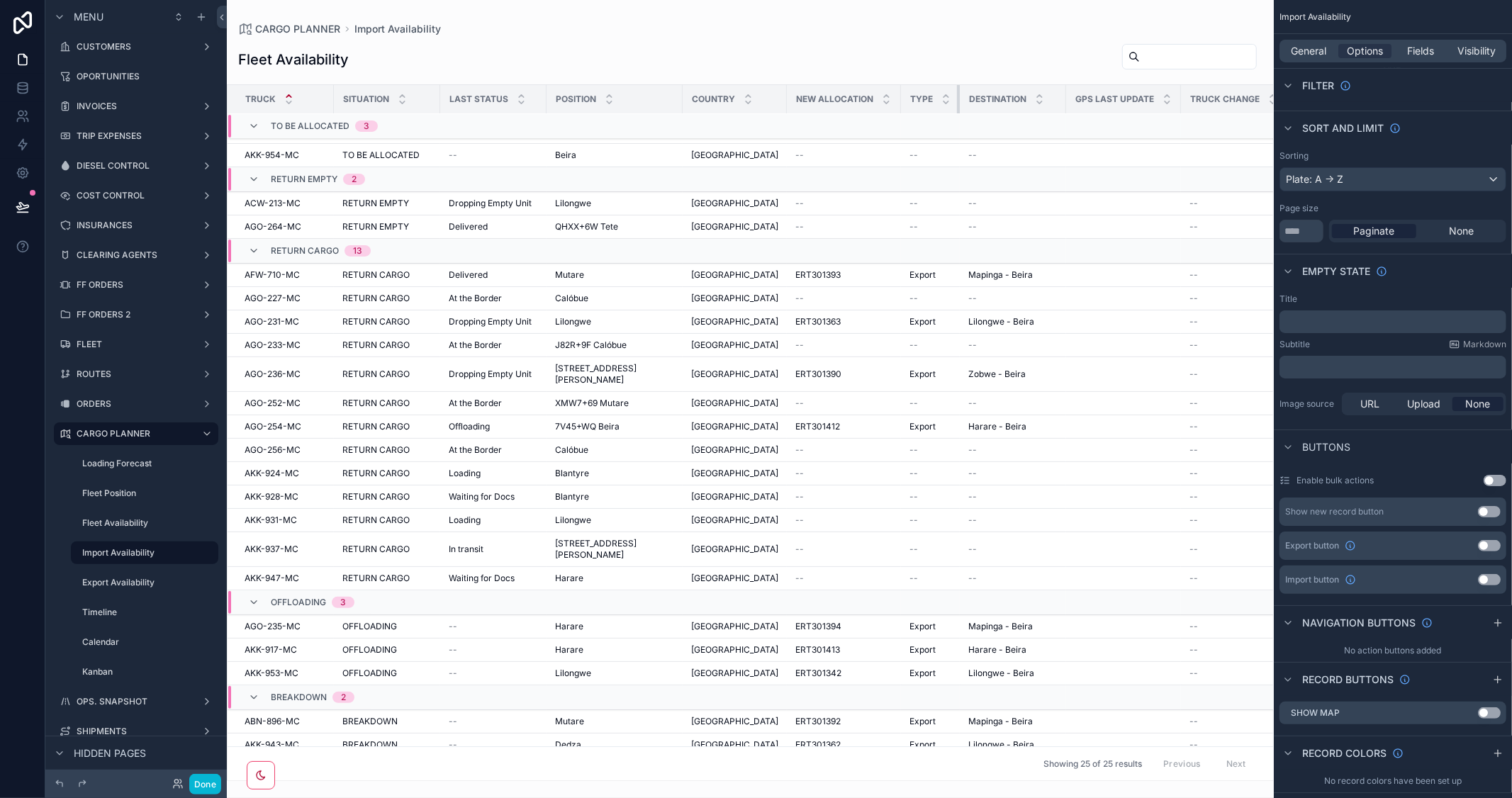
drag, startPoint x: 982, startPoint y: 94, endPoint x: 890, endPoint y: 98, distance: 92.1
click at [900, 98] on th "Type" at bounding box center [930, 99] width 59 height 29
drag, startPoint x: 1039, startPoint y: 94, endPoint x: 1032, endPoint y: 88, distance: 9.2
click at [1056, 88] on div "scrollable content" at bounding box center [1058, 99] width 6 height 29
click at [206, 778] on button "Done" at bounding box center [206, 784] width 32 height 20
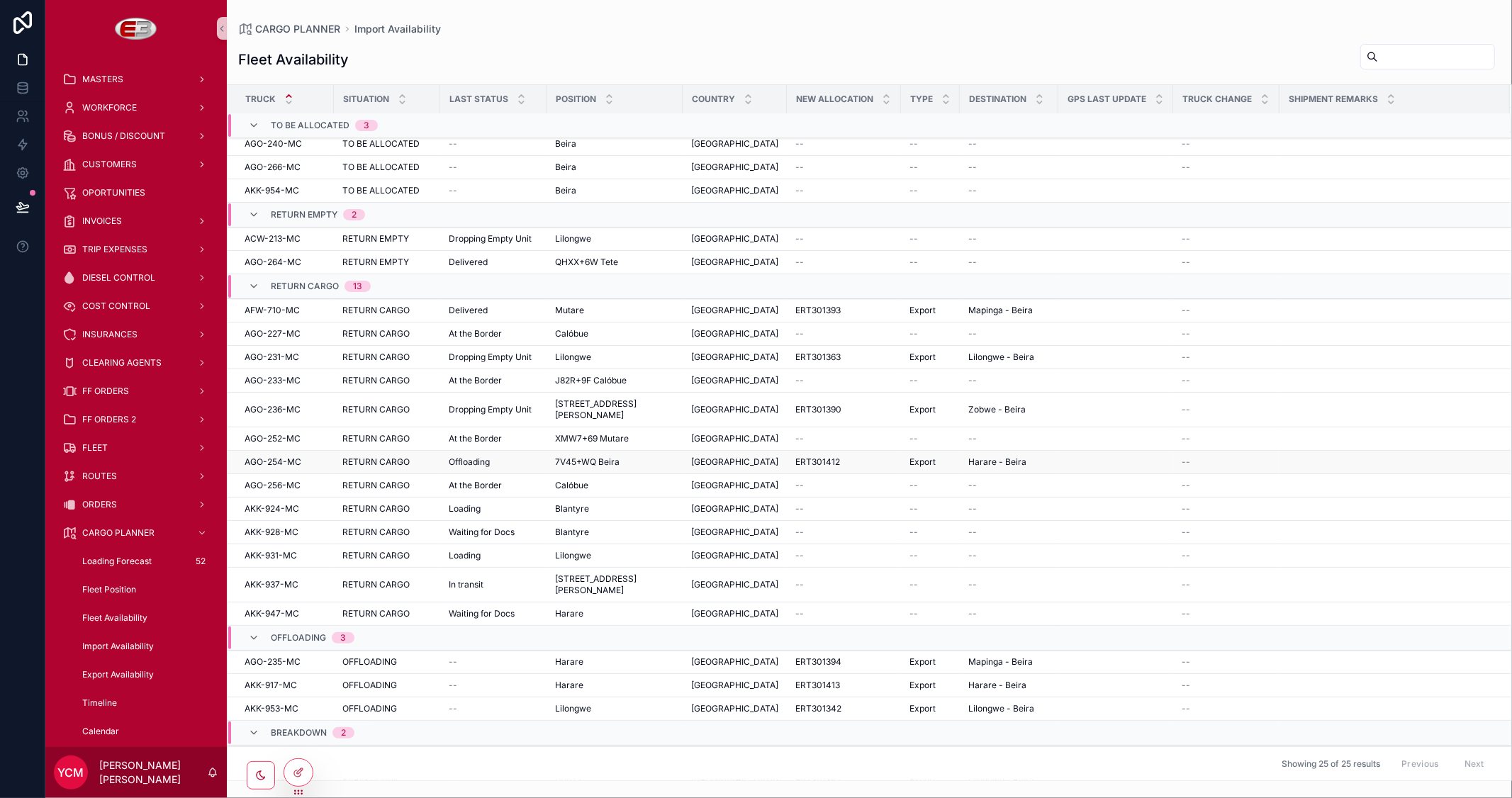
scroll to position [102, 0]
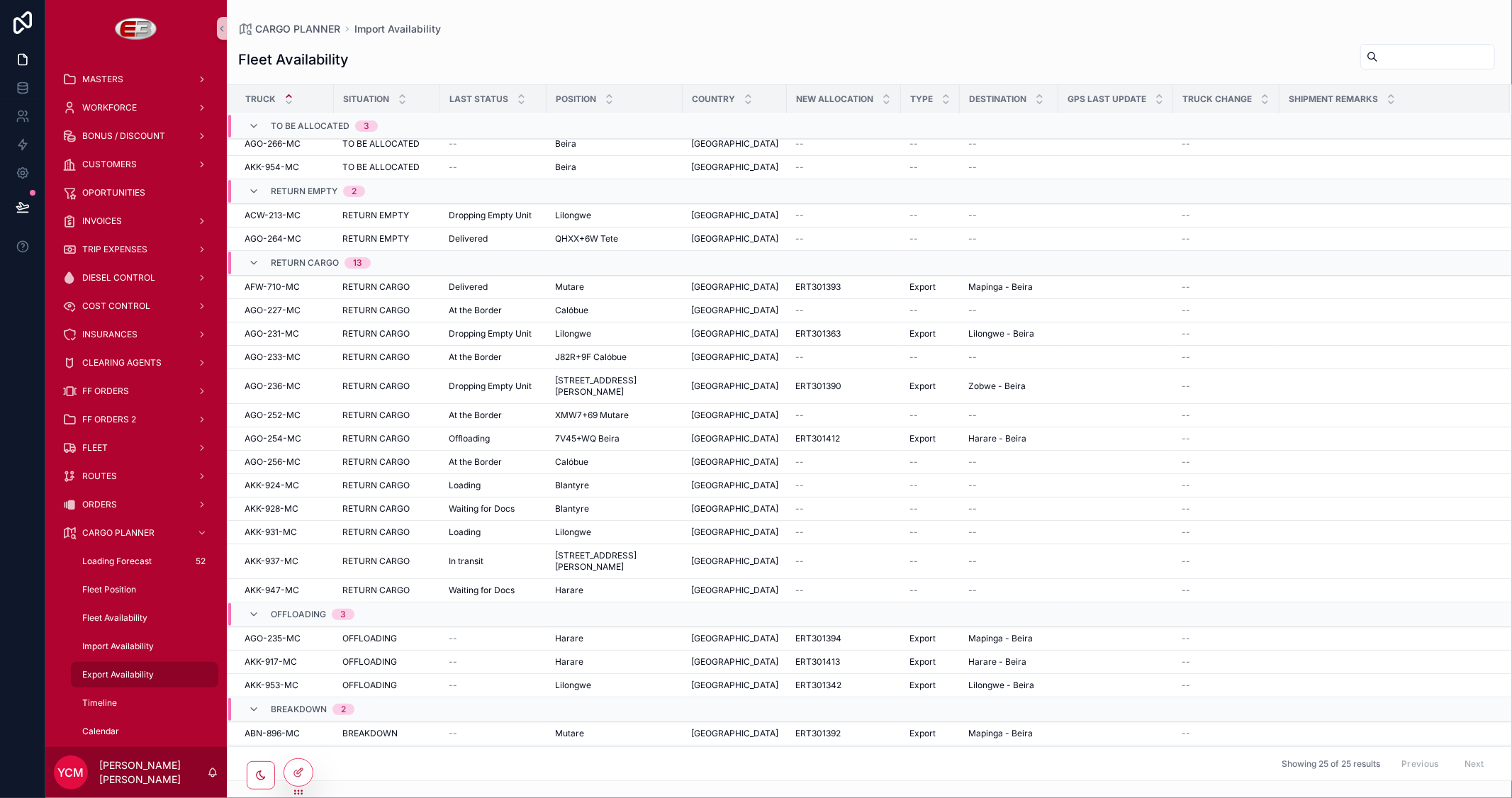
click at [114, 669] on span "Export Availability" at bounding box center [118, 675] width 72 height 12
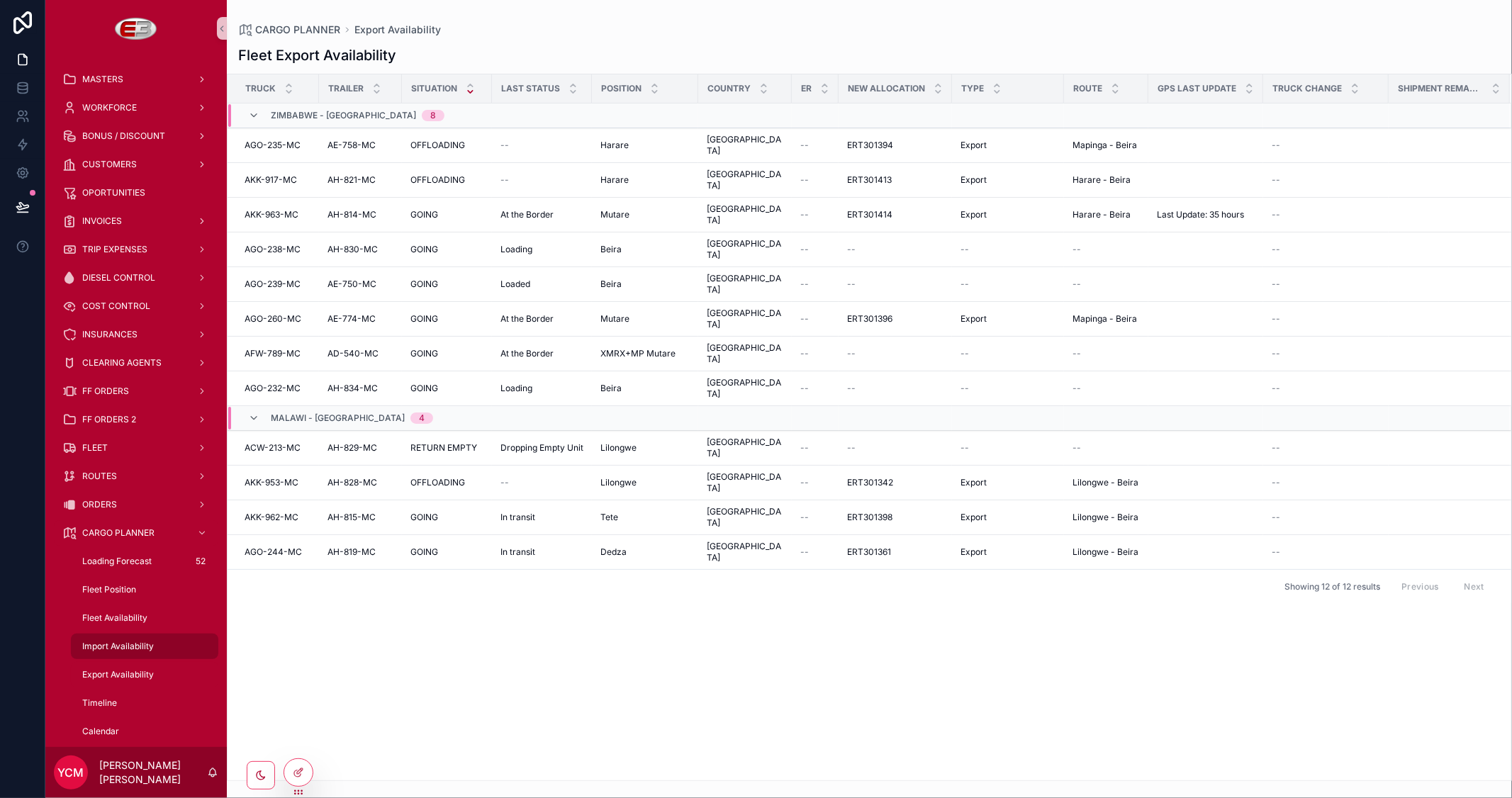
click at [123, 641] on span "Import Availability" at bounding box center [118, 647] width 72 height 12
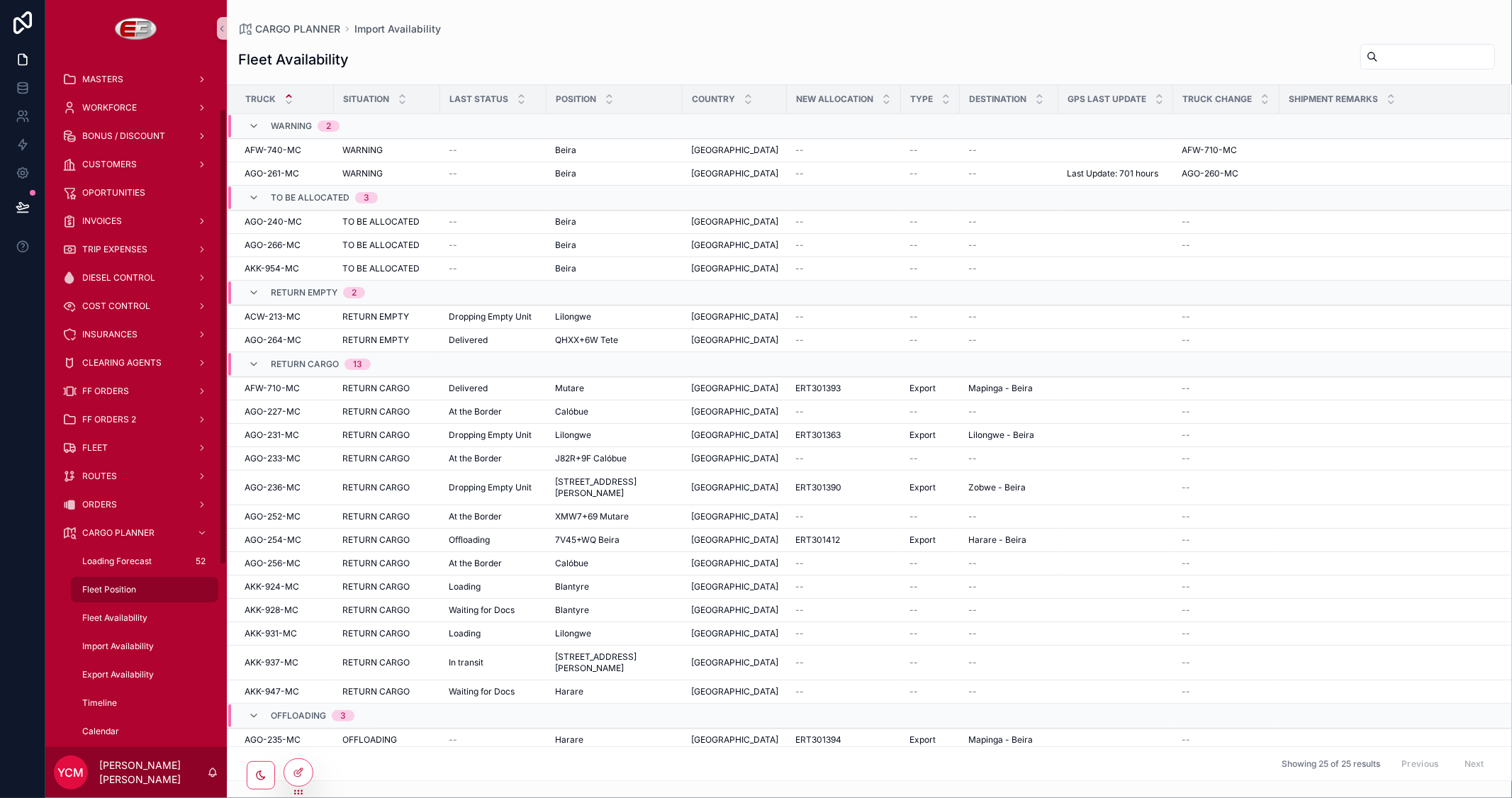
click at [119, 584] on span "Fleet Position" at bounding box center [109, 590] width 54 height 12
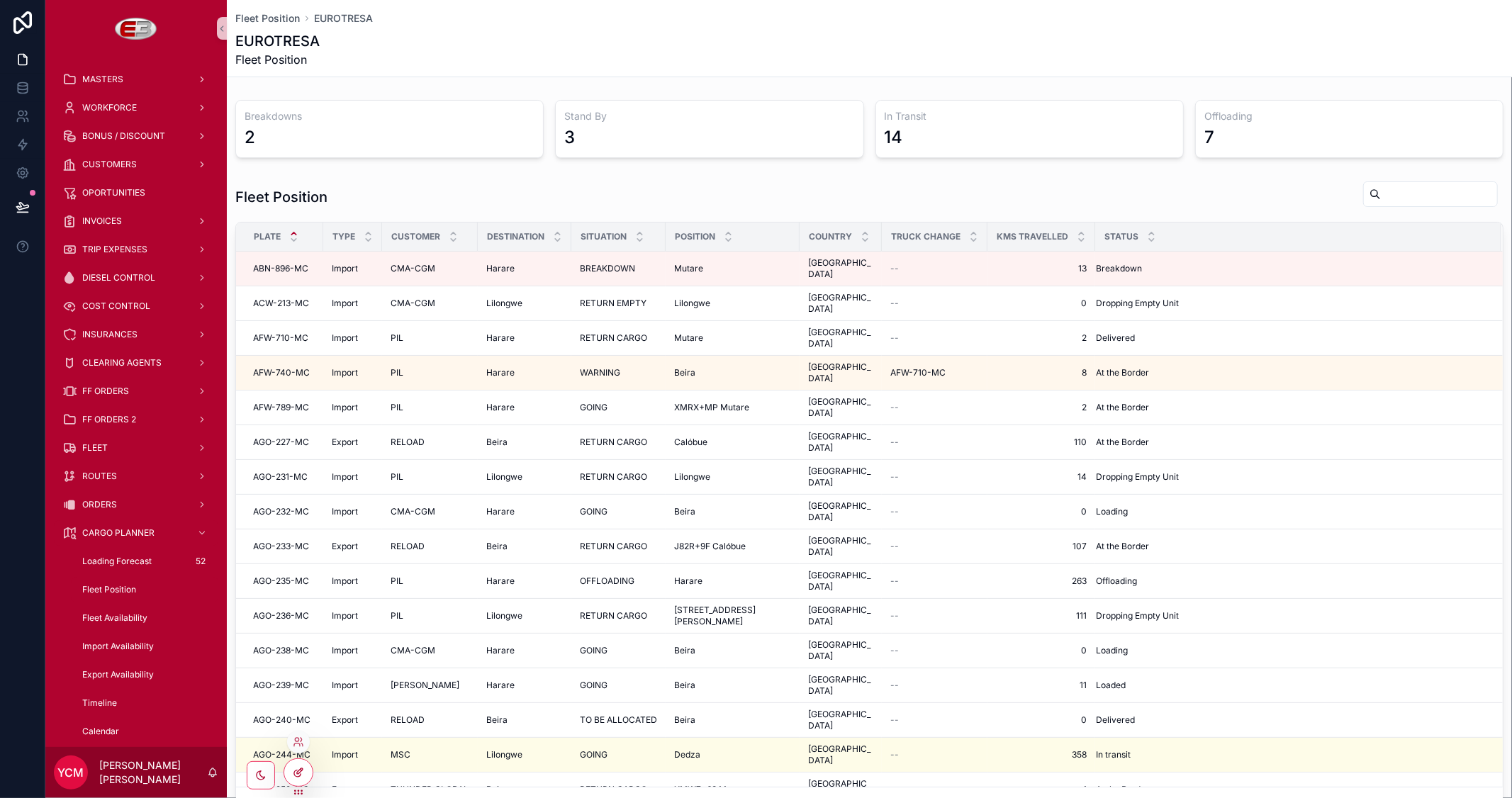
click at [303, 776] on icon at bounding box center [298, 772] width 12 height 12
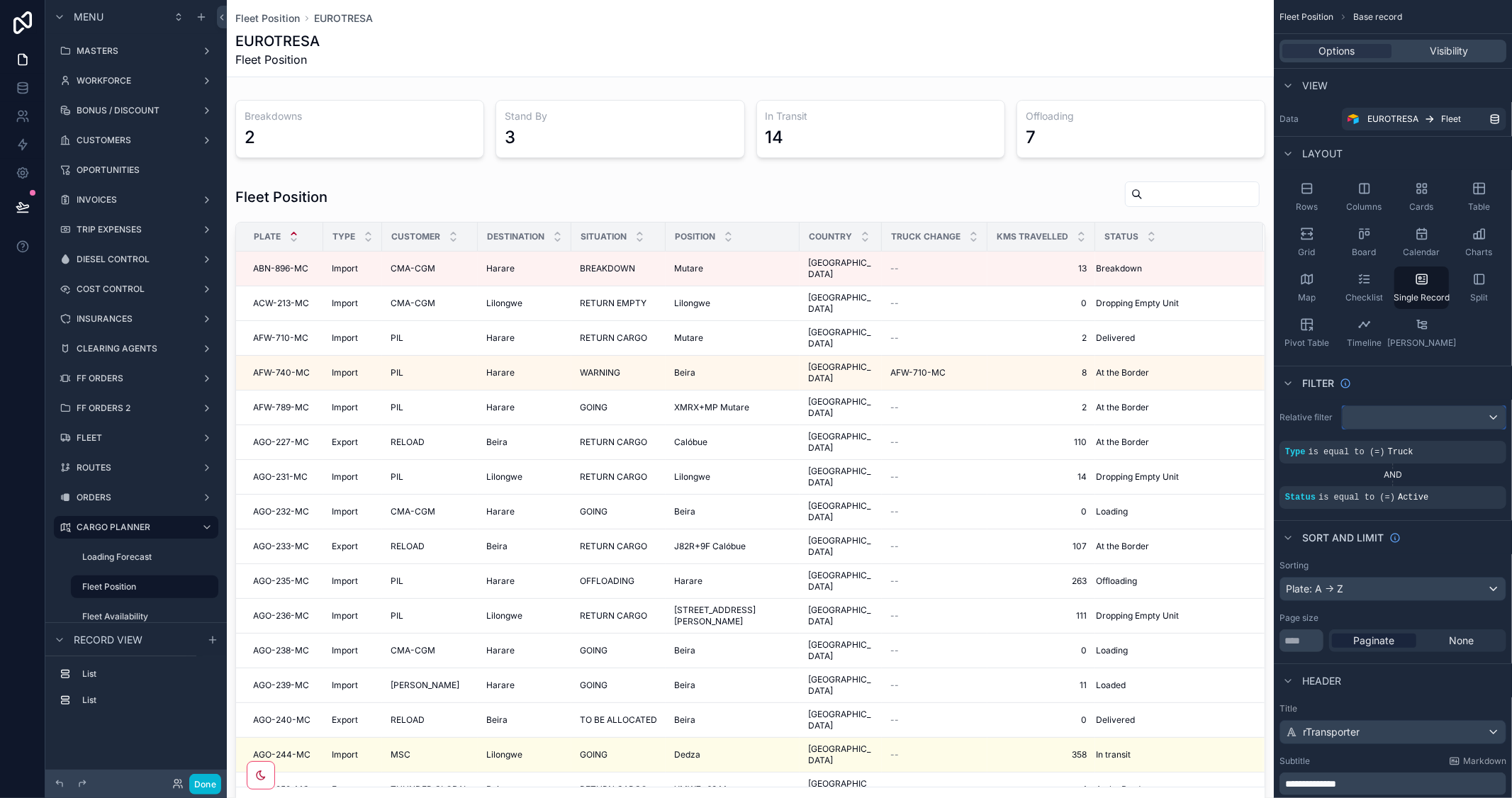
click at [1387, 416] on div "scrollable content" at bounding box center [1423, 417] width 163 height 23
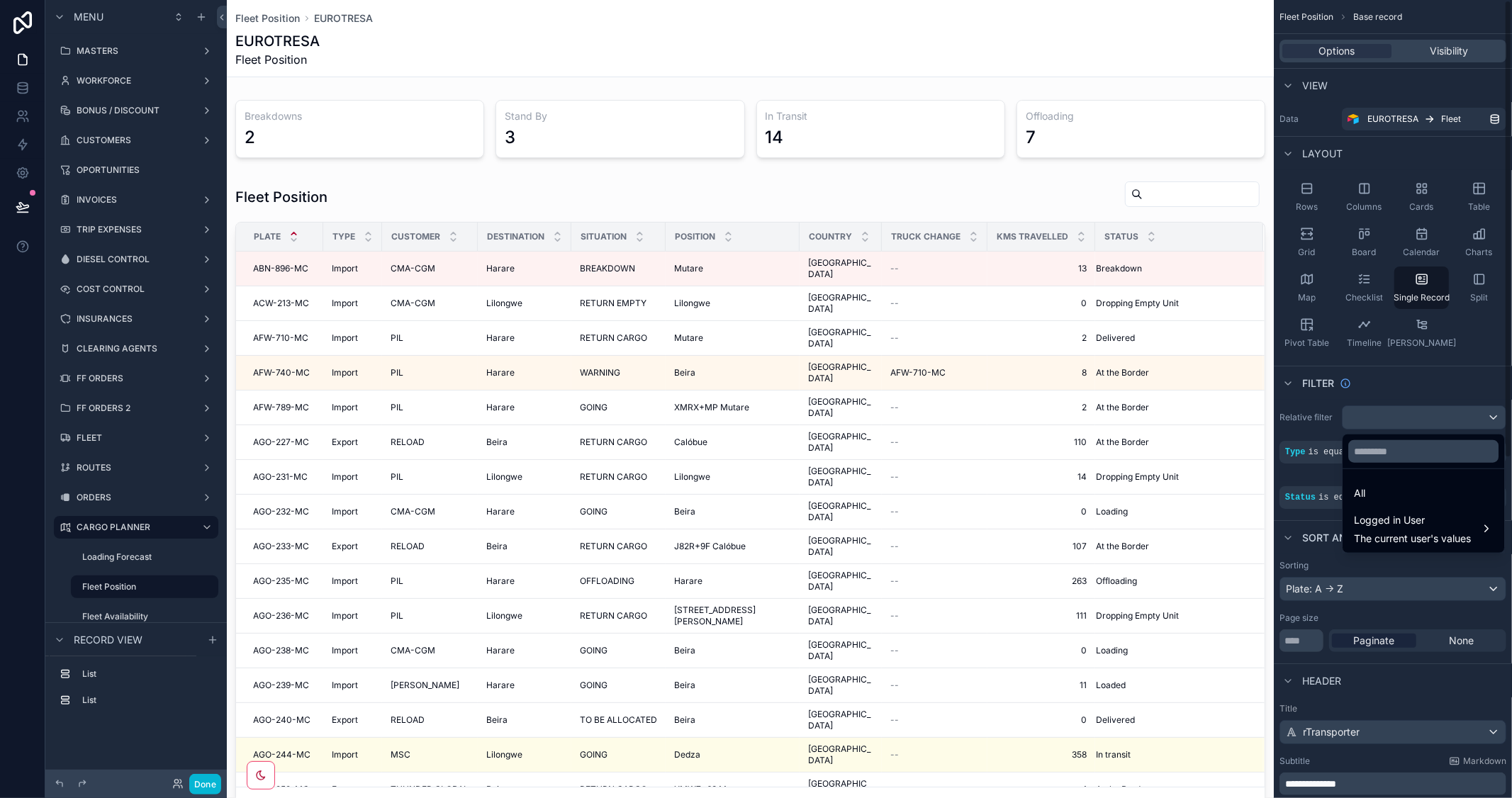
click at [1434, 383] on div "scrollable content" at bounding box center [756, 399] width 1512 height 798
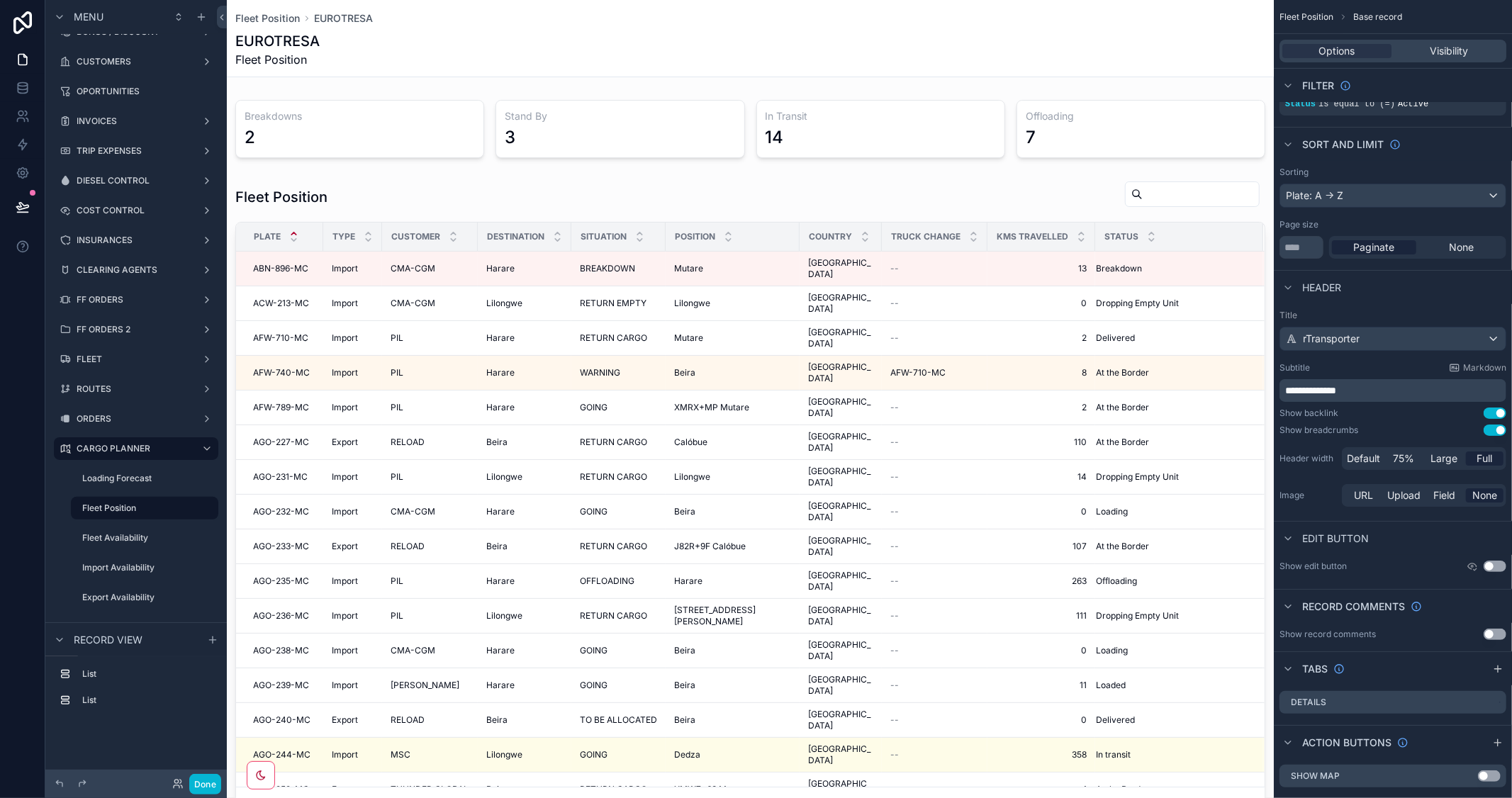
click at [1103, 194] on div "scrollable content" at bounding box center [750, 734] width 1047 height 1468
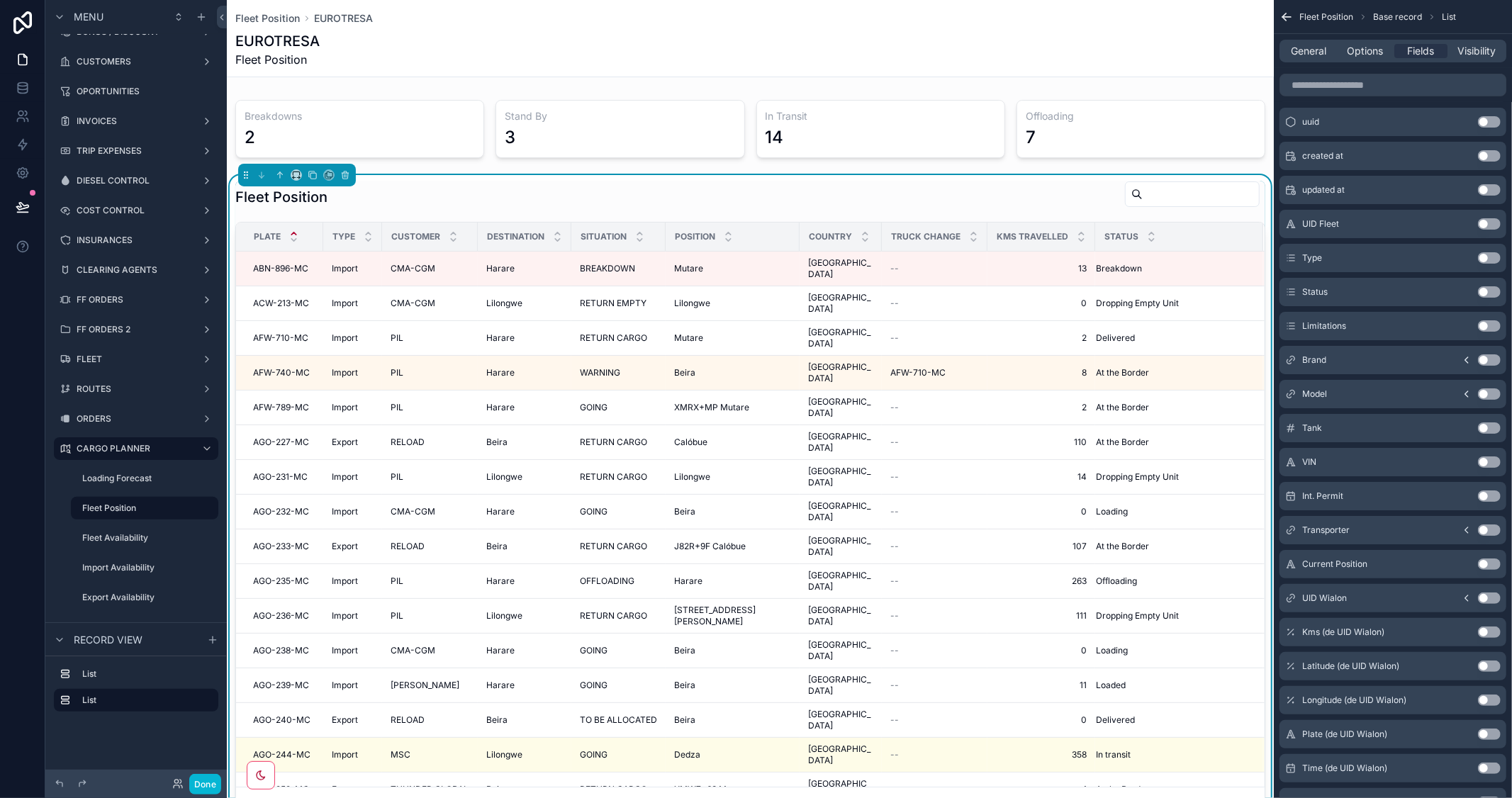
click at [1156, 192] on input "scrollable content" at bounding box center [1200, 194] width 116 height 20
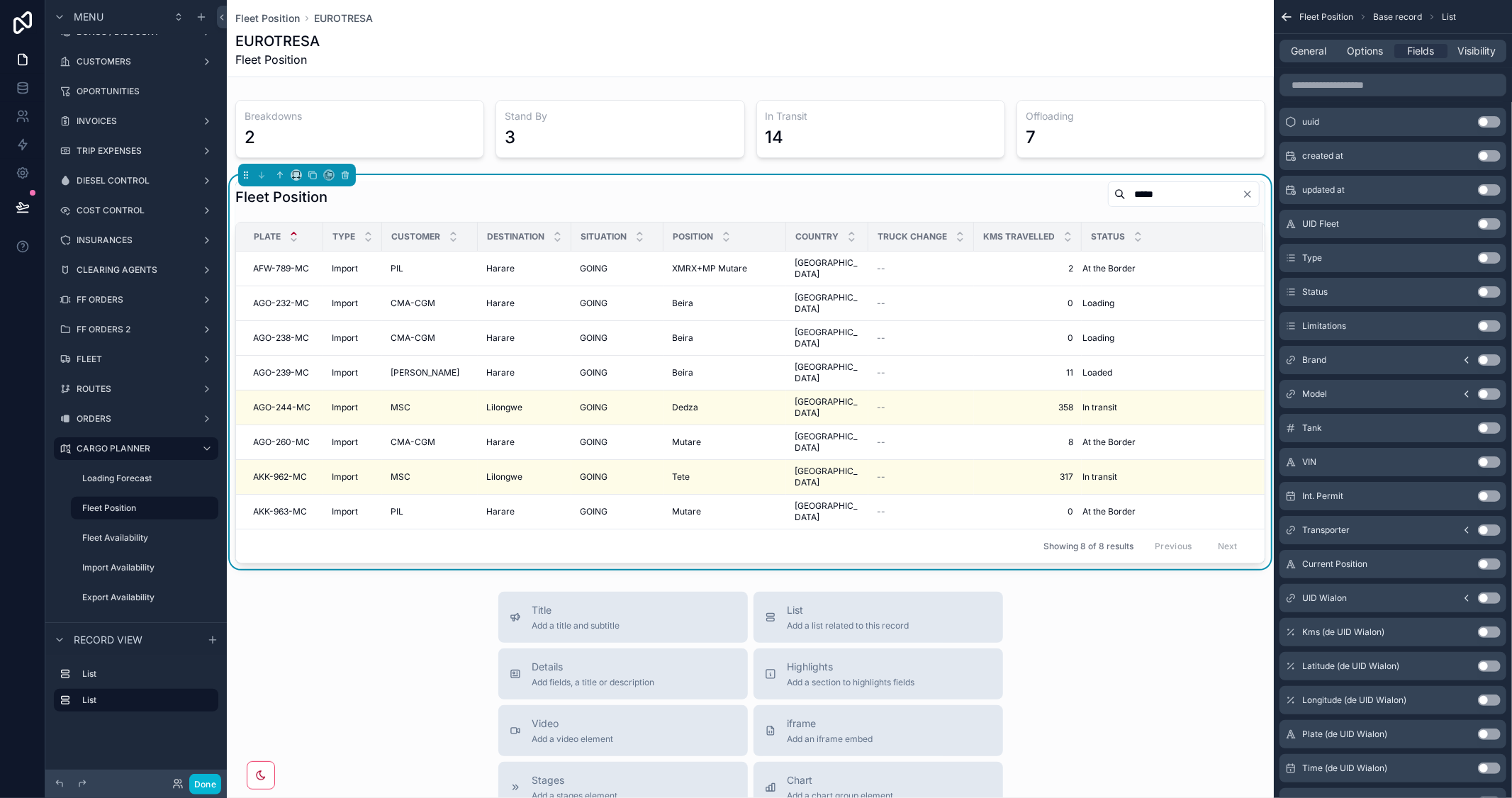
drag, startPoint x: 1195, startPoint y: 198, endPoint x: 1058, endPoint y: 193, distance: 137.1
click at [1097, 193] on div "*****" at bounding box center [1181, 194] width 169 height 27
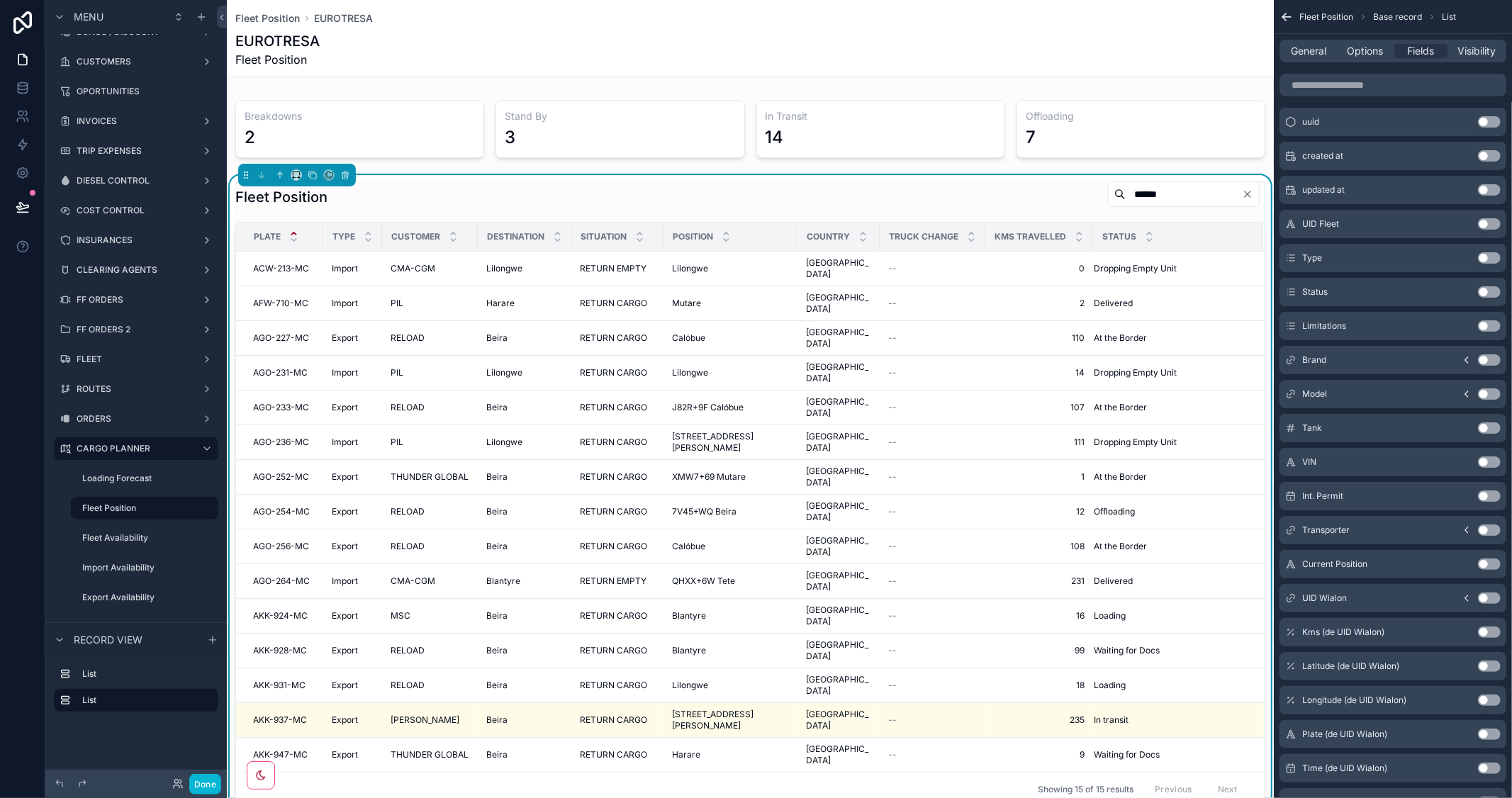
drag, startPoint x: 1129, startPoint y: 190, endPoint x: 1020, endPoint y: 189, distance: 109.0
click at [1020, 189] on div "Fleet Position ******" at bounding box center [751, 197] width 1030 height 33
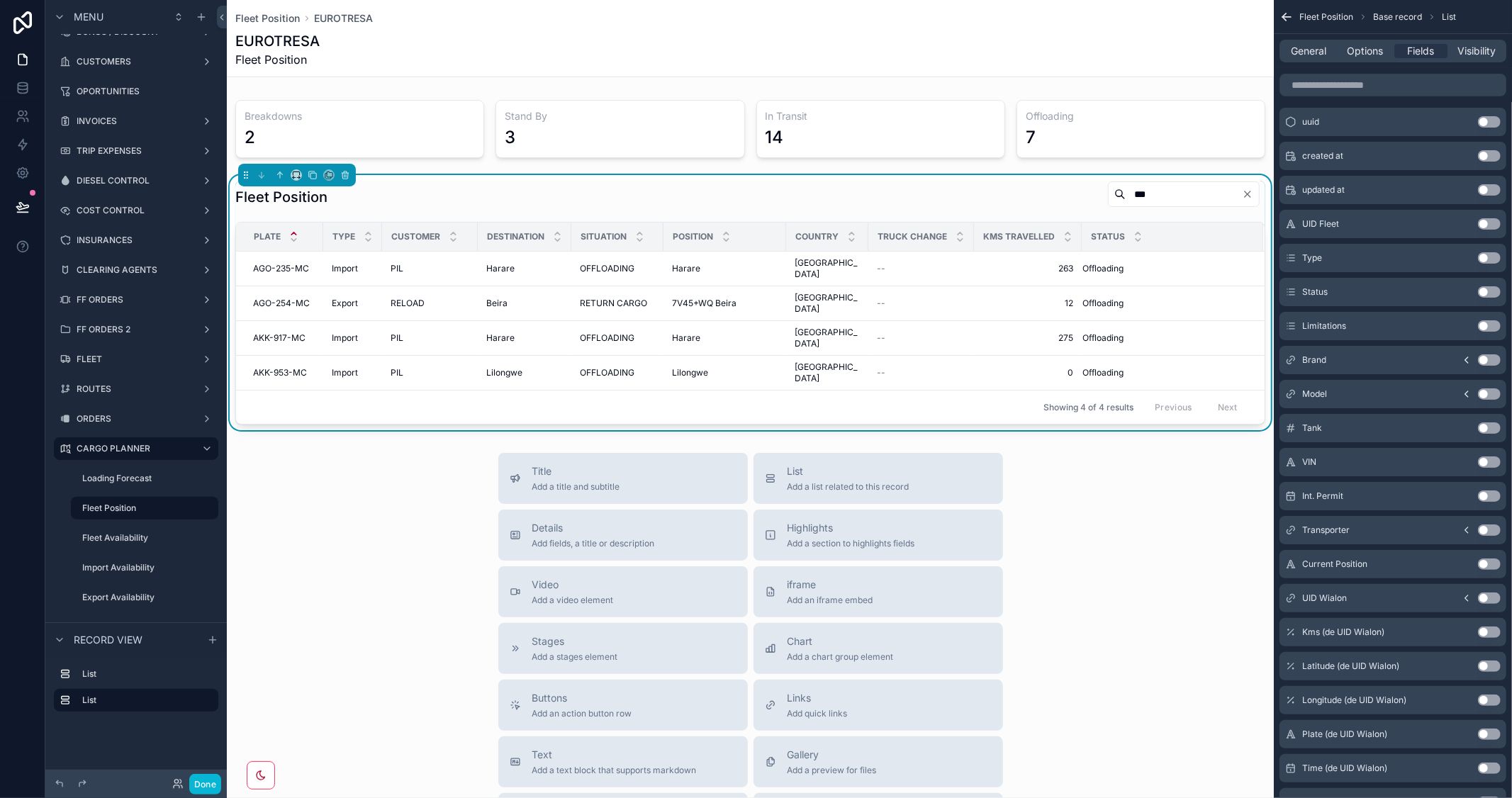
type input "***"
click at [1244, 194] on icon "Clear" at bounding box center [1247, 195] width 6 height 6
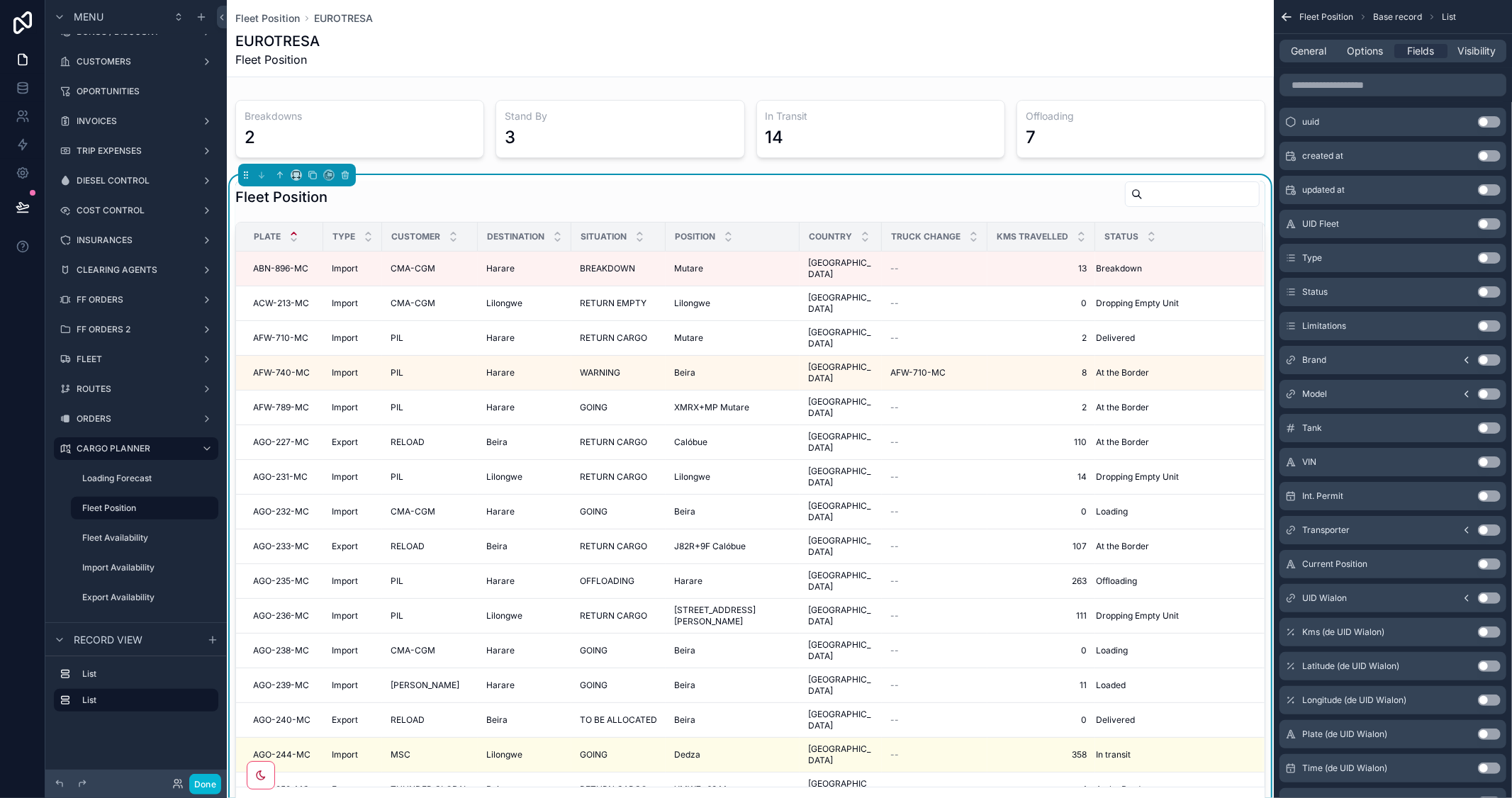
click at [1143, 199] on input "scrollable content" at bounding box center [1200, 194] width 116 height 20
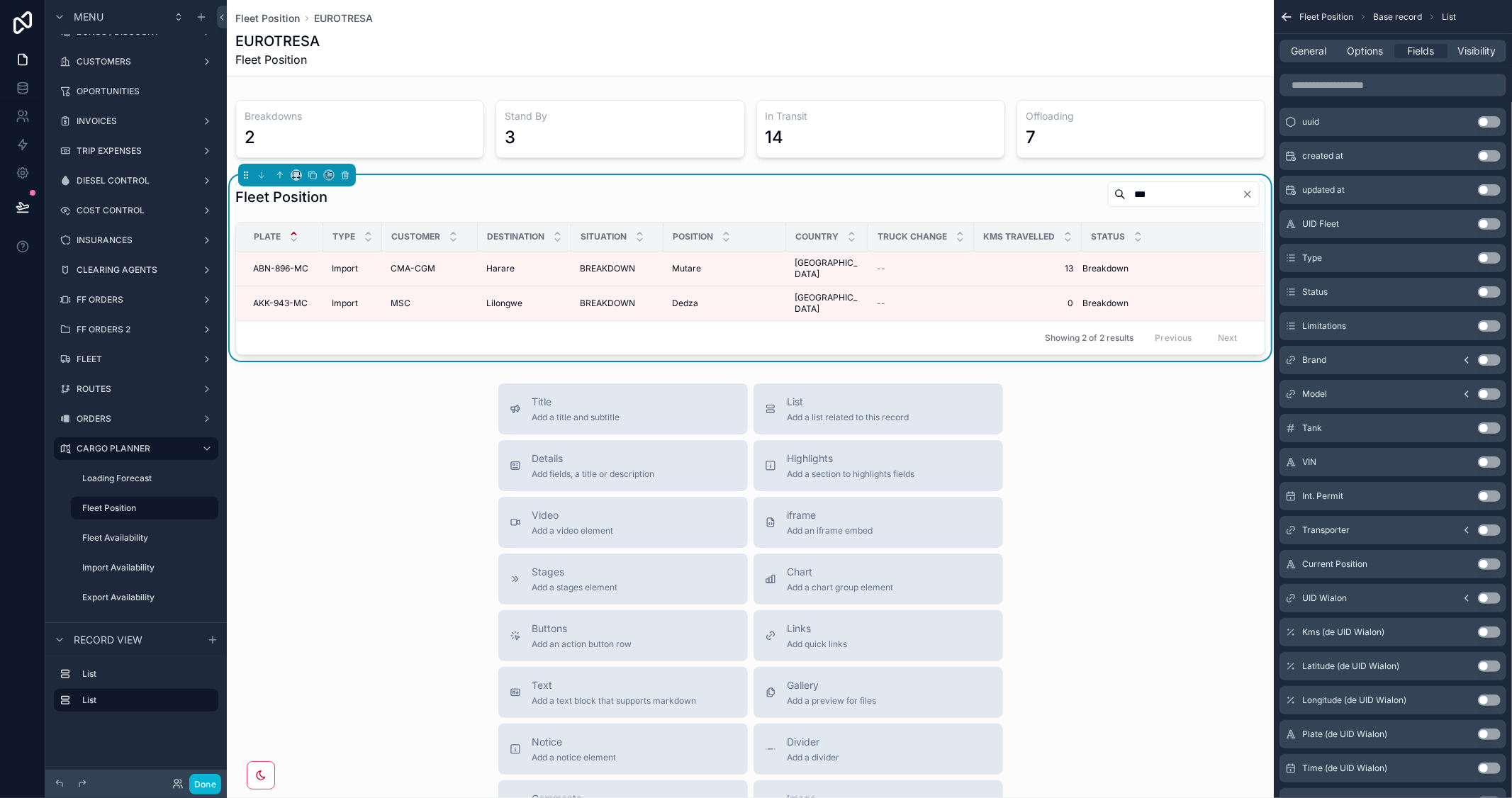
drag, startPoint x: 1121, startPoint y: 192, endPoint x: 1058, endPoint y: 189, distance: 63.1
click at [1097, 189] on div "***" at bounding box center [1181, 194] width 169 height 27
click at [1365, 48] on span "Options" at bounding box center [1364, 50] width 36 height 14
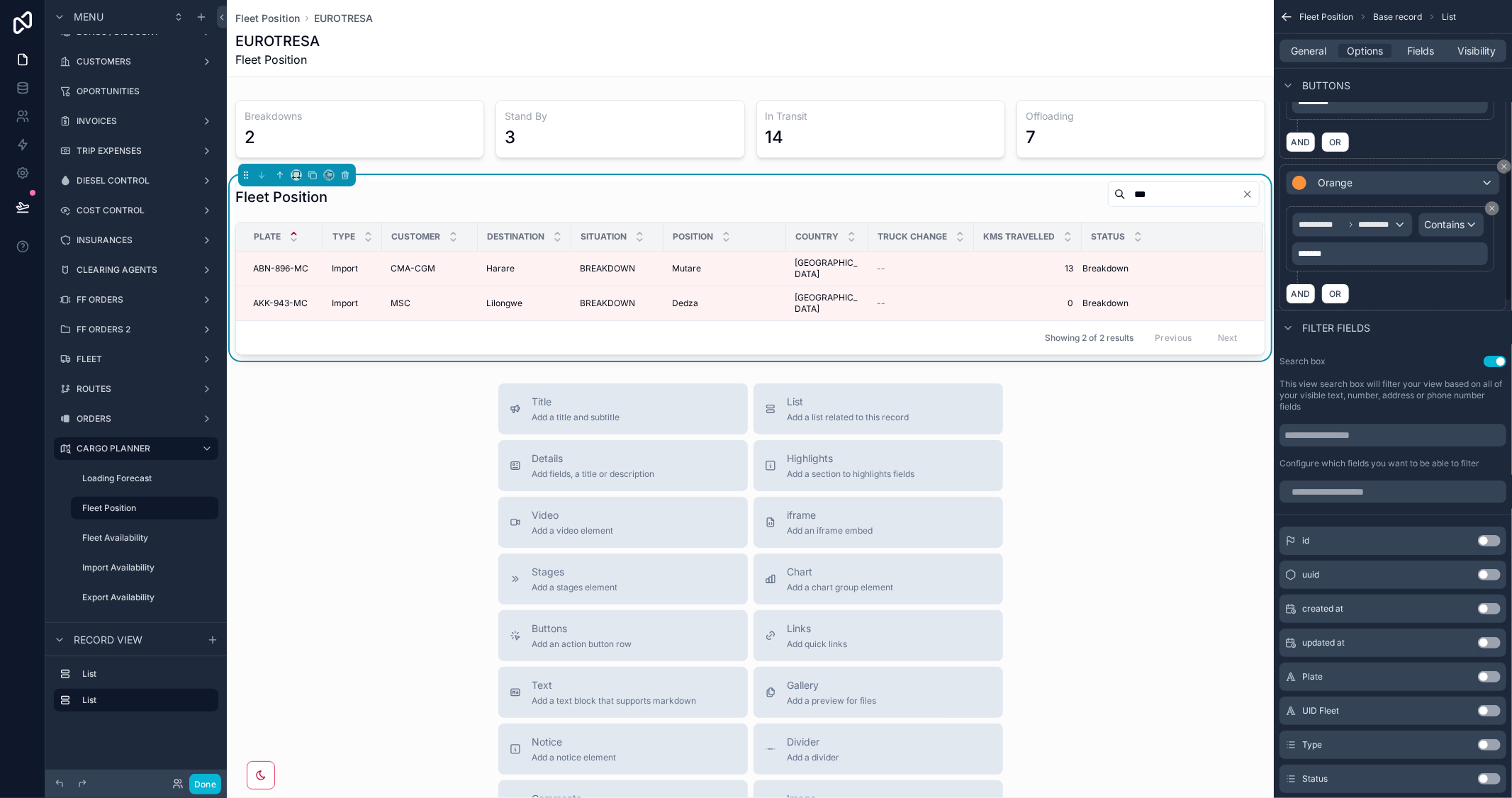
scroll to position [944, 0]
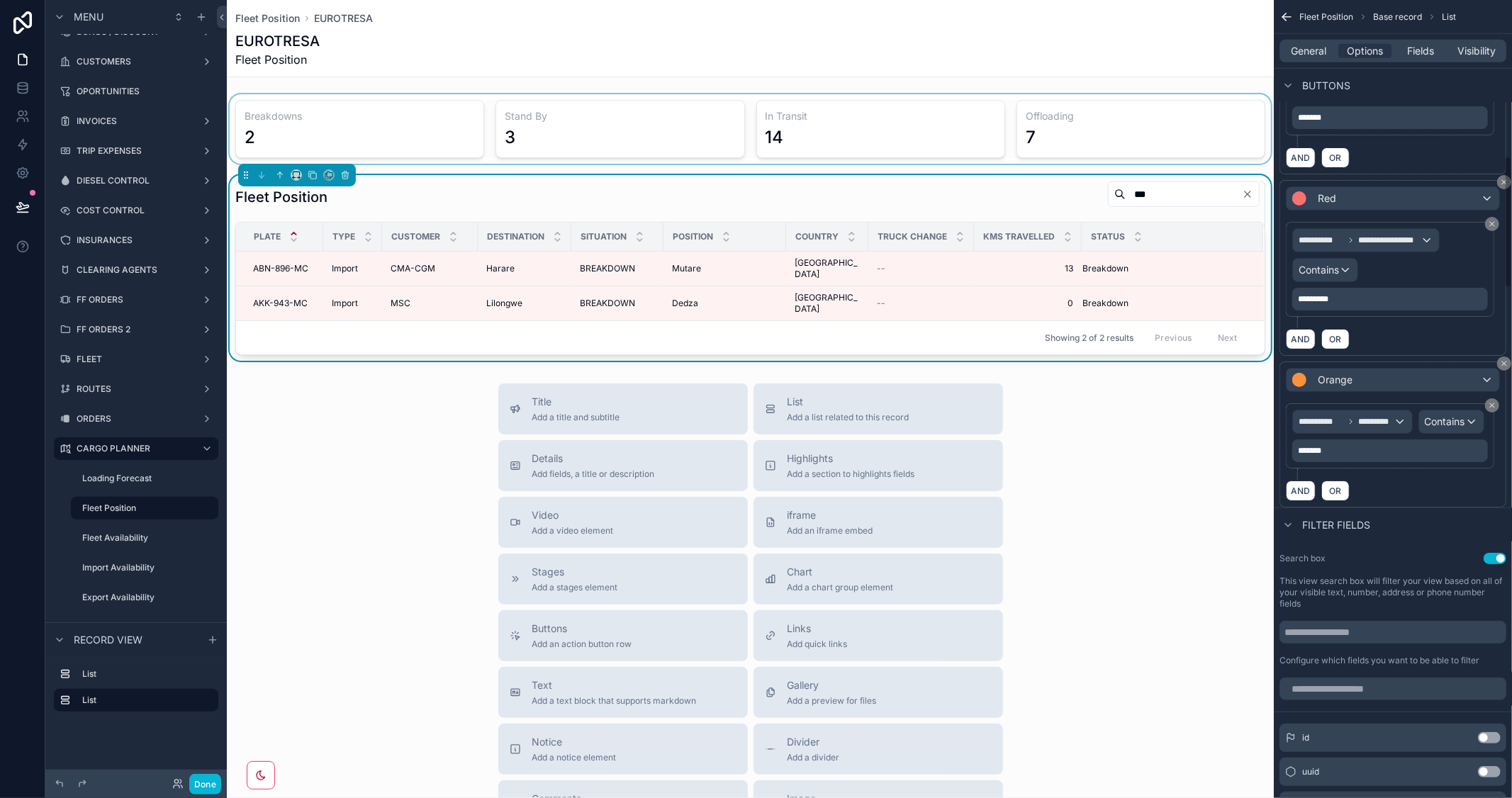
click at [1103, 96] on div "scrollable content" at bounding box center [750, 129] width 1047 height 69
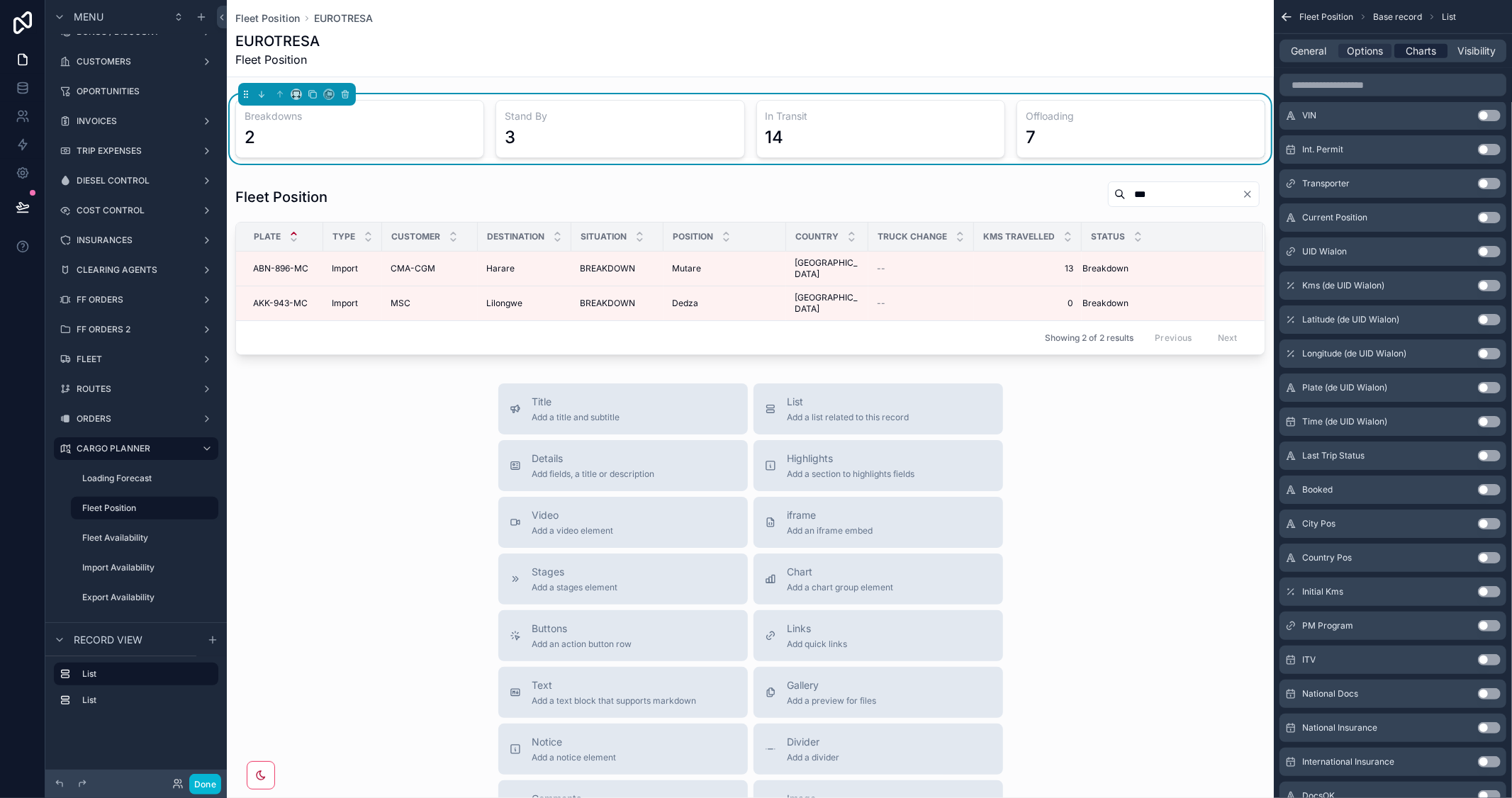
click at [1426, 51] on span "Charts" at bounding box center [1421, 50] width 31 height 14
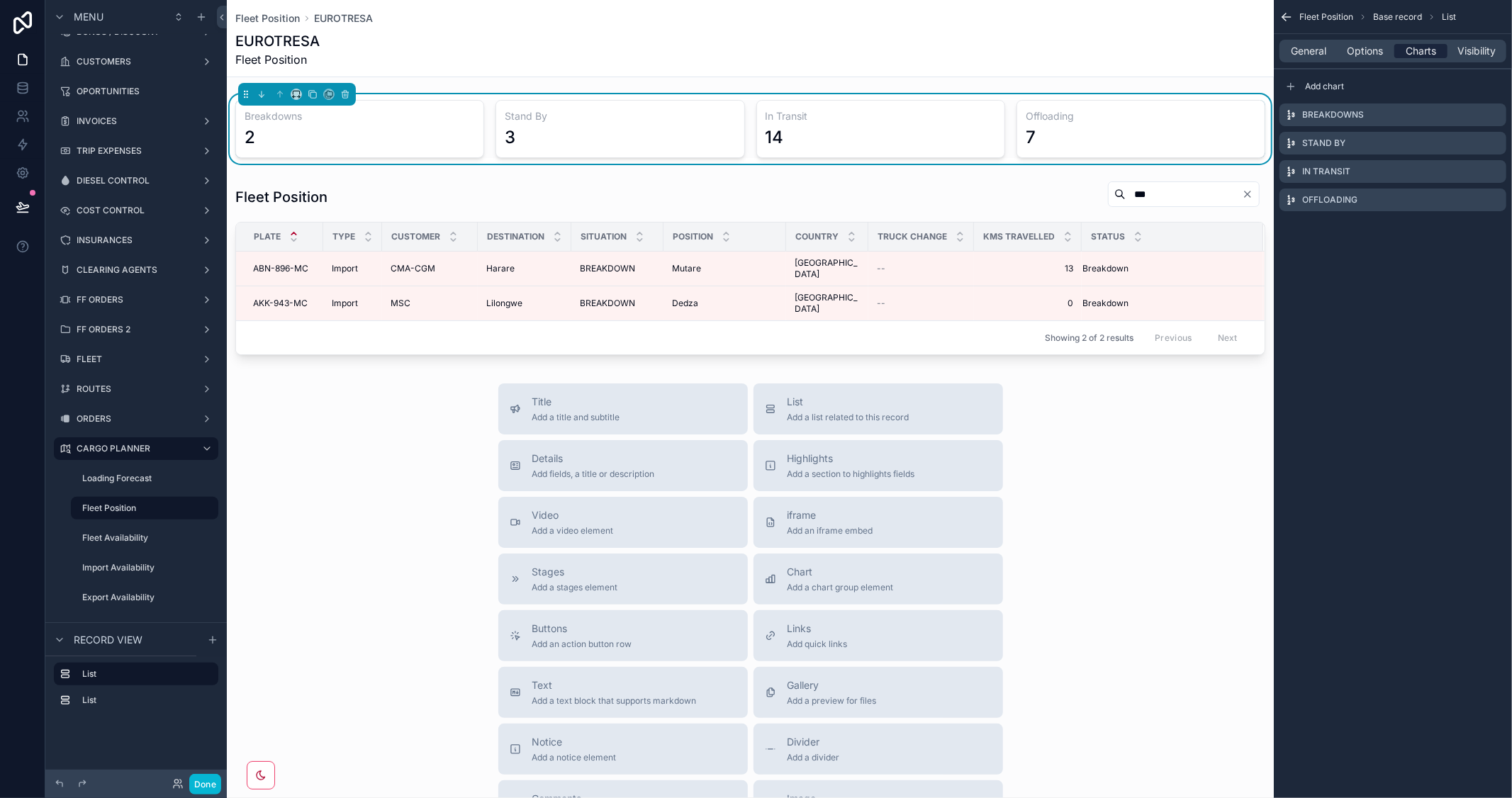
scroll to position [0, 0]
click at [1497, 143] on icon "scrollable content" at bounding box center [1495, 143] width 12 height 12
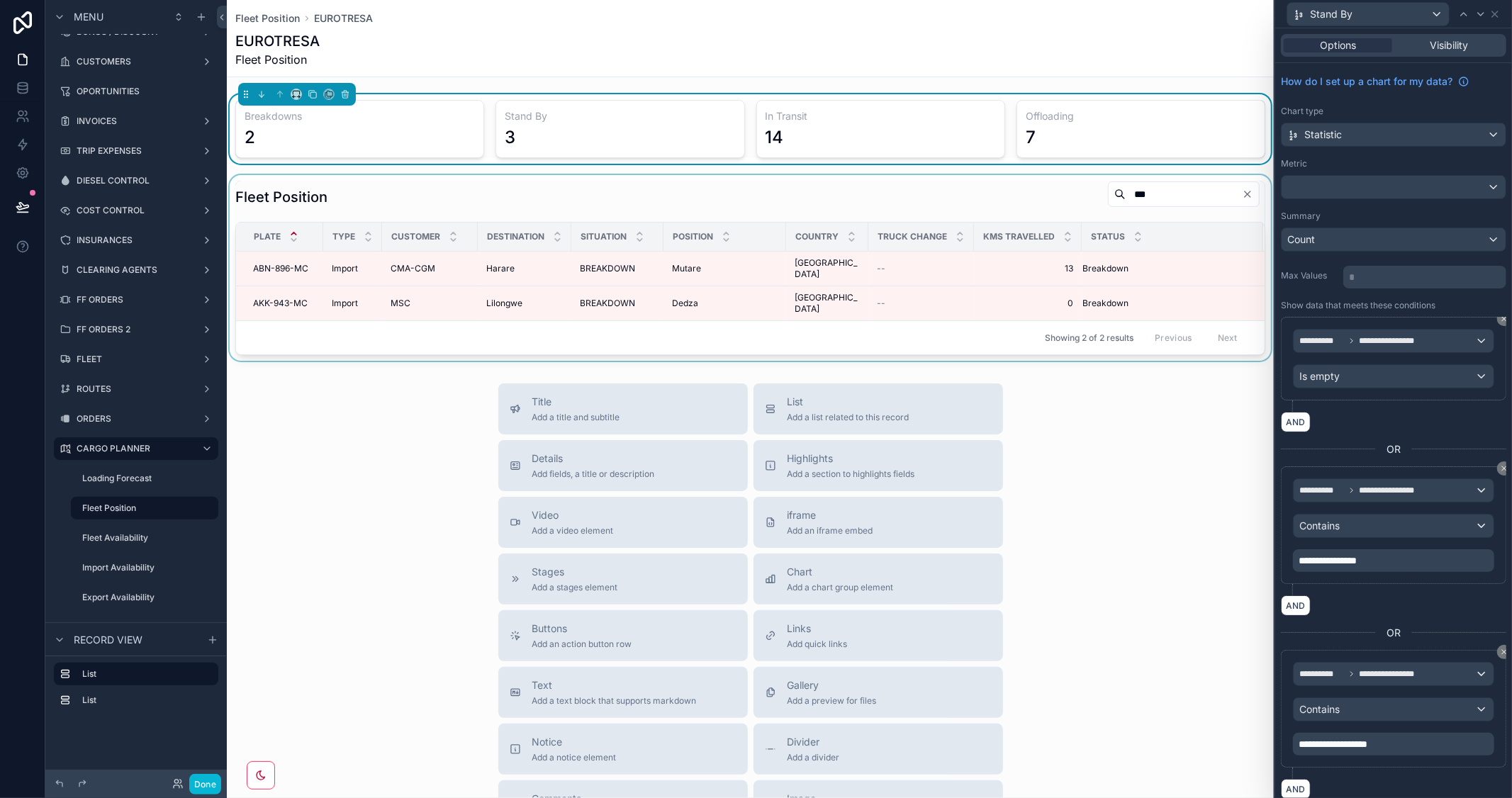
drag, startPoint x: 1124, startPoint y: 193, endPoint x: 1116, endPoint y: 193, distance: 8.0
click at [1116, 193] on div "scrollable content" at bounding box center [750, 268] width 1047 height 186
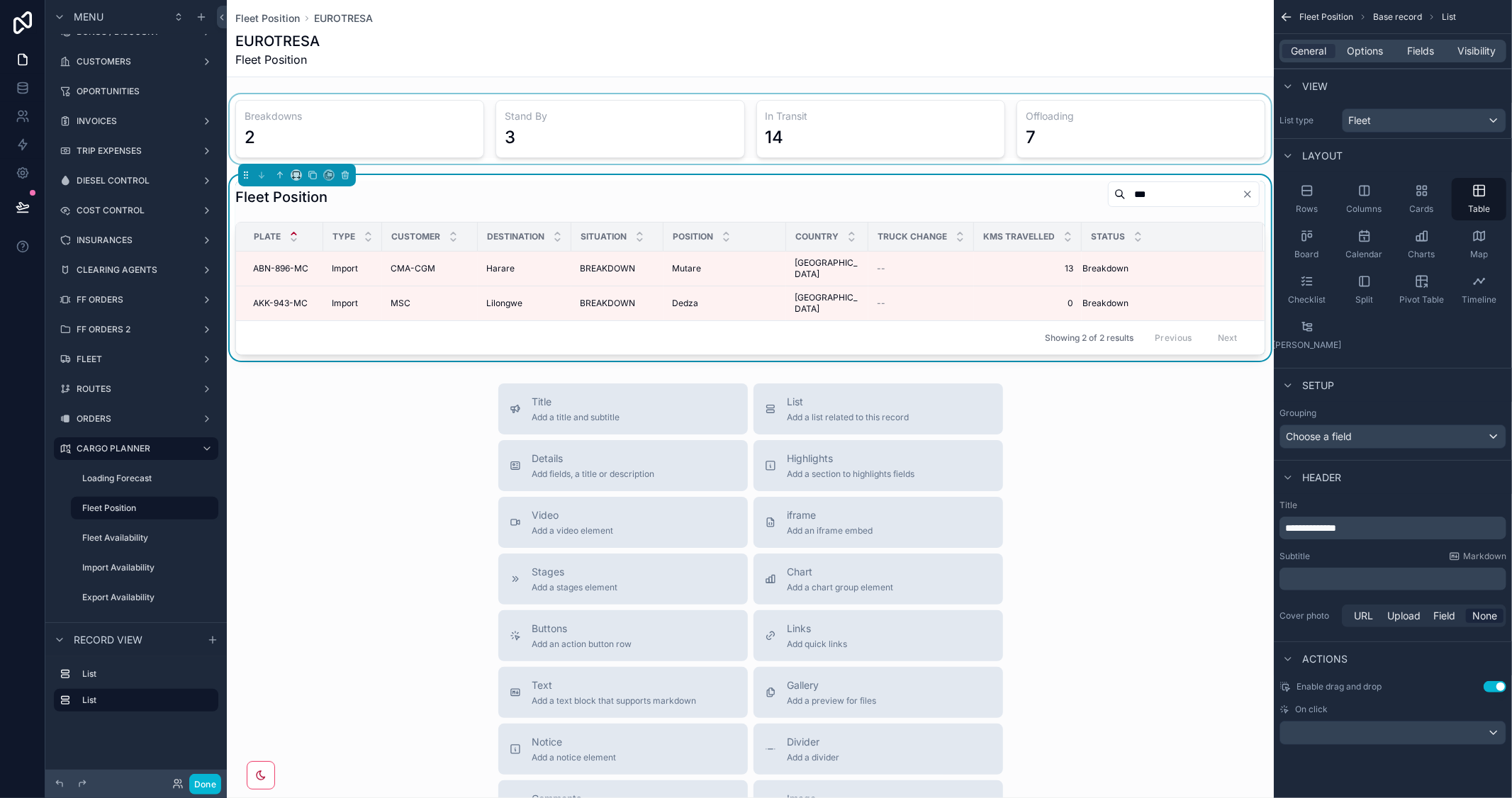
click at [965, 138] on div "scrollable content" at bounding box center [750, 129] width 1047 height 69
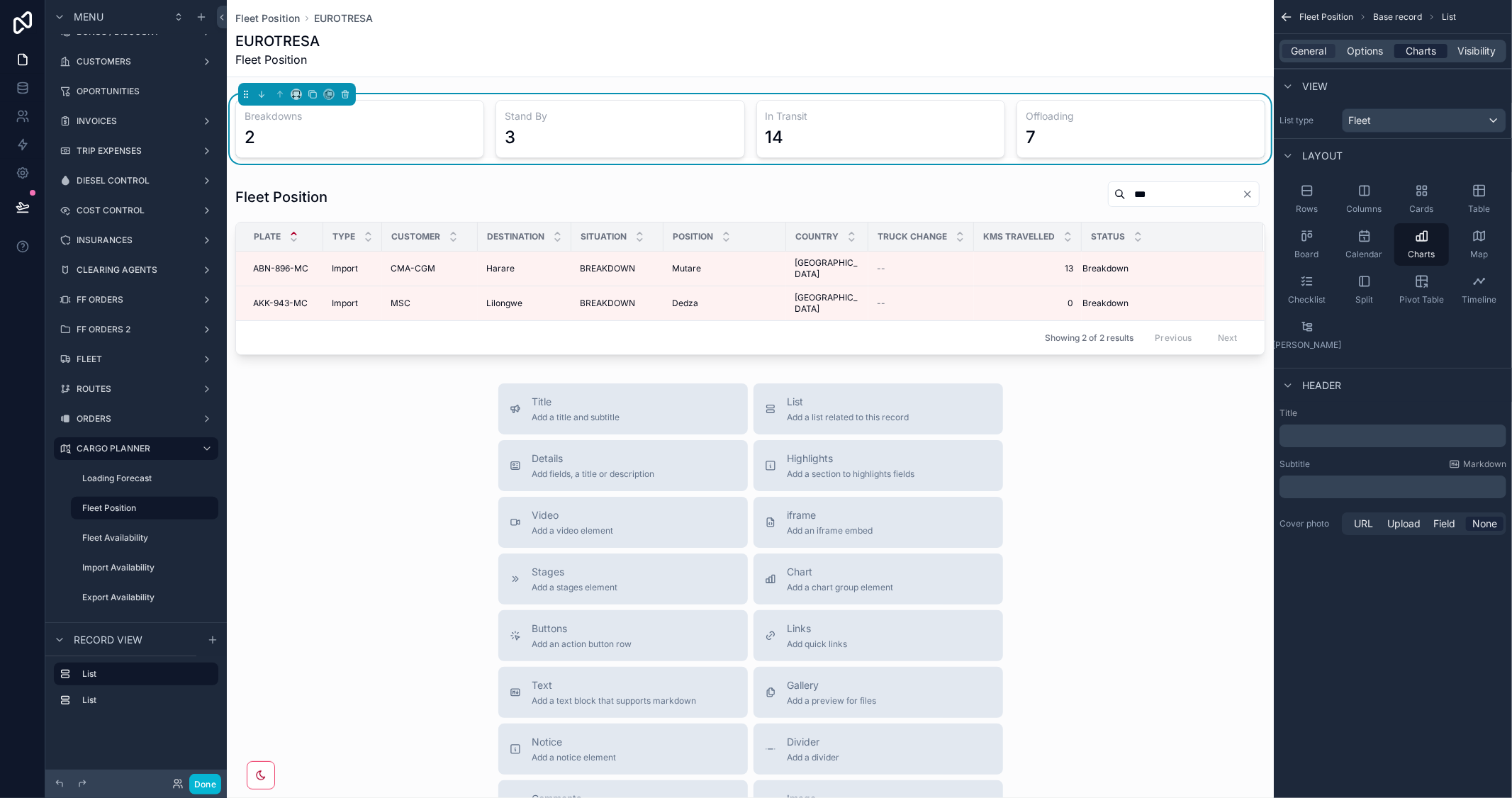
click at [1413, 57] on div "General Options Charts Visibility" at bounding box center [1393, 50] width 227 height 23
click at [1416, 53] on span "Charts" at bounding box center [1421, 50] width 31 height 14
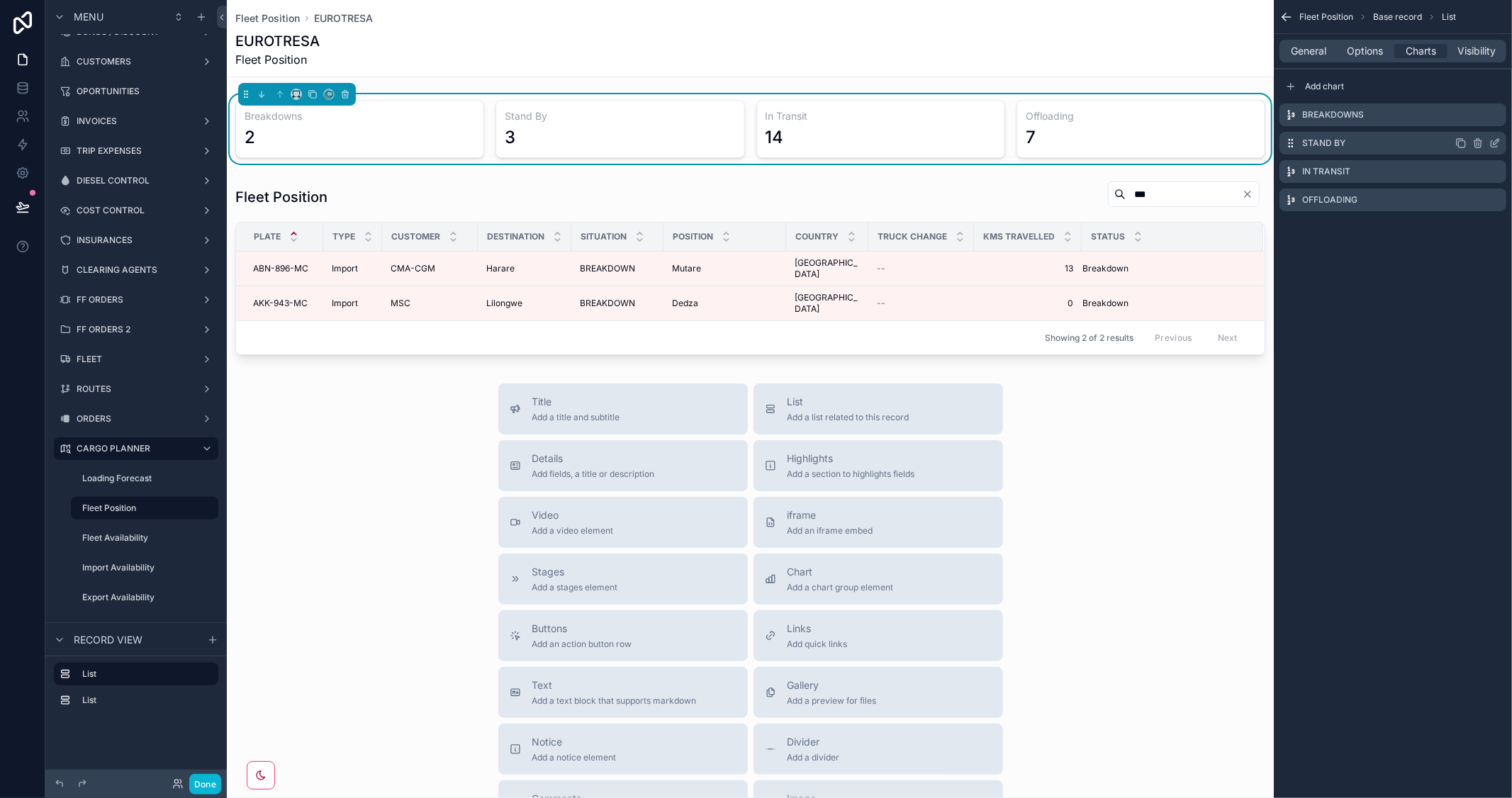
click at [1495, 140] on icon "scrollable content" at bounding box center [1496, 142] width 6 height 6
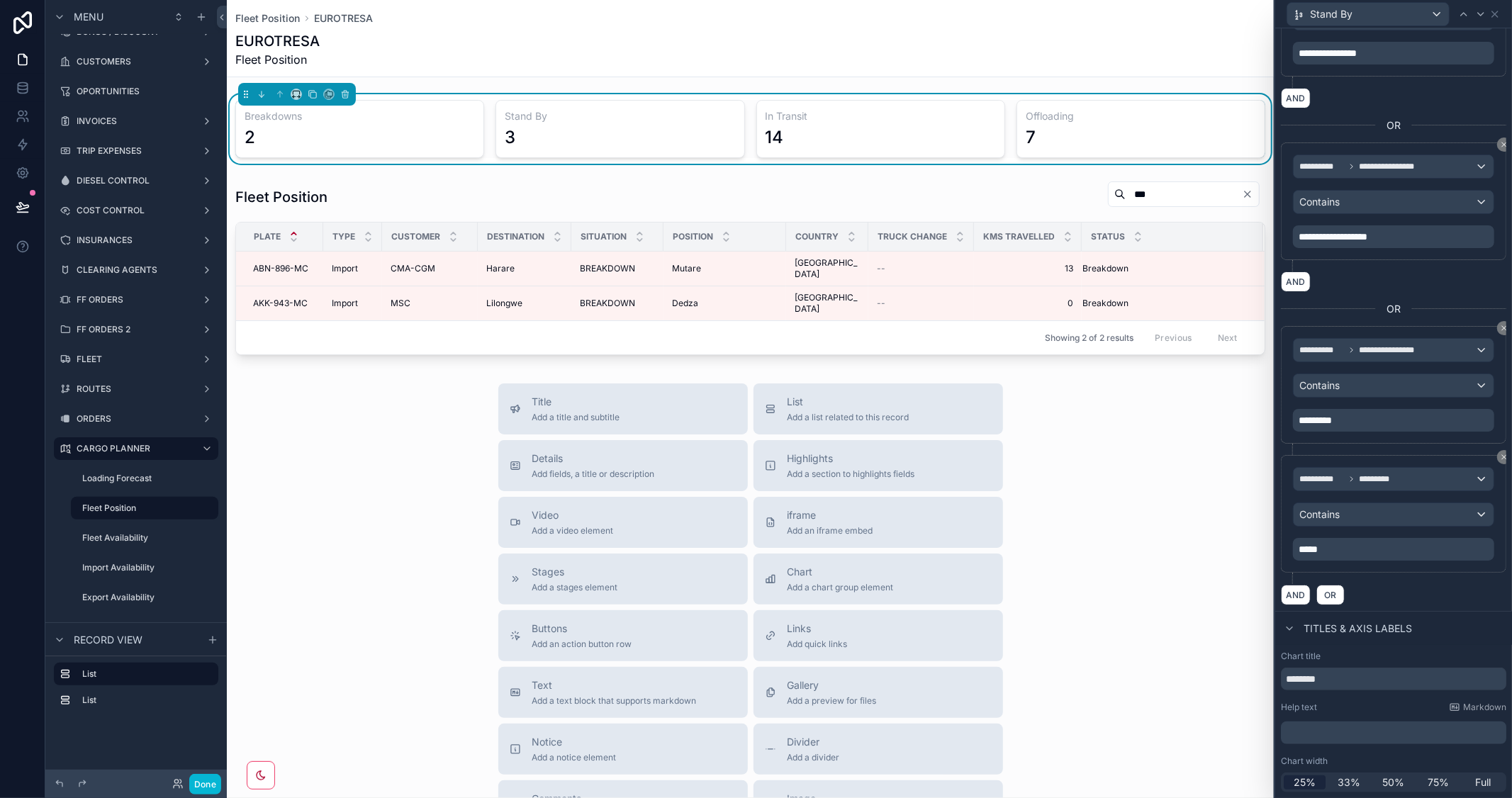
scroll to position [511, 0]
click at [1138, 196] on div "scrollable content" at bounding box center [750, 268] width 1047 height 186
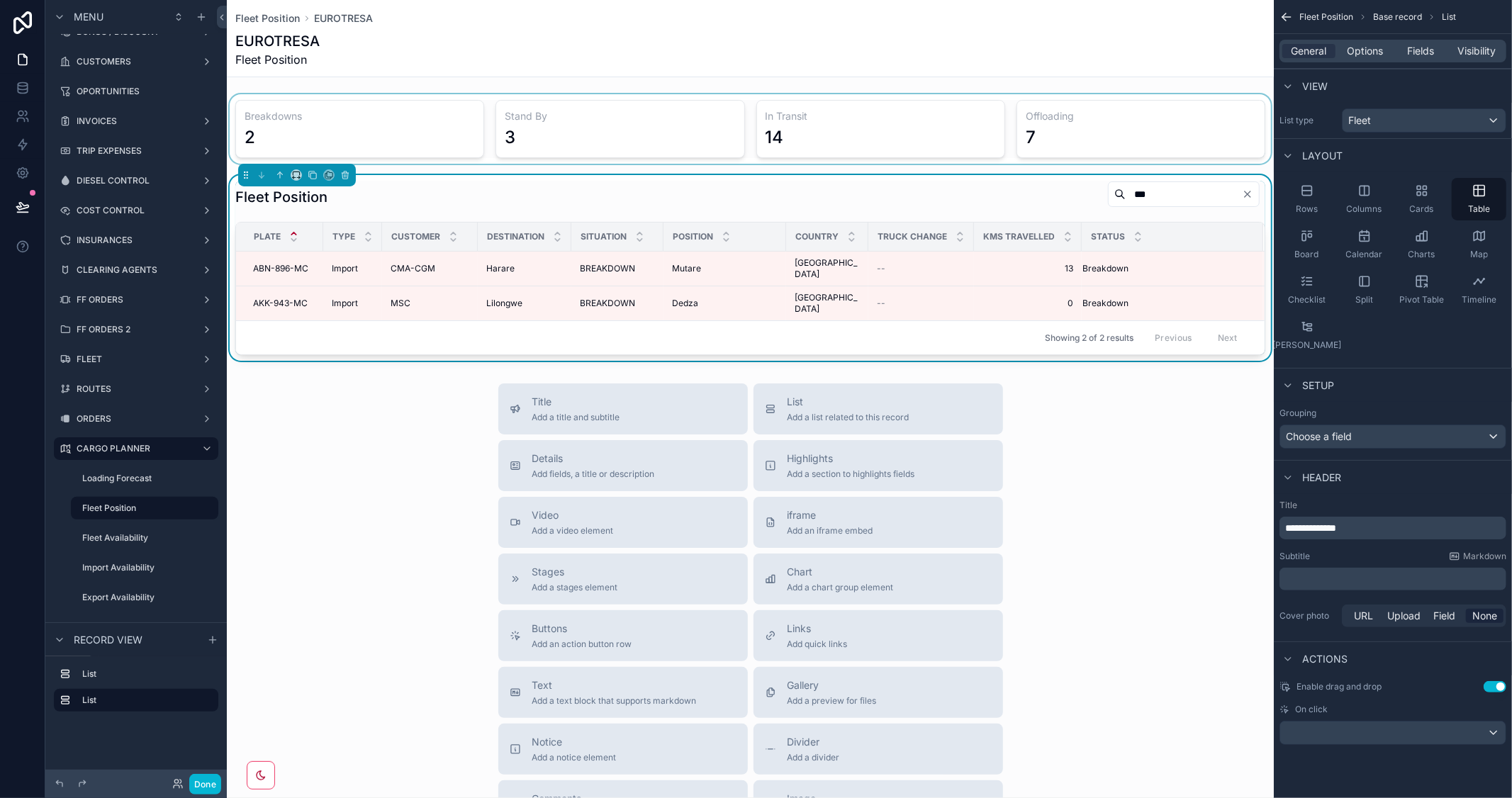
click at [1129, 192] on input "***" at bounding box center [1184, 194] width 116 height 20
drag, startPoint x: 1113, startPoint y: 195, endPoint x: 1084, endPoint y: 195, distance: 29.0
click at [1126, 195] on input "***" at bounding box center [1184, 194] width 116 height 20
type input "******"
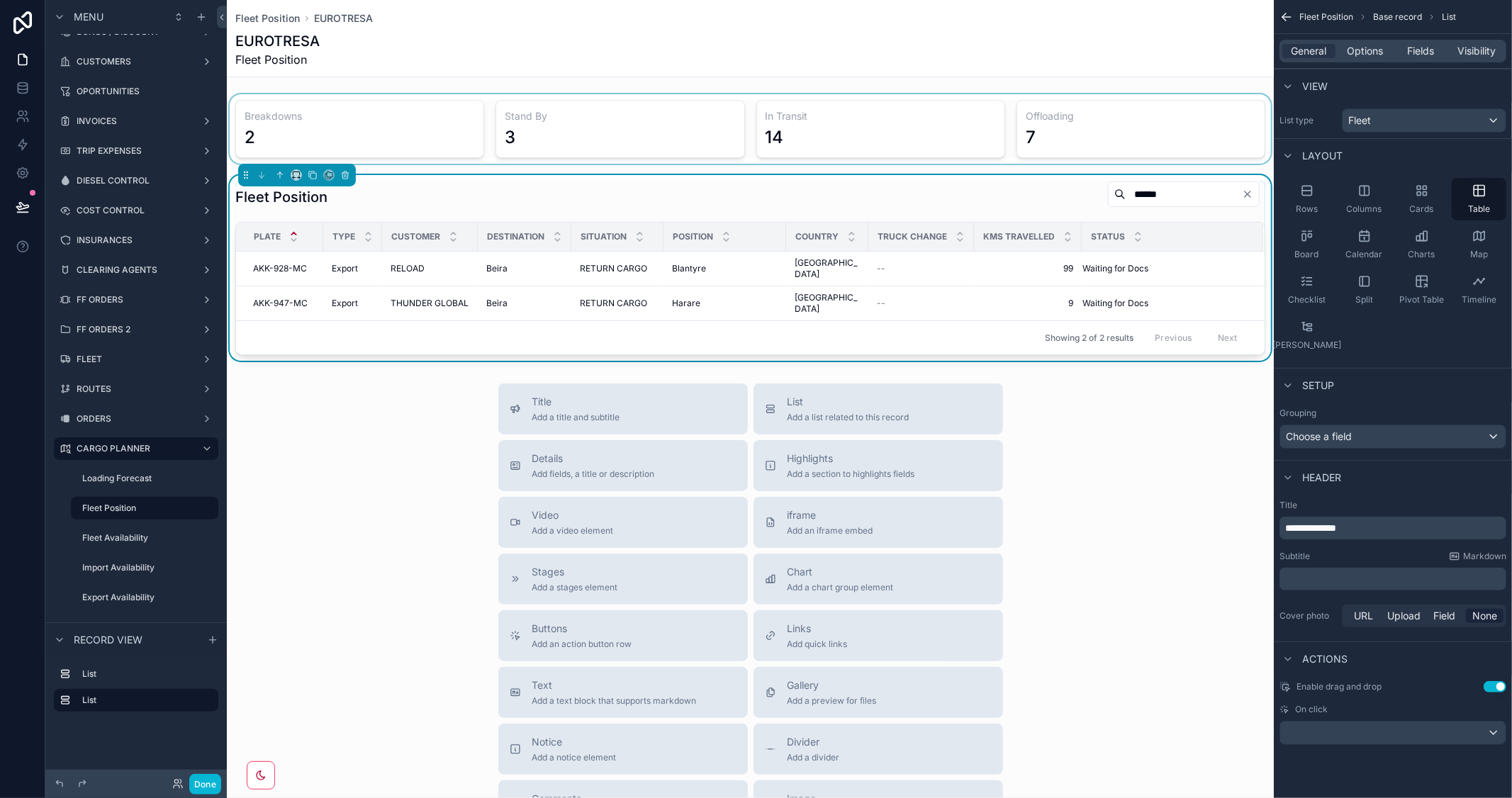
drag, startPoint x: 1132, startPoint y: 193, endPoint x: 1074, endPoint y: 187, distance: 58.3
click at [1107, 187] on div "******" at bounding box center [1183, 194] width 151 height 26
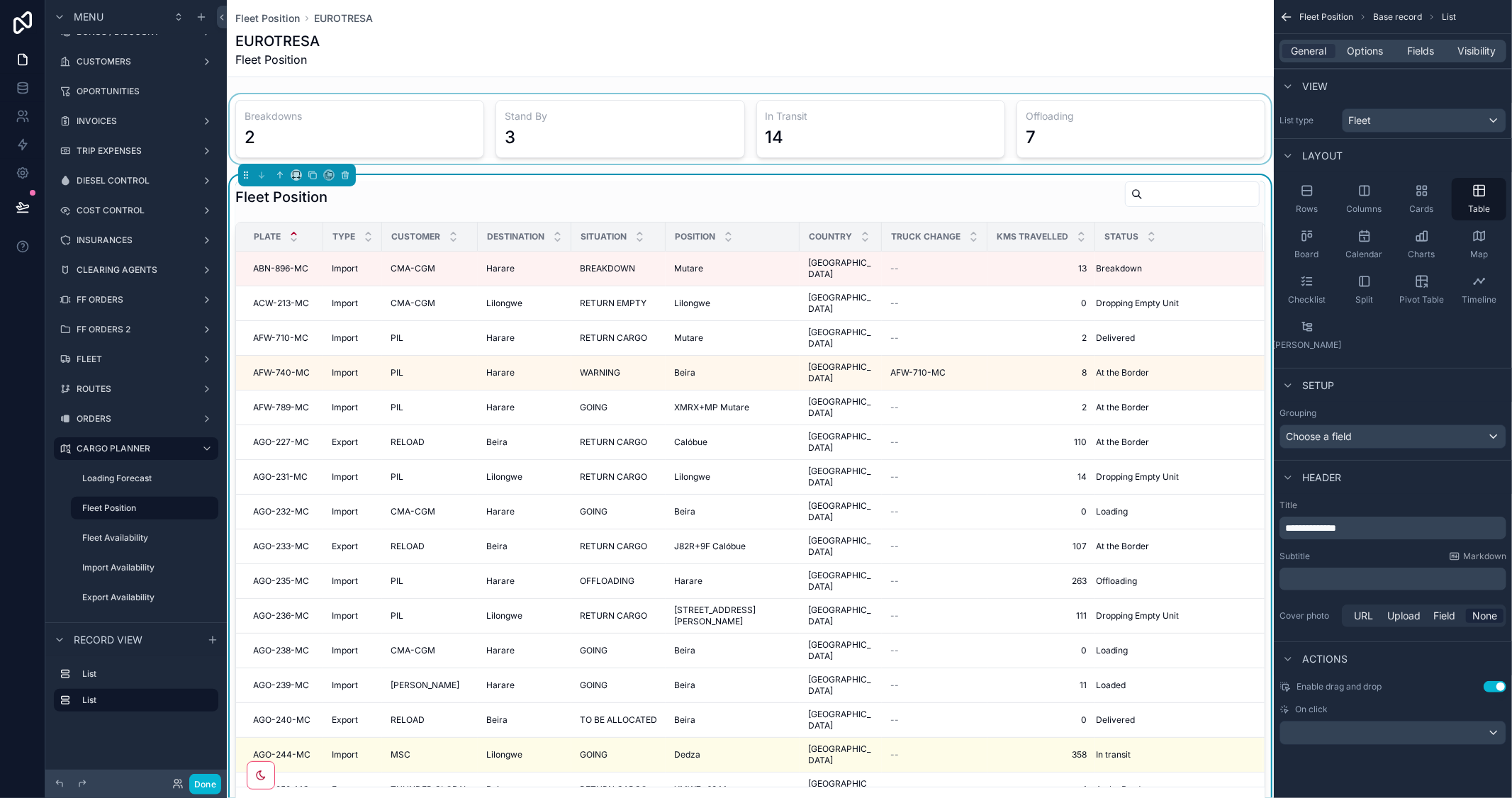
click at [1143, 193] on input "scrollable content" at bounding box center [1200, 194] width 116 height 20
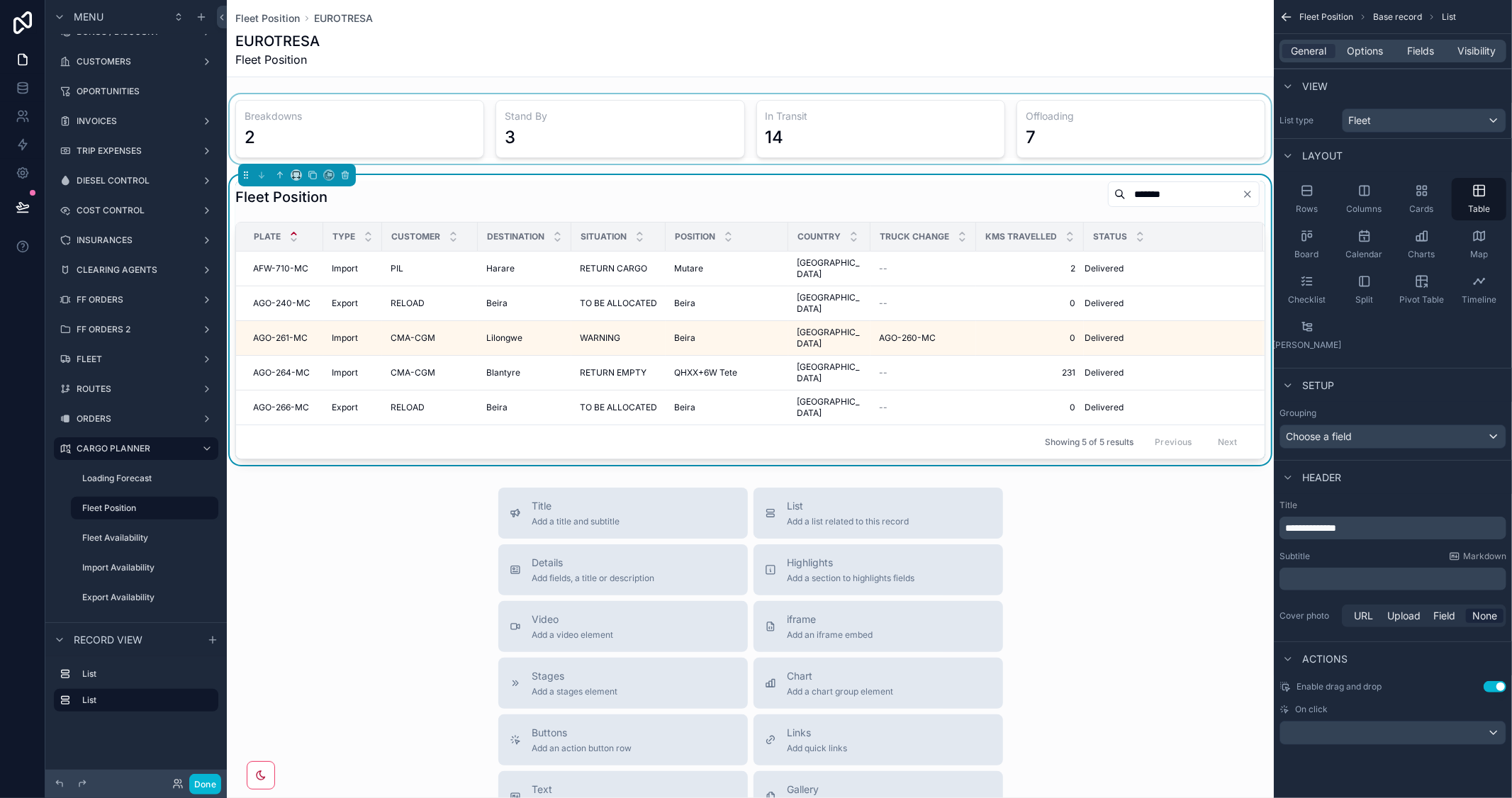
click at [984, 102] on div "scrollable content" at bounding box center [750, 129] width 1047 height 69
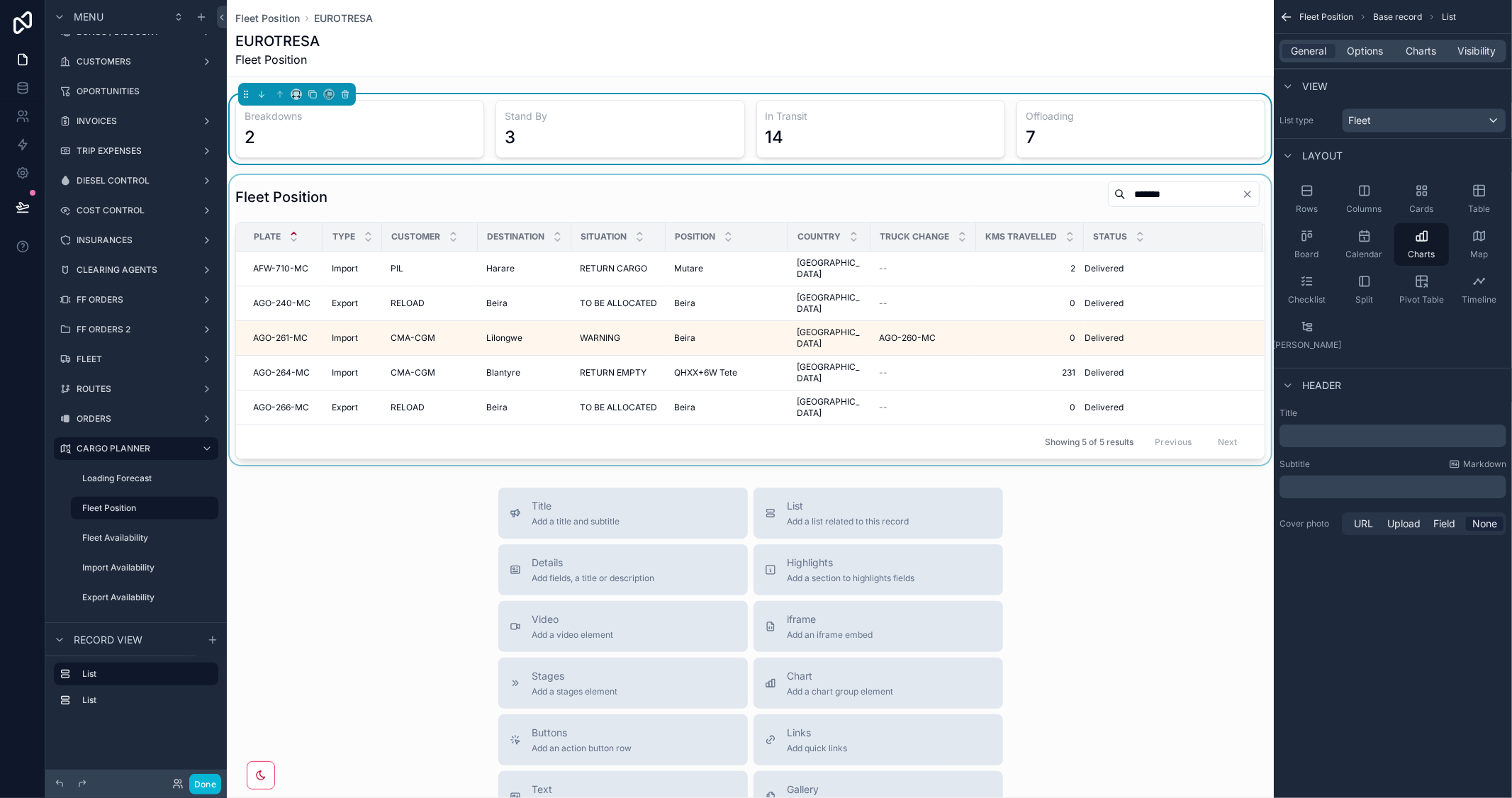
click at [1144, 195] on div "scrollable content" at bounding box center [750, 320] width 1047 height 290
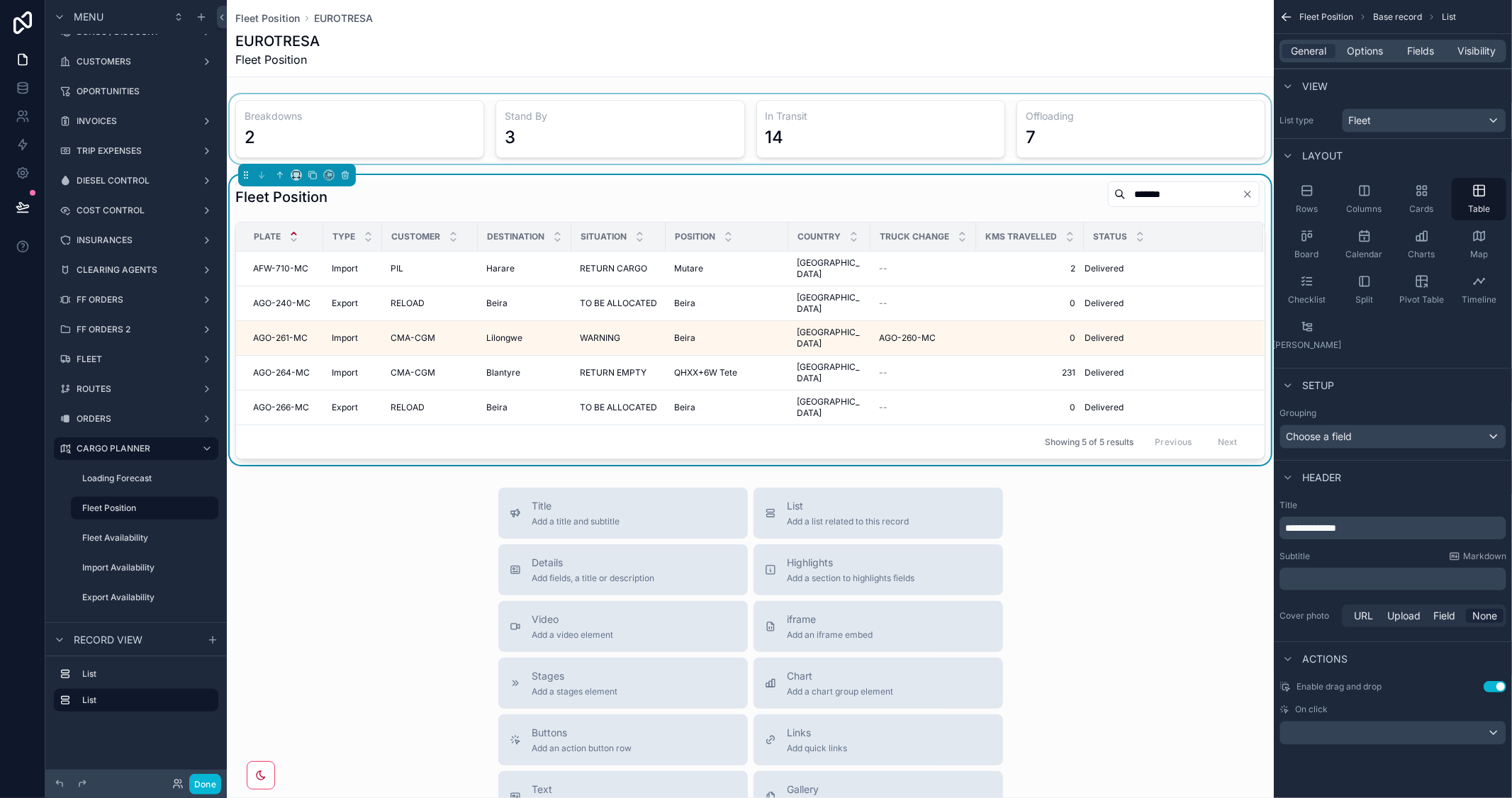
click at [1151, 196] on input "*******" at bounding box center [1184, 194] width 116 height 20
drag, startPoint x: 1152, startPoint y: 189, endPoint x: 1074, endPoint y: 180, distance: 78.5
click at [1097, 181] on div "*******" at bounding box center [1181, 194] width 169 height 27
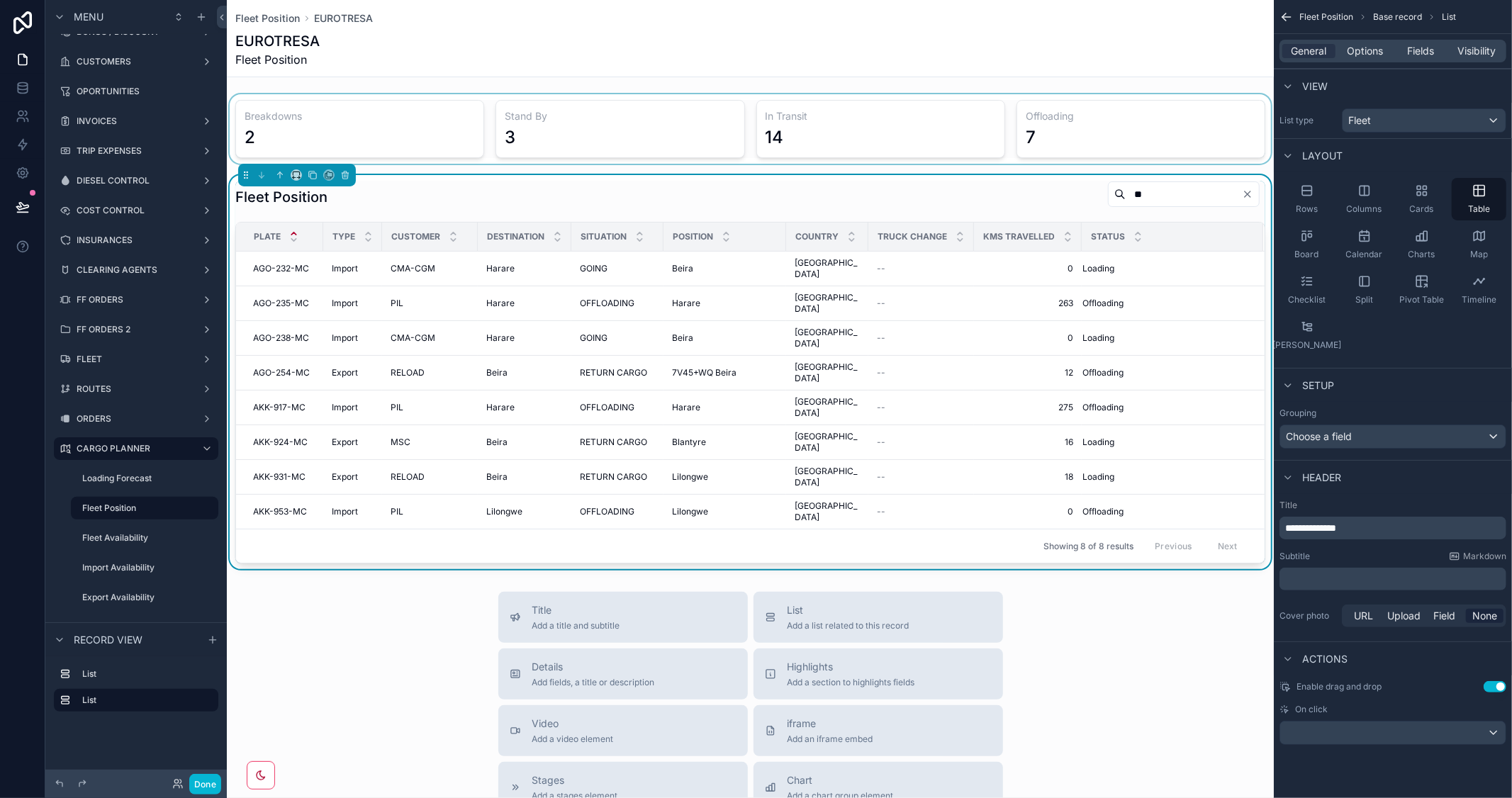
type input "*"
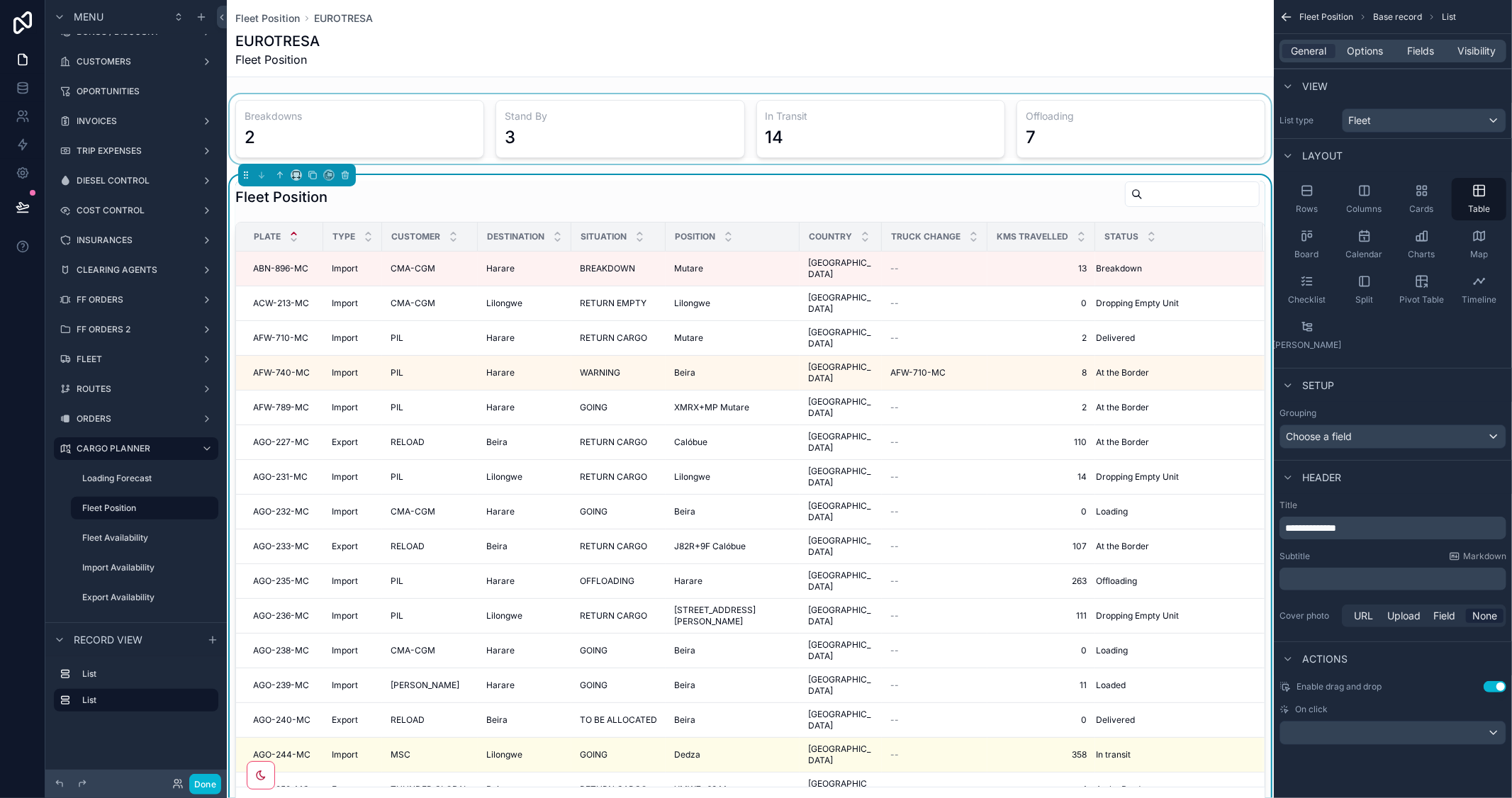
click at [861, 122] on div "scrollable content" at bounding box center [750, 129] width 1047 height 69
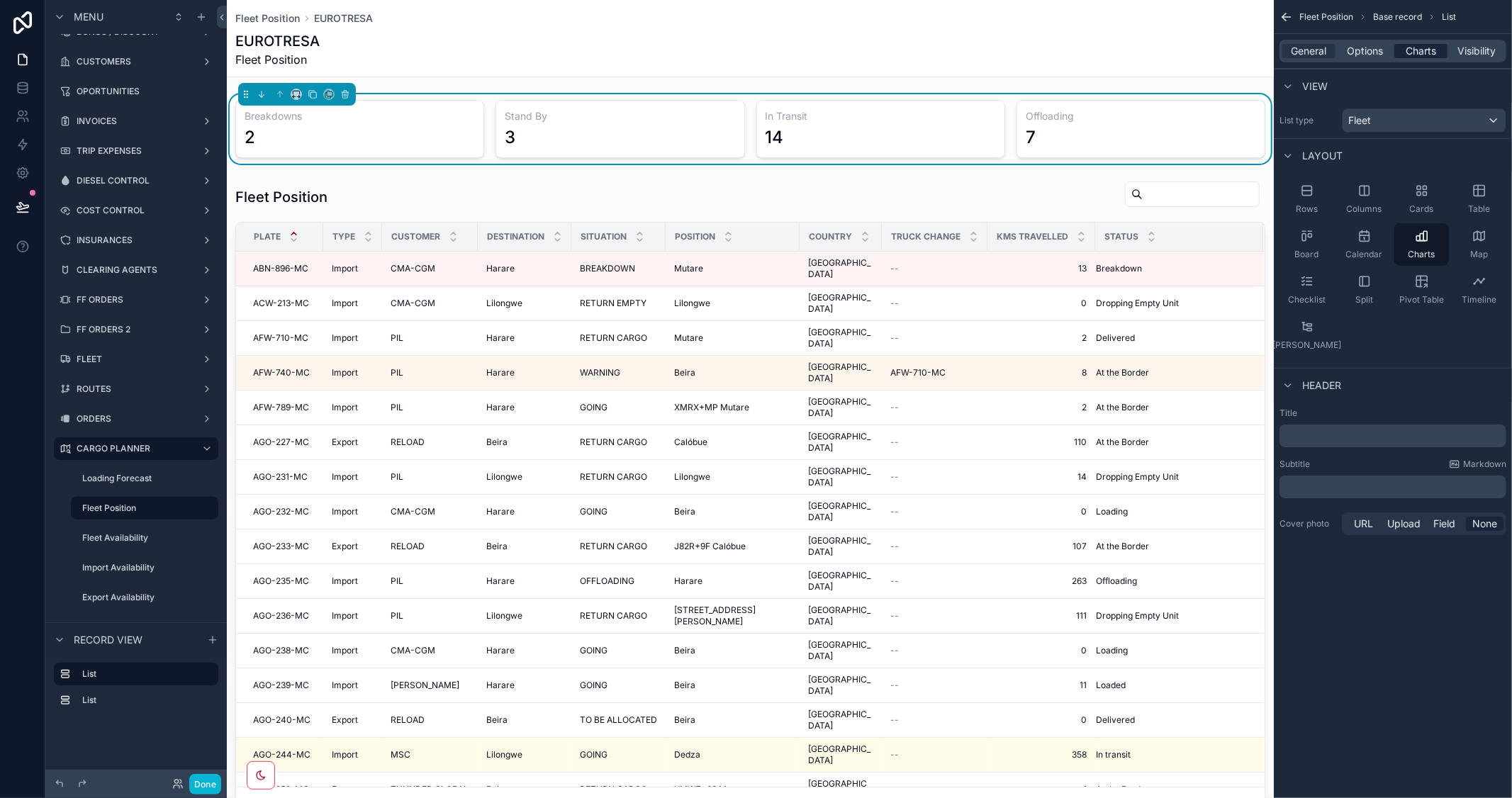
click at [1413, 48] on span "Charts" at bounding box center [1421, 50] width 31 height 14
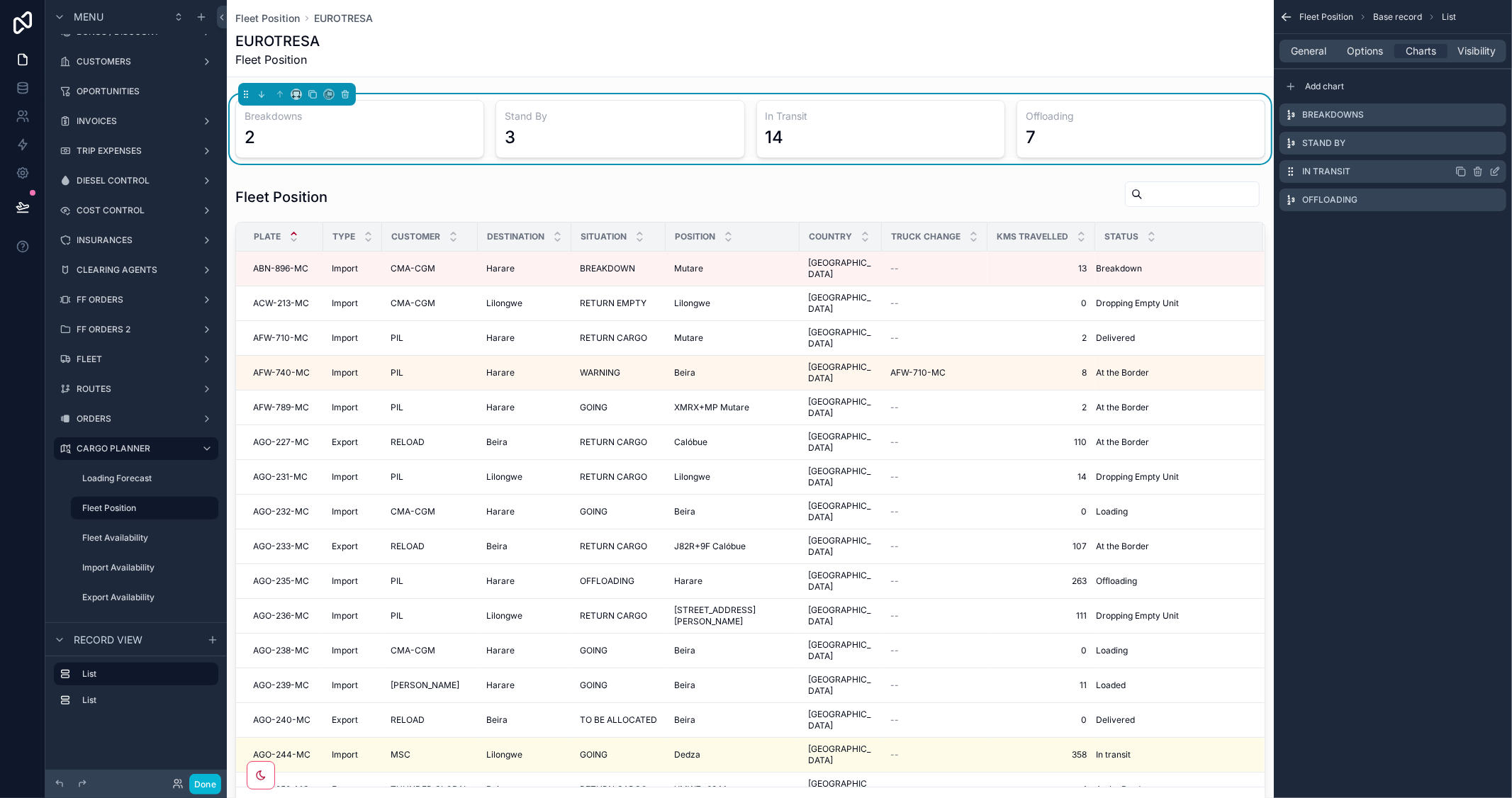
click at [1490, 170] on icon "scrollable content" at bounding box center [1495, 172] width 12 height 12
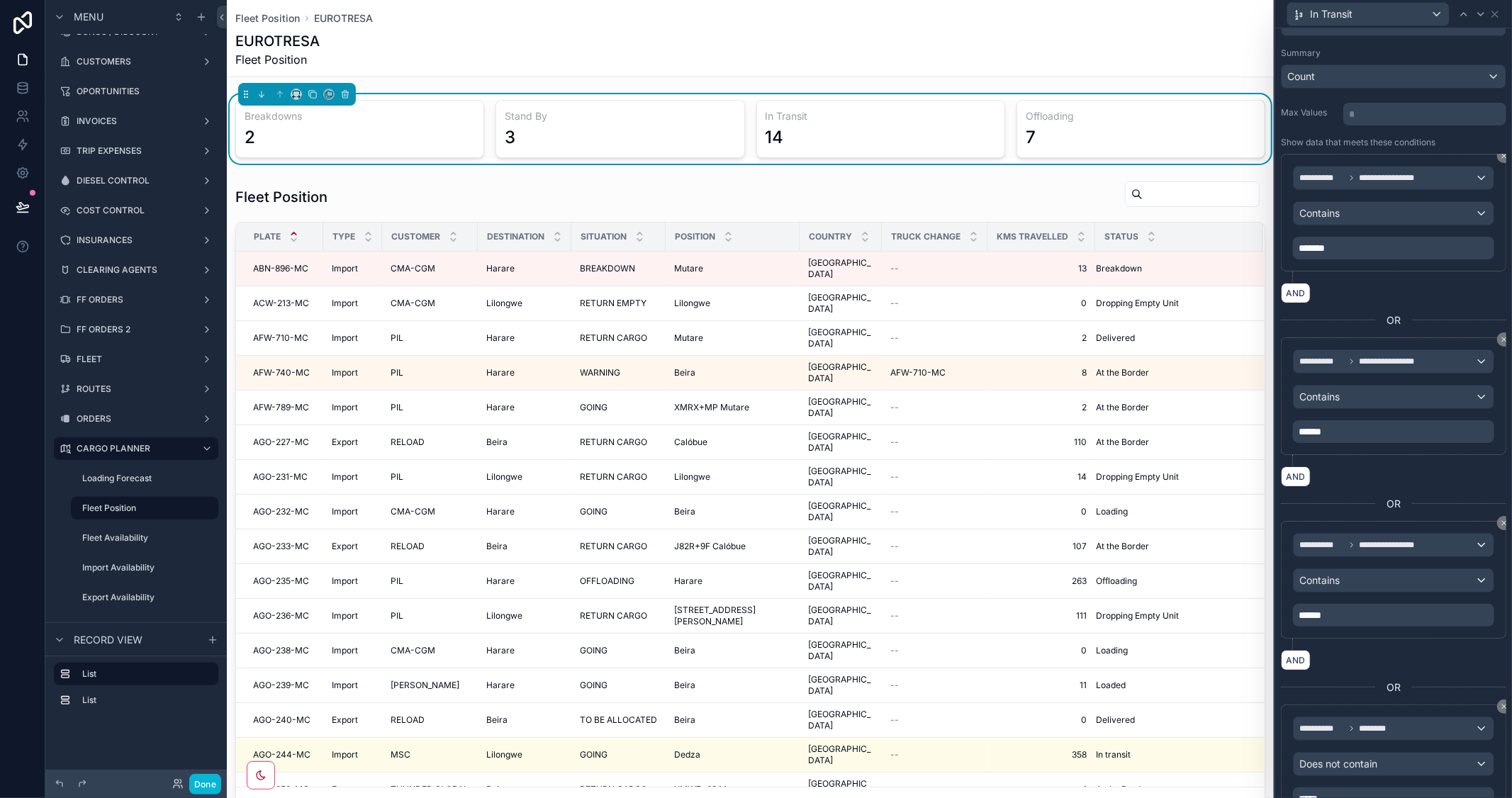
scroll to position [157, 0]
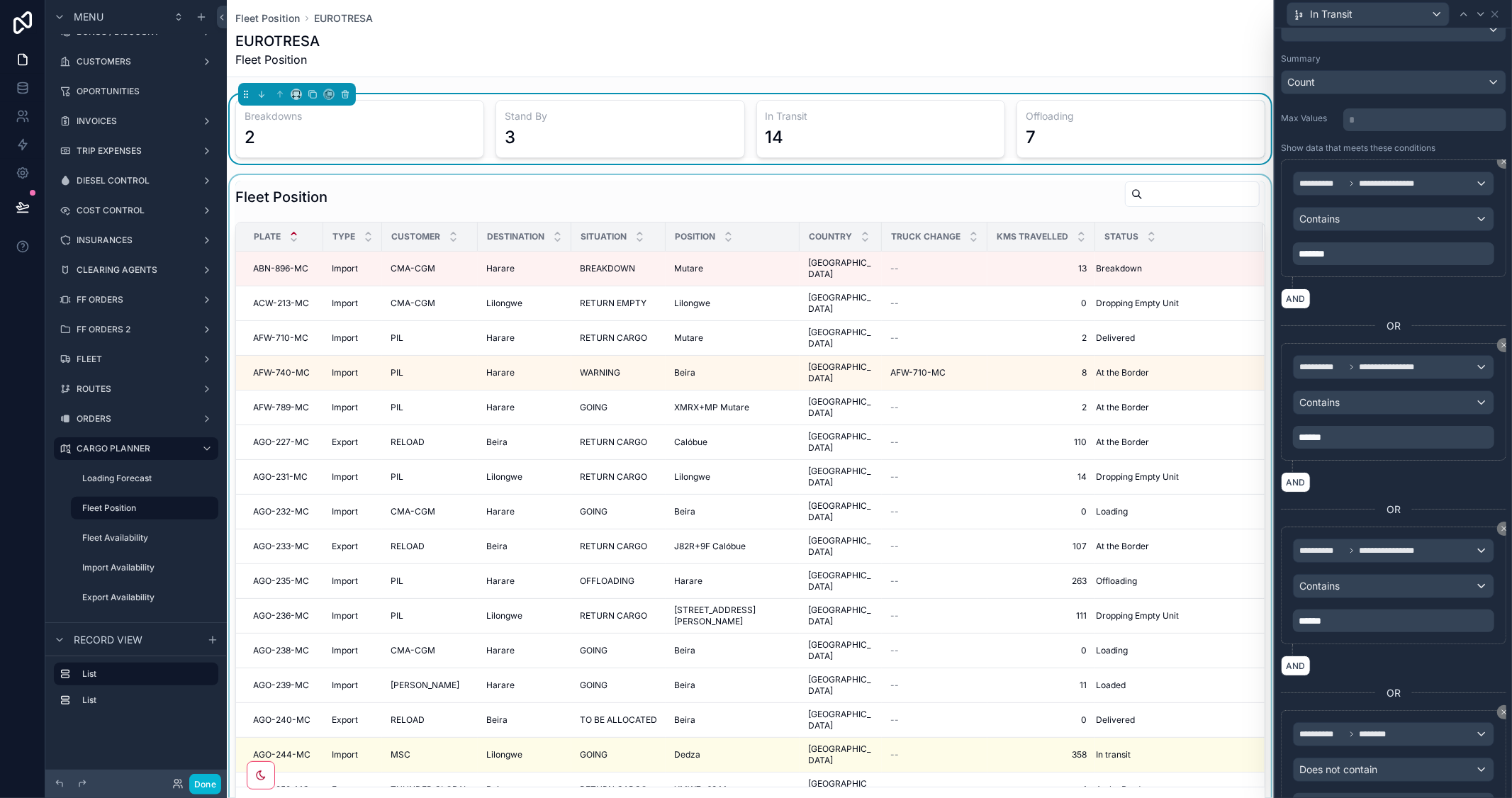
click at [1140, 197] on div "scrollable content" at bounding box center [750, 501] width 1047 height 652
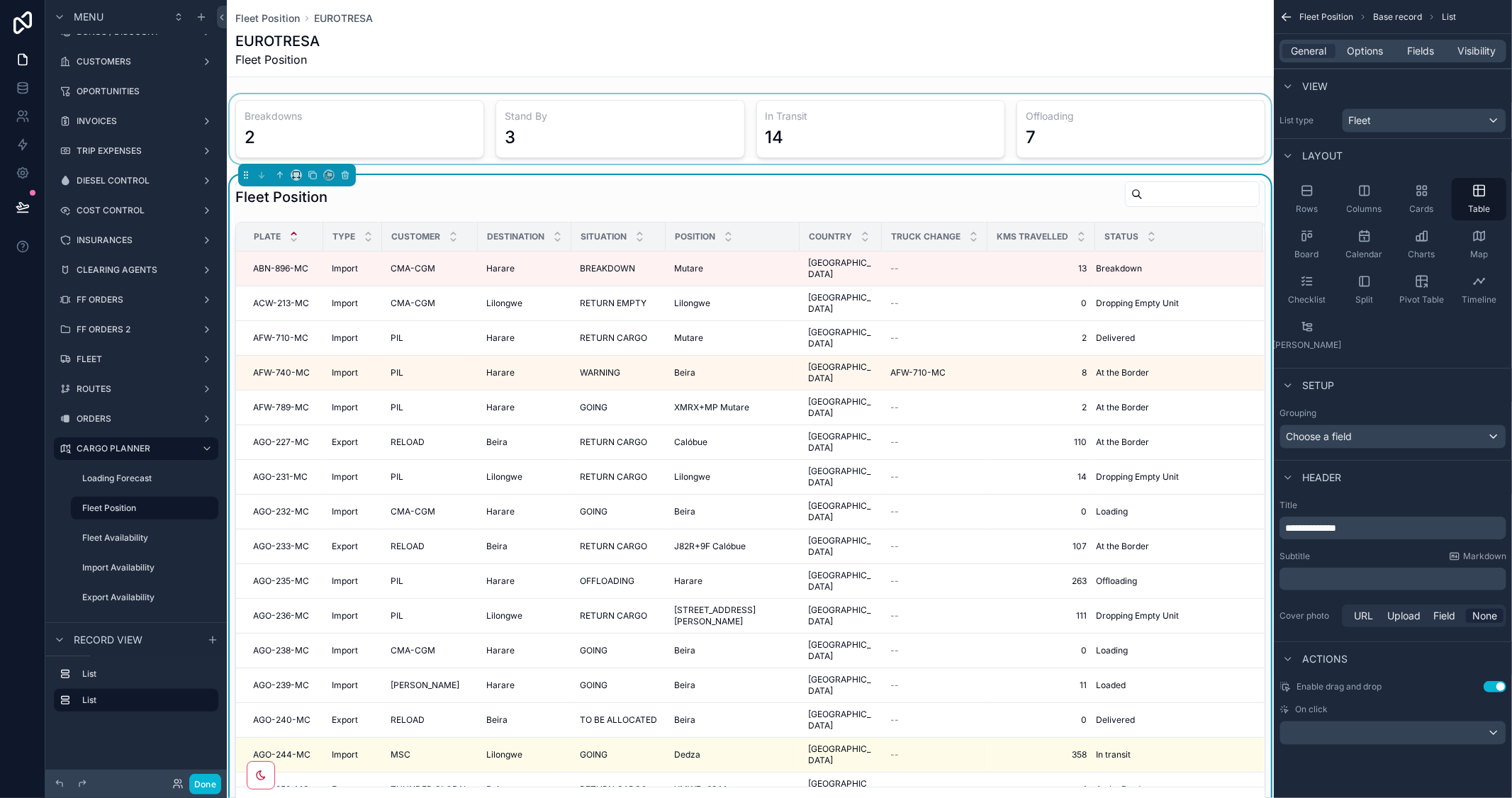
click at [1143, 193] on input "scrollable content" at bounding box center [1200, 194] width 116 height 20
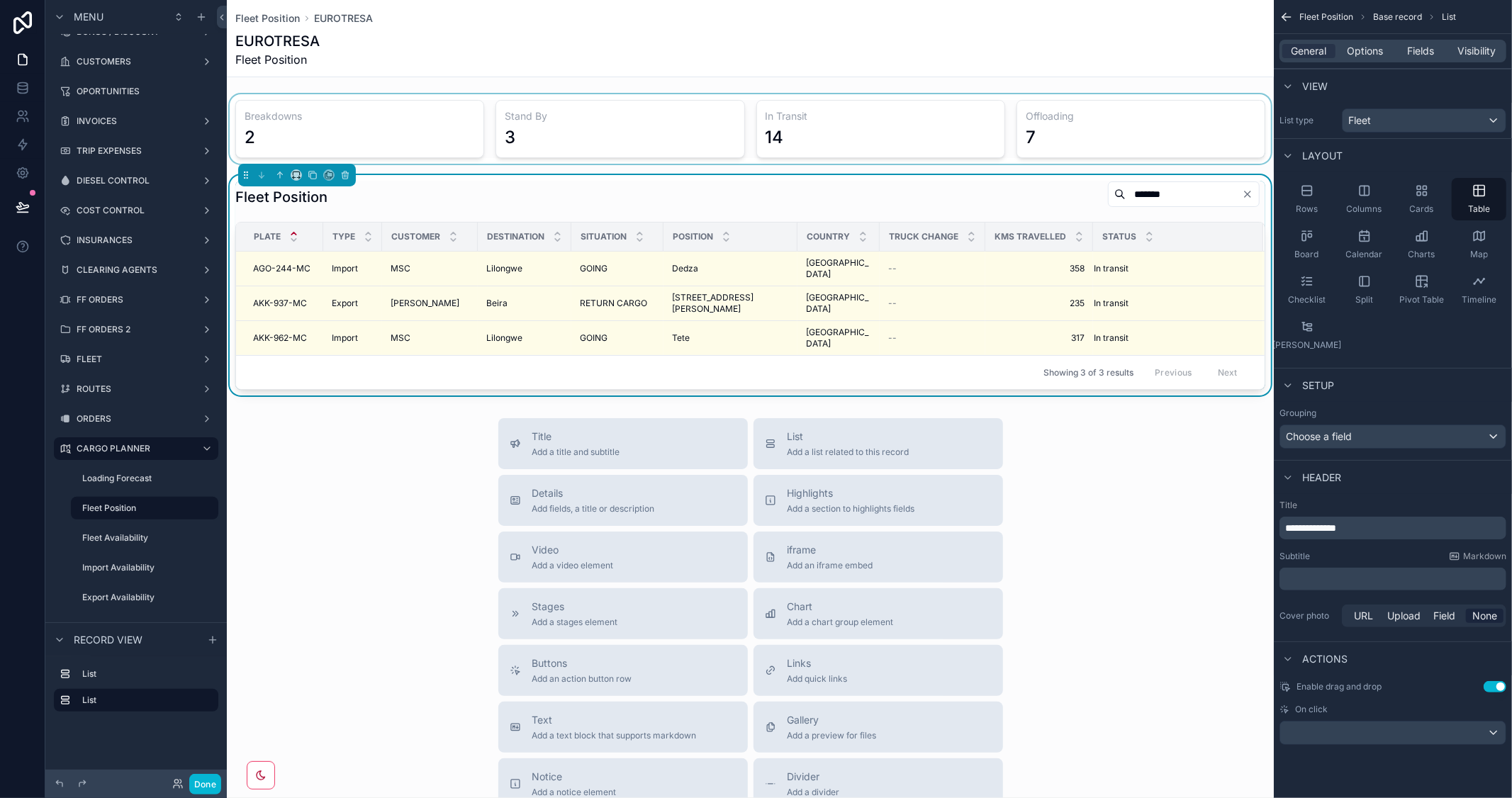
drag, startPoint x: 1135, startPoint y: 192, endPoint x: 1028, endPoint y: 181, distance: 107.6
click at [1028, 181] on div "Fleet Position *******" at bounding box center [751, 197] width 1030 height 33
type input "******"
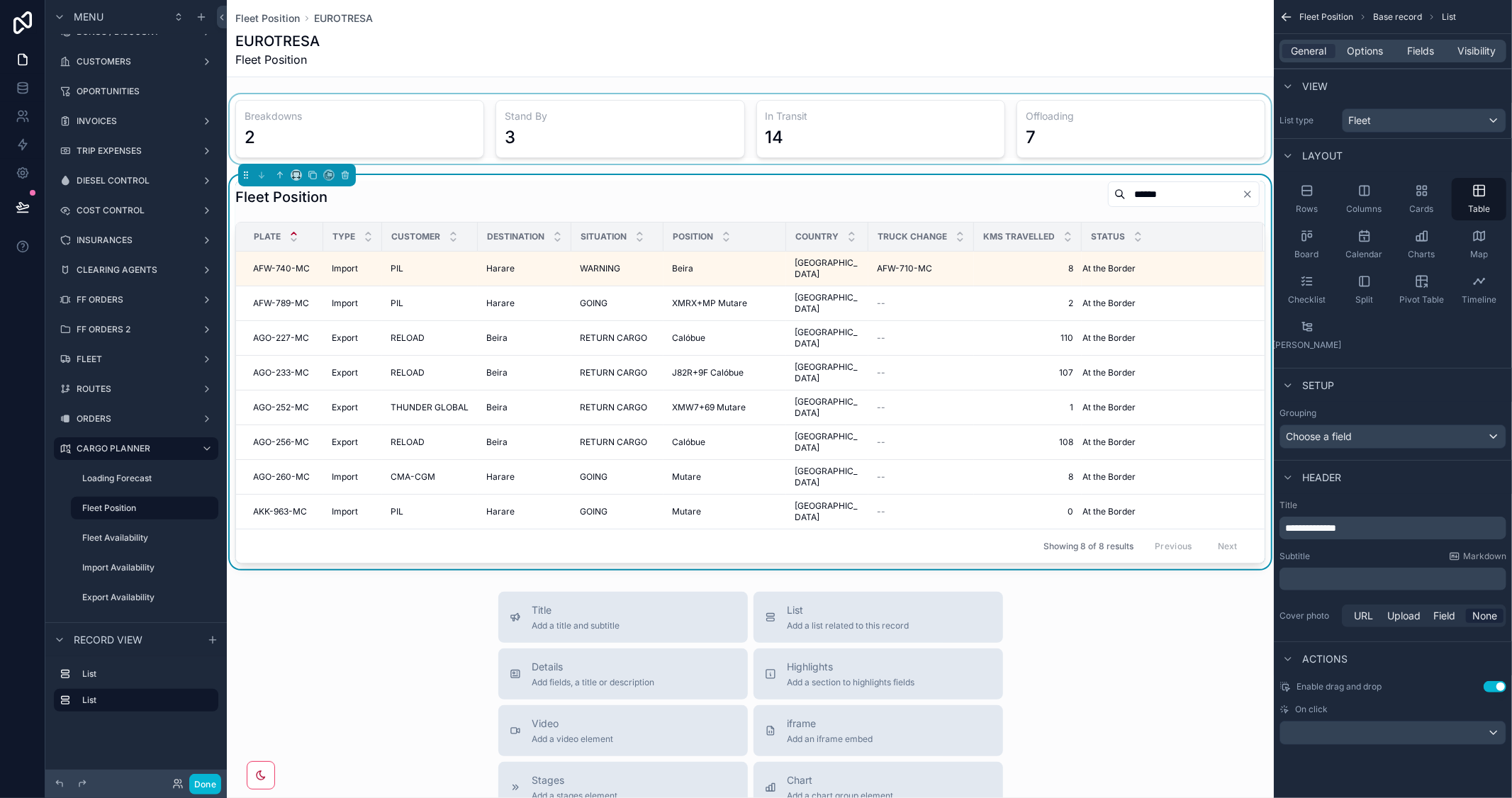
drag, startPoint x: 1124, startPoint y: 198, endPoint x: 1026, endPoint y: 194, distance: 98.1
click at [1026, 194] on div "Fleet Position ******" at bounding box center [751, 197] width 1030 height 33
type input "********"
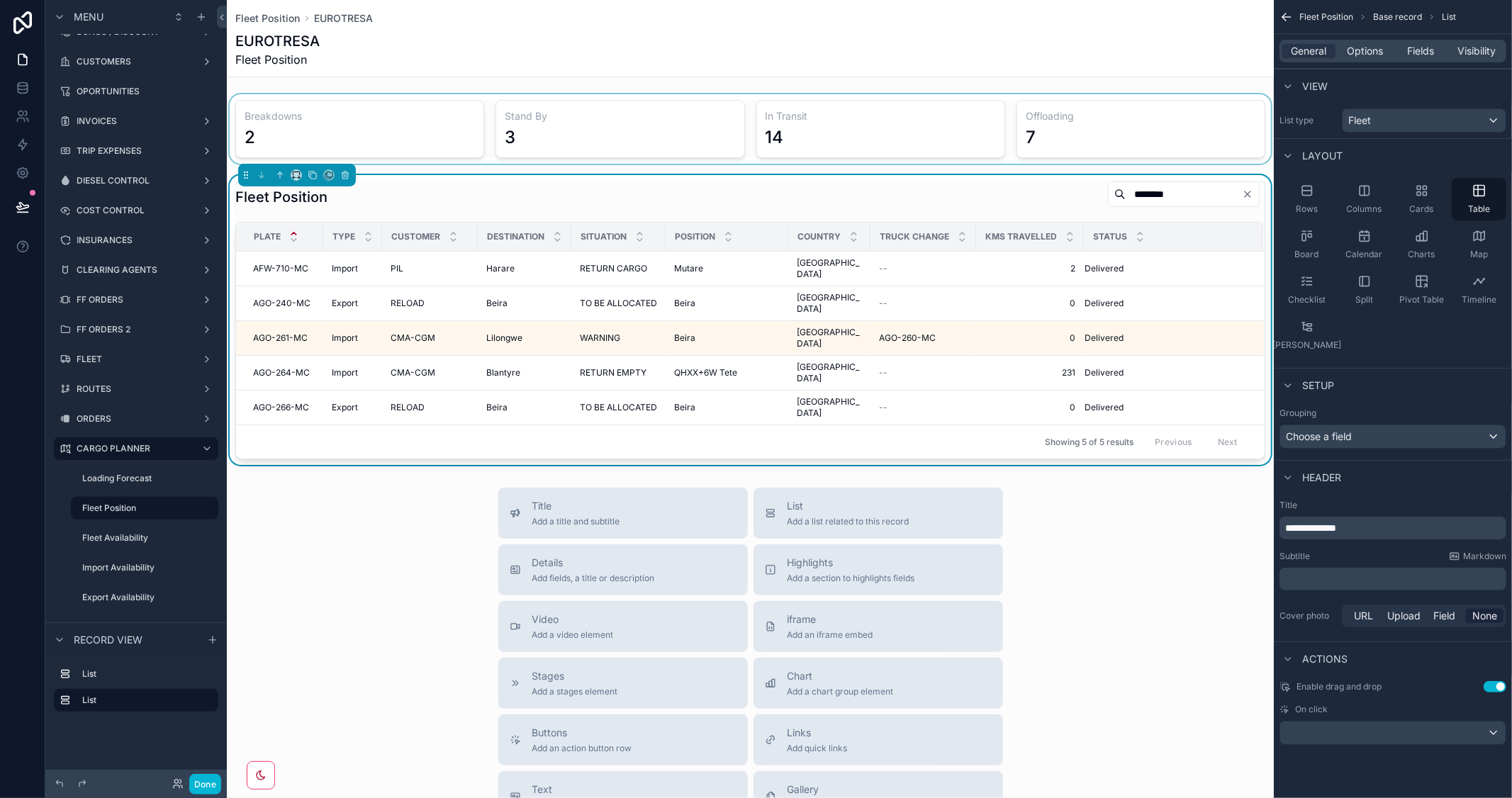
drag, startPoint x: 1164, startPoint y: 192, endPoint x: 1057, endPoint y: 185, distance: 107.2
click at [1097, 185] on div "********" at bounding box center [1181, 194] width 169 height 27
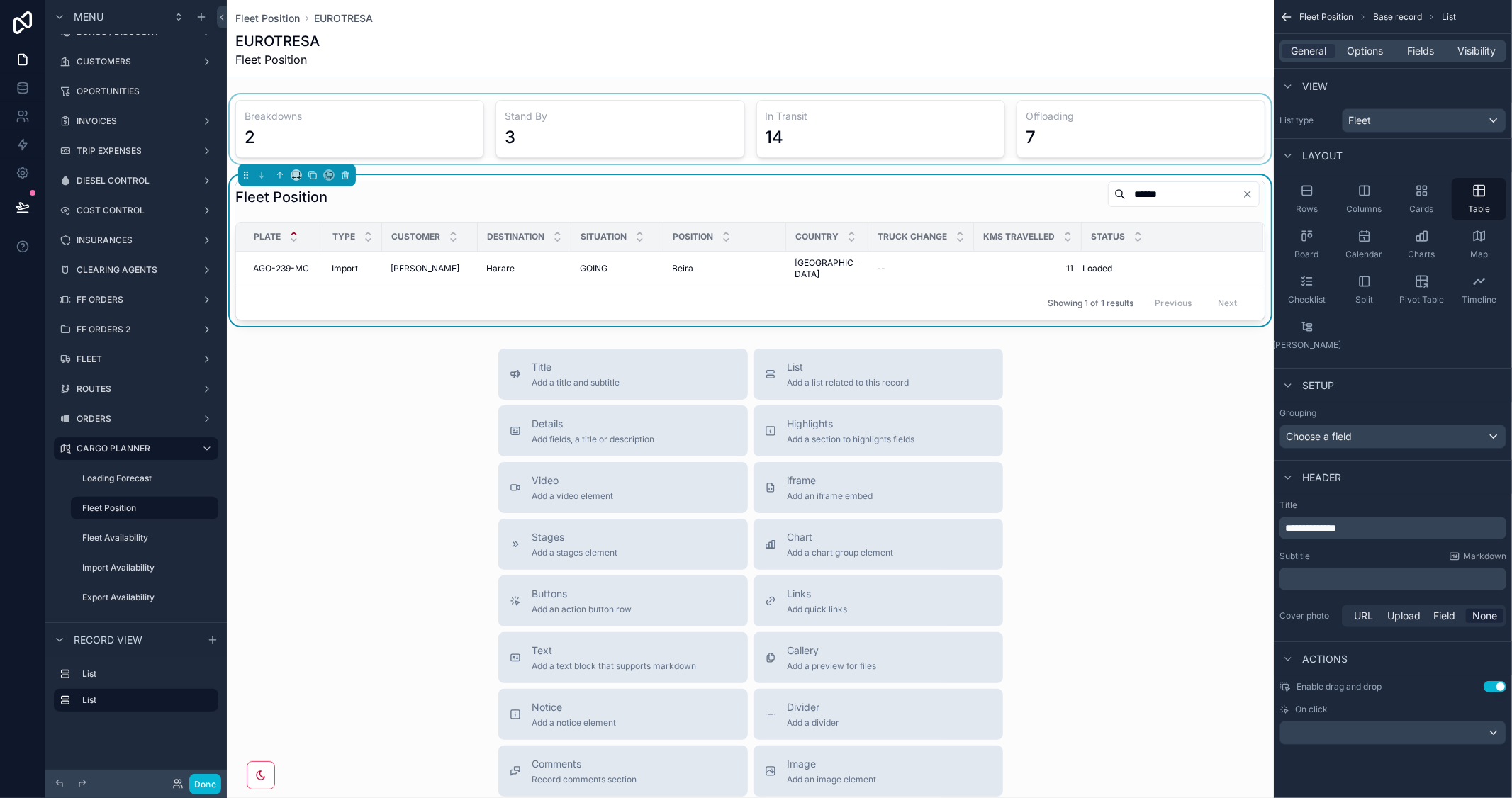
drag, startPoint x: 1143, startPoint y: 195, endPoint x: 974, endPoint y: 182, distance: 169.5
click at [974, 182] on div "Fleet Position ******" at bounding box center [751, 197] width 1030 height 33
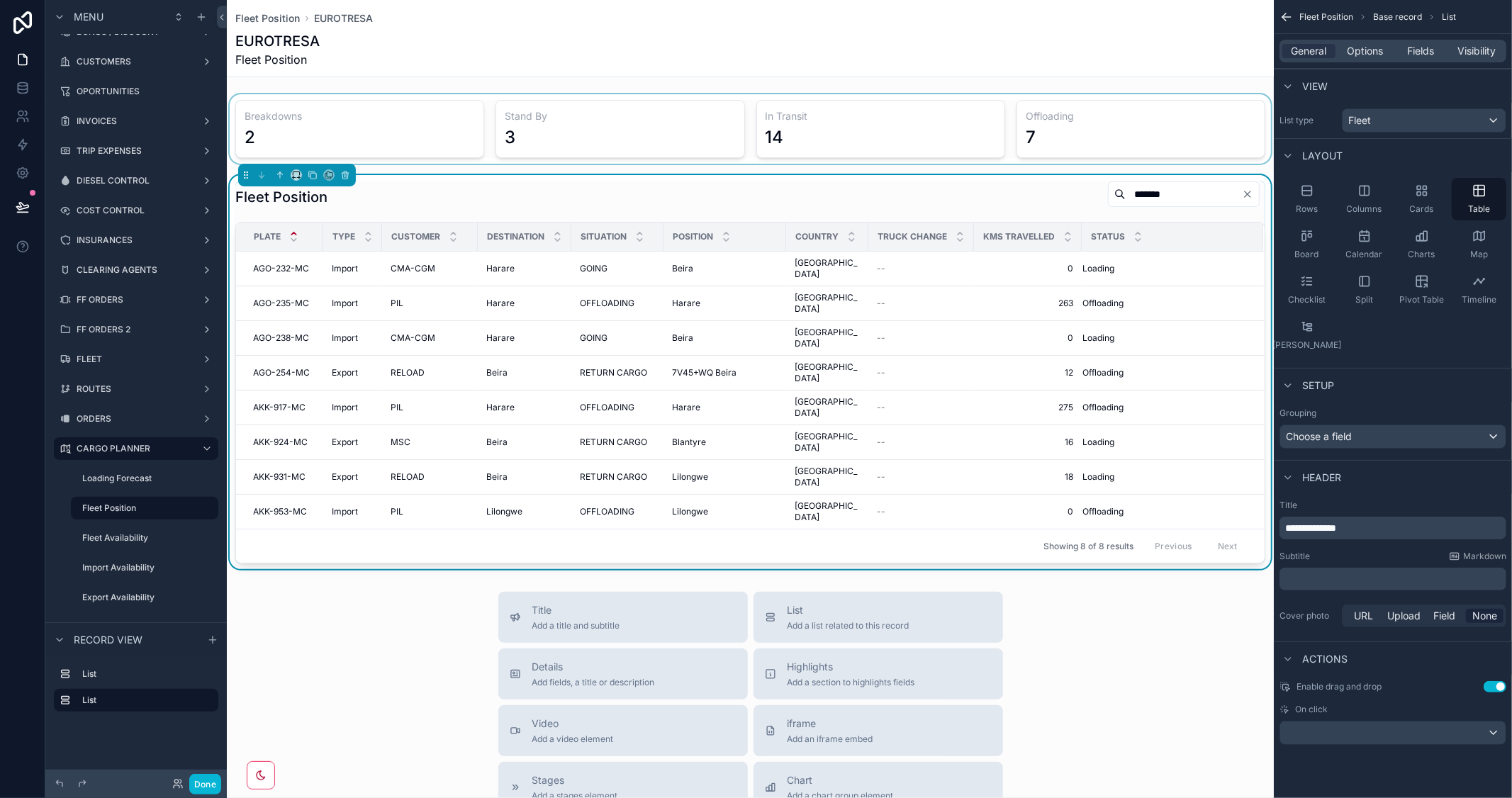
click at [1007, 188] on div "Fleet Position *******" at bounding box center [751, 197] width 1030 height 33
click at [1426, 58] on div "General Options Fields Visibility" at bounding box center [1393, 50] width 227 height 23
click at [1427, 55] on span "Fields" at bounding box center [1421, 50] width 27 height 14
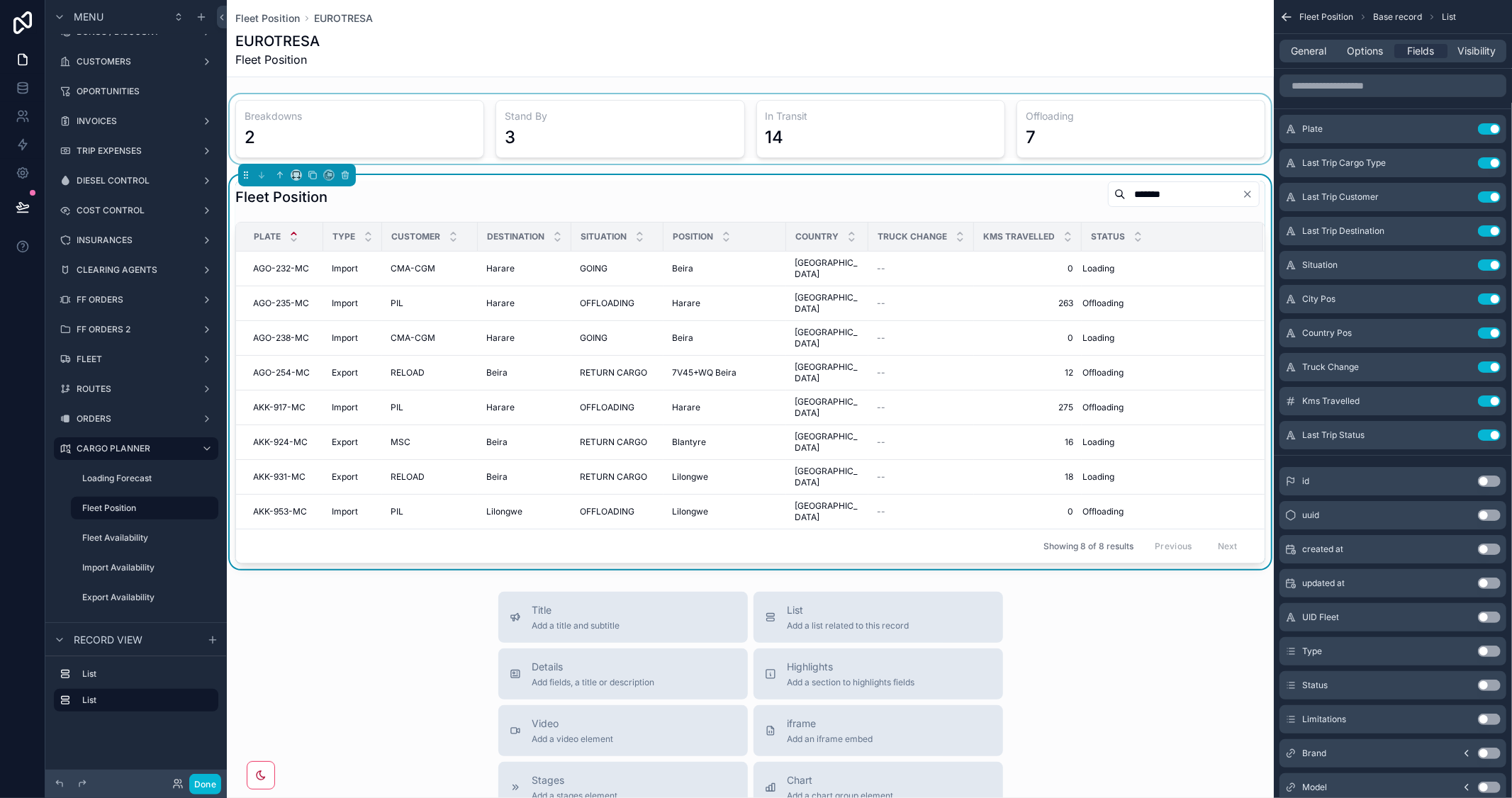
click at [1059, 118] on div "scrollable content" at bounding box center [750, 129] width 1047 height 69
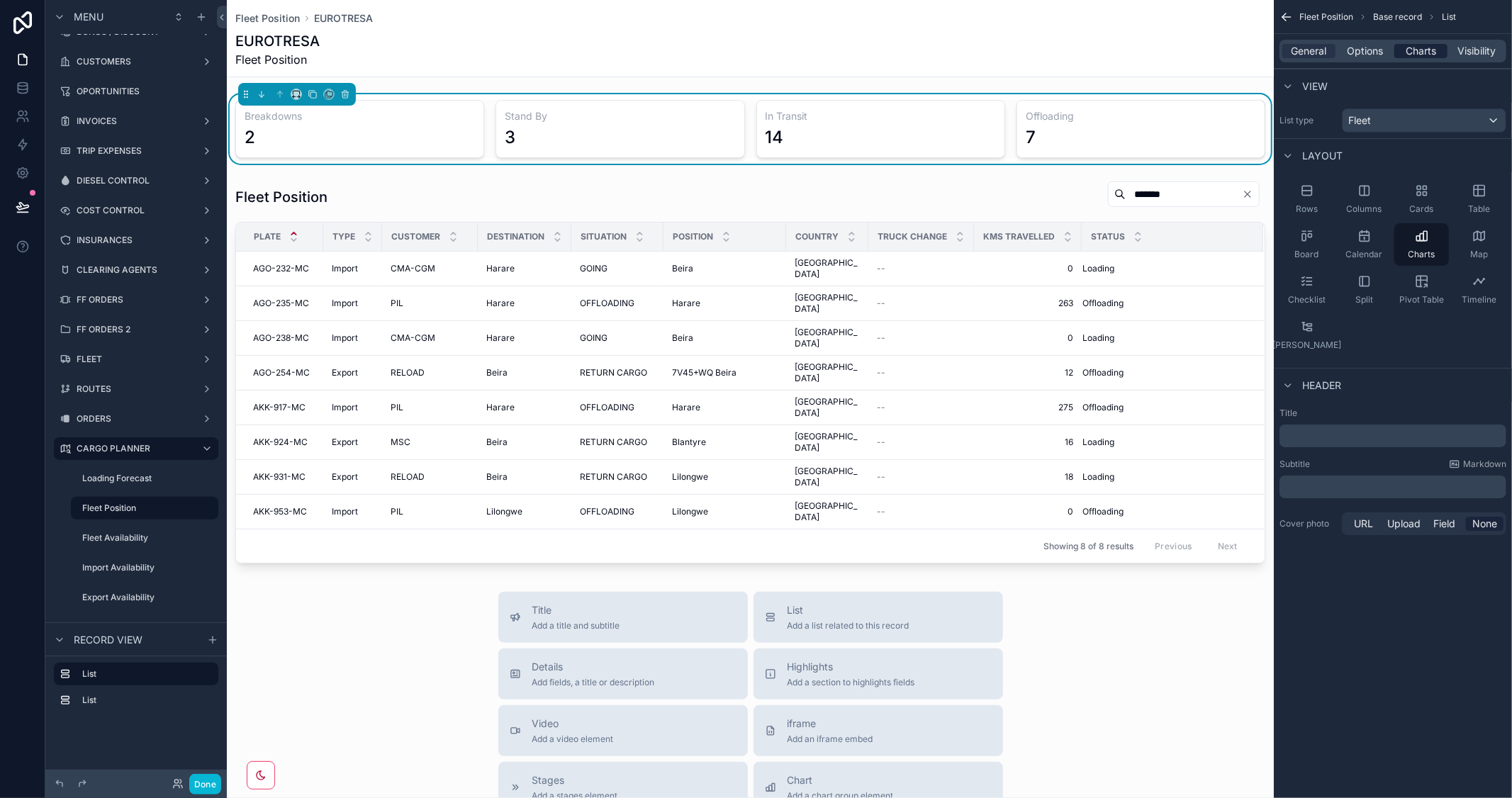
click at [1421, 51] on span "Charts" at bounding box center [1421, 50] width 31 height 14
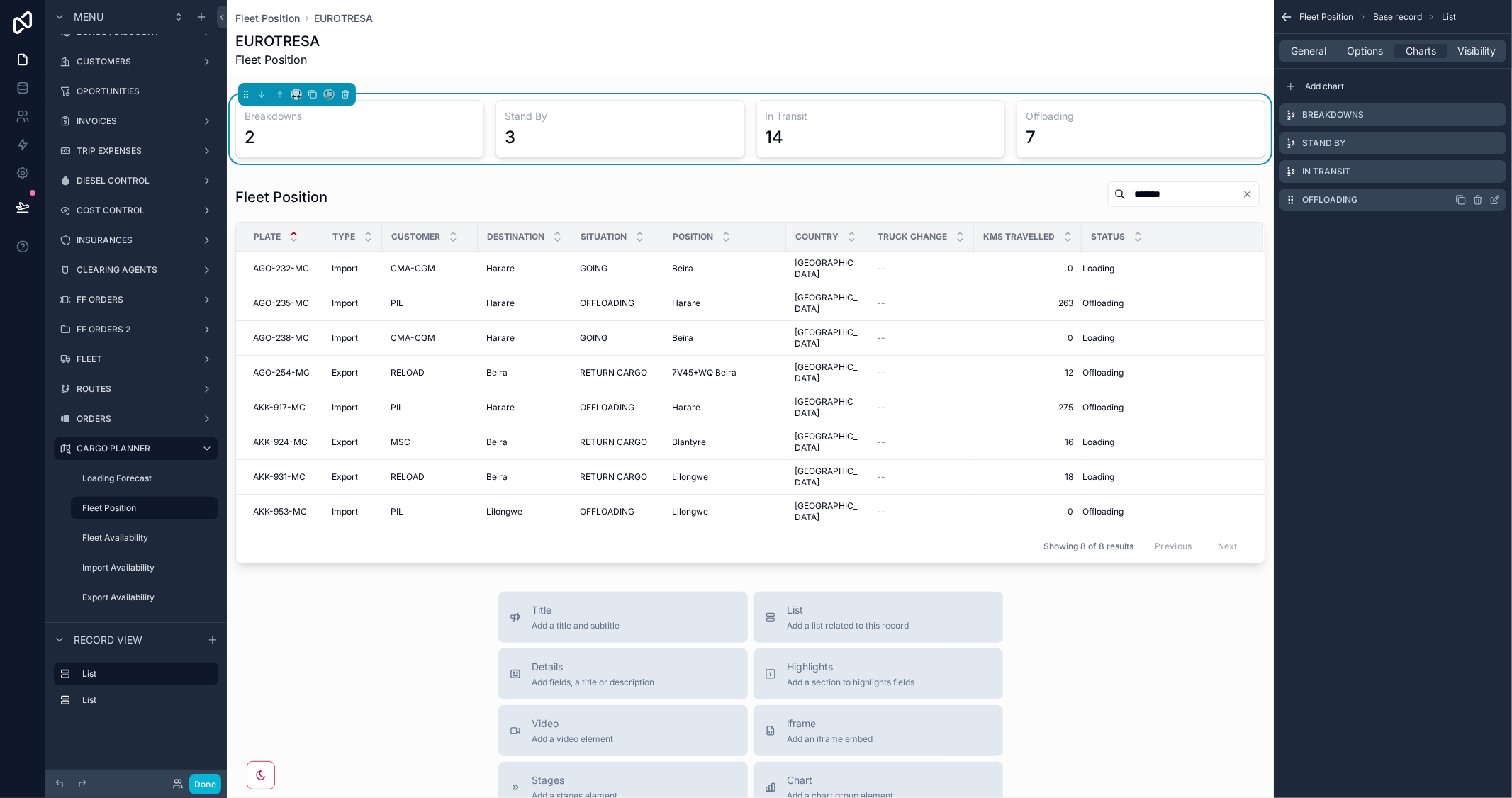
click at [1495, 199] on icon "scrollable content" at bounding box center [1495, 200] width 12 height 12
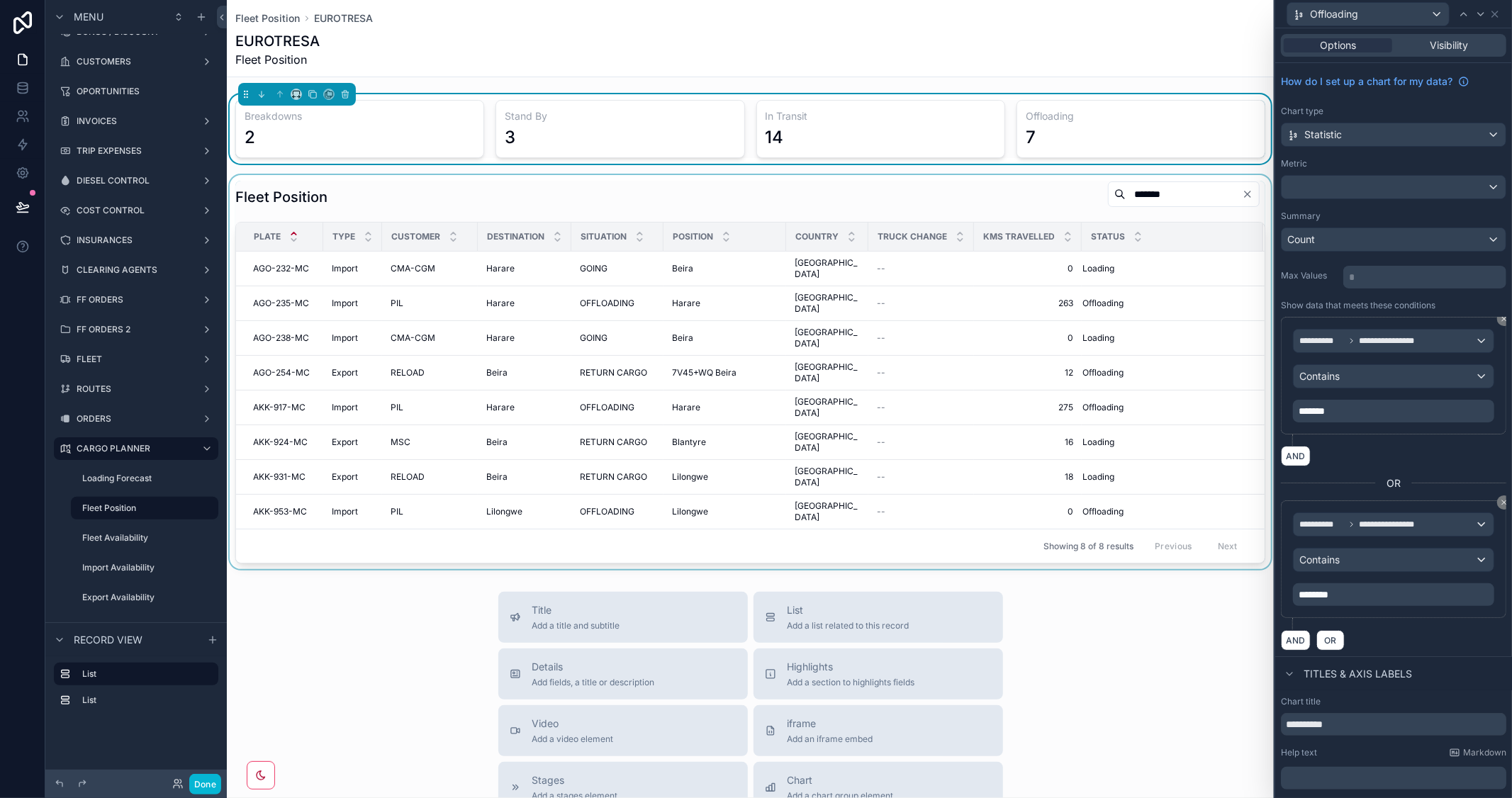
click at [884, 211] on div "scrollable content" at bounding box center [750, 372] width 1047 height 394
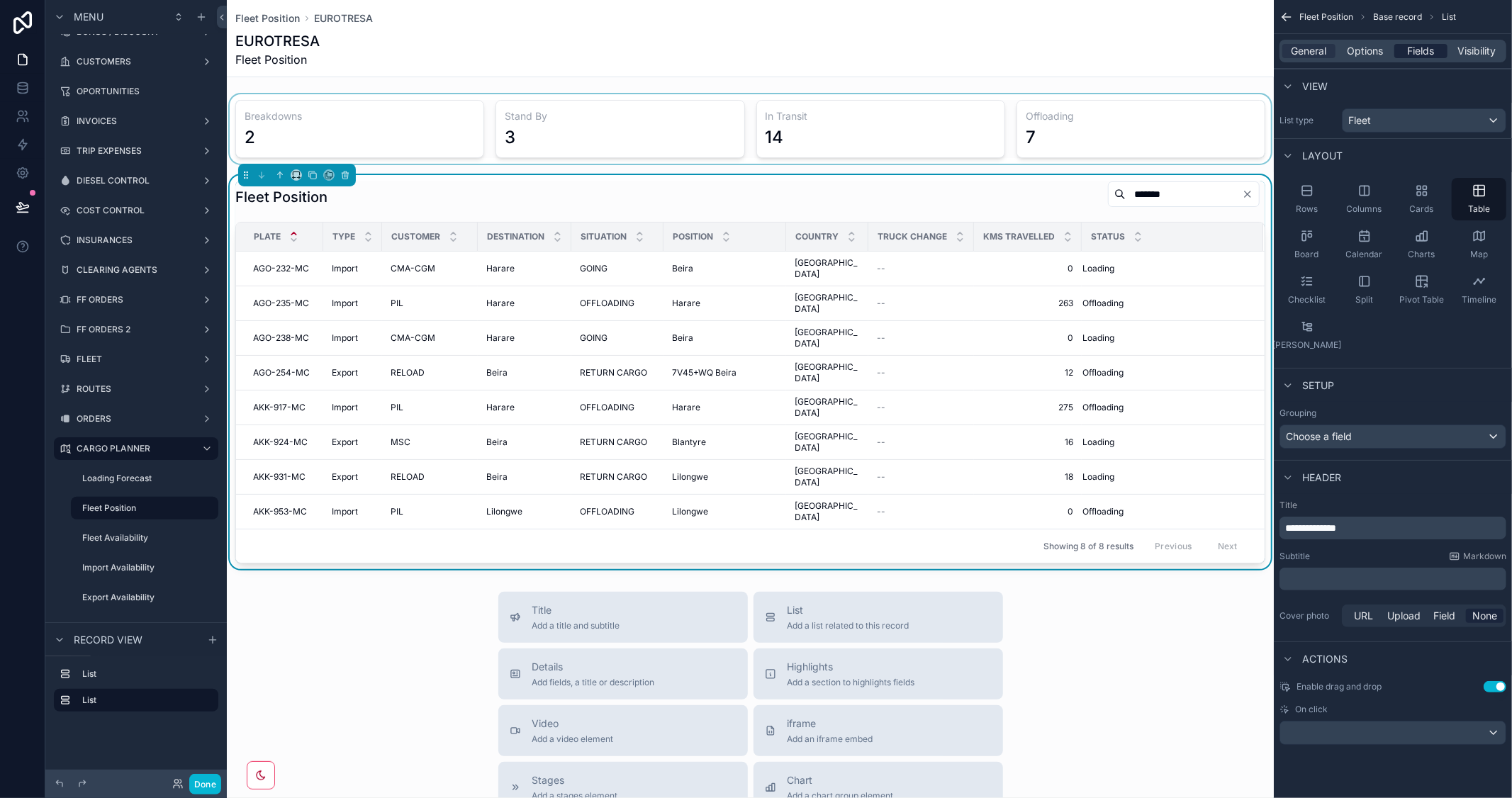
click at [1432, 54] on span "Fields" at bounding box center [1421, 50] width 27 height 14
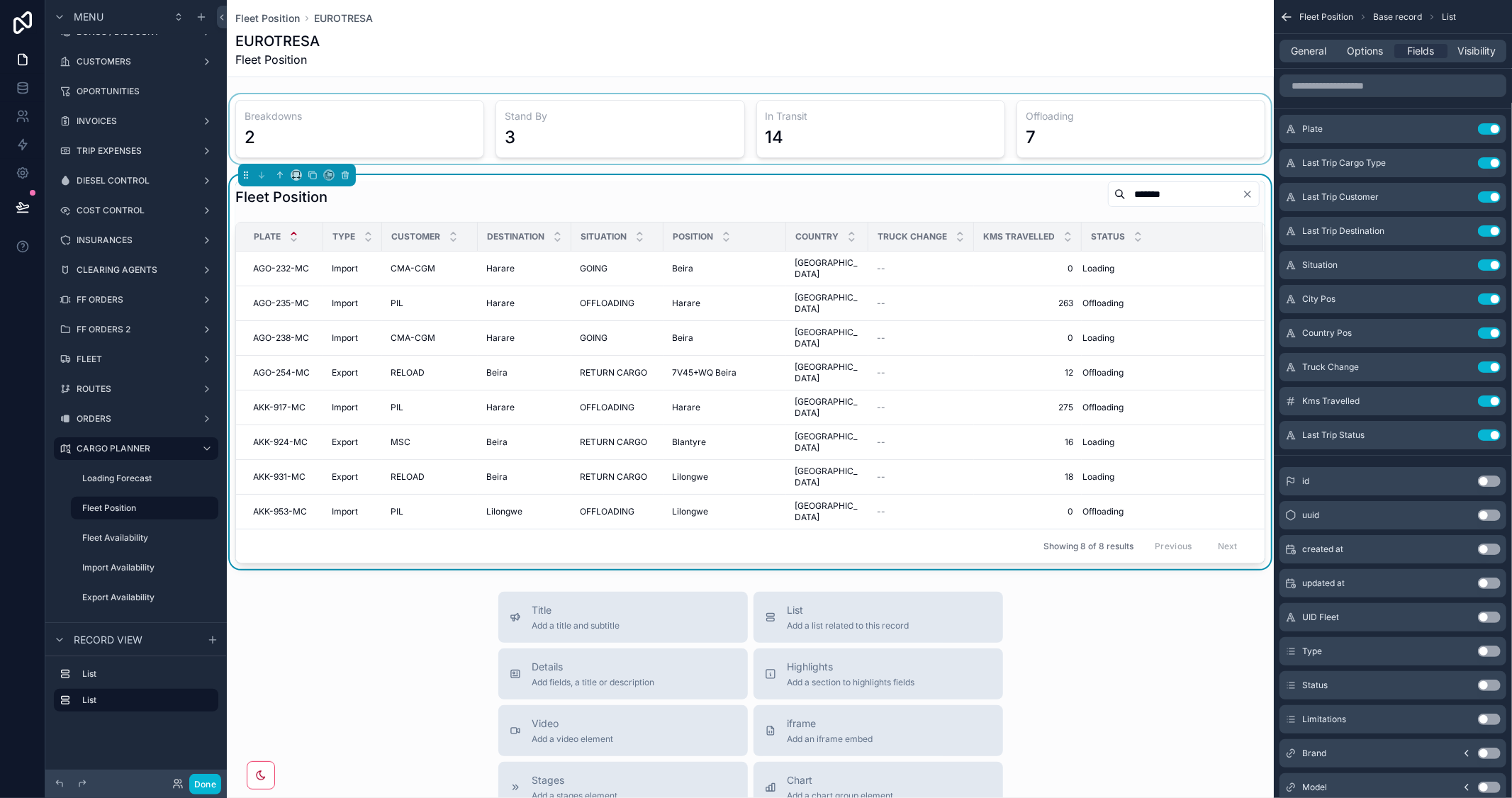
click at [954, 198] on div "Fleet Position *******" at bounding box center [751, 197] width 1030 height 33
click at [1358, 53] on span "Options" at bounding box center [1364, 50] width 36 height 14
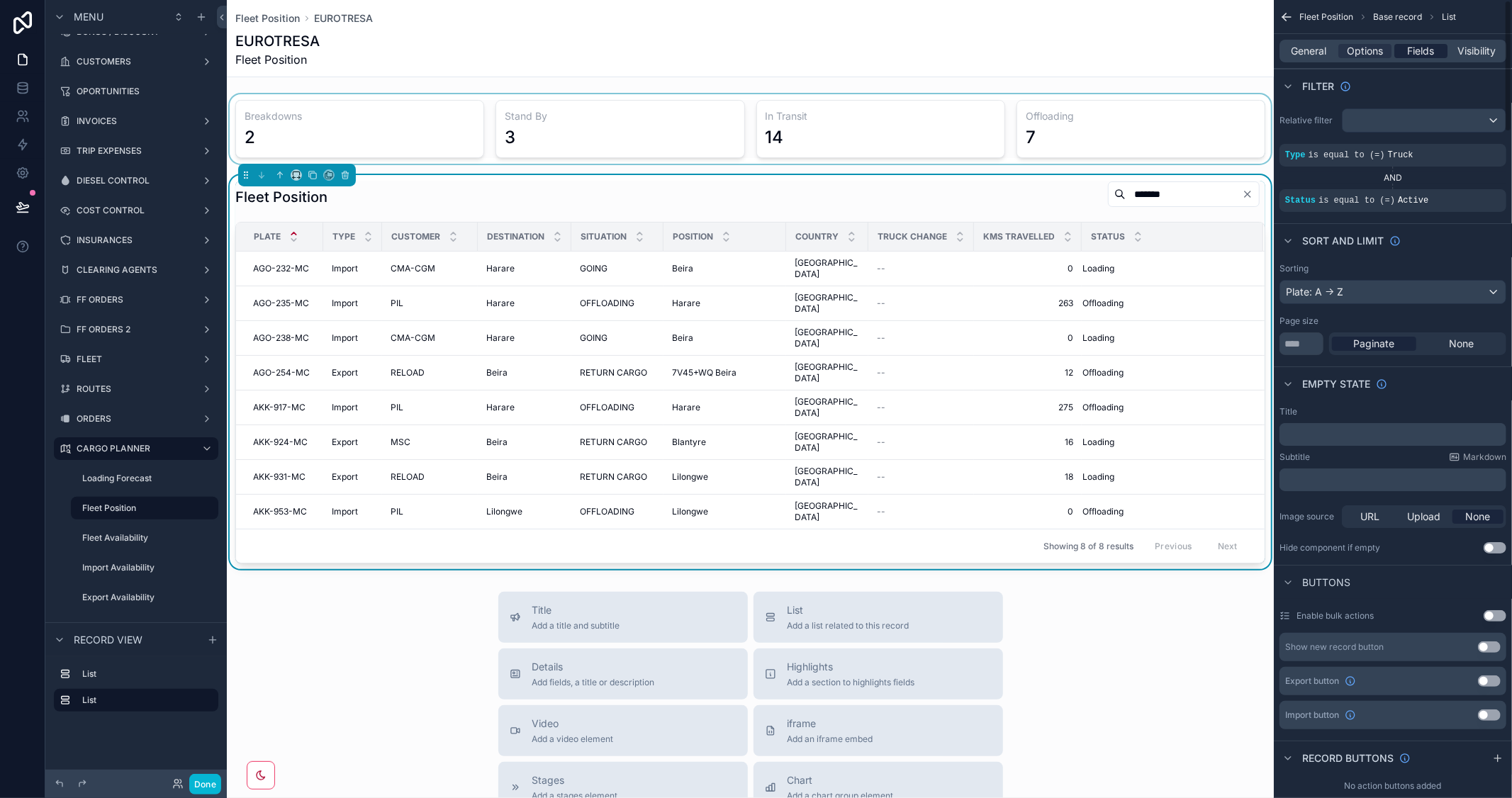
click at [1423, 50] on span "Fields" at bounding box center [1421, 50] width 27 height 14
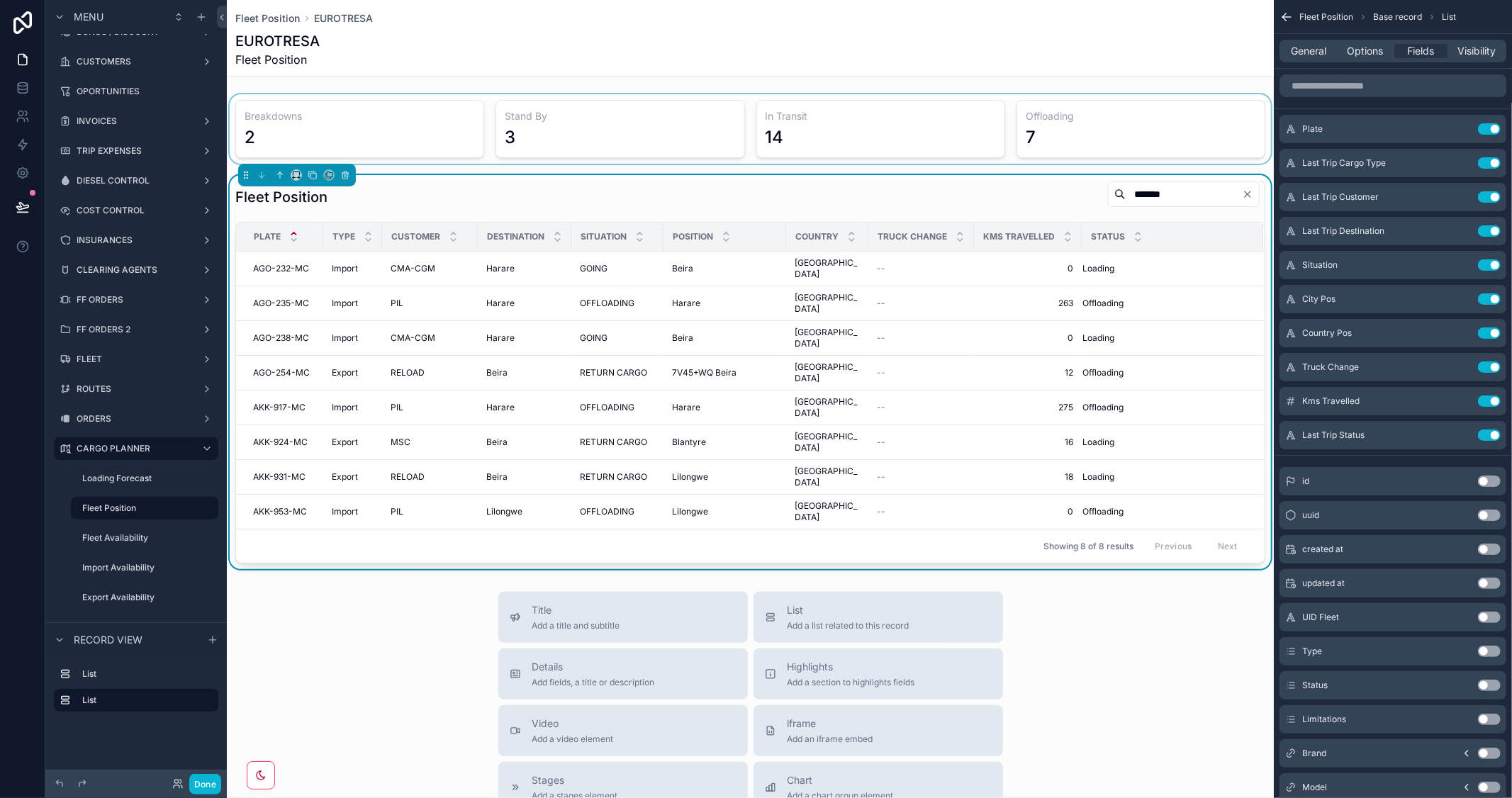
click at [1148, 121] on div "scrollable content" at bounding box center [750, 129] width 1047 height 69
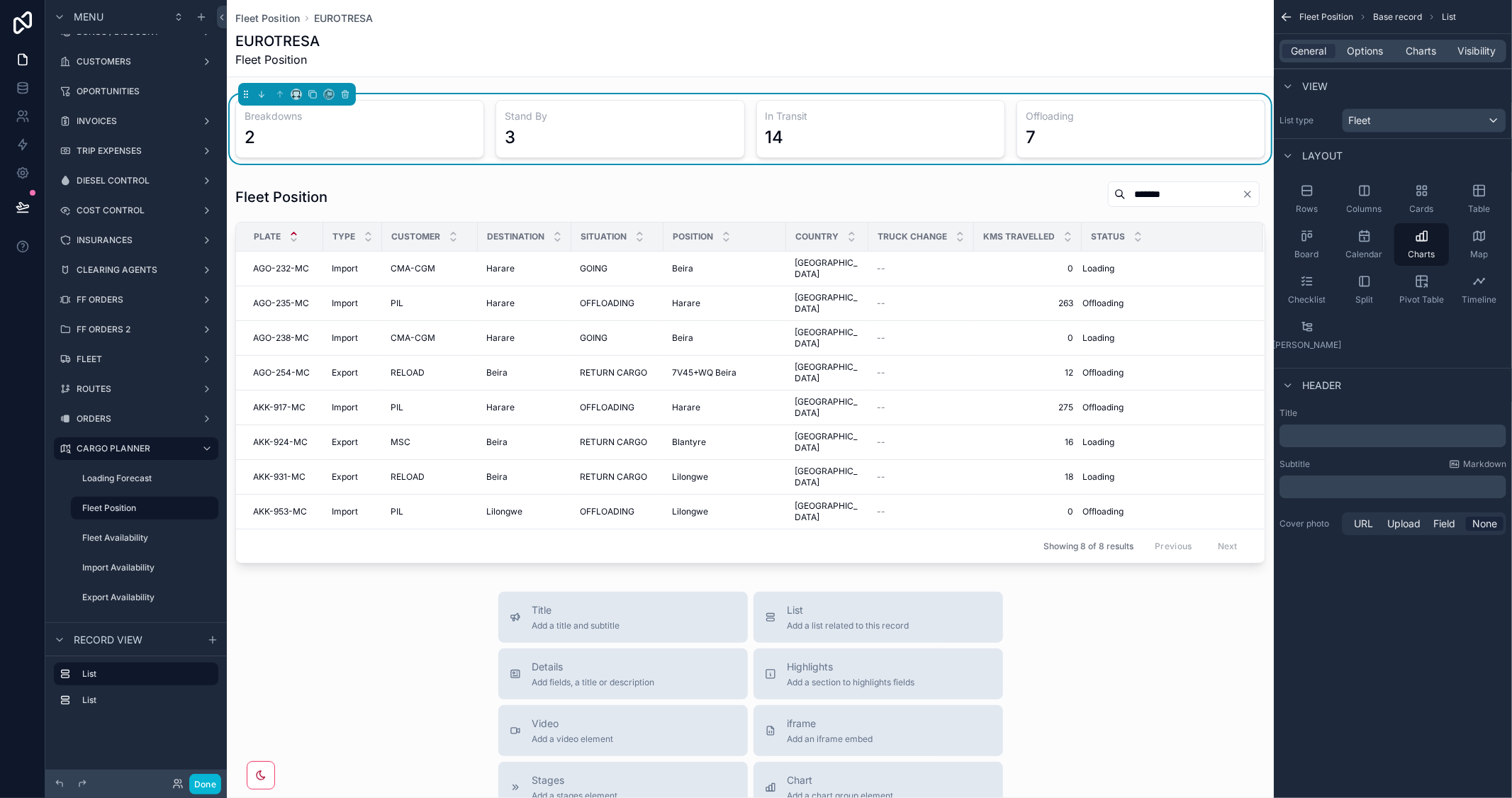
click at [556, 129] on div "3" at bounding box center [620, 137] width 230 height 23
click at [1415, 53] on span "Charts" at bounding box center [1421, 50] width 31 height 14
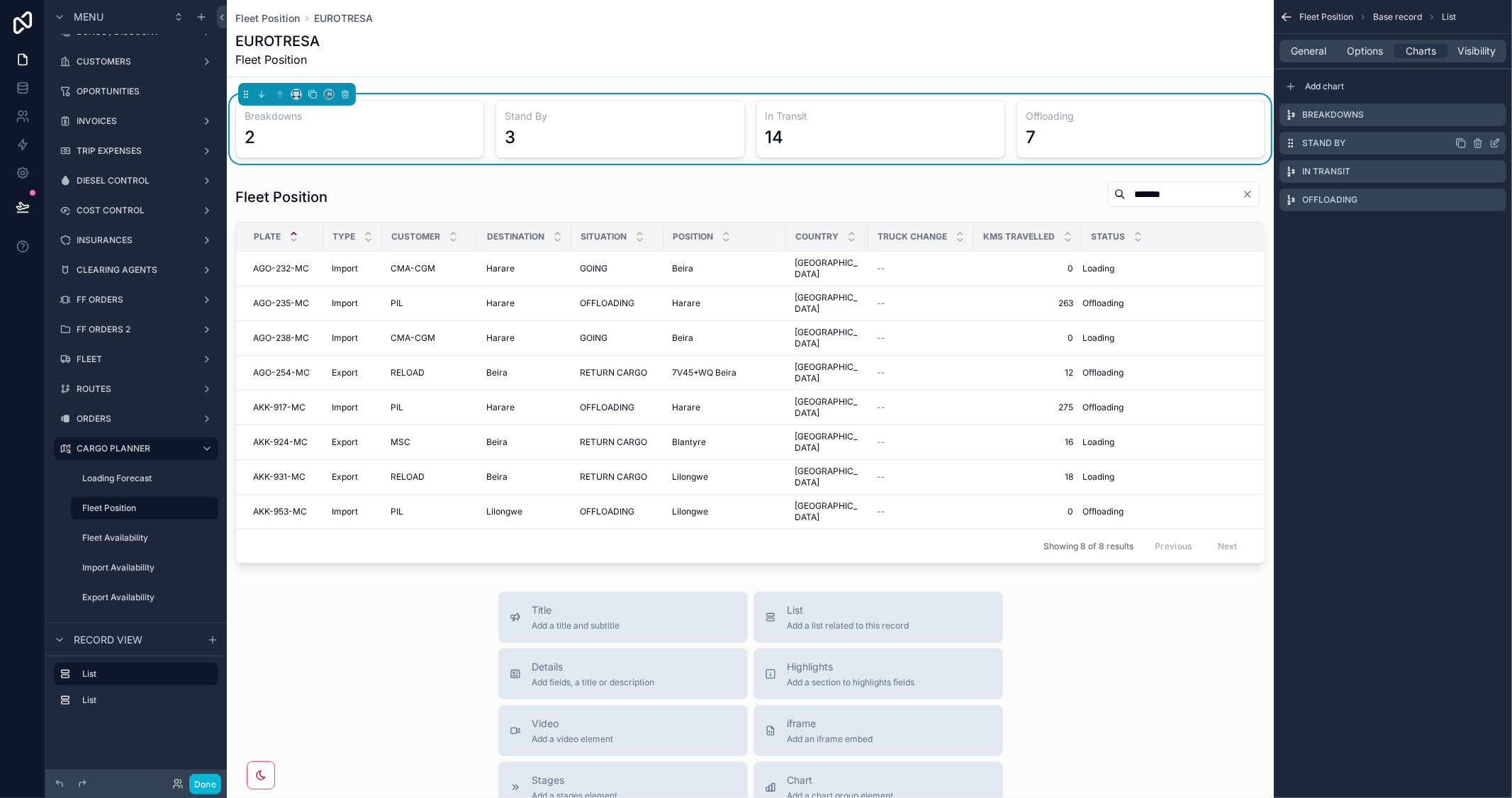
click at [1492, 143] on icon "scrollable content" at bounding box center [1495, 143] width 12 height 12
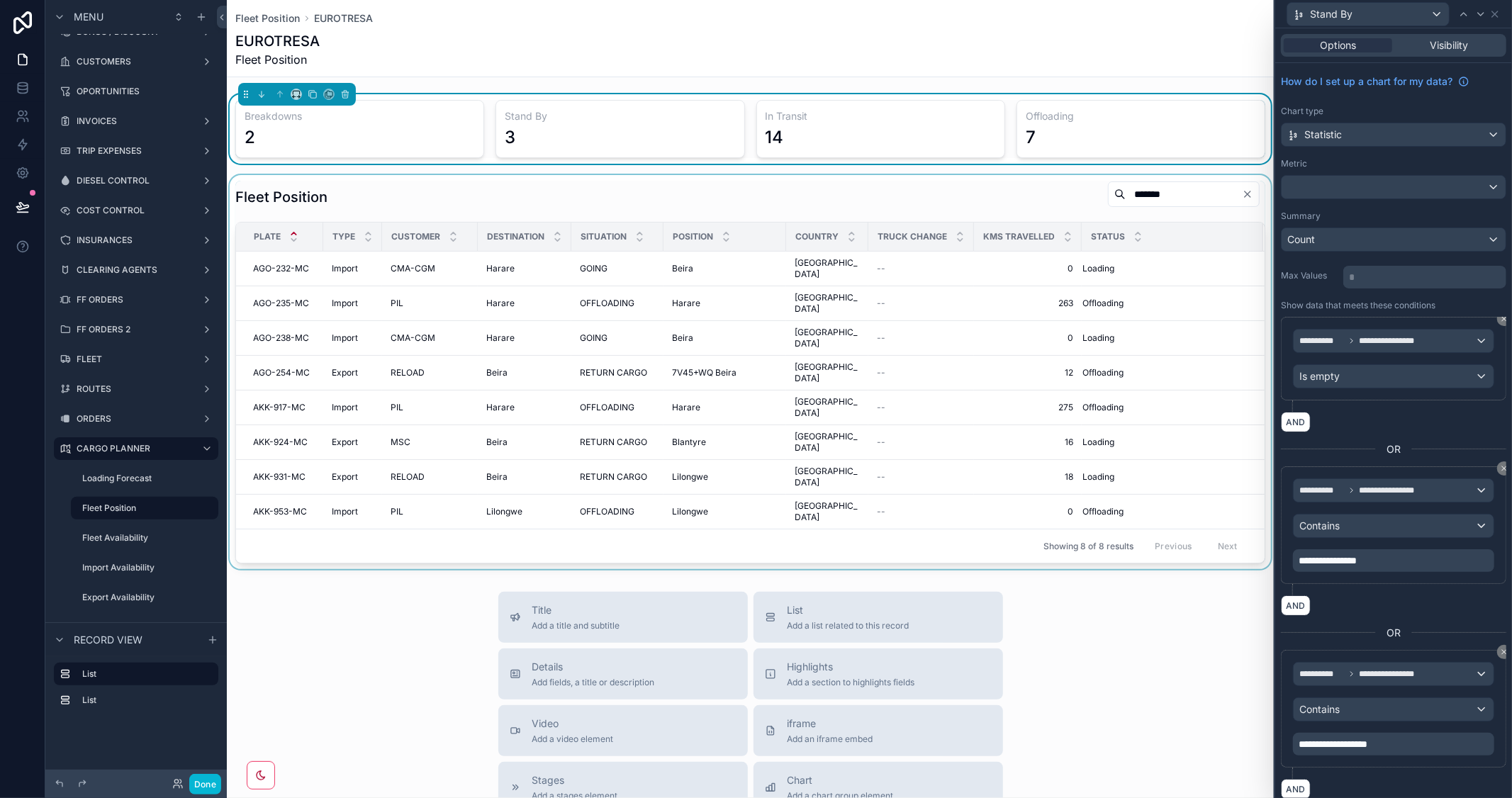
click at [1141, 190] on div "scrollable content" at bounding box center [750, 372] width 1047 height 394
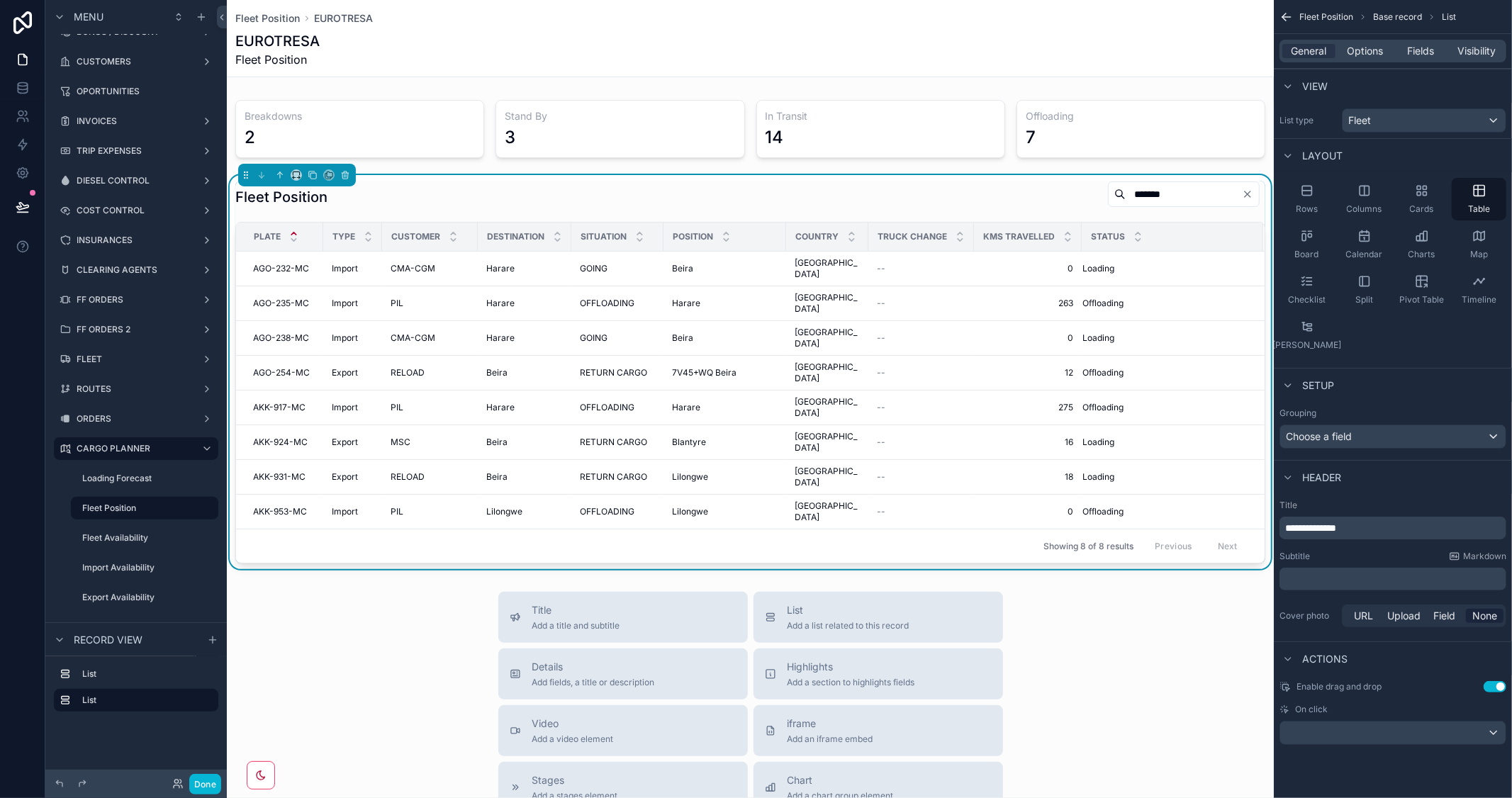
drag, startPoint x: 1167, startPoint y: 192, endPoint x: 1023, endPoint y: 192, distance: 144.0
click at [1023, 192] on div "Fleet Position *******" at bounding box center [751, 197] width 1030 height 33
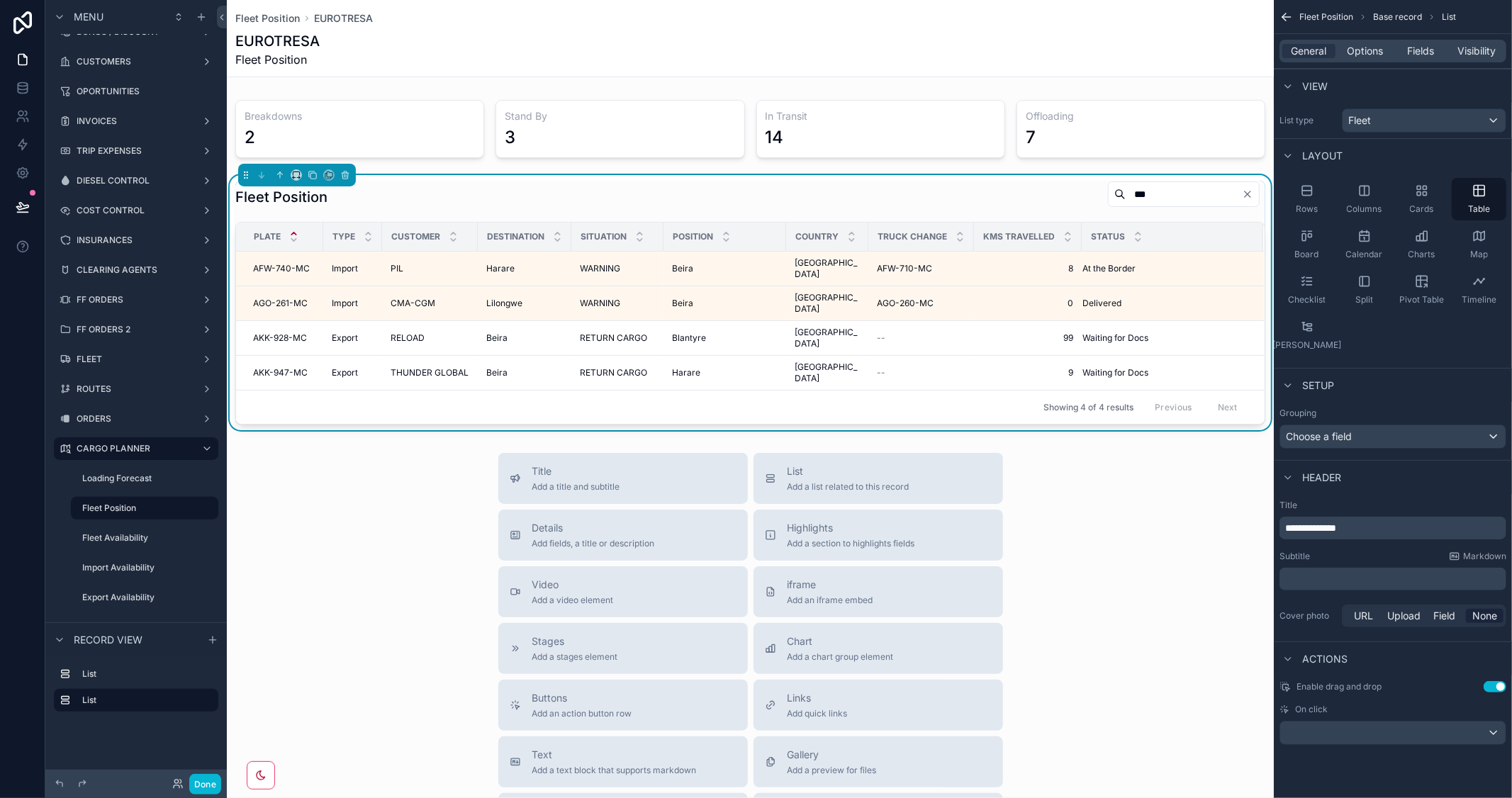
type input "****"
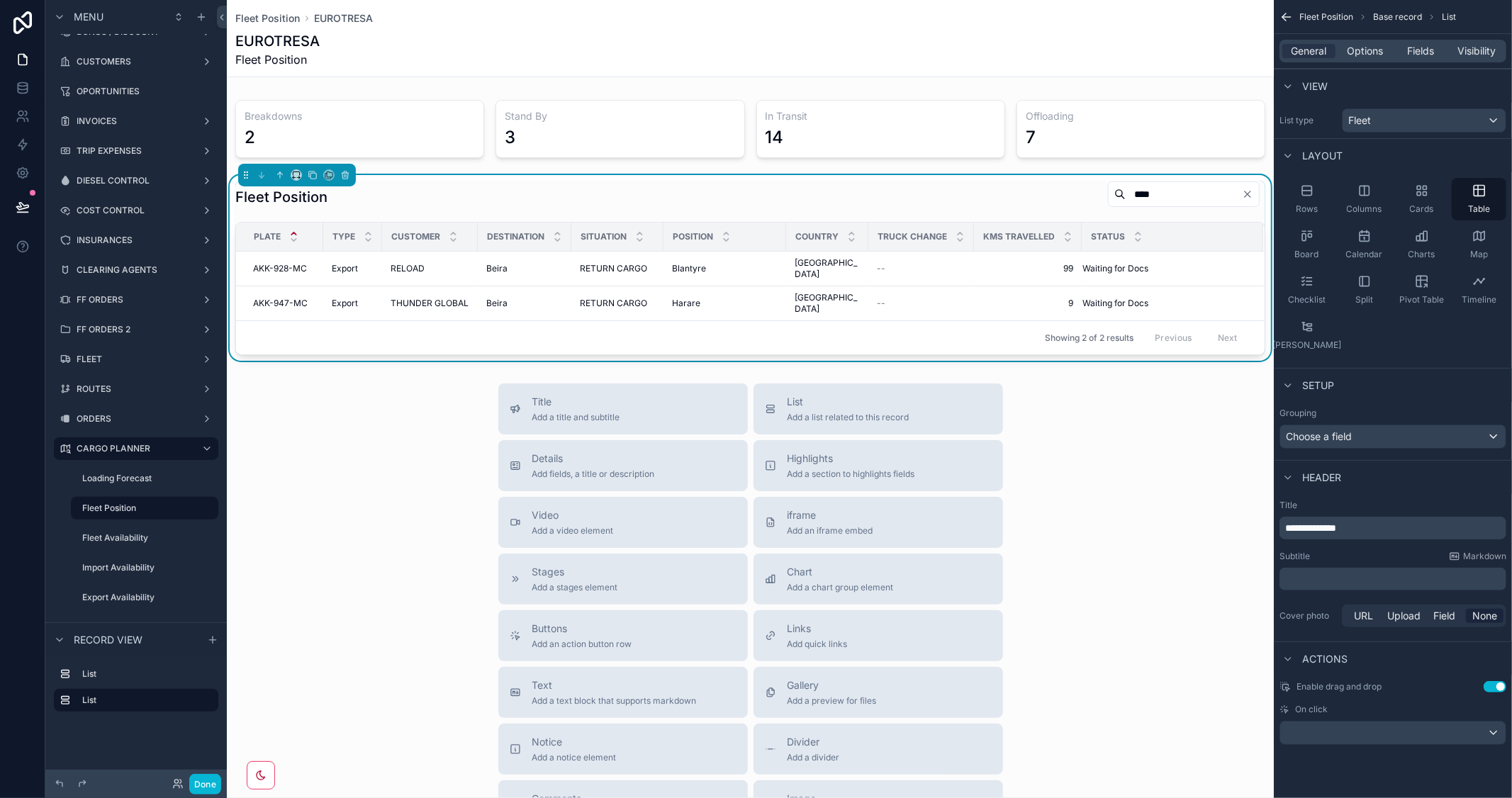
drag, startPoint x: 1132, startPoint y: 188, endPoint x: 1083, endPoint y: 188, distance: 49.0
click at [1126, 188] on input "****" at bounding box center [1184, 194] width 116 height 20
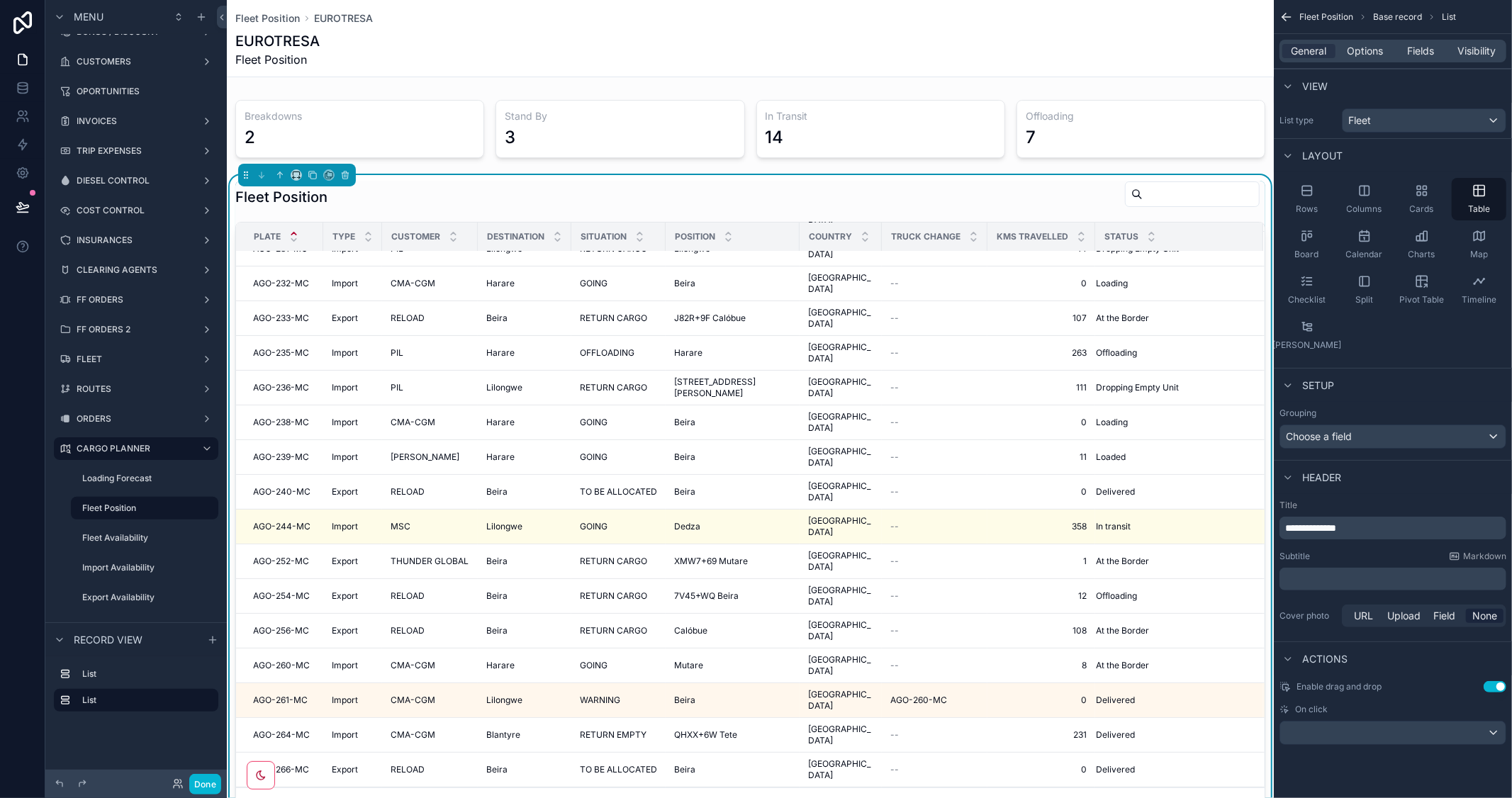
scroll to position [236, 0]
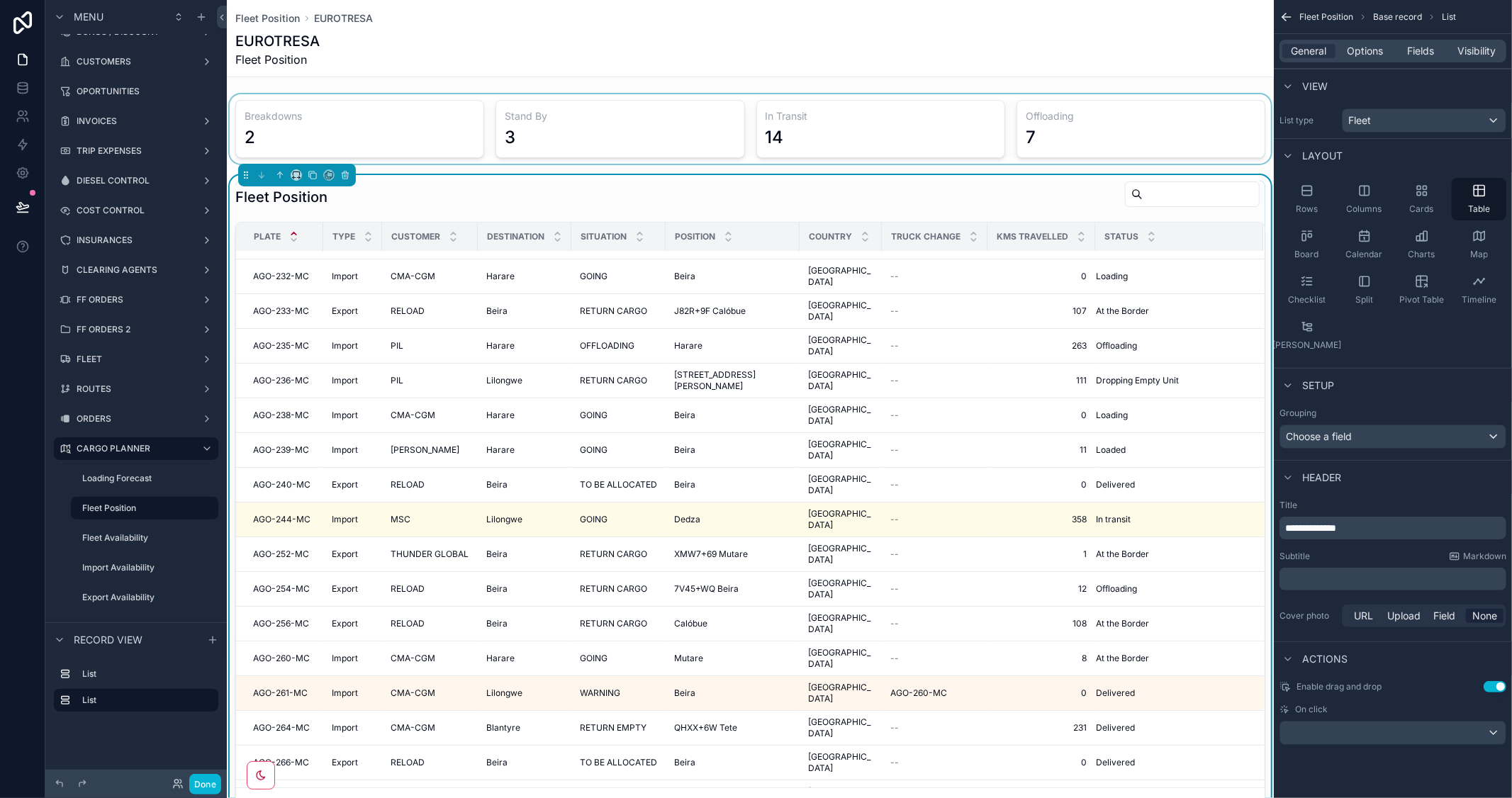
click at [1124, 127] on div "scrollable content" at bounding box center [750, 129] width 1047 height 69
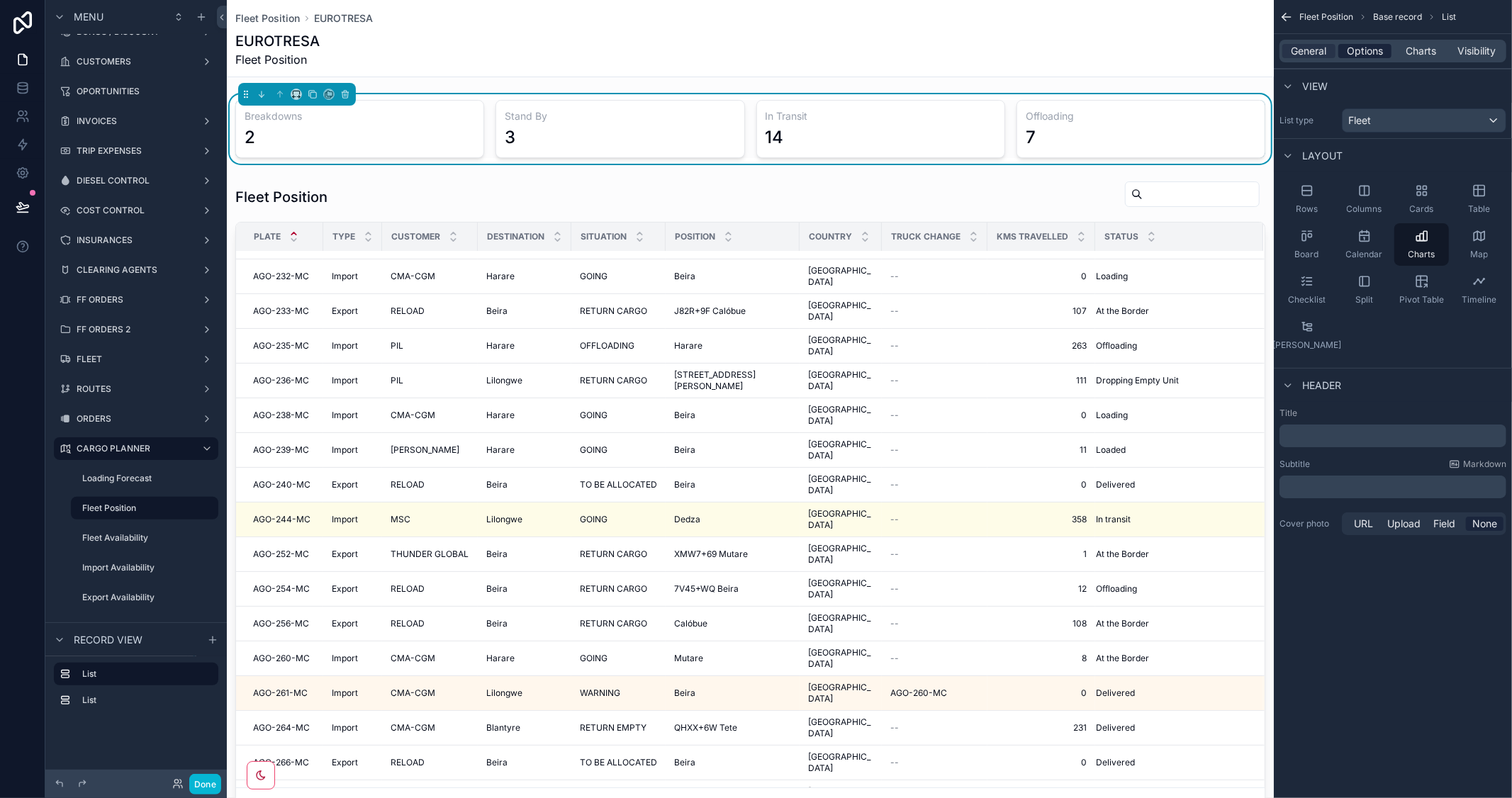
click at [1365, 46] on span "Options" at bounding box center [1364, 50] width 36 height 14
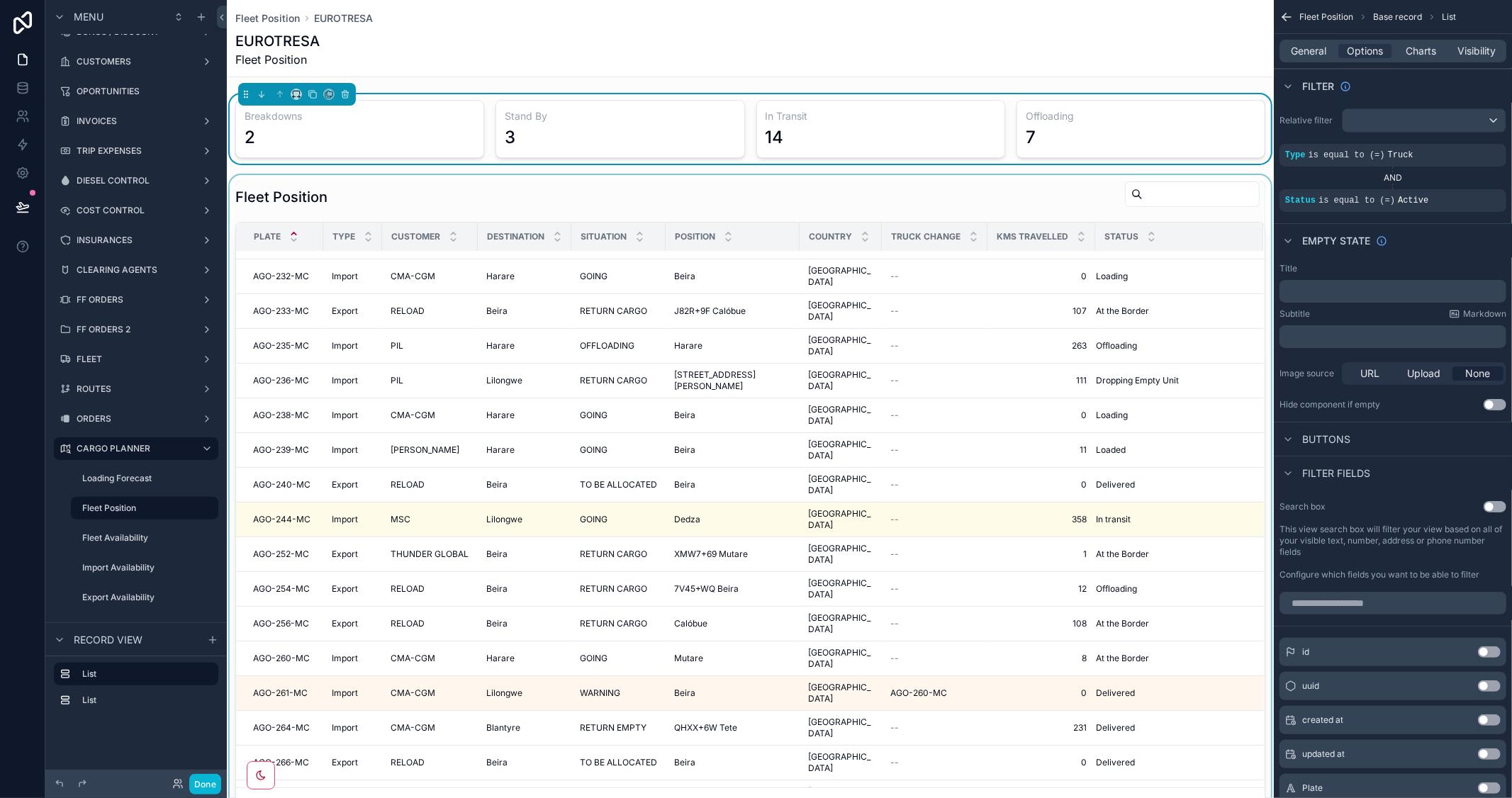
click at [1009, 204] on div "scrollable content" at bounding box center [750, 501] width 1047 height 652
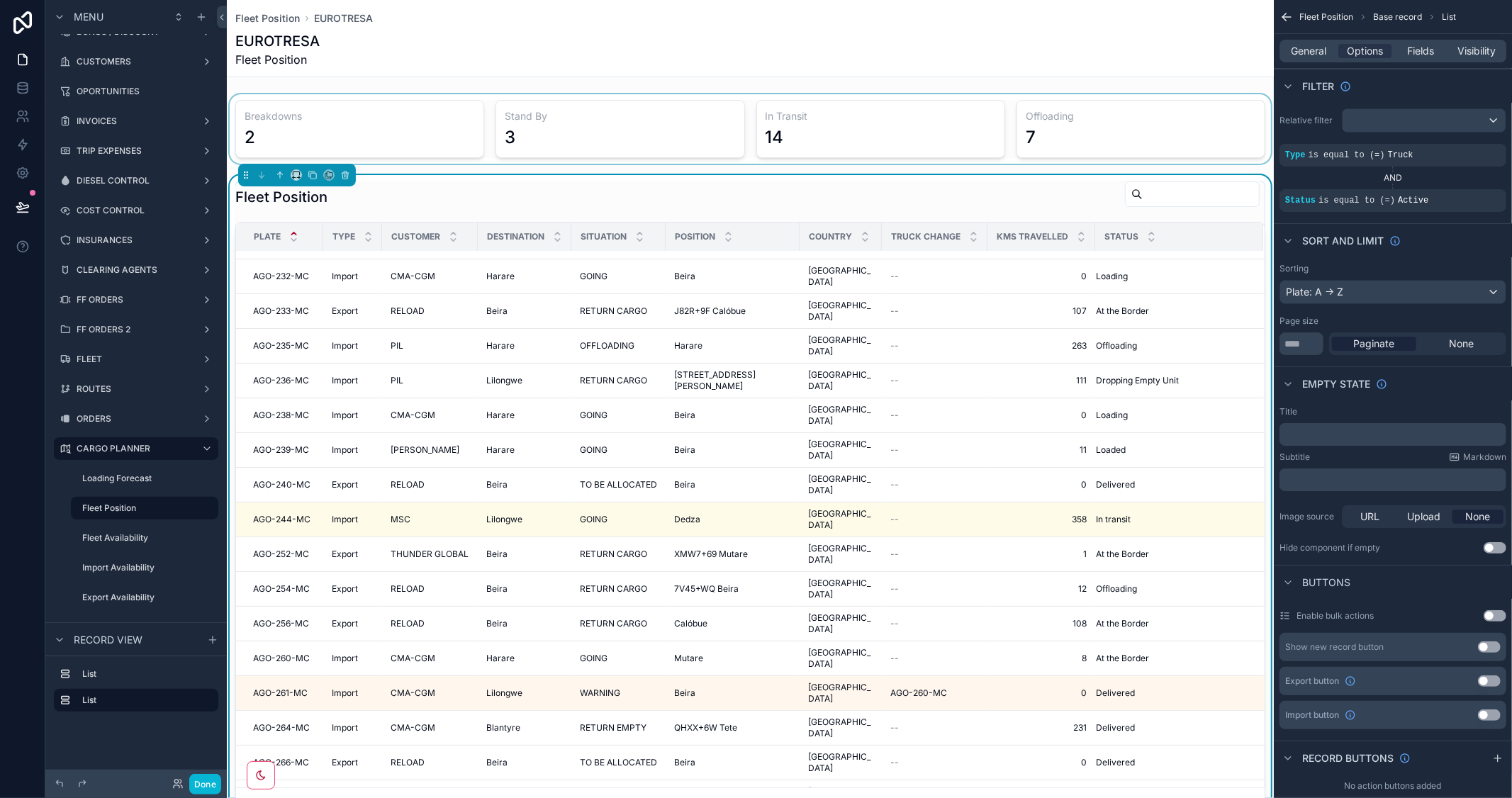
click at [1143, 187] on input "scrollable content" at bounding box center [1200, 194] width 116 height 20
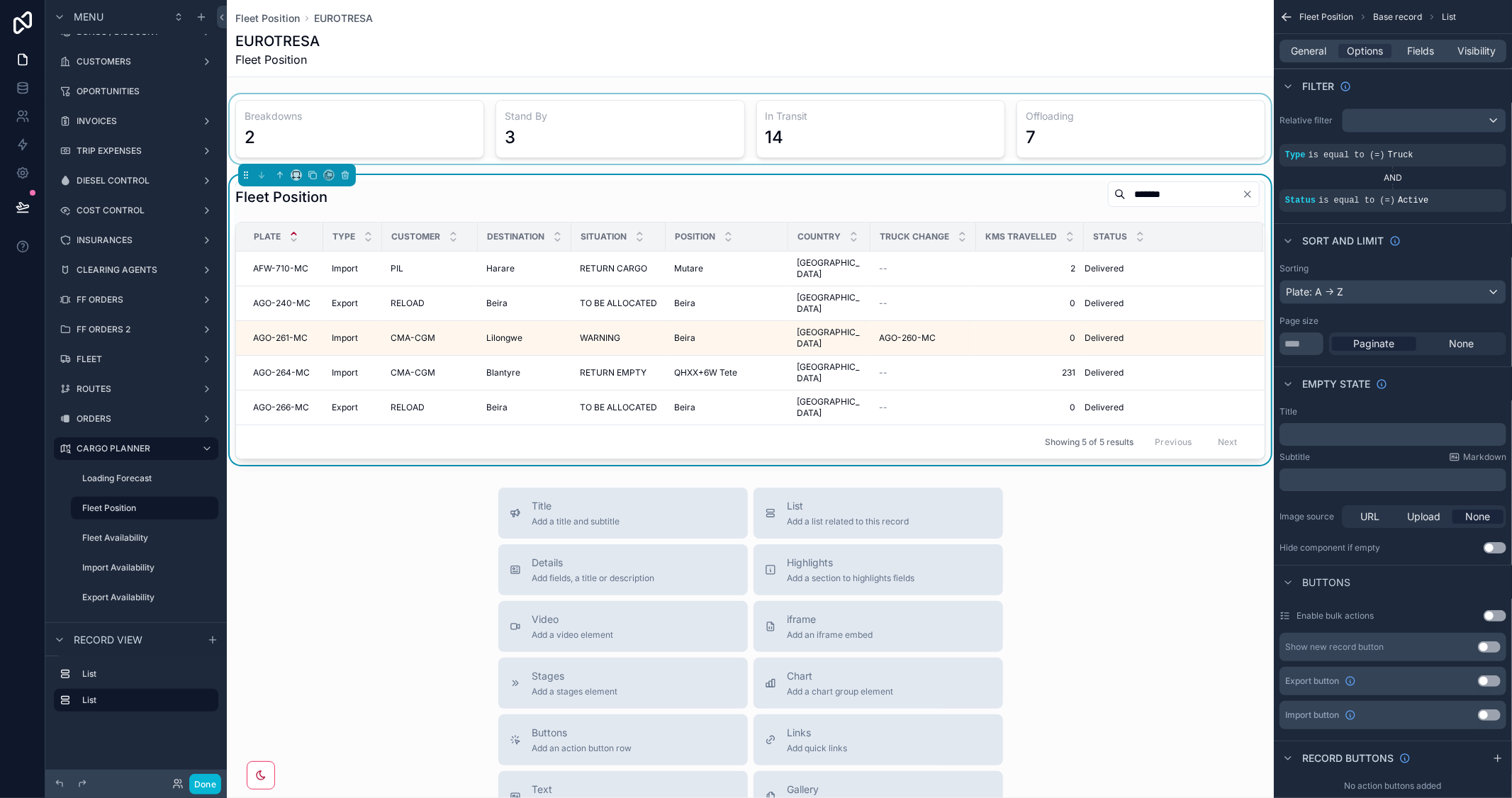
click at [1121, 560] on div "Title Add a title and subtitle List Add a list related to this record Details A…" at bounding box center [750, 740] width 1047 height 505
click at [1083, 132] on div "scrollable content" at bounding box center [750, 129] width 1047 height 69
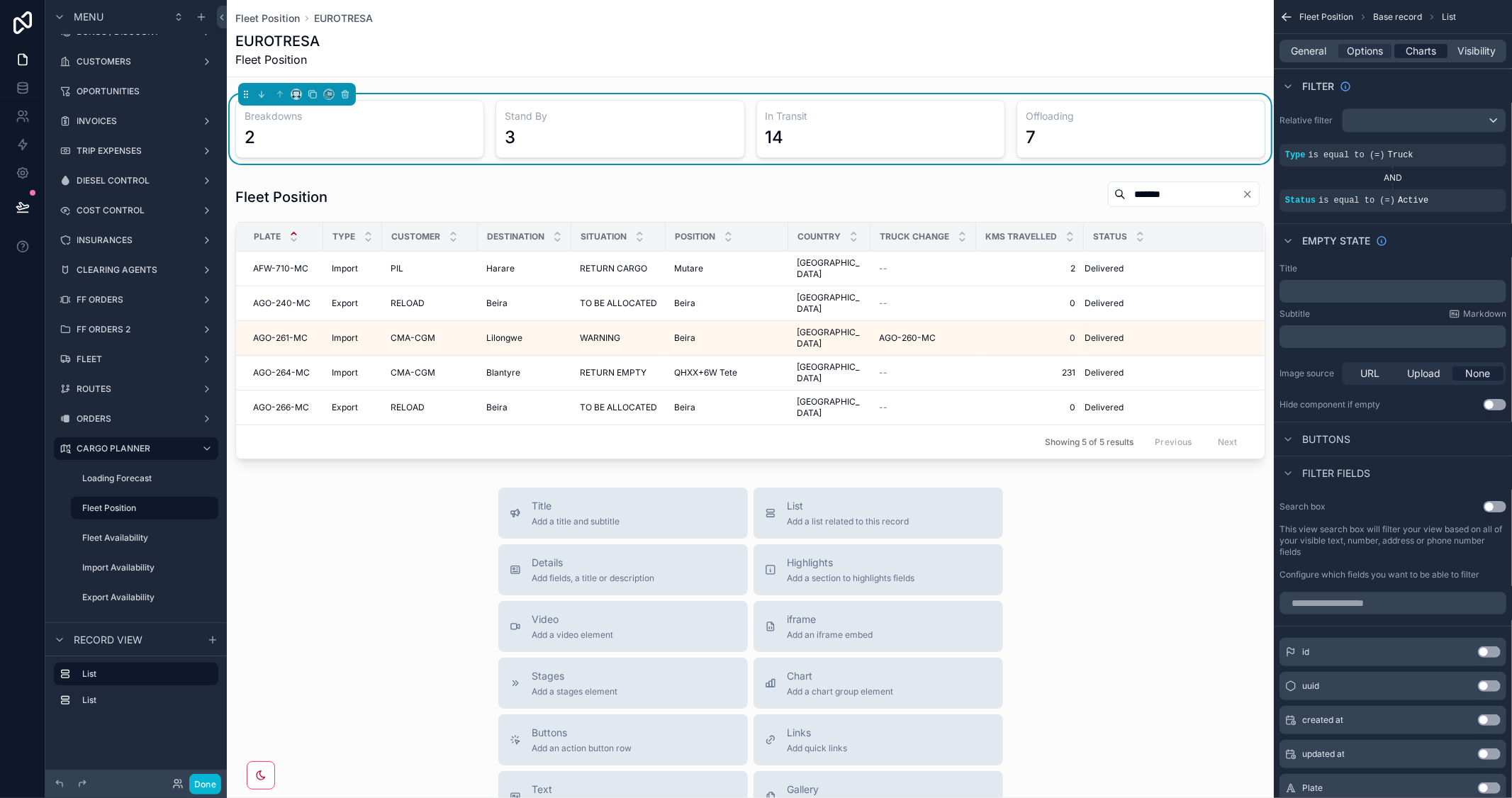
click at [1422, 54] on span "Charts" at bounding box center [1421, 50] width 31 height 14
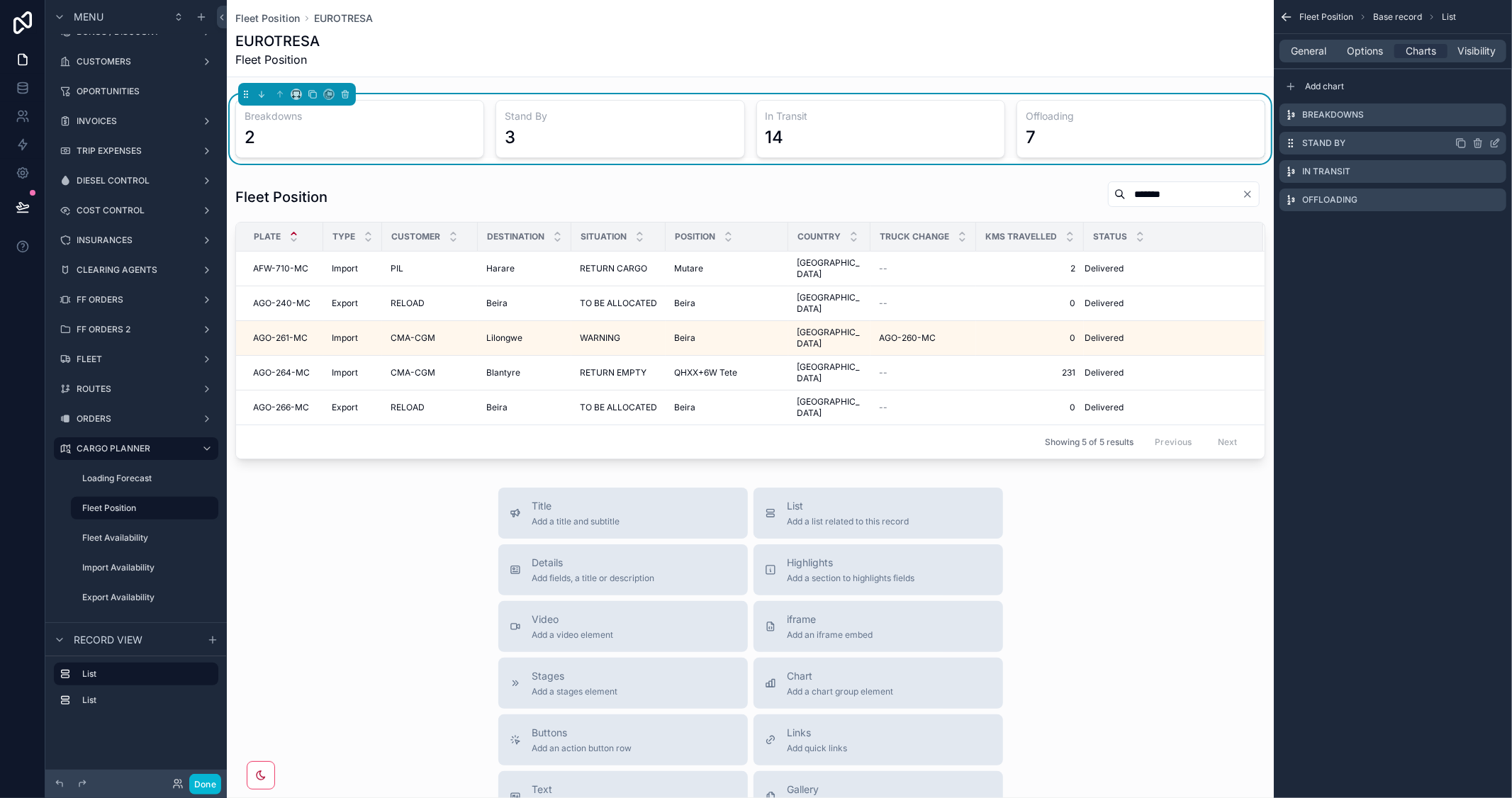
click at [1495, 143] on icon "scrollable content" at bounding box center [1495, 143] width 12 height 12
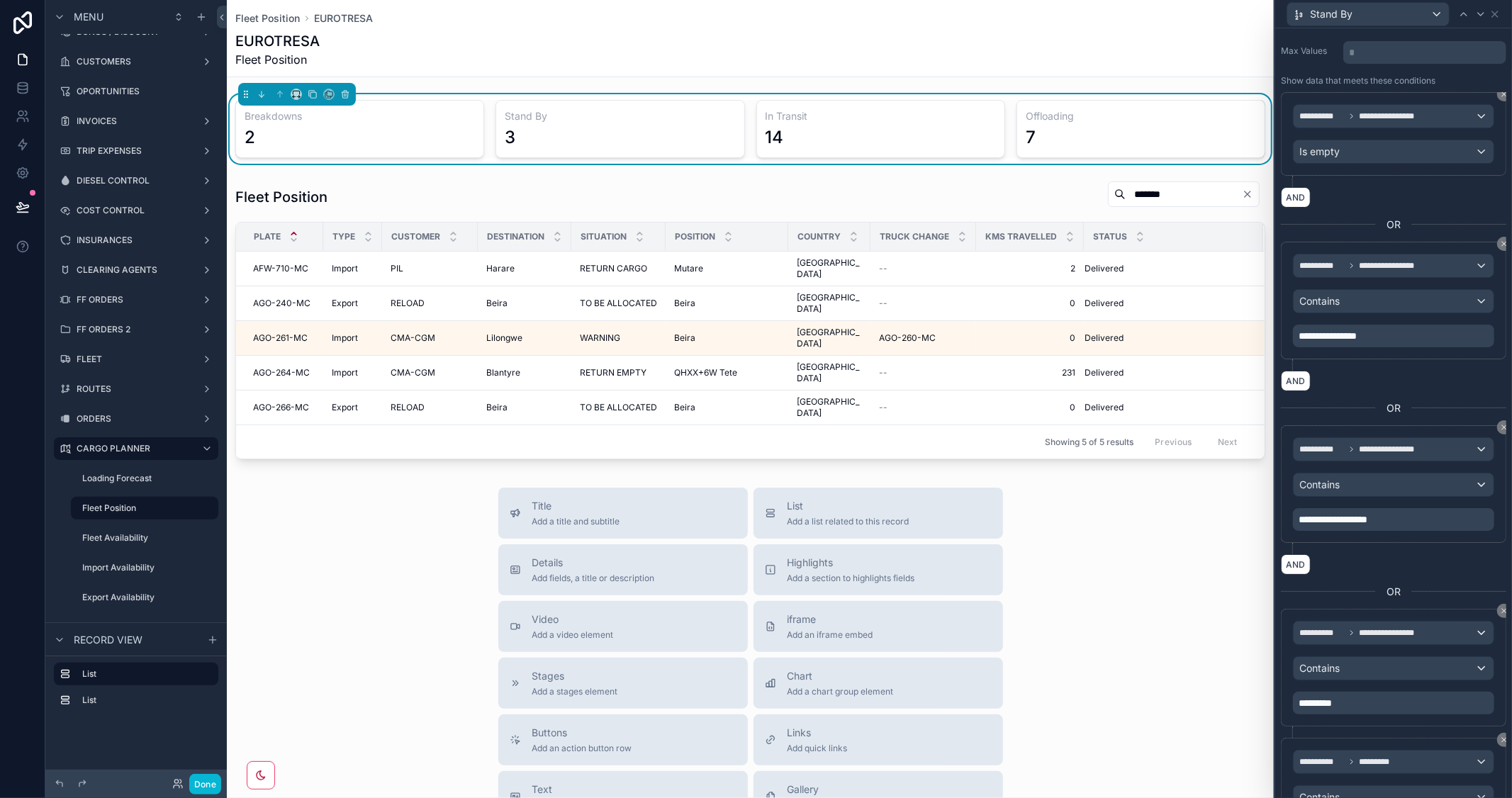
scroll to position [195, 0]
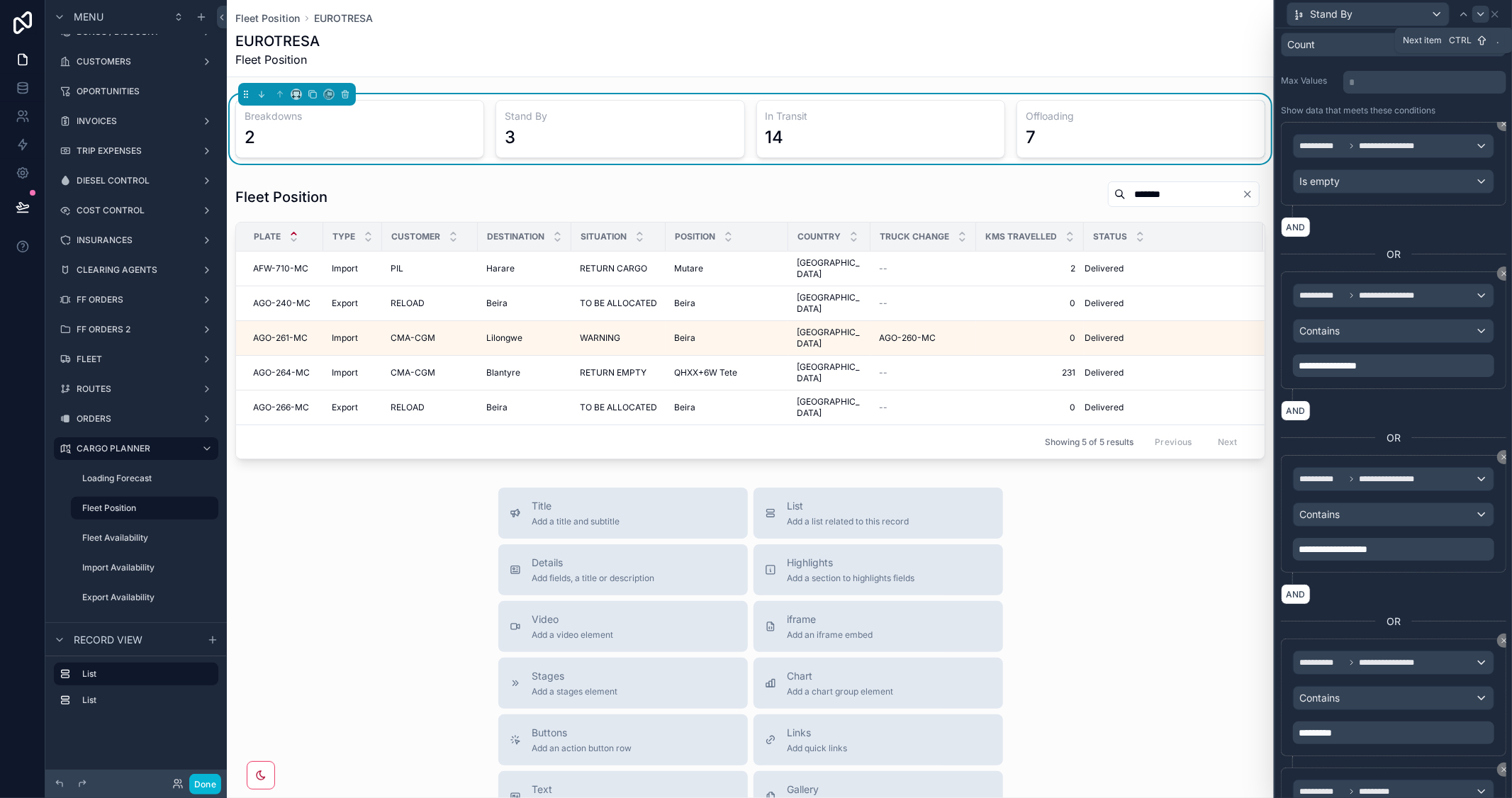
click at [1479, 12] on icon at bounding box center [1481, 14] width 6 height 3
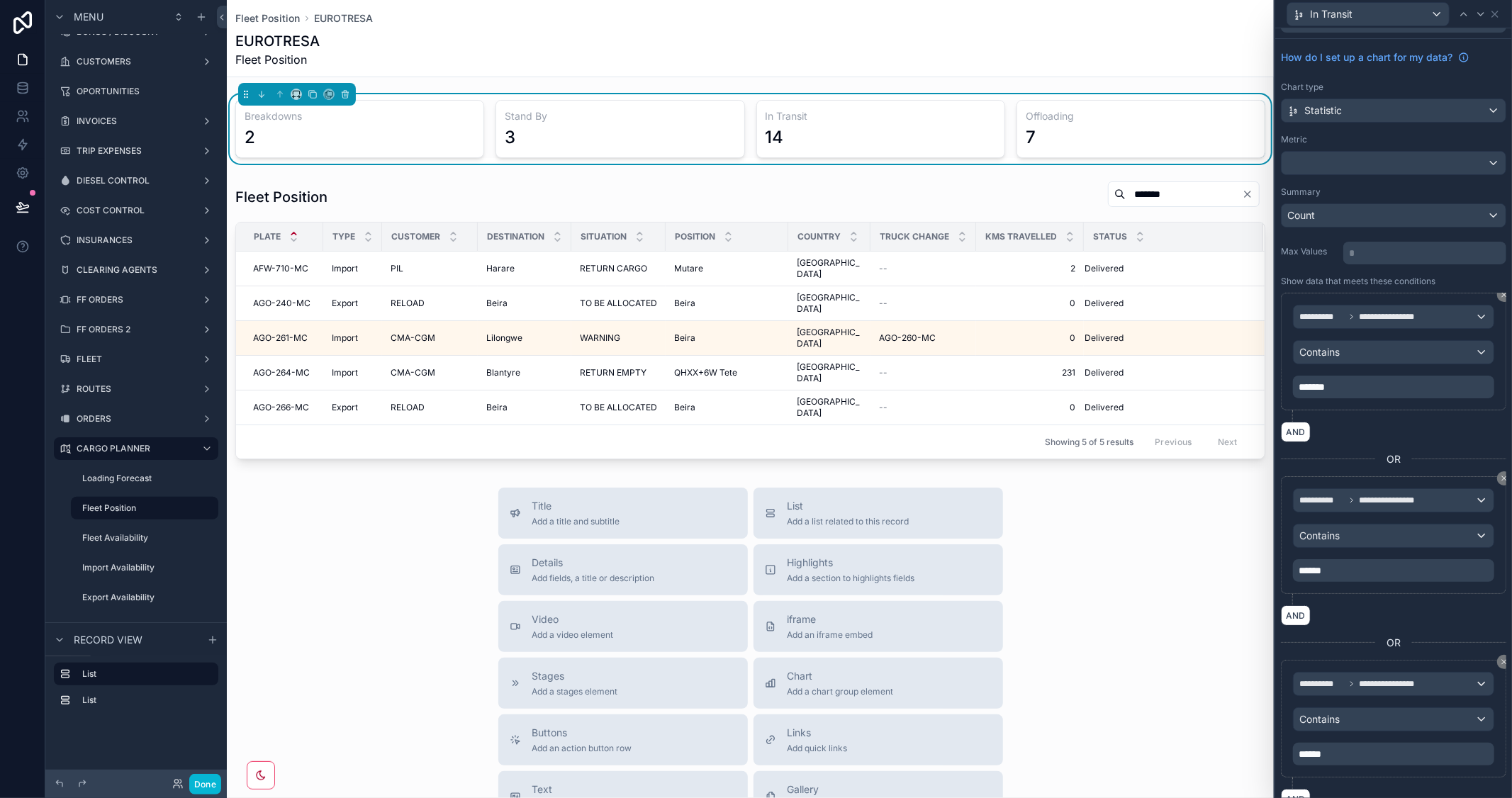
scroll to position [0, 0]
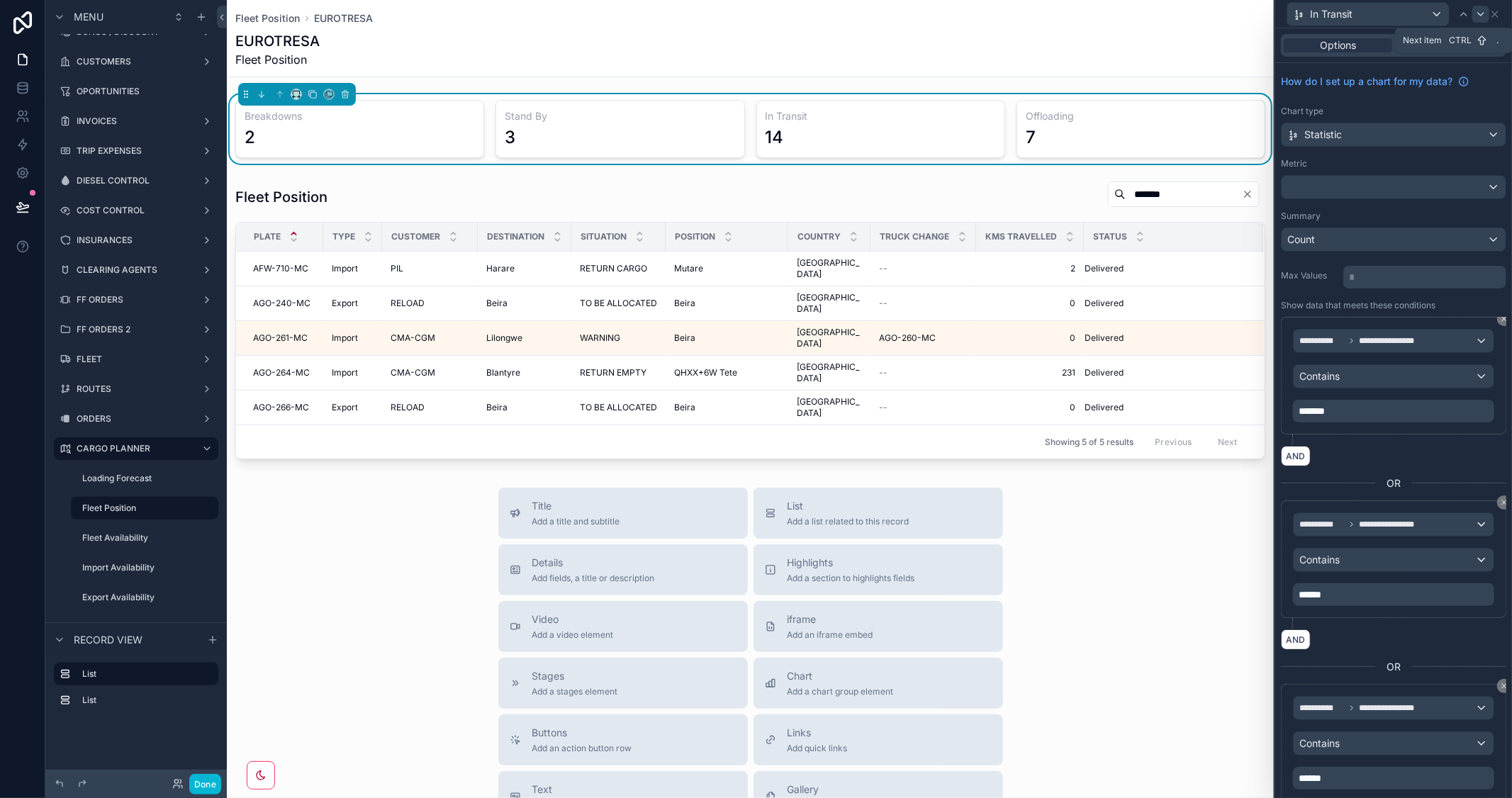
click at [1477, 16] on icon at bounding box center [1481, 15] width 12 height 12
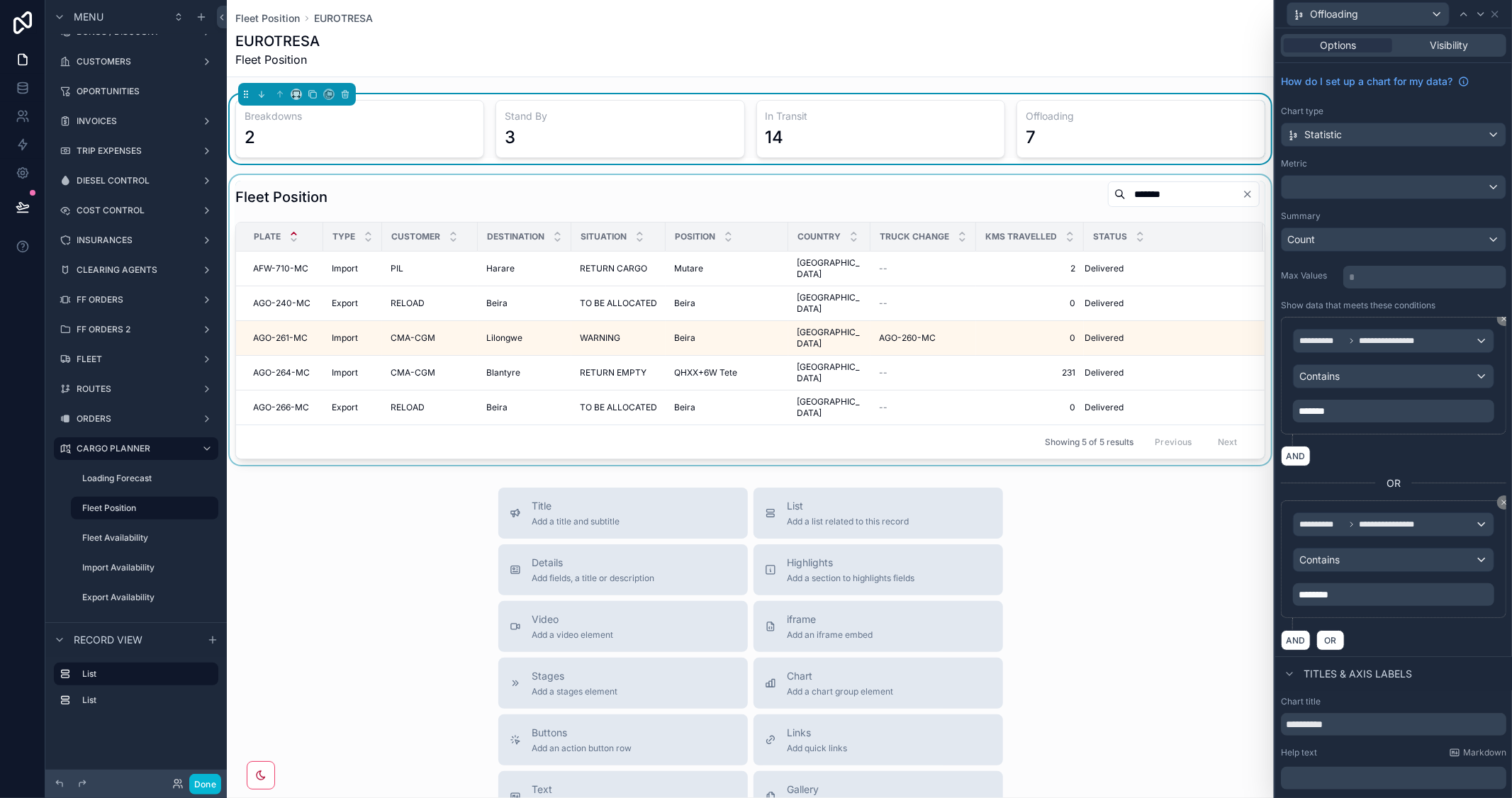
click at [1236, 193] on div "scrollable content" at bounding box center [750, 320] width 1047 height 290
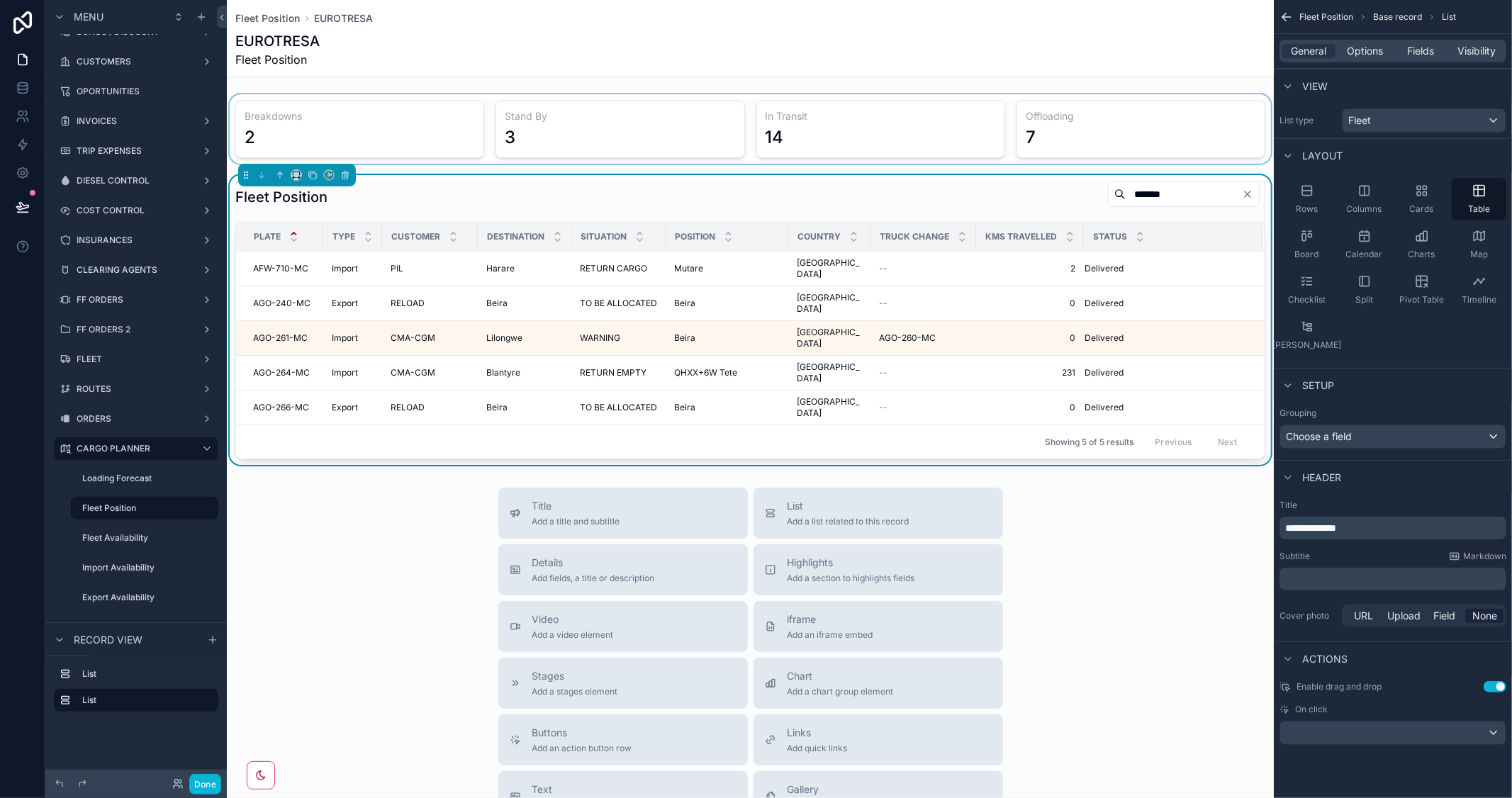
click at [1200, 194] on input "*******" at bounding box center [1184, 194] width 116 height 20
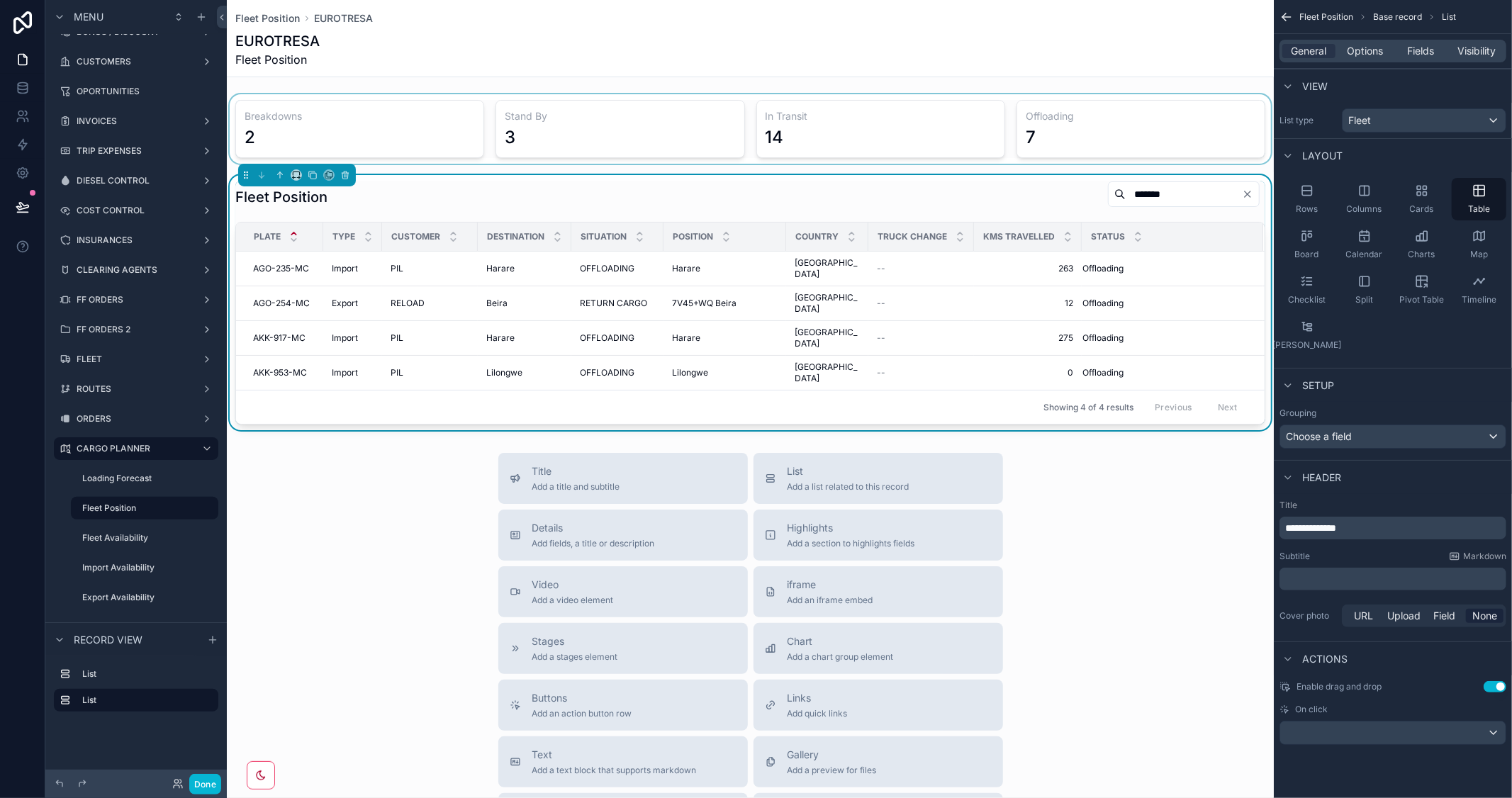
drag, startPoint x: 1129, startPoint y: 197, endPoint x: 1087, endPoint y: 196, distance: 42.0
click at [1126, 196] on input "*******" at bounding box center [1184, 194] width 116 height 20
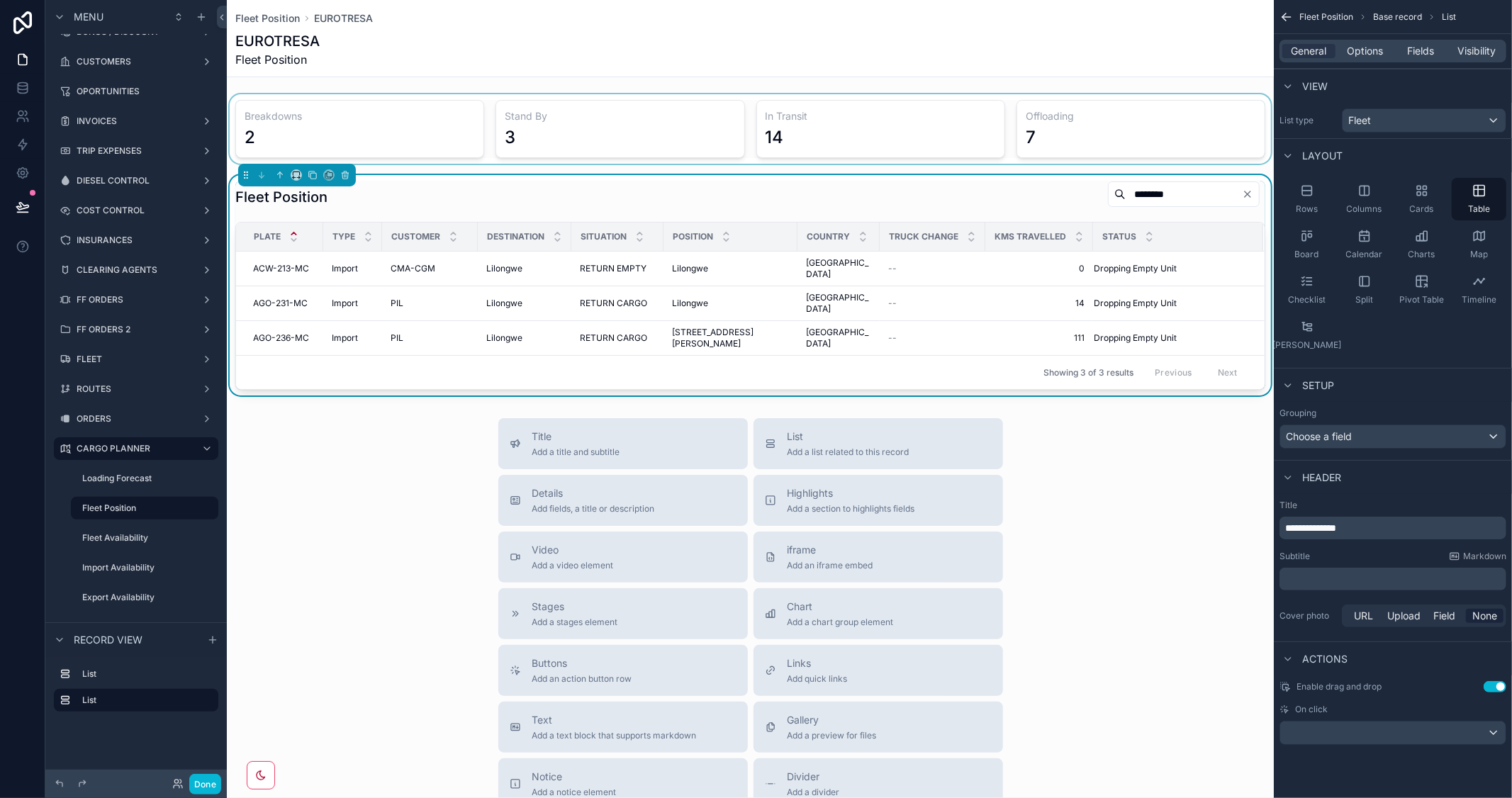
type input "********"
click at [684, 129] on div "scrollable content" at bounding box center [750, 129] width 1047 height 69
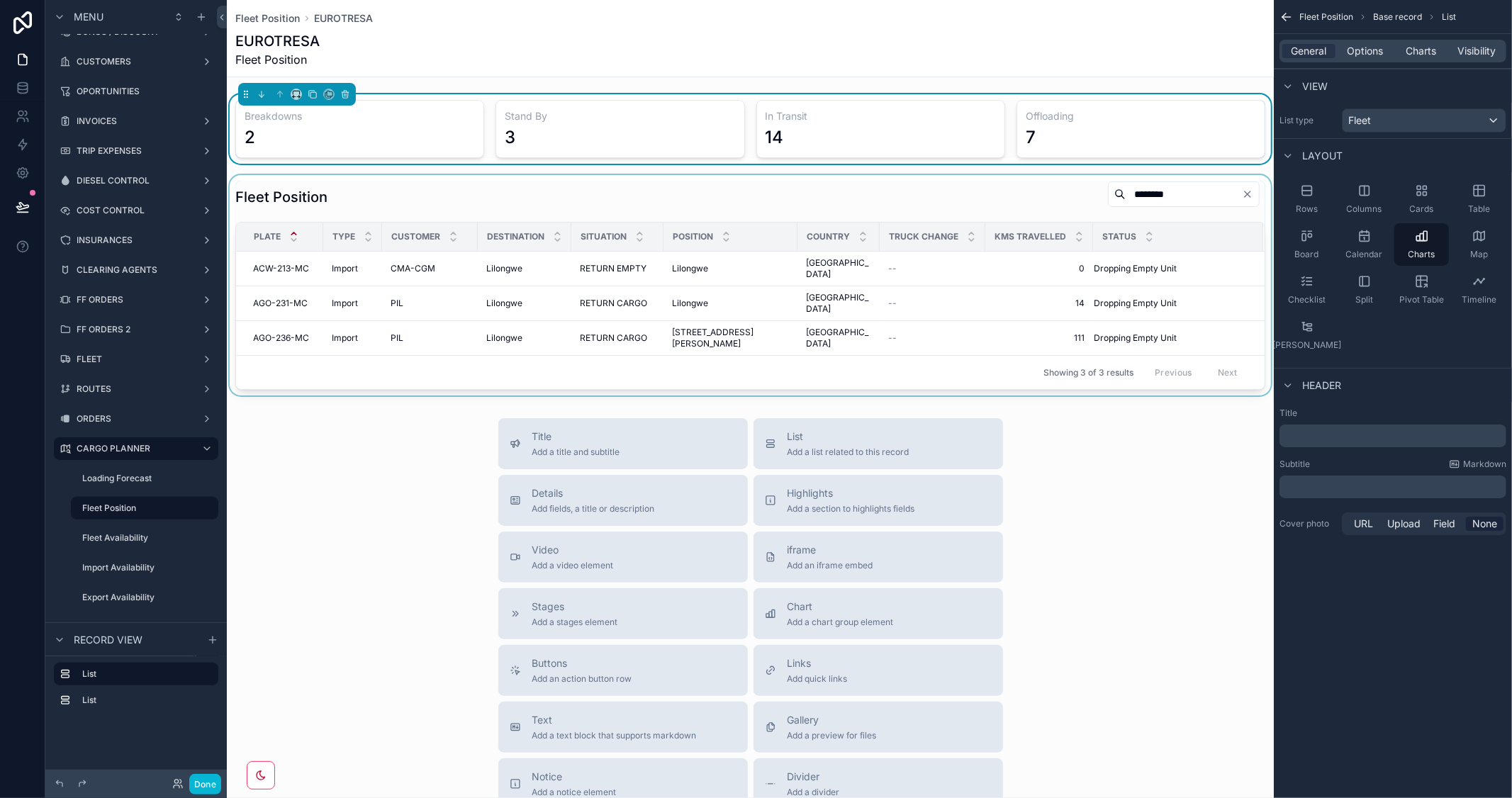
click at [1146, 306] on div "scrollable content" at bounding box center [750, 285] width 1047 height 220
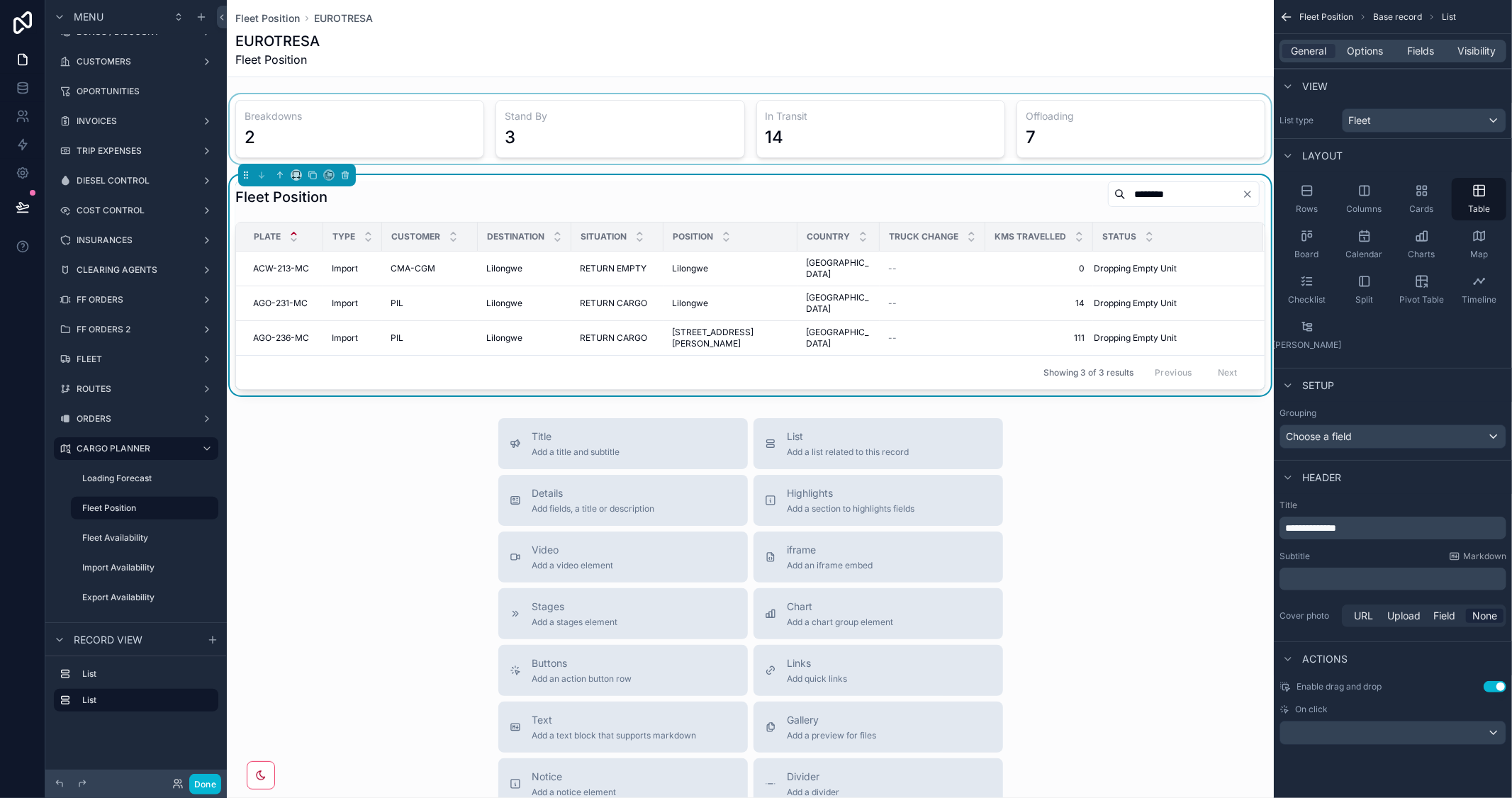
click at [1241, 196] on icon "Clear" at bounding box center [1247, 195] width 12 height 12
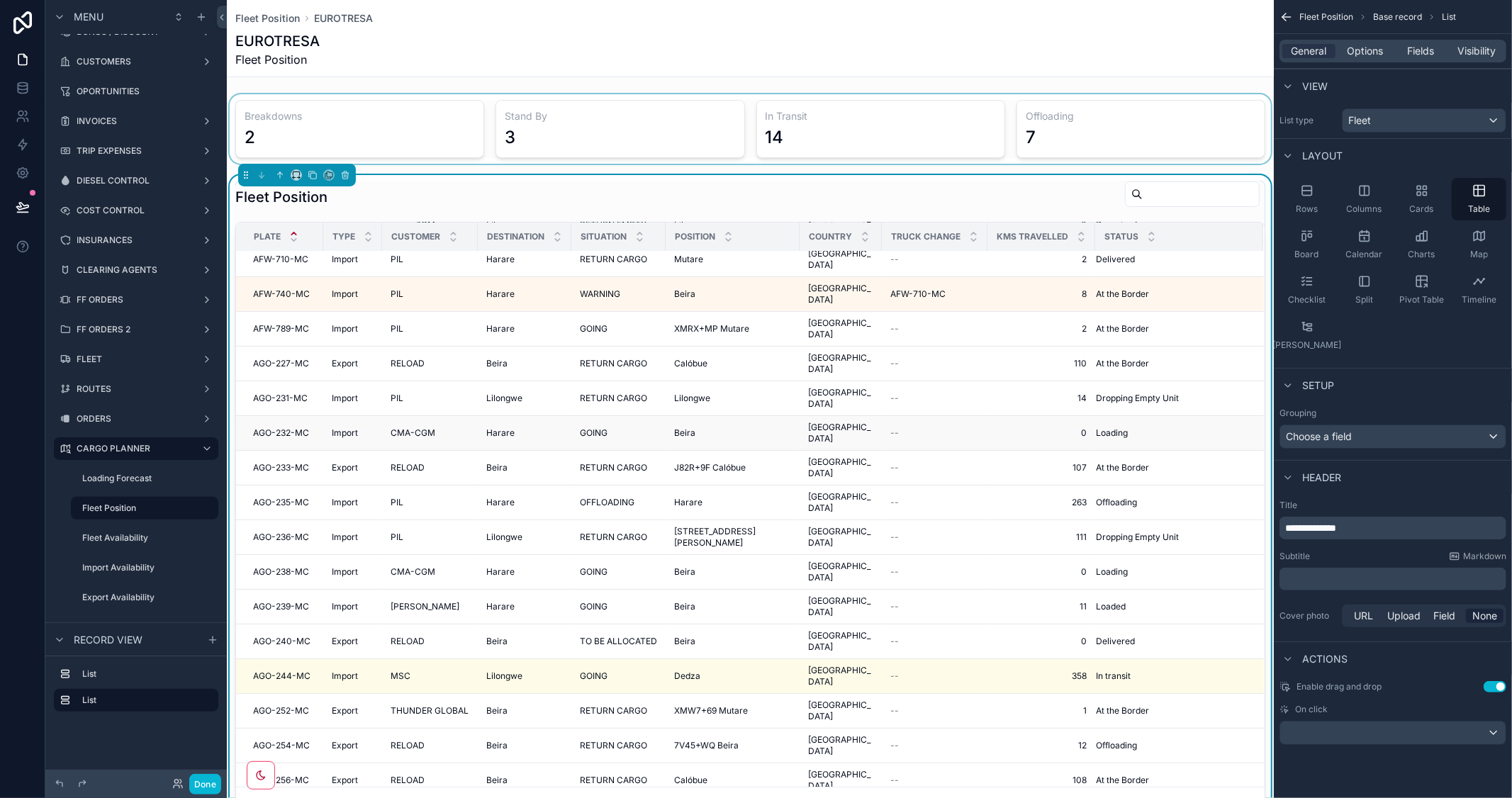
scroll to position [157, 0]
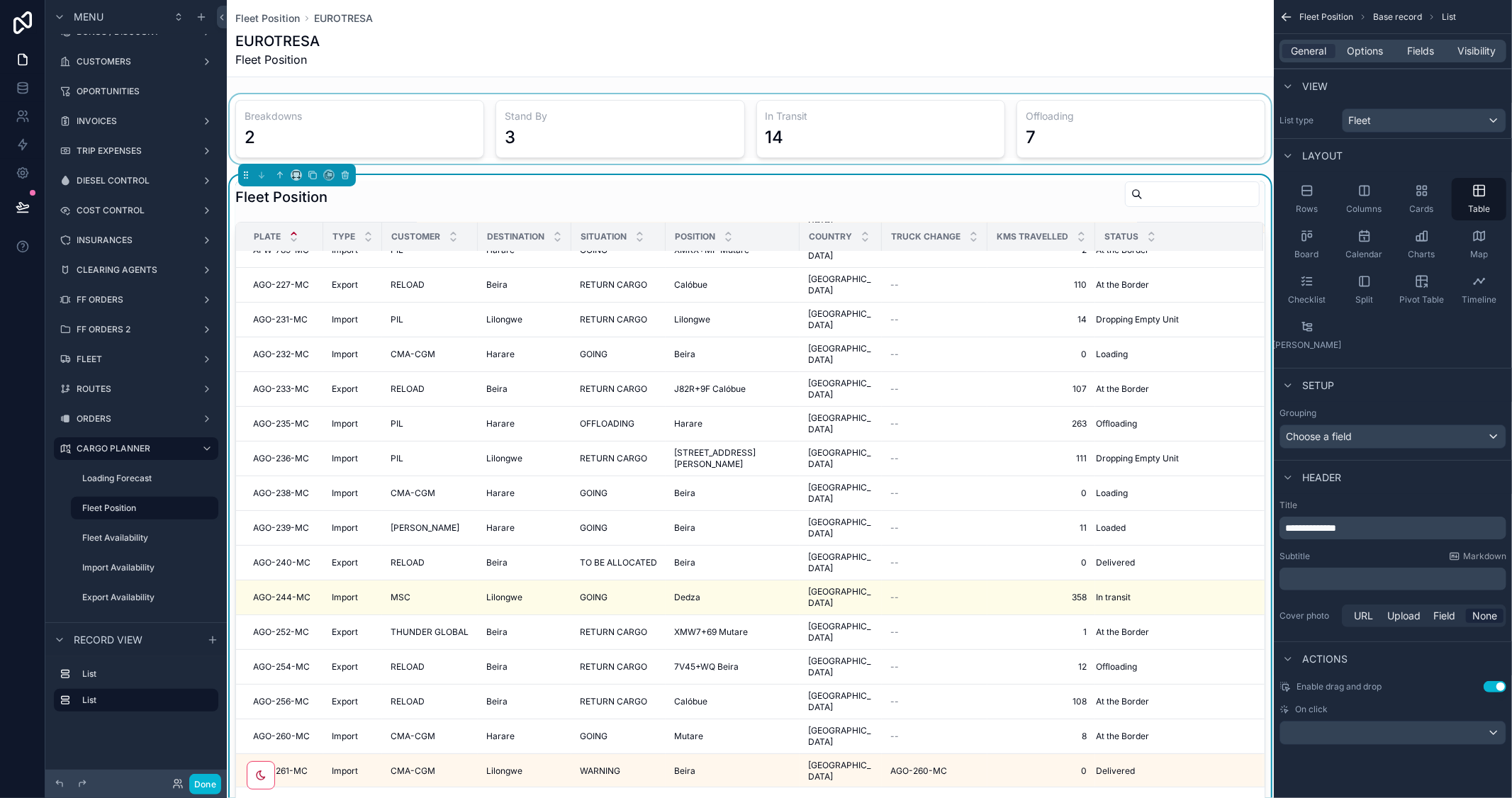
click at [1143, 197] on input "scrollable content" at bounding box center [1200, 194] width 116 height 20
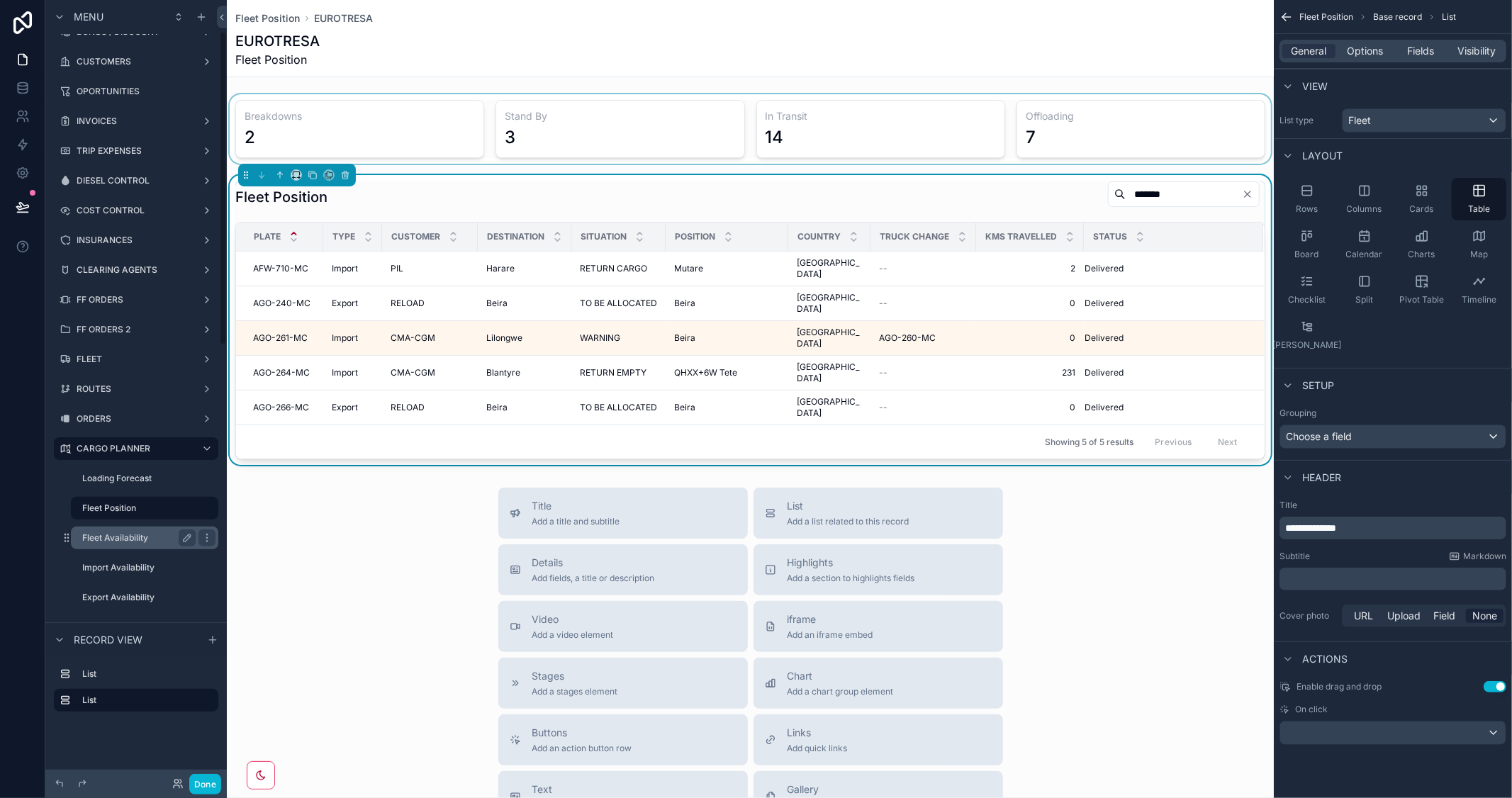
type input "*******"
click at [129, 534] on label "Fleet Availability" at bounding box center [135, 538] width 108 height 12
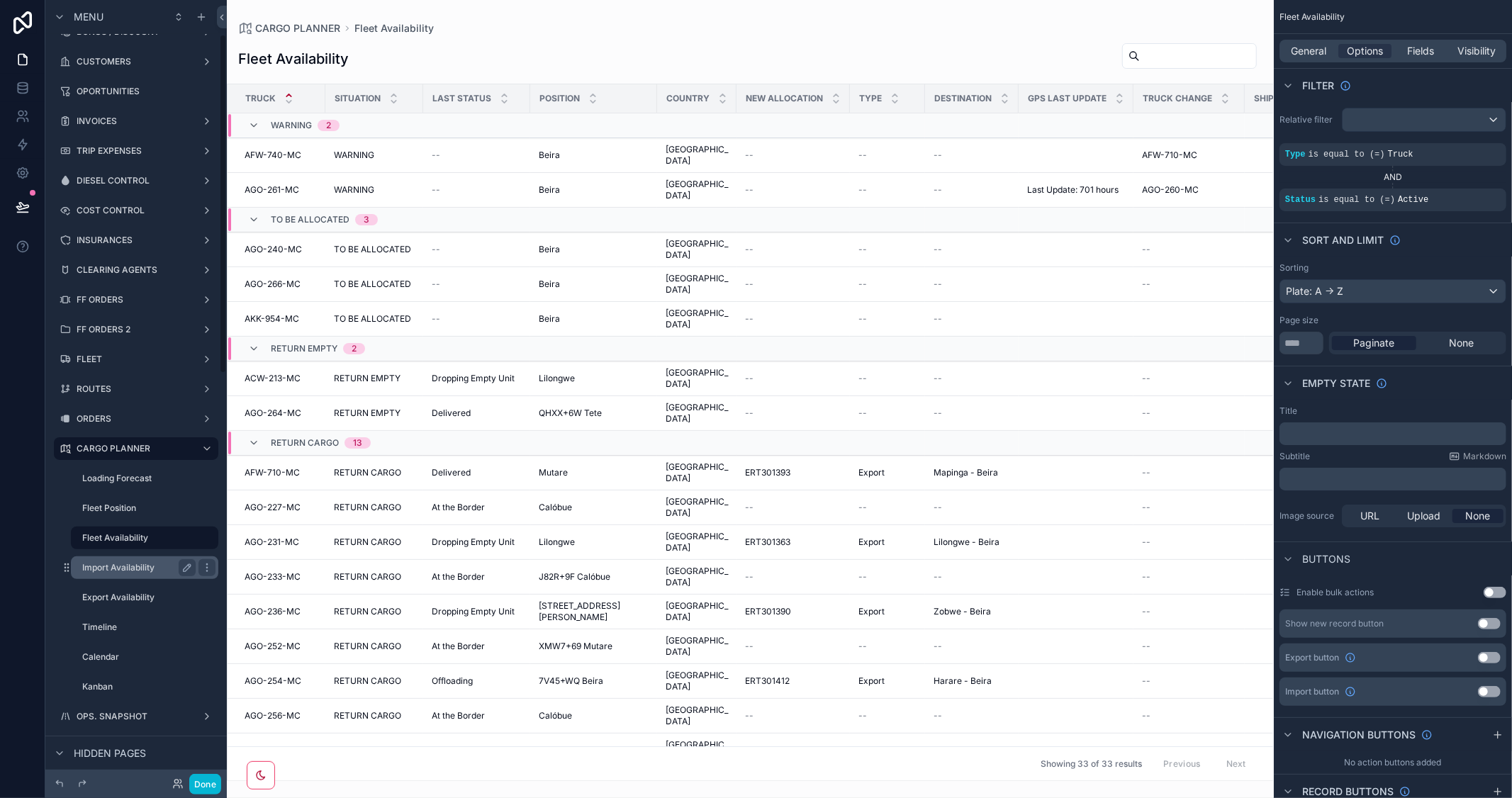
click at [140, 571] on label "Import Availability" at bounding box center [135, 568] width 108 height 12
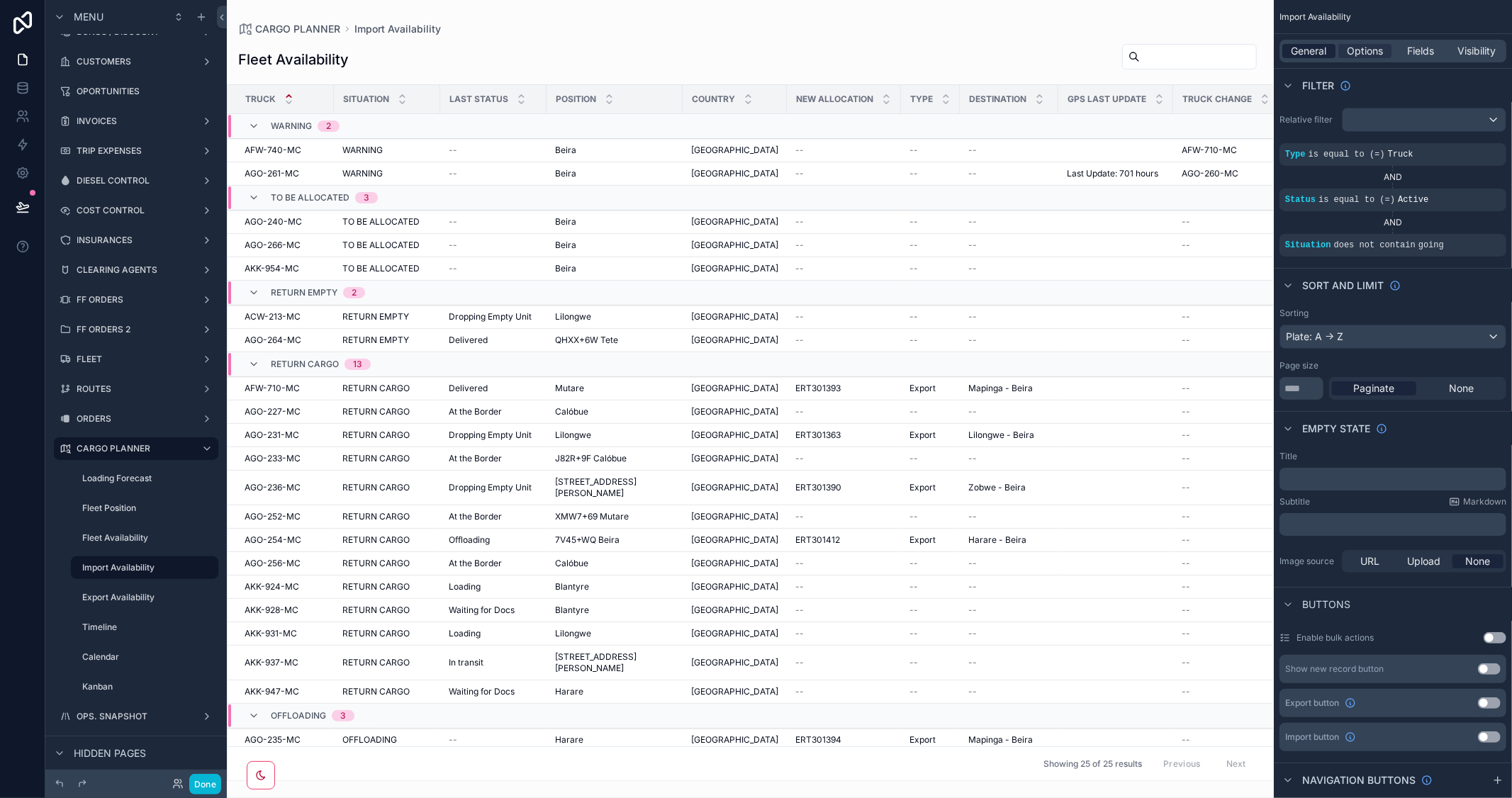
click at [1318, 50] on span "General" at bounding box center [1309, 50] width 35 height 14
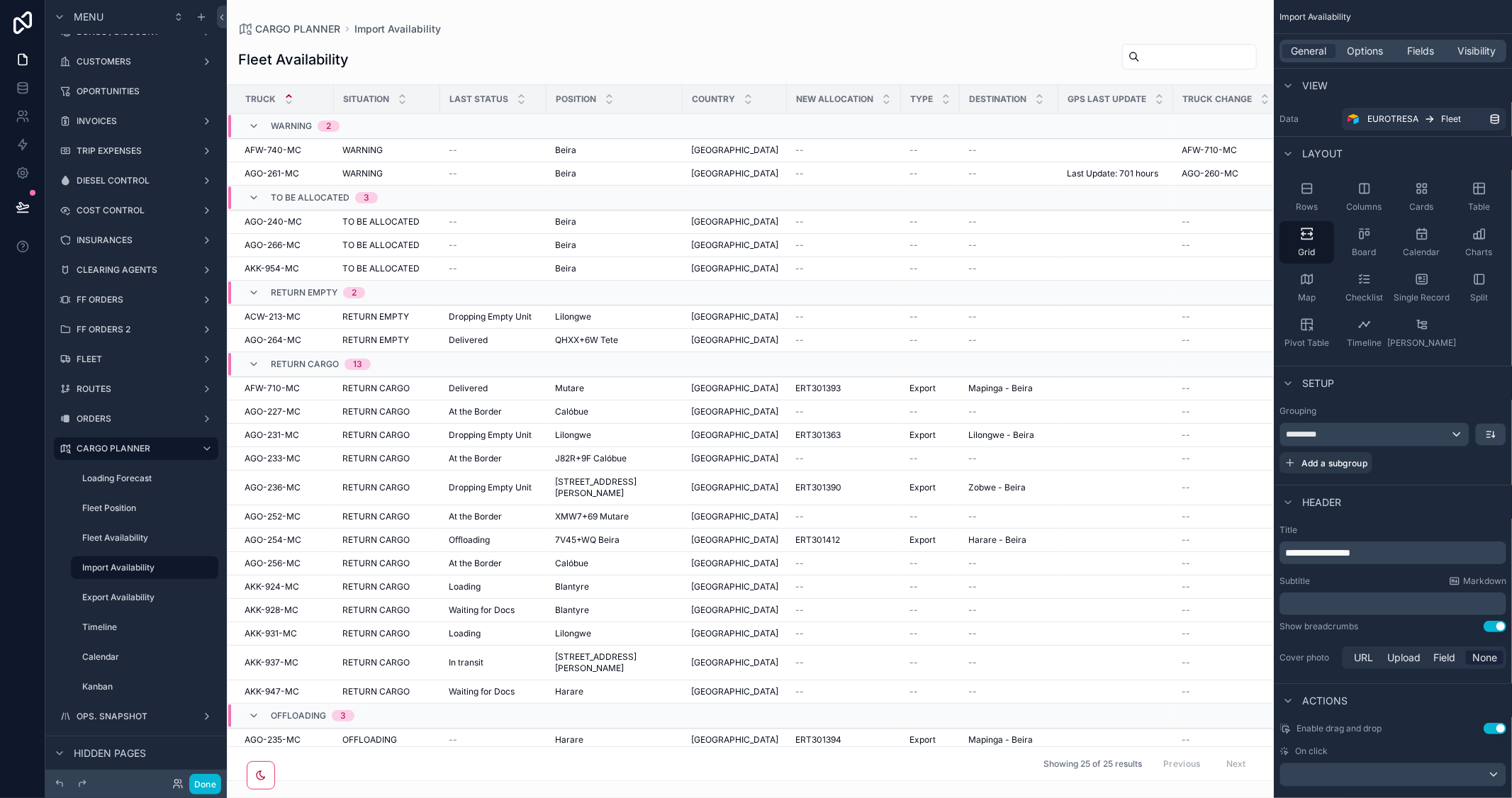
click at [1297, 555] on span "**********" at bounding box center [1317, 553] width 65 height 10
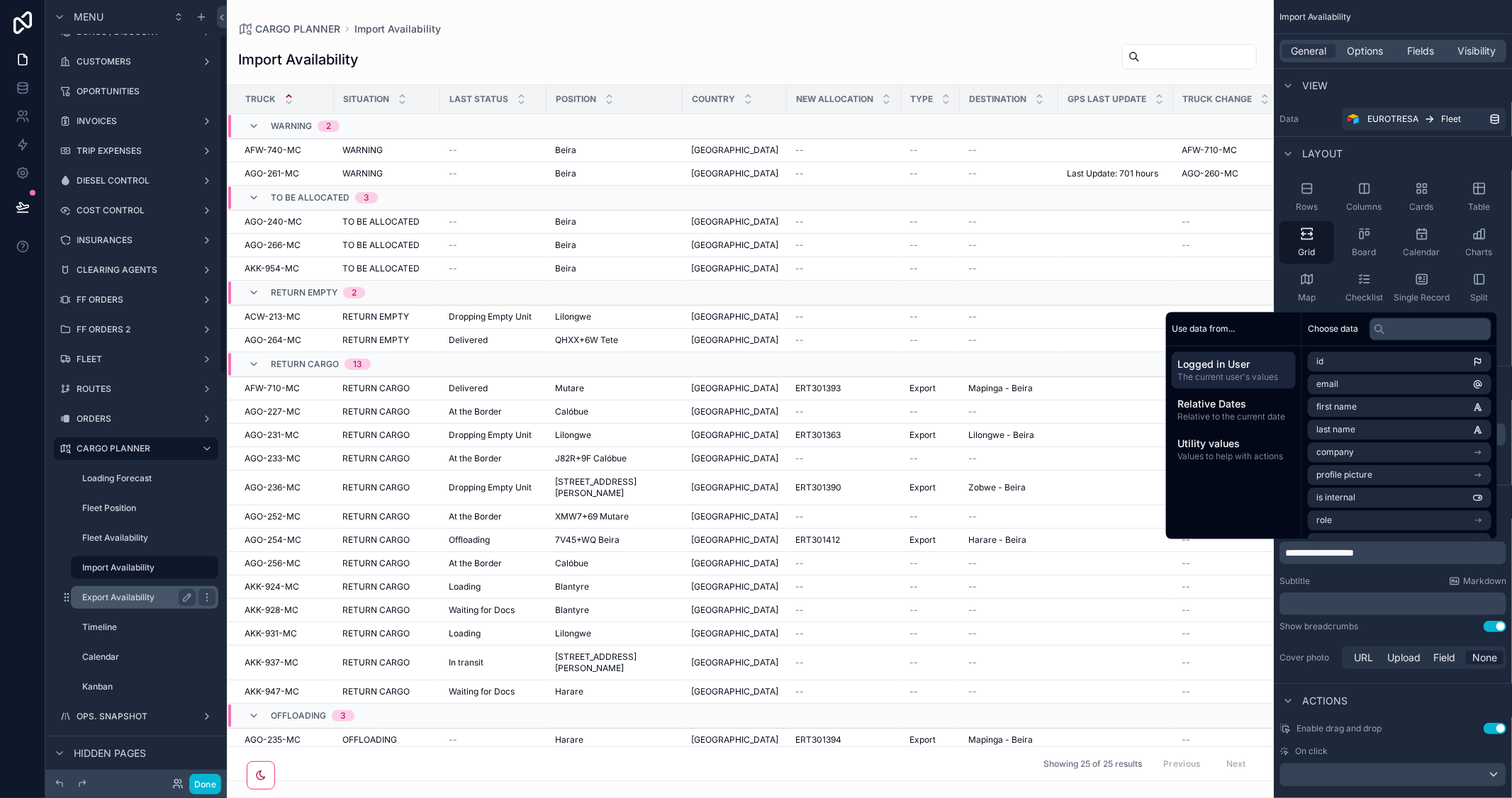
click at [102, 598] on label "Export Availability" at bounding box center [135, 598] width 108 height 12
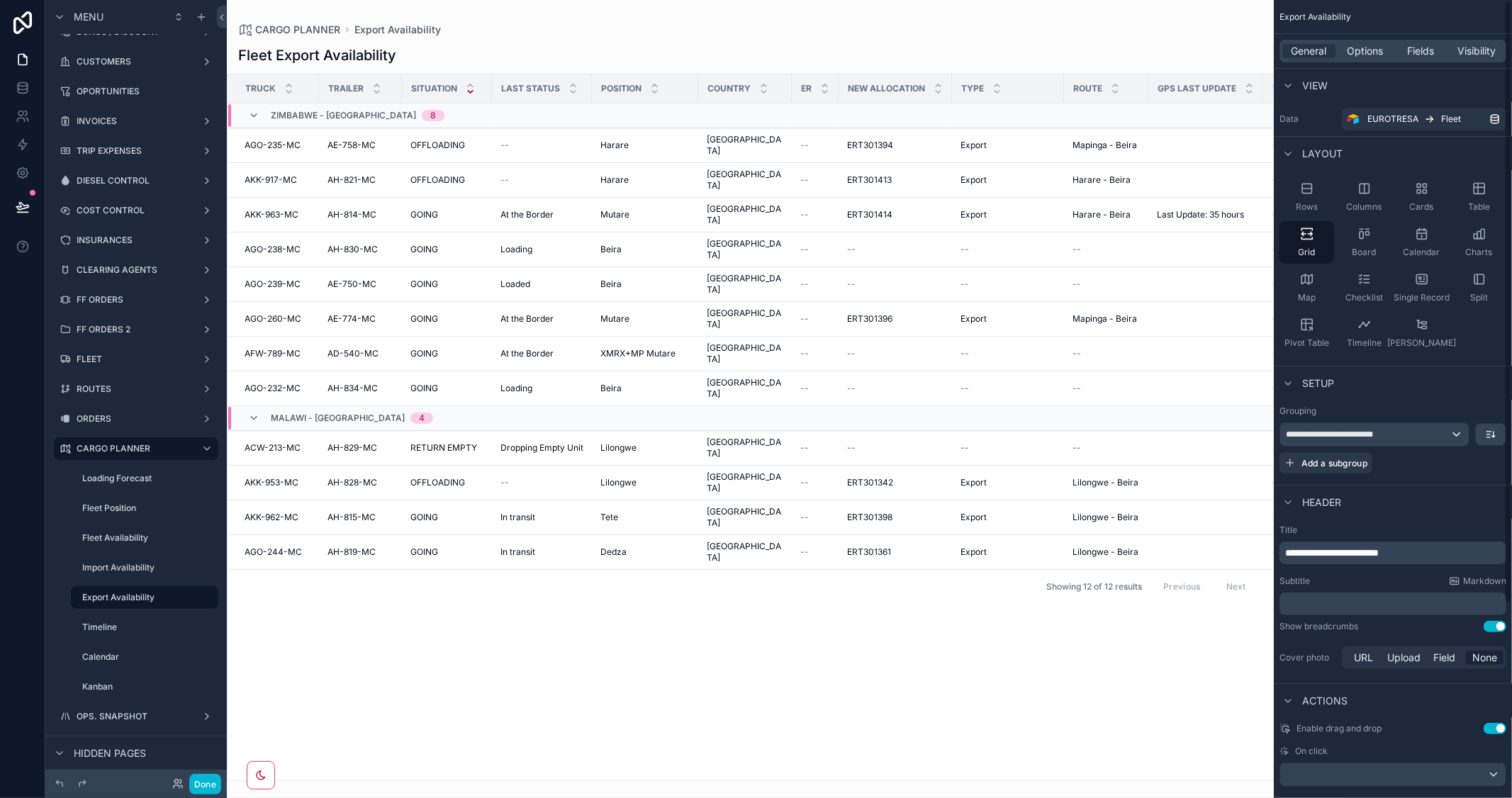
click at [1293, 553] on span "**********" at bounding box center [1332, 553] width 94 height 10
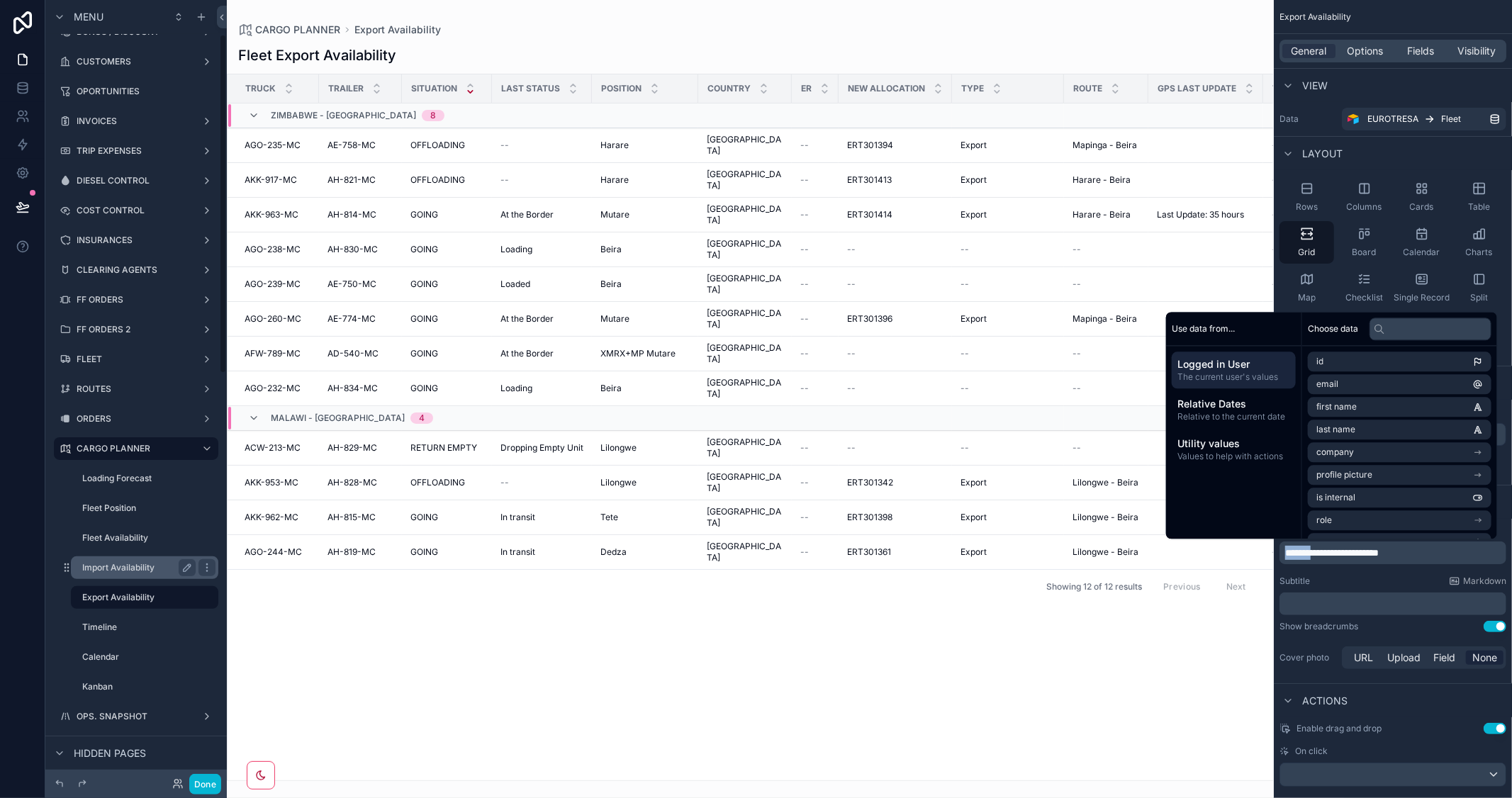
click at [130, 570] on label "Import Availability" at bounding box center [135, 568] width 108 height 12
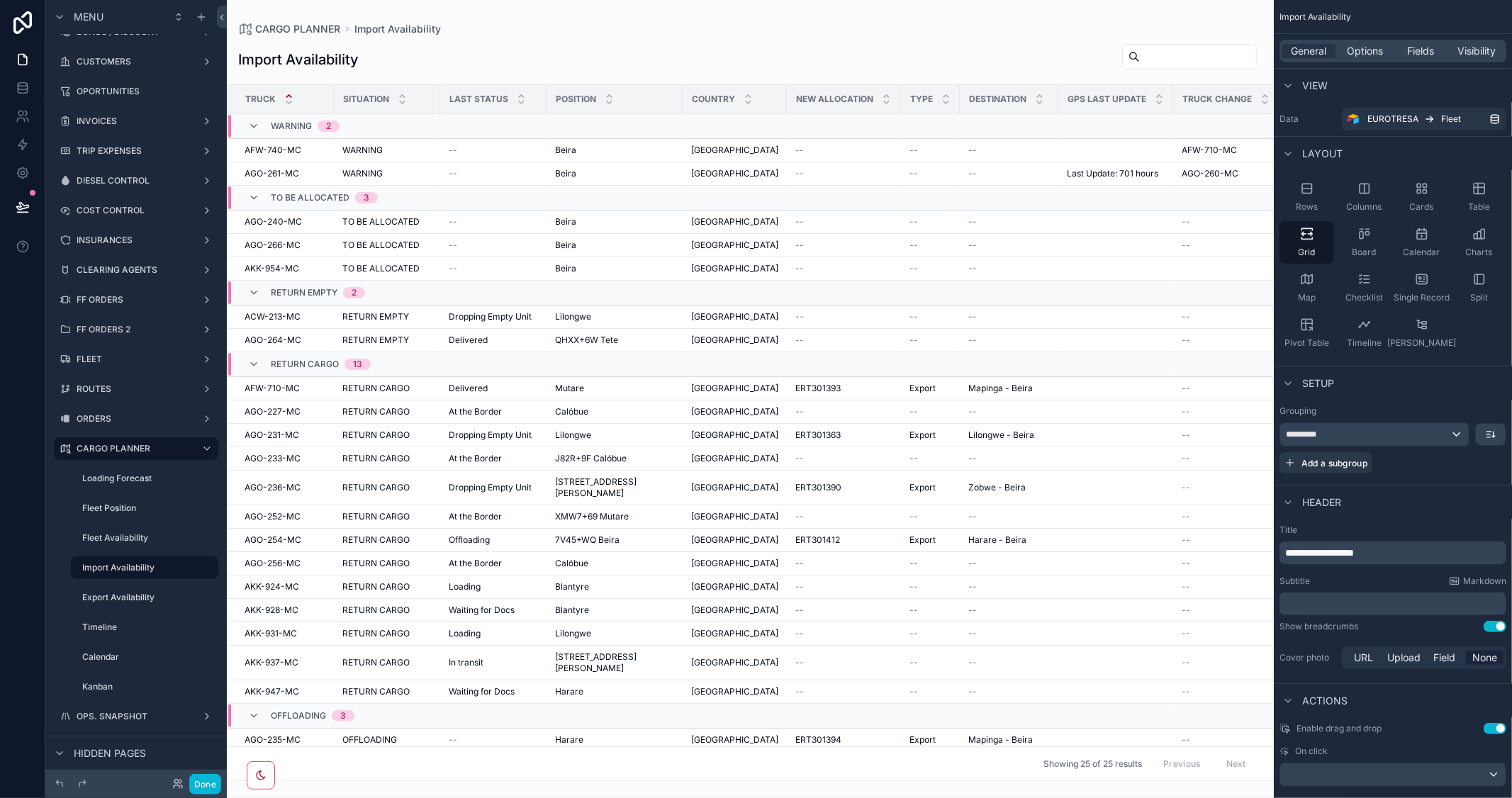
click at [1285, 549] on span "**********" at bounding box center [1320, 553] width 69 height 10
click at [124, 600] on label "Export Availability" at bounding box center [135, 598] width 108 height 12
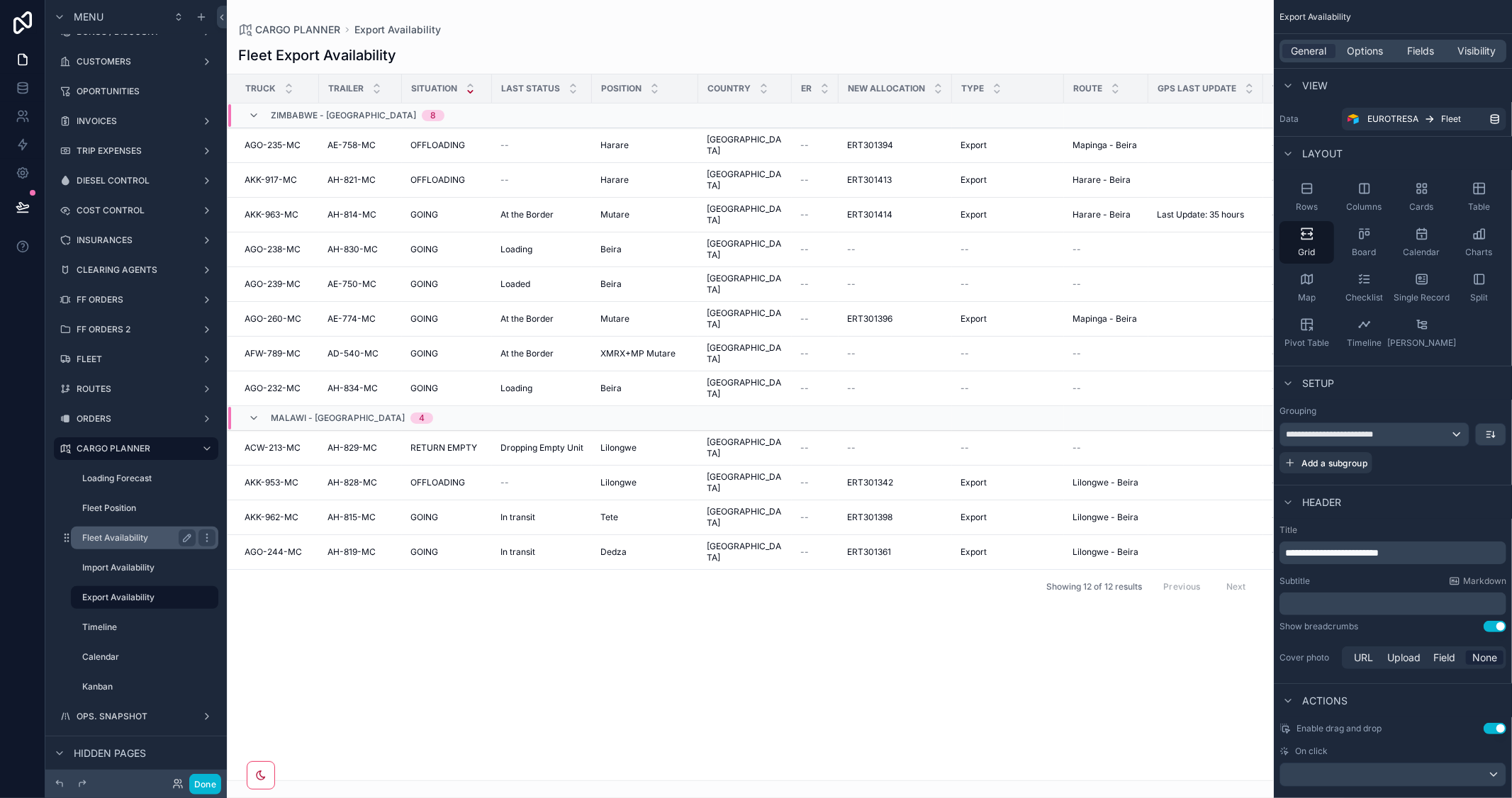
click at [129, 530] on div "Fleet Availability" at bounding box center [138, 538] width 113 height 17
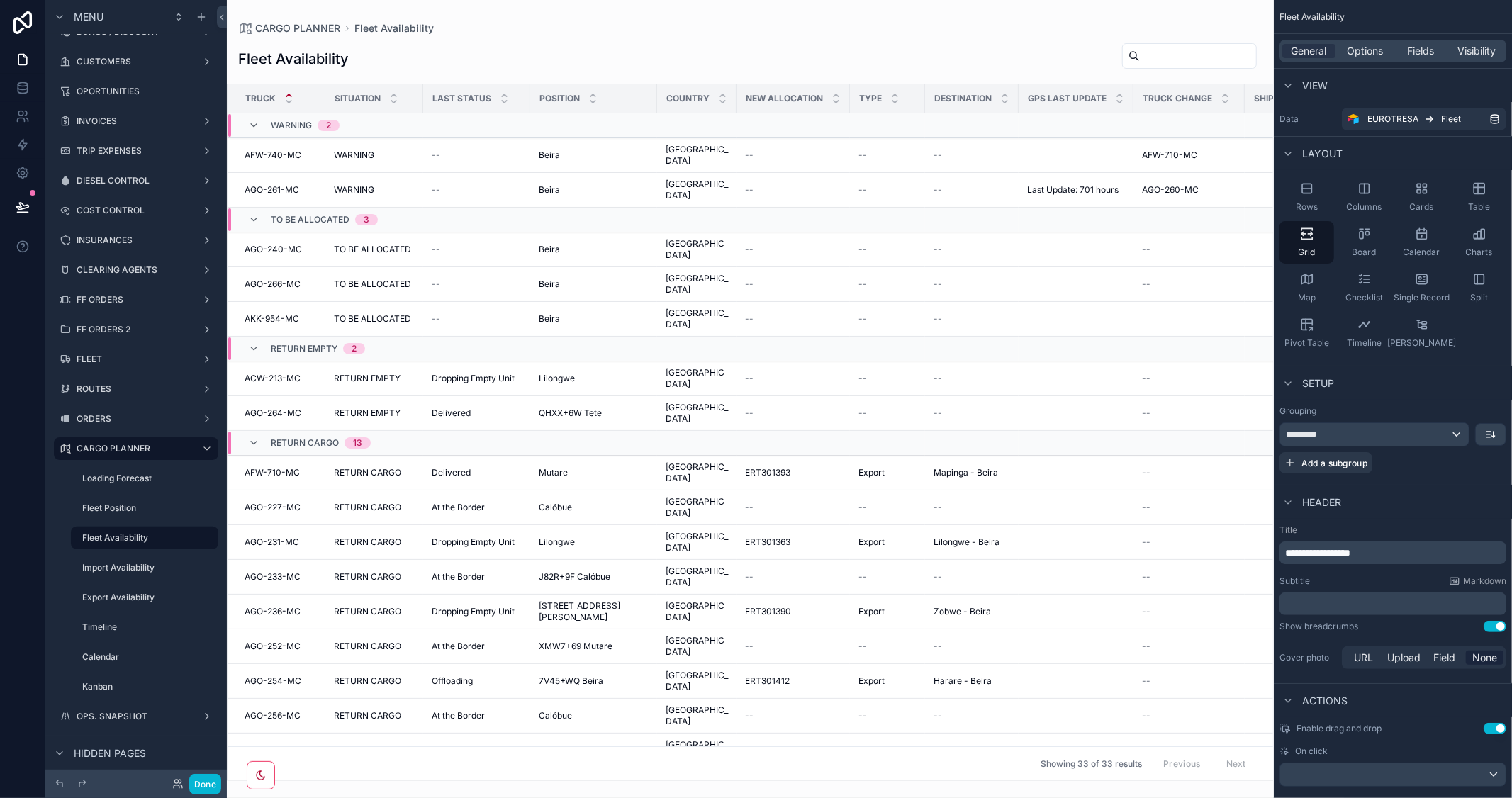
drag, startPoint x: 1127, startPoint y: 780, endPoint x: 1159, endPoint y: 781, distance: 32.0
click at [1159, 781] on div "scrollable content" at bounding box center [750, 399] width 1047 height 798
click at [203, 783] on button "Done" at bounding box center [206, 784] width 32 height 20
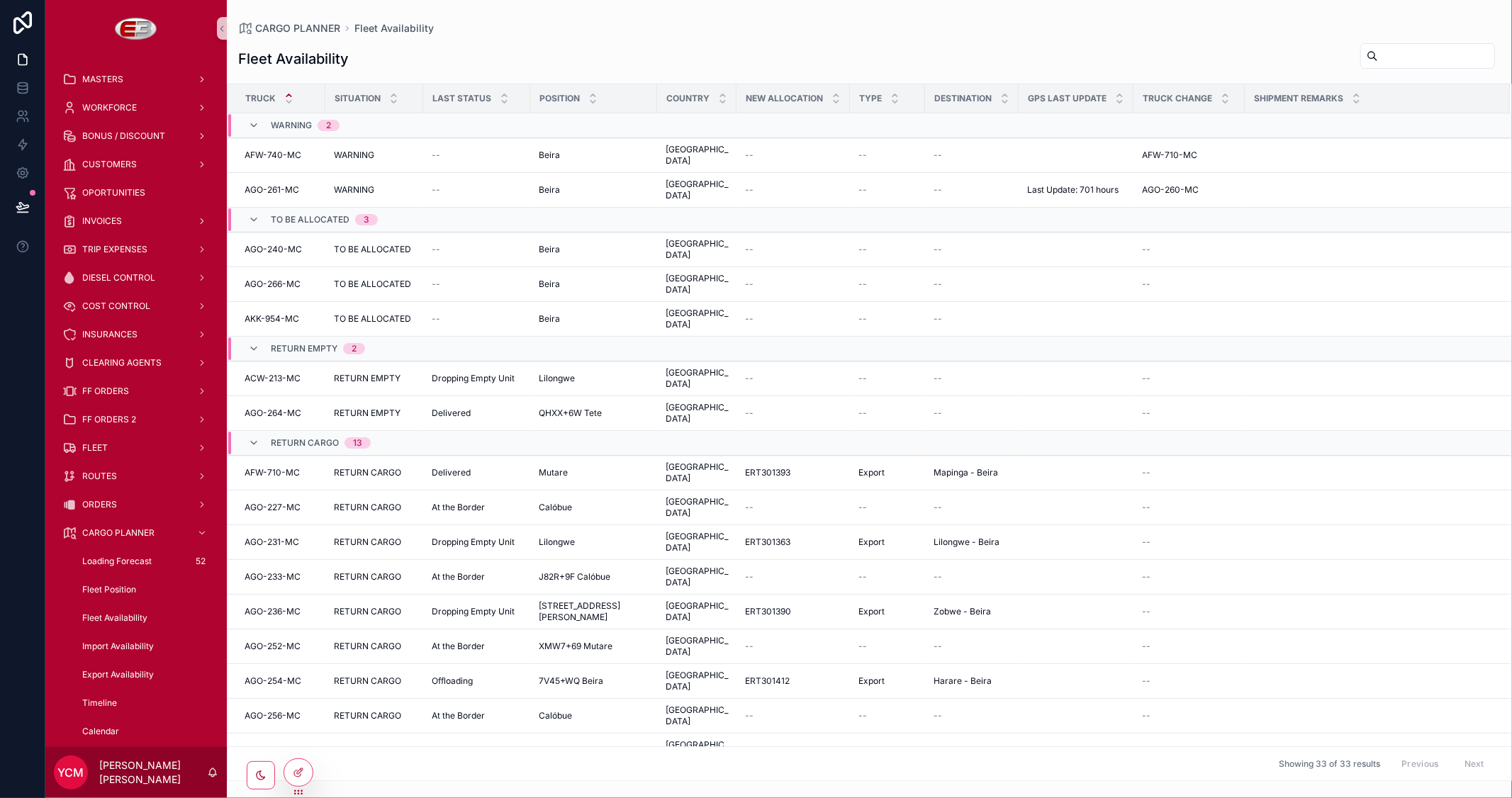
scroll to position [307, 0]
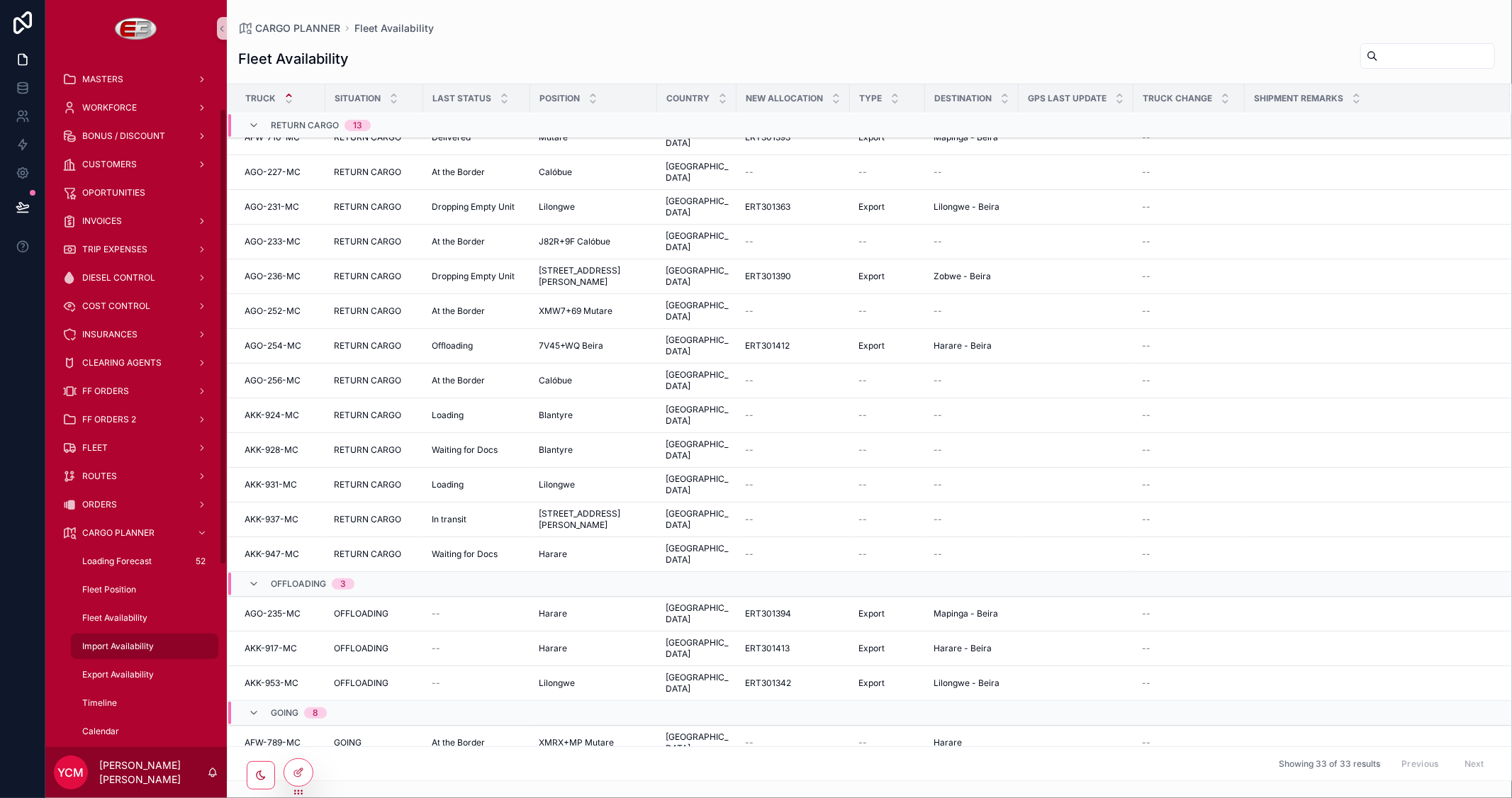
click at [131, 641] on span "Import Availability" at bounding box center [118, 647] width 72 height 12
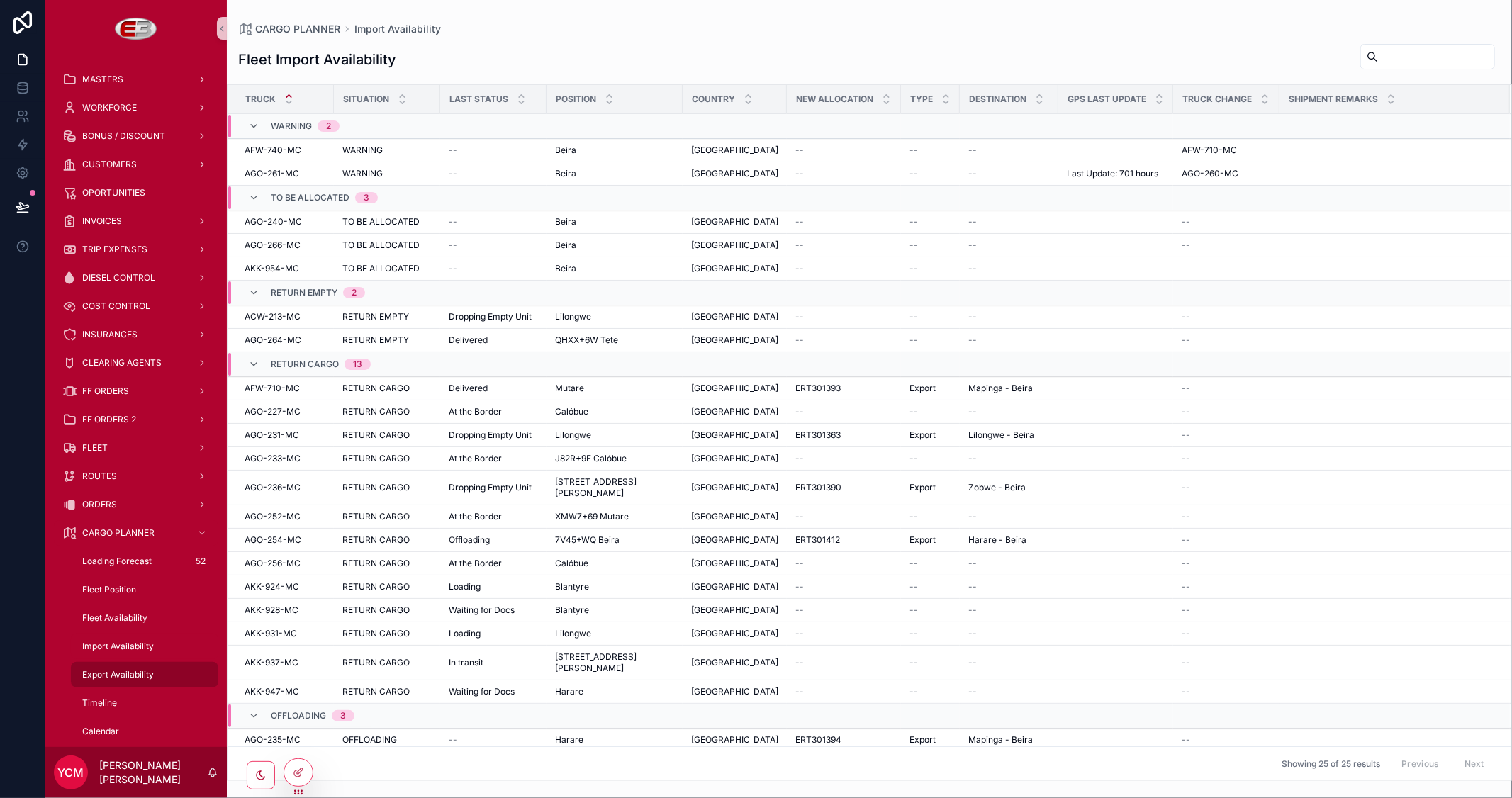
click at [131, 669] on span "Export Availability" at bounding box center [118, 675] width 72 height 12
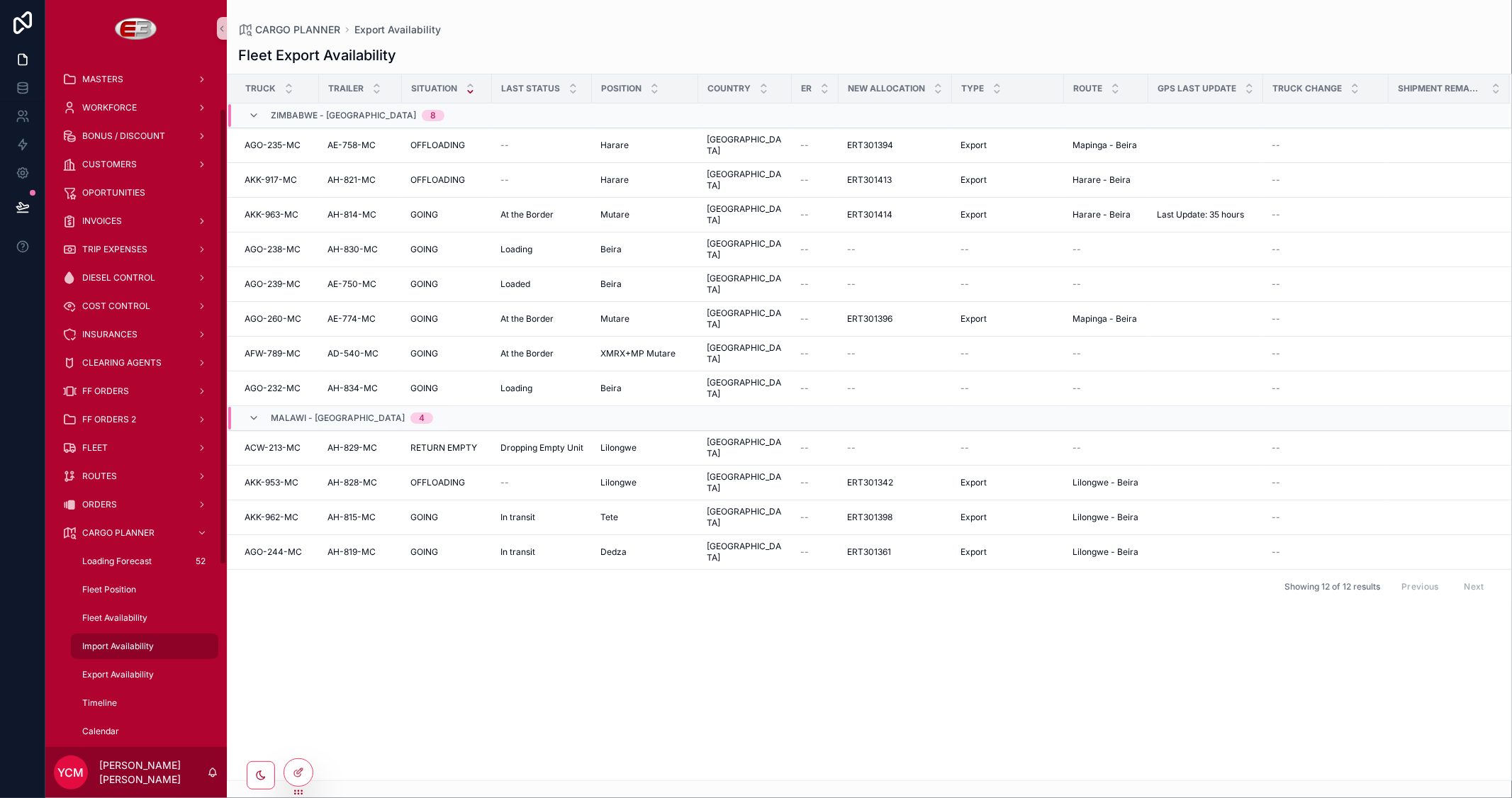
click at [118, 641] on span "Import Availability" at bounding box center [118, 647] width 72 height 12
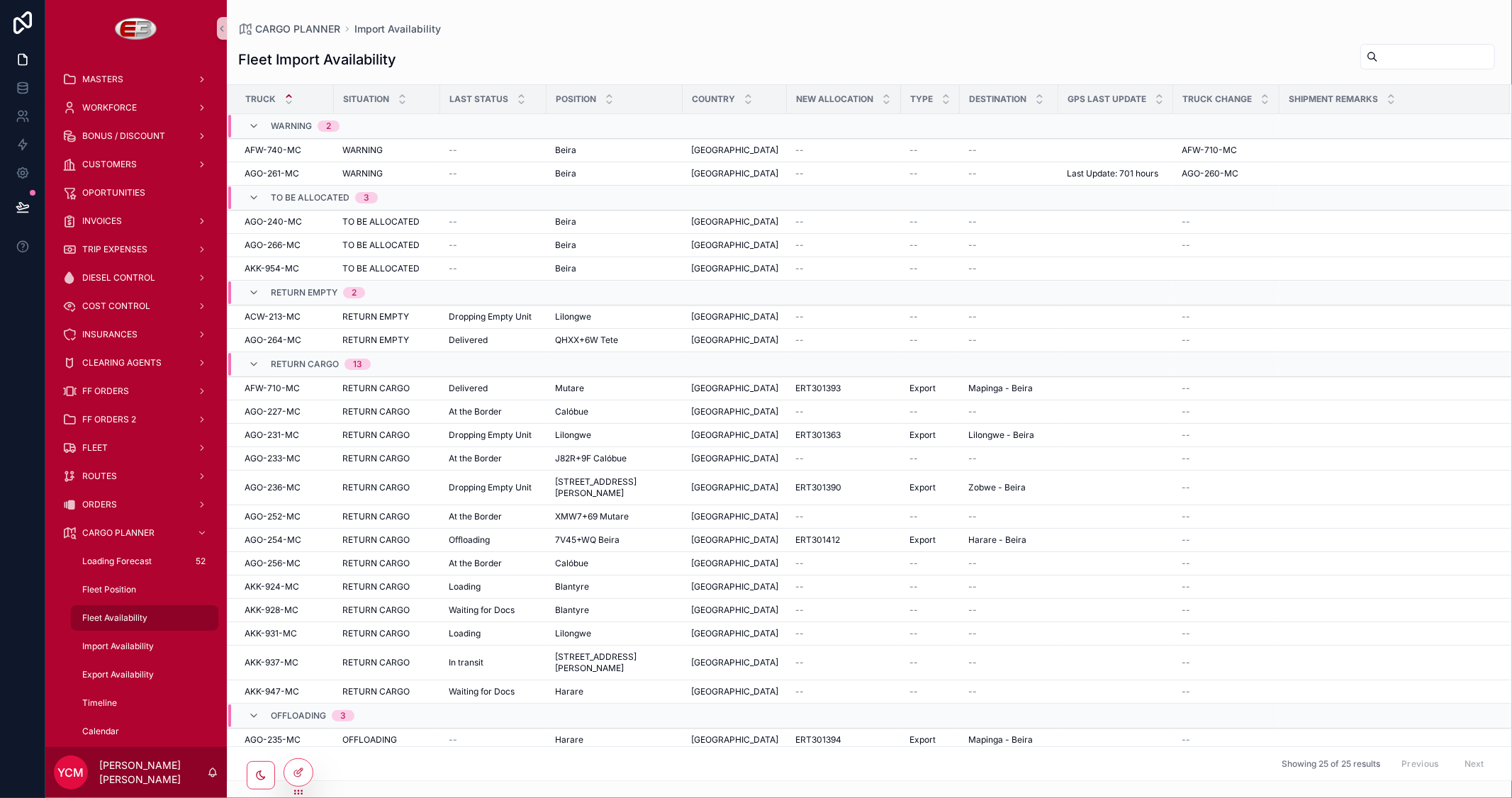
click at [123, 612] on span "Fleet Availability" at bounding box center [114, 618] width 65 height 12
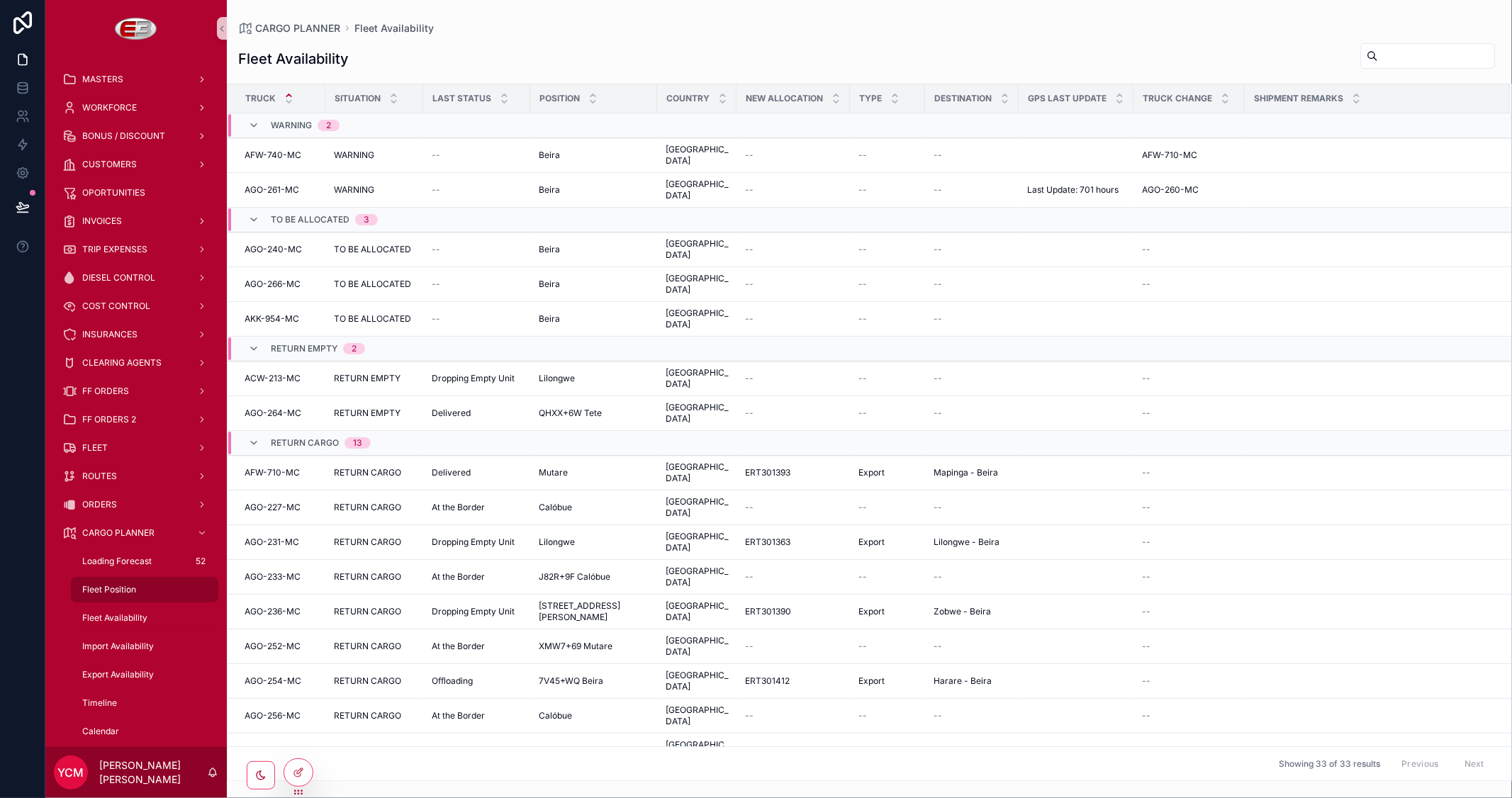
click at [128, 579] on div "Fleet Position" at bounding box center [145, 590] width 130 height 23
